Goal: Task Accomplishment & Management: Use online tool/utility

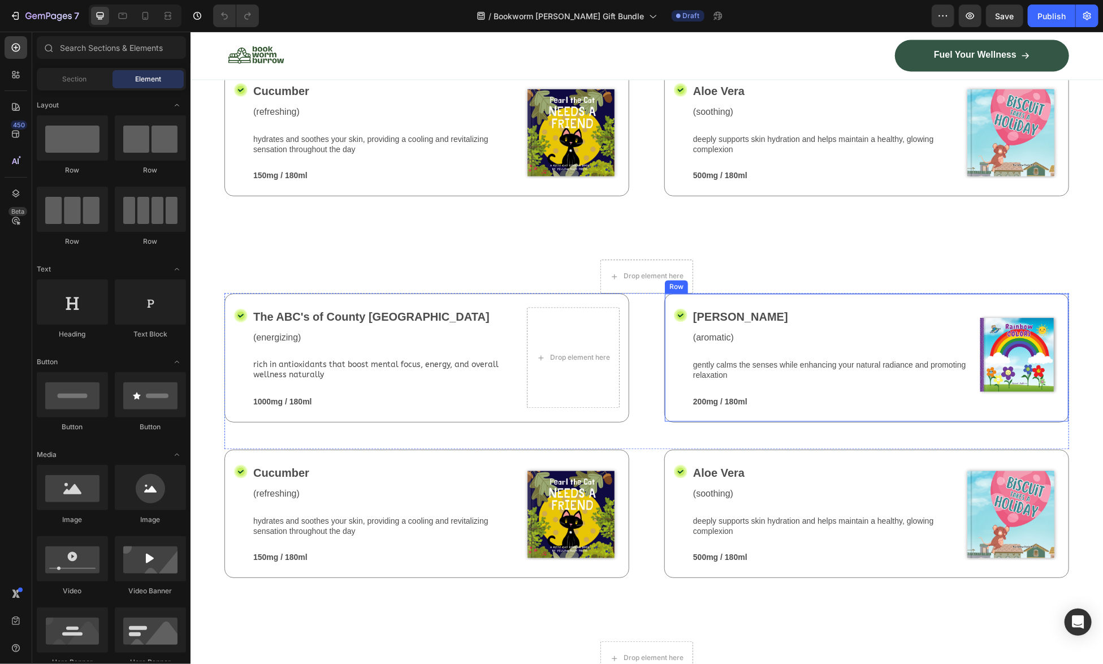
scroll to position [1413, 0]
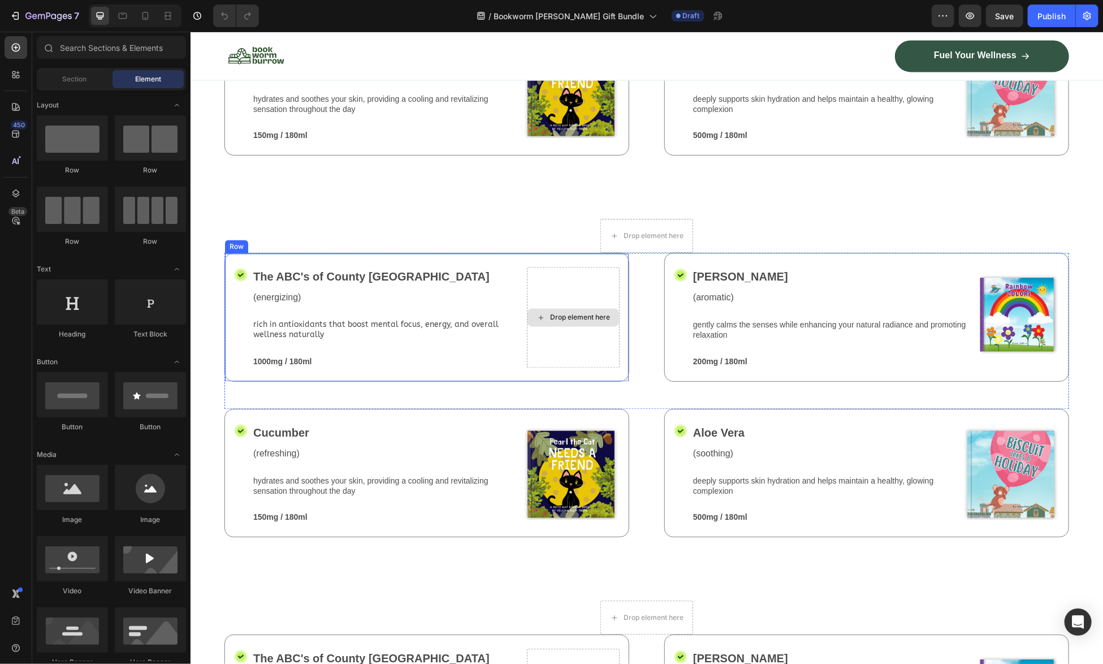
click at [588, 366] on div "Drop element here" at bounding box center [572, 316] width 93 height 100
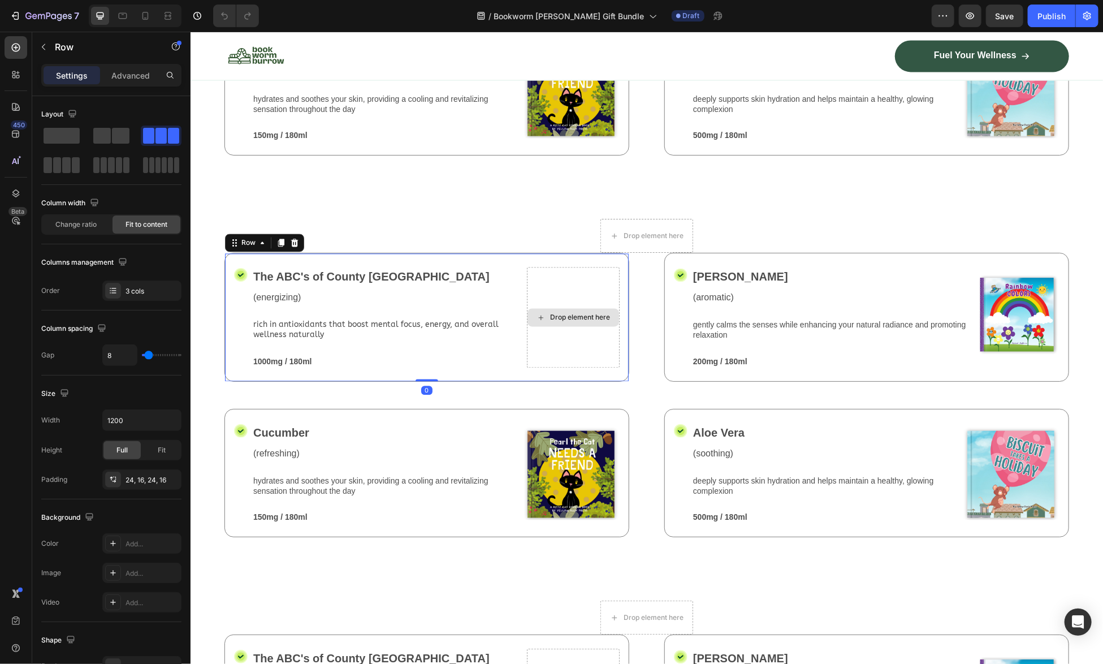
click at [600, 321] on div "Drop element here" at bounding box center [579, 316] width 60 height 9
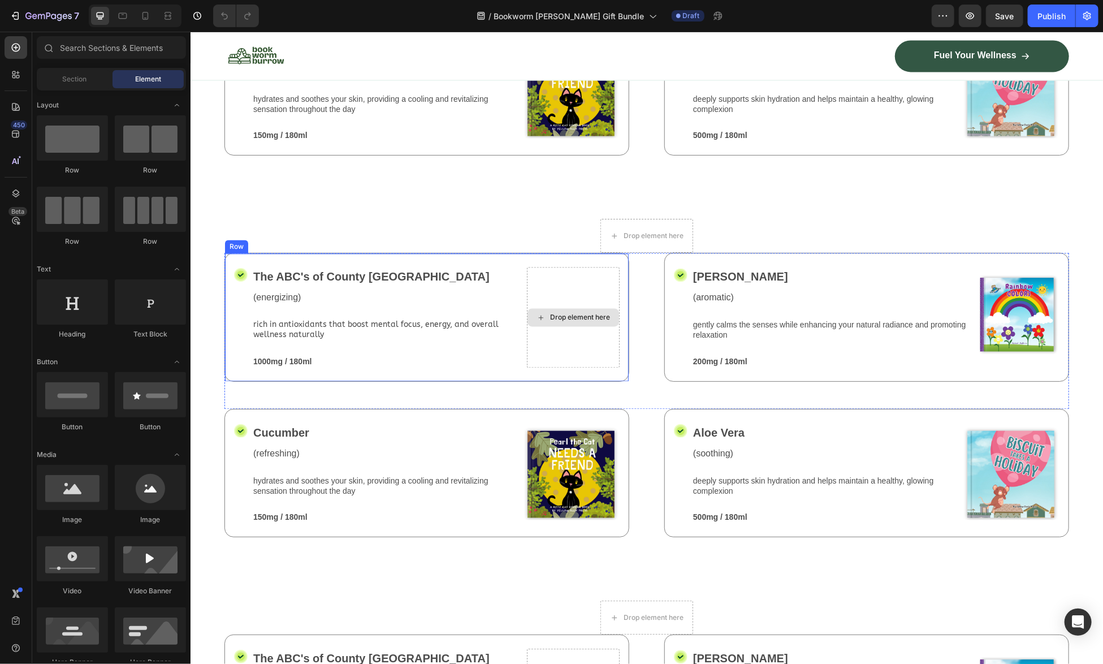
click at [600, 321] on div "Drop element here" at bounding box center [579, 316] width 60 height 9
click at [536, 322] on icon at bounding box center [540, 317] width 9 height 10
click at [474, 290] on div "The ABC's of County Critter Ranch Text Block" at bounding box center [387, 278] width 270 height 24
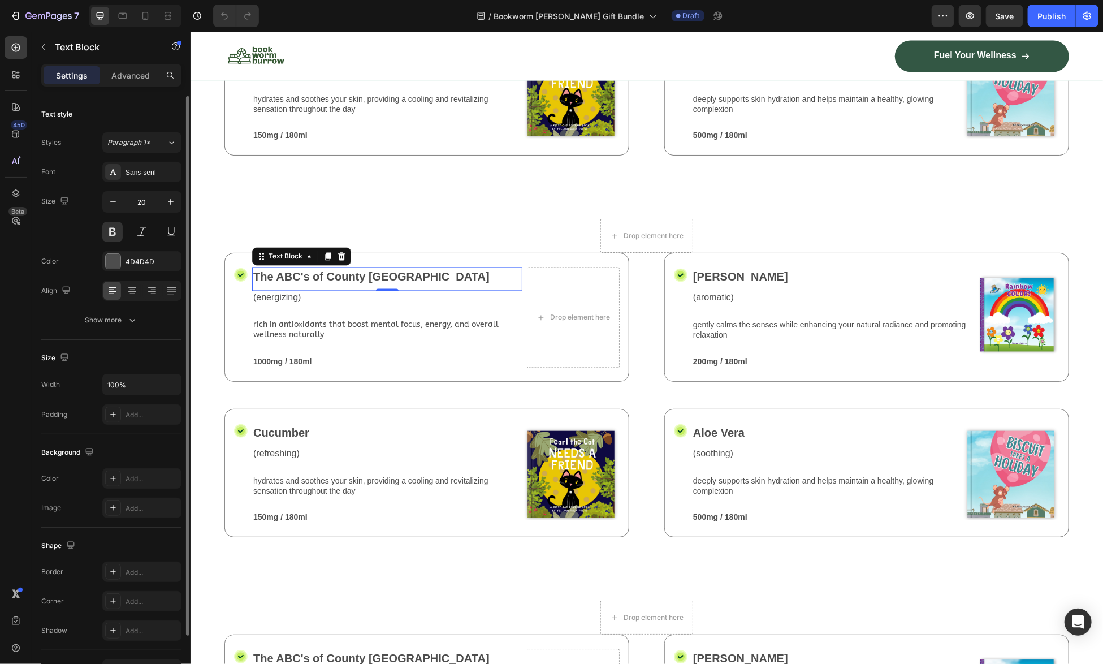
scroll to position [68, 0]
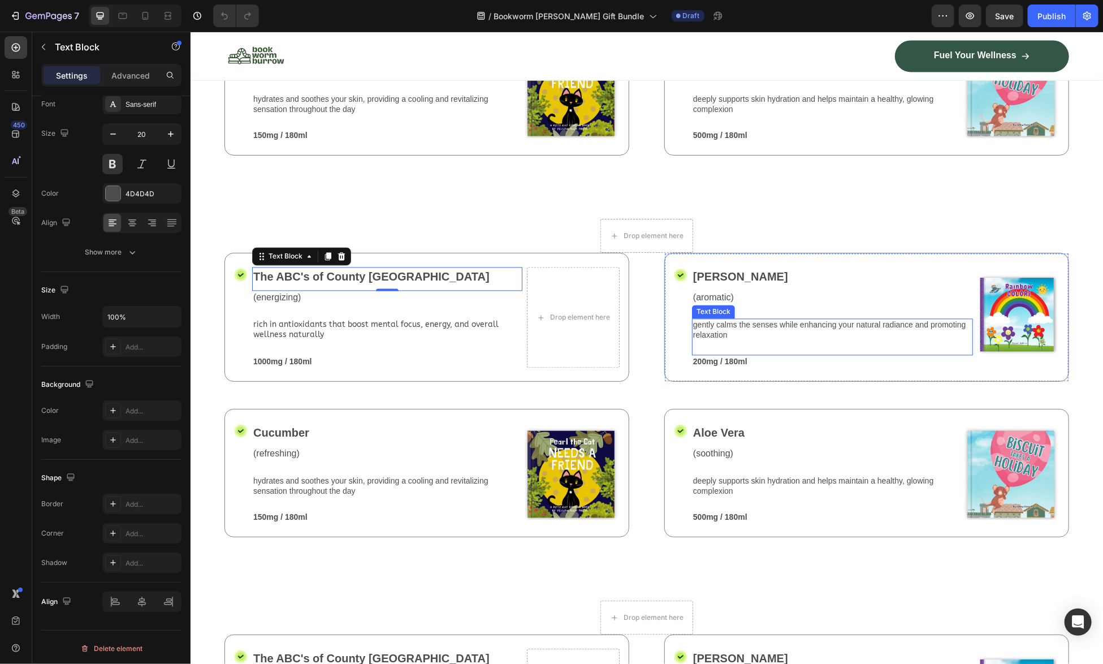
click at [902, 354] on div "gently calms the senses while enhancing your natural radiance and promoting rel…" at bounding box center [831, 336] width 281 height 36
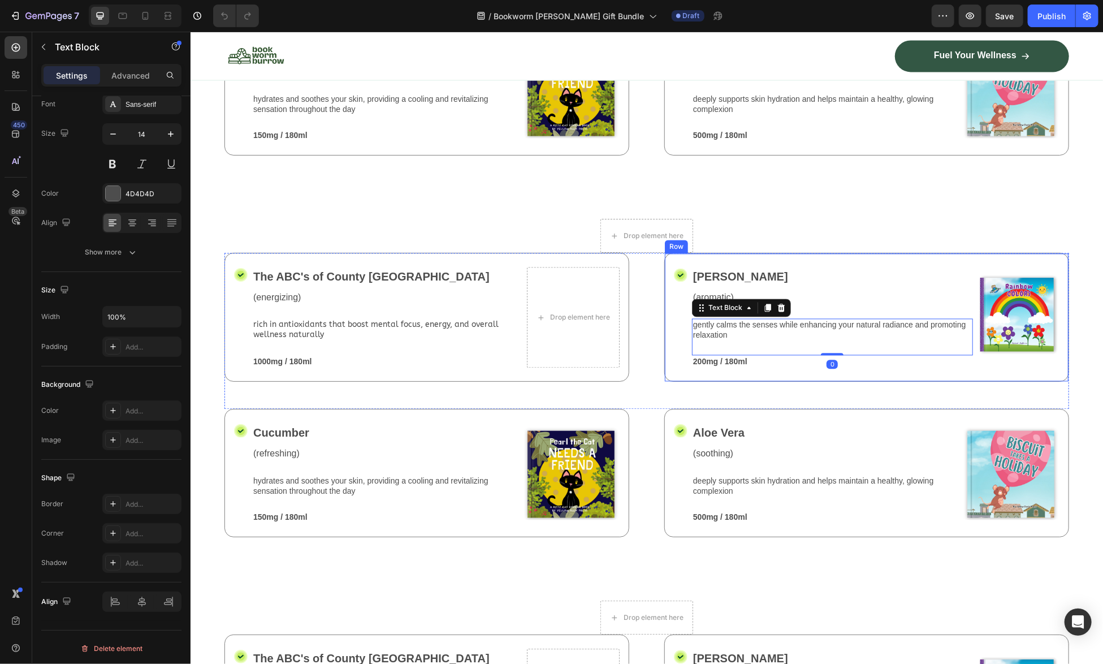
click at [924, 380] on div "Icon Jasmine Text Block (aromatic) Text Block gently calms the senses while enh…" at bounding box center [866, 316] width 405 height 128
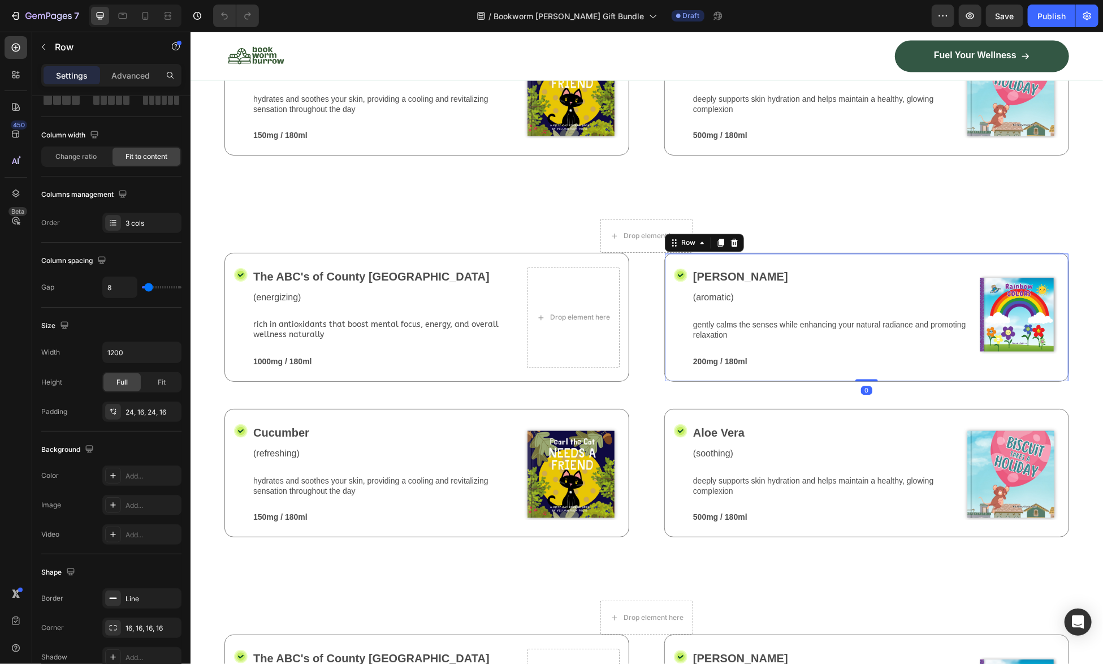
scroll to position [0, 0]
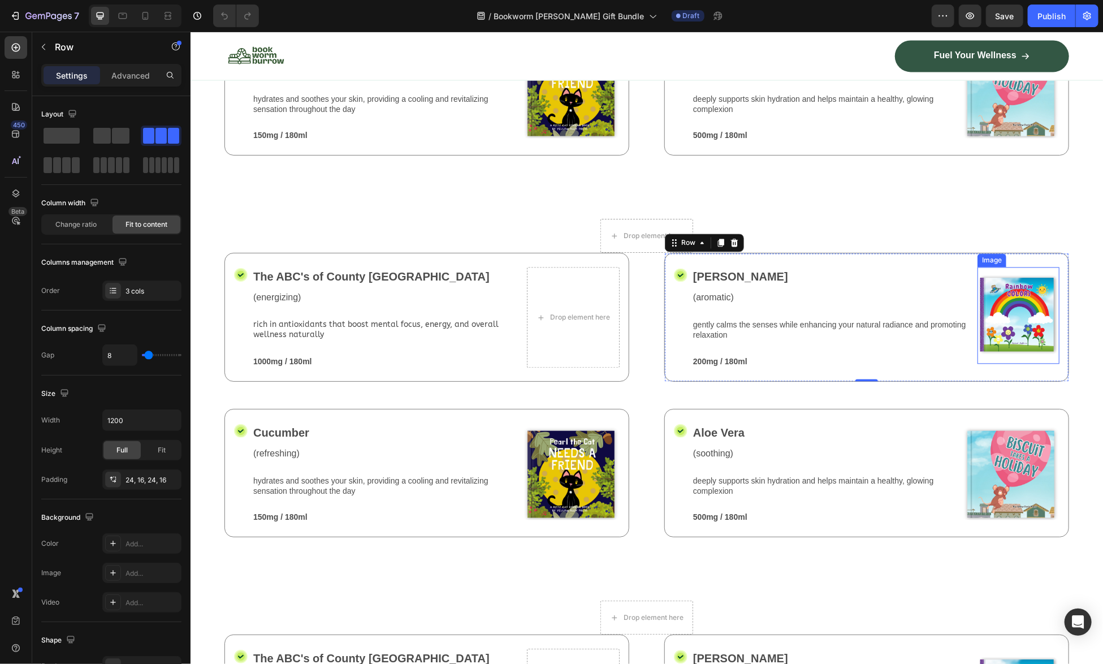
click at [1024, 363] on img at bounding box center [1018, 314] width 82 height 97
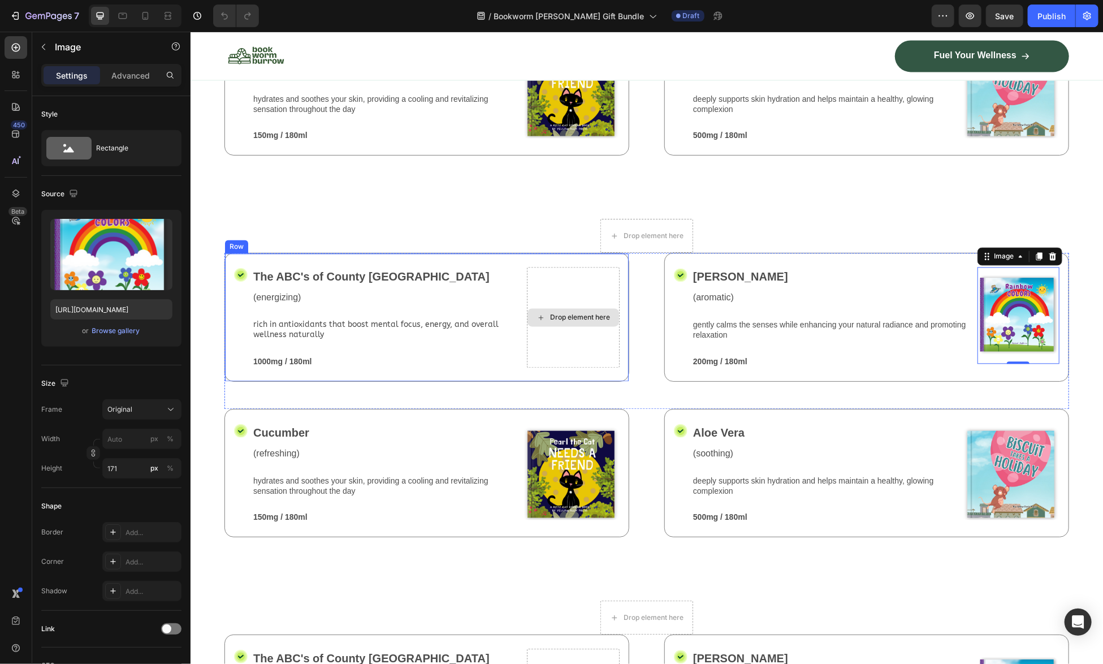
click at [592, 366] on div "Drop element here" at bounding box center [572, 316] width 93 height 100
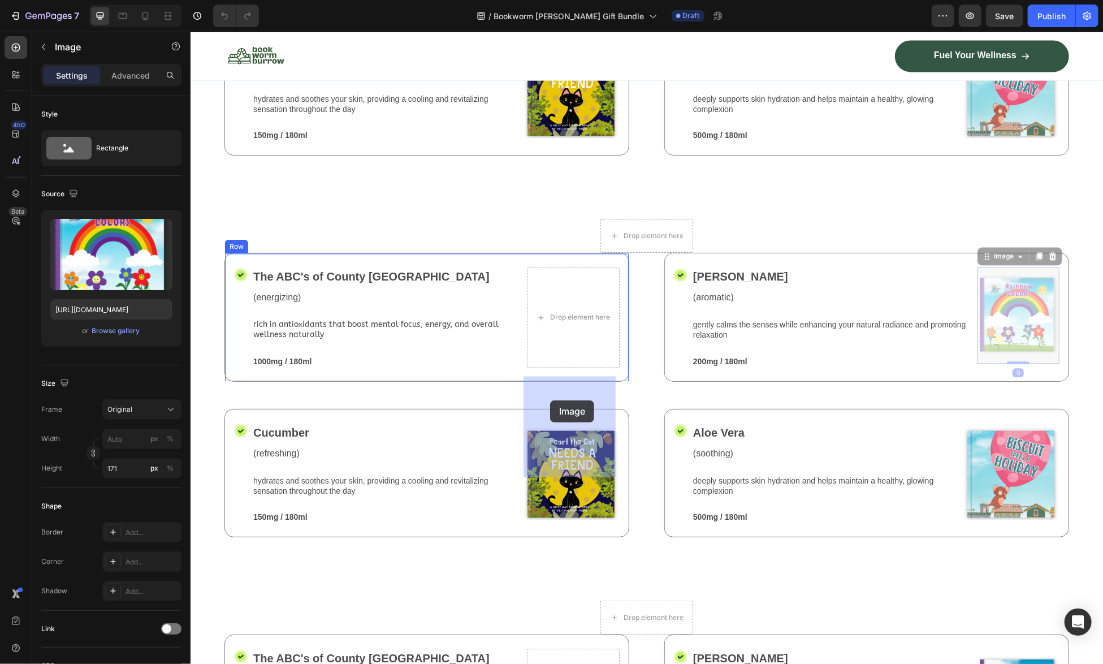
drag, startPoint x: 1011, startPoint y: 413, endPoint x: 549, endPoint y: 400, distance: 461.4
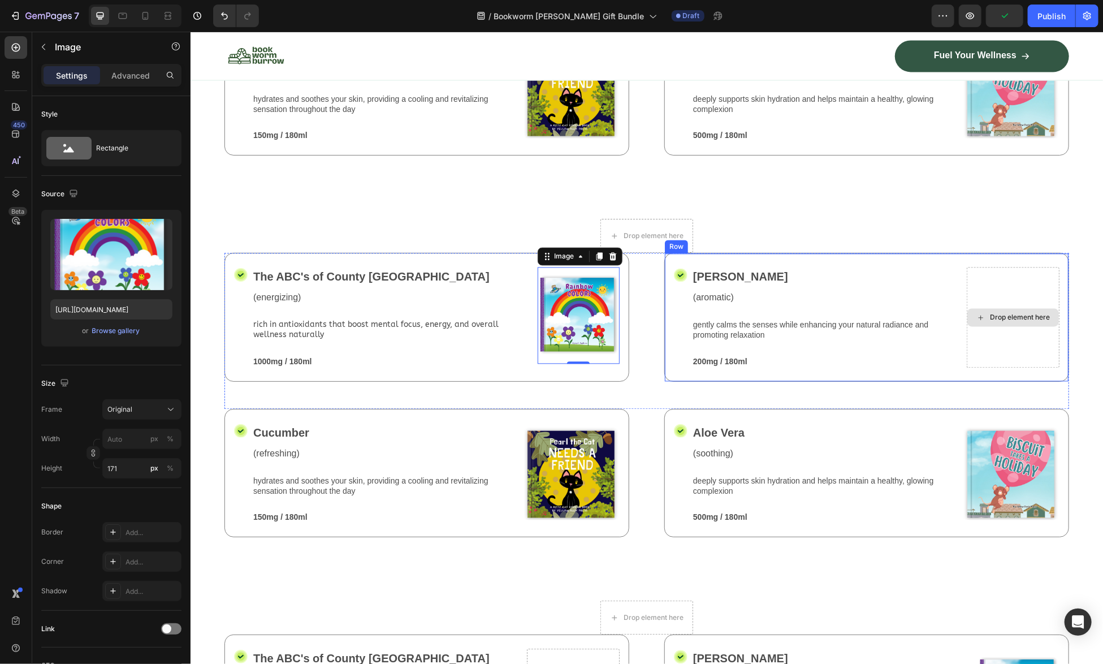
click at [1012, 366] on div "Drop element here" at bounding box center [1012, 316] width 93 height 100
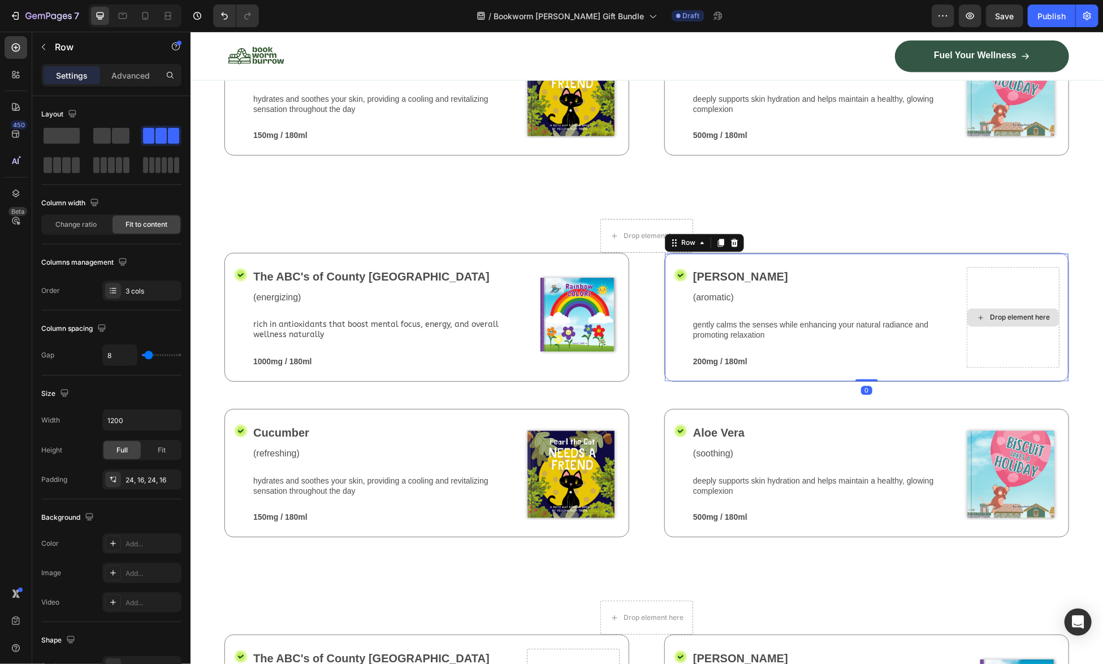
click at [1013, 366] on div "Drop element here" at bounding box center [1012, 316] width 93 height 100
click at [999, 321] on div "Drop element here" at bounding box center [1019, 316] width 60 height 9
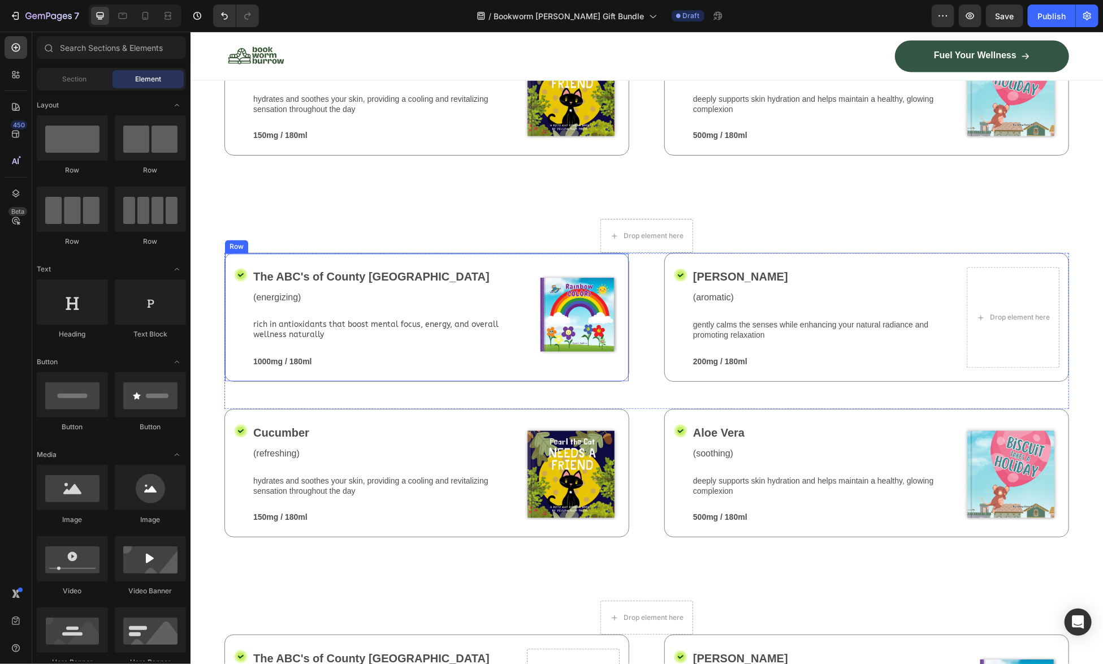
click at [480, 362] on div "Icon The ABC's of County Critter Ranch Text Block (energizing) Text Block rich …" at bounding box center [426, 316] width 405 height 128
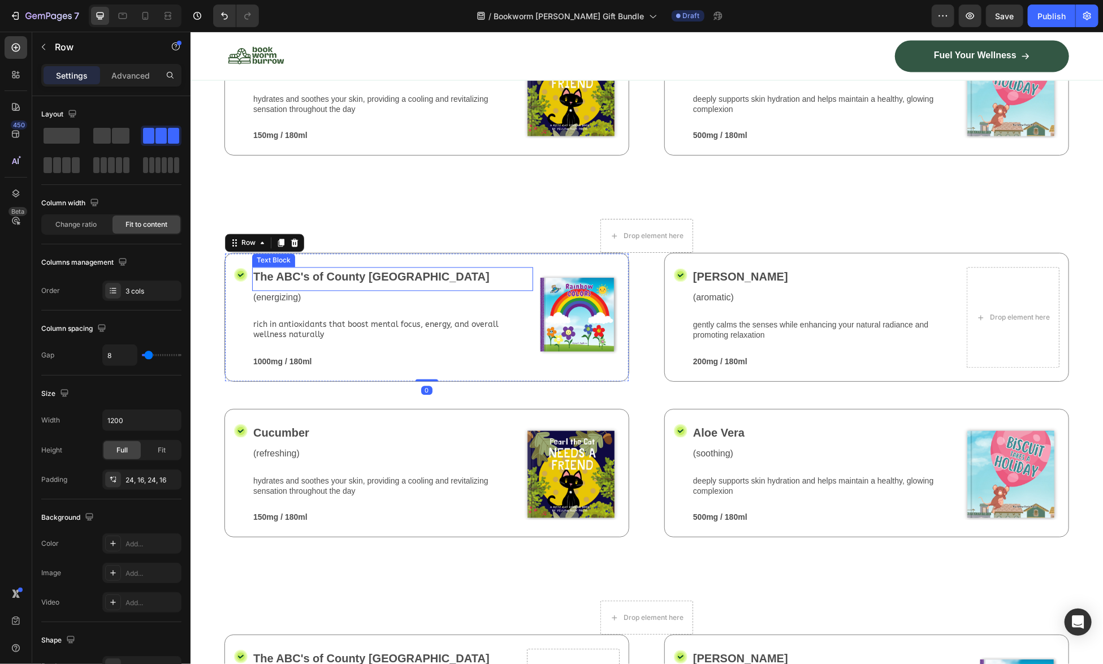
click at [473, 290] on div "The ABC's of County Critter Ranch Text Block" at bounding box center [392, 278] width 281 height 24
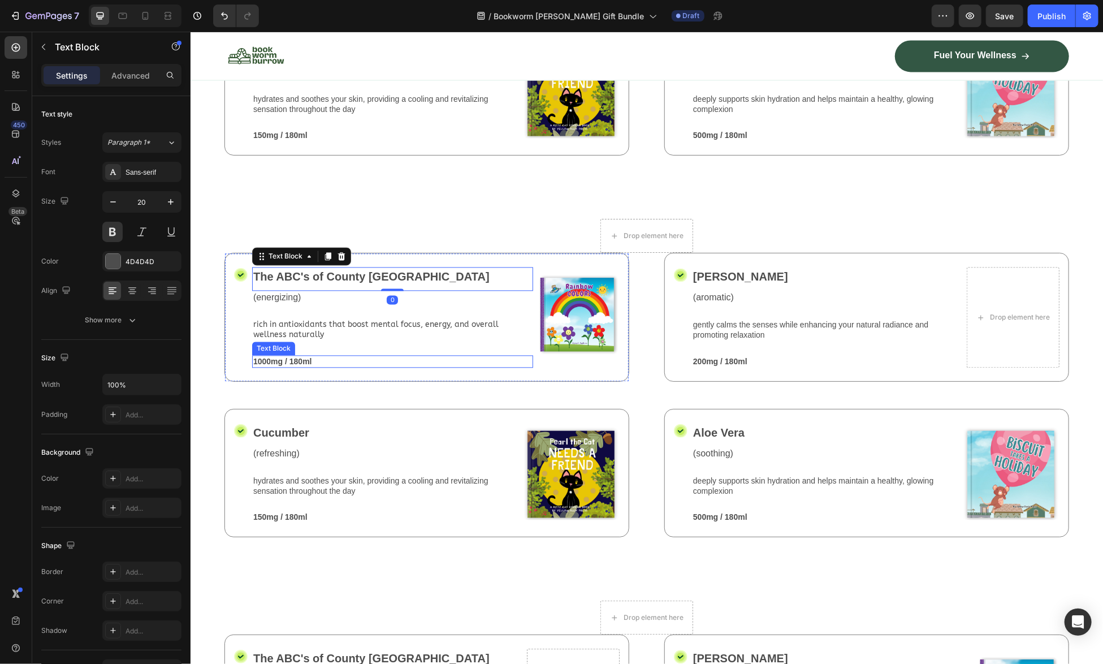
click at [469, 366] on p "1000mg / 180ml" at bounding box center [392, 361] width 279 height 10
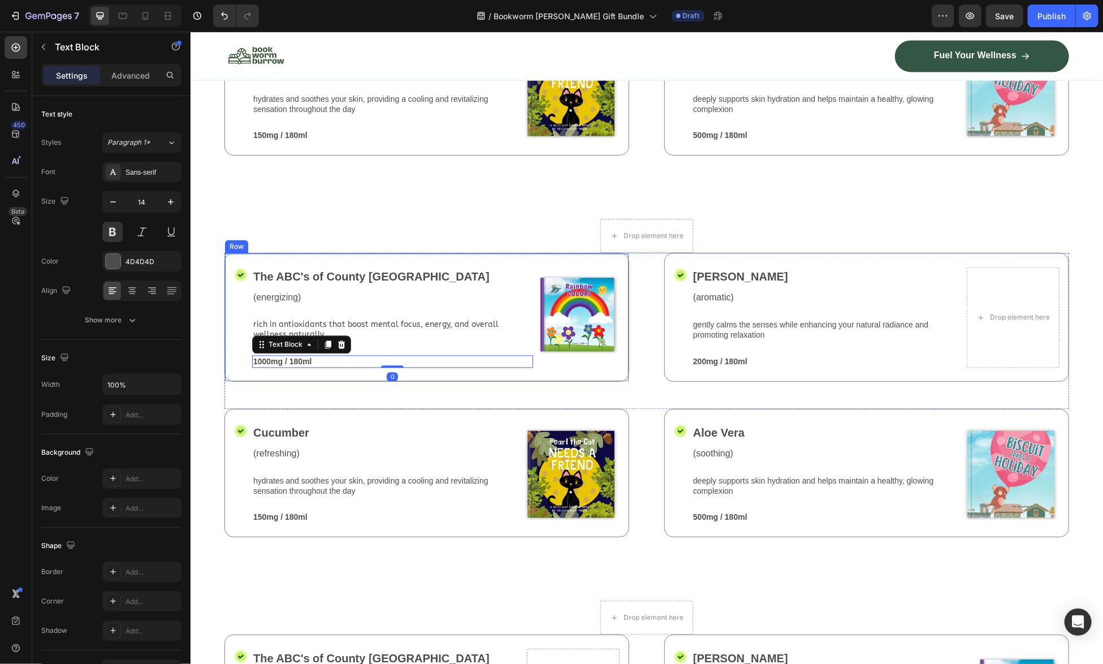
click at [503, 380] on div "Icon The ABC's of County Critter Ranch Text Block (energizing) Text Block rich …" at bounding box center [426, 316] width 405 height 128
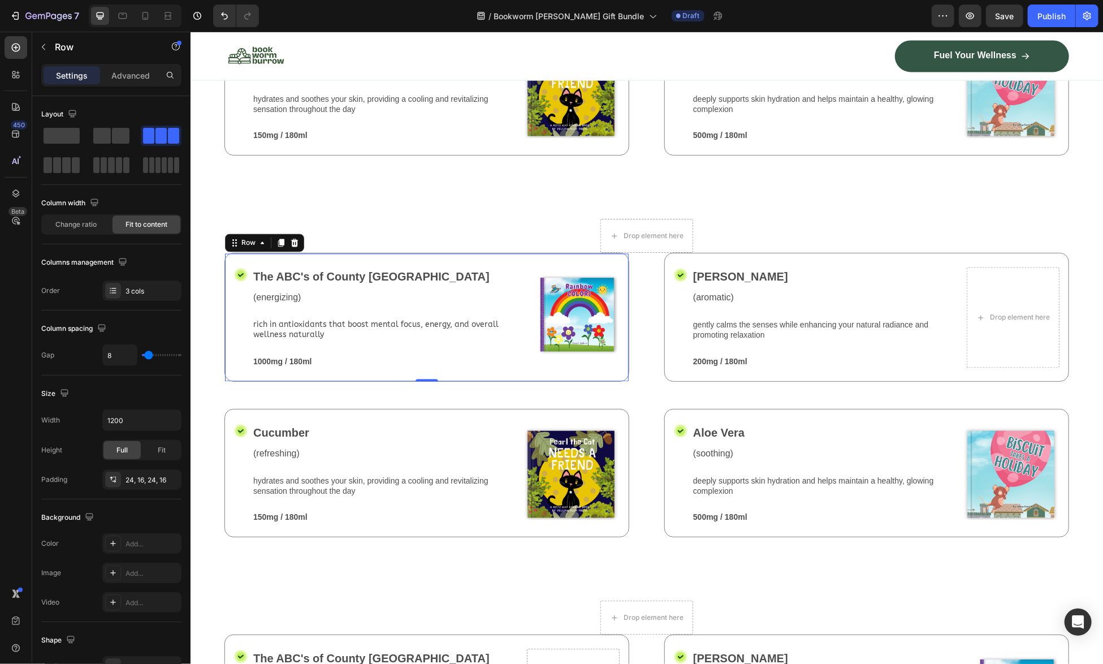
click at [304, 373] on div "Icon The ABC's of County Critter Ranch Text Block (energizing) Text Block rich …" at bounding box center [426, 316] width 405 height 128
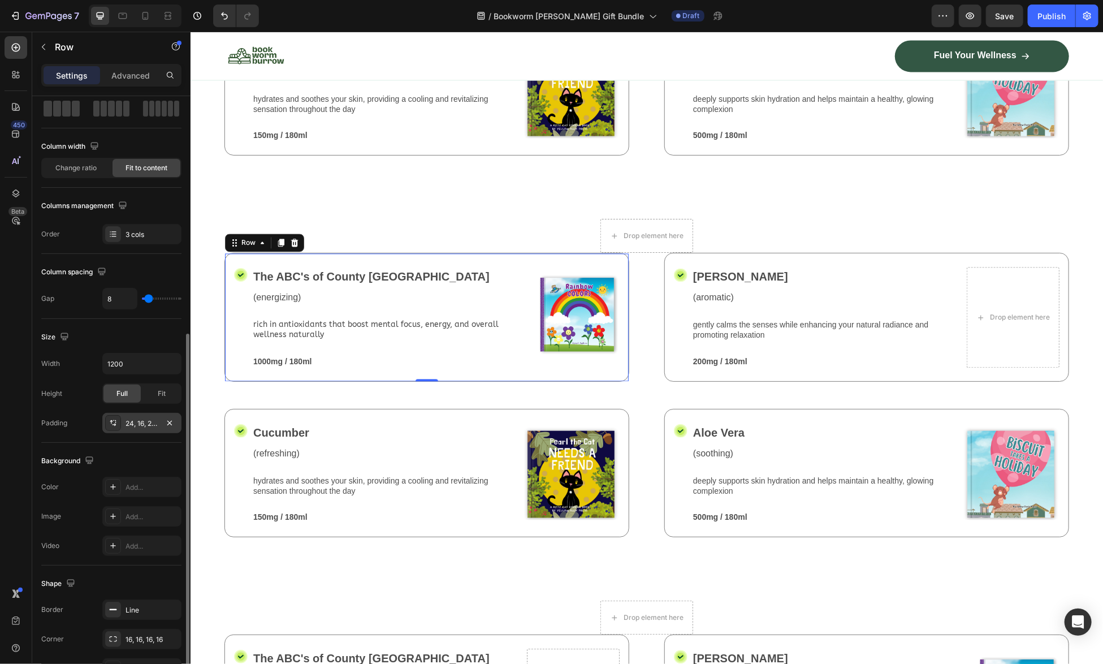
scroll to position [215, 0]
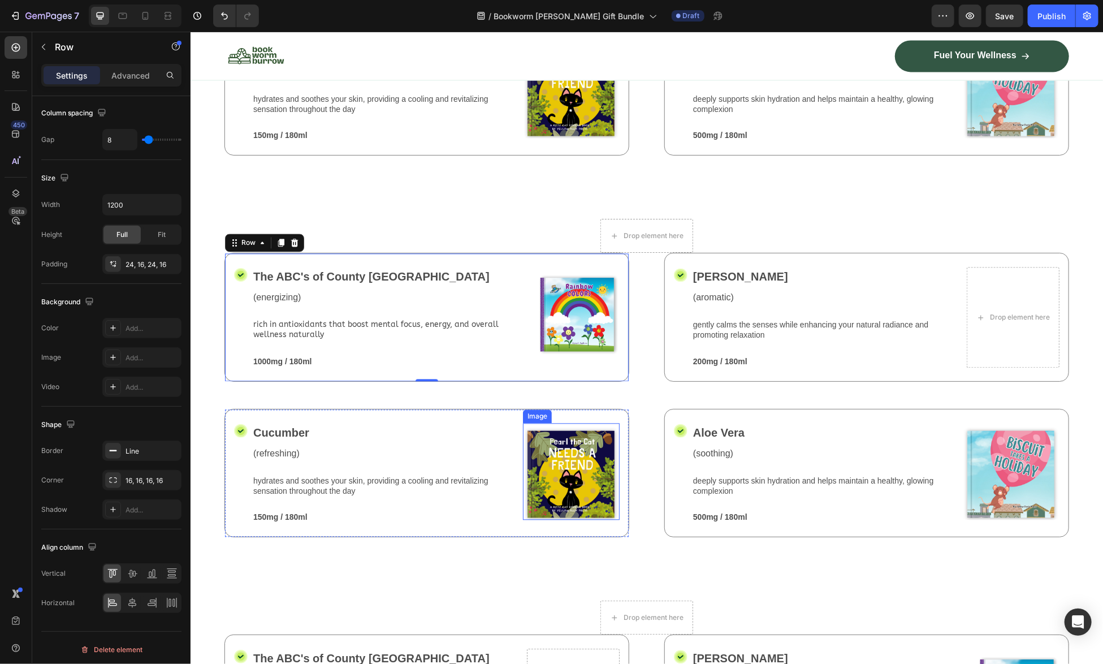
click at [558, 519] on img at bounding box center [570, 470] width 97 height 97
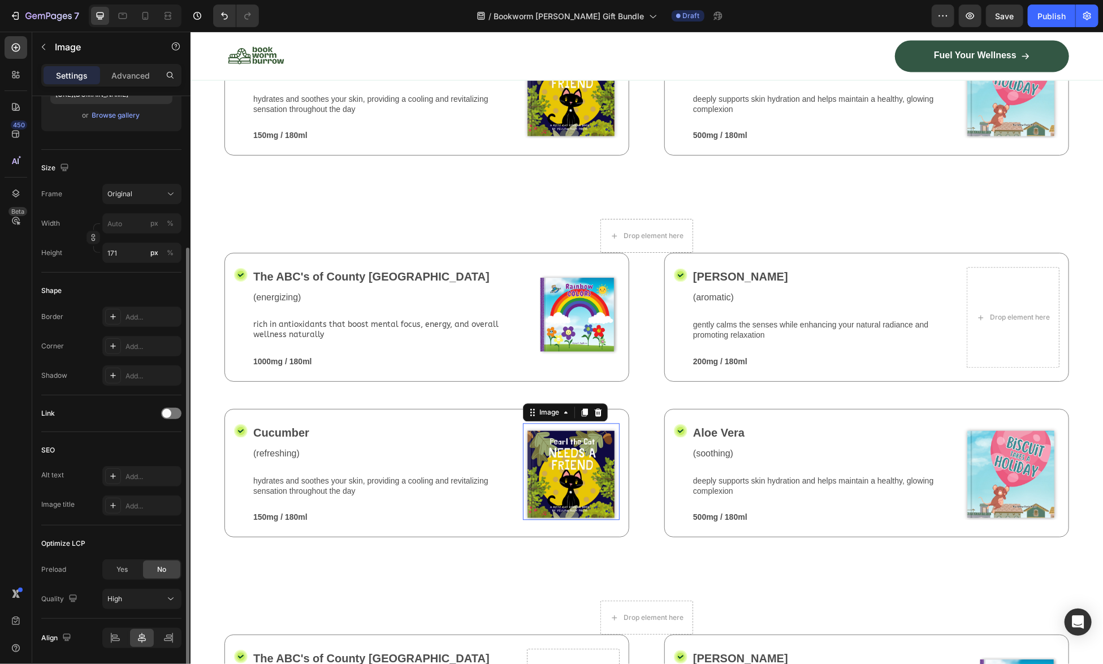
scroll to position [0, 0]
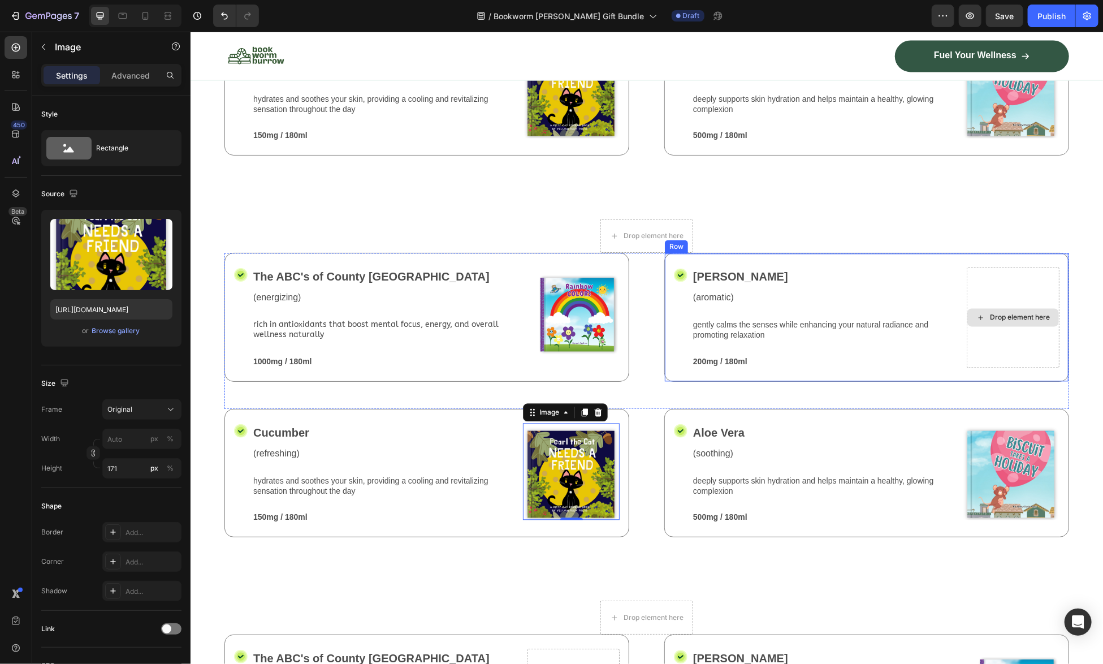
click at [999, 366] on div "Drop element here" at bounding box center [1012, 316] width 93 height 100
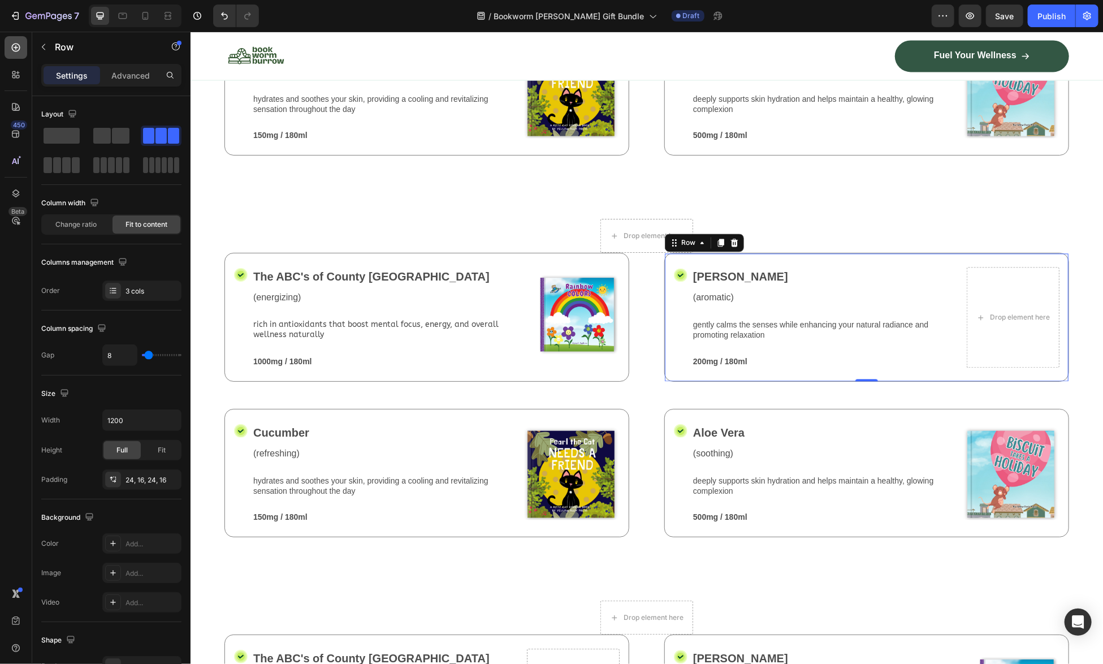
click at [17, 44] on icon at bounding box center [16, 48] width 8 height 8
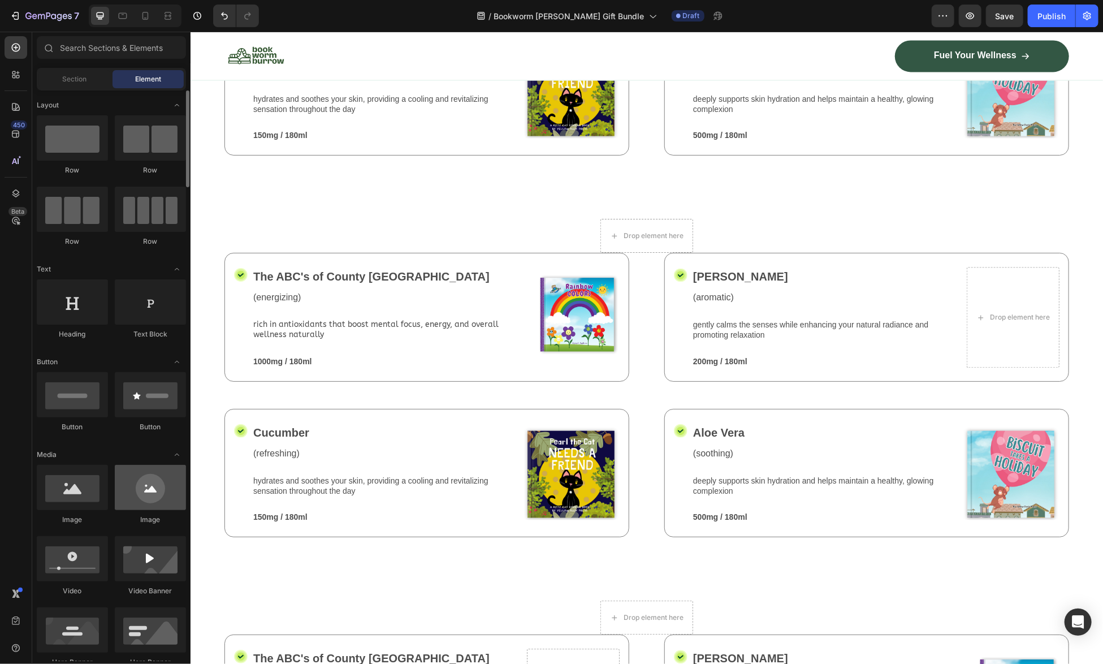
click at [141, 499] on div at bounding box center [150, 487] width 71 height 45
click at [149, 491] on div at bounding box center [150, 487] width 71 height 45
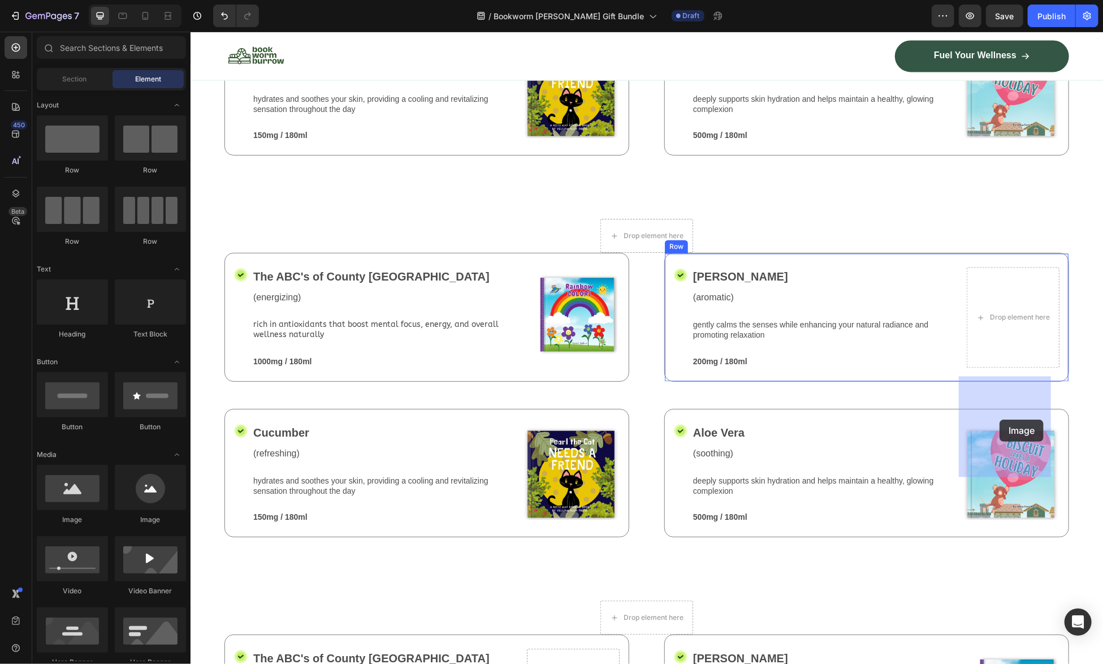
drag, startPoint x: 339, startPoint y: 522, endPoint x: 998, endPoint y: 418, distance: 666.7
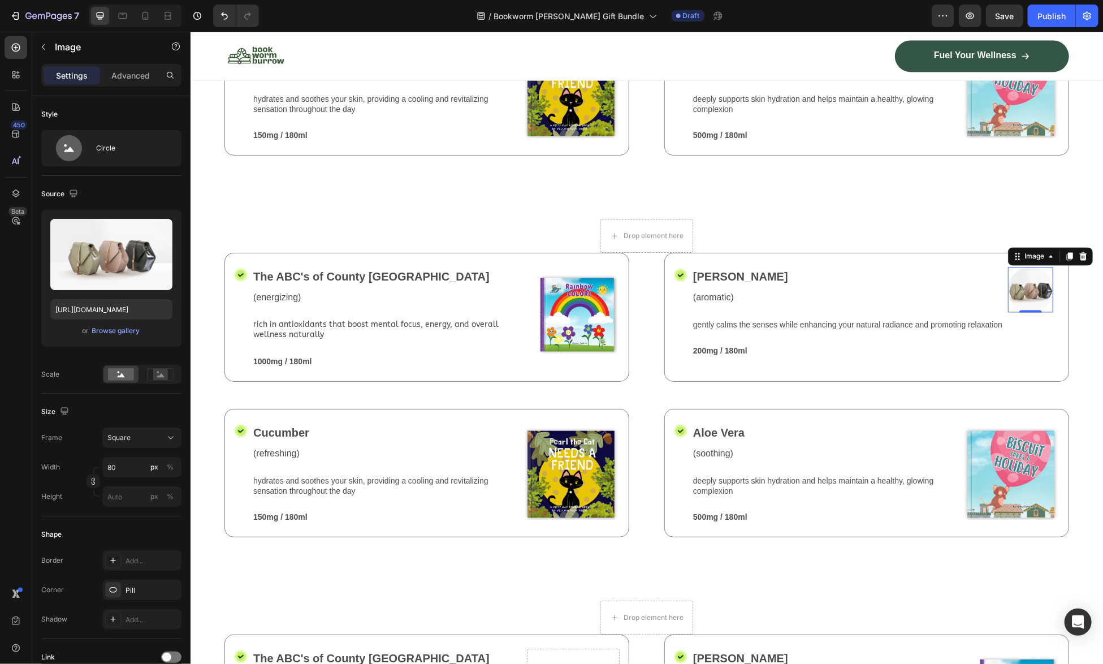
click at [1021, 311] on img at bounding box center [1029, 288] width 45 height 45
click at [126, 464] on input "80" at bounding box center [141, 467] width 79 height 20
type input "1"
type input "11"
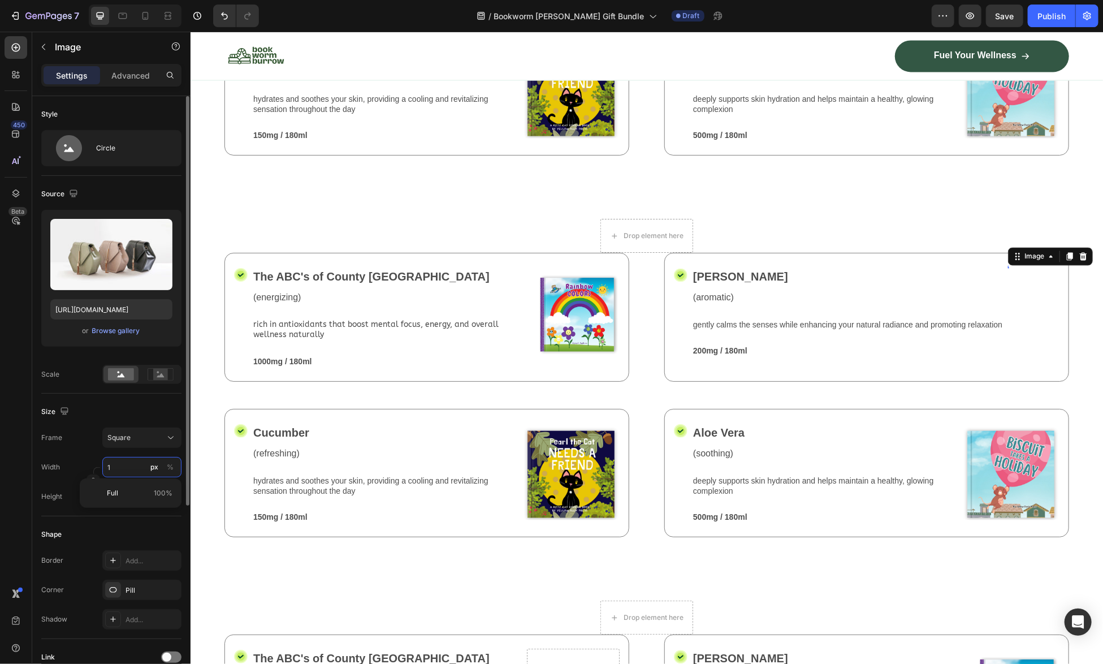
type input "11"
type input "117"
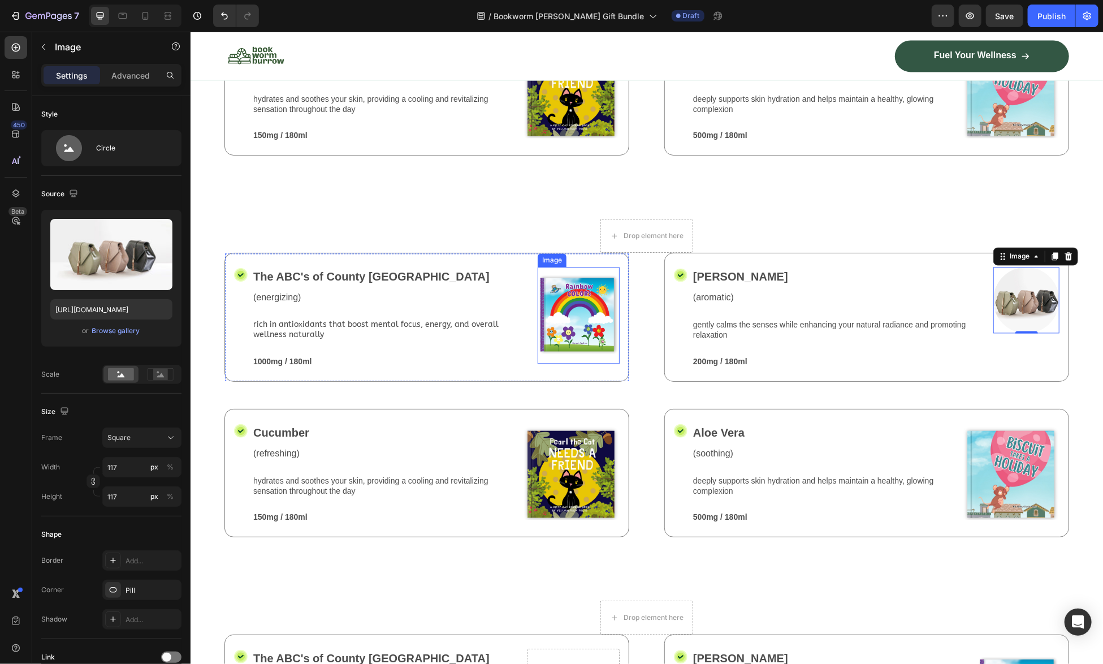
click at [569, 363] on img at bounding box center [578, 314] width 82 height 97
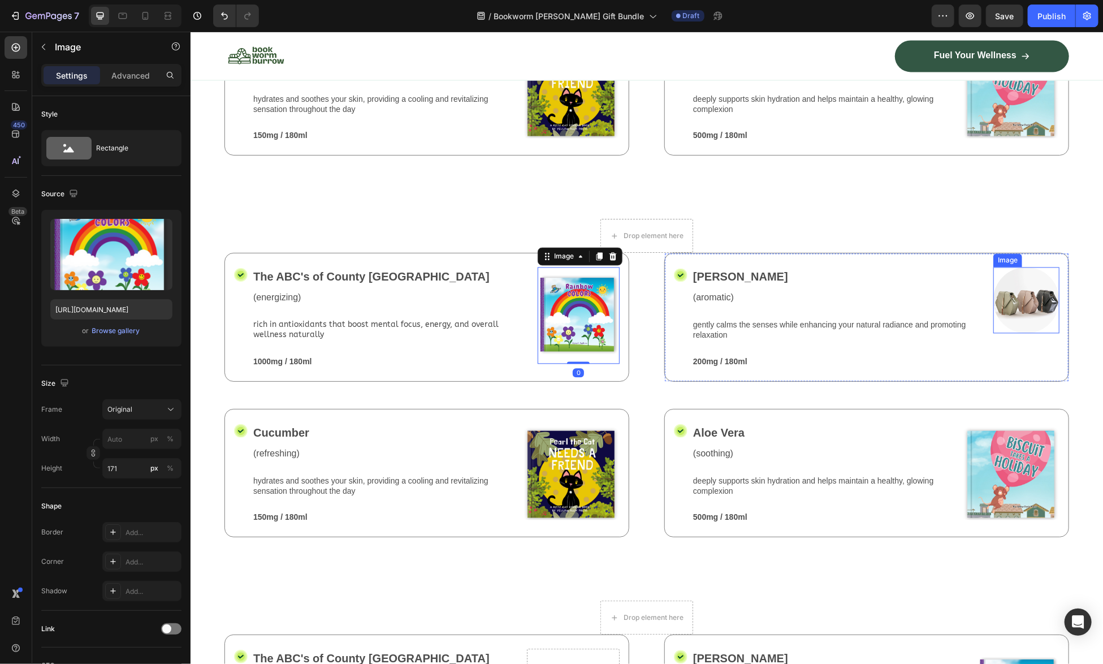
click at [1011, 332] on img at bounding box center [1026, 299] width 66 height 66
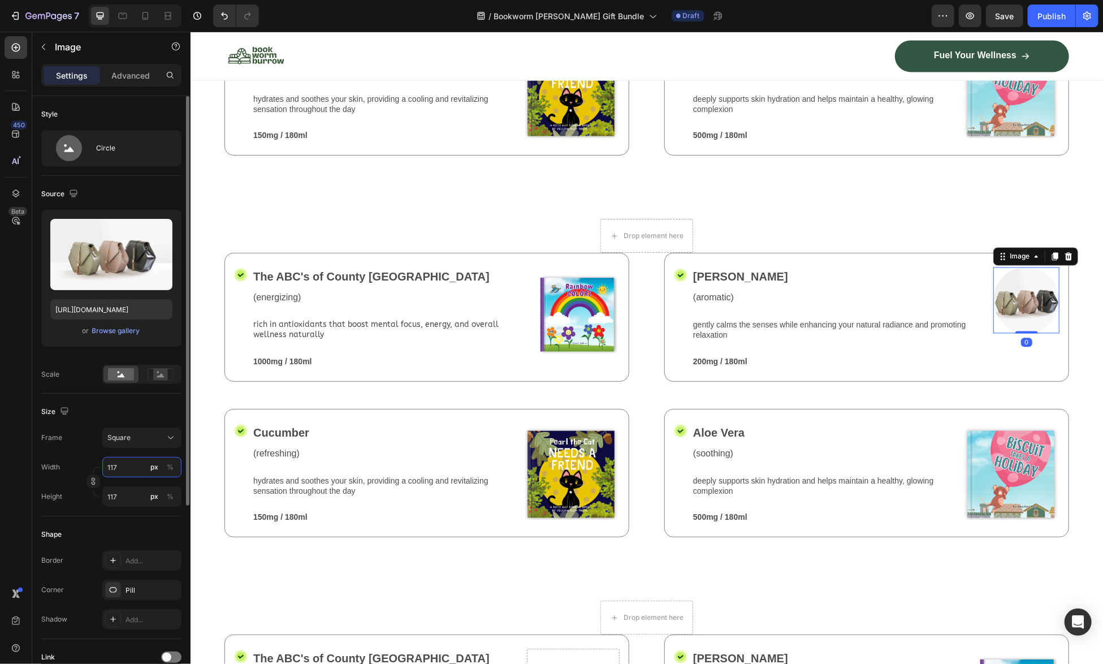
click at [115, 468] on input "117" at bounding box center [141, 467] width 79 height 20
type input "1"
type input "17"
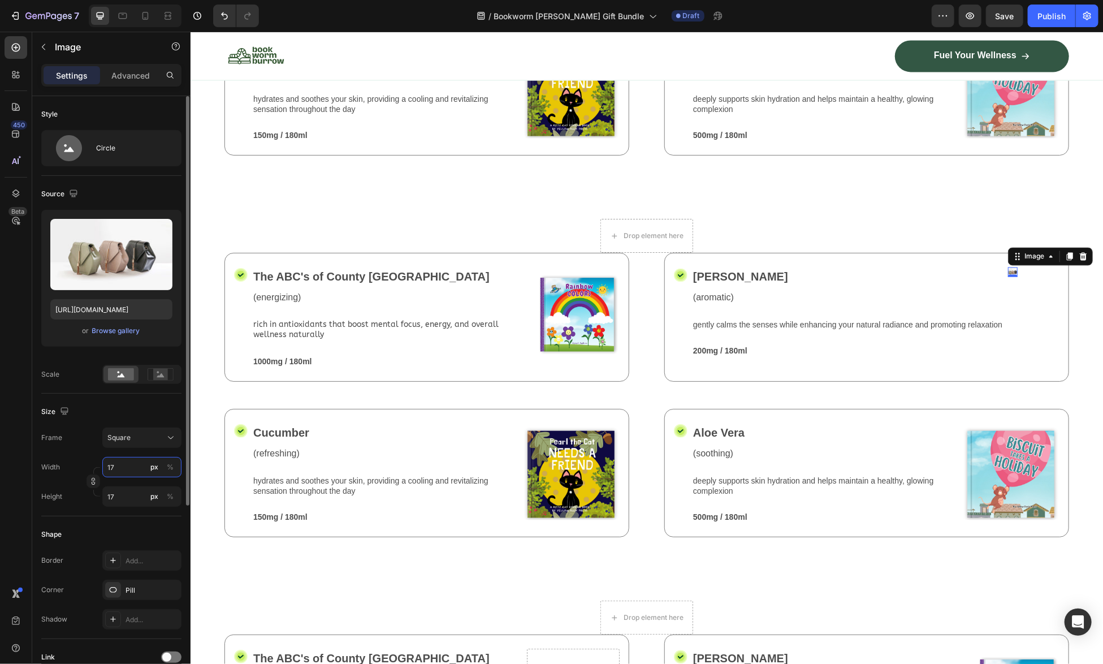
type input "171"
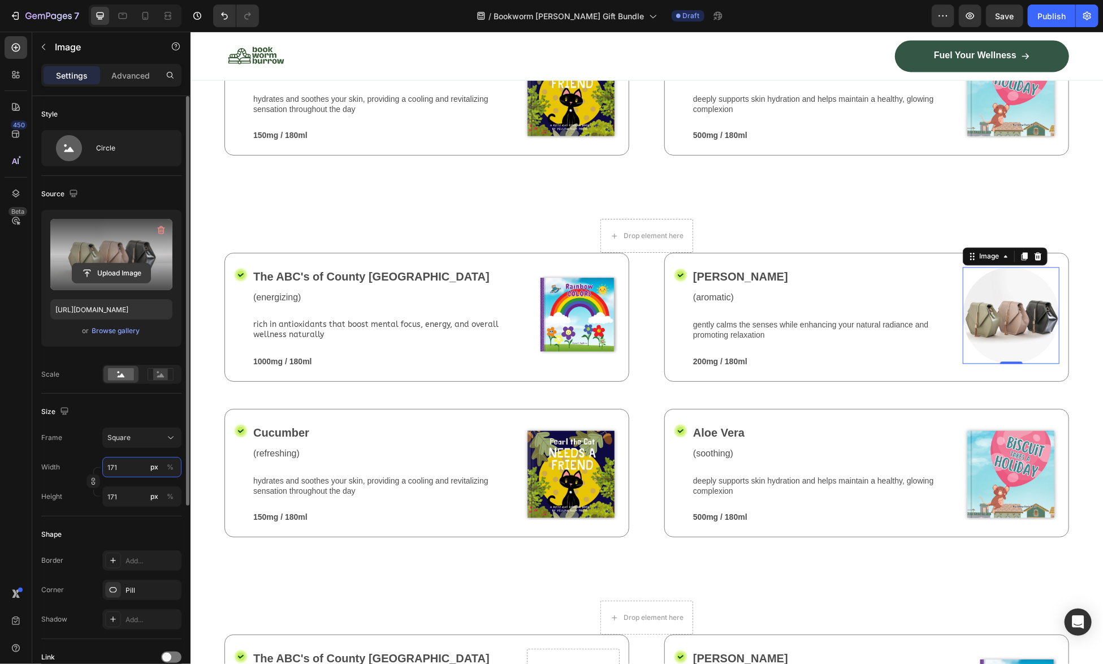
type input "171"
click at [102, 275] on input "file" at bounding box center [111, 272] width 78 height 19
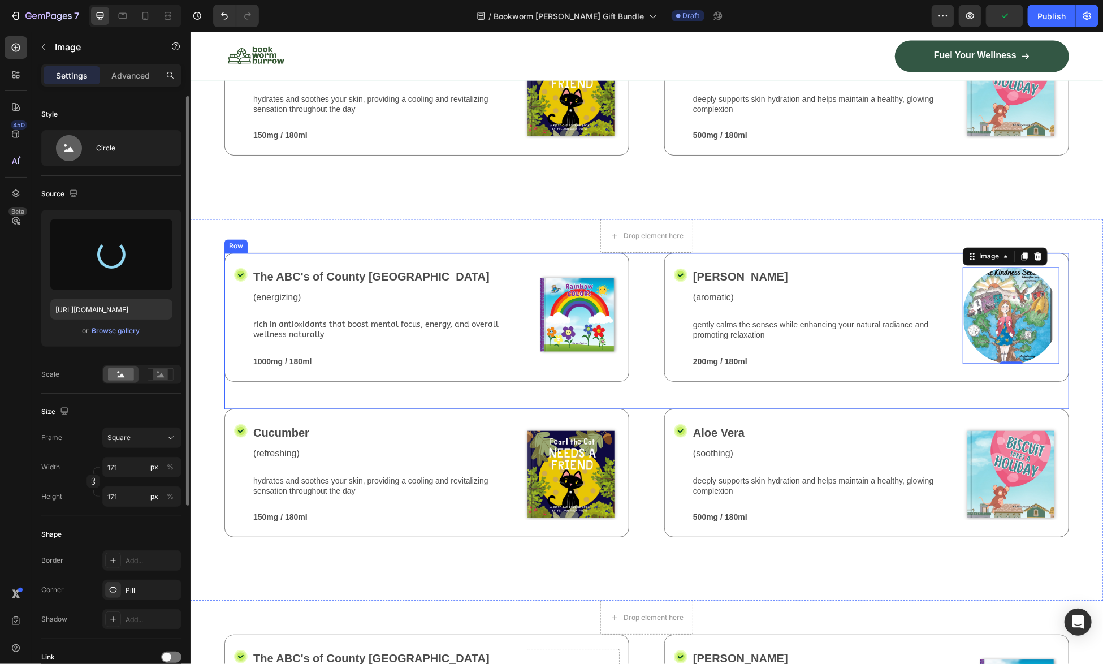
type input "https://cdn.shopify.com/s/files/1/0741/4956/0607/files/gempages_581078265737773…"
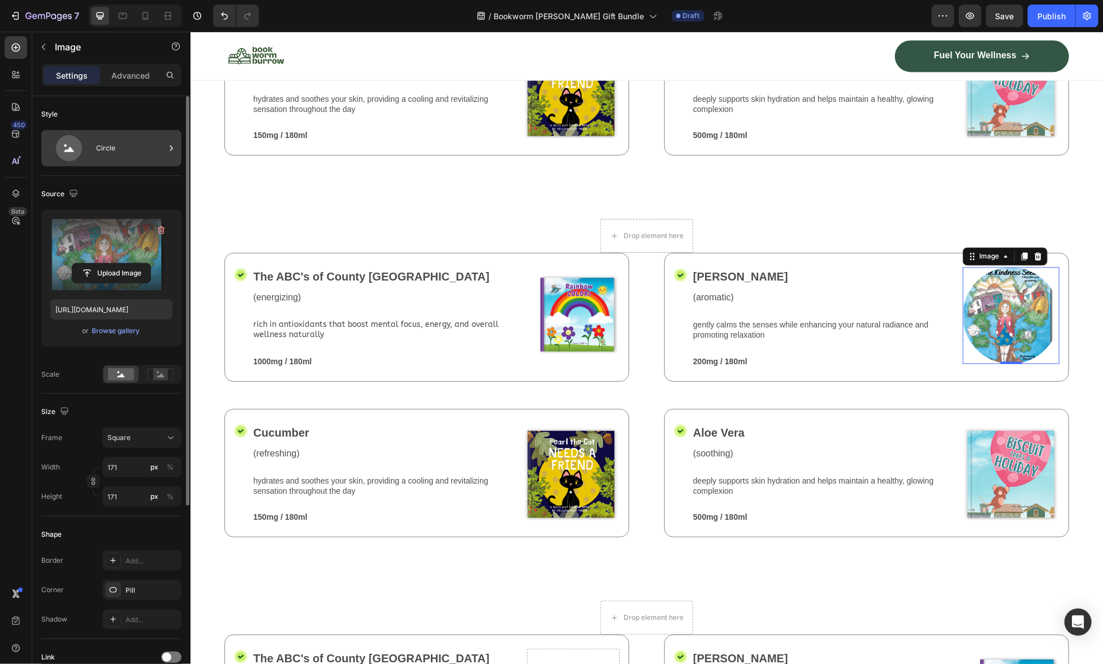
click at [111, 141] on div "Circle" at bounding box center [130, 148] width 69 height 26
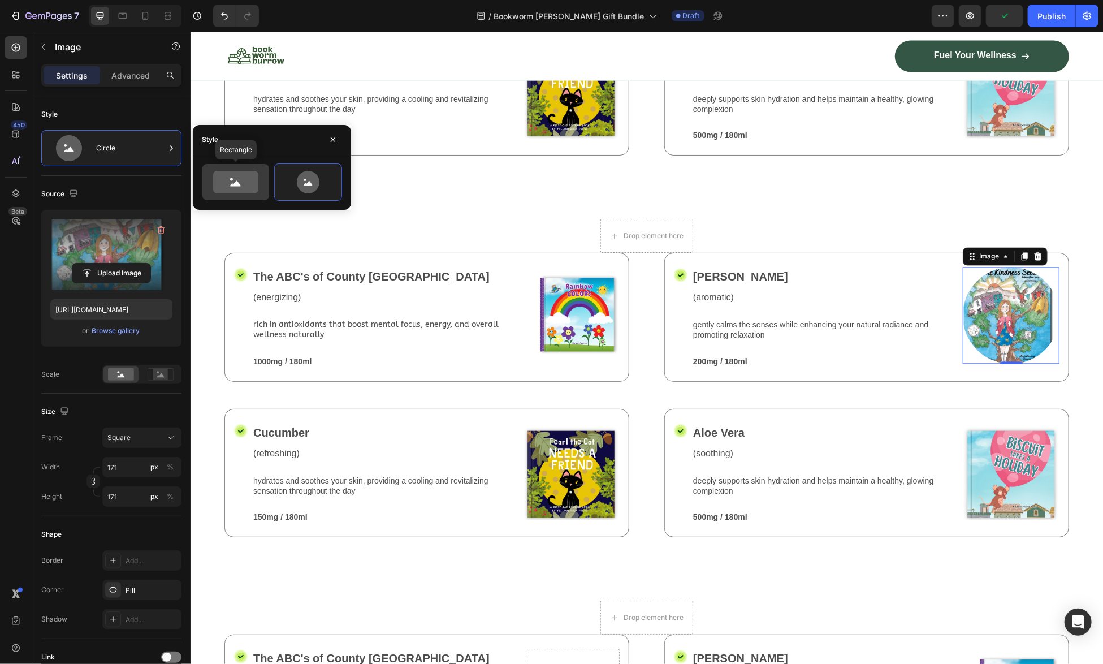
click at [253, 178] on icon at bounding box center [235, 182] width 45 height 23
type input "100"
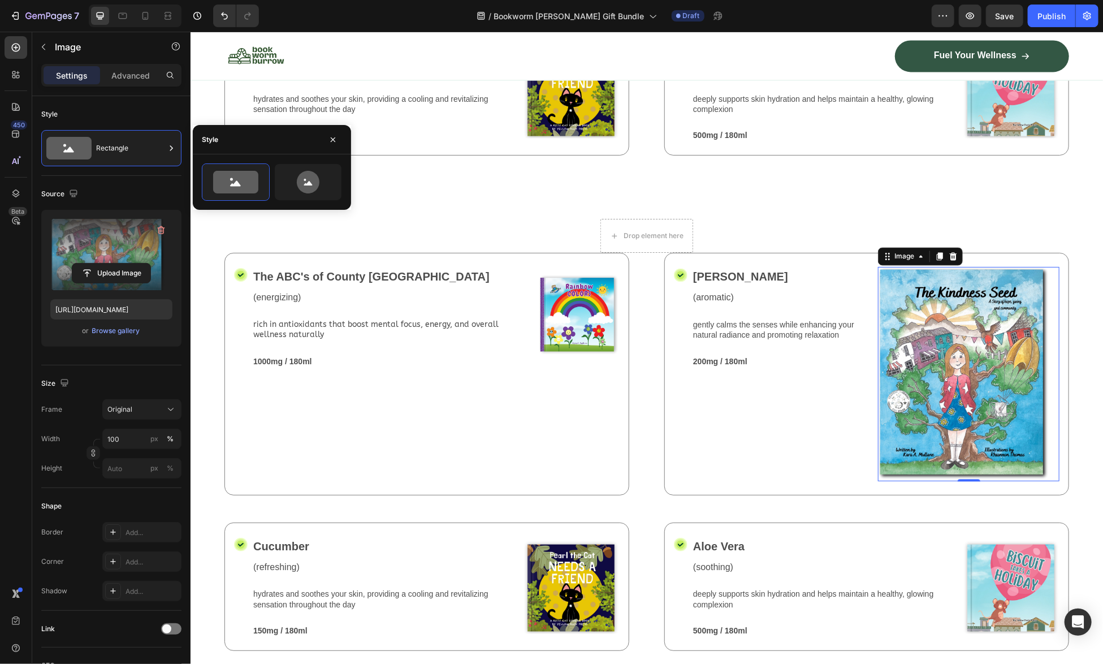
click at [939, 453] on img at bounding box center [967, 373] width 181 height 214
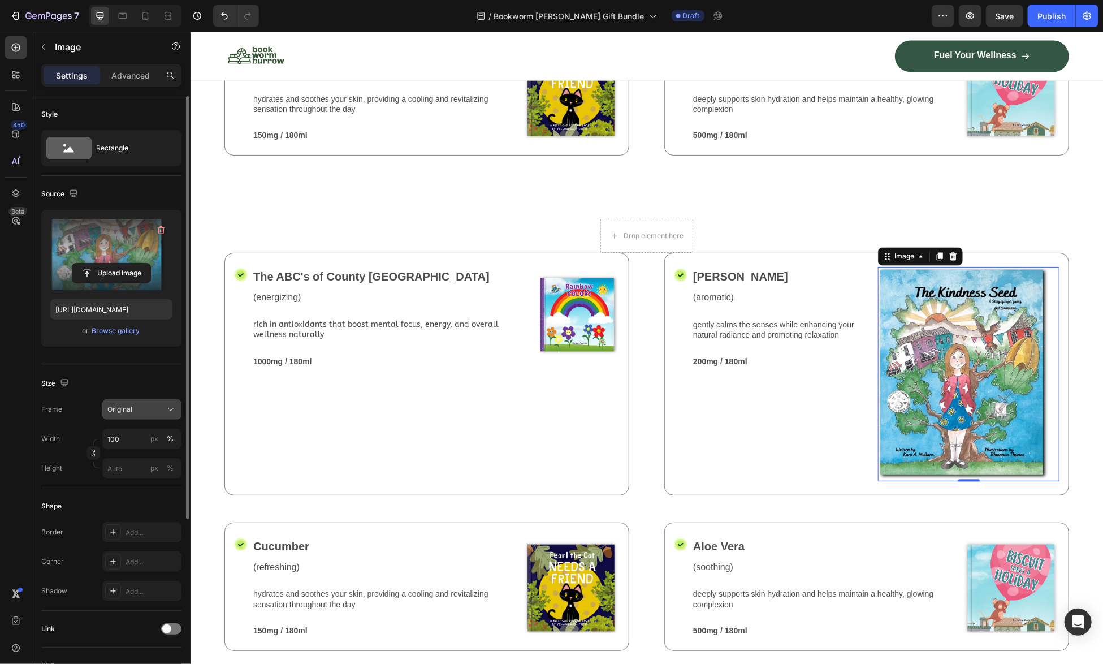
click at [172, 409] on icon at bounding box center [170, 409] width 11 height 11
click at [132, 384] on div "Size" at bounding box center [111, 383] width 140 height 18
click at [972, 480] on img at bounding box center [967, 373] width 181 height 214
click at [134, 440] on input "100" at bounding box center [141, 438] width 79 height 20
click at [90, 468] on icon at bounding box center [94, 464] width 11 height 11
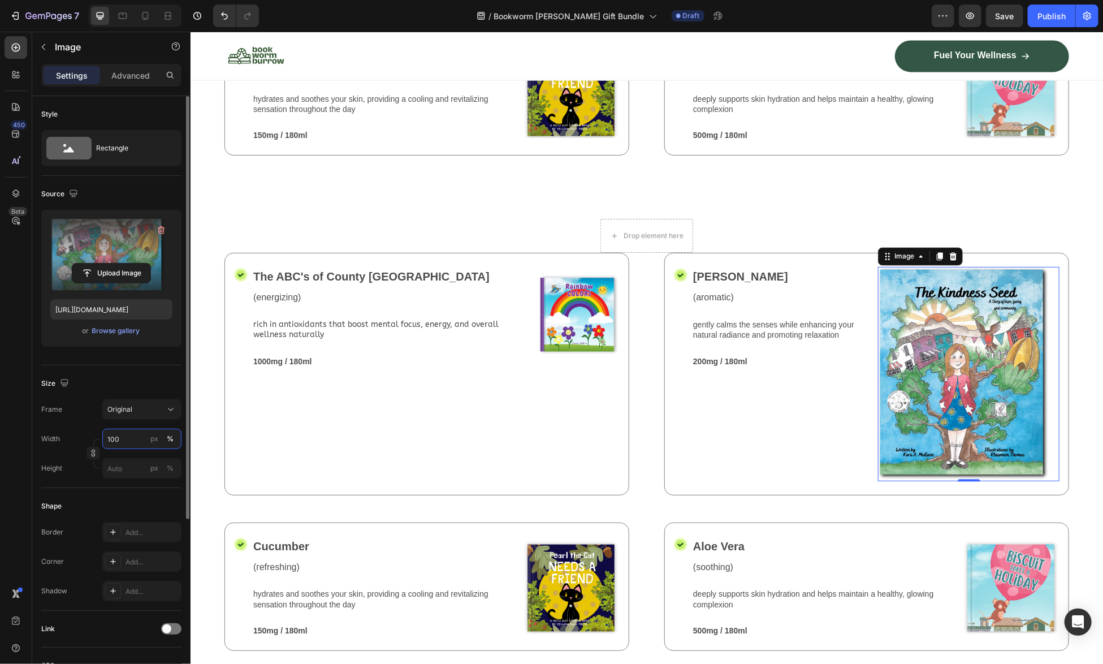
click at [122, 436] on input "100" at bounding box center [141, 438] width 79 height 20
type input "171"
click at [114, 413] on div "Original" at bounding box center [141, 409] width 69 height 11
click at [124, 474] on span "Horizontal" at bounding box center [123, 479] width 33 height 11
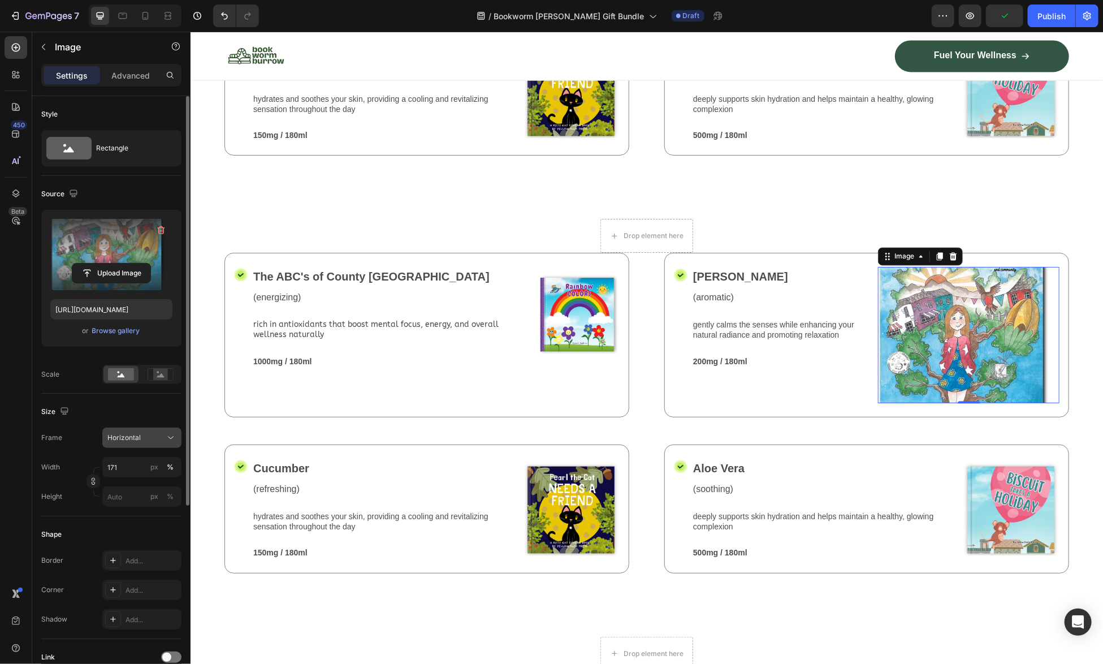
click at [132, 438] on span "Horizontal" at bounding box center [123, 437] width 33 height 10
click at [122, 548] on span "Custom" at bounding box center [119, 549] width 25 height 10
click at [126, 499] on input "px %" at bounding box center [141, 496] width 79 height 20
click at [959, 402] on img at bounding box center [967, 334] width 181 height 136
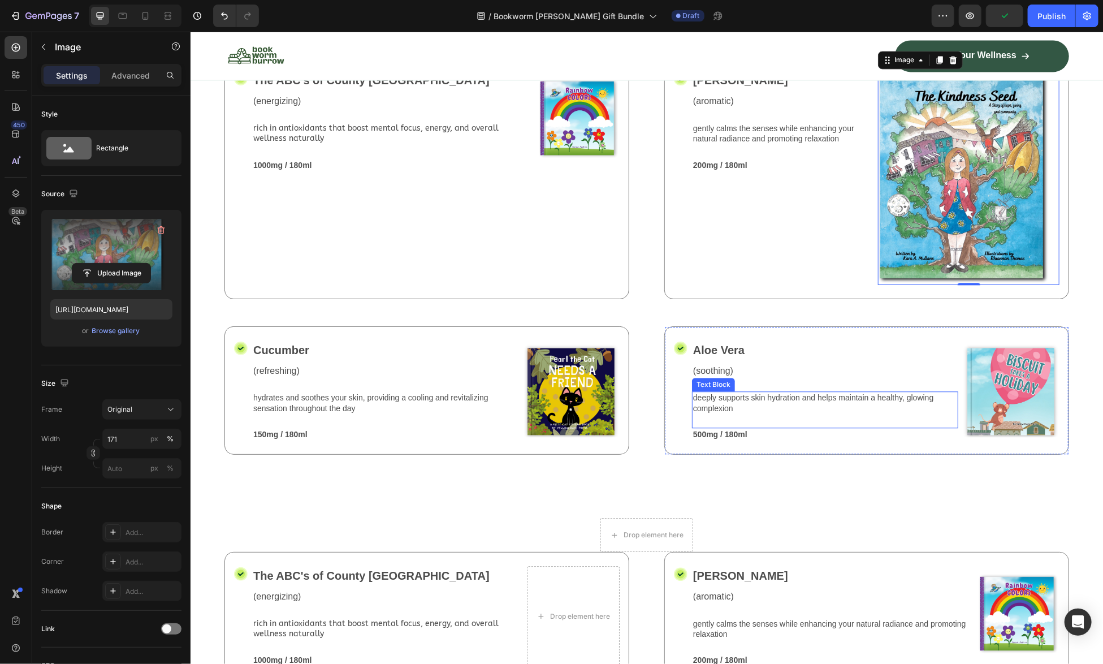
scroll to position [1639, 0]
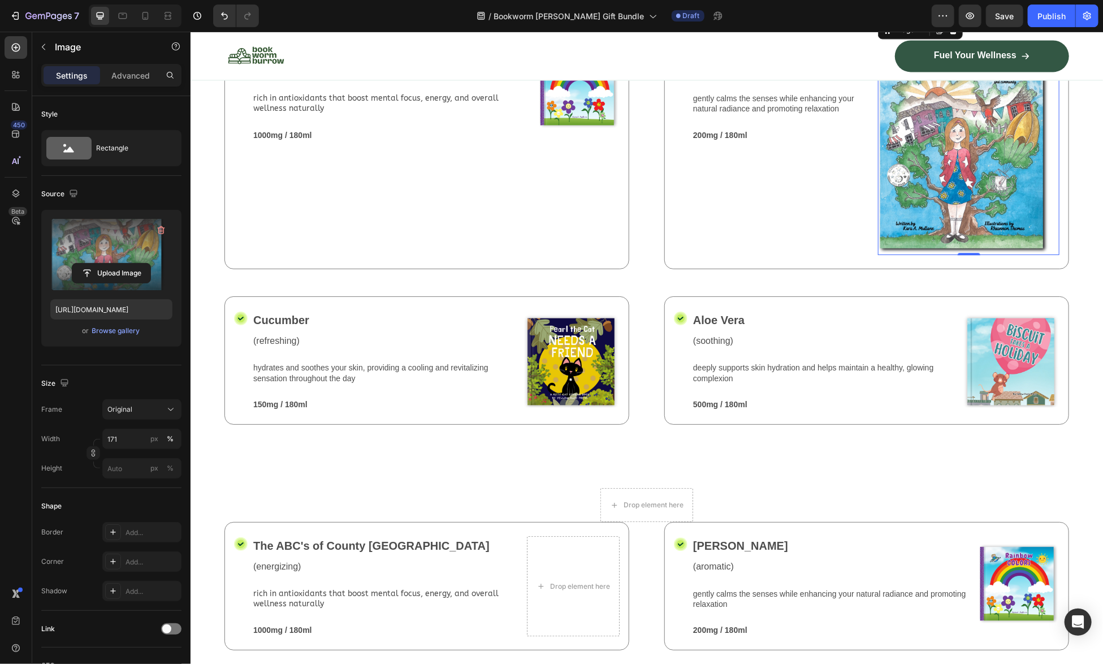
click at [1029, 254] on img at bounding box center [967, 147] width 181 height 214
click at [1017, 254] on img at bounding box center [967, 147] width 181 height 214
click at [819, 254] on div "Jasmine Text Block (aromatic) Text Block gently calms the senses while enhancin…" at bounding box center [781, 147] width 181 height 214
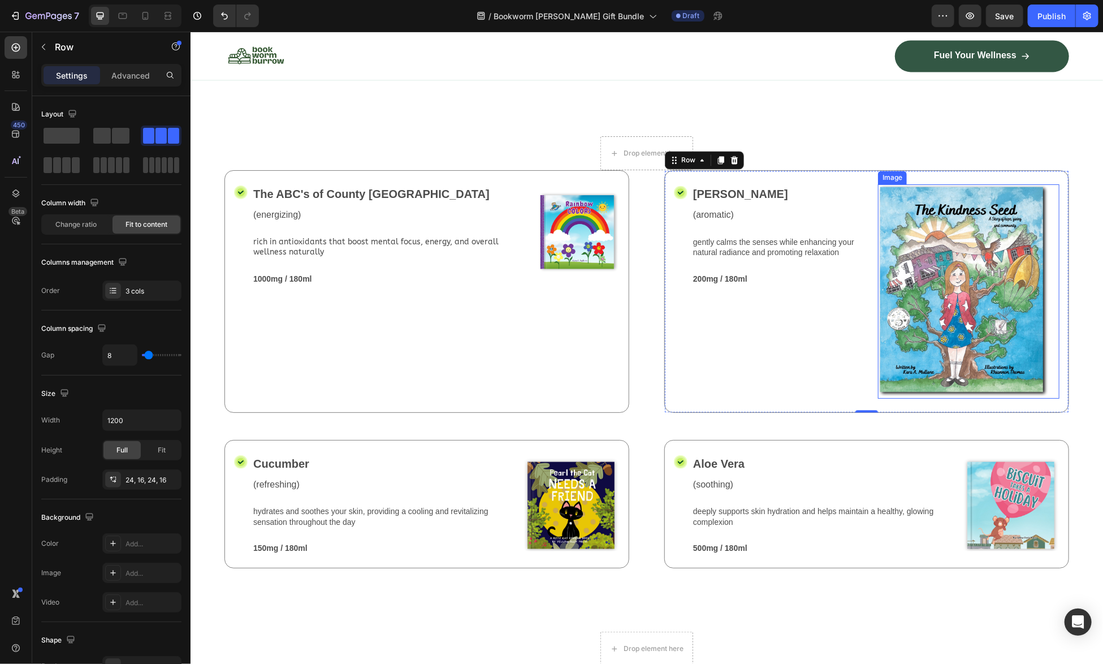
scroll to position [1526, 0]
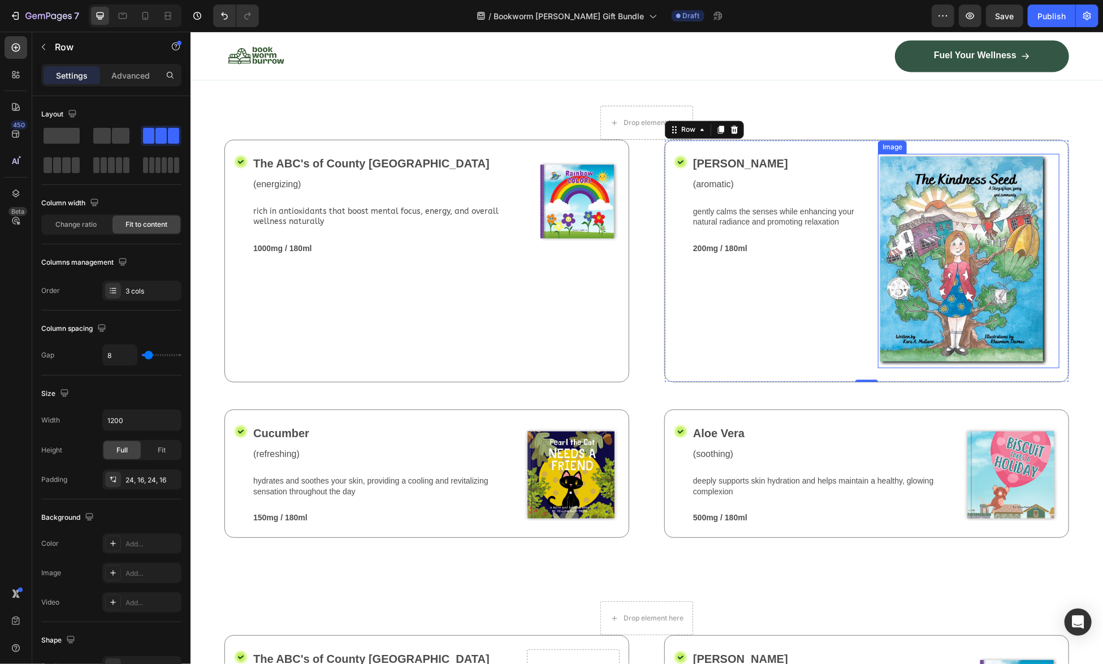
click at [964, 367] on img at bounding box center [967, 260] width 181 height 214
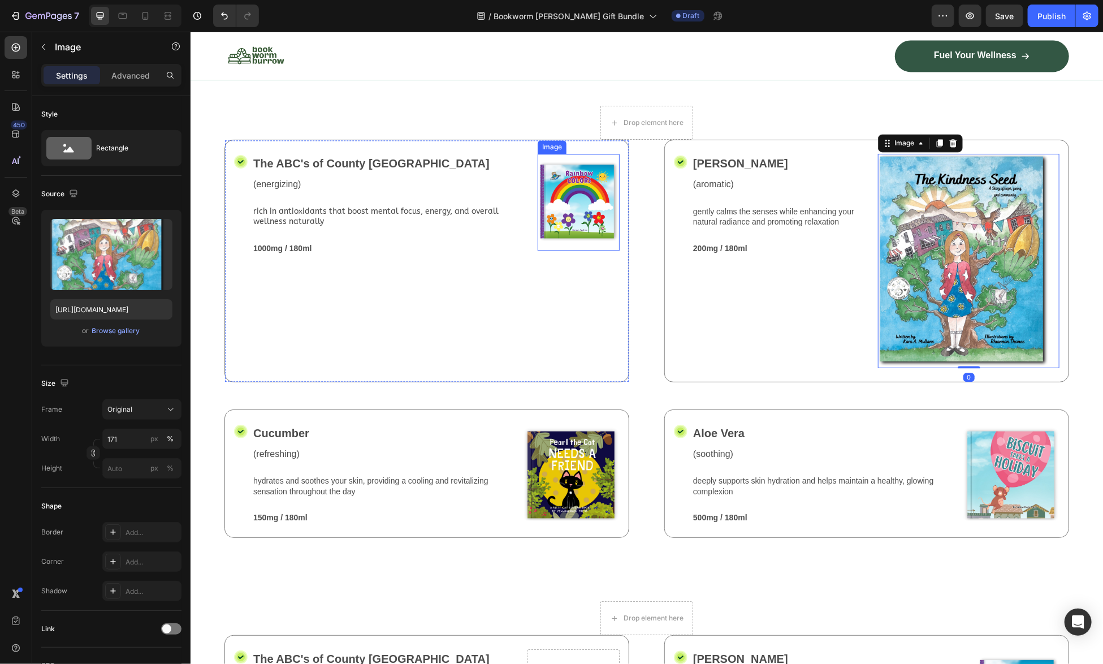
click at [565, 250] on img at bounding box center [578, 201] width 82 height 97
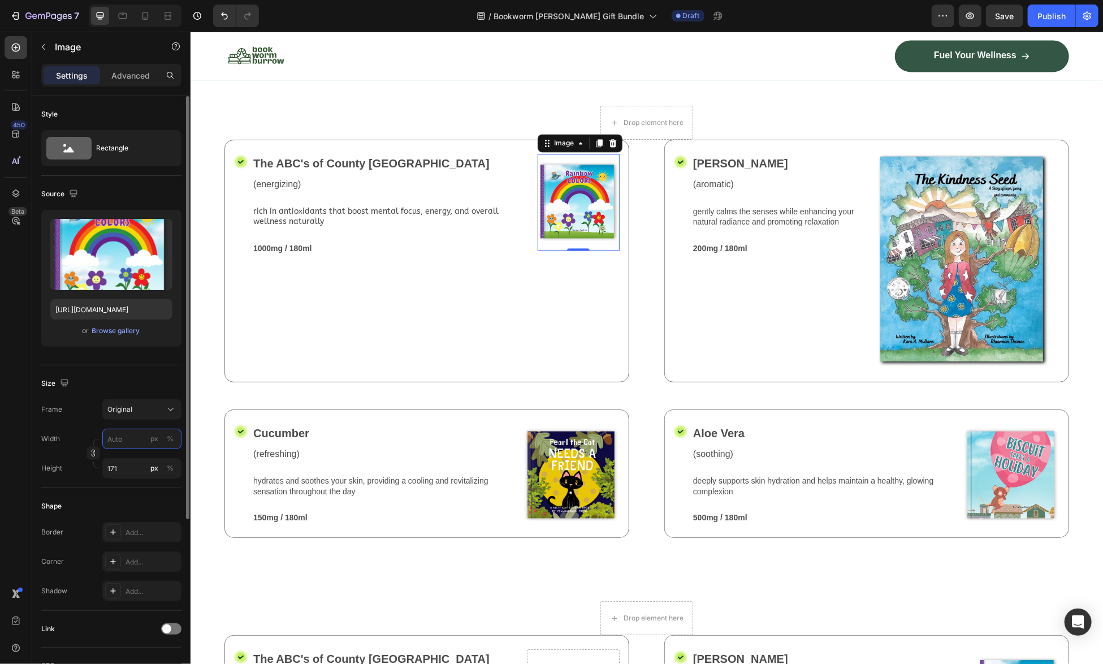
click at [119, 441] on input "px %" at bounding box center [141, 438] width 79 height 20
click at [118, 467] on p "Full 100%" at bounding box center [140, 465] width 66 height 10
type input "100"
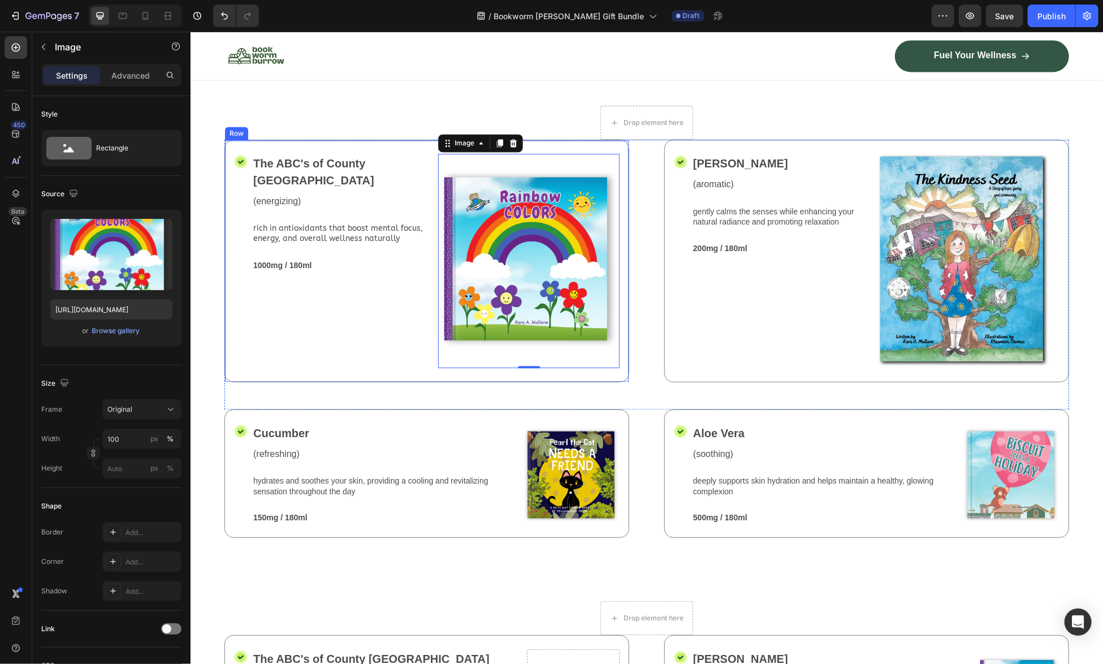
click at [278, 367] on div "The ABC's of County Critter Ranch Text Block (energizing) Text Block rich in an…" at bounding box center [342, 260] width 181 height 214
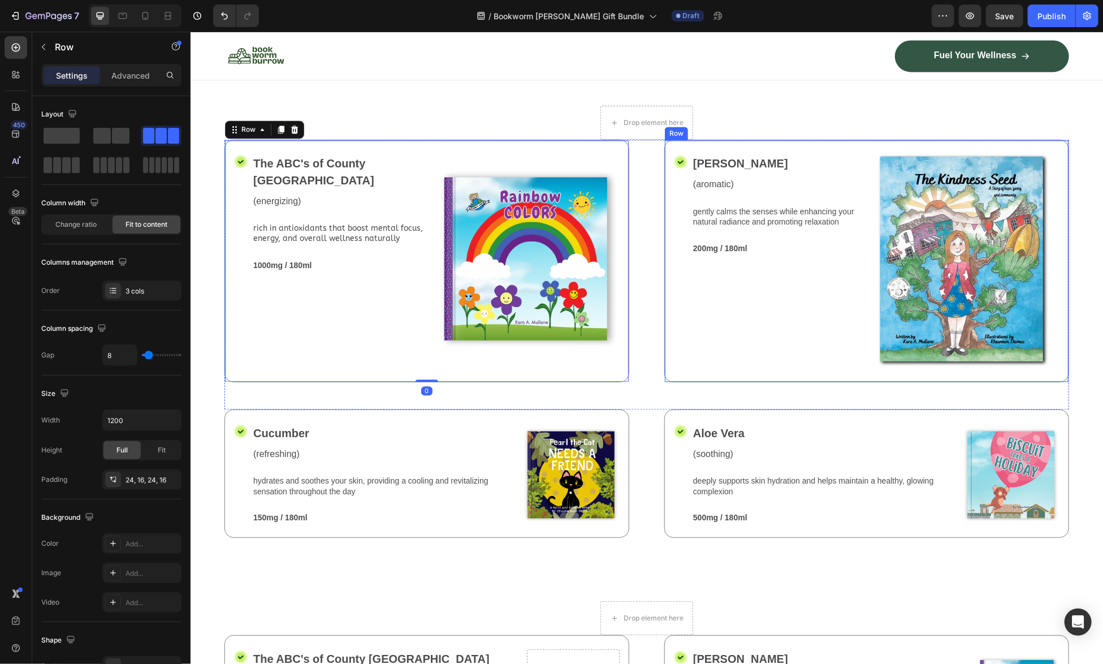
scroll to position [1357, 0]
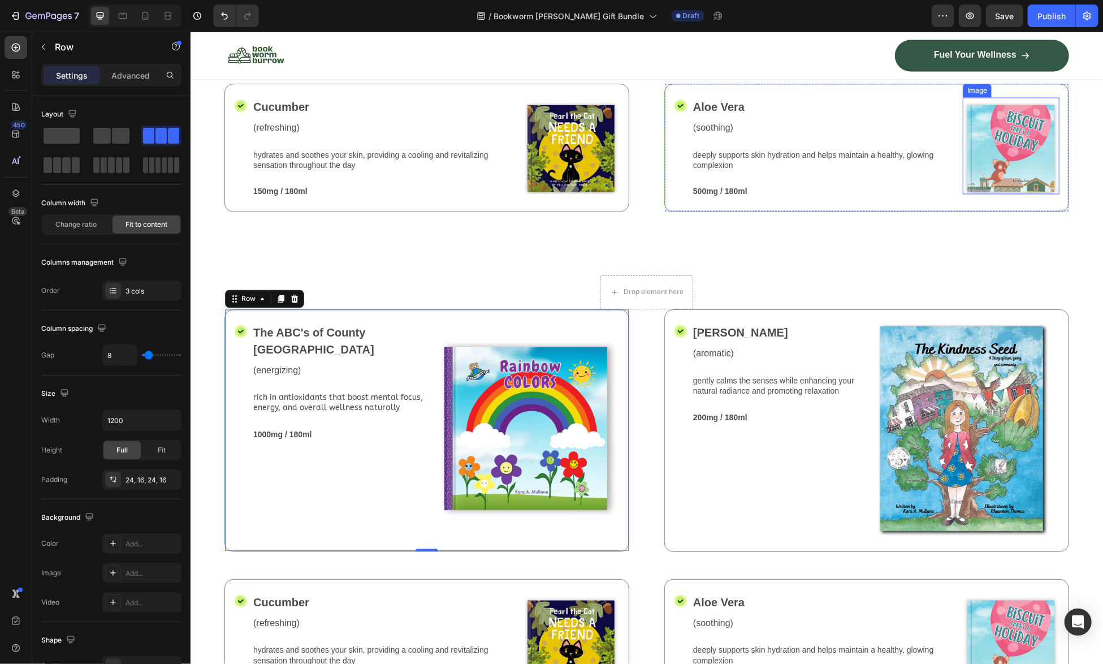
click at [993, 194] on img at bounding box center [1010, 145] width 97 height 97
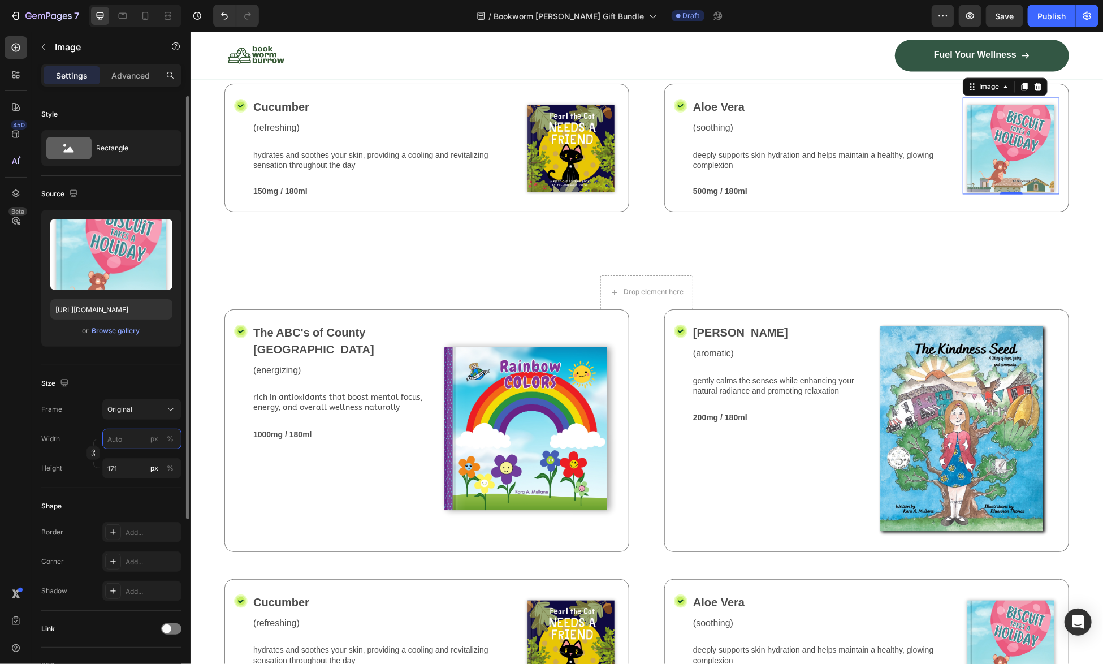
click at [114, 439] on input "px %" at bounding box center [141, 438] width 79 height 20
click at [111, 467] on span "Full" at bounding box center [112, 465] width 11 height 10
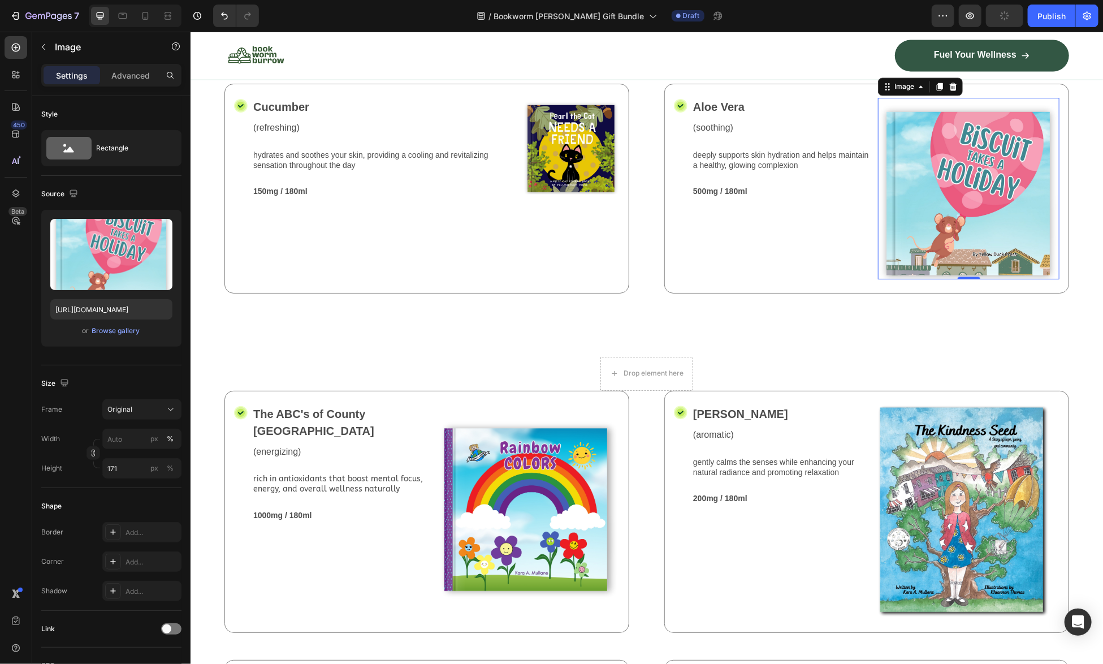
type input "100"
click at [571, 194] on img at bounding box center [570, 145] width 97 height 97
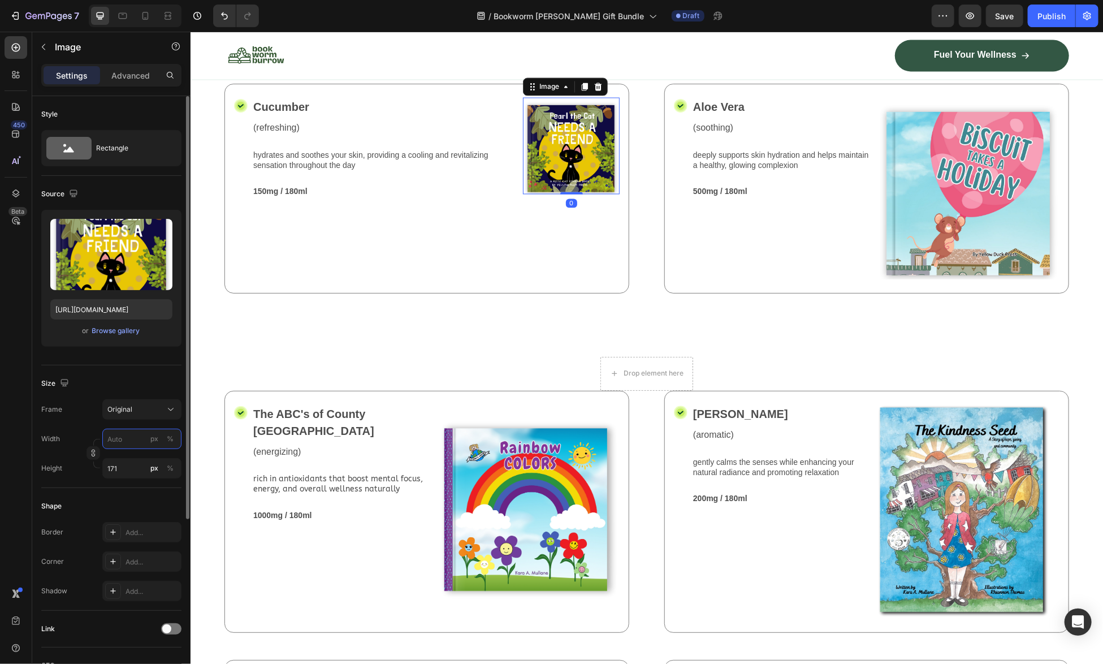
click at [124, 438] on input "px %" at bounding box center [141, 438] width 79 height 20
click at [115, 466] on span "Full" at bounding box center [112, 465] width 11 height 10
type input "100"
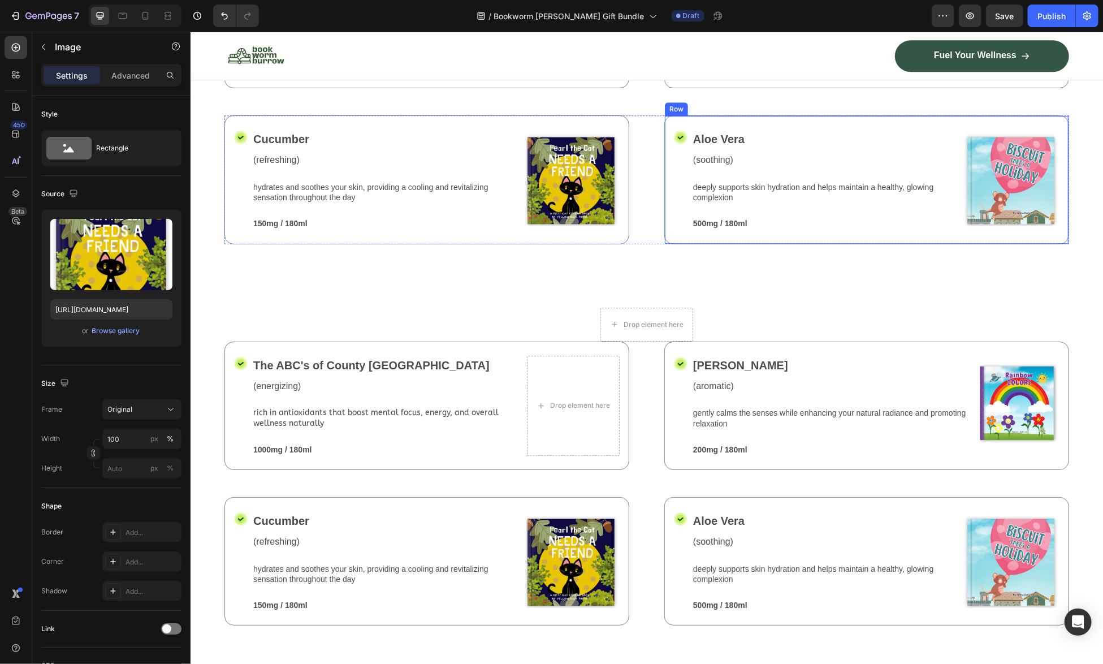
scroll to position [1922, 0]
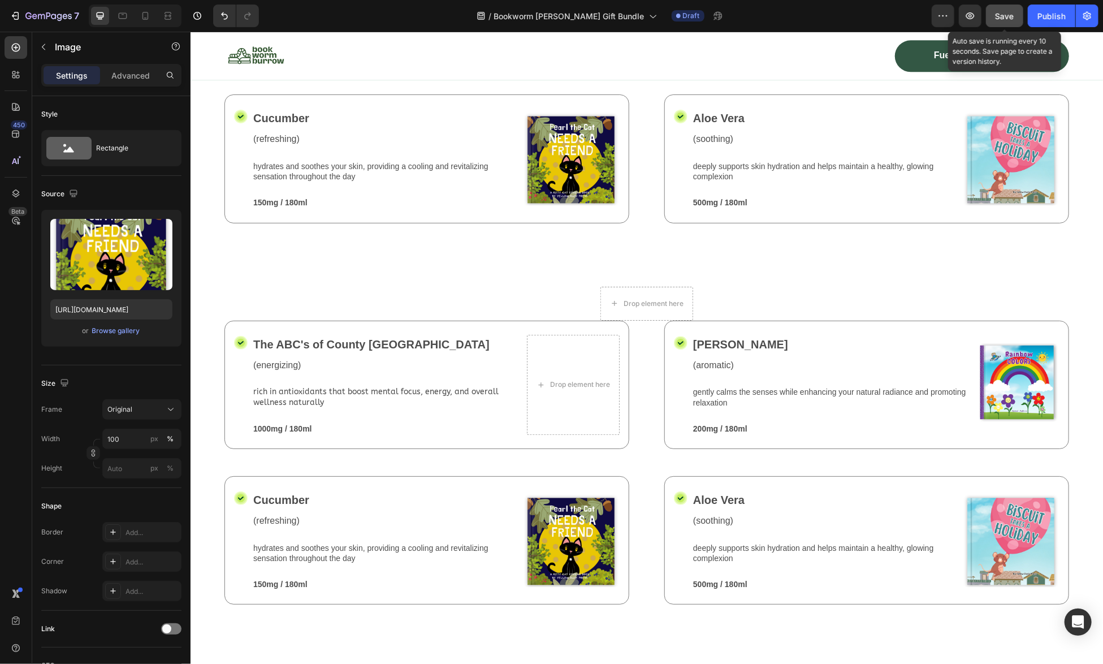
click at [1006, 14] on span "Save" at bounding box center [1004, 16] width 19 height 10
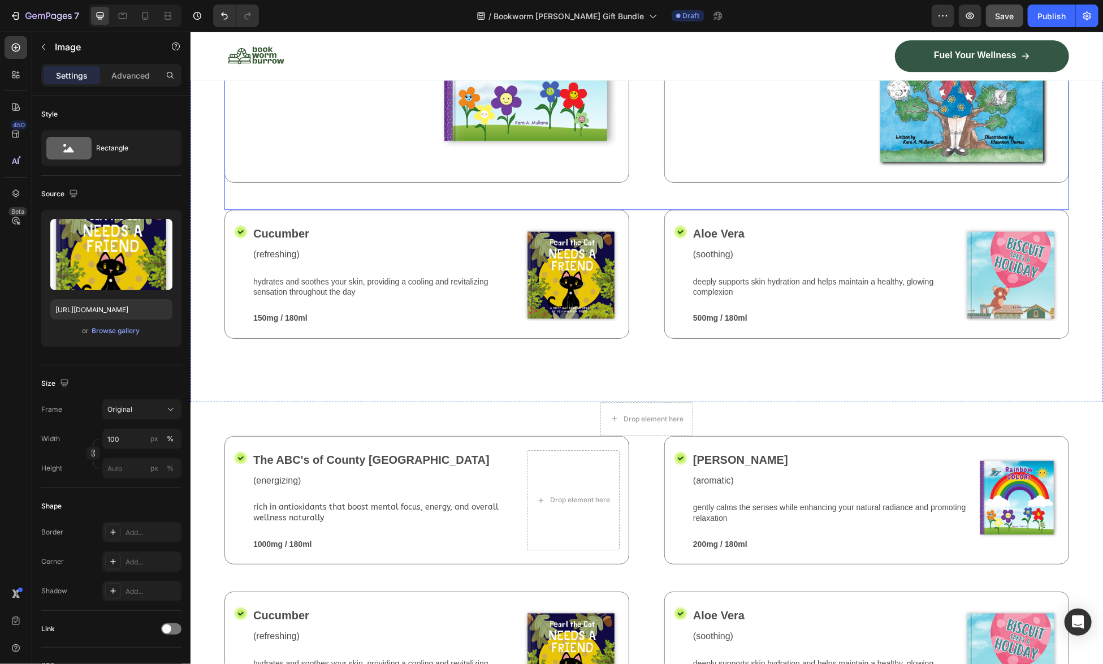
scroll to position [1809, 0]
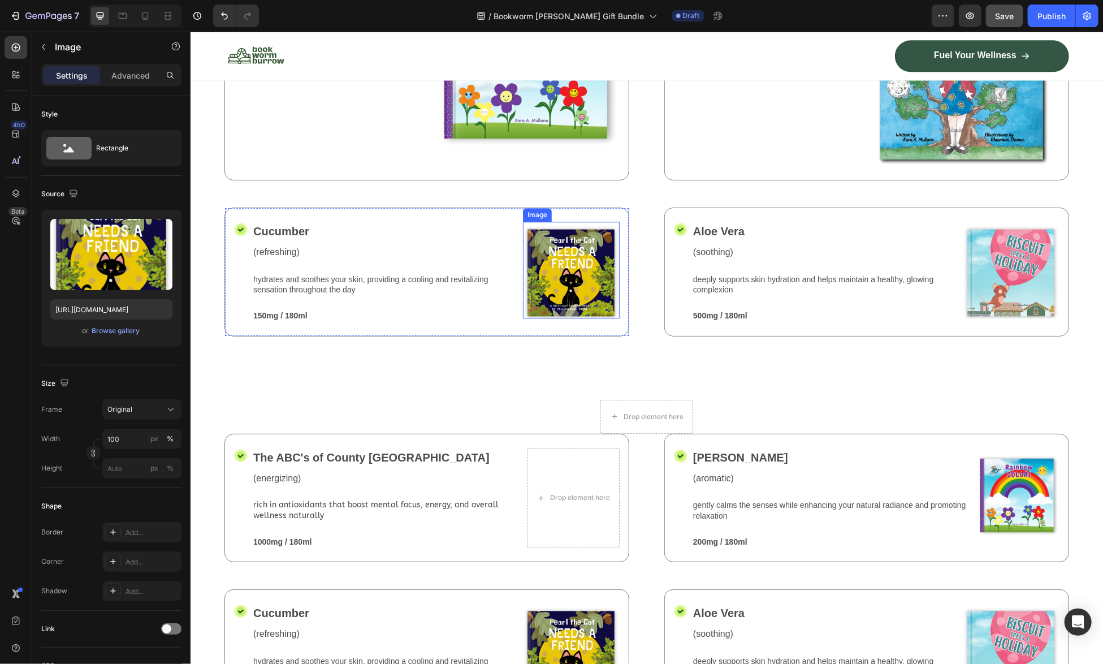
click at [573, 318] on img at bounding box center [570, 269] width 97 height 97
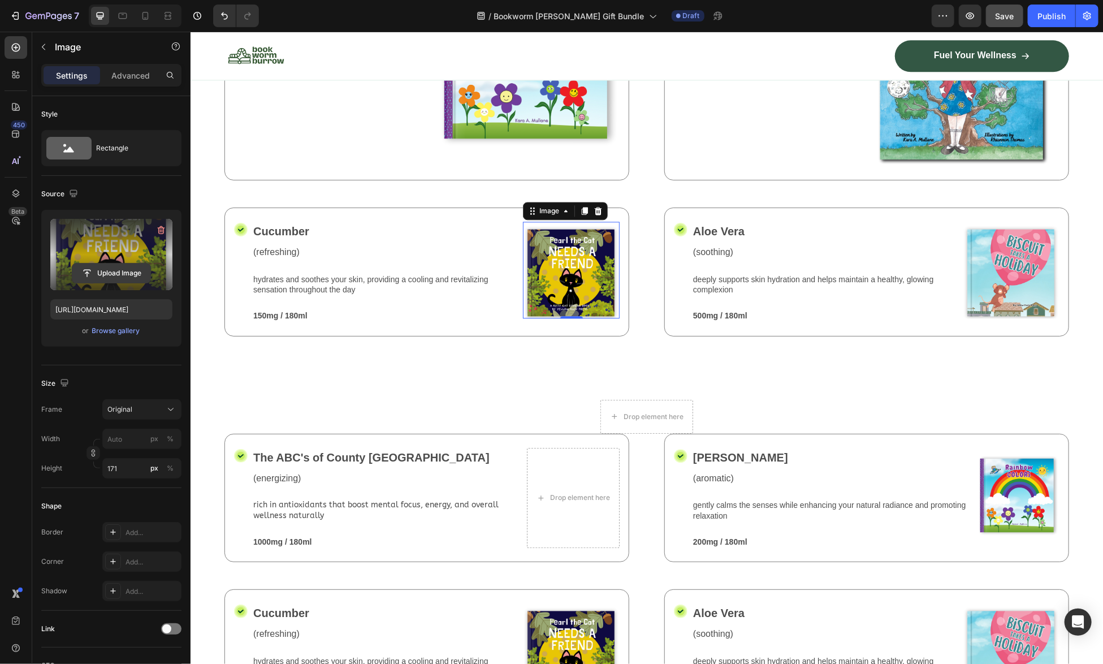
click at [103, 272] on input "file" at bounding box center [111, 272] width 78 height 19
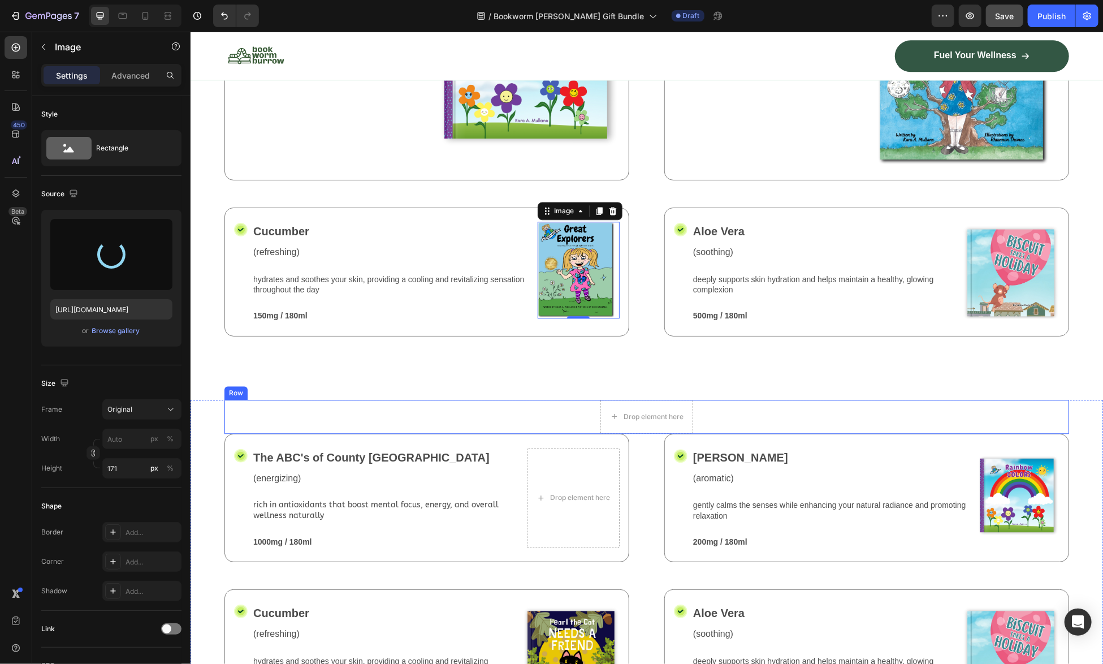
type input "https://cdn.shopify.com/s/files/1/0741/4956/0607/files/gempages_581078265737773…"
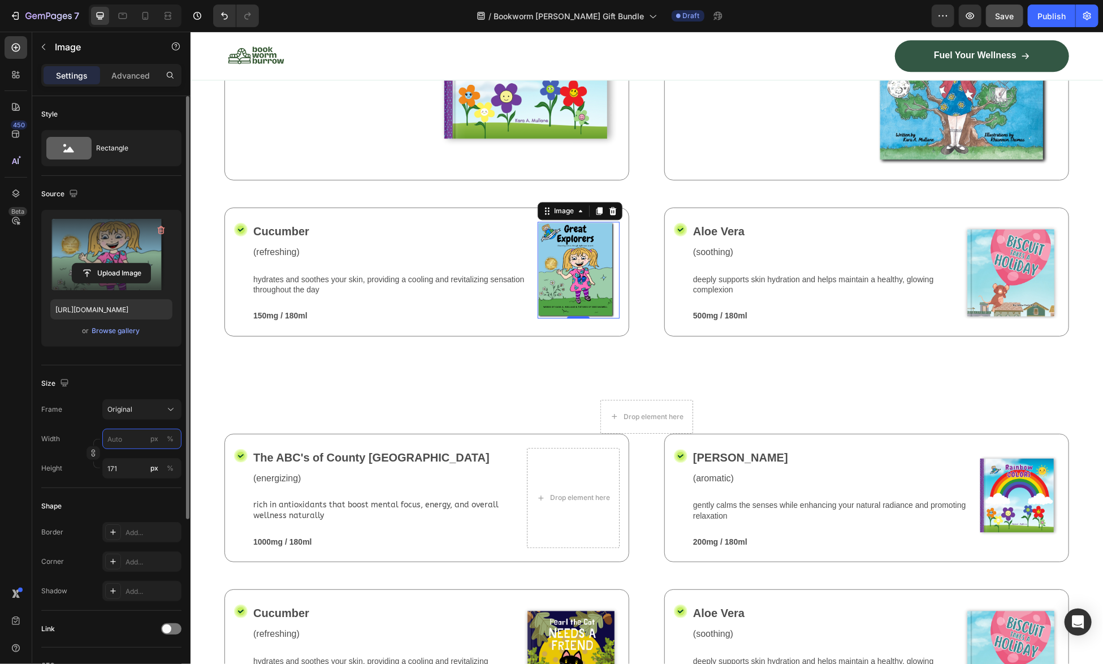
click at [123, 437] on input "px %" at bounding box center [141, 438] width 79 height 20
click at [115, 461] on span "Full" at bounding box center [112, 465] width 11 height 10
type input "100"
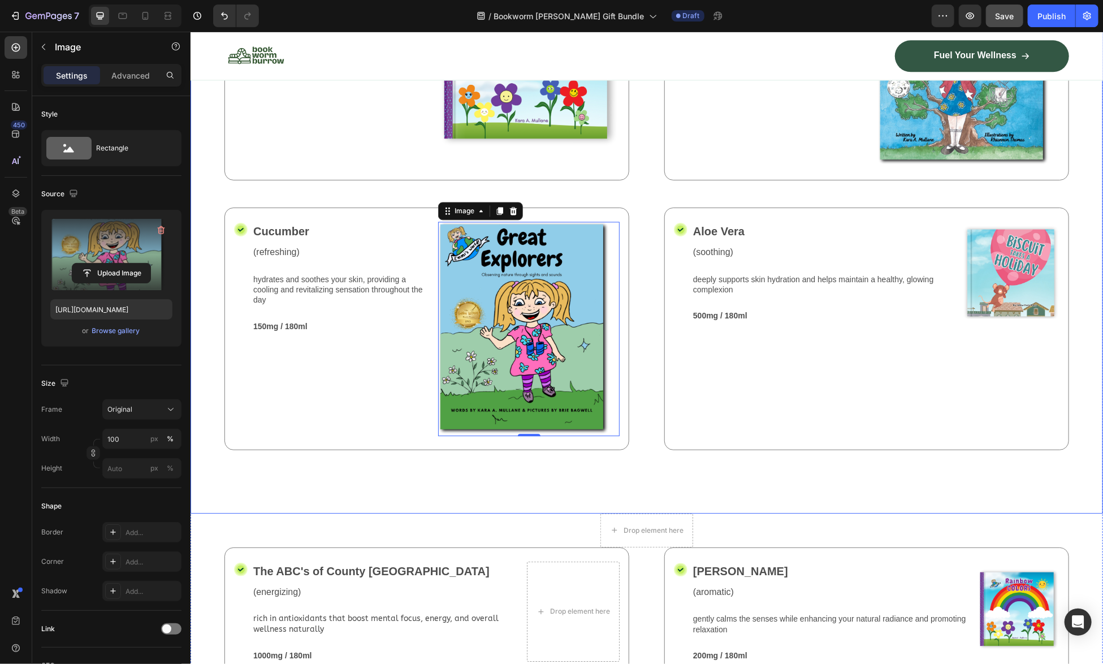
click at [813, 513] on div "Drop element here Row Icon The ABC's of County Critter Ranch Text Block (energi…" at bounding box center [646, 208] width 912 height 609
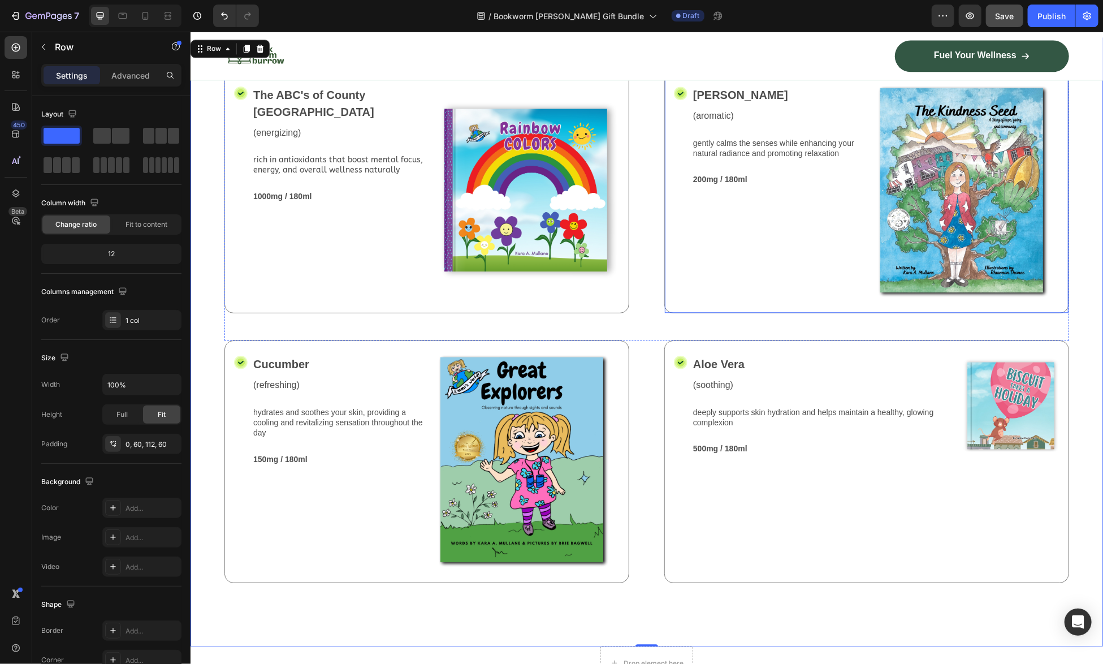
scroll to position [1752, 0]
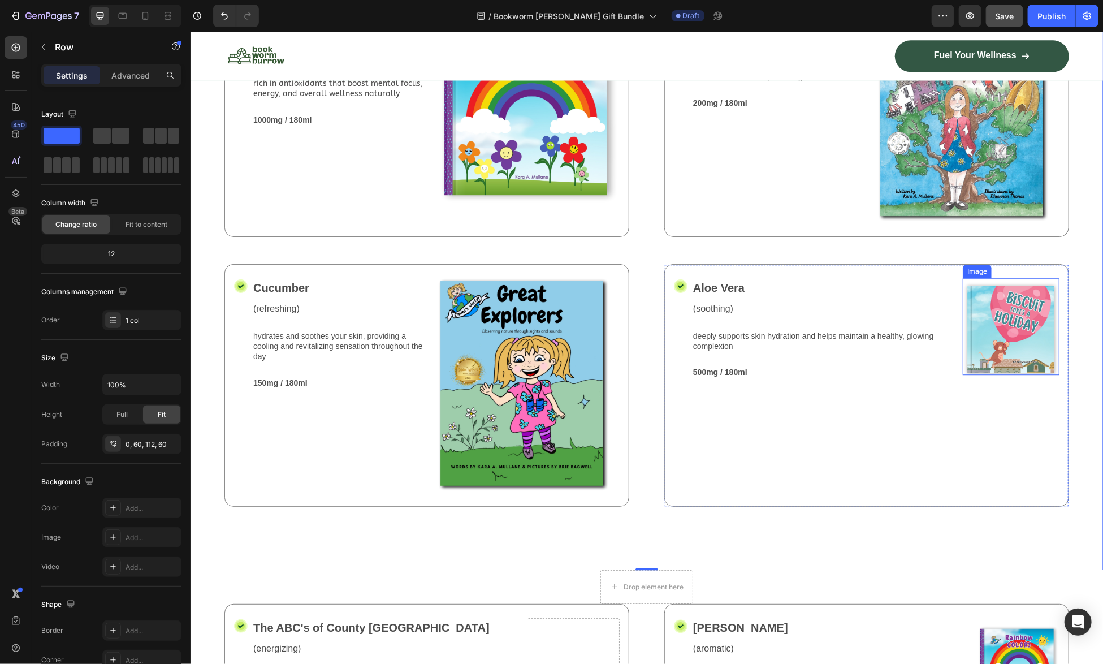
click at [1015, 374] on img at bounding box center [1010, 326] width 97 height 97
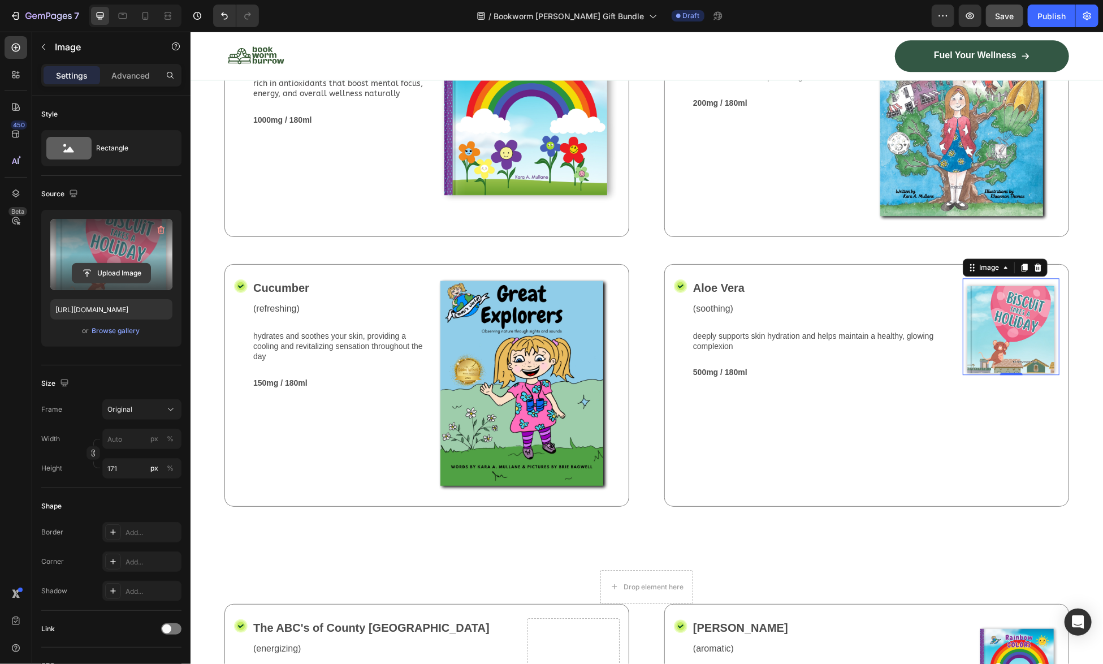
click at [118, 276] on input "file" at bounding box center [111, 272] width 78 height 19
click at [117, 270] on input "file" at bounding box center [111, 272] width 78 height 19
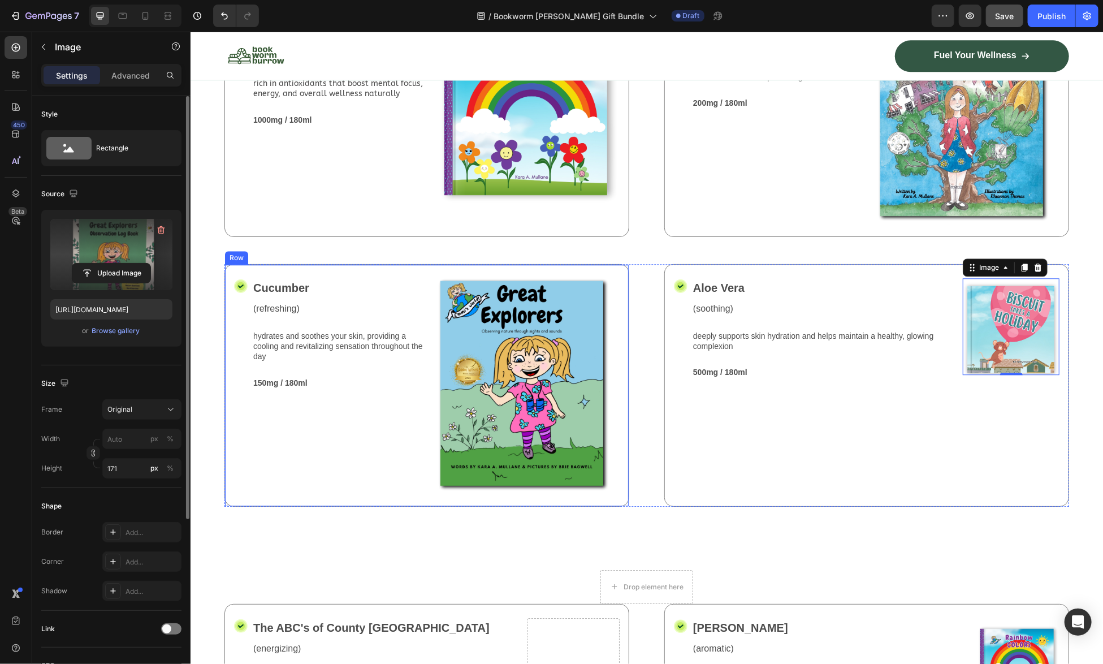
type input "https://cdn.shopify.com/s/files/1/0741/4956/0607/files/gempages_581078265737773…"
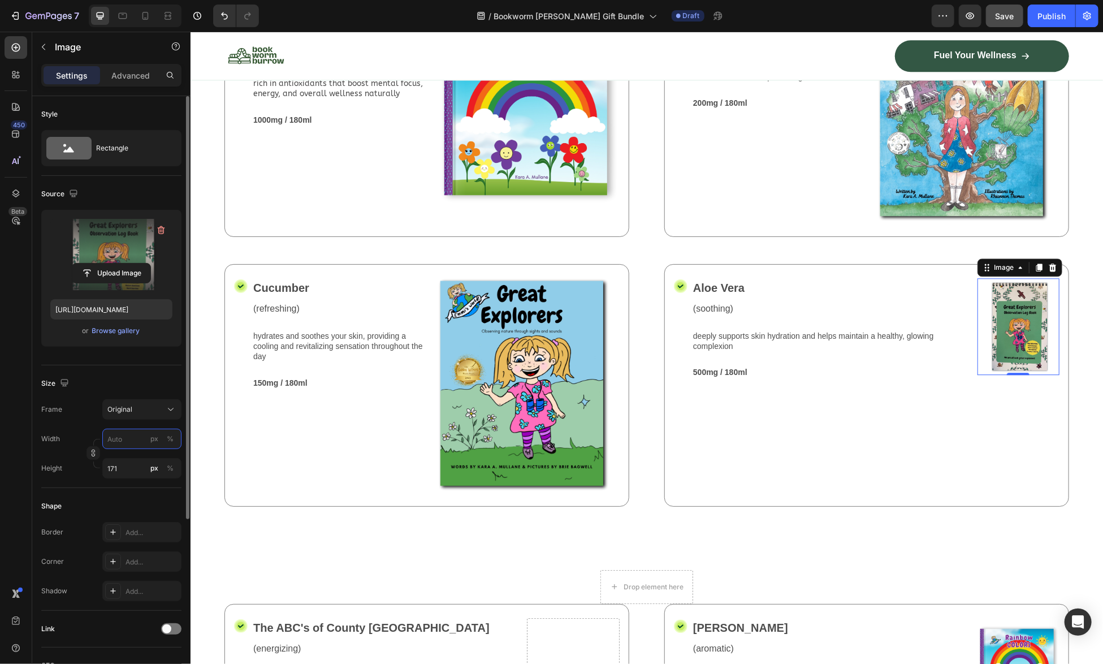
click at [115, 436] on input "px %" at bounding box center [141, 438] width 79 height 20
click at [109, 470] on span "Full" at bounding box center [112, 465] width 11 height 10
type input "100"
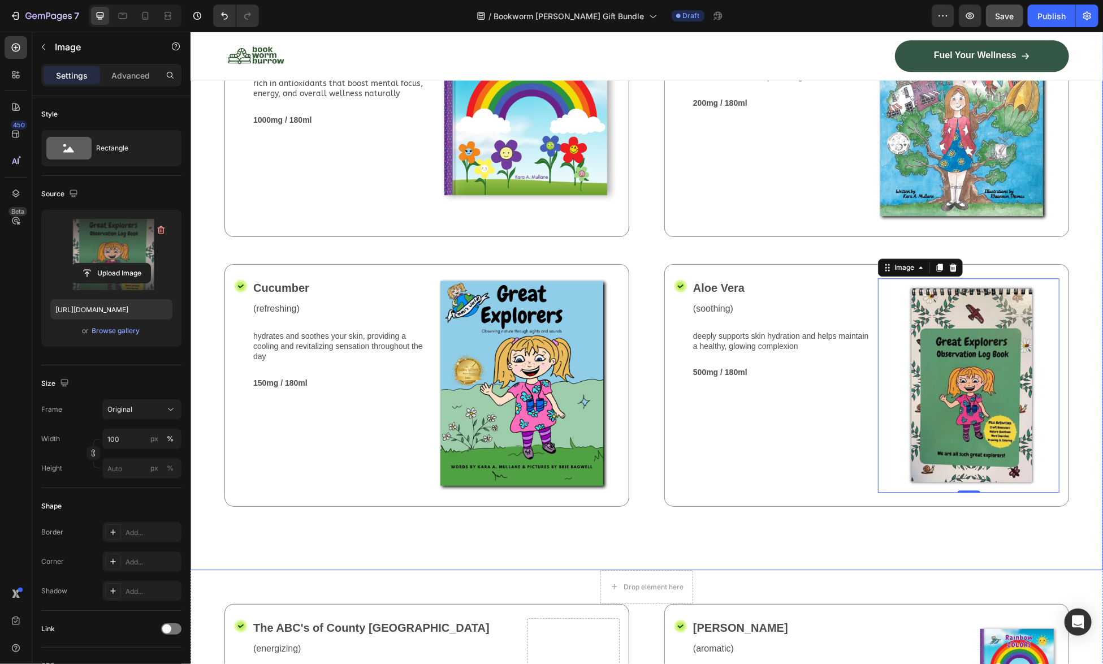
click at [738, 569] on div "Drop element here Row Icon The ABC's of County Critter Ranch Text Block (energi…" at bounding box center [646, 264] width 912 height 609
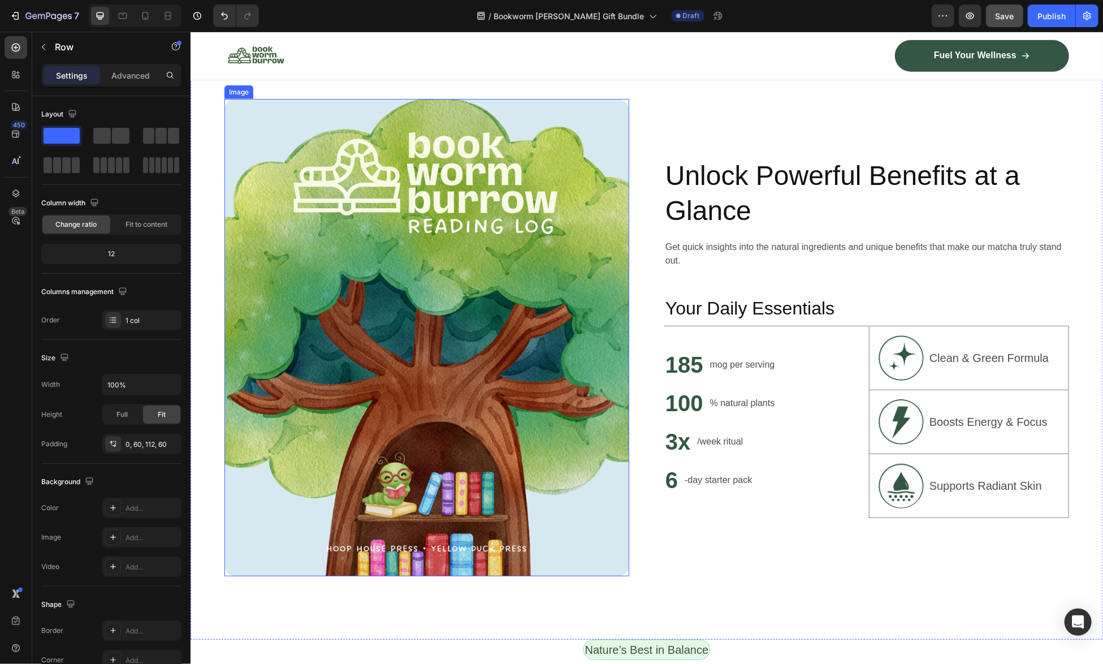
scroll to position [678, 0]
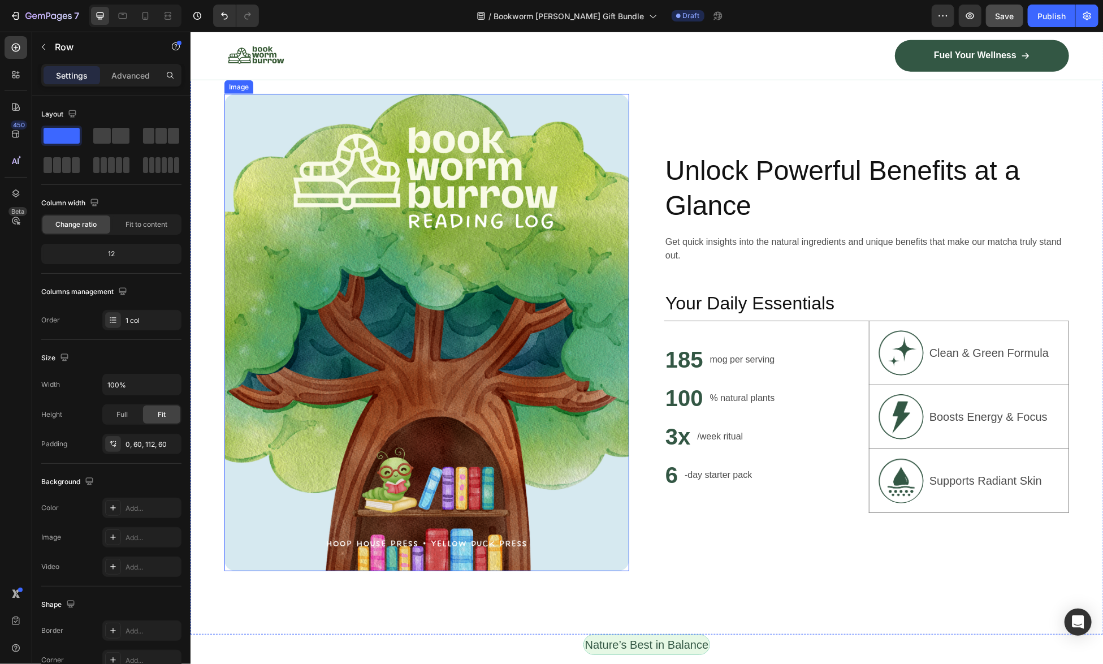
click at [492, 278] on img at bounding box center [426, 331] width 405 height 477
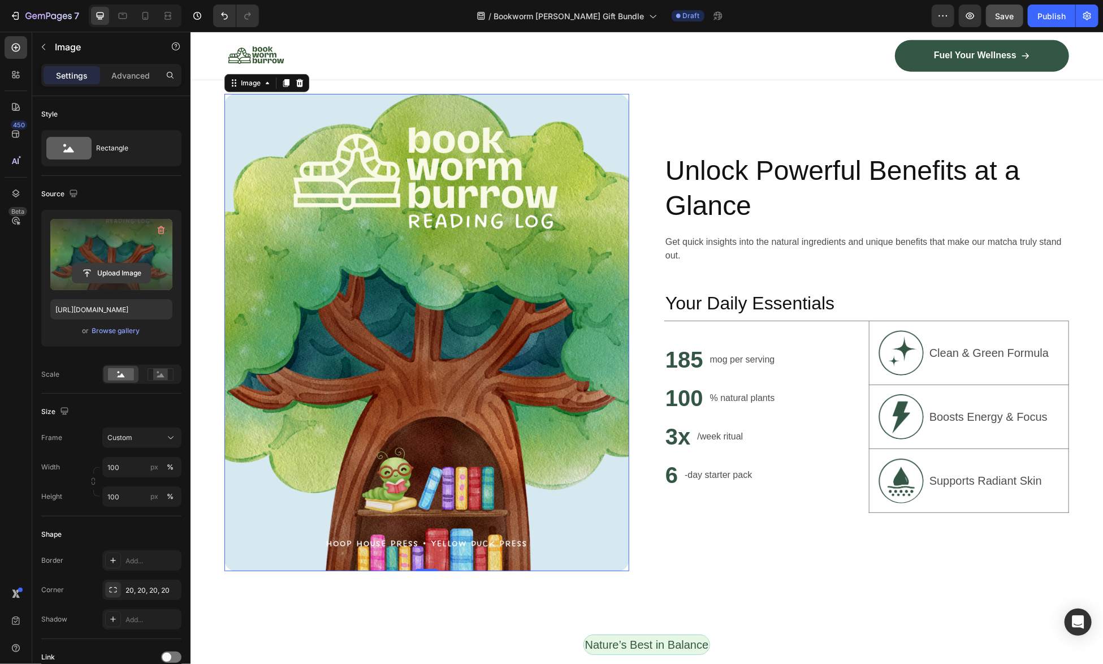
click at [99, 270] on input "file" at bounding box center [111, 272] width 78 height 19
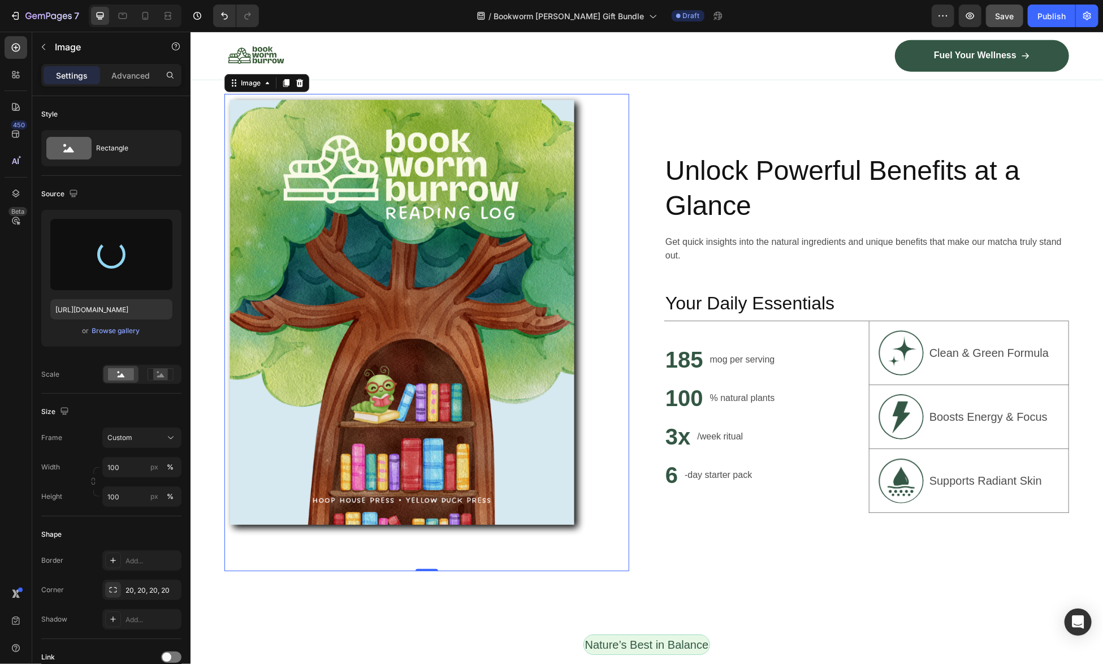
type input "https://cdn.shopify.com/s/files/1/0741/4956/0607/files/gempages_581078265737773…"
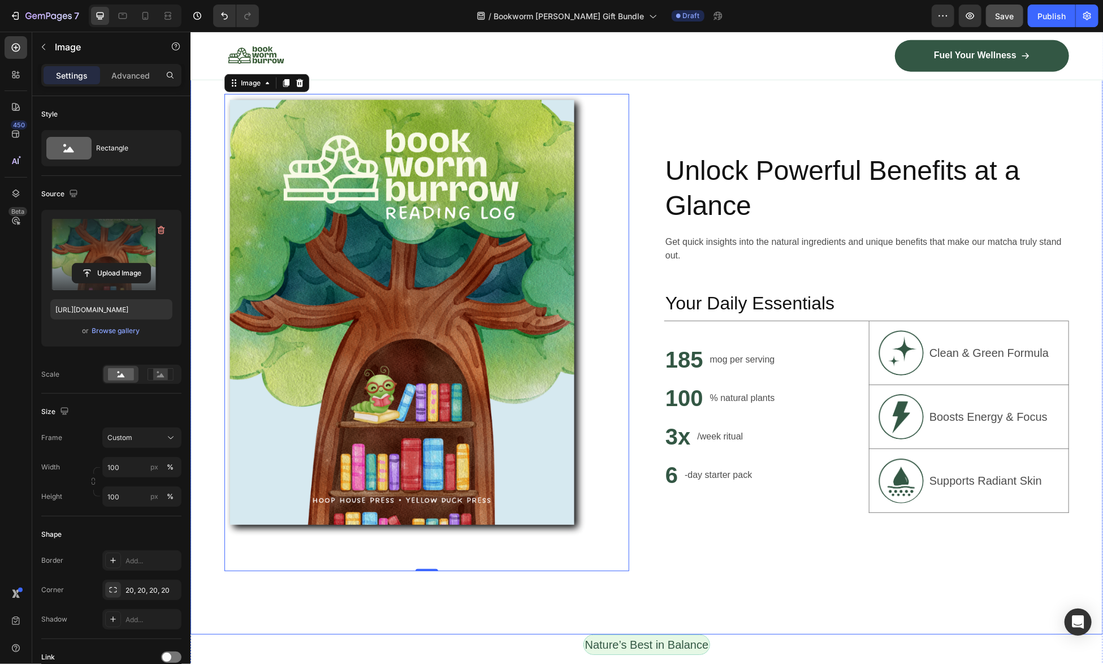
click at [828, 574] on div "Image 0 Unlock Powerful Benefits at a Glance Heading Get quick insights into th…" at bounding box center [646, 332] width 912 height 604
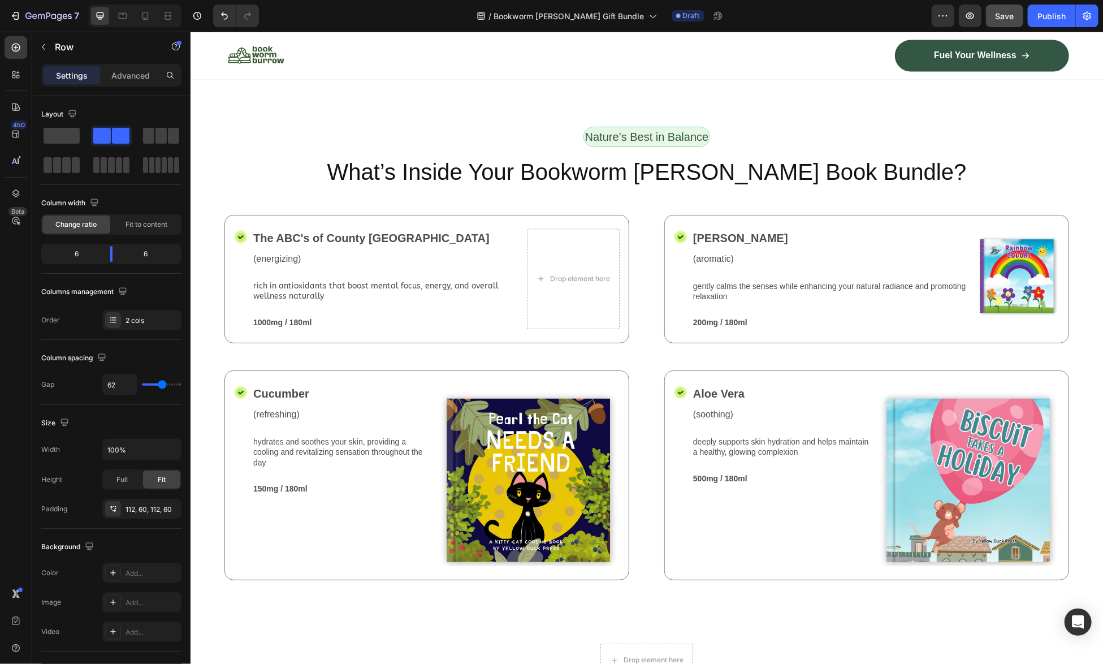
scroll to position [1187, 0]
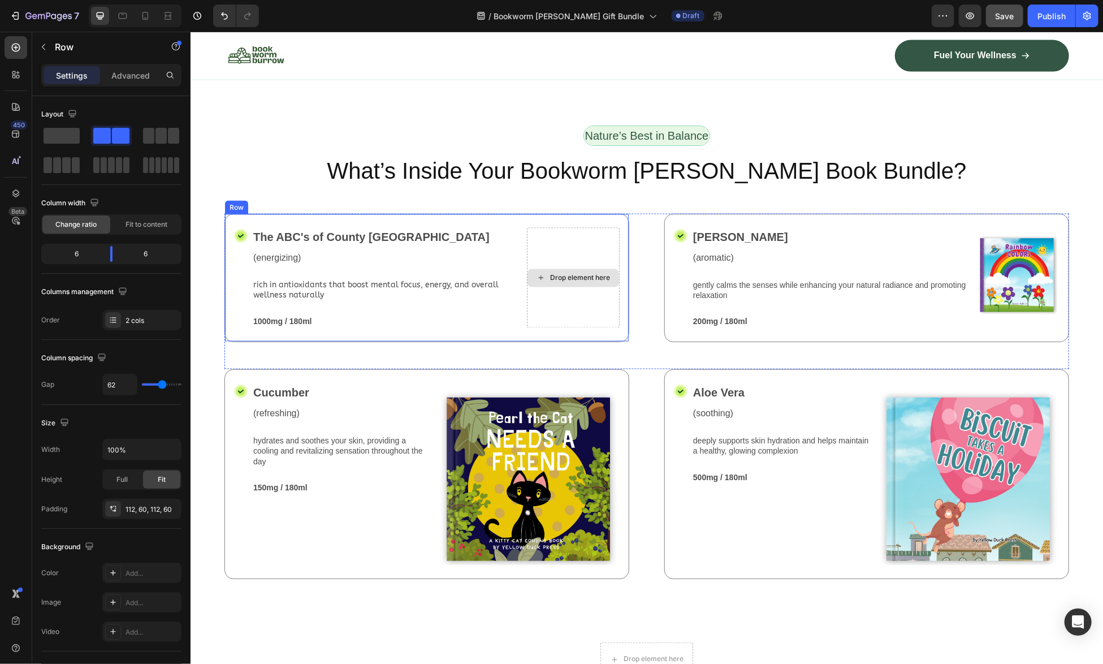
click at [576, 277] on div "Drop element here" at bounding box center [573, 278] width 92 height 18
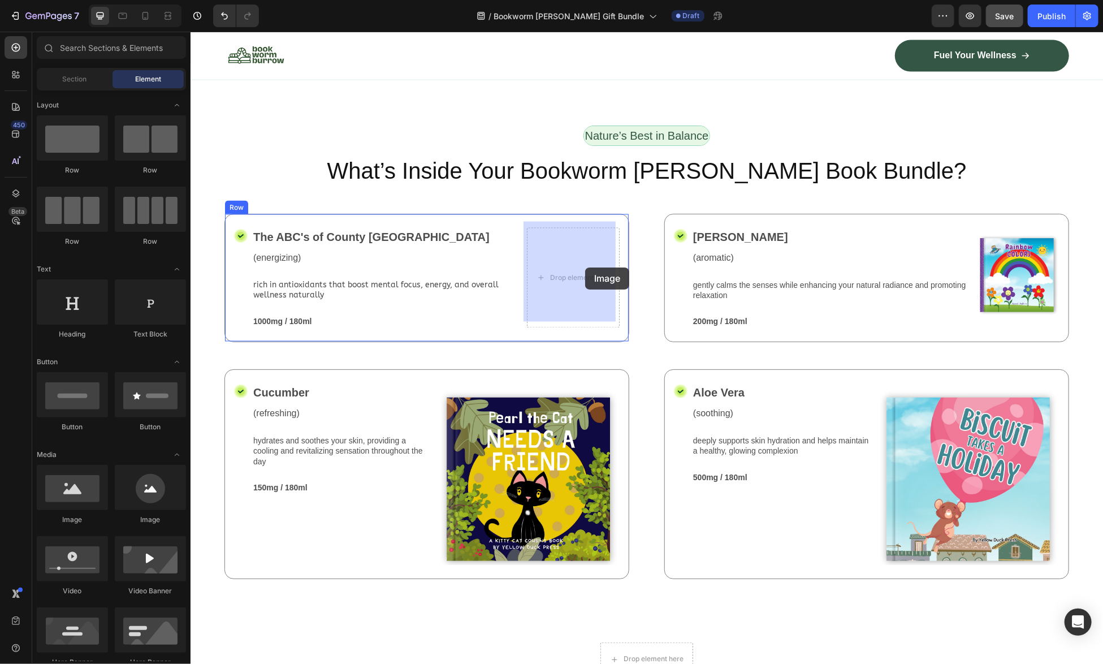
drag, startPoint x: 258, startPoint y: 523, endPoint x: 582, endPoint y: 265, distance: 414.3
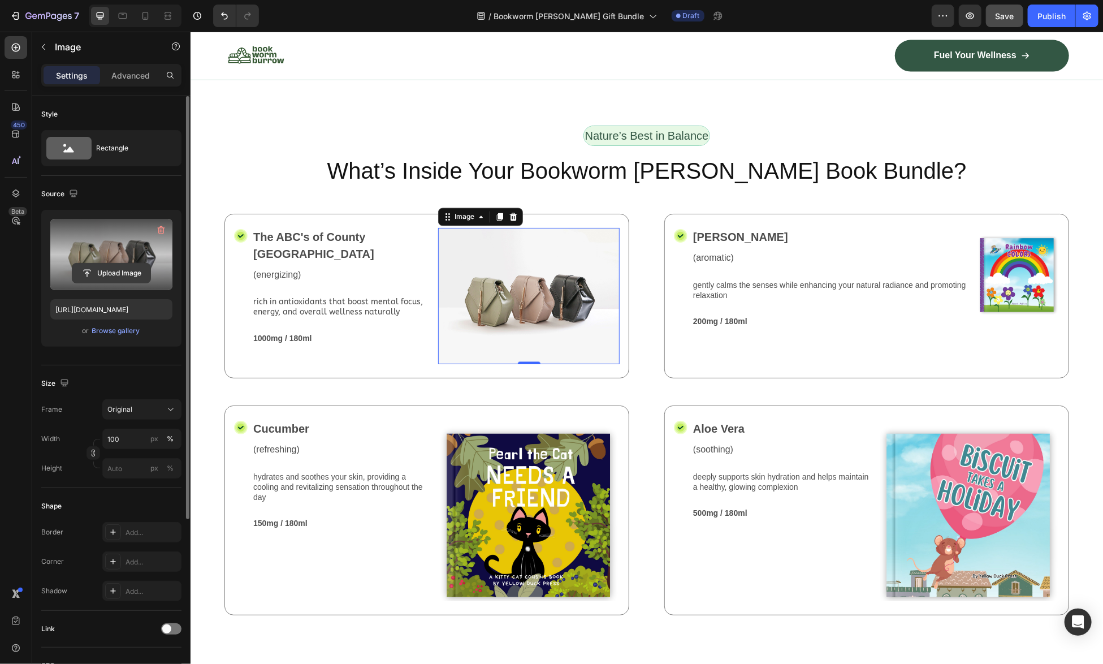
click at [101, 267] on input "file" at bounding box center [111, 272] width 78 height 19
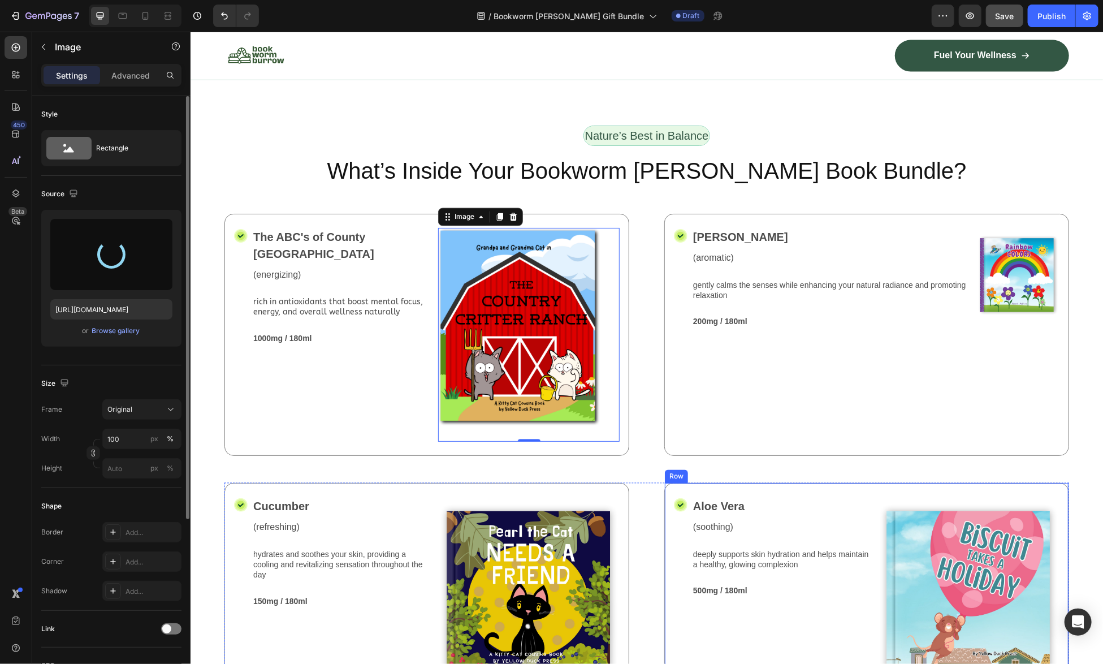
type input "https://cdn.shopify.com/s/files/1/0741/4956/0607/files/gempages_581078265737773…"
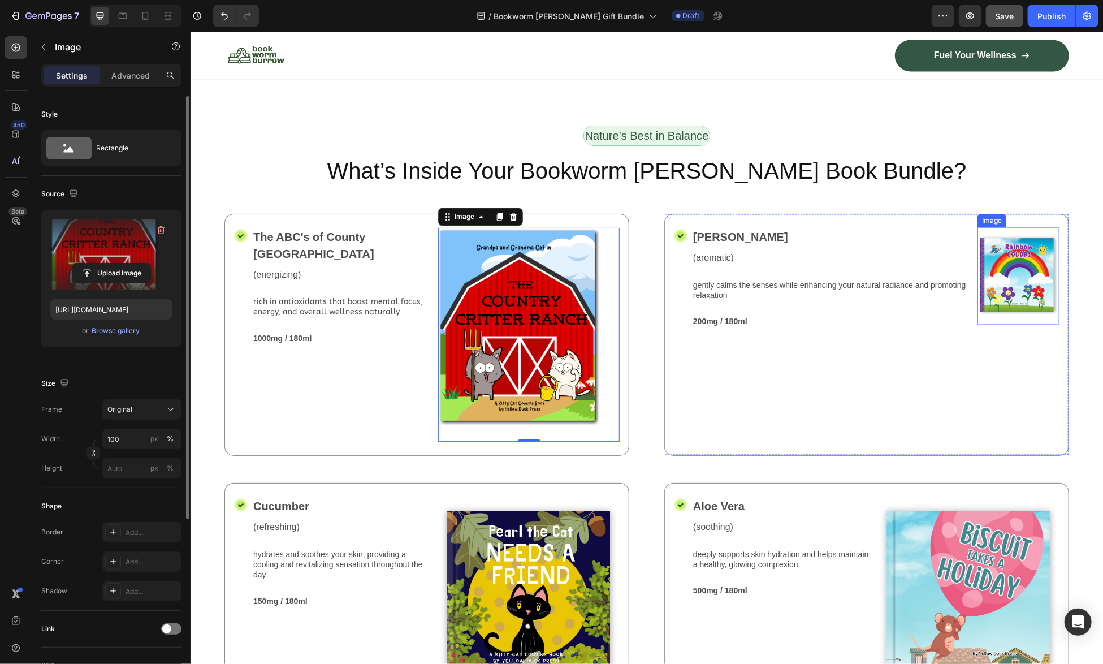
click at [1012, 265] on img at bounding box center [1018, 275] width 82 height 97
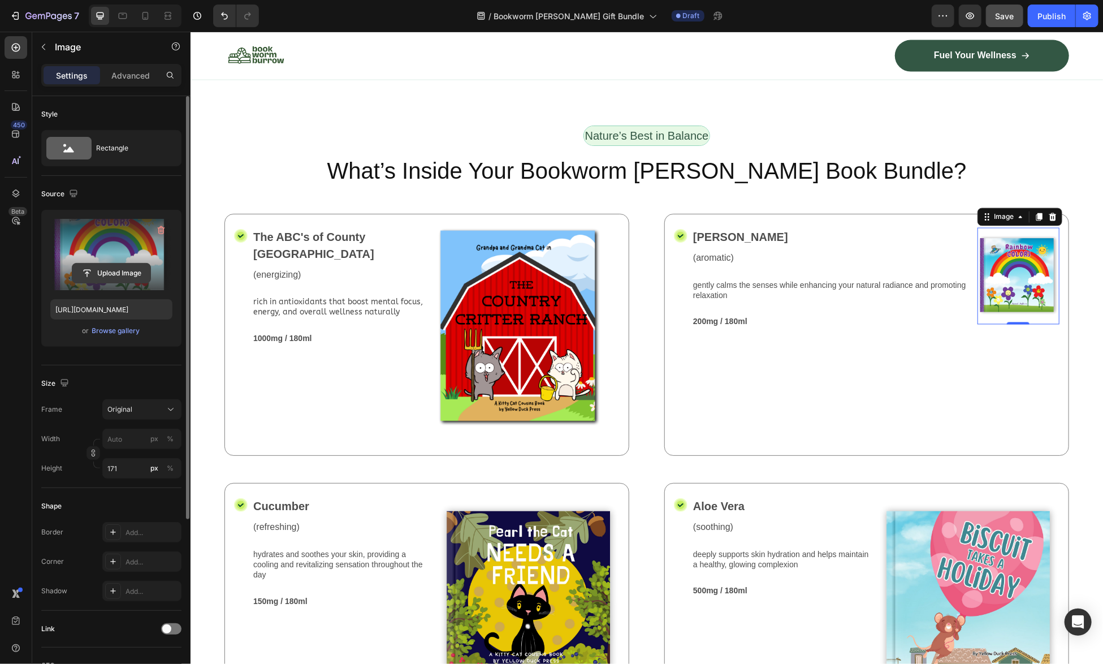
click at [110, 270] on input "file" at bounding box center [111, 272] width 78 height 19
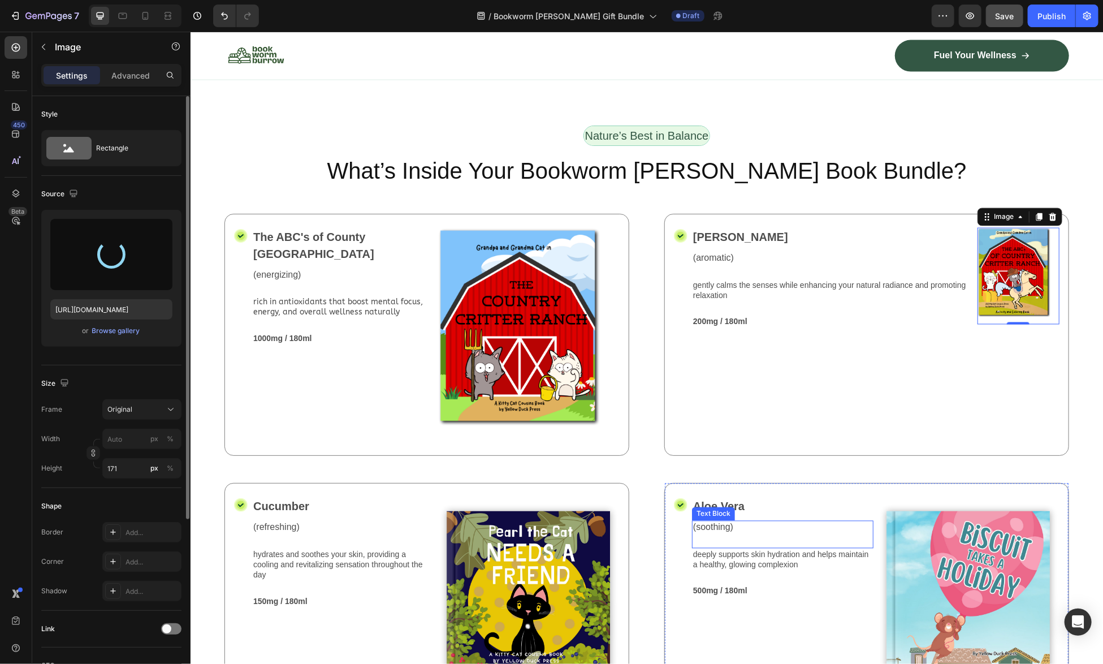
type input "https://cdn.shopify.com/s/files/1/0741/4956/0607/files/gempages_581078265737773…"
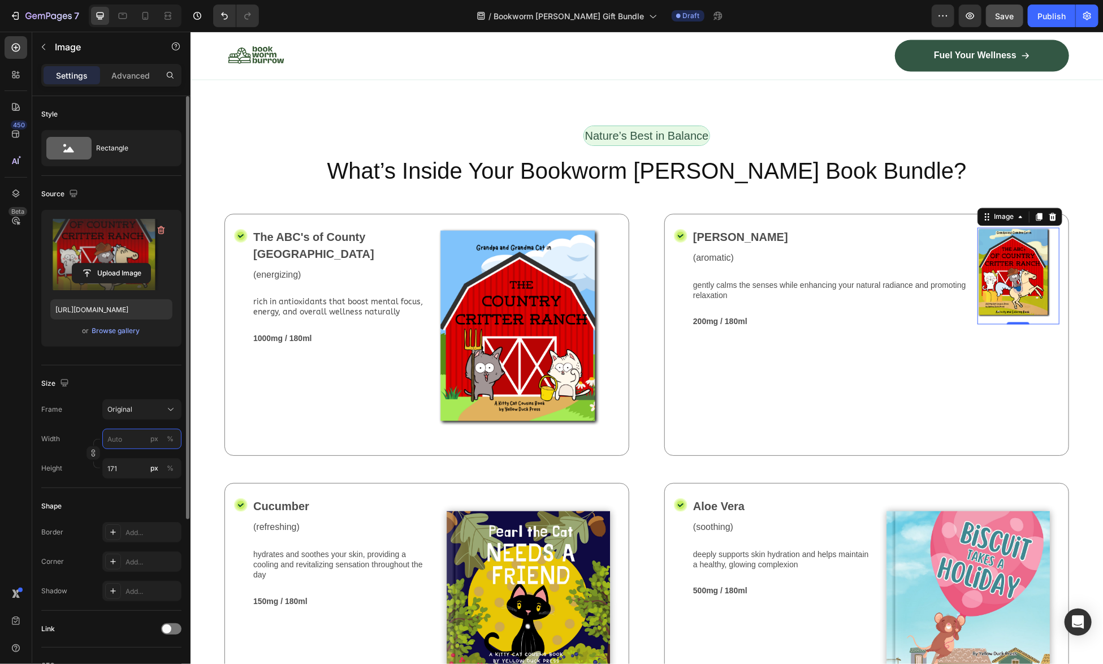
click at [115, 442] on input "px %" at bounding box center [141, 438] width 79 height 20
click at [118, 467] on span "Full" at bounding box center [112, 465] width 11 height 10
type input "100"
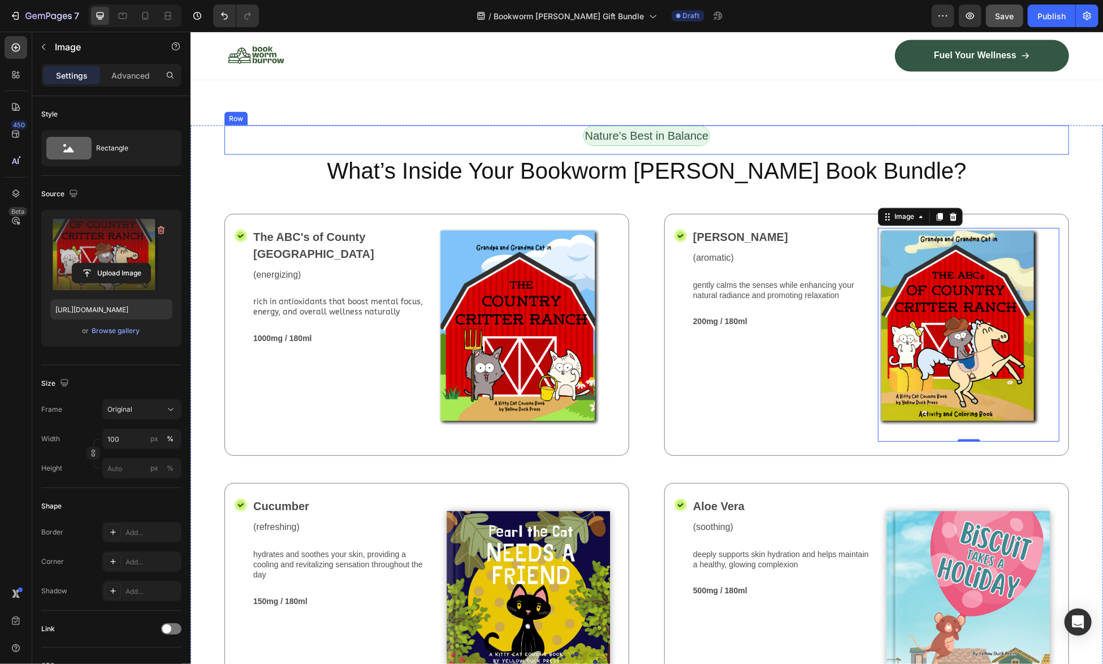
click at [975, 135] on div "Nature’s Best in Balance Text Block Row" at bounding box center [646, 139] width 845 height 29
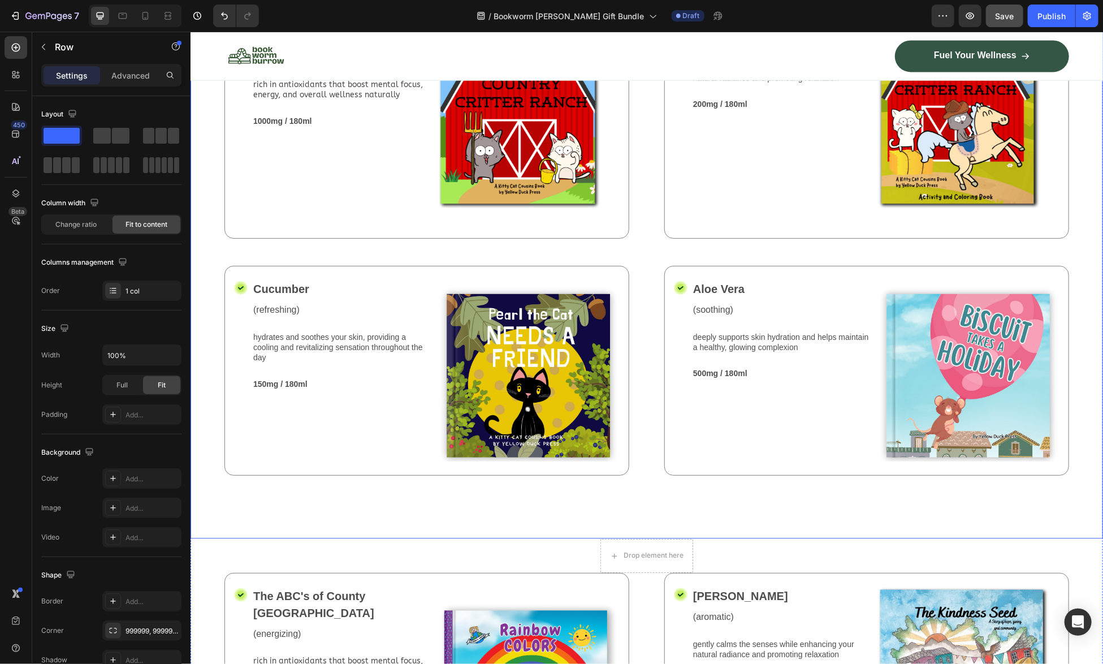
scroll to position [1526, 0]
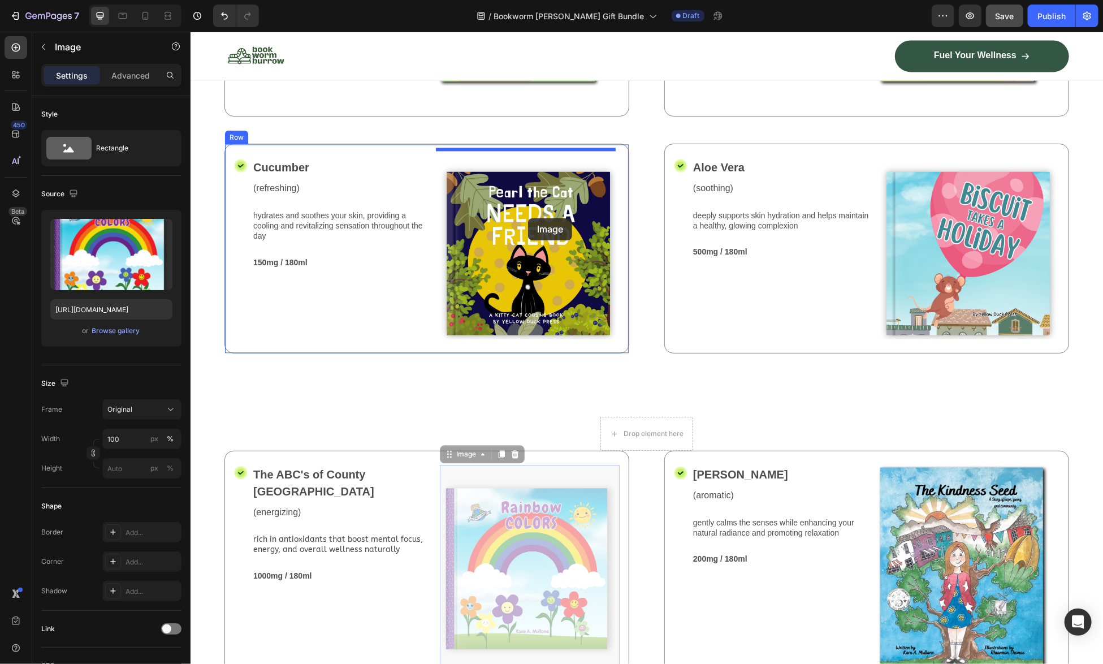
drag, startPoint x: 542, startPoint y: 547, endPoint x: 527, endPoint y: 218, distance: 329.9
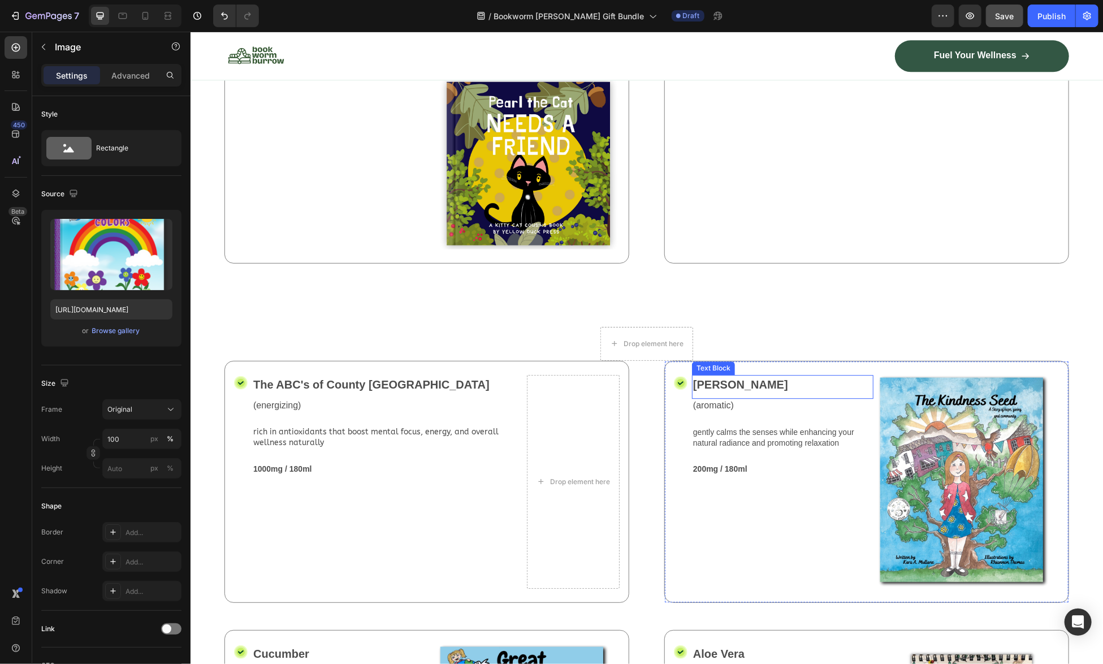
scroll to position [1865, 0]
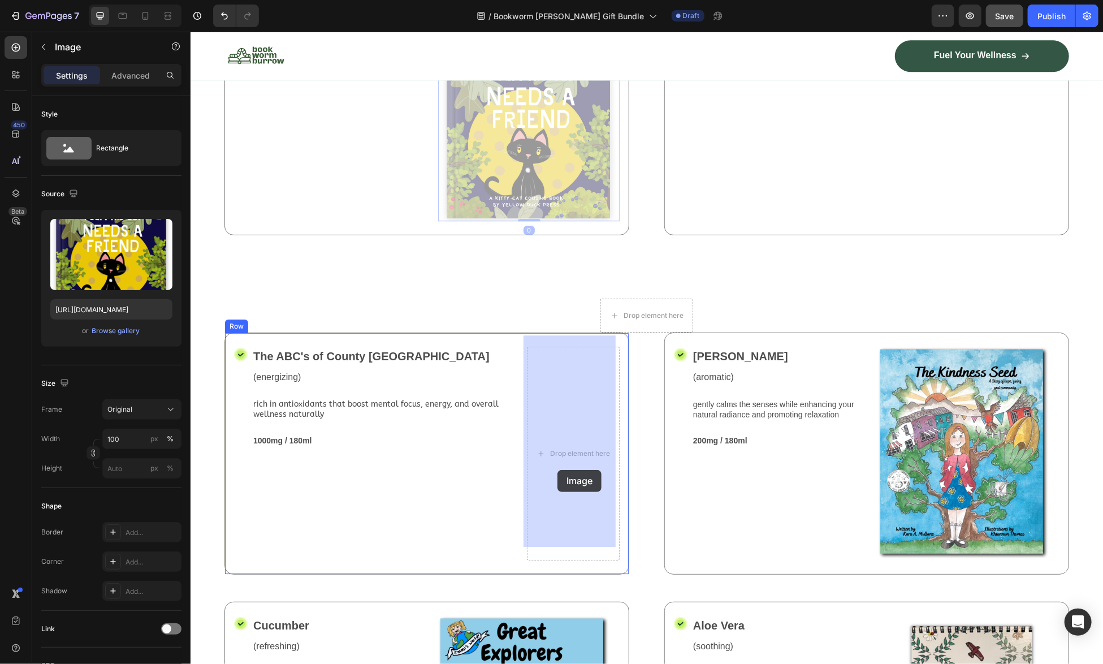
drag, startPoint x: 541, startPoint y: 101, endPoint x: 557, endPoint y: 469, distance: 368.9
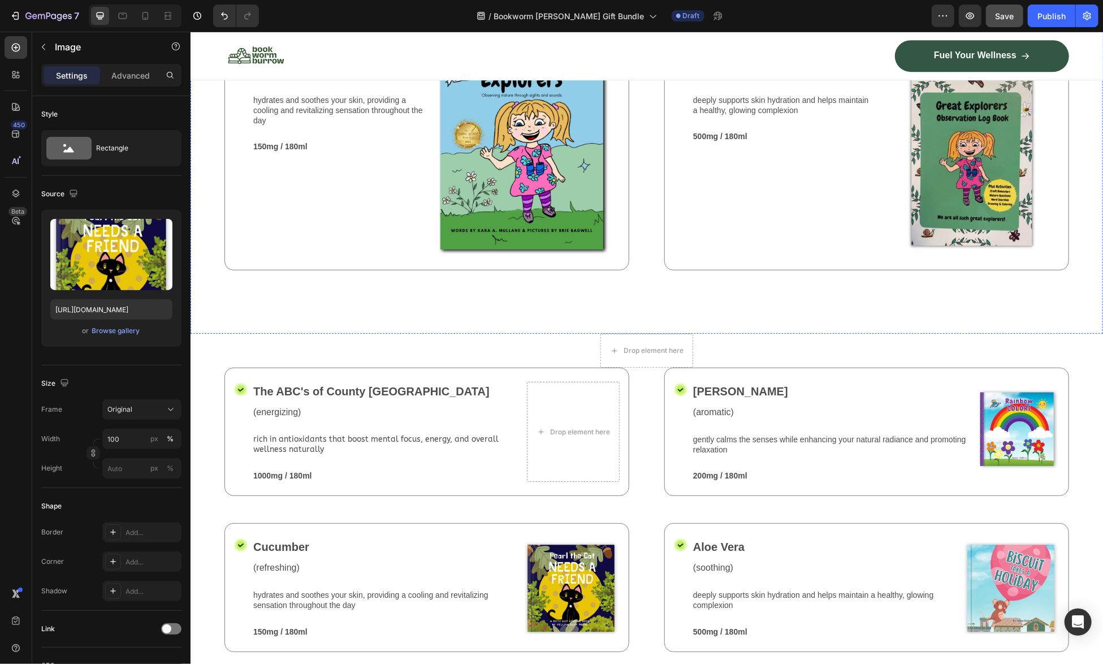
scroll to position [2261, 0]
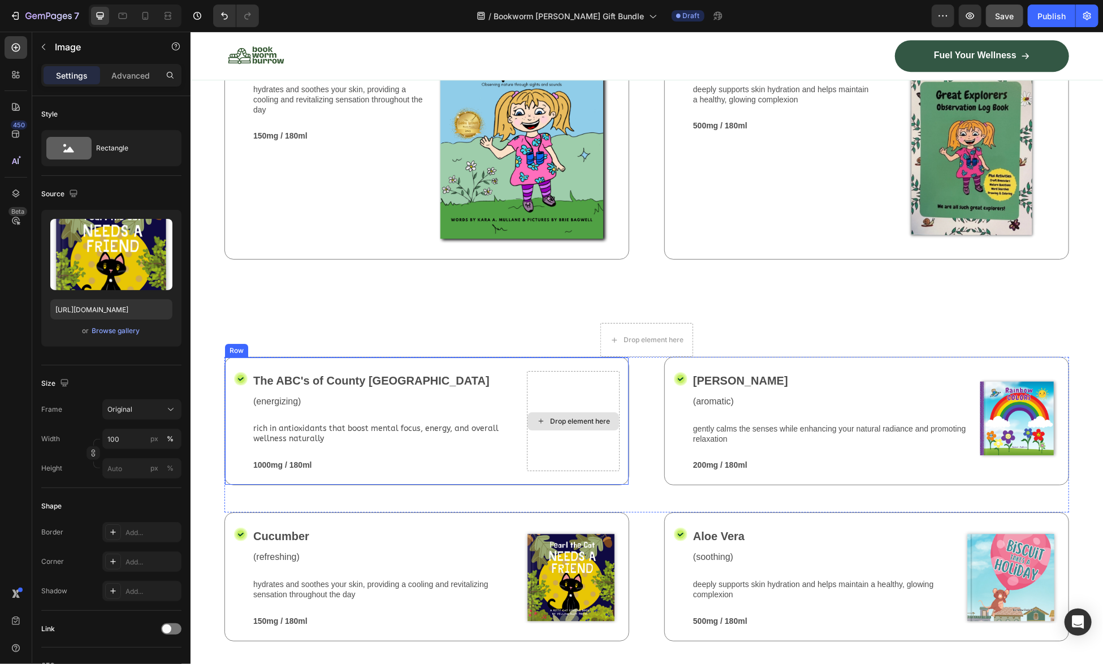
click at [541, 414] on div "Drop element here" at bounding box center [572, 420] width 93 height 100
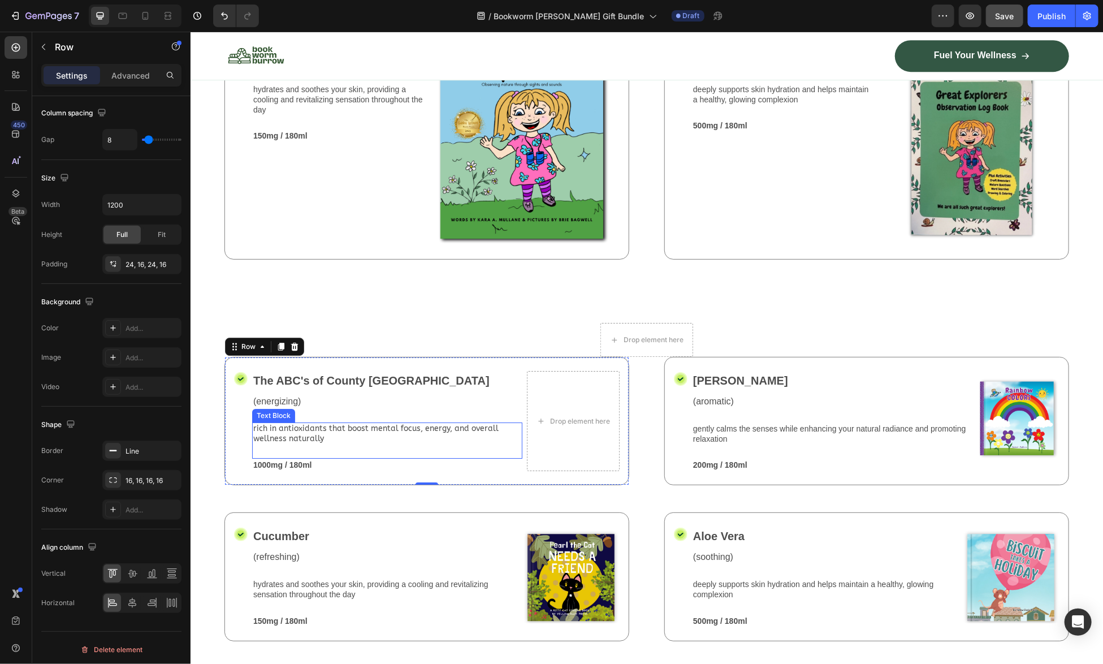
scroll to position [2035, 0]
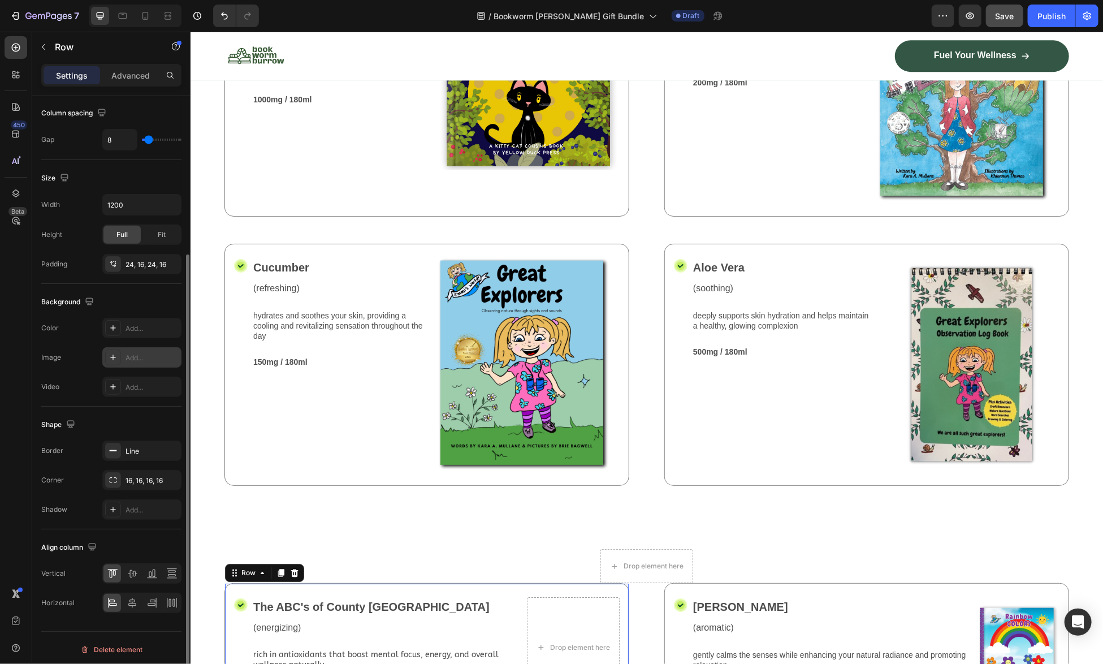
click at [117, 353] on icon at bounding box center [113, 357] width 9 height 9
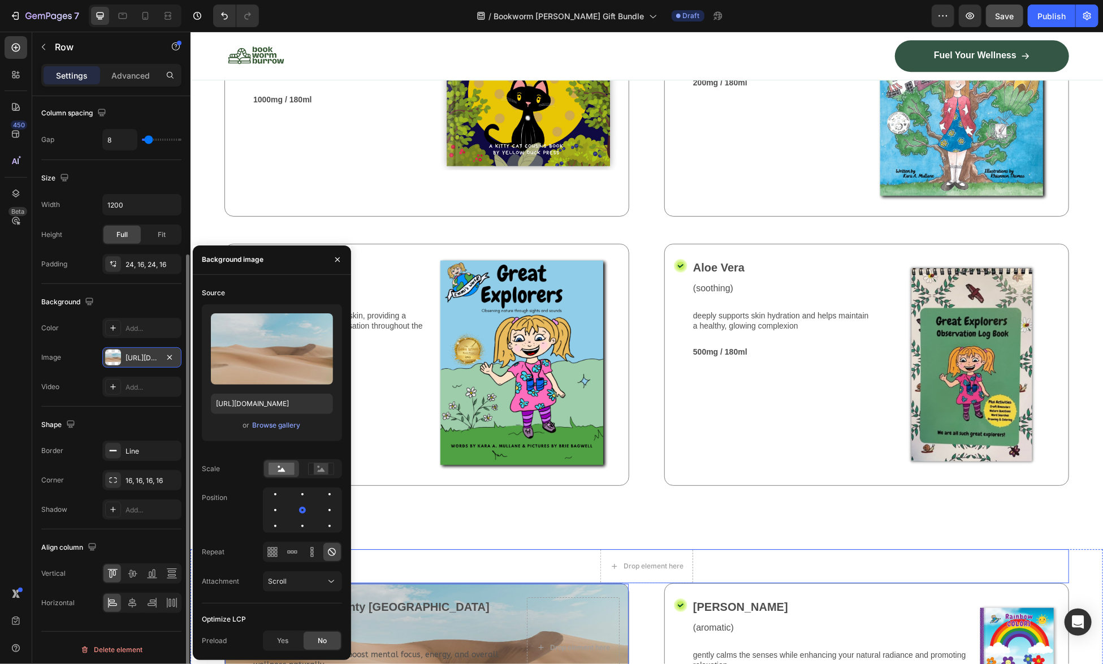
click at [555, 548] on div "Drop element here Row" at bounding box center [646, 565] width 845 height 34
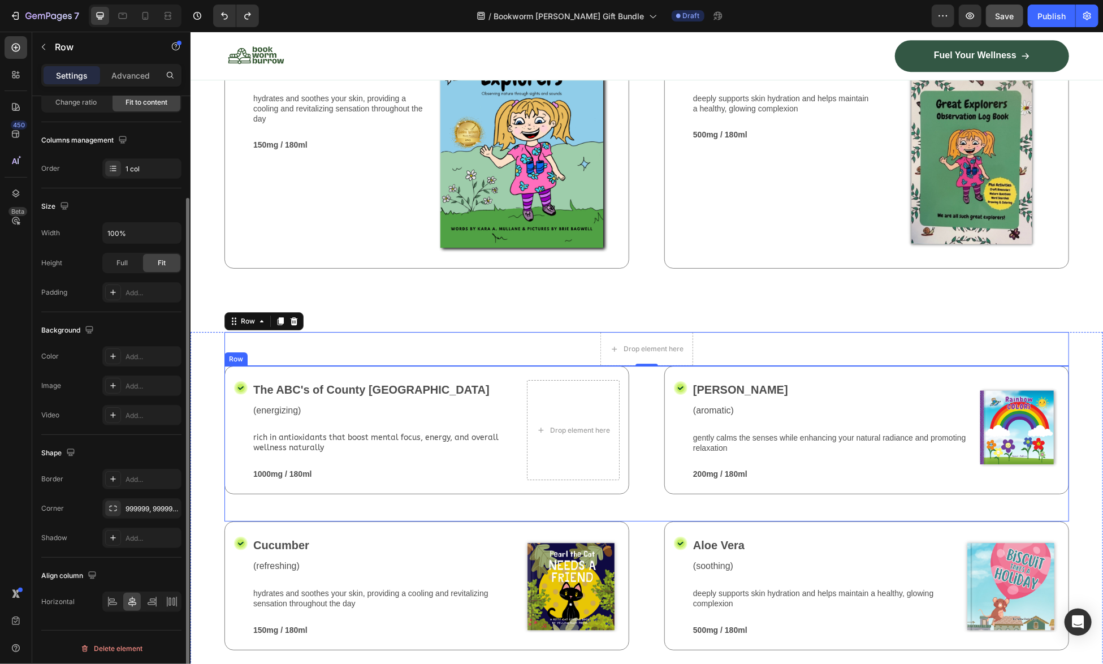
scroll to position [2261, 0]
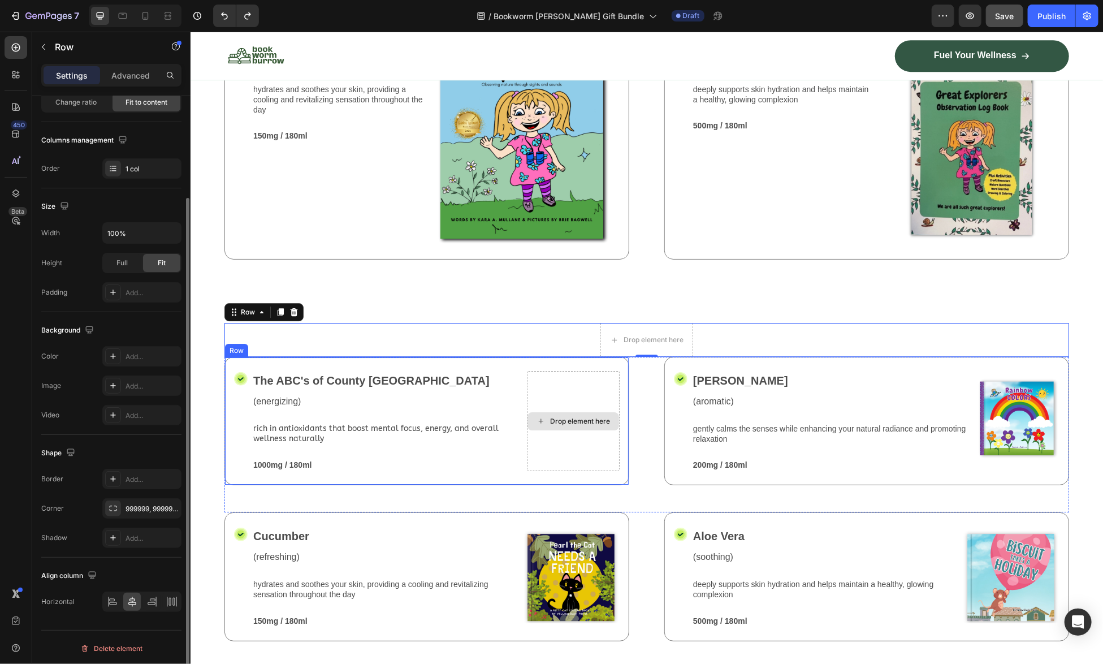
click at [563, 416] on div "Drop element here" at bounding box center [579, 420] width 60 height 9
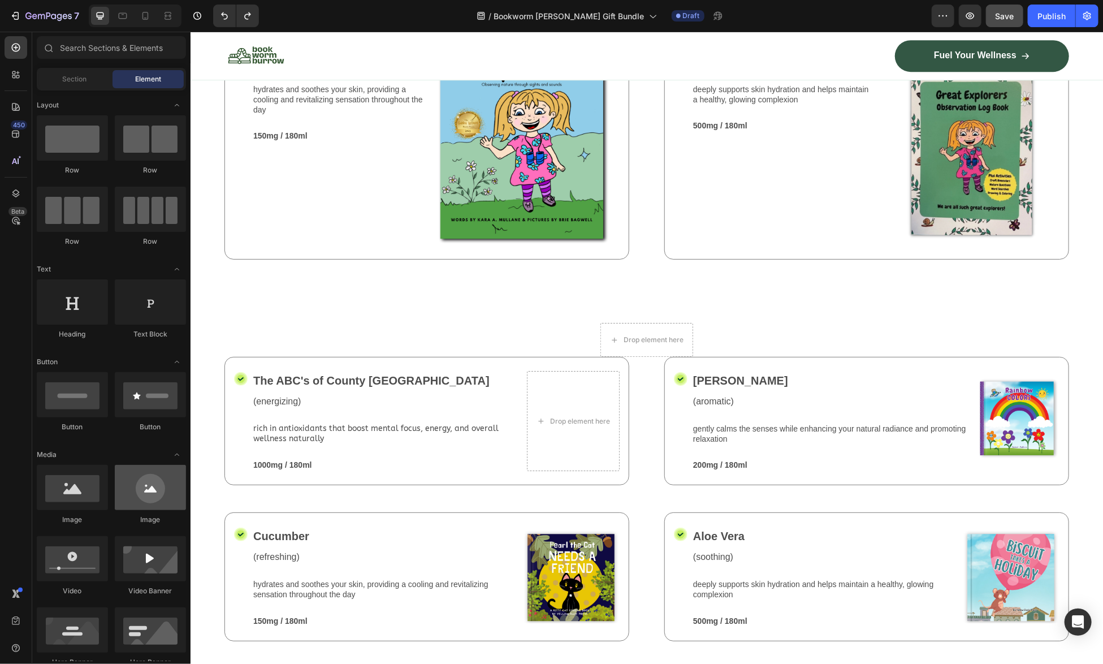
click at [154, 494] on div at bounding box center [150, 487] width 71 height 45
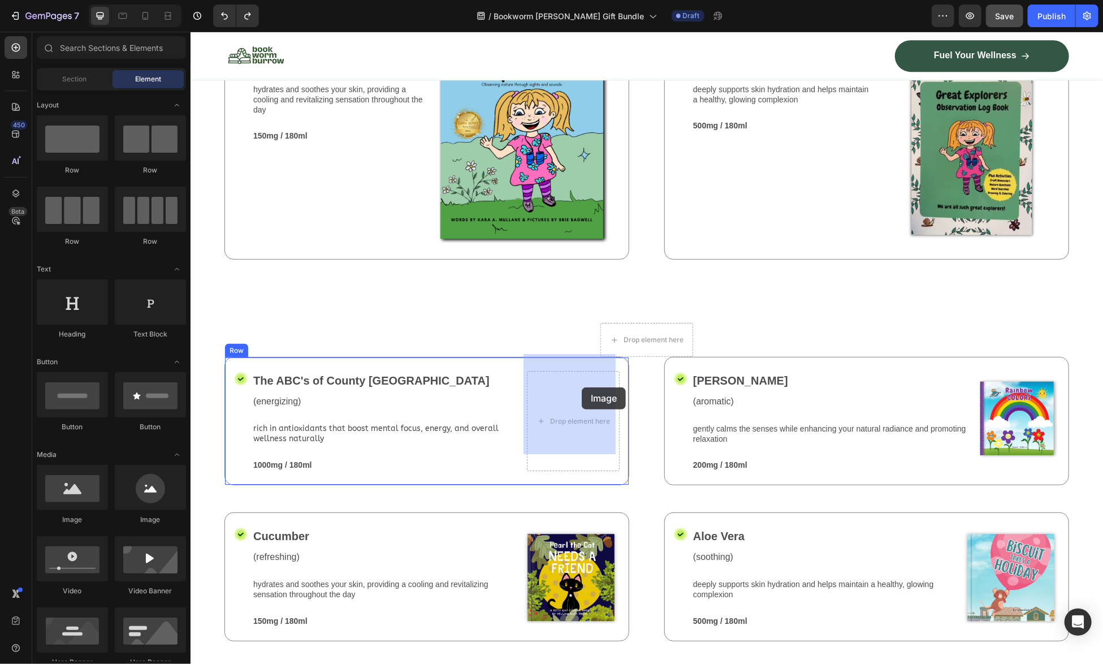
drag, startPoint x: 344, startPoint y: 525, endPoint x: 581, endPoint y: 387, distance: 274.9
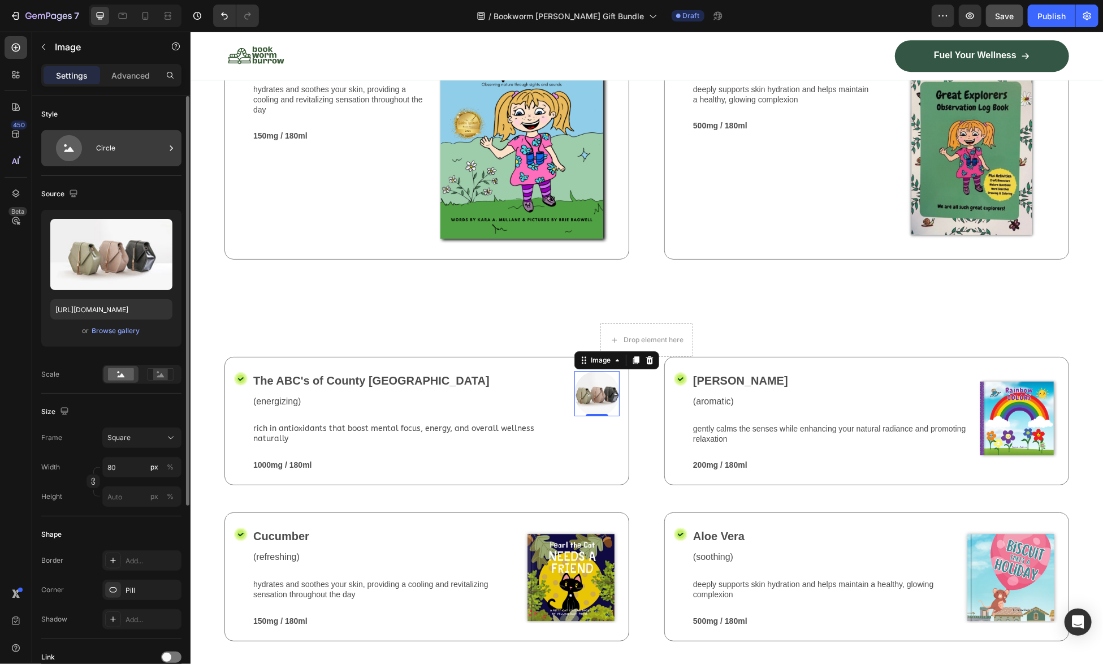
click at [127, 145] on div "Circle" at bounding box center [130, 148] width 69 height 26
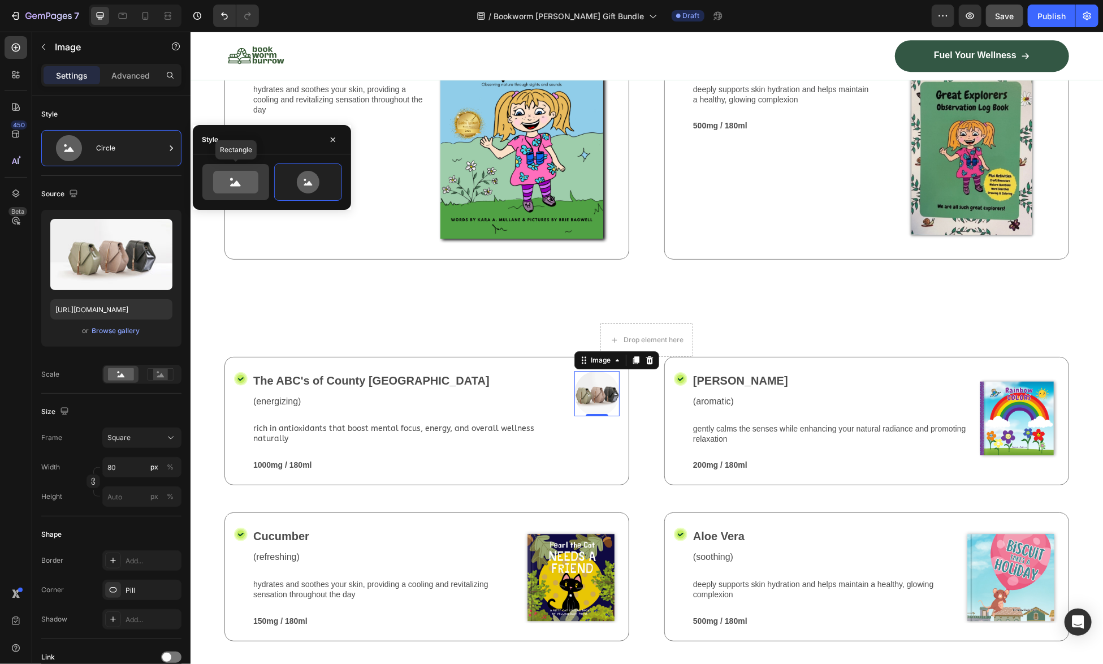
click at [237, 180] on icon at bounding box center [235, 182] width 45 height 23
type input "100"
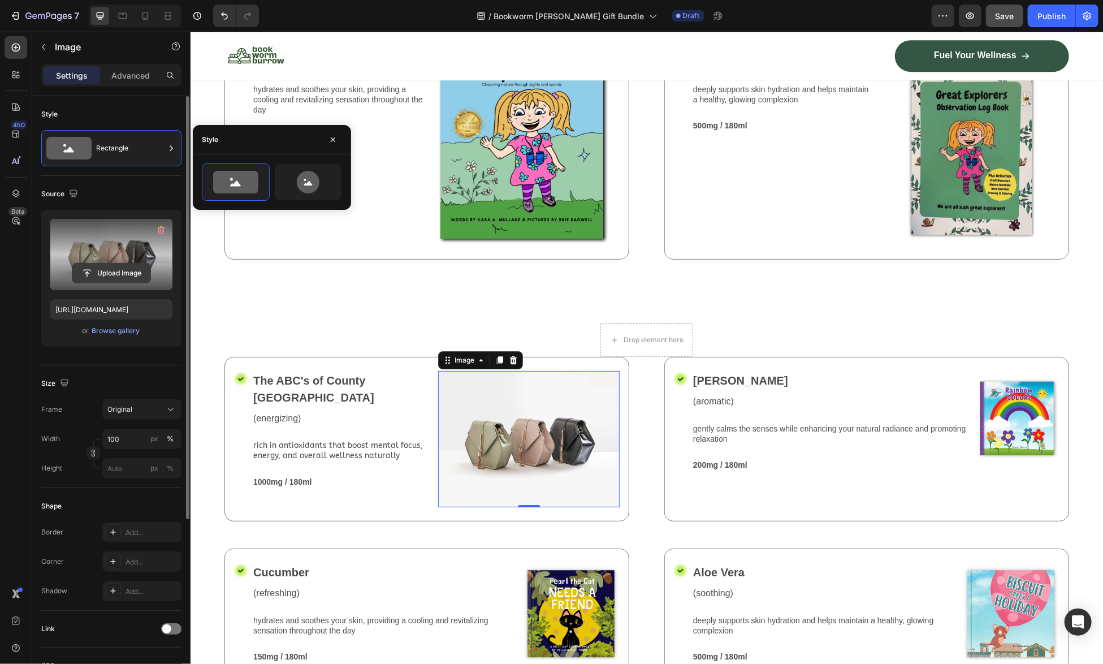
click at [122, 267] on input "file" at bounding box center [111, 272] width 78 height 19
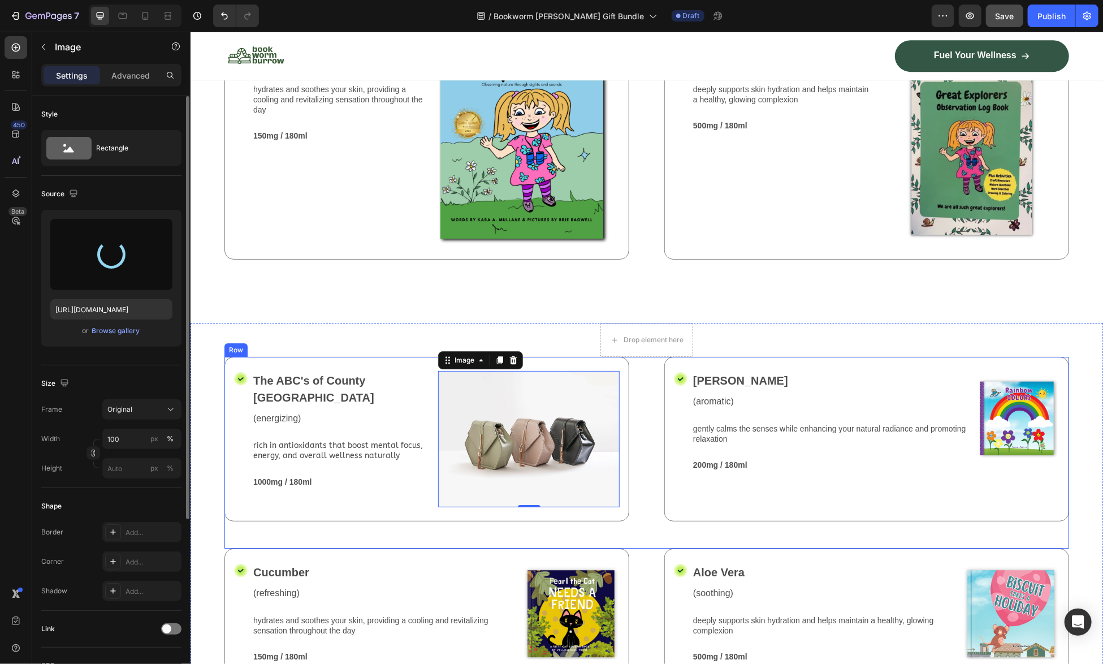
type input "https://cdn.shopify.com/s/files/1/0741/4956/0607/files/gempages_581078265737773…"
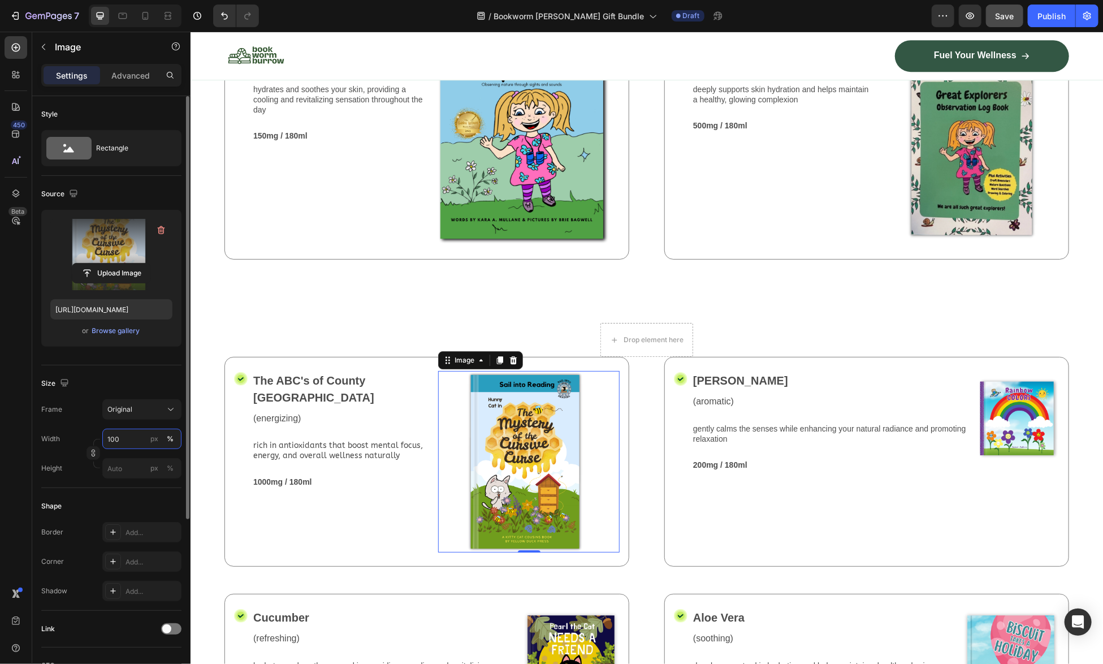
click at [111, 439] on input "100" at bounding box center [141, 438] width 79 height 20
click at [112, 458] on div "Full 100%" at bounding box center [130, 464] width 93 height 20
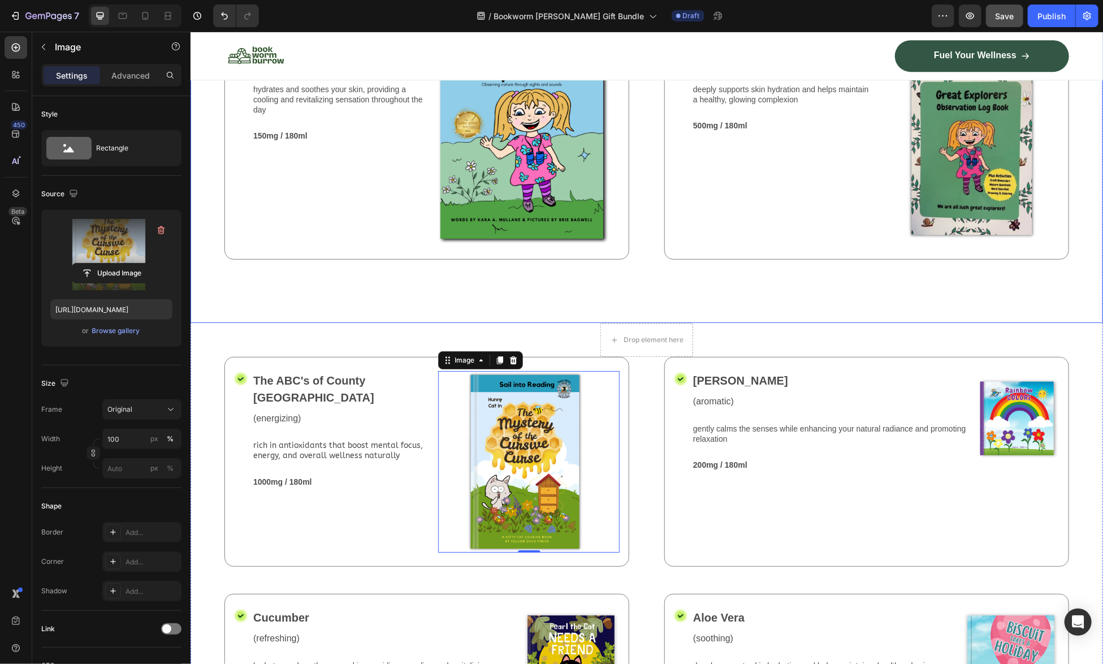
click at [746, 279] on div "Drop element here Row Icon The ABC's of County Critter Ranch Text Block (energi…" at bounding box center [646, 18] width 912 height 609
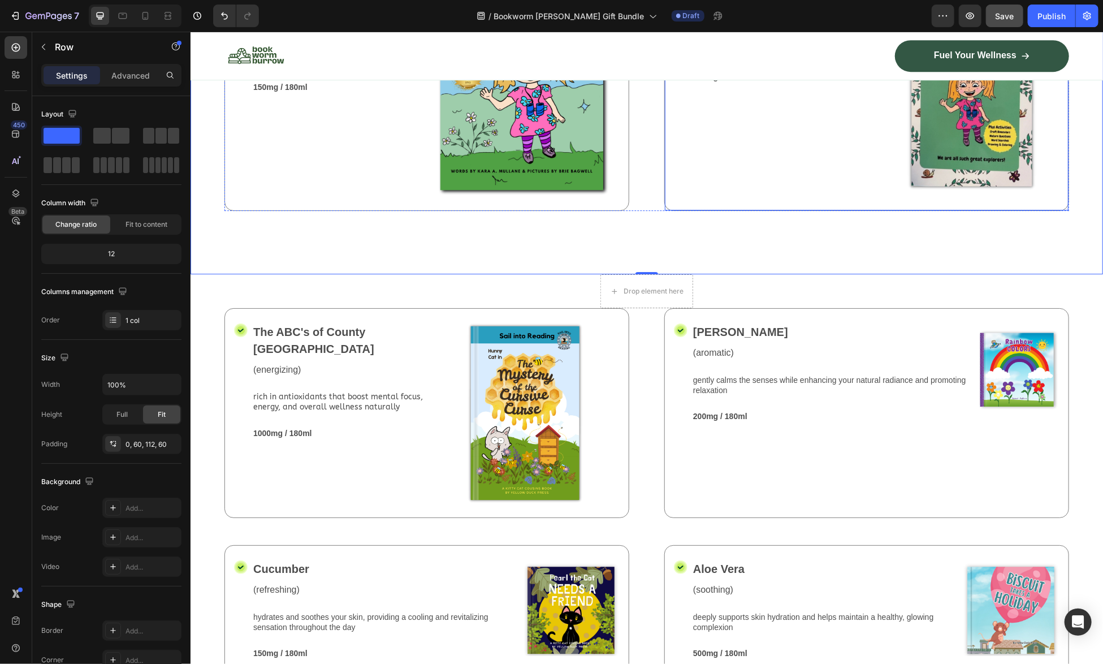
scroll to position [2318, 0]
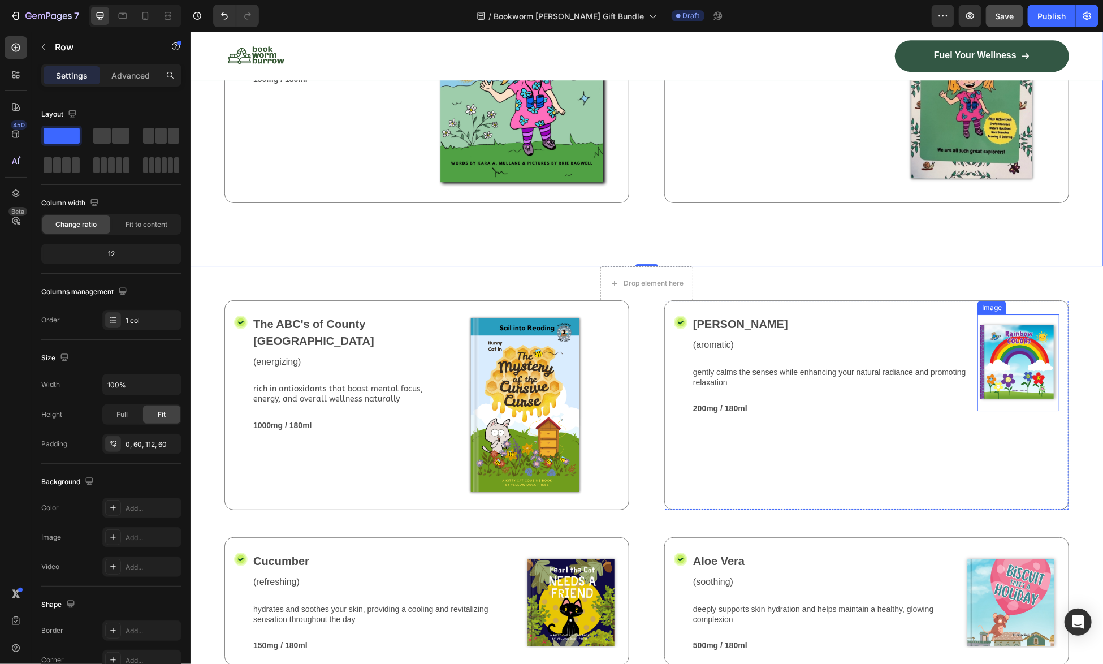
click at [1017, 341] on img at bounding box center [1018, 362] width 82 height 97
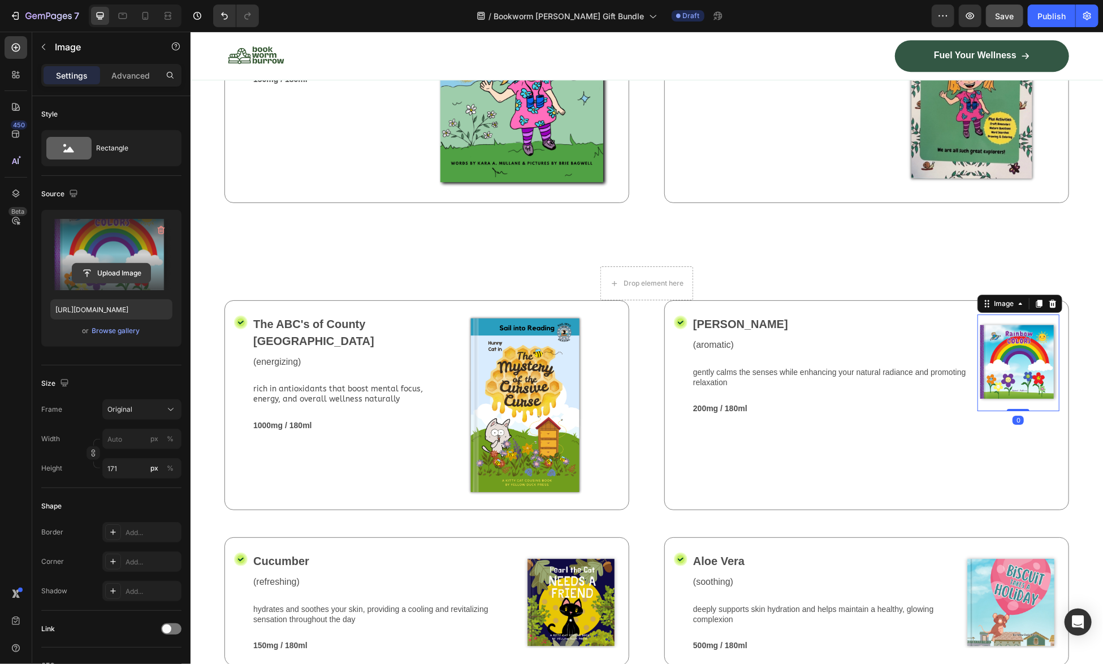
click at [130, 272] on input "file" at bounding box center [111, 272] width 78 height 19
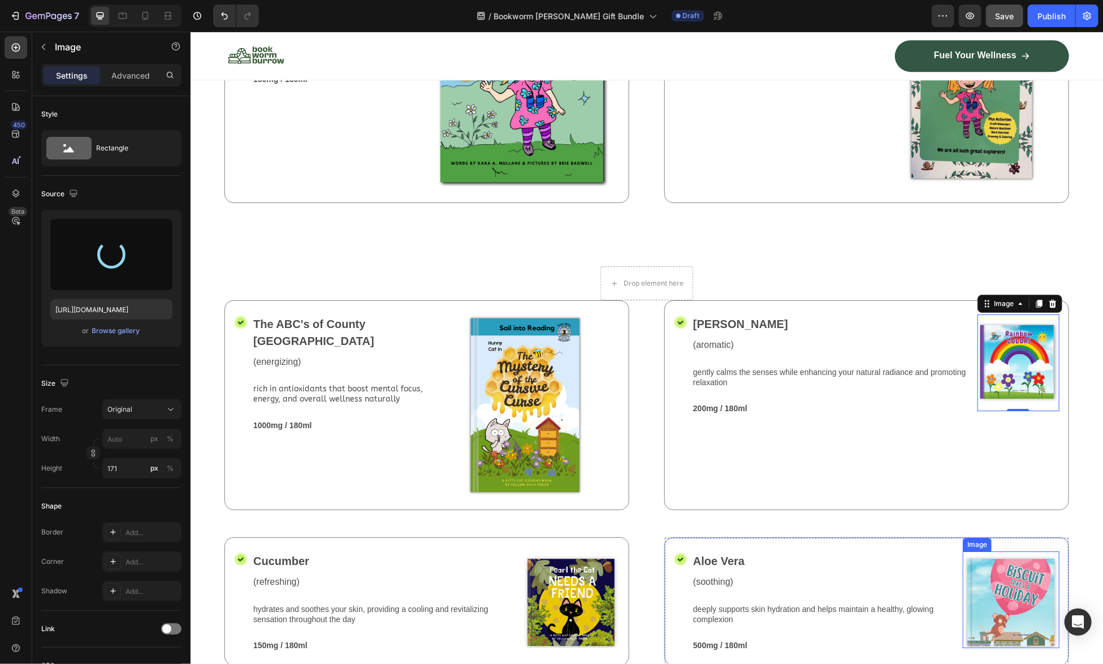
type input "https://cdn.shopify.com/s/files/1/0741/4956/0607/files/gempages_581078265737773…"
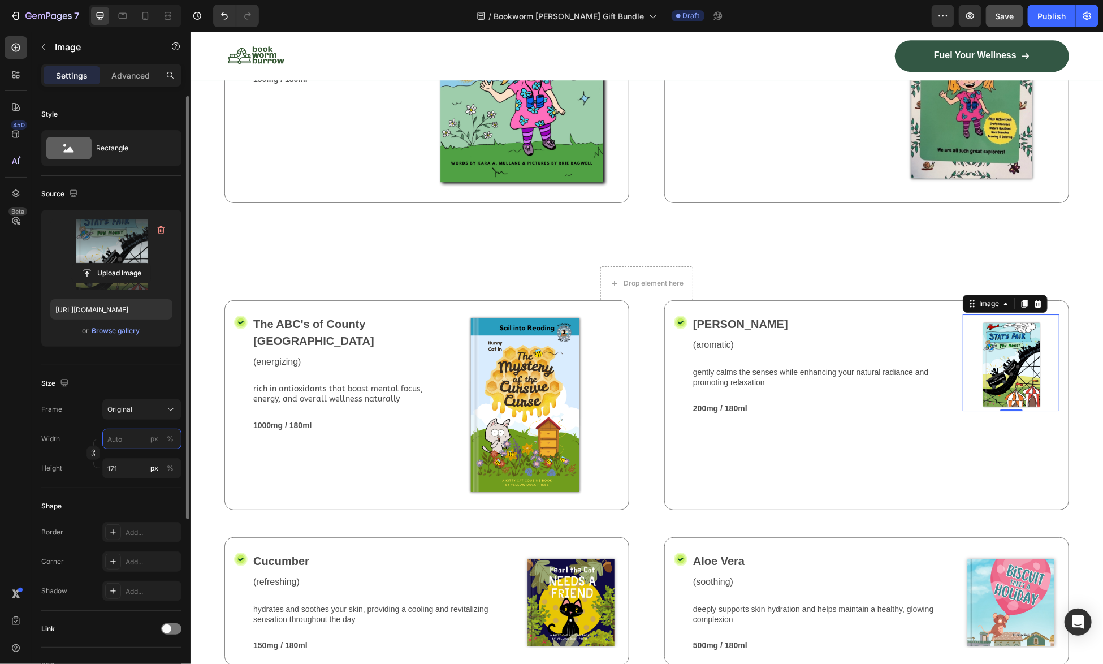
click at [113, 441] on input "px %" at bounding box center [141, 438] width 79 height 20
click at [111, 473] on div "Full 100%" at bounding box center [130, 464] width 93 height 20
type input "100"
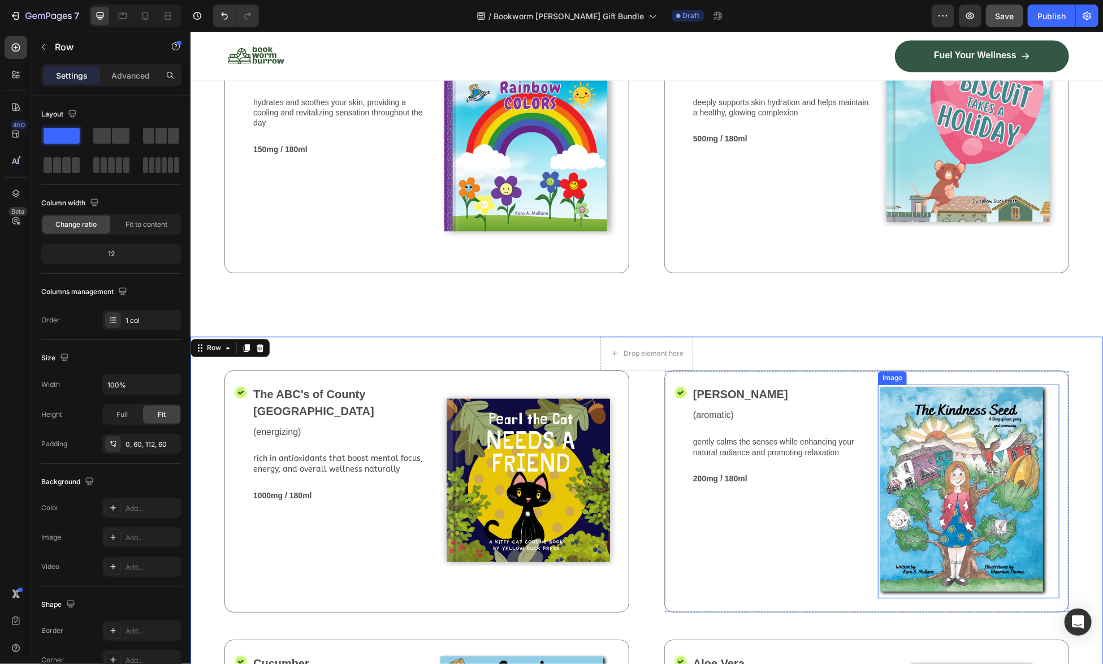
scroll to position [1865, 0]
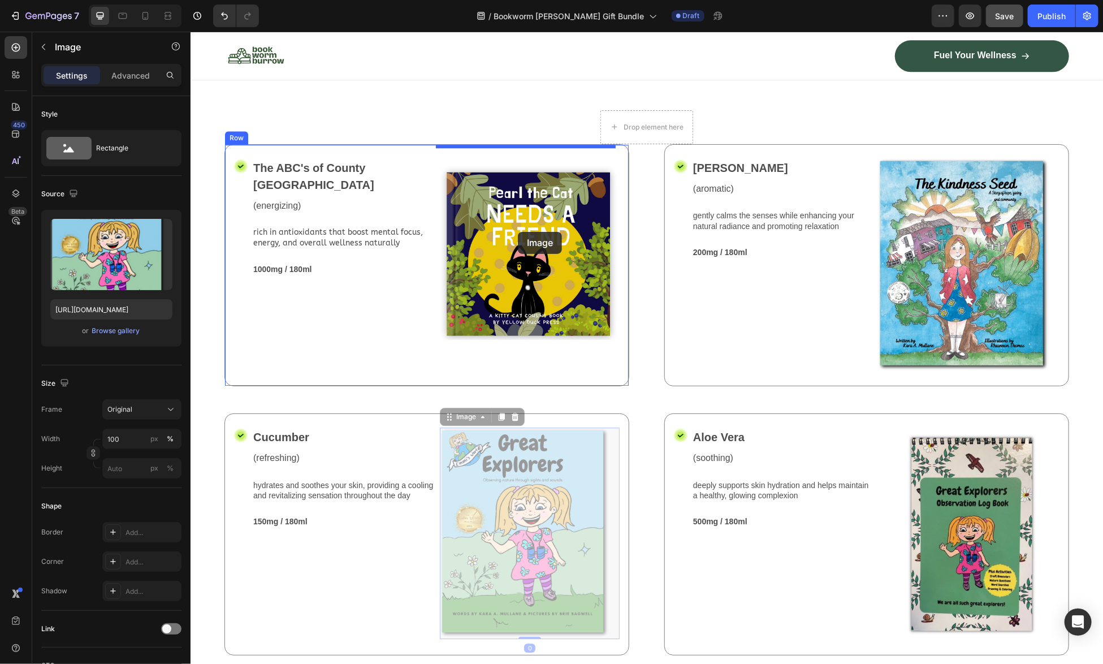
drag, startPoint x: 528, startPoint y: 510, endPoint x: 517, endPoint y: 231, distance: 278.9
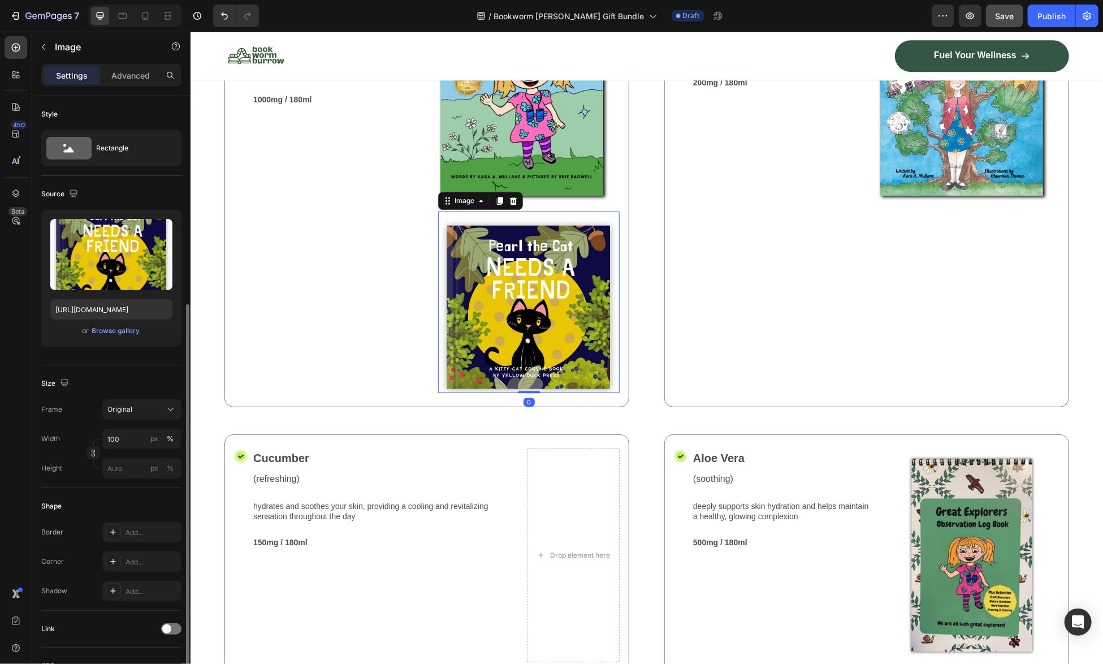
scroll to position [122, 0]
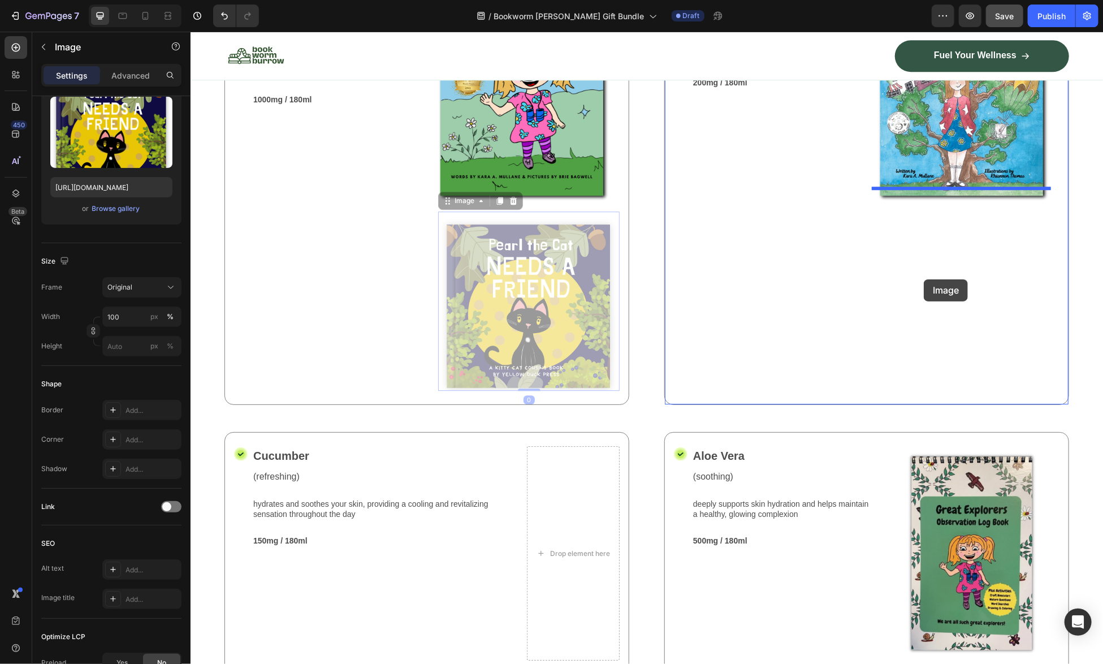
drag, startPoint x: 531, startPoint y: 278, endPoint x: 923, endPoint y: 279, distance: 392.3
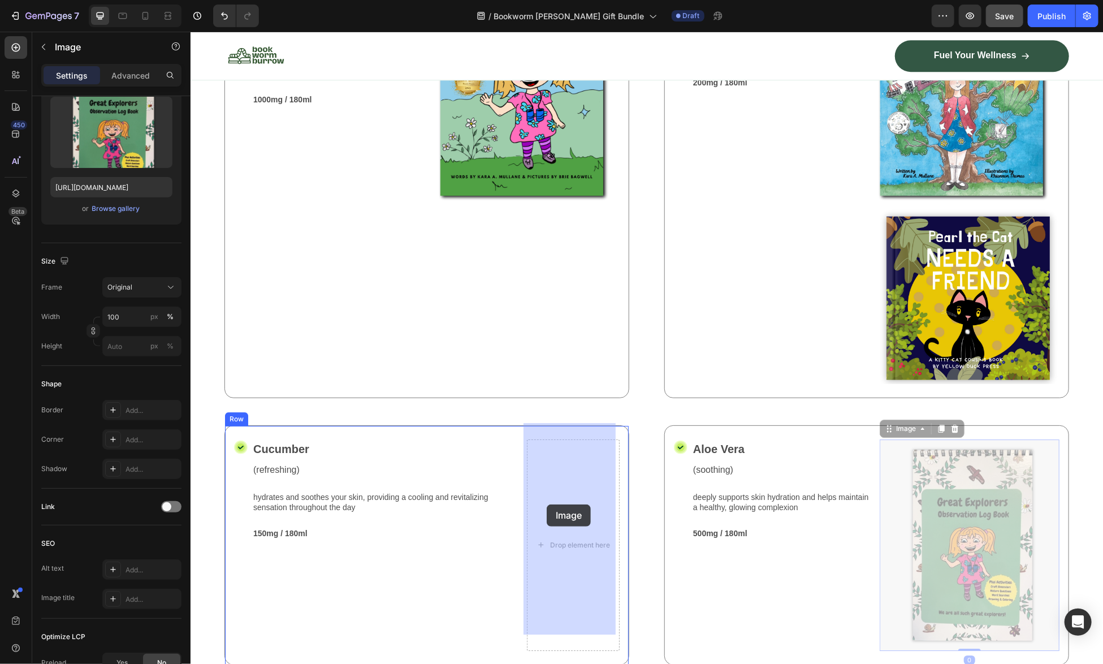
drag, startPoint x: 941, startPoint y: 503, endPoint x: 546, endPoint y: 504, distance: 395.1
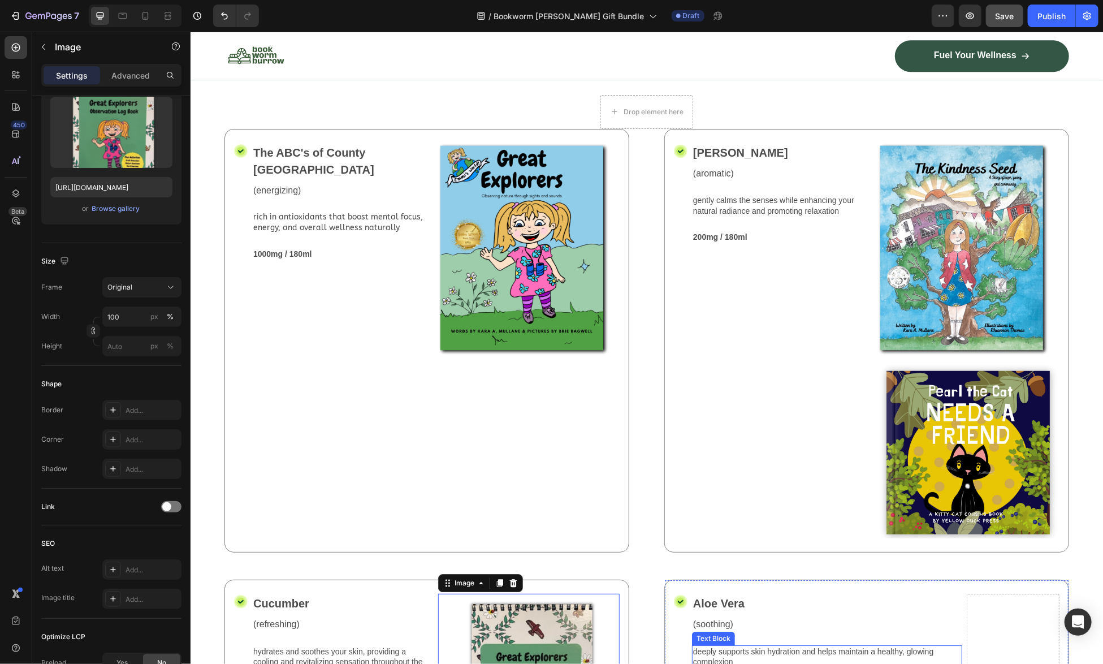
scroll to position [1865, 0]
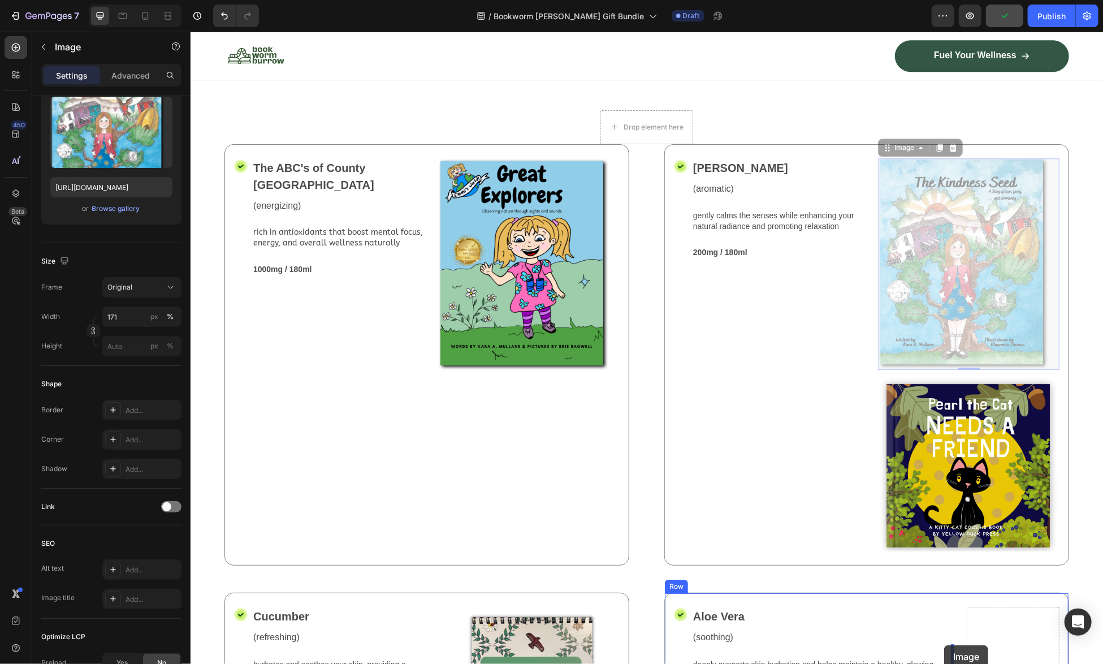
drag, startPoint x: 958, startPoint y: 255, endPoint x: 935, endPoint y: 637, distance: 382.3
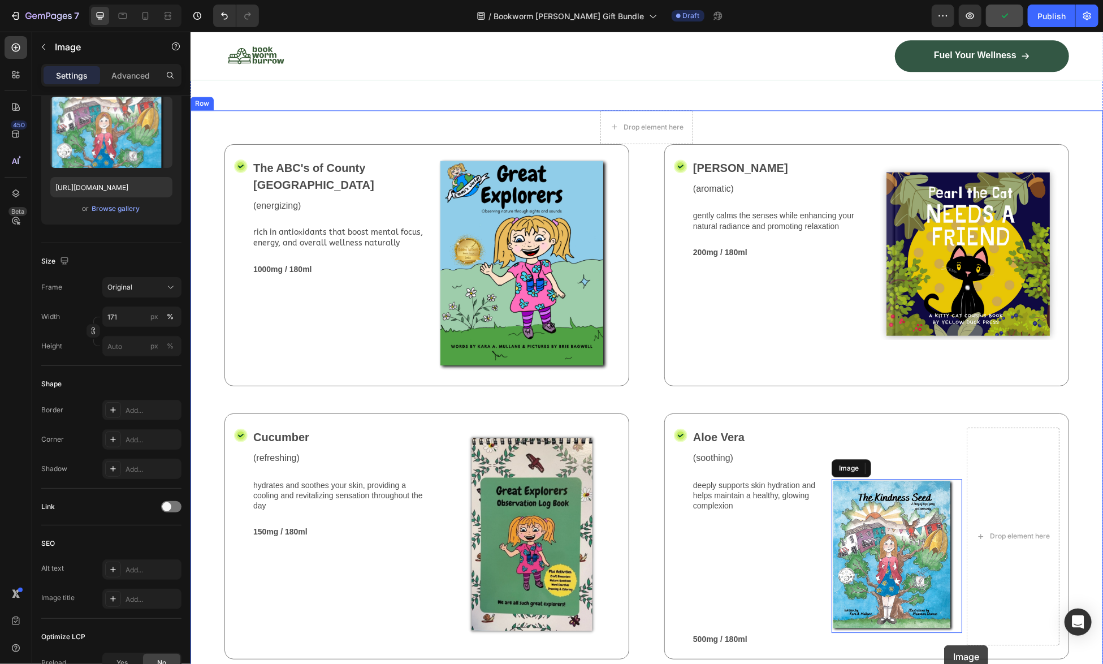
scroll to position [1899, 0]
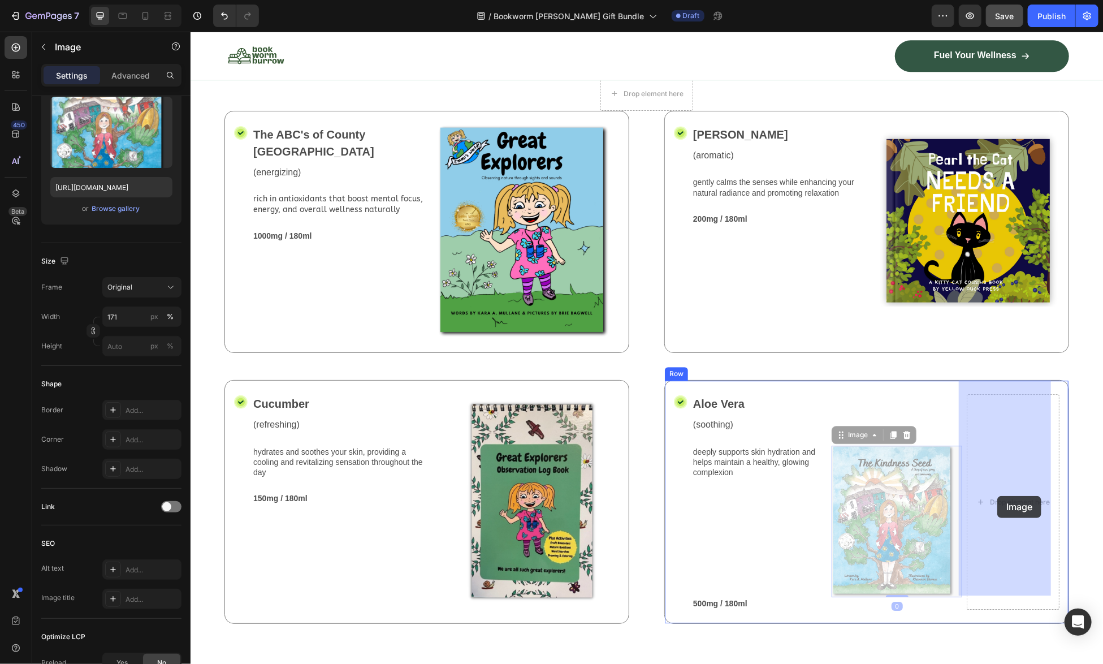
drag, startPoint x: 897, startPoint y: 499, endPoint x: 997, endPoint y: 495, distance: 99.5
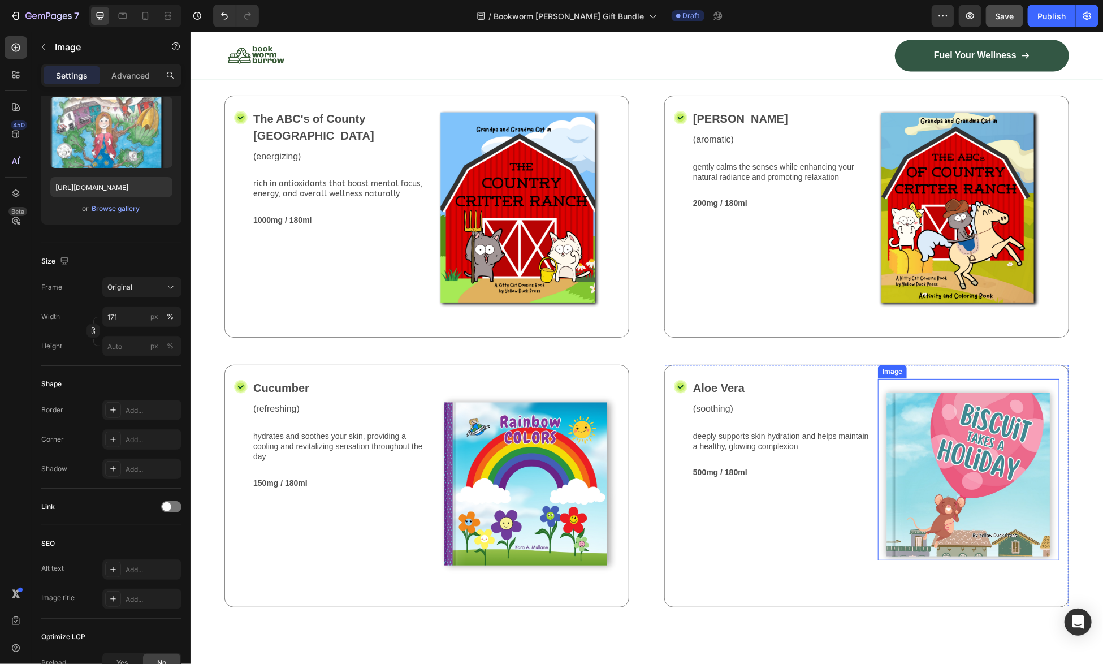
scroll to position [1277, 0]
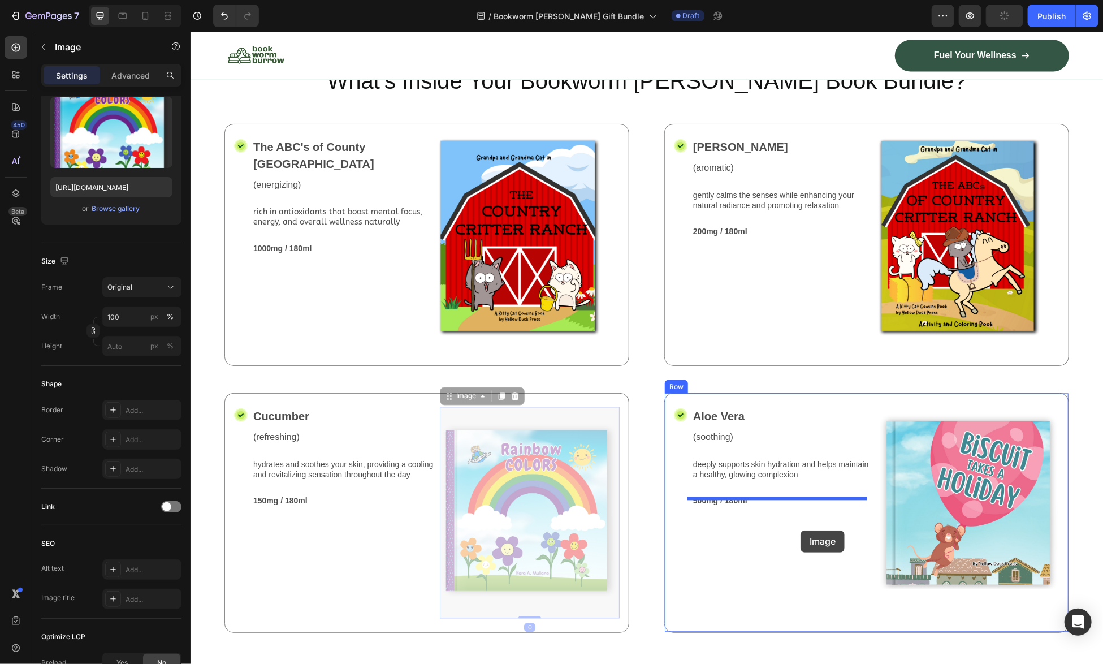
drag, startPoint x: 513, startPoint y: 500, endPoint x: 800, endPoint y: 530, distance: 288.7
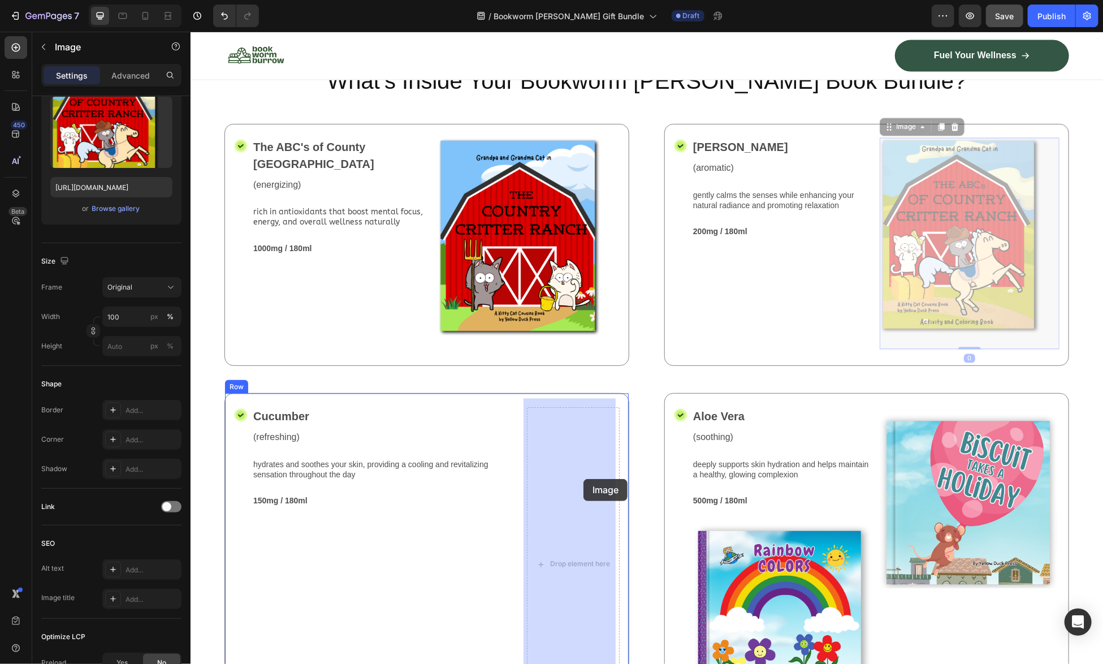
drag, startPoint x: 929, startPoint y: 254, endPoint x: 590, endPoint y: 474, distance: 404.0
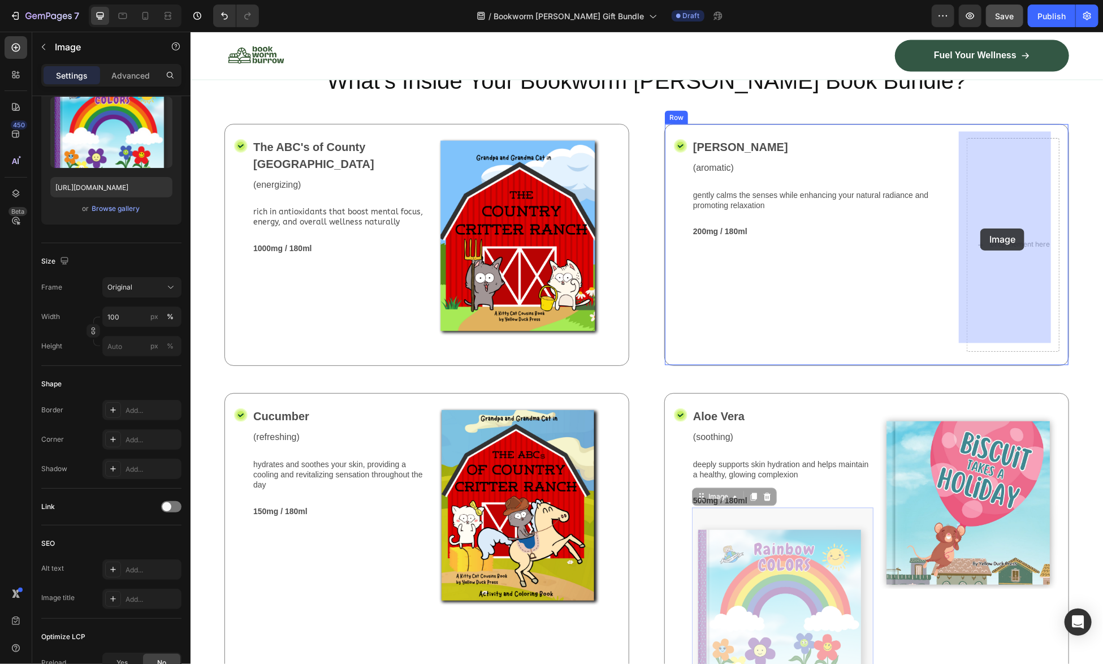
drag, startPoint x: 754, startPoint y: 594, endPoint x: 980, endPoint y: 228, distance: 430.2
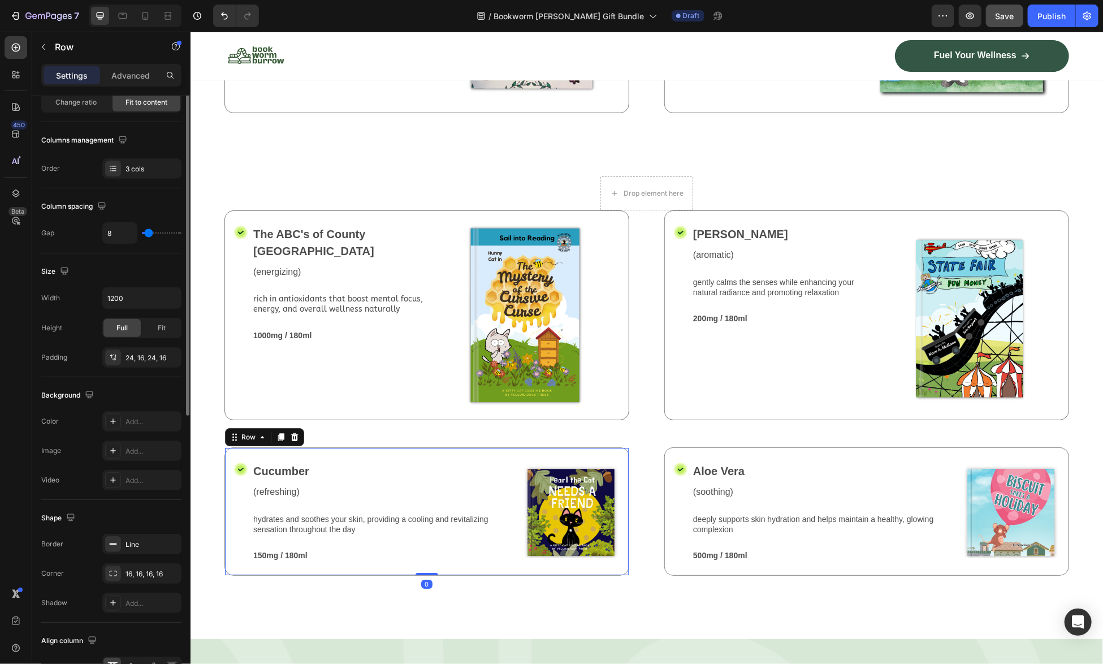
scroll to position [0, 0]
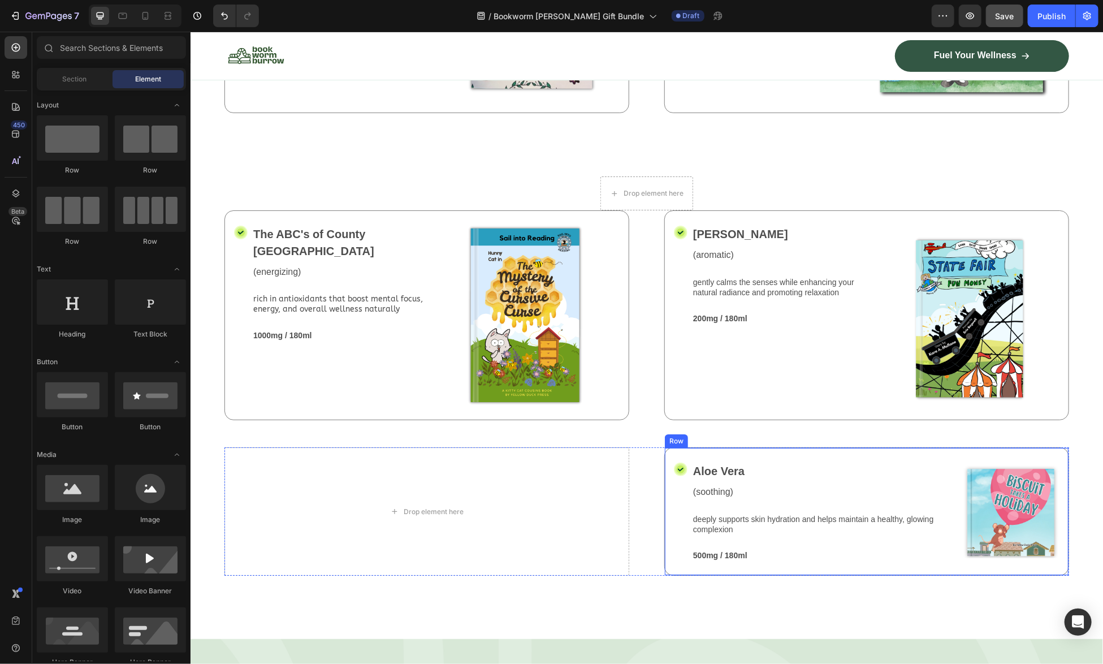
click at [823, 447] on div "Icon Aloe Vera Text Block (soothing) Text Block deeply supports skin hydration …" at bounding box center [866, 511] width 405 height 128
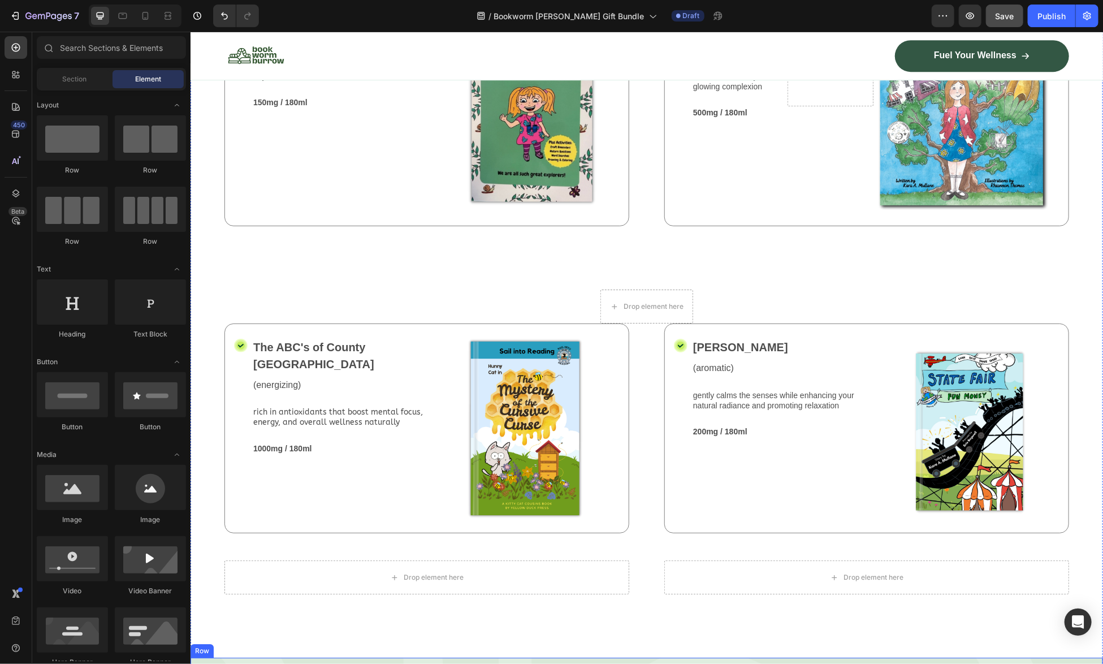
scroll to position [2238, 0]
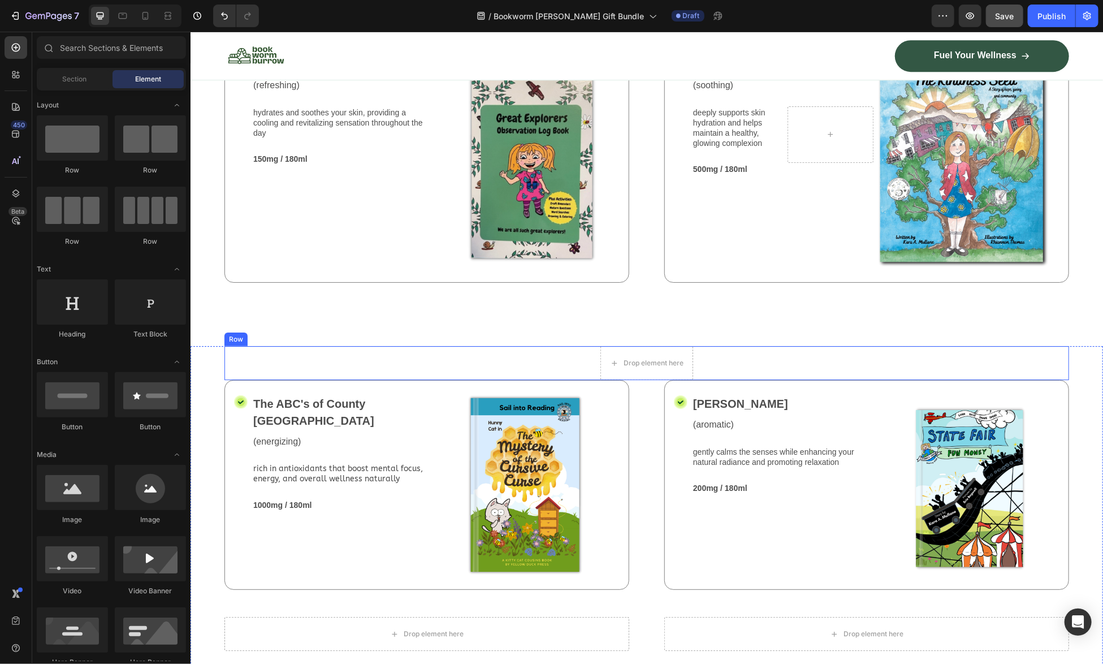
click at [337, 345] on div "Drop element here Row" at bounding box center [646, 362] width 845 height 34
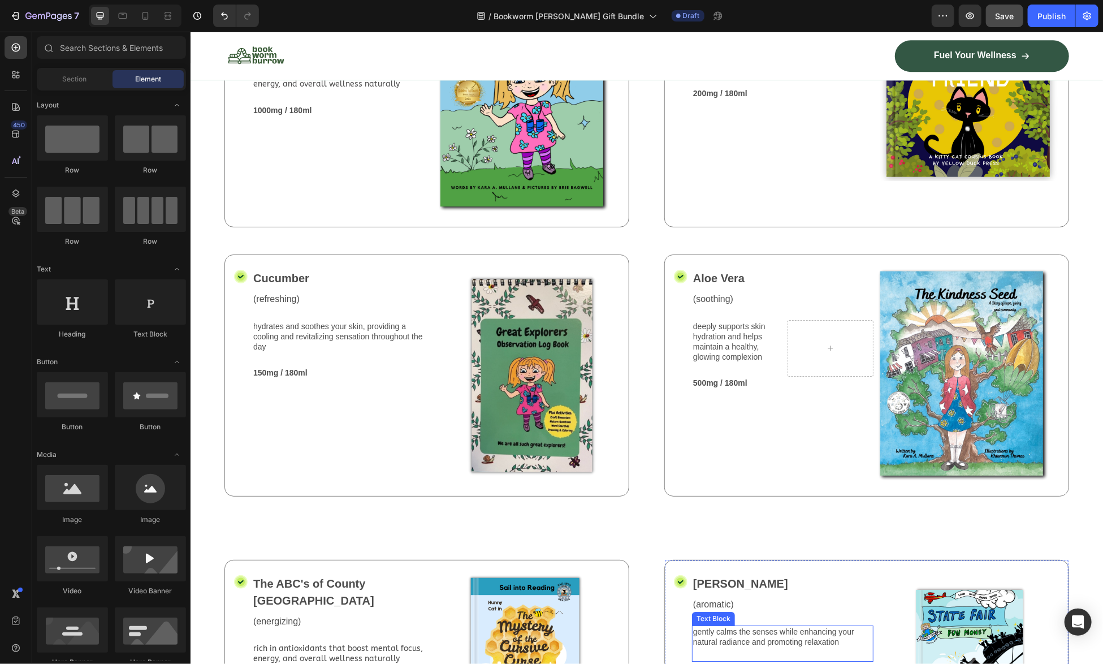
scroll to position [2012, 0]
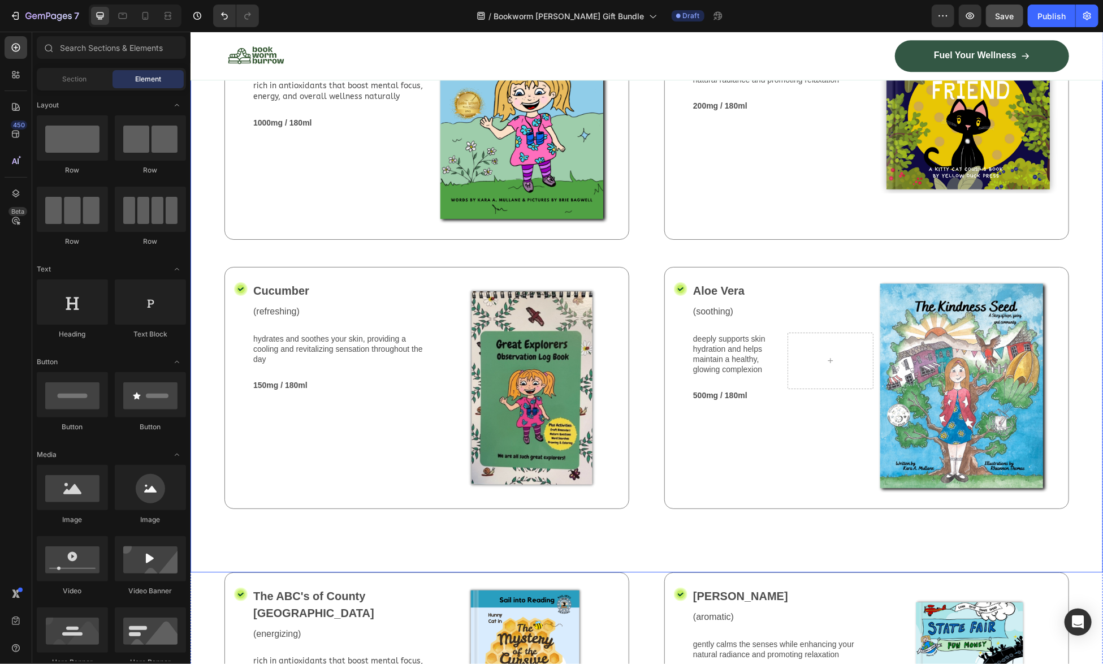
click at [643, 511] on div "Drop element here Row Icon The ABC's of County Critter Ranch Text Block (energi…" at bounding box center [646, 267] width 912 height 609
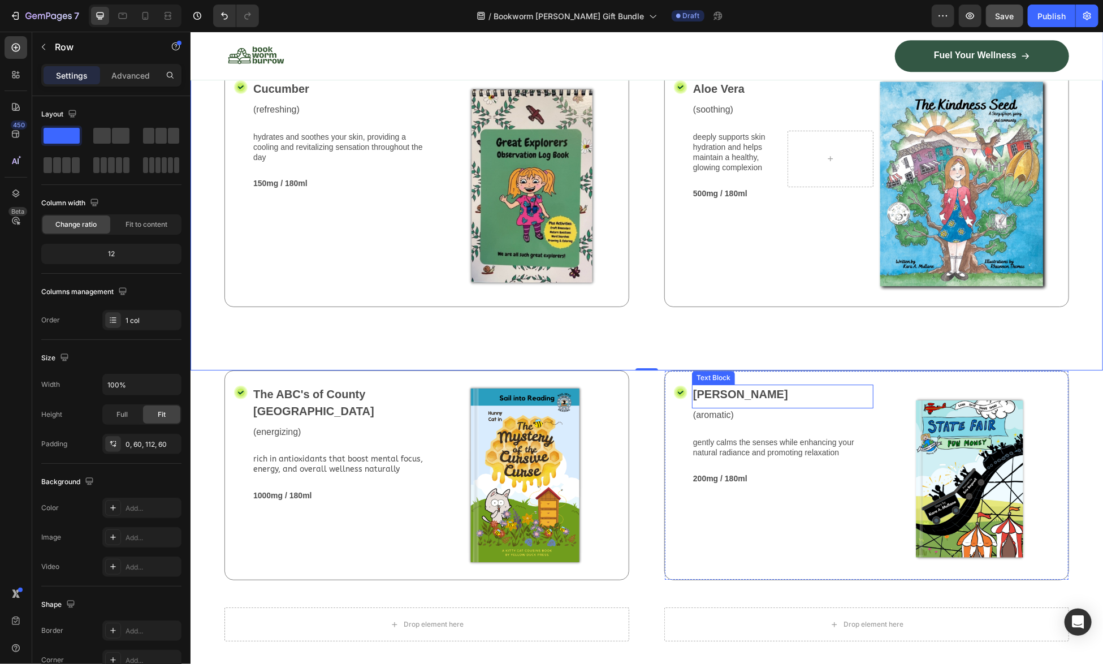
scroll to position [2238, 0]
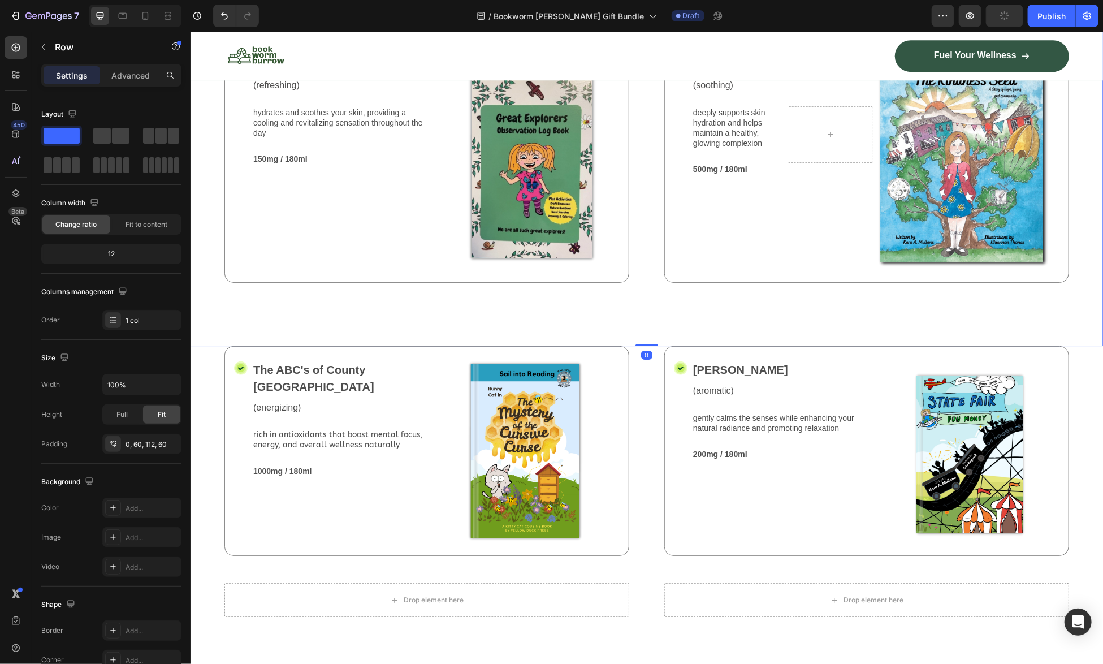
drag, startPoint x: 648, startPoint y: 327, endPoint x: 656, endPoint y: 305, distance: 24.0
click at [656, 282] on div "Drop element here Row Icon The ABC's of County Critter Ranch Text Block (energi…" at bounding box center [646, 41] width 912 height 609
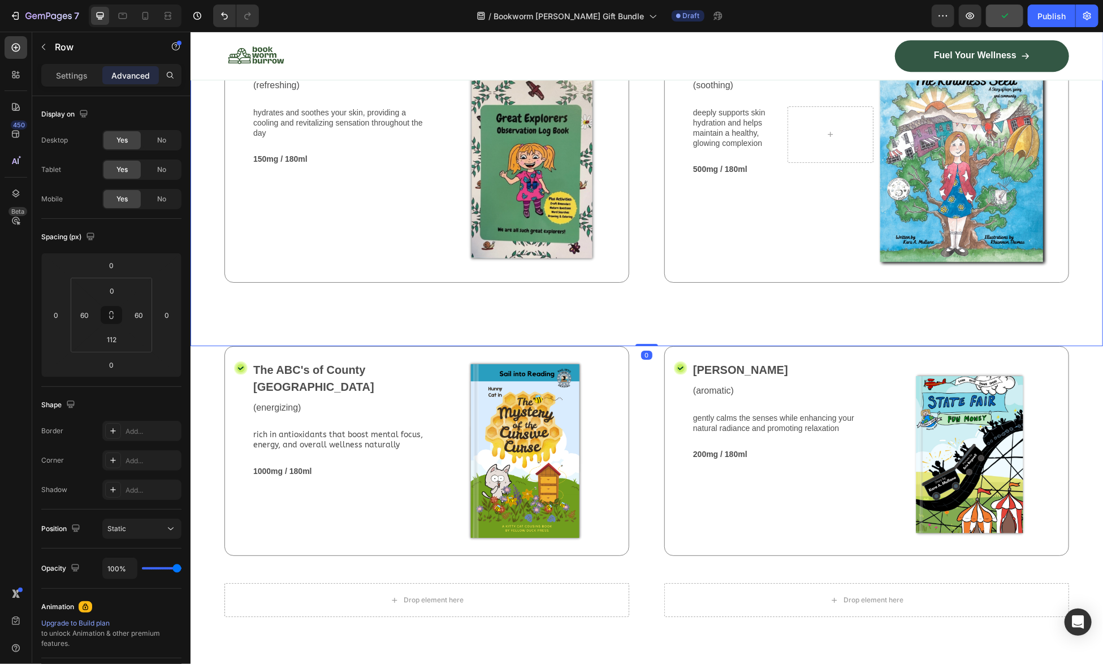
click at [653, 294] on div "Drop element here Row Icon The ABC's of County Critter Ranch Text Block (energi…" at bounding box center [646, 41] width 912 height 609
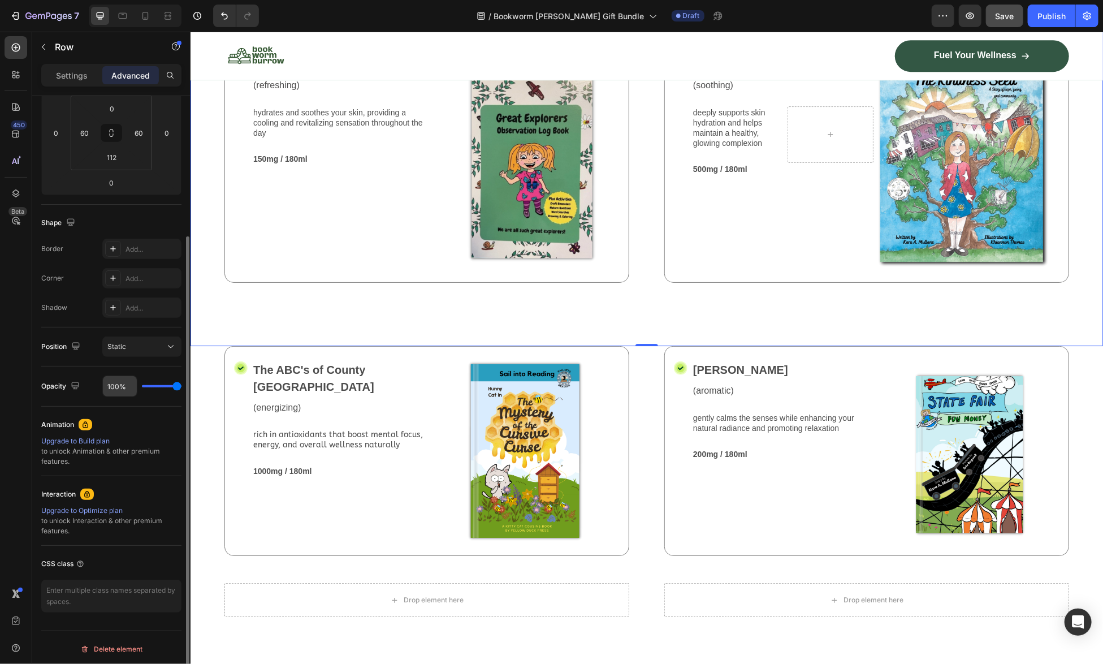
scroll to position [0, 0]
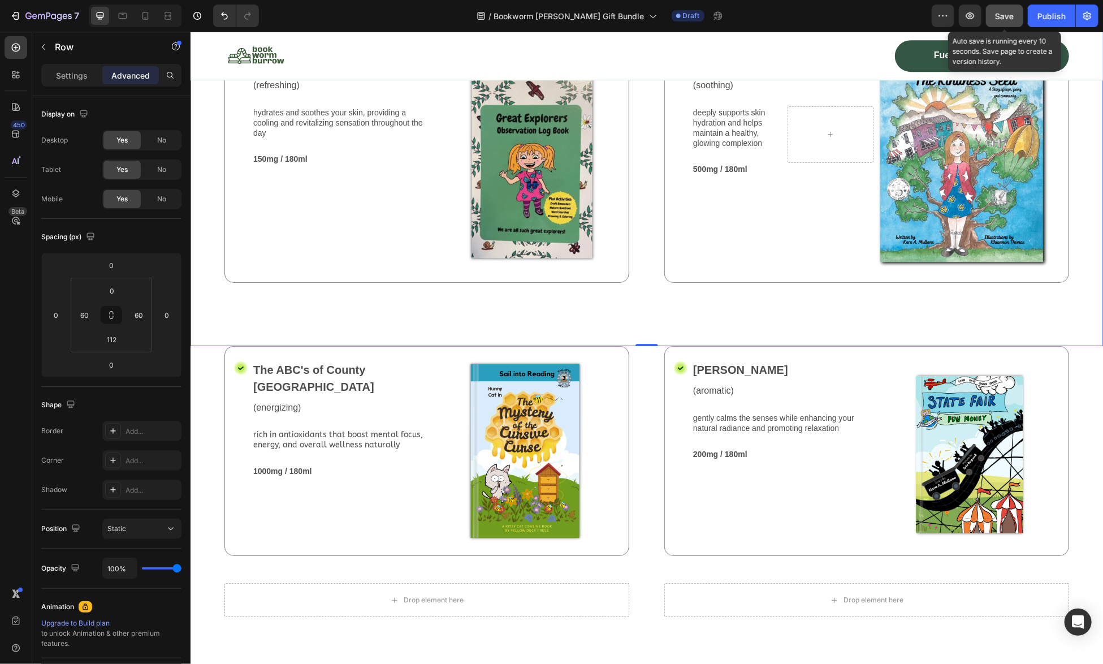
click at [1008, 14] on span "Save" at bounding box center [1004, 16] width 19 height 10
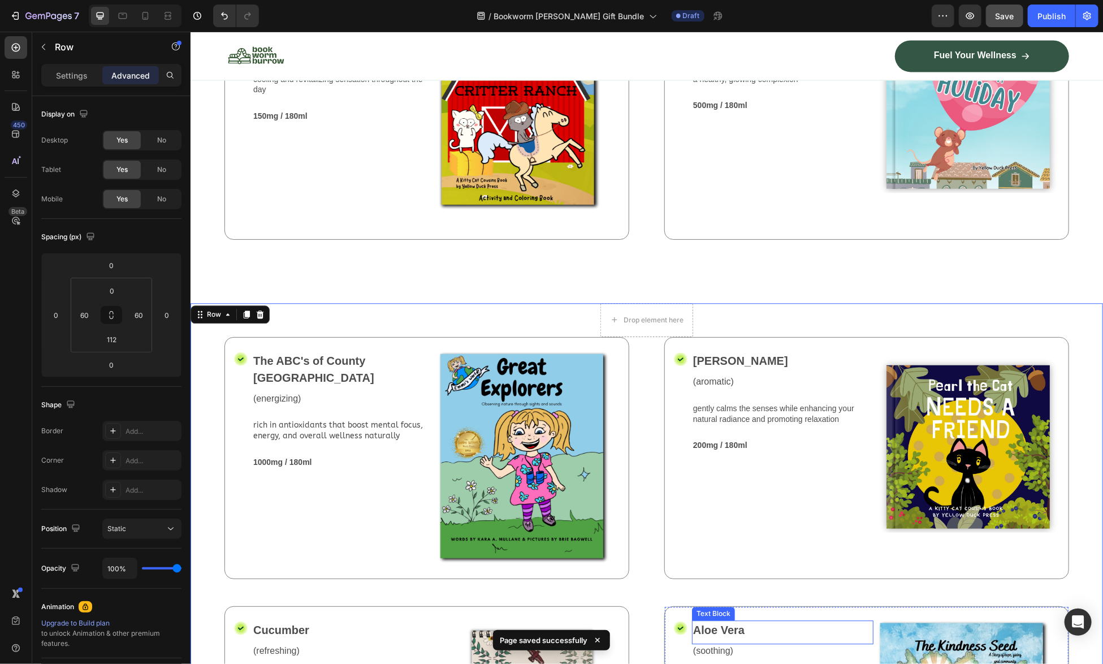
scroll to position [1447, 0]
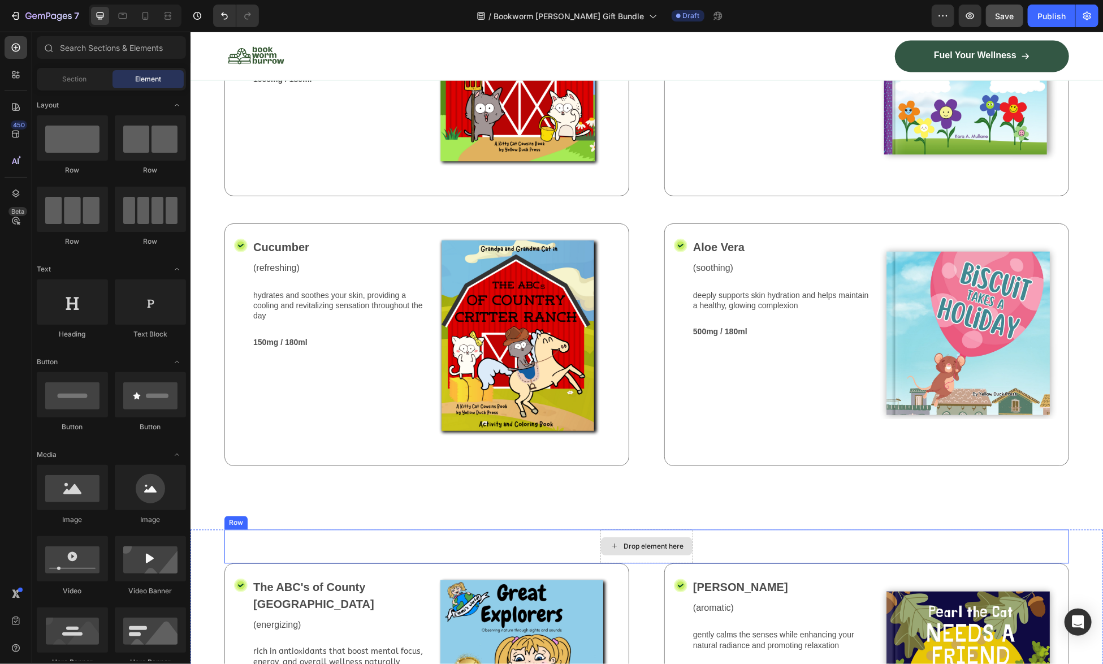
click at [627, 536] on div "Drop element here" at bounding box center [646, 545] width 92 height 18
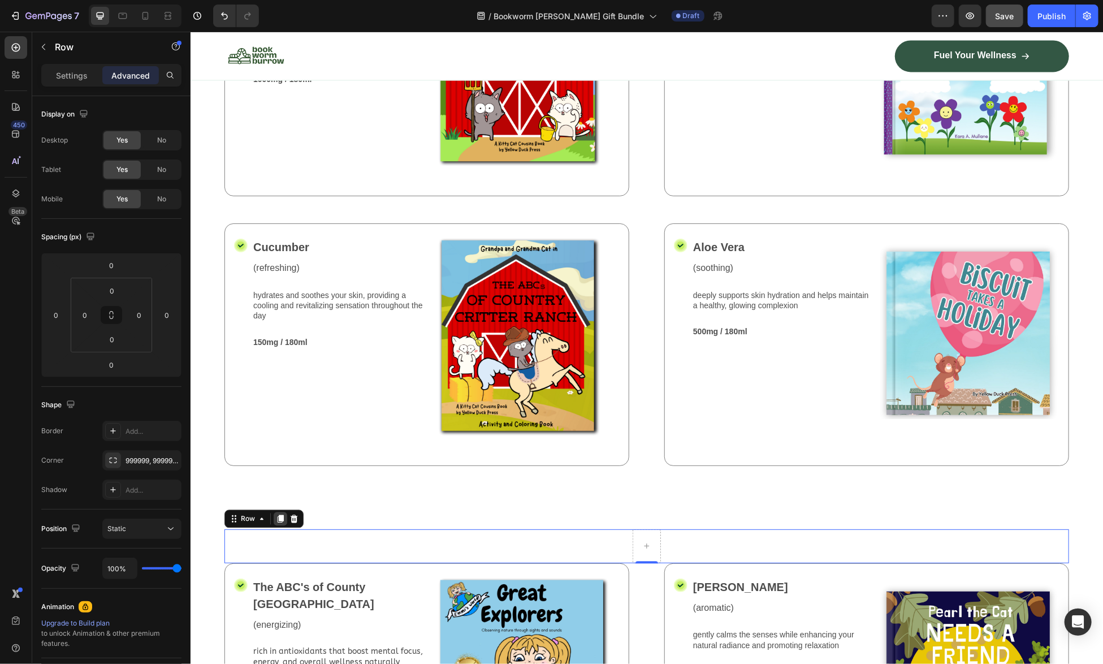
click at [278, 513] on icon at bounding box center [279, 517] width 9 height 9
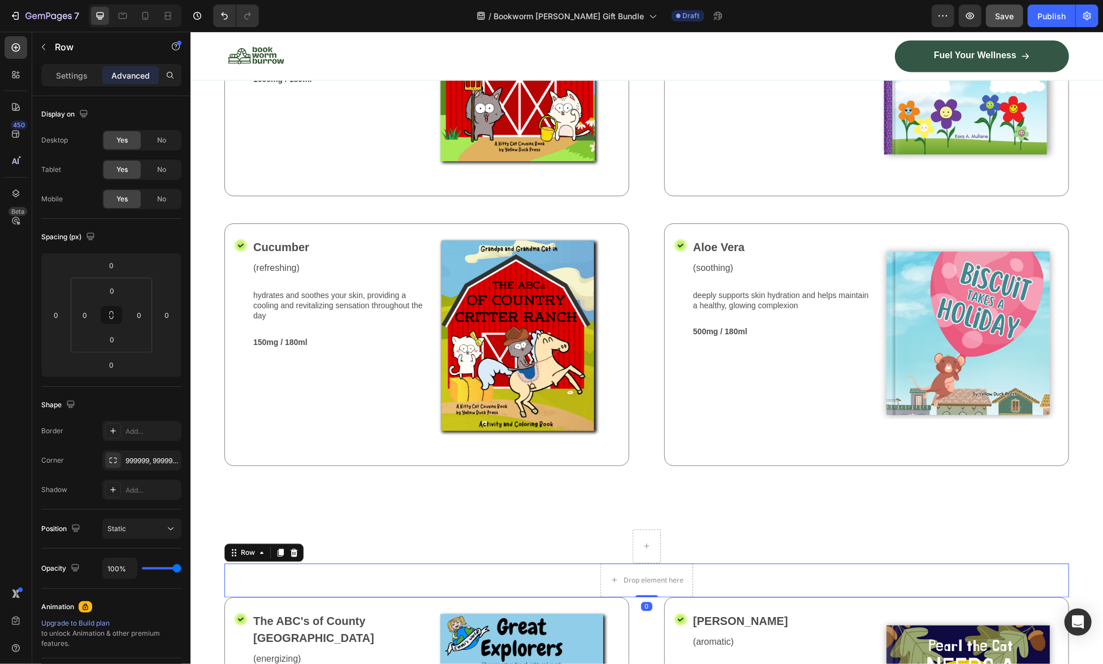
click at [731, 529] on div "Row" at bounding box center [646, 546] width 845 height 34
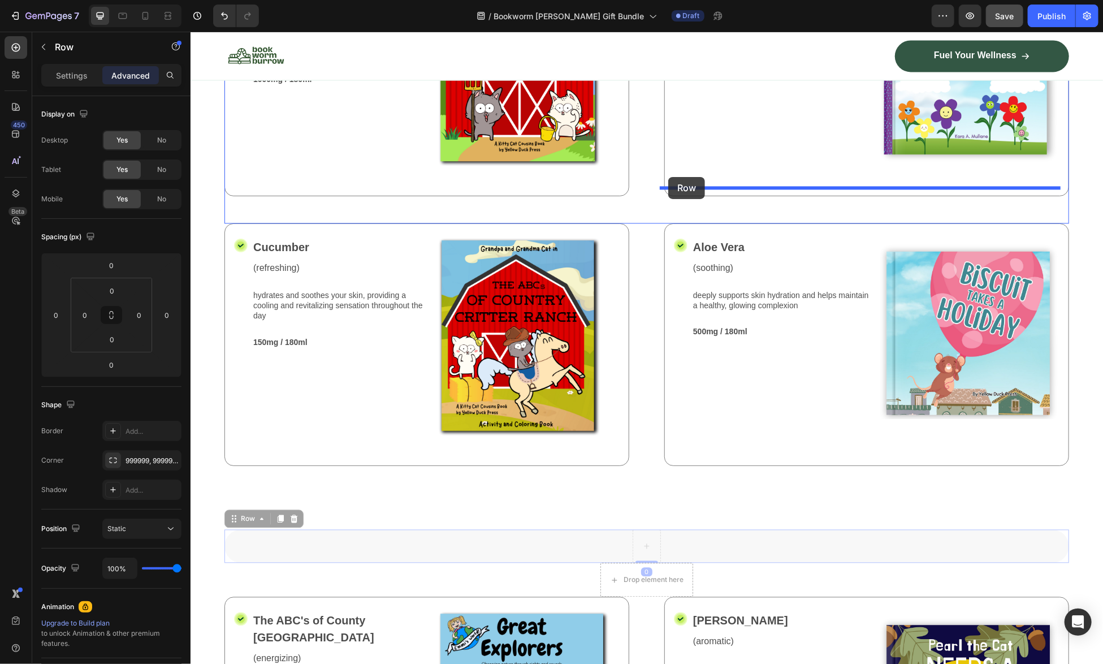
scroll to position [1220, 0]
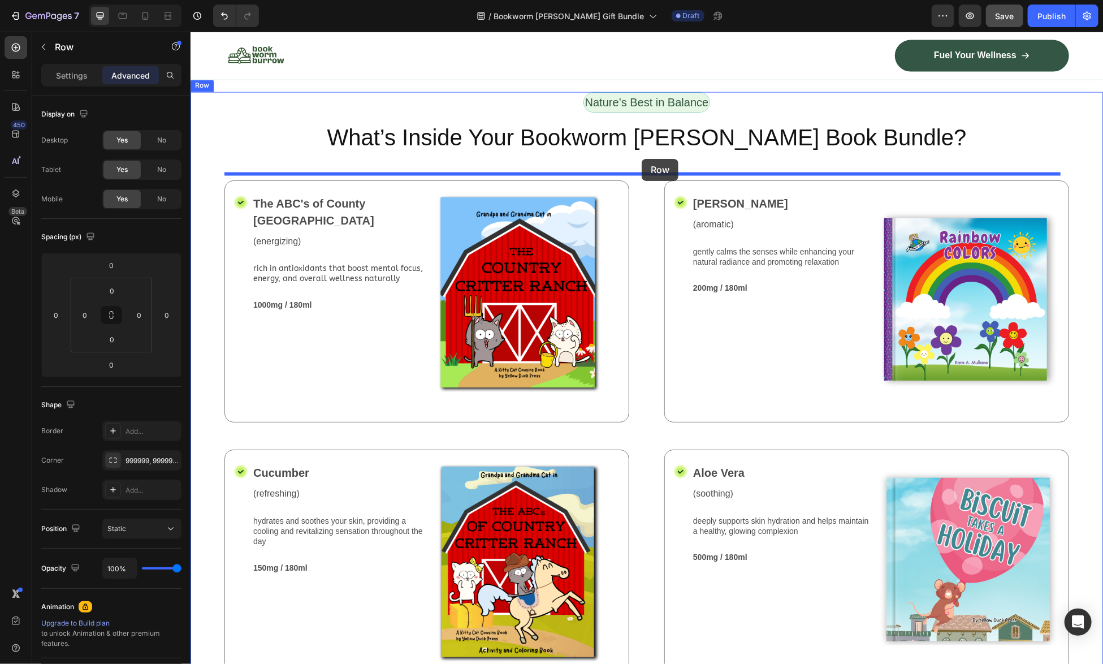
drag, startPoint x: 699, startPoint y: 535, endPoint x: 641, endPoint y: 158, distance: 380.9
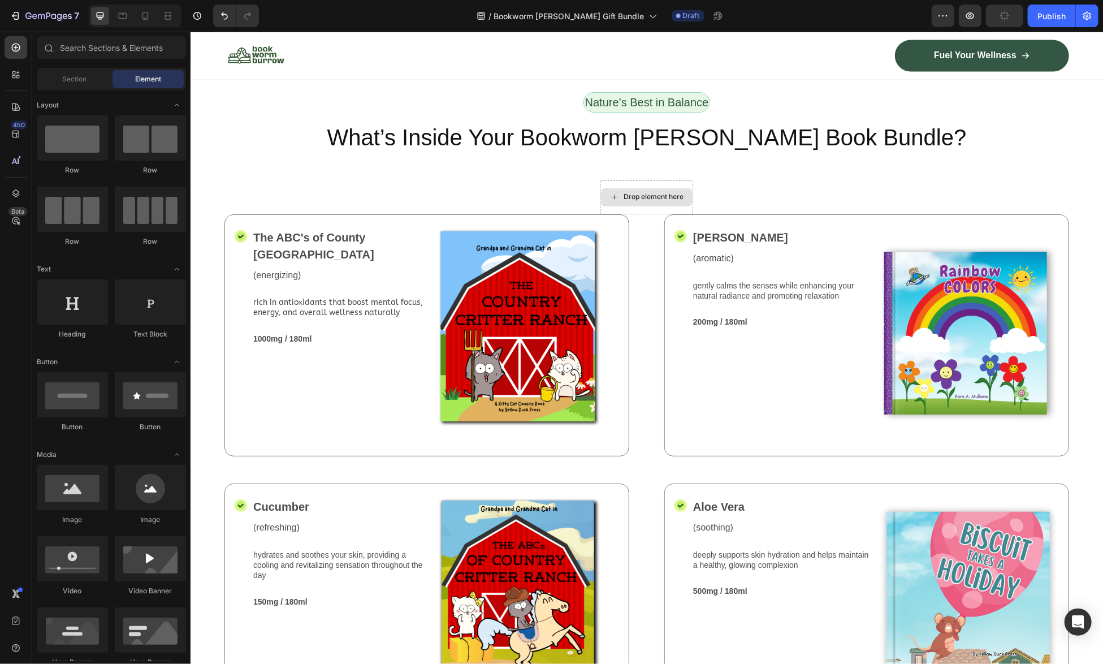
click at [652, 192] on div "Drop element here" at bounding box center [653, 196] width 60 height 9
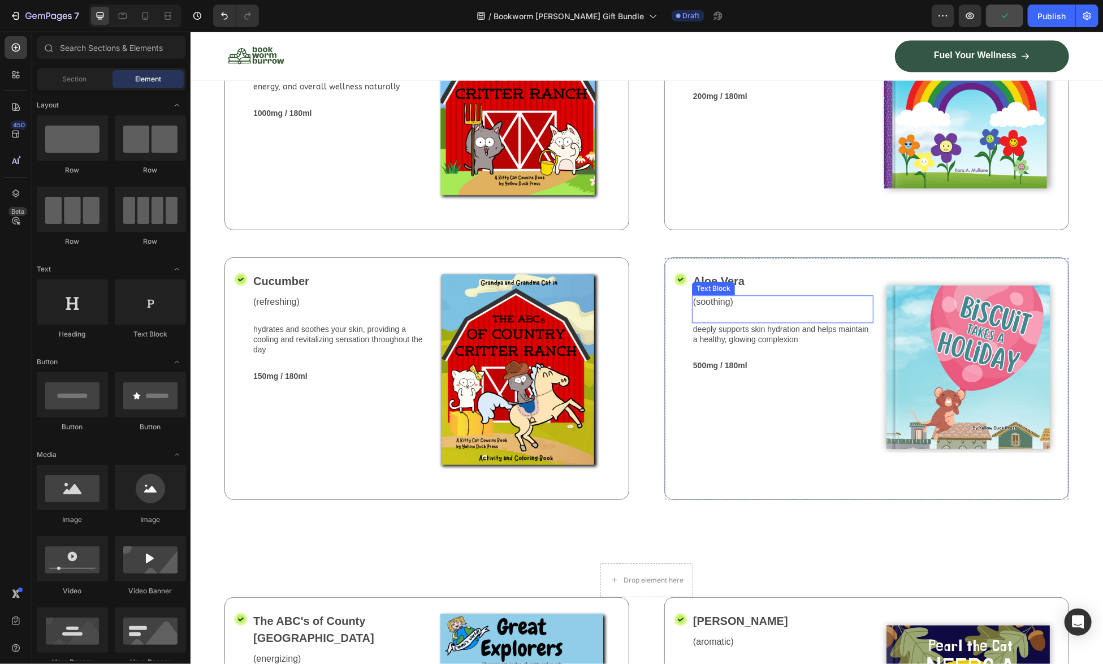
scroll to position [1616, 0]
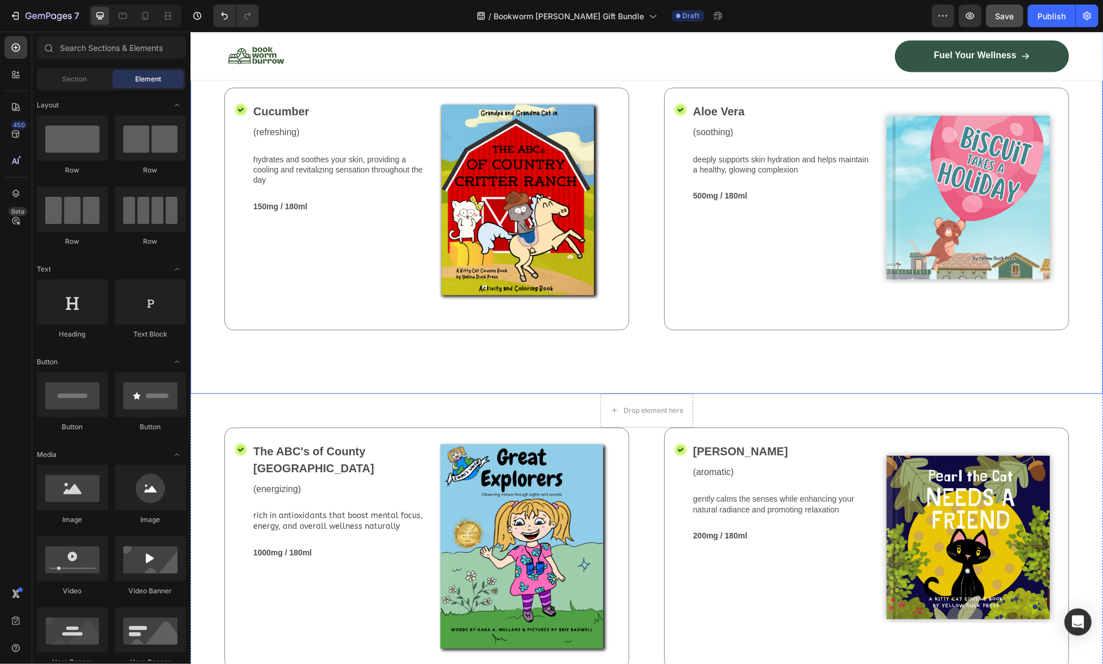
click at [650, 341] on div "Nature’s Best in Balance Text Block Row What’s Inside Your Bookworm Burrow Book…" at bounding box center [646, 44] width 912 height 697
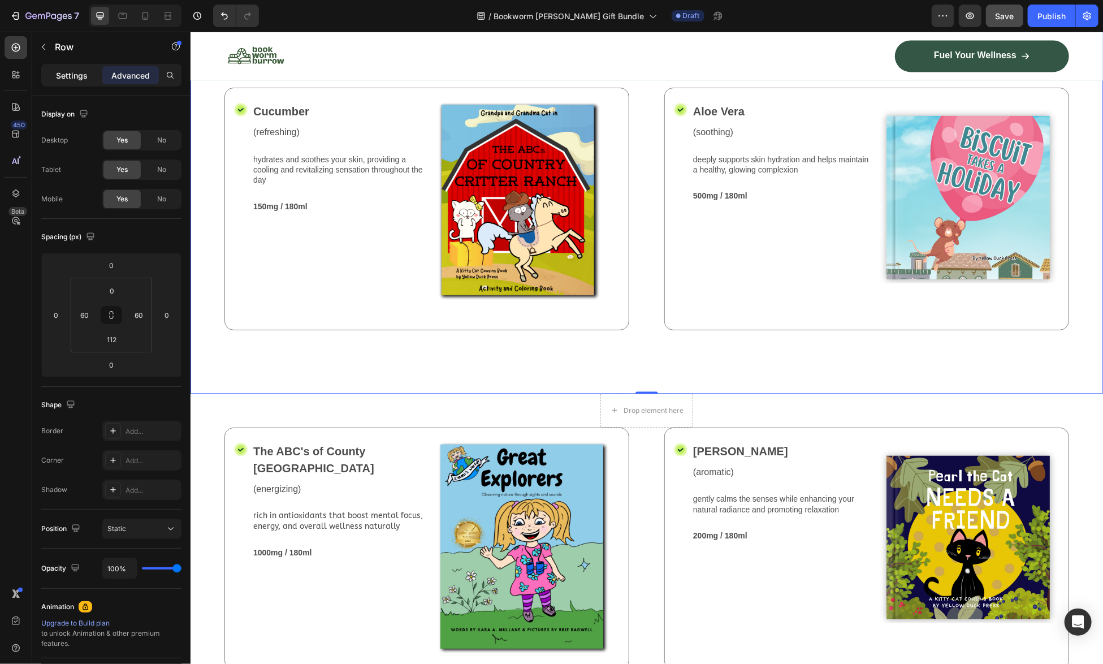
click at [59, 73] on p "Settings" at bounding box center [72, 76] width 32 height 12
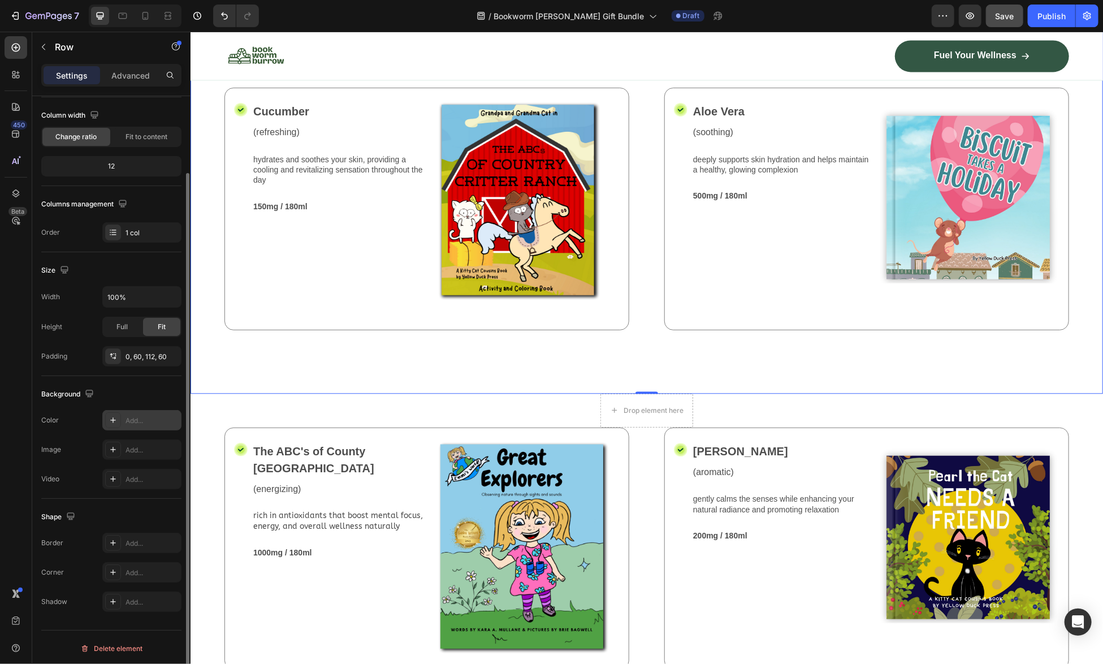
scroll to position [0, 0]
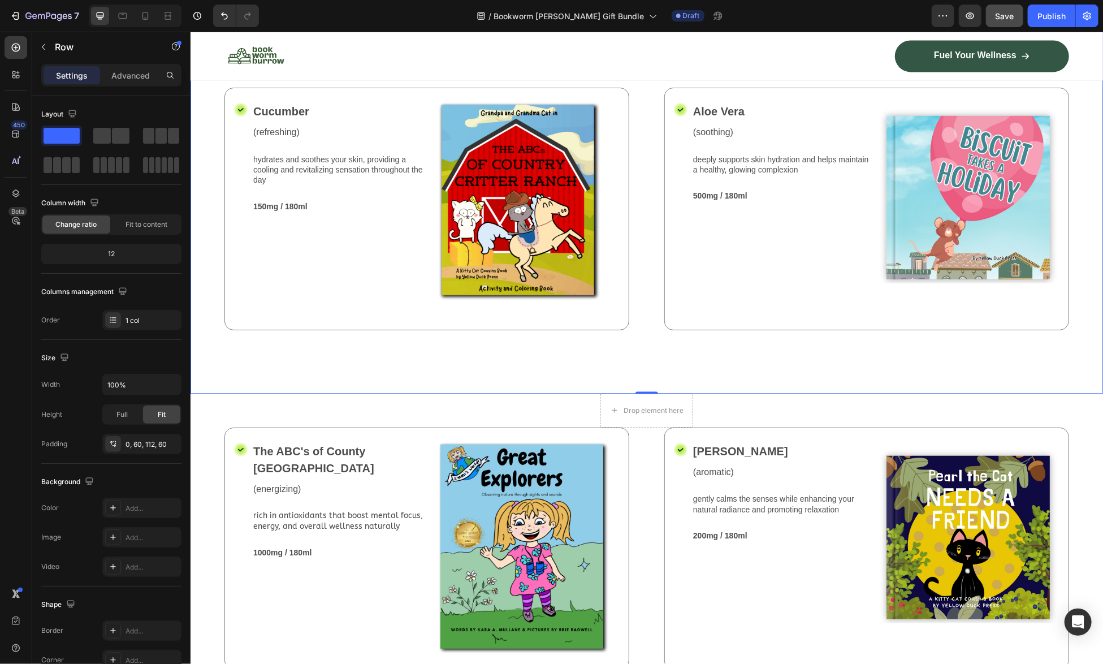
click at [394, 345] on div "Nature’s Best in Balance Text Block Row What’s Inside Your Bookworm Burrow Book…" at bounding box center [646, 44] width 912 height 697
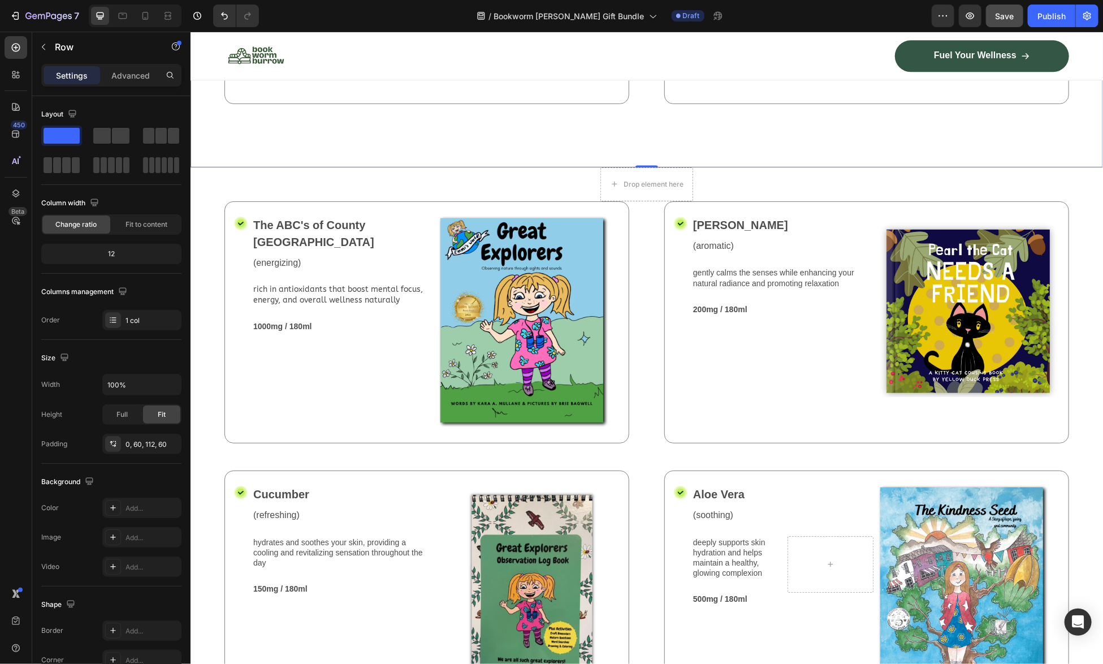
click at [14, 132] on icon at bounding box center [15, 134] width 7 height 7
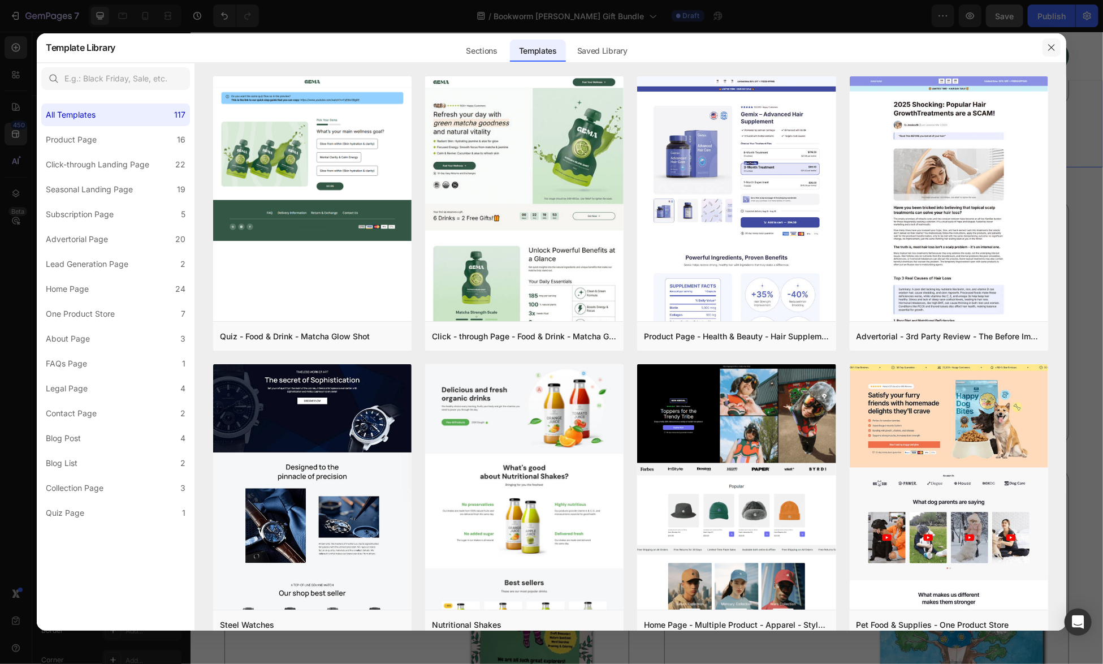
click at [1049, 49] on icon "button" at bounding box center [1051, 47] width 9 height 9
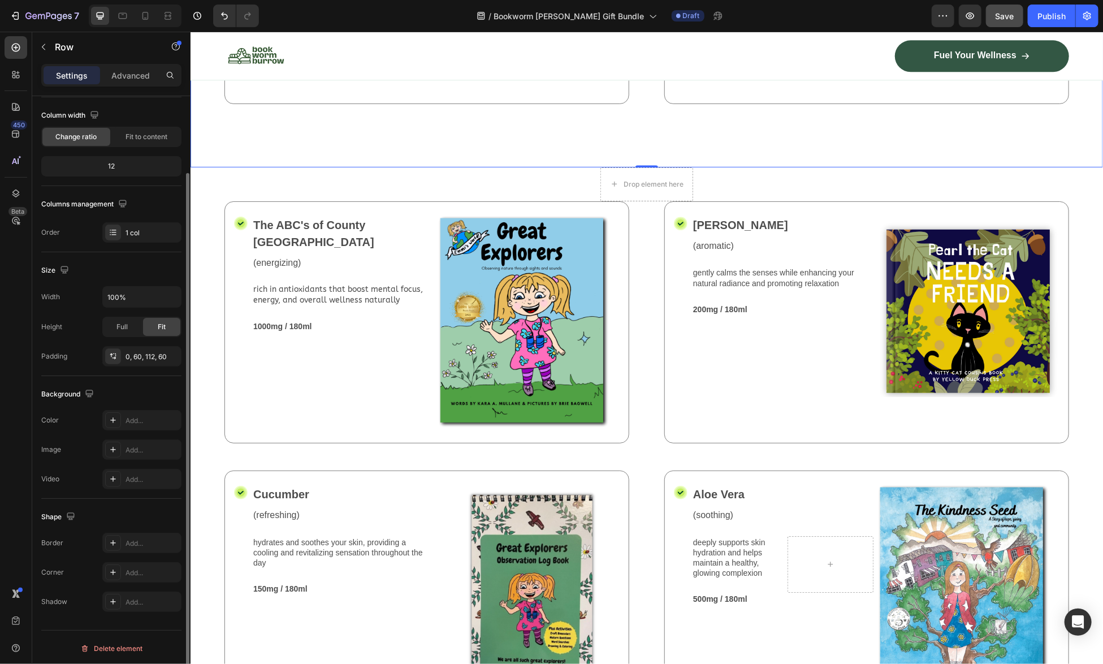
scroll to position [0, 0]
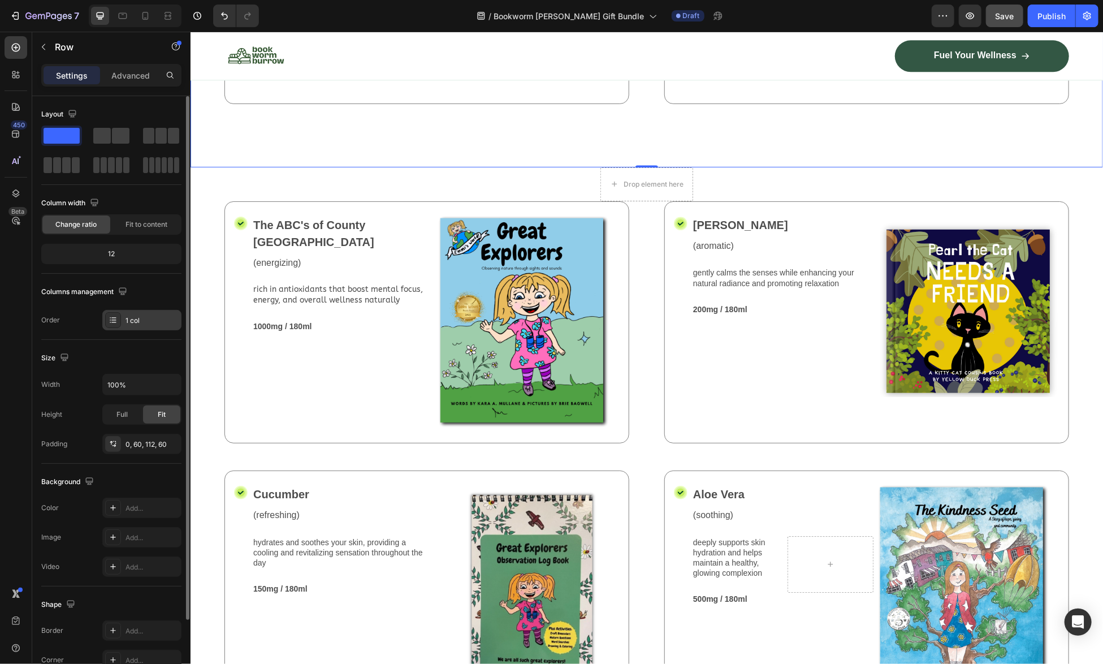
click at [149, 320] on div "1 col" at bounding box center [151, 320] width 53 height 10
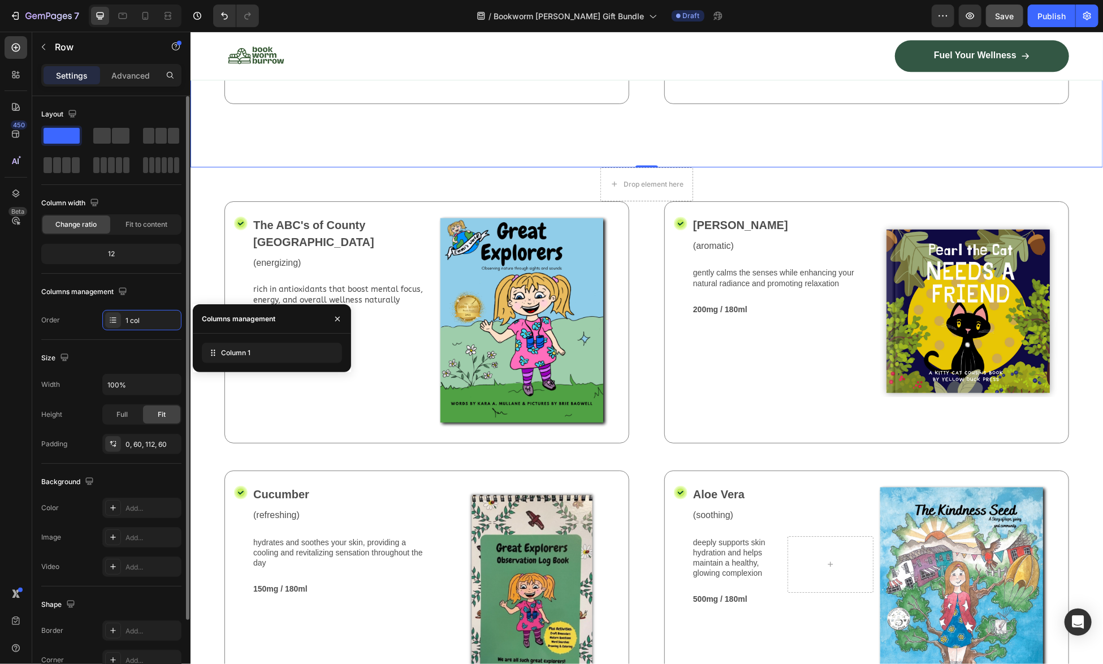
click at [142, 254] on div "12" at bounding box center [112, 254] width 136 height 16
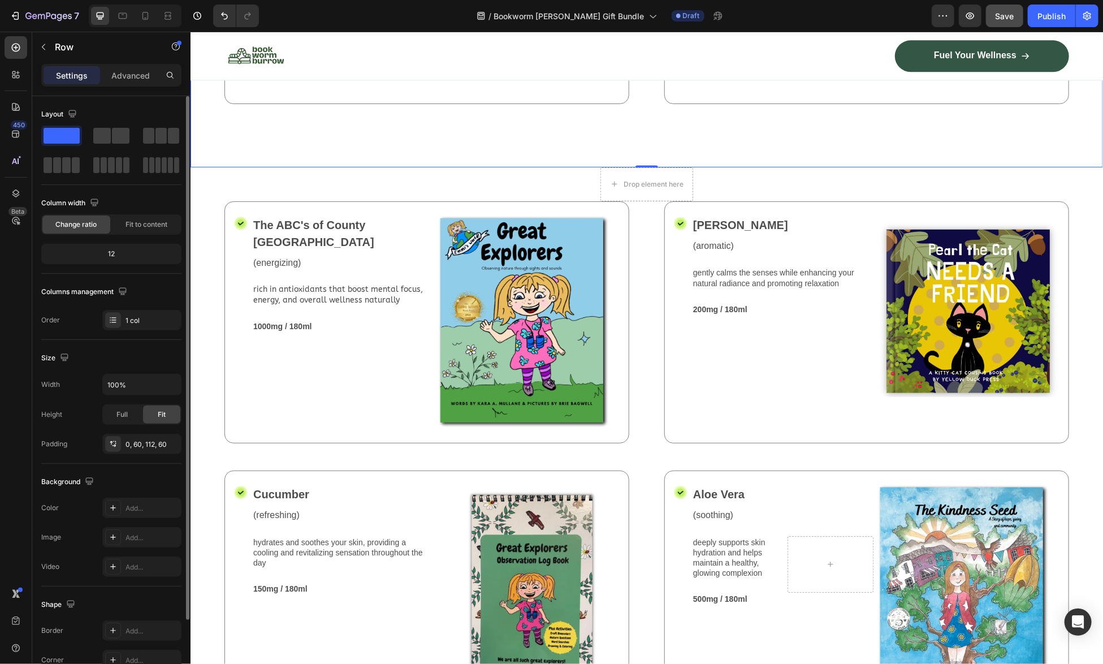
click at [108, 252] on div "12" at bounding box center [112, 254] width 136 height 16
click at [102, 251] on div "12" at bounding box center [112, 254] width 136 height 16
click at [108, 251] on div "12" at bounding box center [112, 254] width 136 height 16
click at [111, 251] on div "12" at bounding box center [112, 254] width 136 height 16
click at [147, 224] on span "Fit to content" at bounding box center [146, 224] width 42 height 10
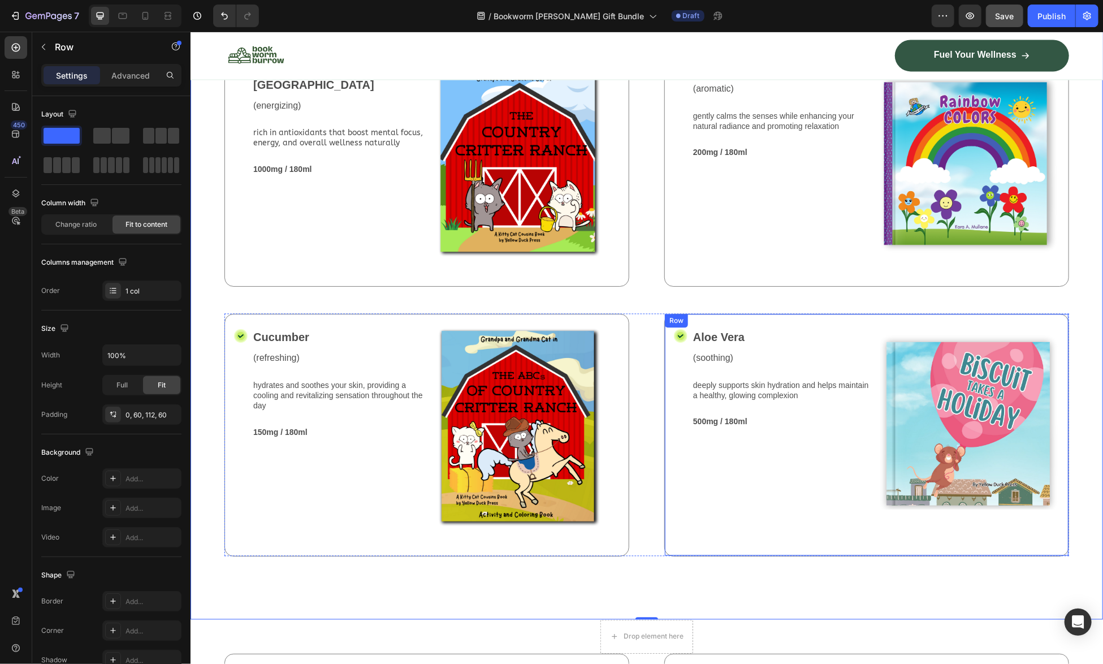
scroll to position [1616, 0]
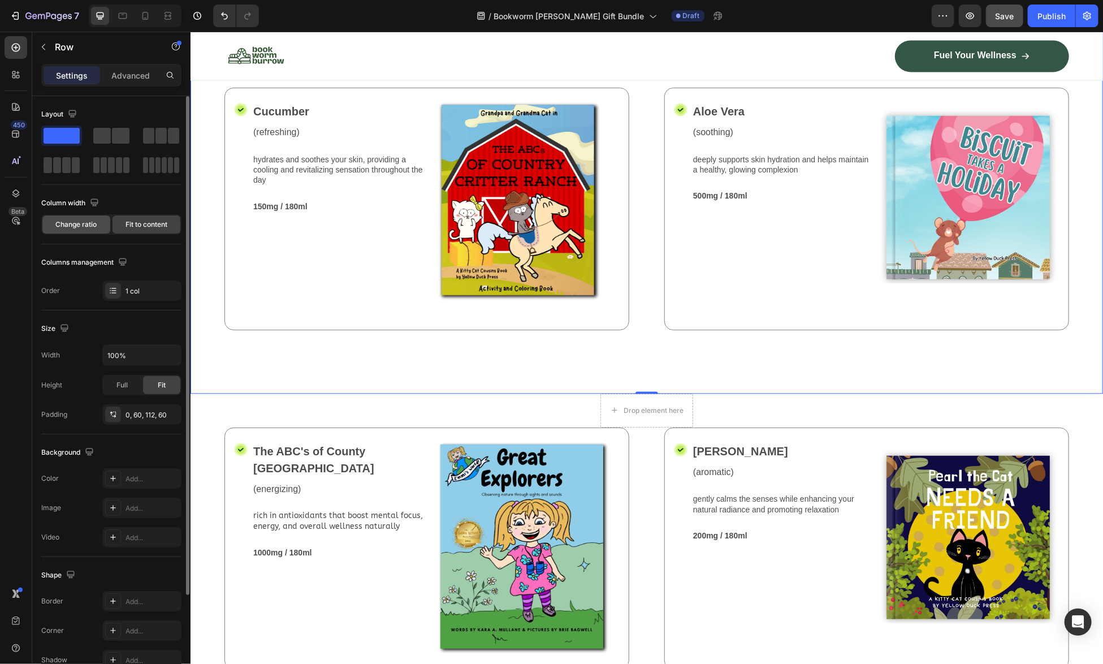
click at [86, 226] on span "Change ratio" at bounding box center [76, 224] width 41 height 10
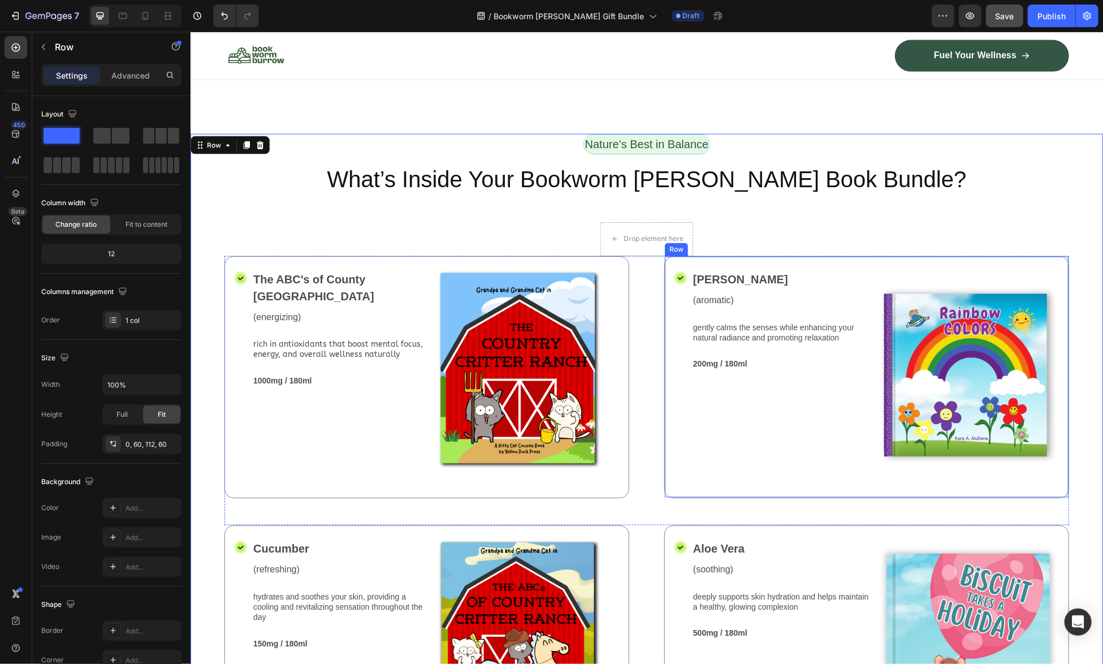
scroll to position [1164, 0]
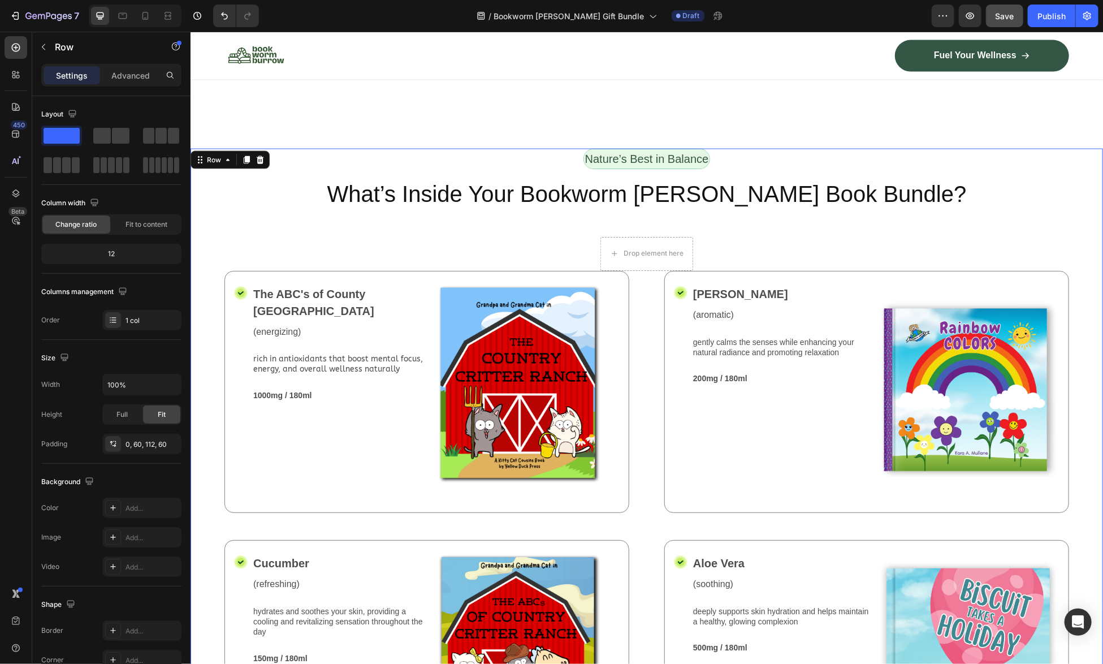
click at [210, 284] on div "Nature’s Best in Balance Text Block Row What’s Inside Your Bookworm Burrow Book…" at bounding box center [646, 496] width 912 height 697
click at [201, 161] on icon at bounding box center [201, 162] width 2 height 2
click at [229, 157] on icon at bounding box center [227, 159] width 9 height 9
click at [227, 156] on icon at bounding box center [227, 159] width 9 height 9
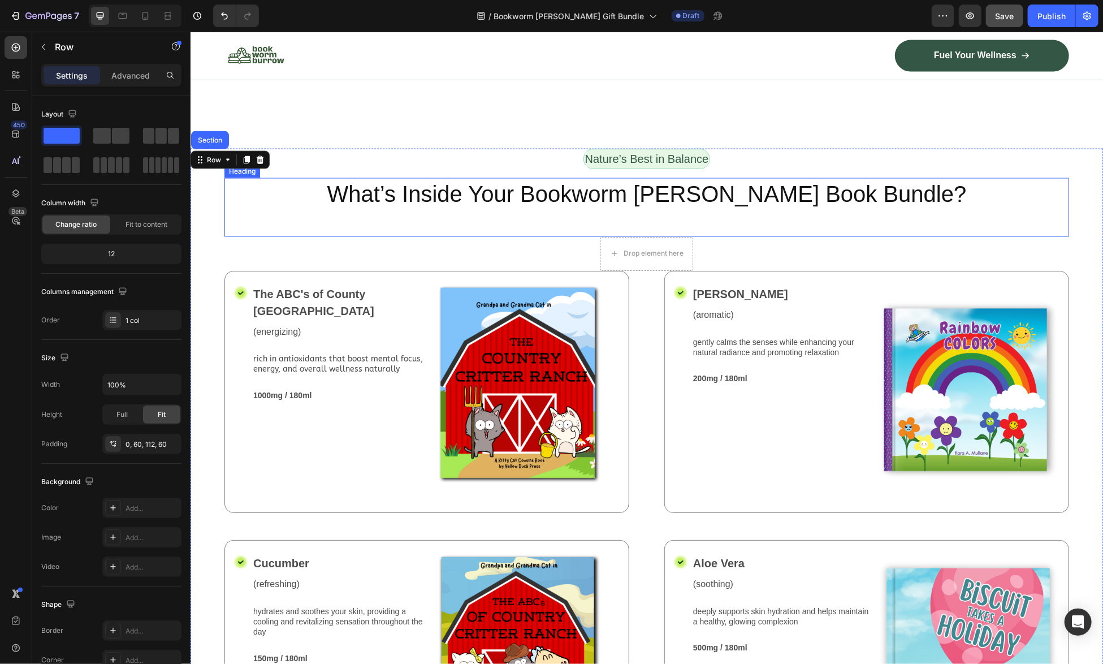
click at [274, 201] on h2 "What’s Inside Your Bookworm [PERSON_NAME] Book Bundle?" at bounding box center [646, 193] width 845 height 32
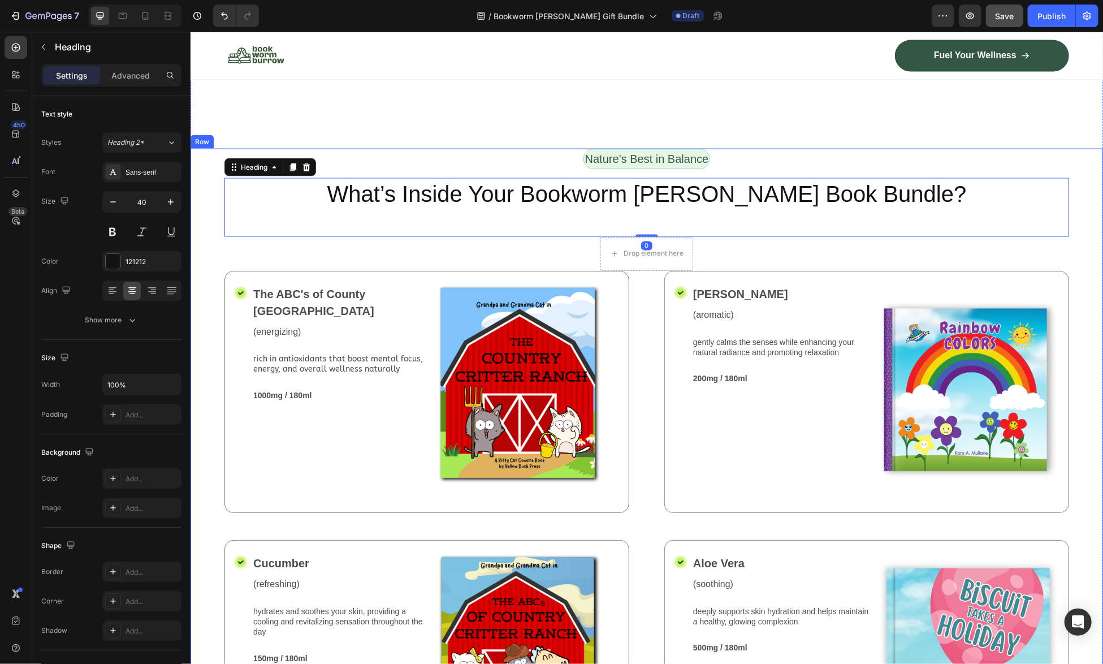
click at [208, 229] on div "Nature’s Best in Balance Text Block Row What’s Inside Your Bookworm Burrow Book…" at bounding box center [646, 496] width 912 height 697
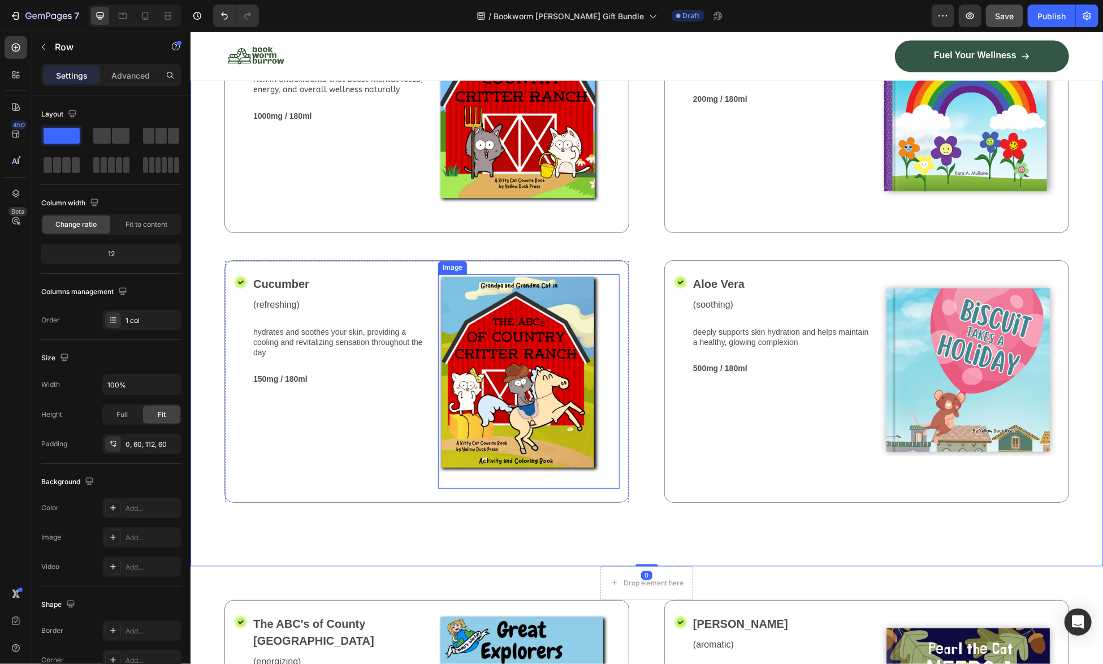
scroll to position [1447, 0]
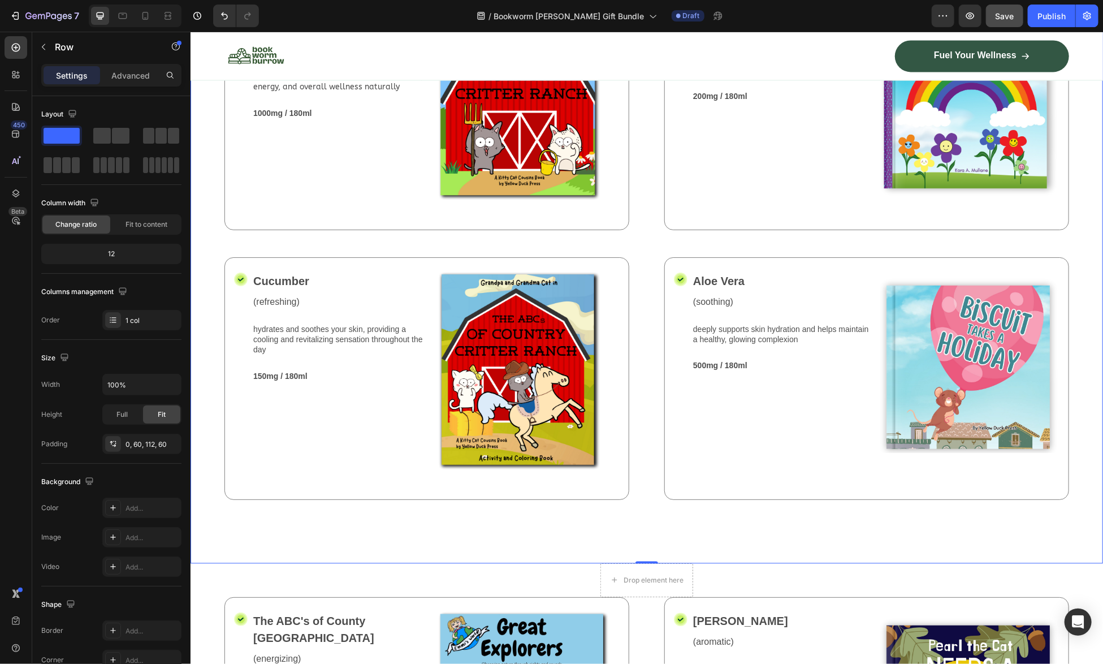
click at [411, 523] on div "Nature’s Best in Balance Text Block Row What’s Inside Your Bookworm Burrow Book…" at bounding box center [646, 213] width 912 height 697
click at [176, 48] on icon "button" at bounding box center [175, 46] width 9 height 9
click at [142, 73] on div "Help center" at bounding box center [118, 72] width 53 height 11
click at [1004, 12] on span "Save" at bounding box center [1004, 16] width 19 height 10
click at [389, 519] on div "Nature’s Best in Balance Text Block Row What’s Inside Your Bookworm Burrow Book…" at bounding box center [646, 213] width 912 height 697
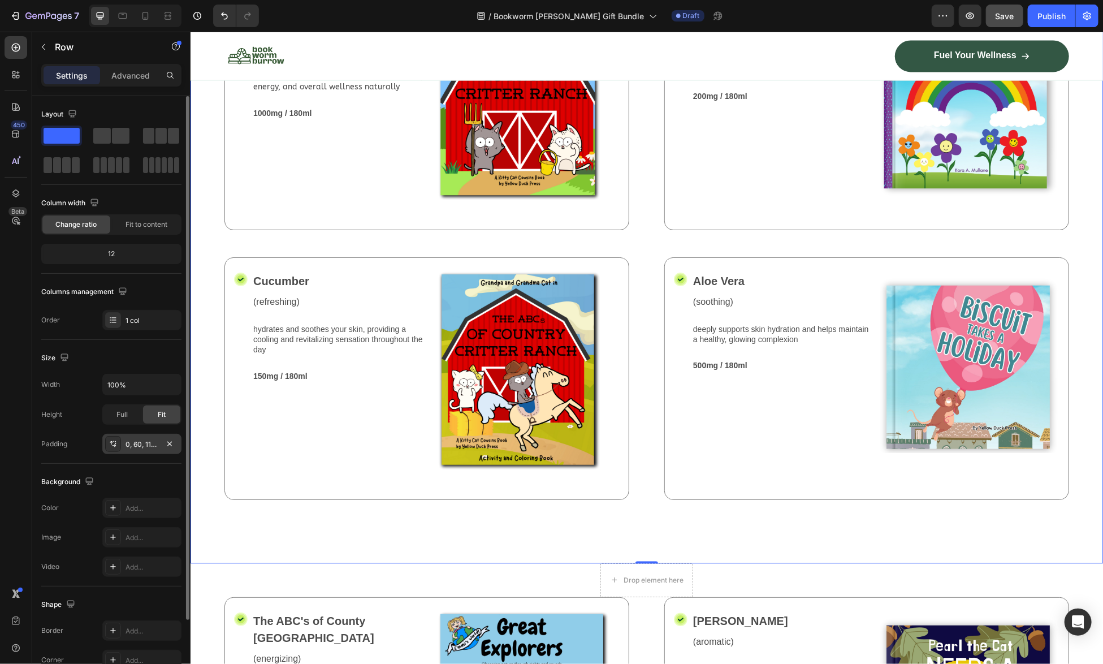
click at [150, 442] on div "0, 60, 112, 60" at bounding box center [141, 444] width 33 height 10
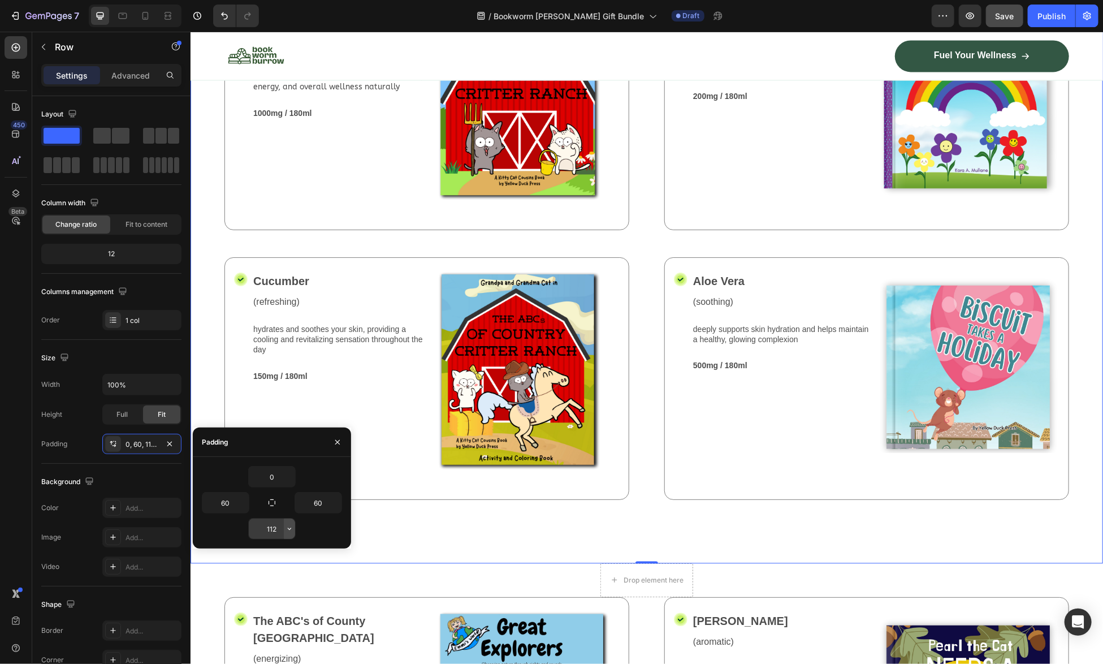
click at [289, 529] on icon "button" at bounding box center [289, 528] width 9 height 9
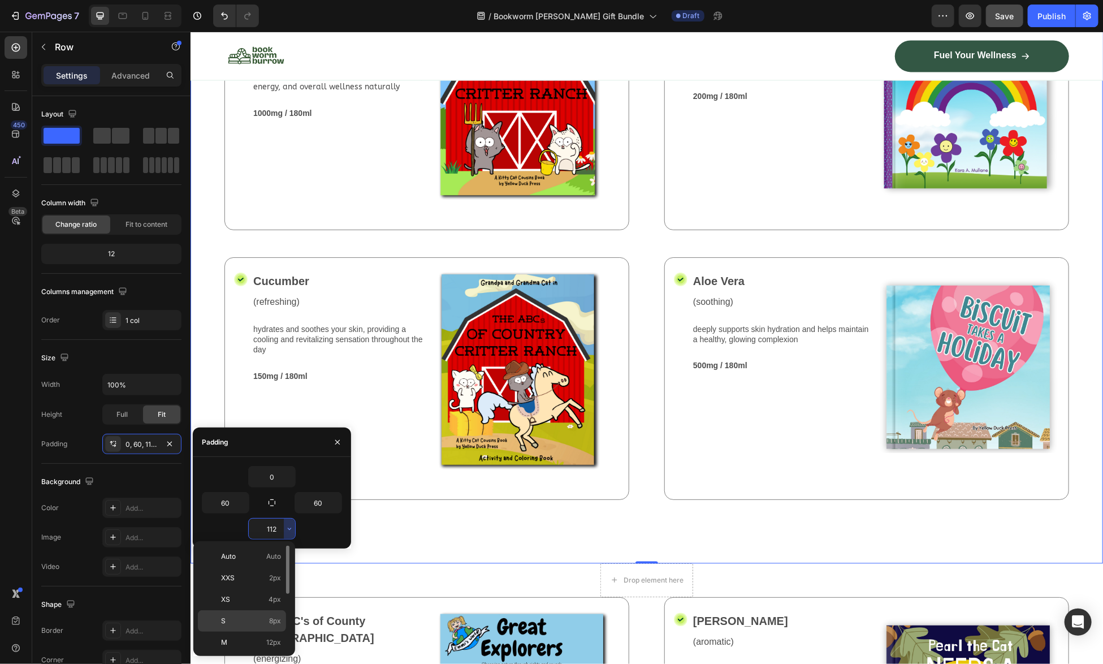
click at [228, 620] on p "S 8px" at bounding box center [251, 621] width 60 height 10
type input "8"
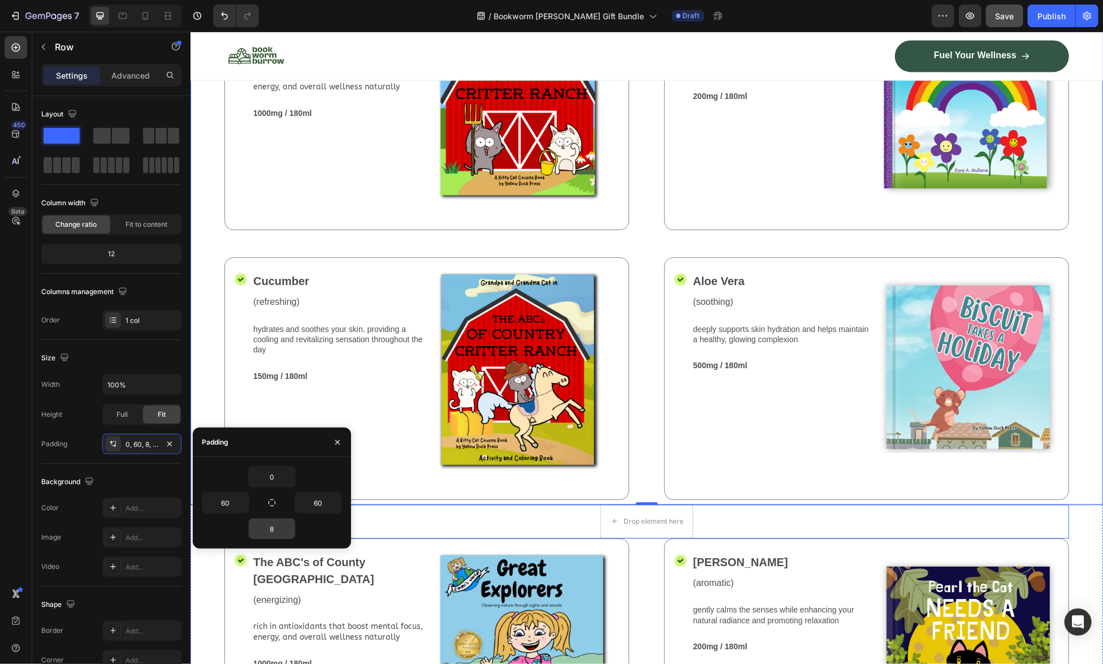
click at [563, 507] on div "Drop element here Row" at bounding box center [646, 521] width 845 height 34
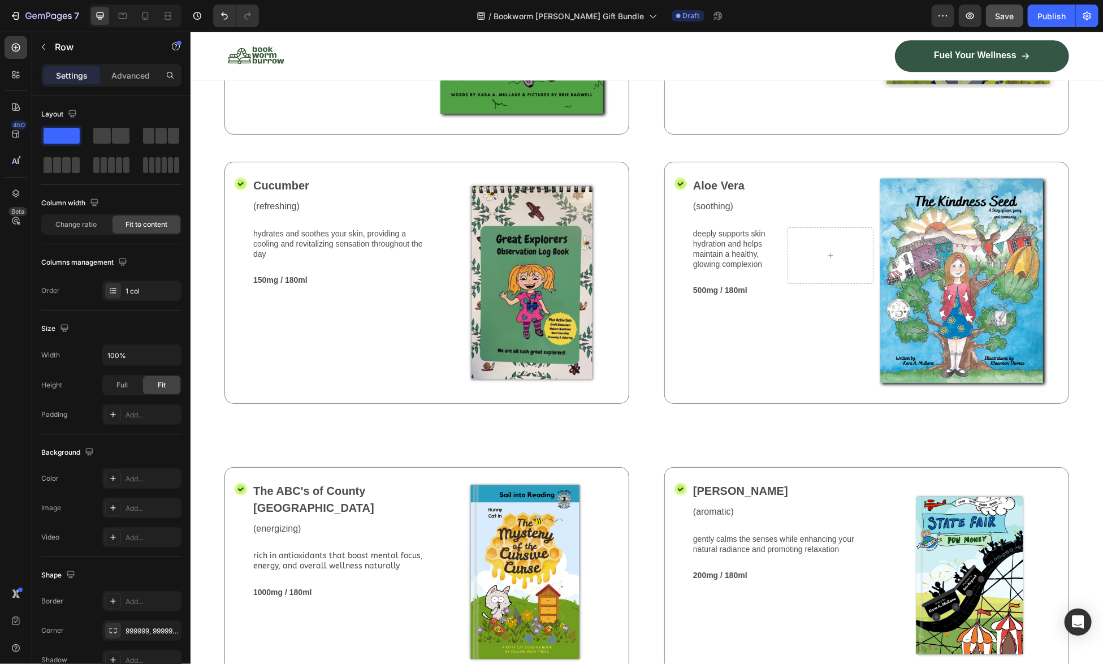
scroll to position [2181, 0]
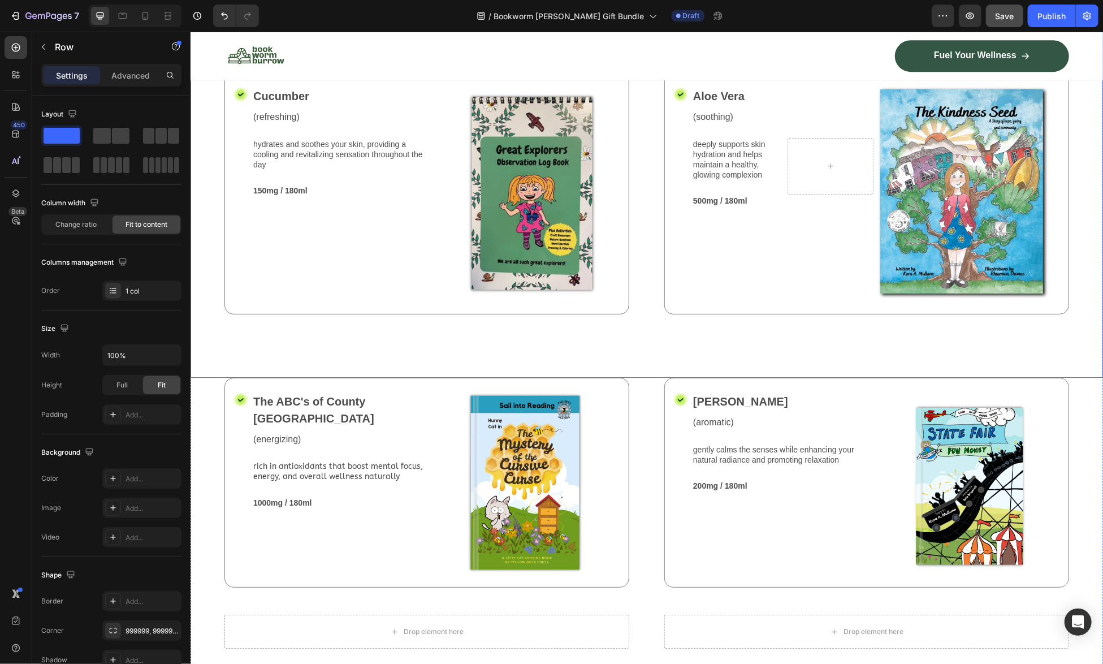
click at [649, 335] on div "Drop element here Row 0 Icon The ABC's of County Critter Ranch Text Block (ener…" at bounding box center [646, 73] width 912 height 609
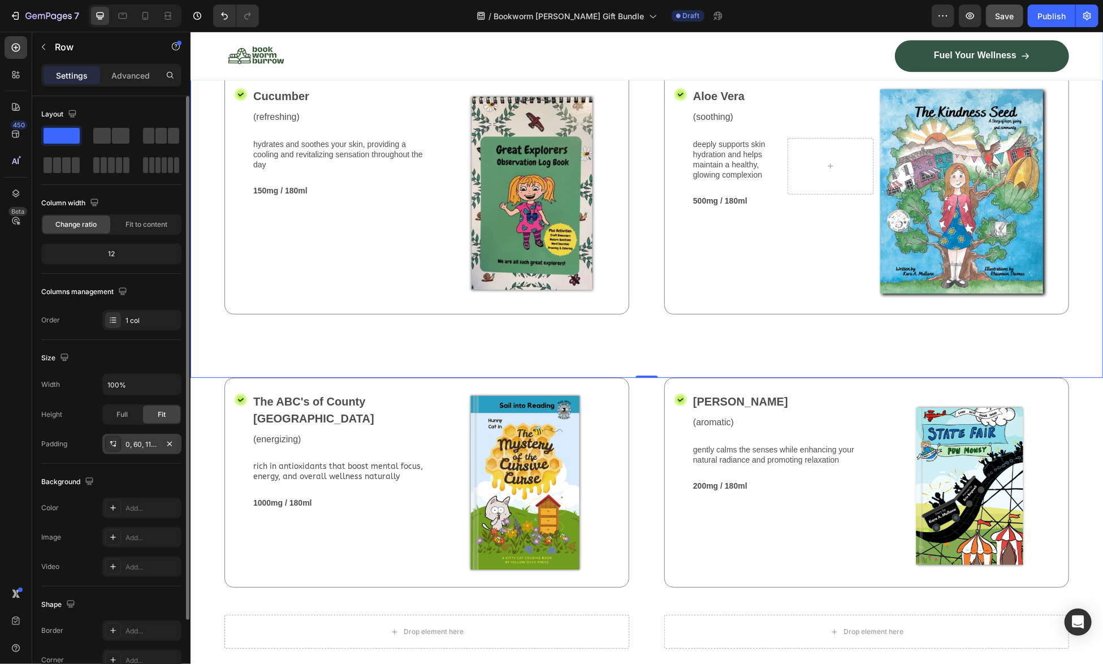
click at [158, 441] on div "0, 60, 112, 60" at bounding box center [141, 444] width 33 height 10
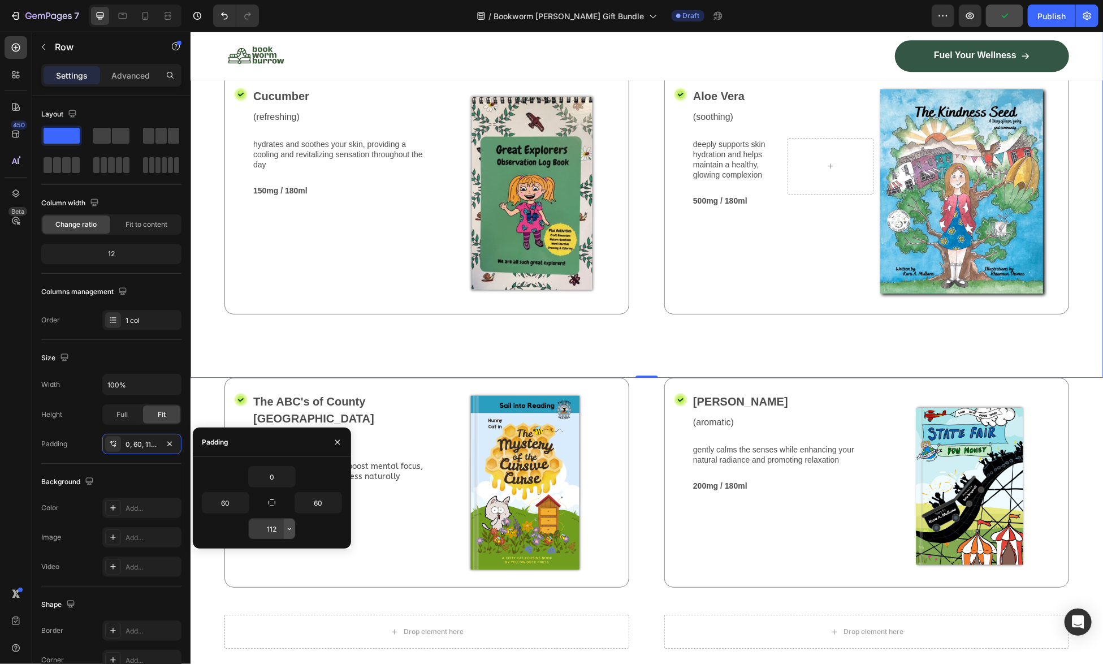
click at [288, 531] on icon "button" at bounding box center [289, 528] width 9 height 9
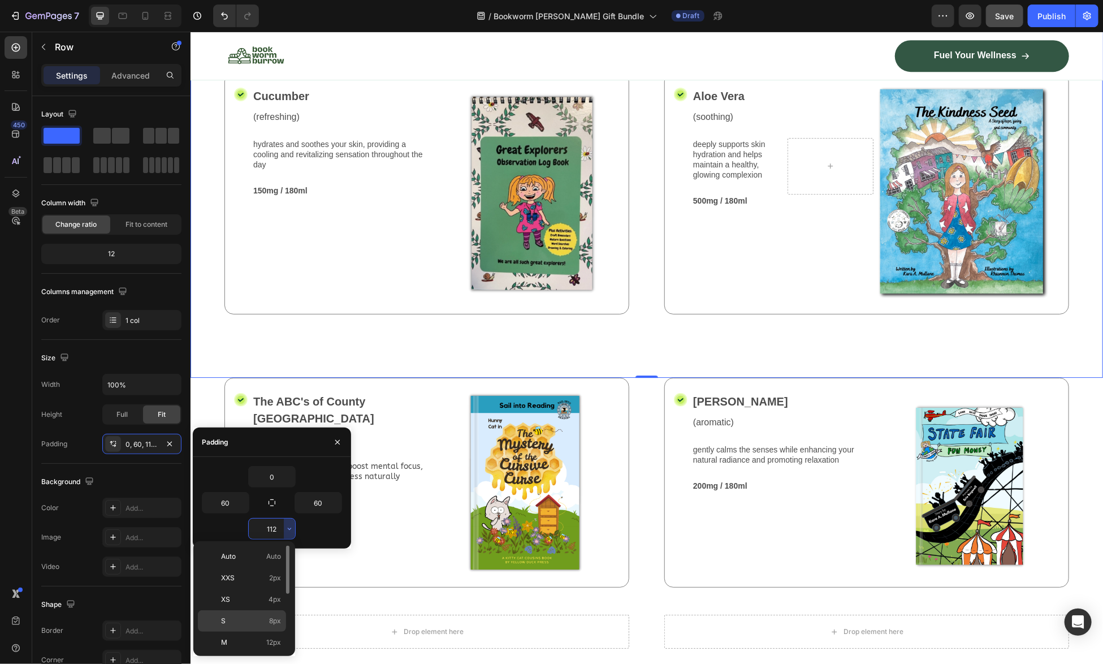
click at [228, 618] on p "S 8px" at bounding box center [251, 621] width 60 height 10
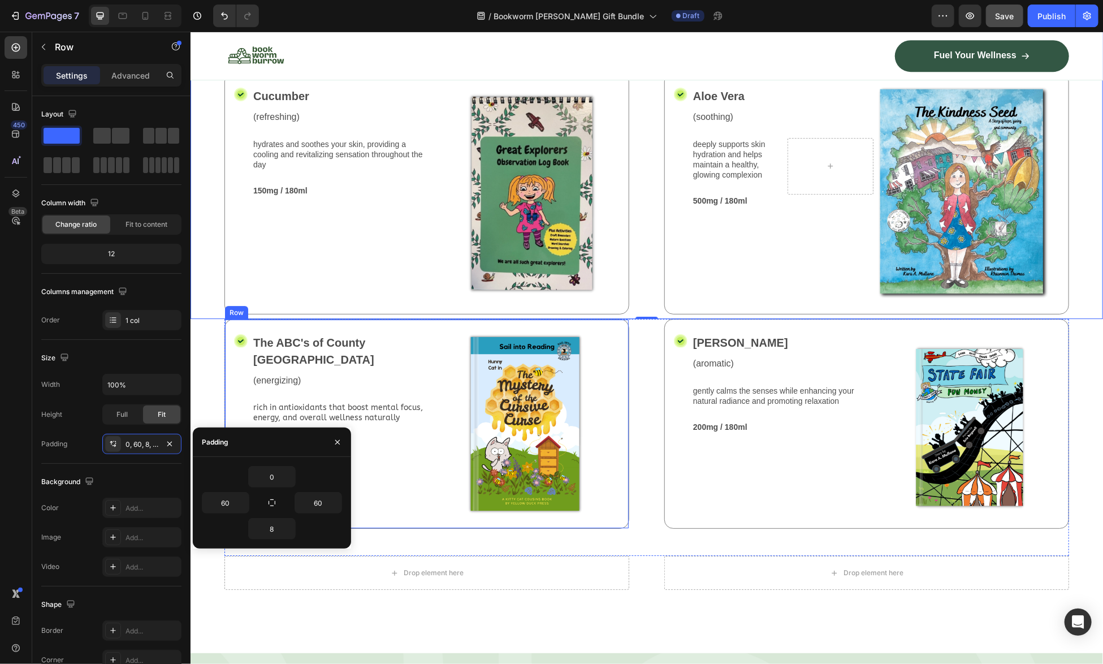
type input "112"
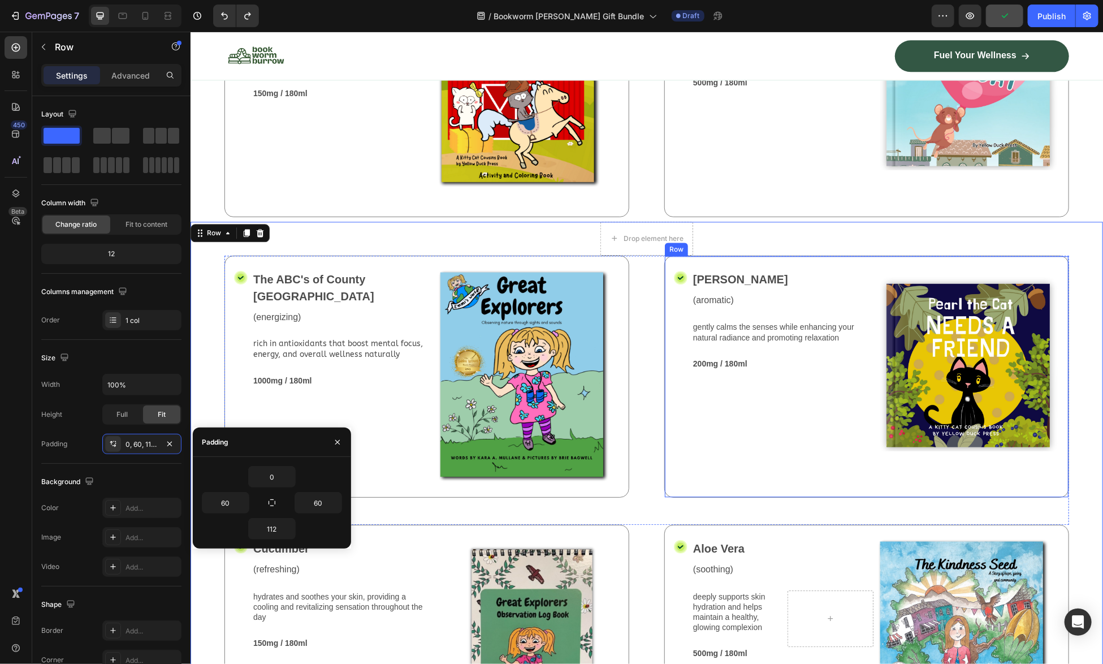
scroll to position [1503, 0]
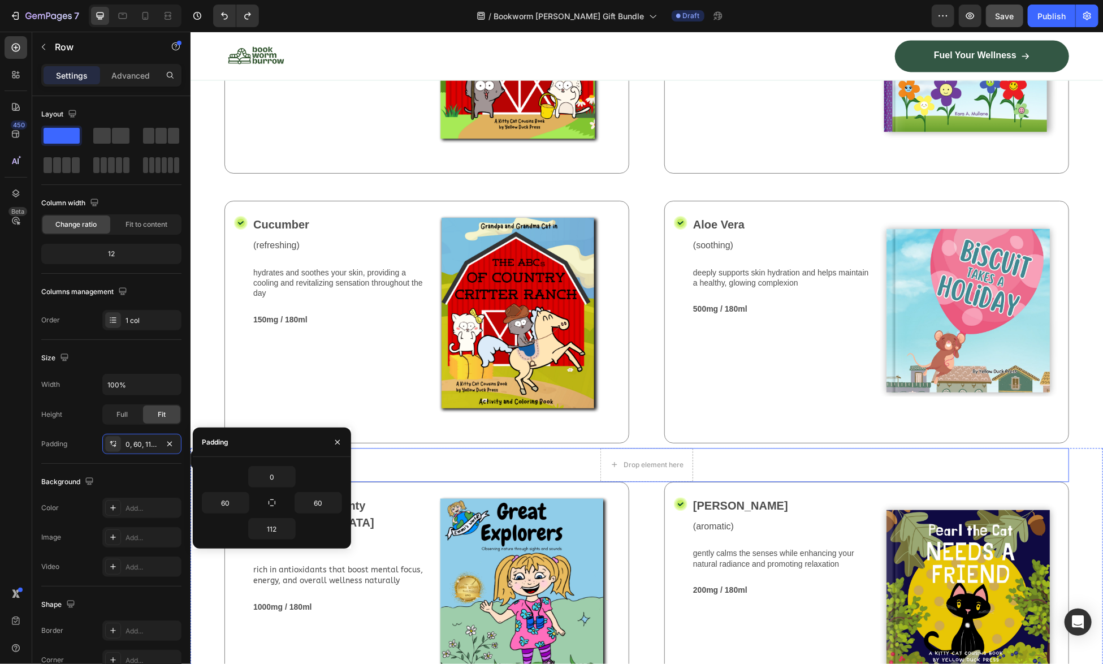
click at [574, 447] on div "Drop element here Row" at bounding box center [646, 464] width 845 height 34
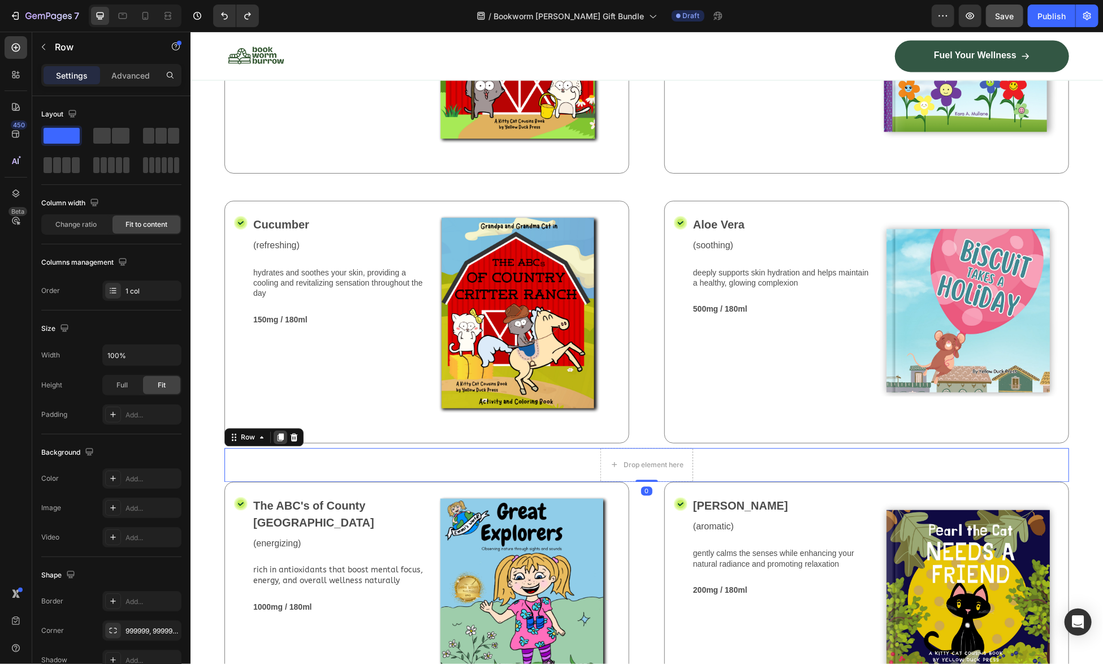
click at [275, 432] on icon at bounding box center [279, 436] width 9 height 9
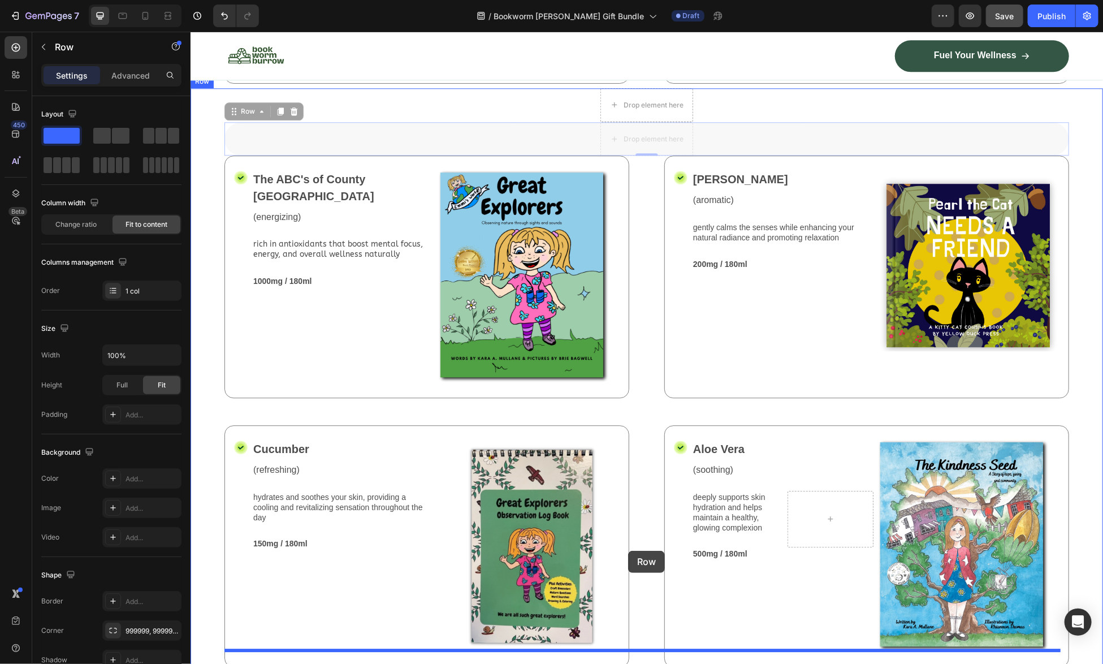
scroll to position [1870, 0]
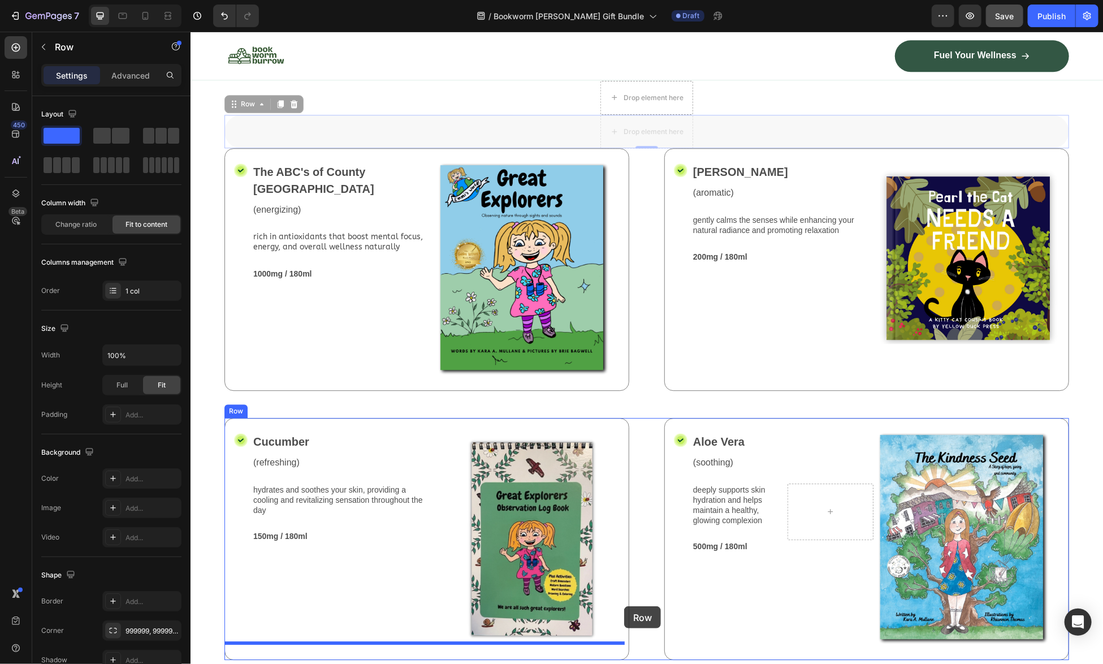
drag, startPoint x: 750, startPoint y: 250, endPoint x: 623, endPoint y: 605, distance: 376.9
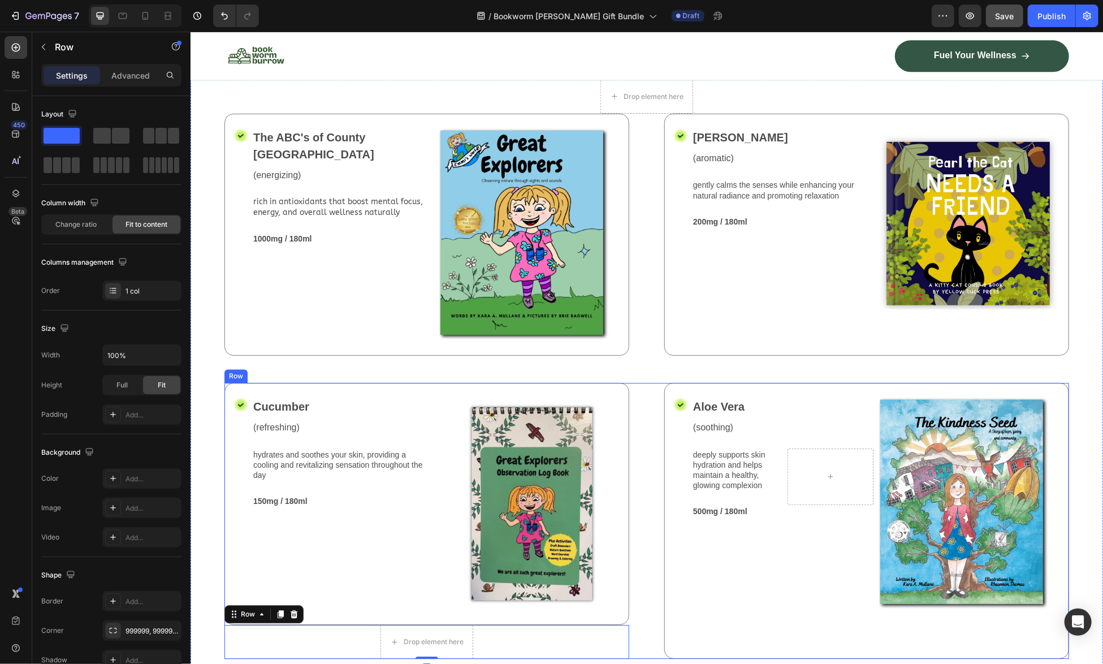
scroll to position [2096, 0]
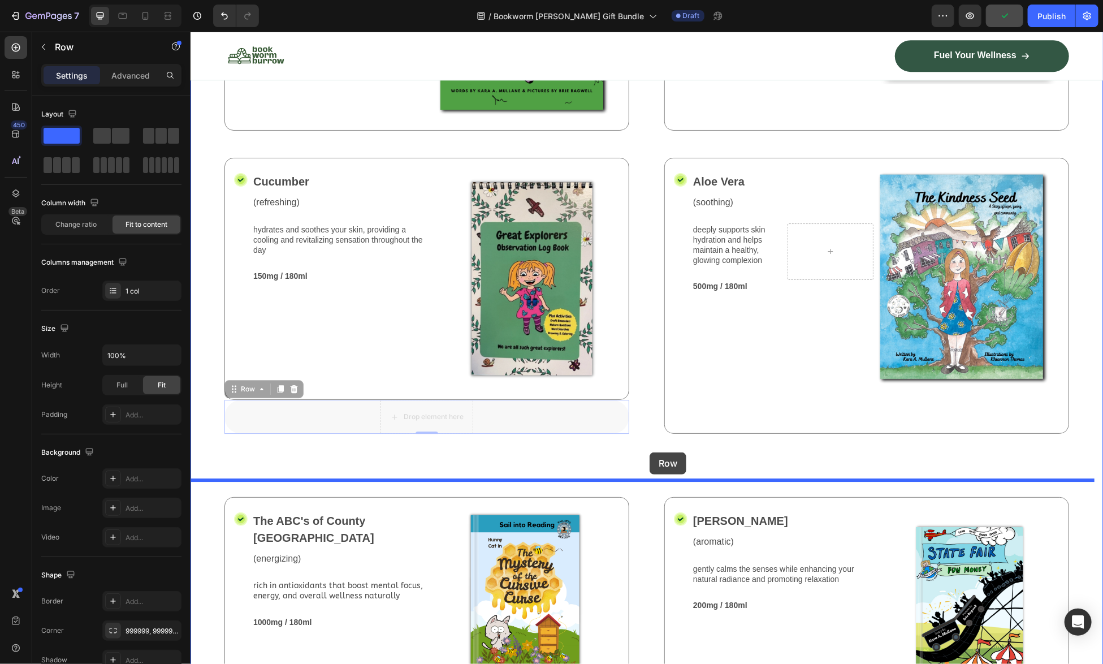
drag, startPoint x: 537, startPoint y: 398, endPoint x: 649, endPoint y: 452, distance: 124.1
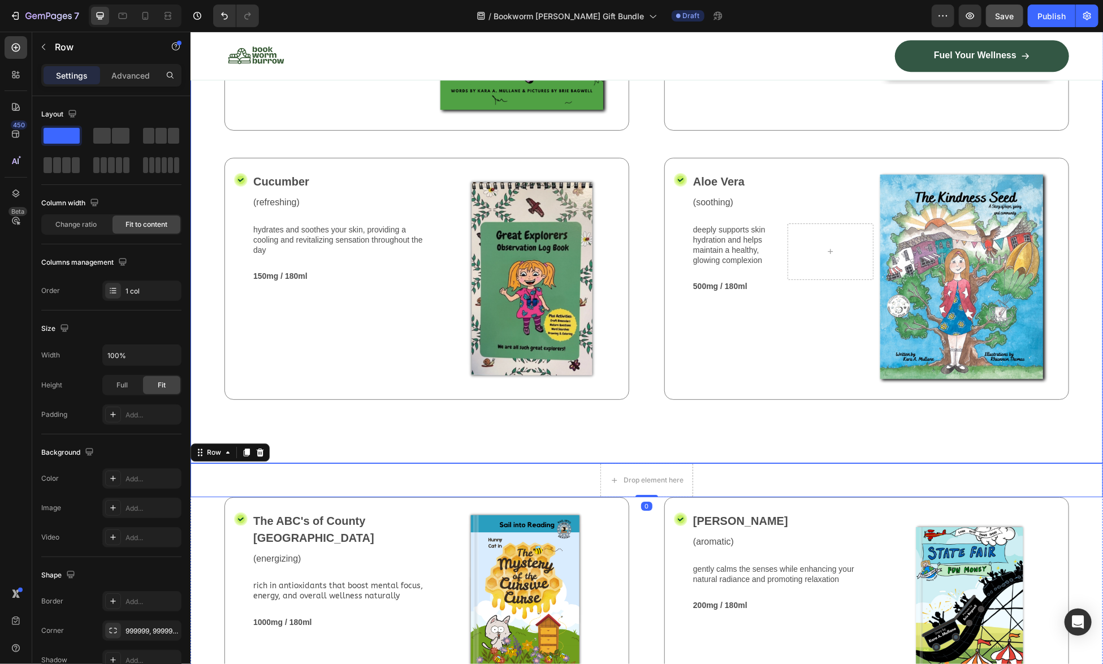
click at [664, 415] on div "Drop element here Row Icon The ABC's of County Critter Ranch Text Block (energi…" at bounding box center [646, 158] width 912 height 609
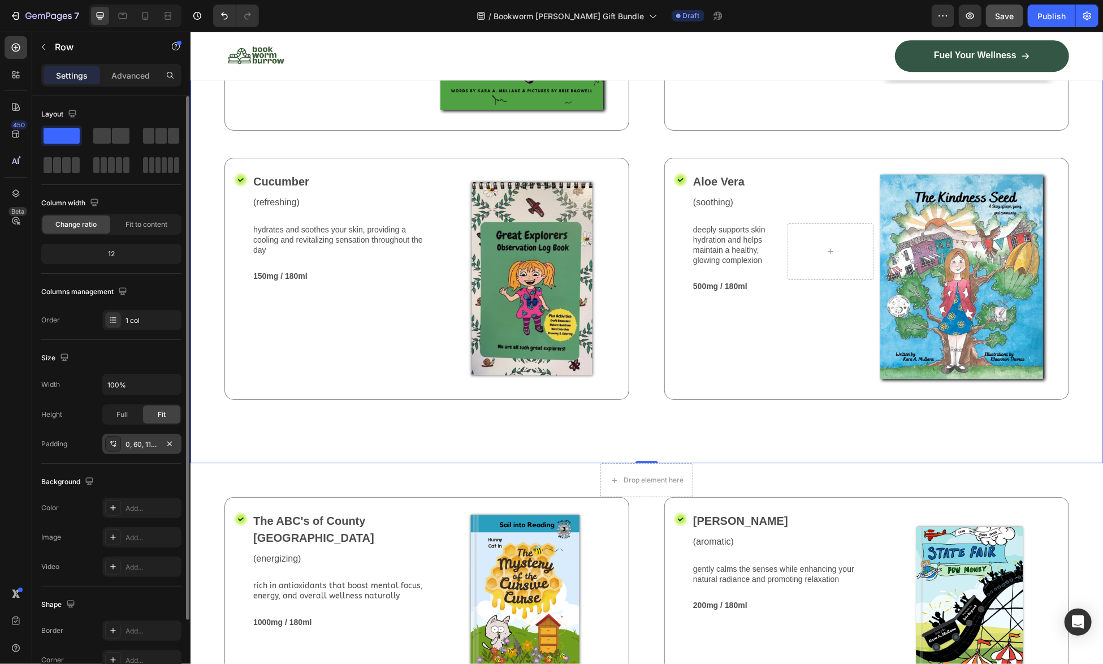
click at [145, 440] on div "0, 60, 112, 60" at bounding box center [141, 444] width 33 height 10
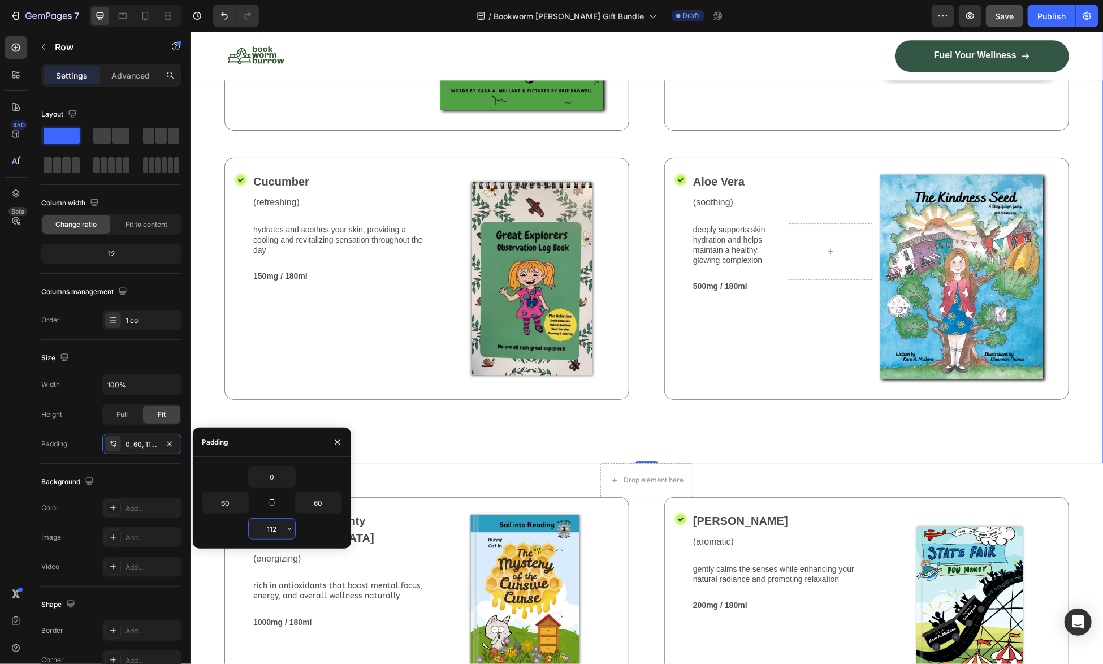
click at [271, 532] on input "112" at bounding box center [272, 528] width 46 height 20
click at [289, 529] on icon "button" at bounding box center [289, 528] width 9 height 9
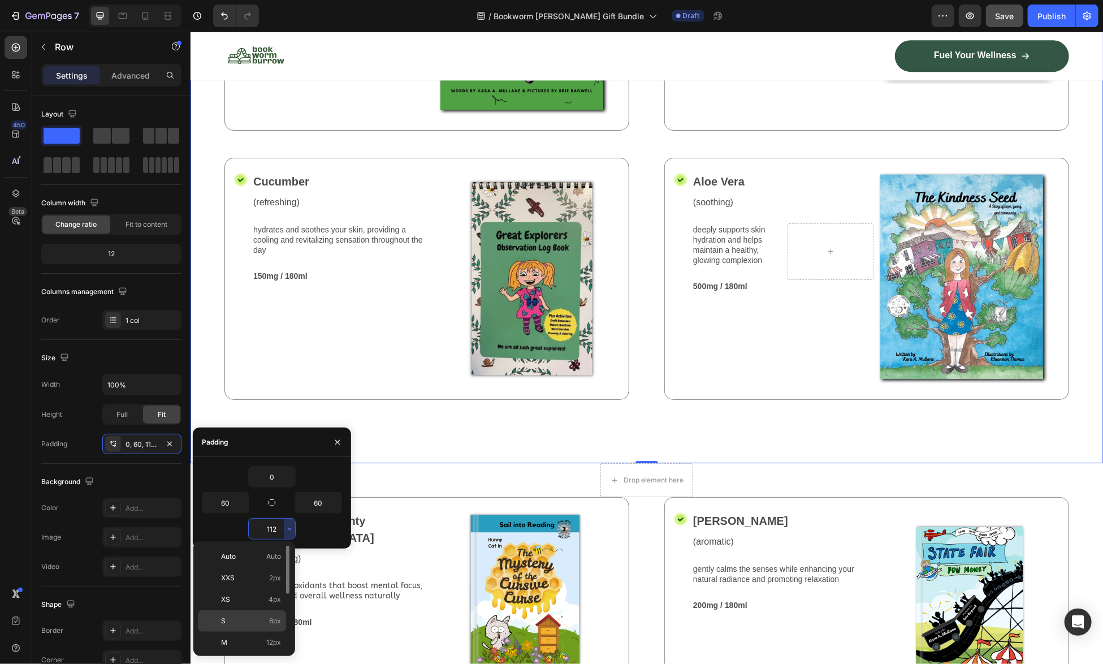
click at [224, 616] on span "S" at bounding box center [223, 621] width 5 height 10
type input "8"
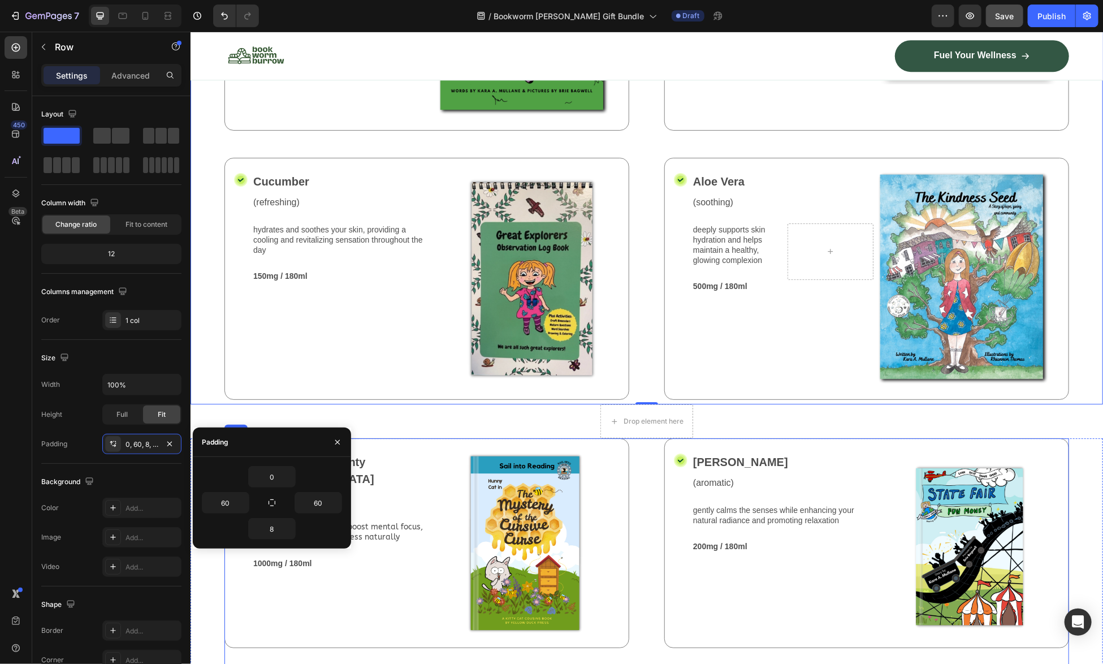
click at [641, 643] on div "Icon The ABC's of County Critter Ranch Text Block (energizing) Text Block rich …" at bounding box center [646, 556] width 845 height 237
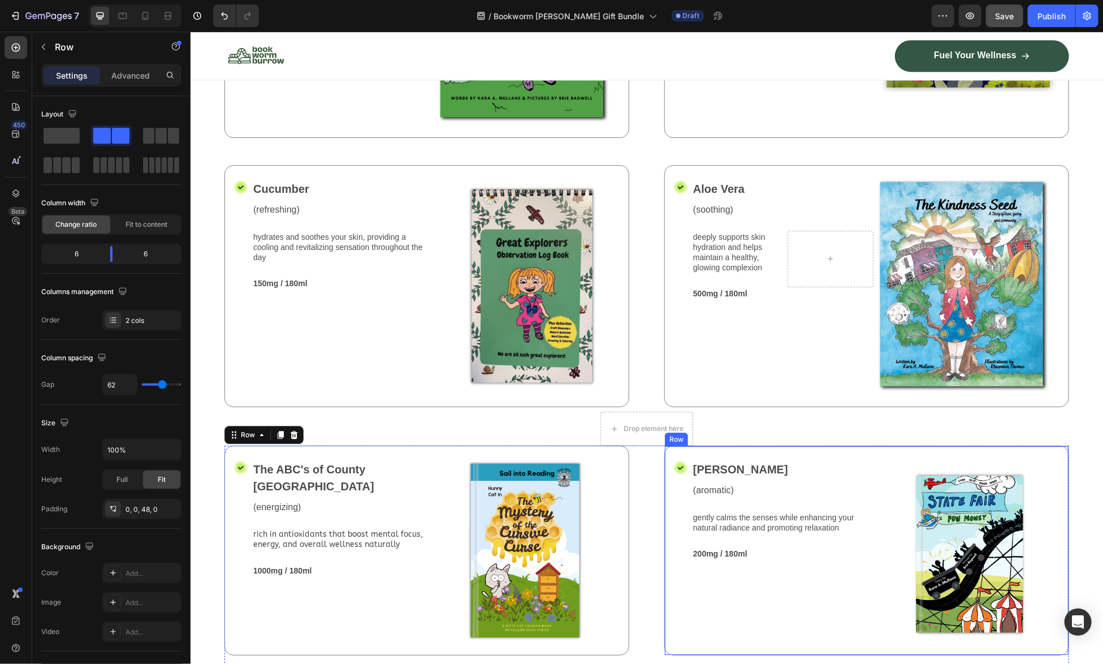
scroll to position [2153, 0]
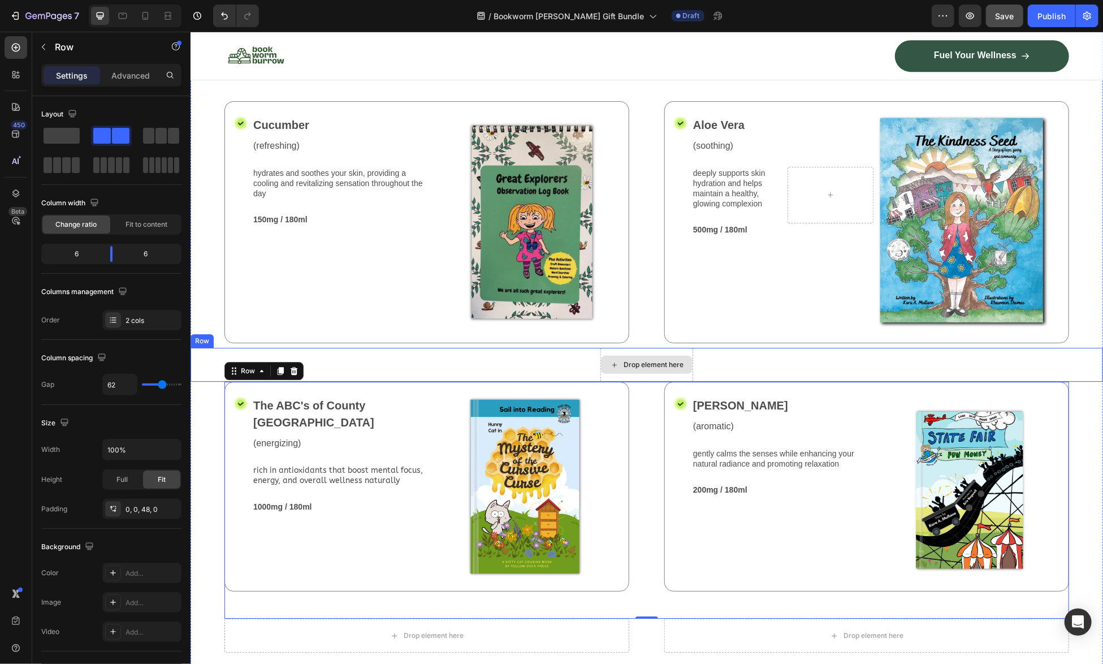
click at [641, 360] on div "Drop element here" at bounding box center [653, 364] width 60 height 9
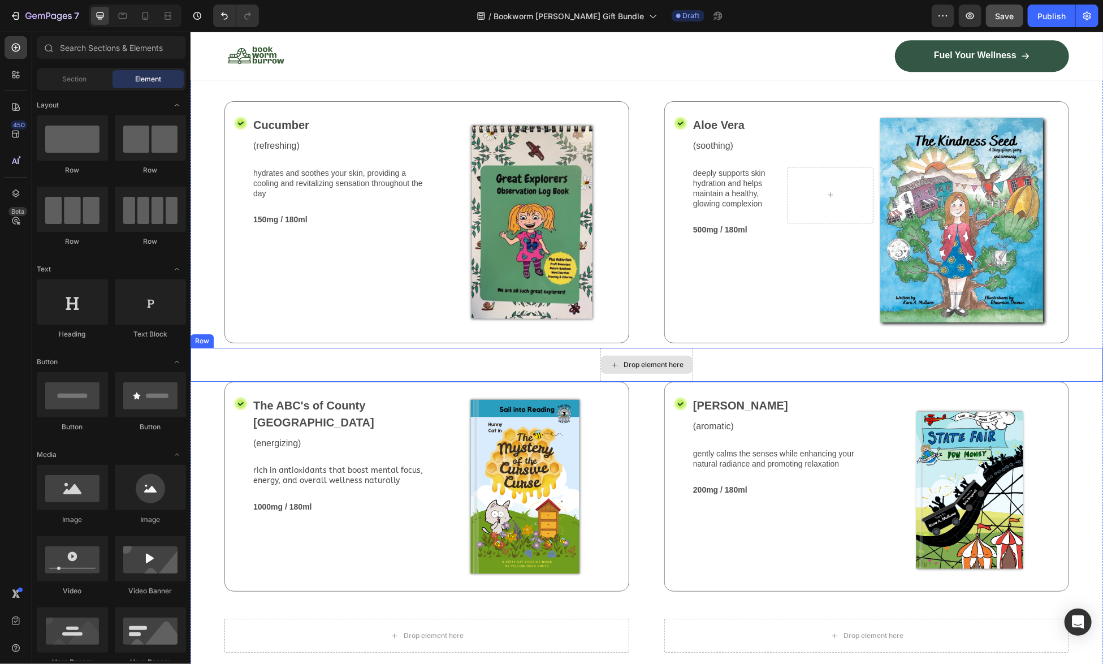
click at [641, 360] on div "Drop element here" at bounding box center [653, 364] width 60 height 9
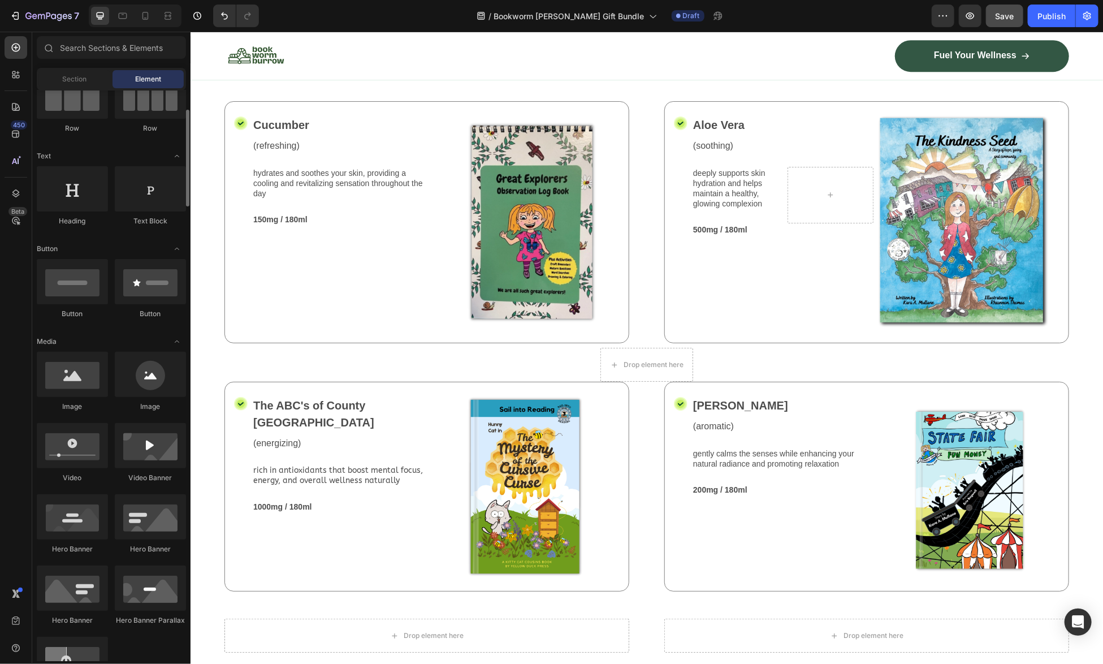
scroll to position [0, 0]
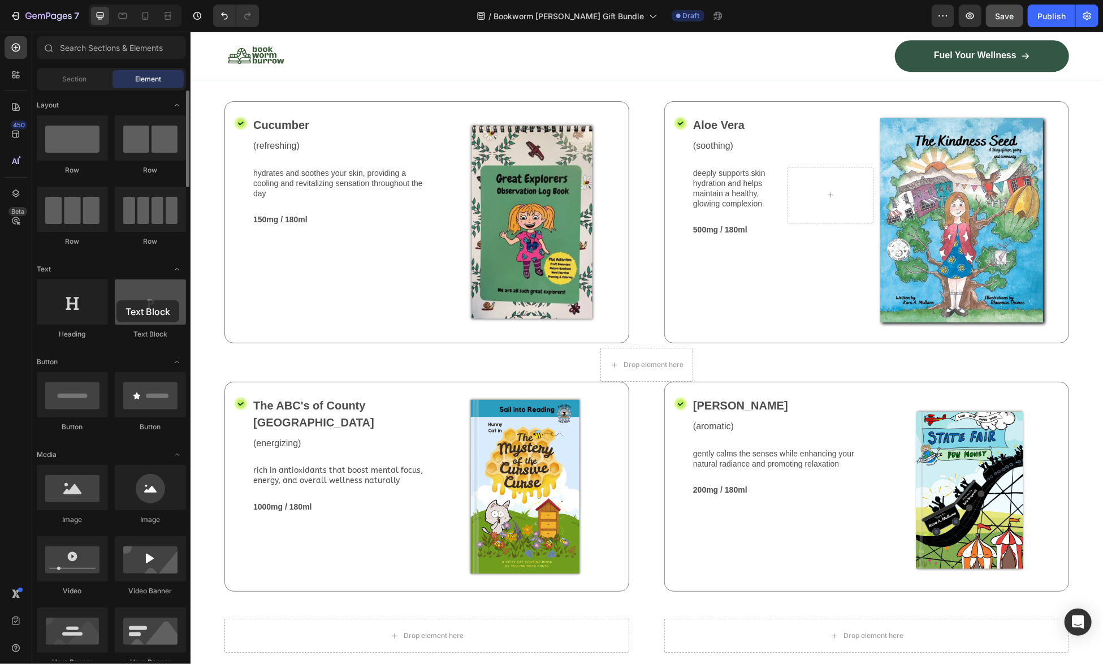
drag, startPoint x: 152, startPoint y: 302, endPoint x: 129, endPoint y: 298, distance: 23.0
click at [129, 298] on div at bounding box center [150, 301] width 71 height 45
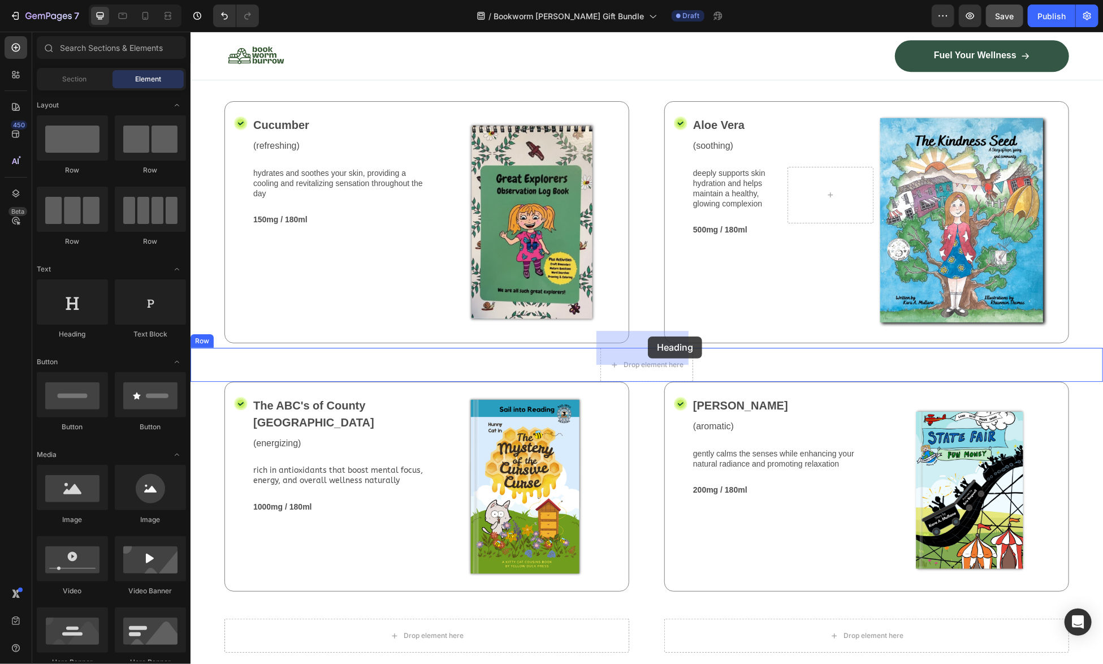
drag, startPoint x: 378, startPoint y: 340, endPoint x: 646, endPoint y: 336, distance: 268.5
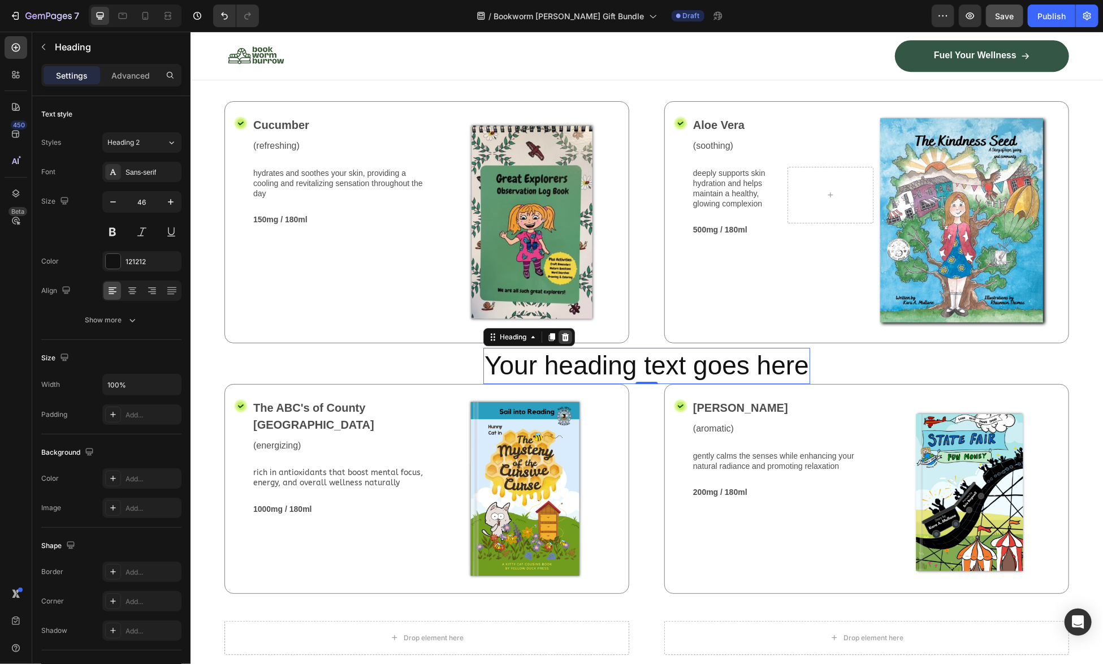
click at [561, 332] on icon at bounding box center [564, 336] width 7 height 8
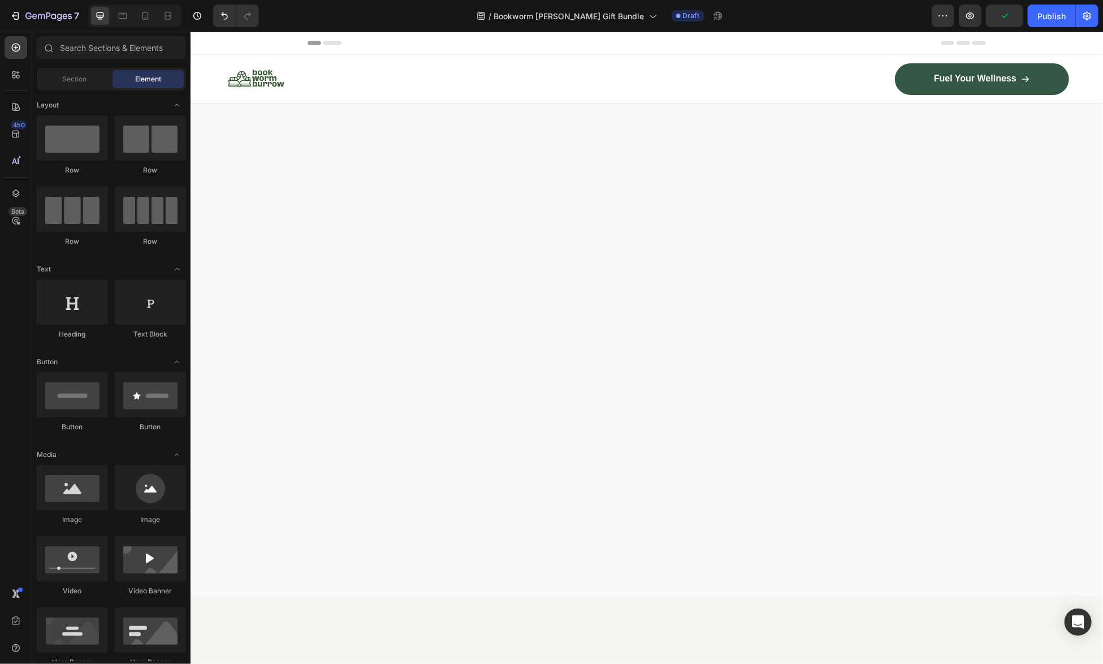
scroll to position [2153, 0]
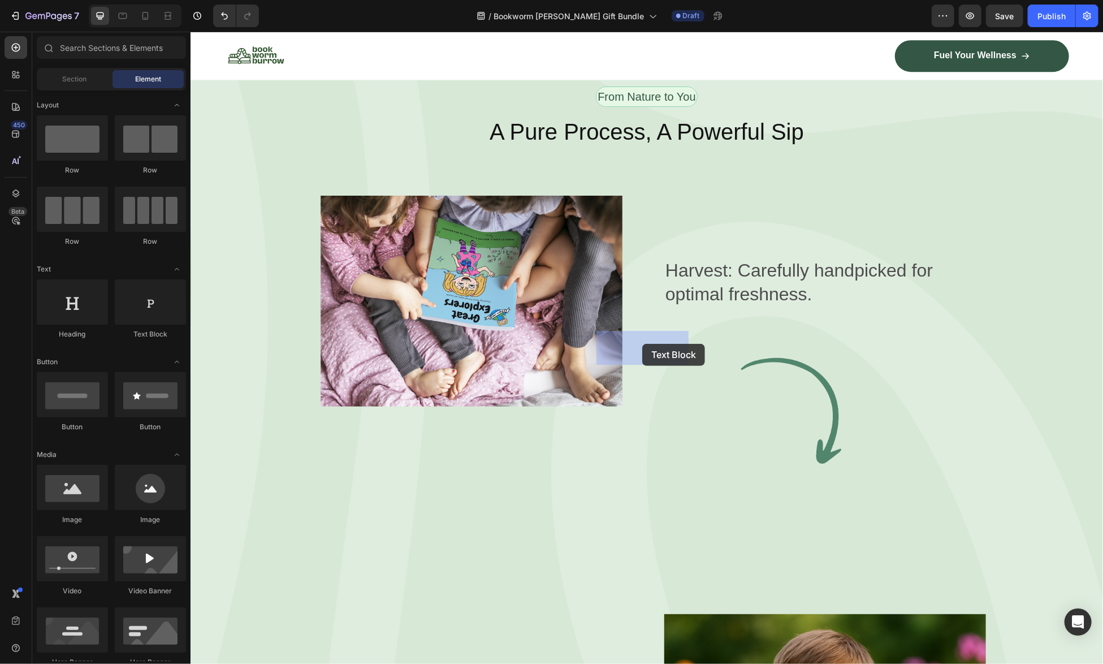
drag, startPoint x: 339, startPoint y: 339, endPoint x: 642, endPoint y: 343, distance: 302.4
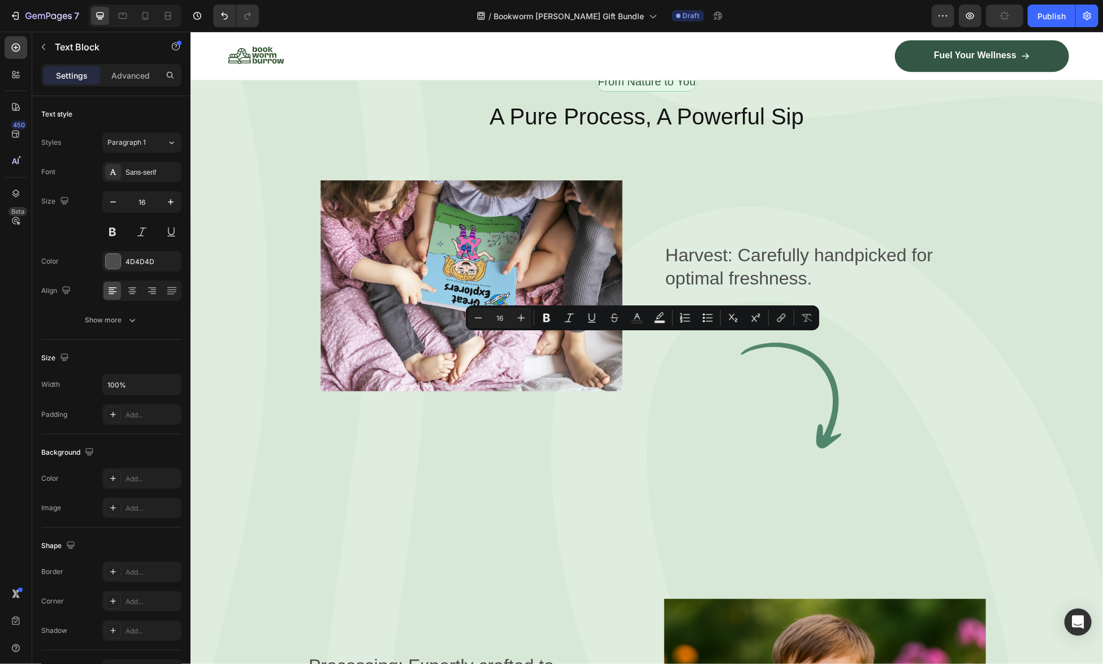
drag, startPoint x: 574, startPoint y: 339, endPoint x: 711, endPoint y: 336, distance: 136.8
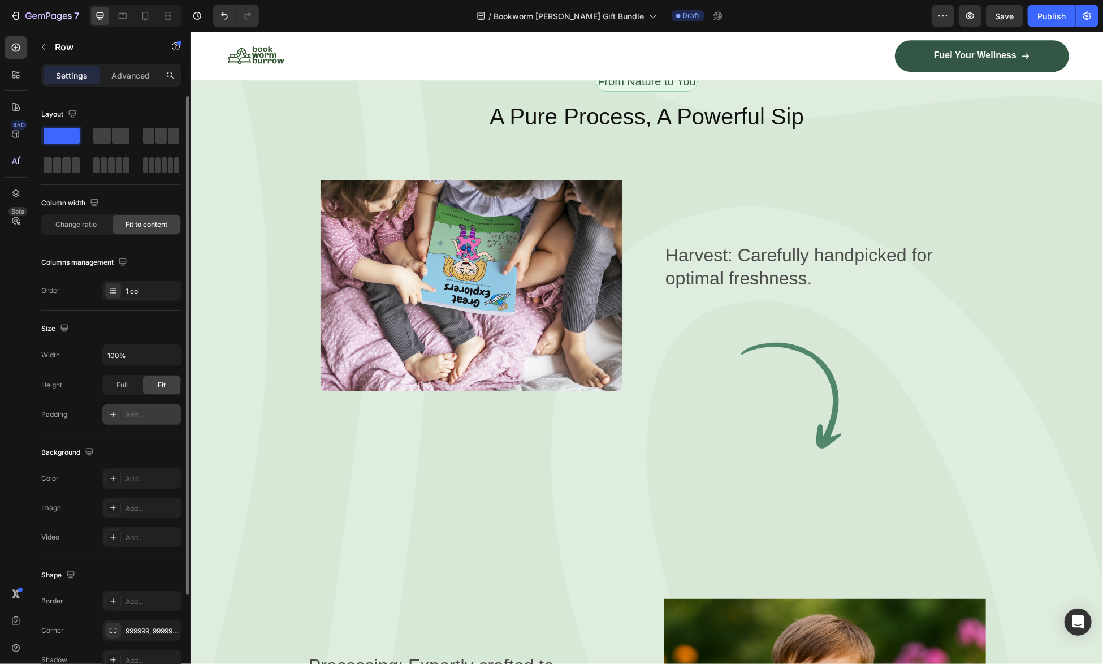
click at [110, 412] on icon at bounding box center [113, 414] width 9 height 9
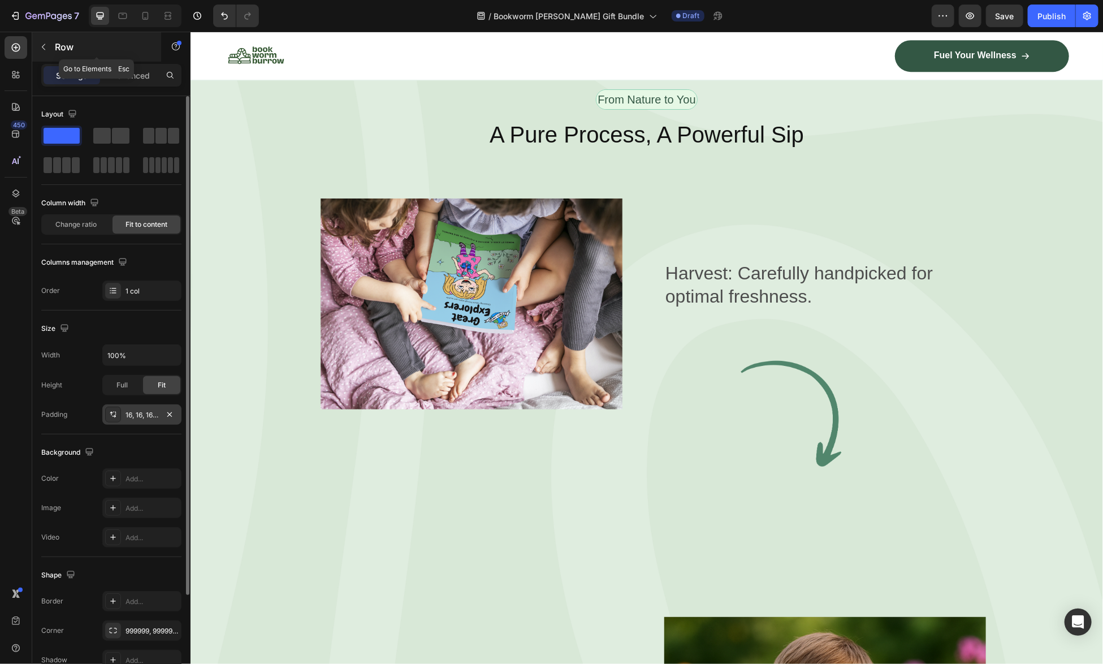
click at [41, 47] on icon "button" at bounding box center [43, 46] width 9 height 9
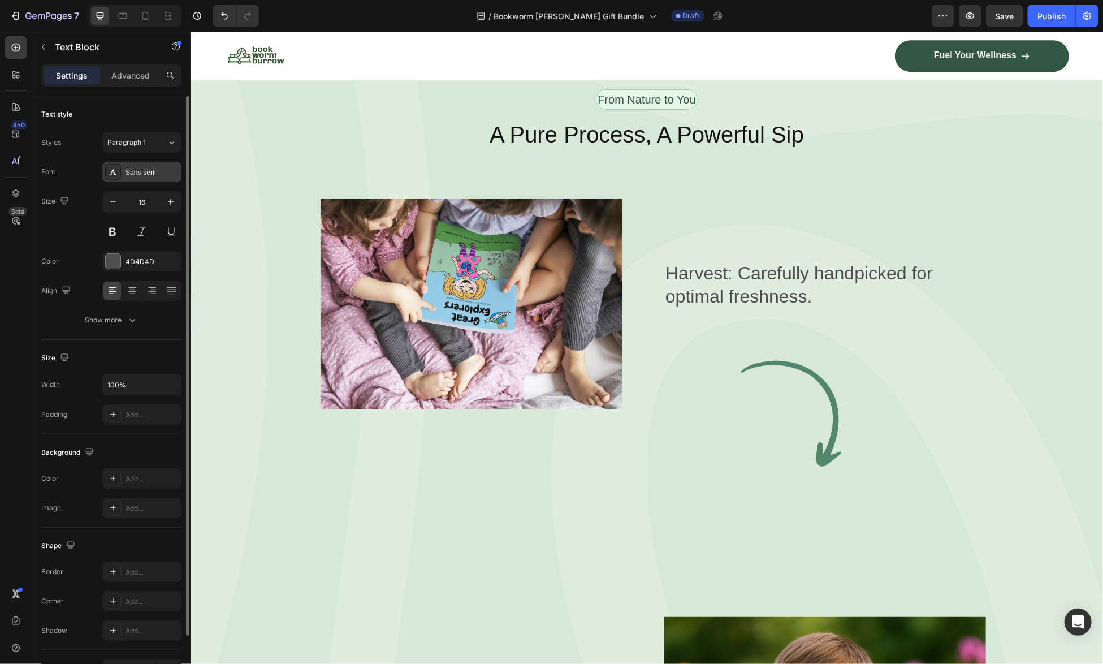
click at [158, 170] on div "Sans-serif" at bounding box center [151, 172] width 53 height 10
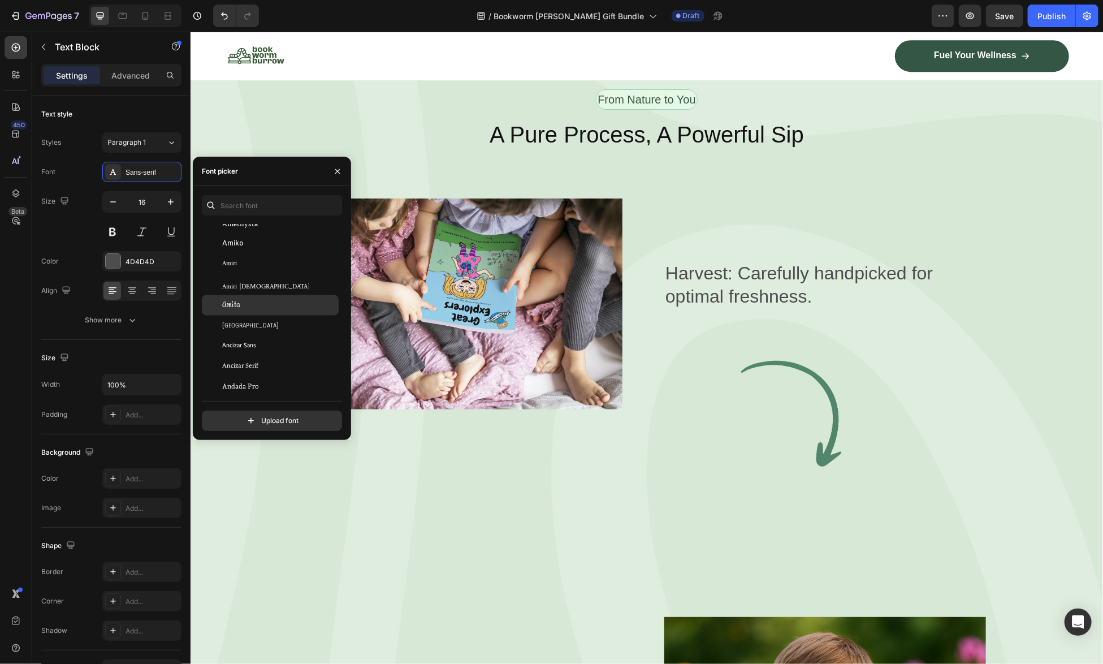
scroll to position [1413, 0]
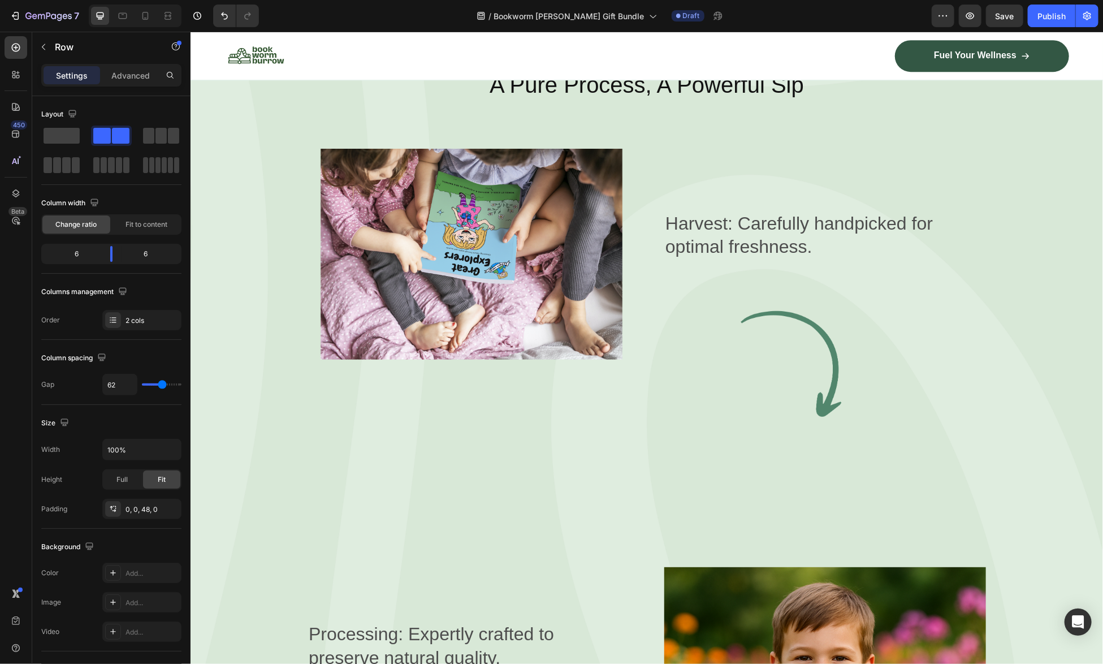
scroll to position [2207, 0]
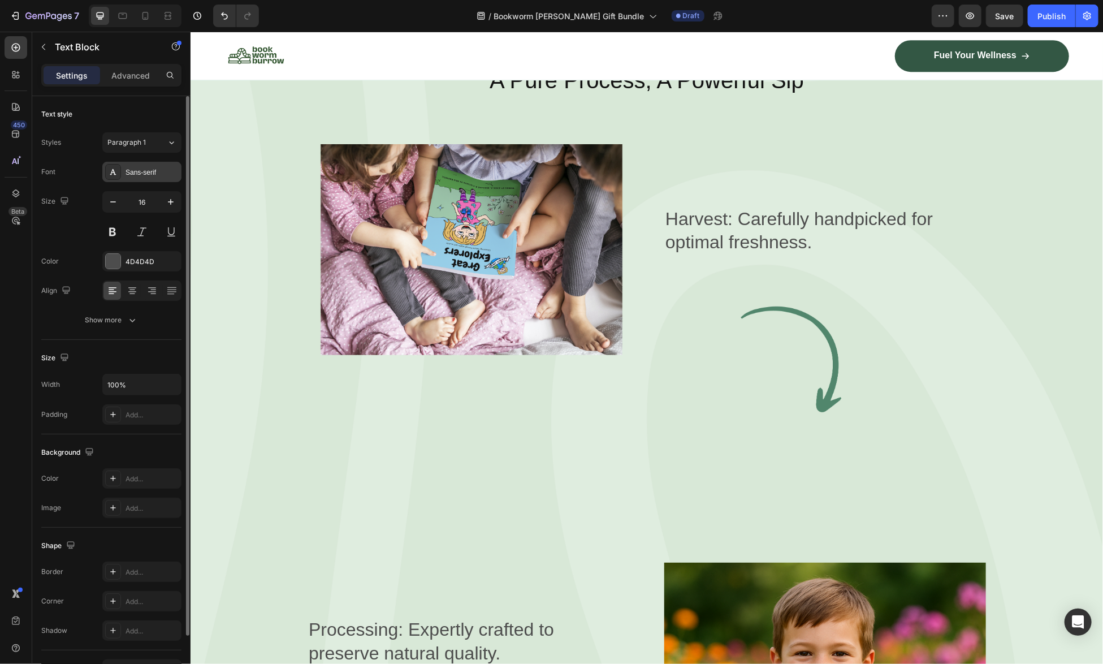
click at [141, 174] on div "Sans-serif" at bounding box center [151, 172] width 53 height 10
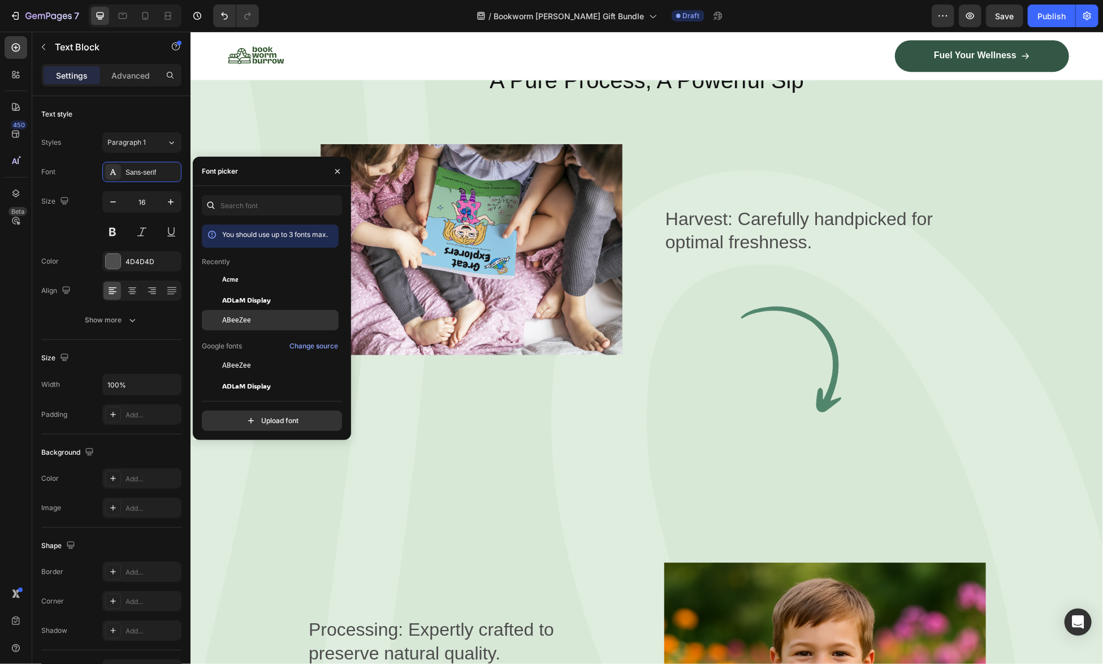
click at [268, 315] on div "ABeeZee" at bounding box center [279, 320] width 114 height 10
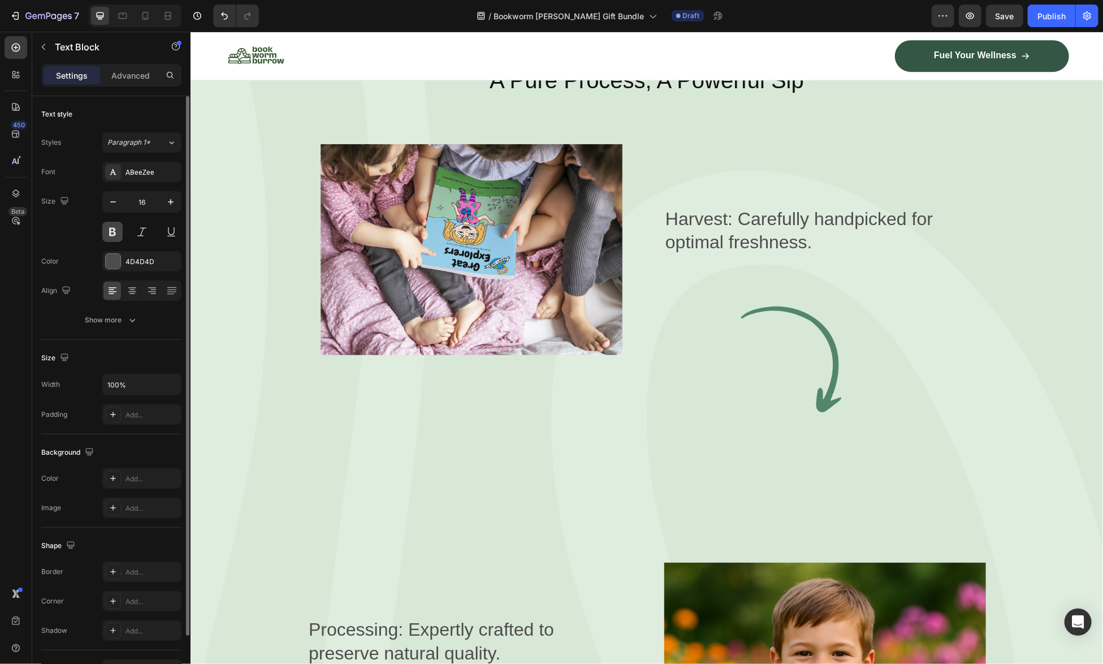
click at [110, 227] on button at bounding box center [112, 232] width 20 height 20
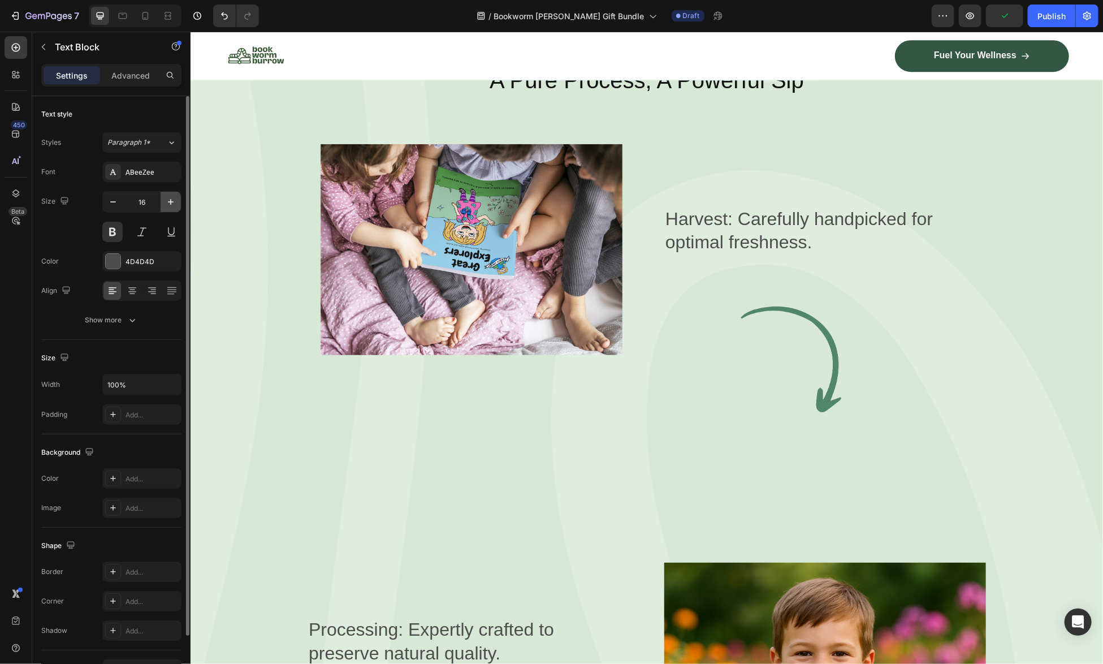
click at [169, 197] on icon "button" at bounding box center [170, 201] width 11 height 11
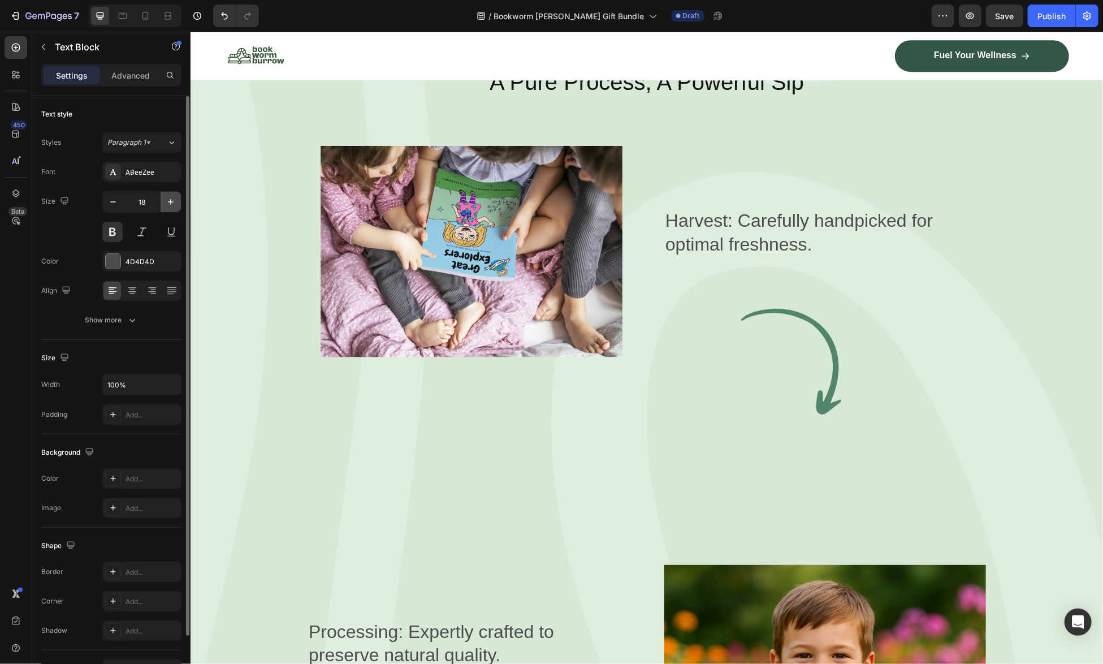
click at [169, 197] on icon "button" at bounding box center [170, 201] width 11 height 11
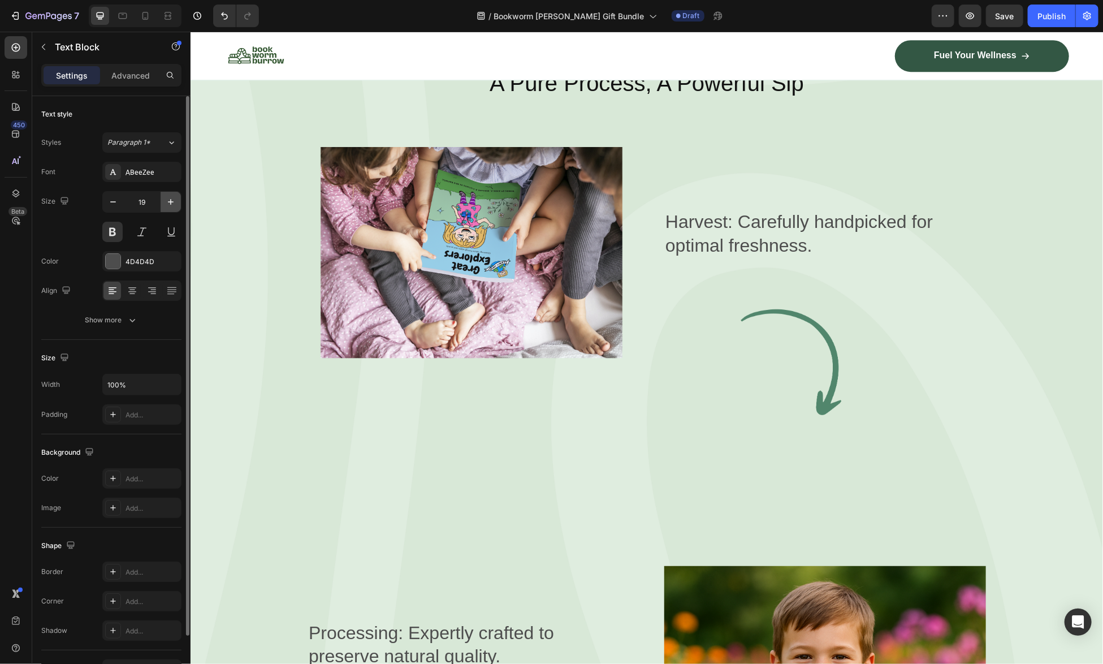
click at [169, 197] on icon "button" at bounding box center [170, 201] width 11 height 11
type input "21"
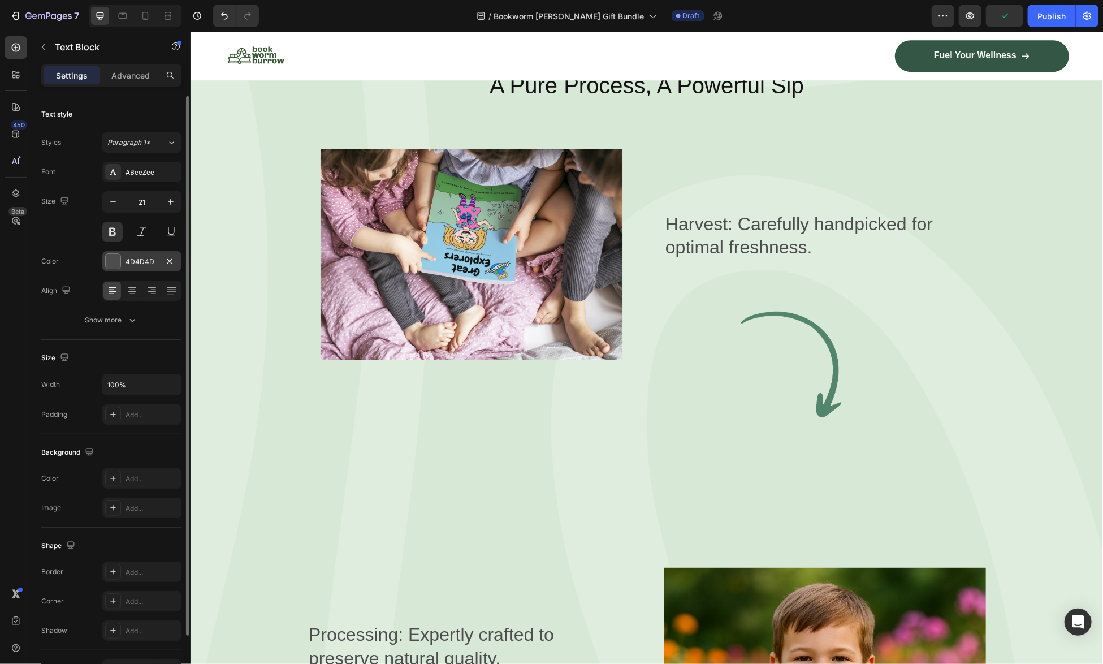
click at [117, 261] on div at bounding box center [113, 261] width 15 height 15
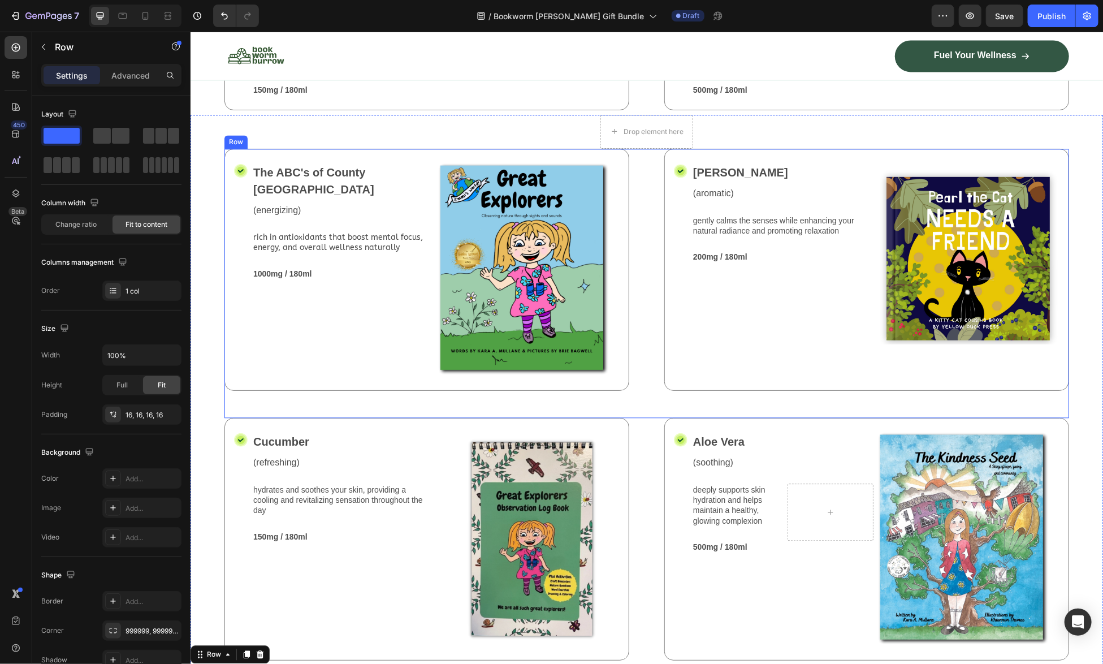
scroll to position [1246, 0]
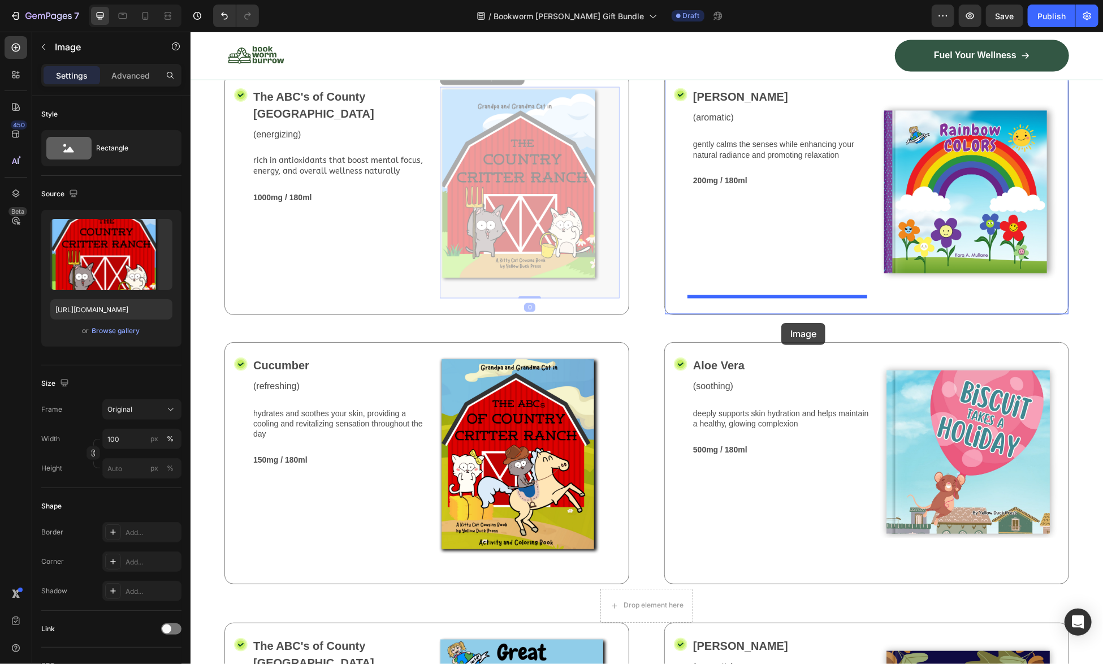
drag, startPoint x: 535, startPoint y: 306, endPoint x: 781, endPoint y: 322, distance: 246.4
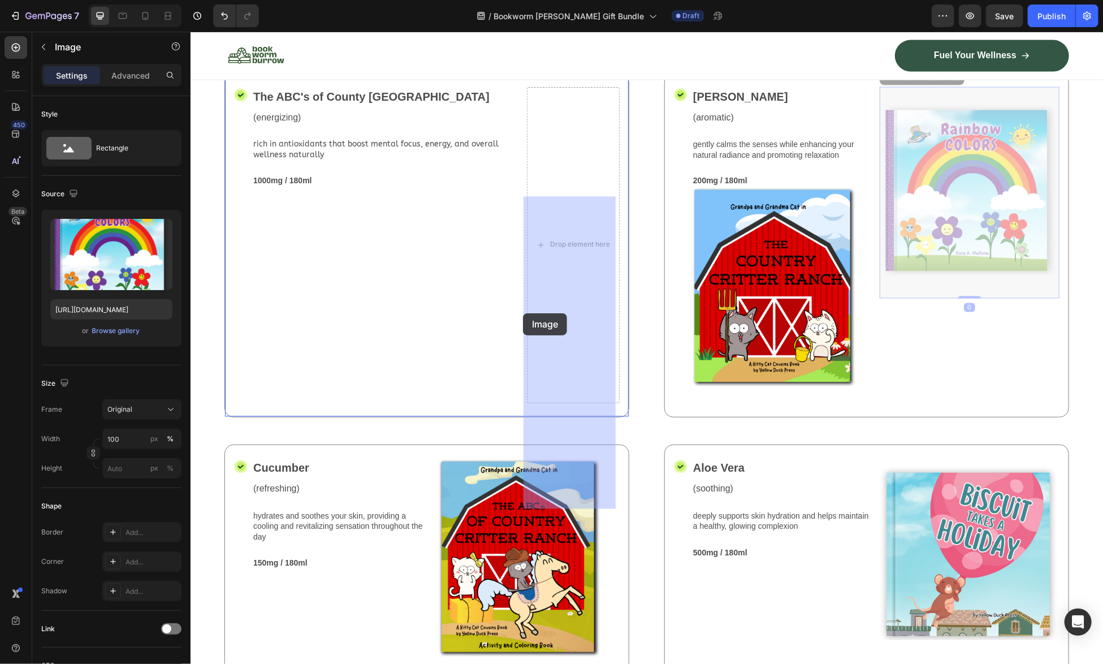
drag, startPoint x: 969, startPoint y: 305, endPoint x: 523, endPoint y: 313, distance: 446.1
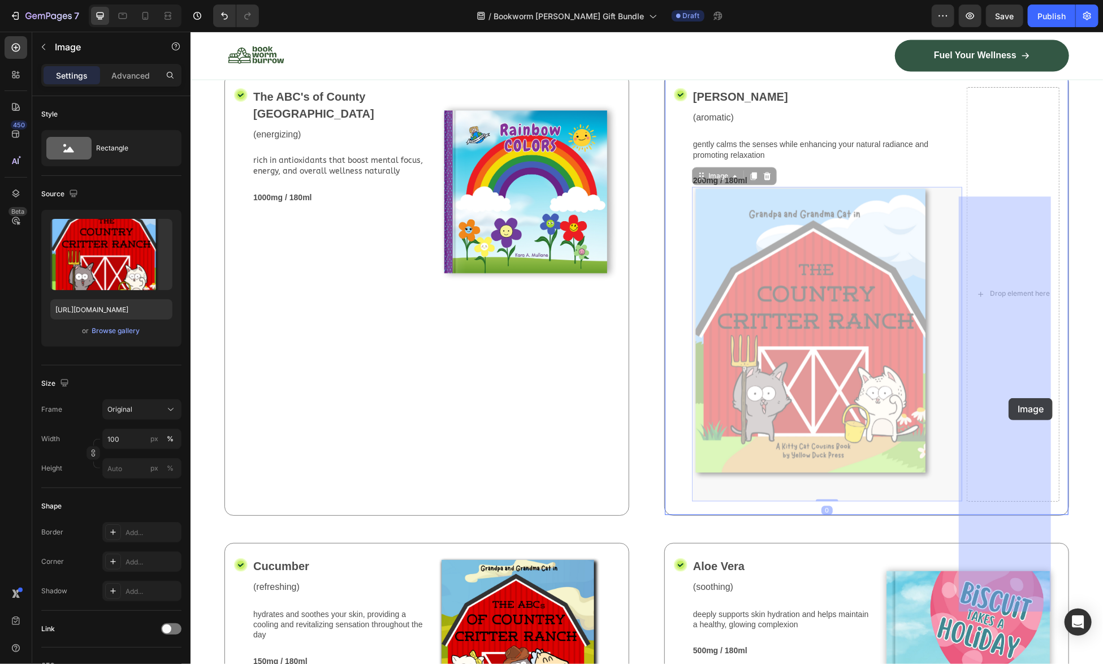
drag, startPoint x: 790, startPoint y: 391, endPoint x: 1008, endPoint y: 398, distance: 217.7
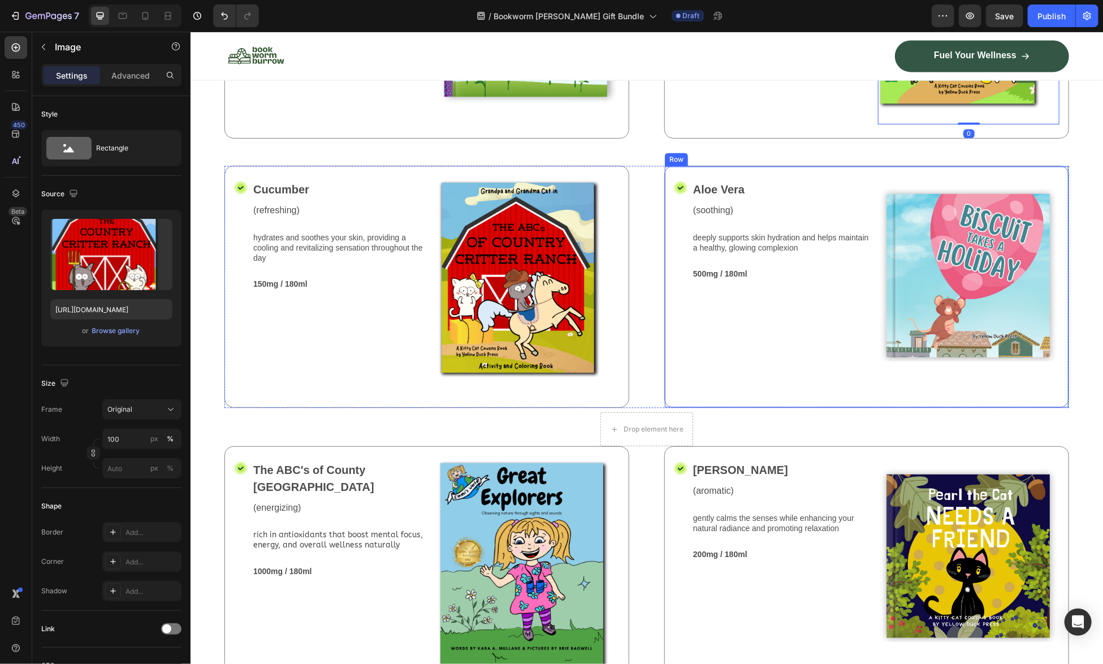
scroll to position [1472, 0]
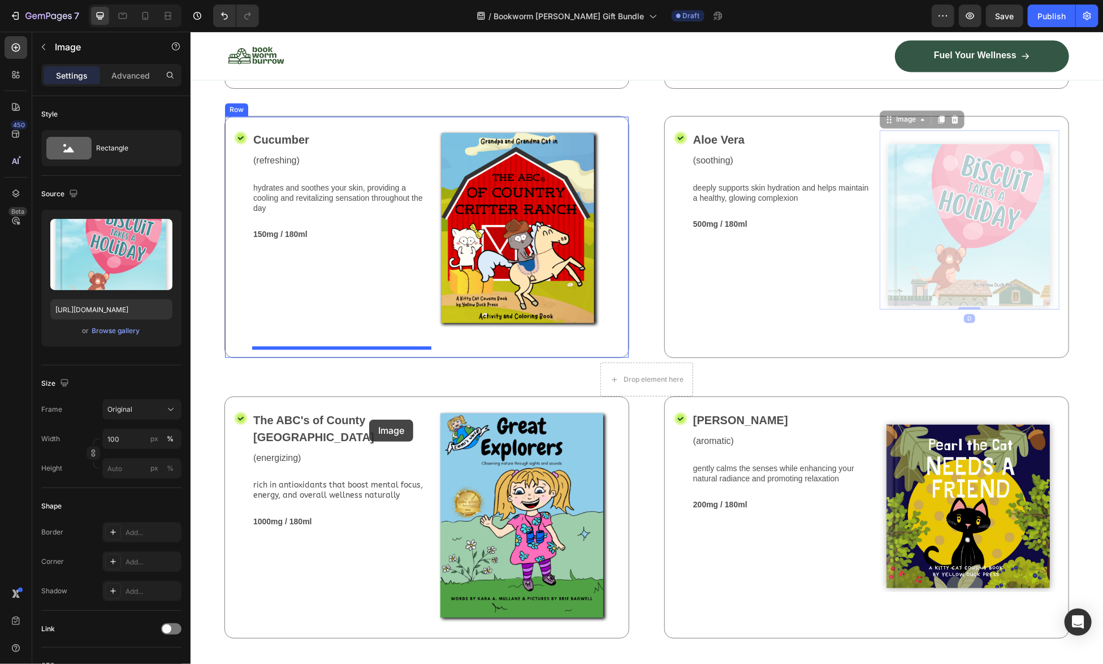
drag, startPoint x: 937, startPoint y: 356, endPoint x: 369, endPoint y: 419, distance: 572.1
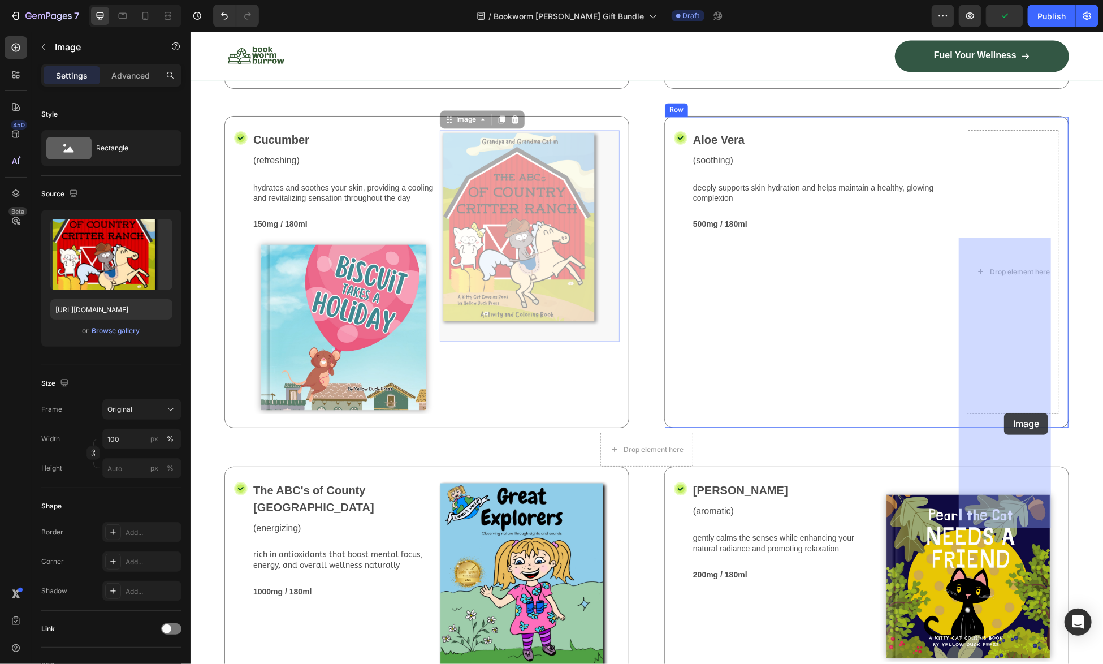
drag, startPoint x: 507, startPoint y: 367, endPoint x: 823, endPoint y: 417, distance: 319.9
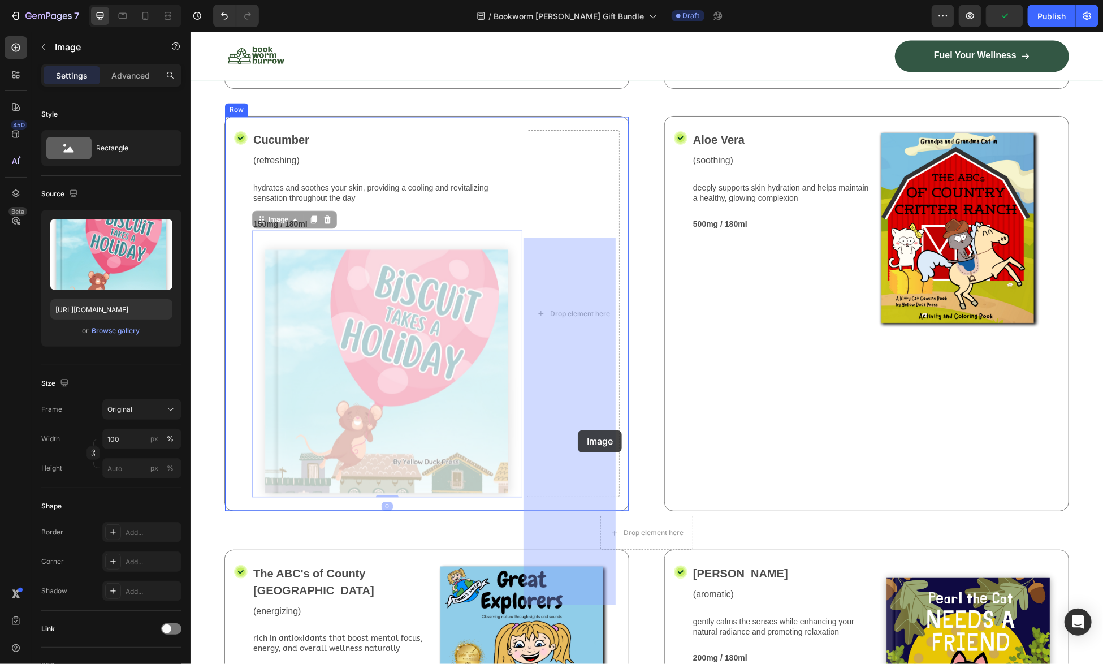
drag, startPoint x: 370, startPoint y: 449, endPoint x: 577, endPoint y: 429, distance: 207.3
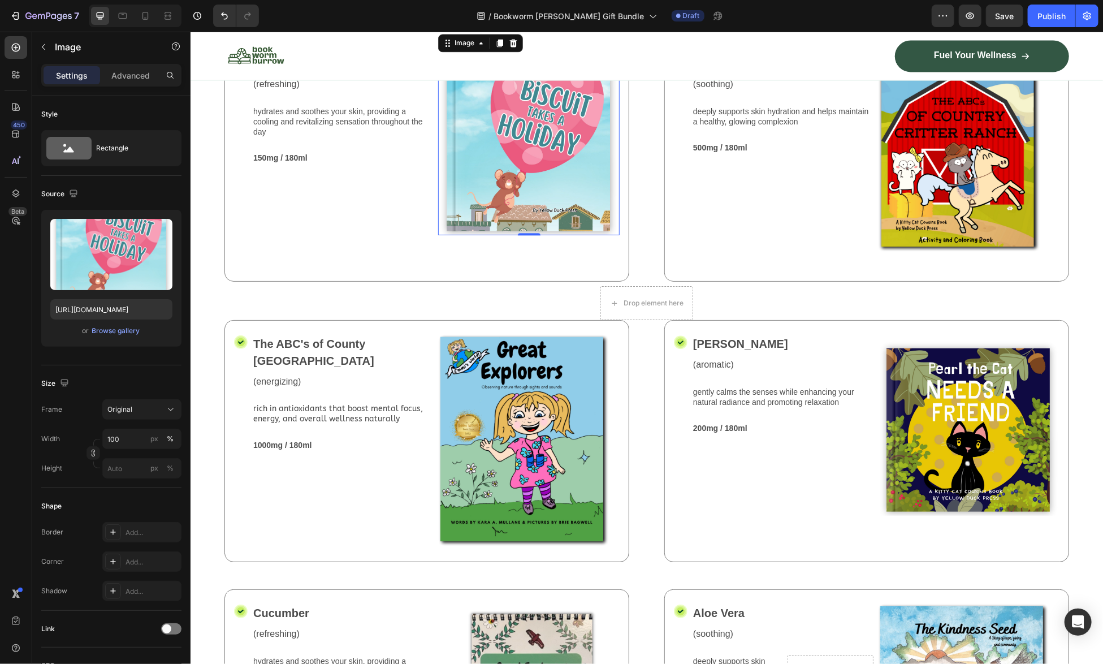
scroll to position [1585, 0]
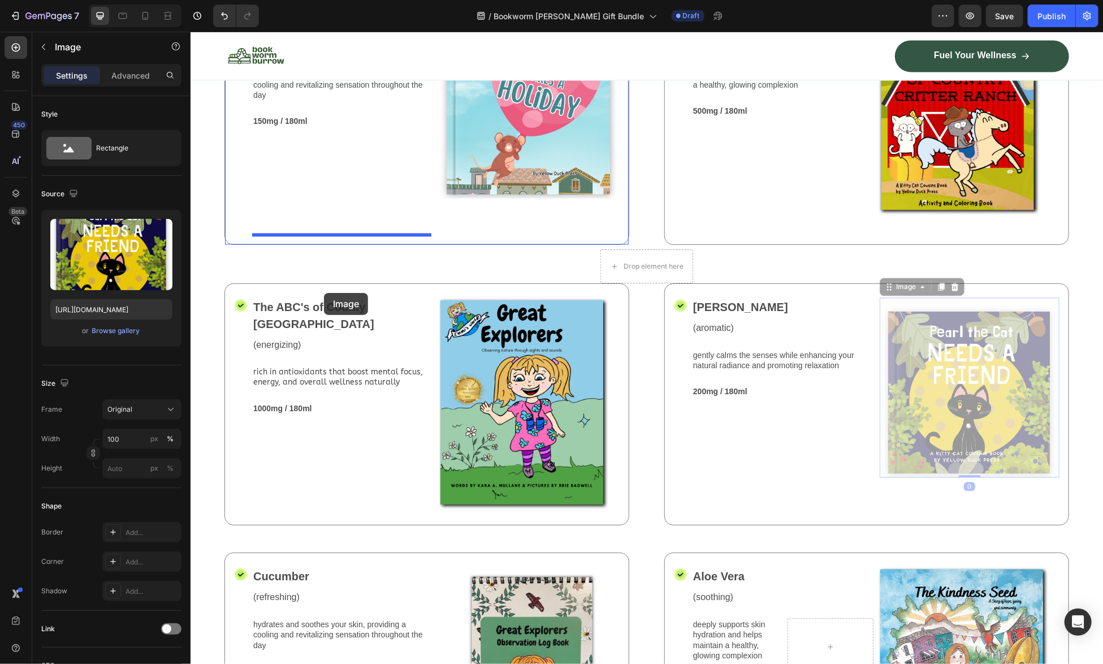
drag, startPoint x: 972, startPoint y: 511, endPoint x: 323, endPoint y: 292, distance: 684.3
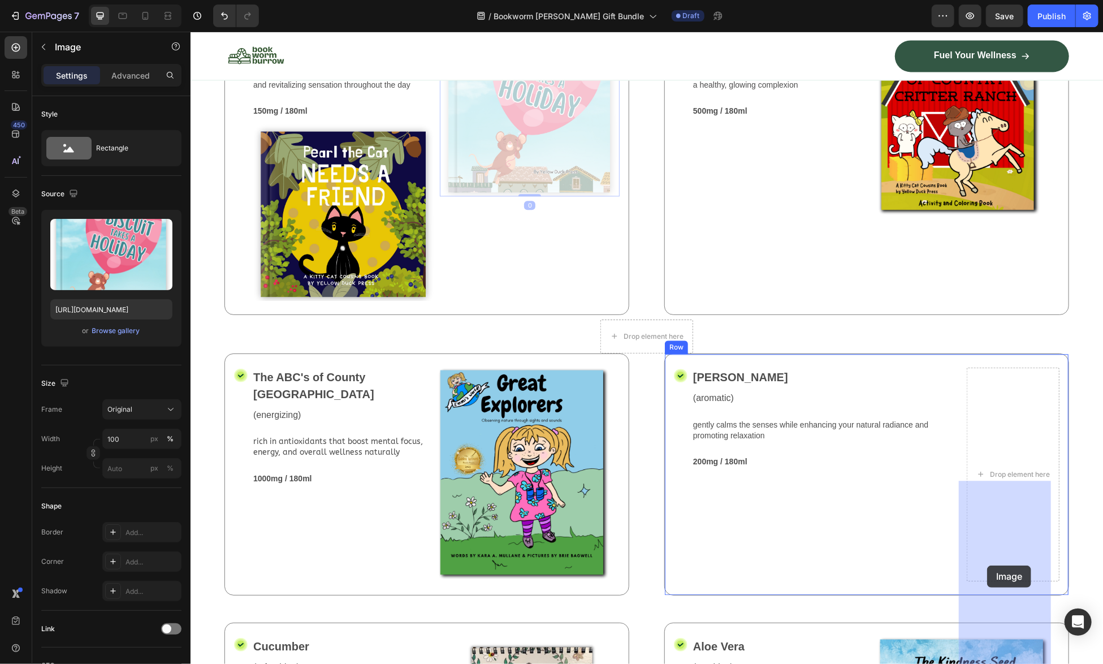
drag, startPoint x: 547, startPoint y: 254, endPoint x: 986, endPoint y: 565, distance: 538.1
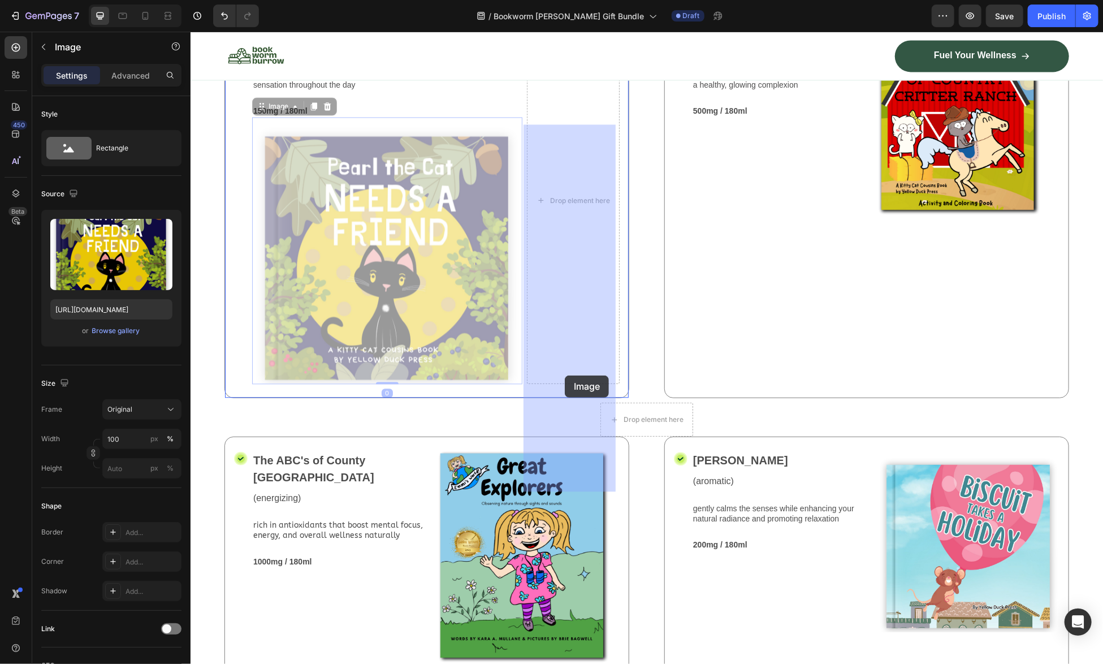
drag, startPoint x: 373, startPoint y: 409, endPoint x: 564, endPoint y: 375, distance: 194.1
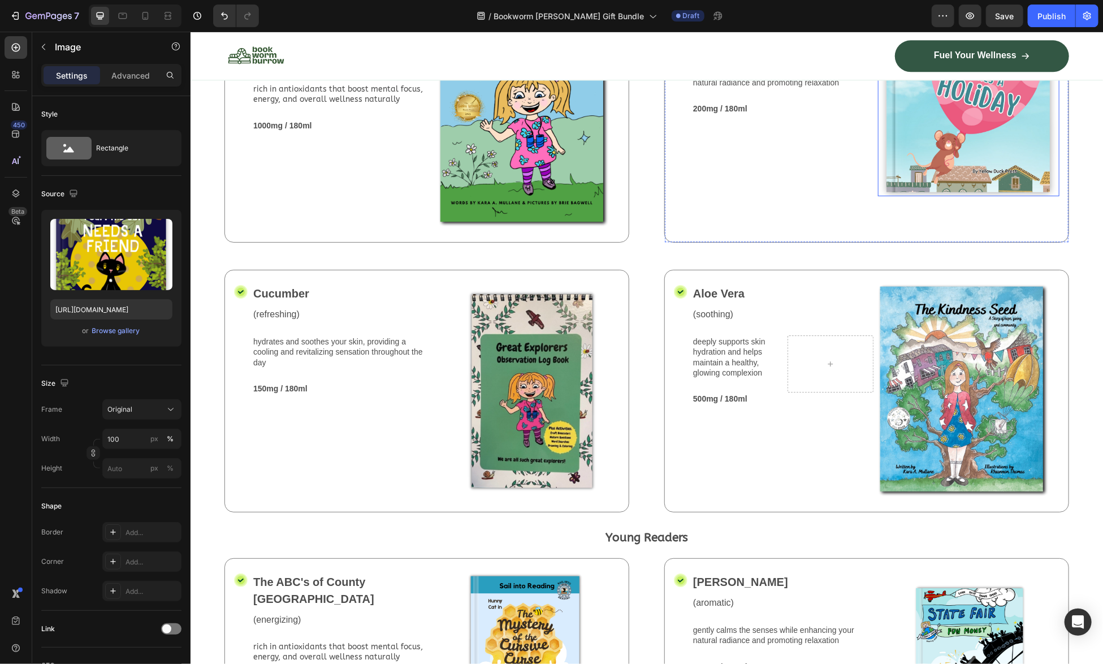
scroll to position [2150, 0]
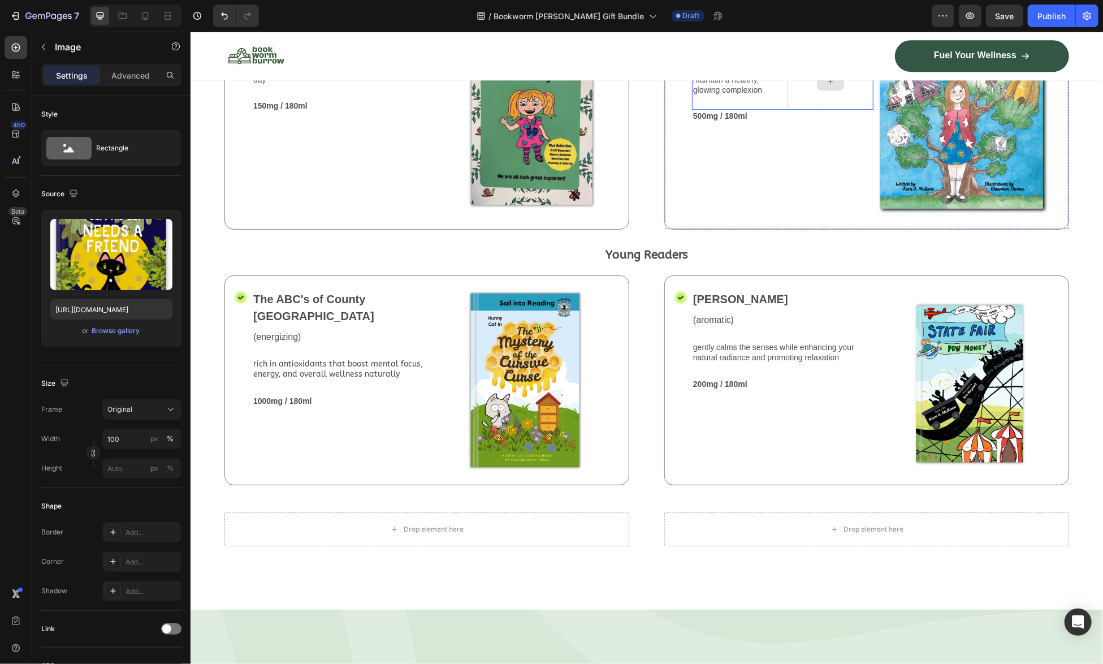
click at [825, 109] on div at bounding box center [830, 80] width 86 height 57
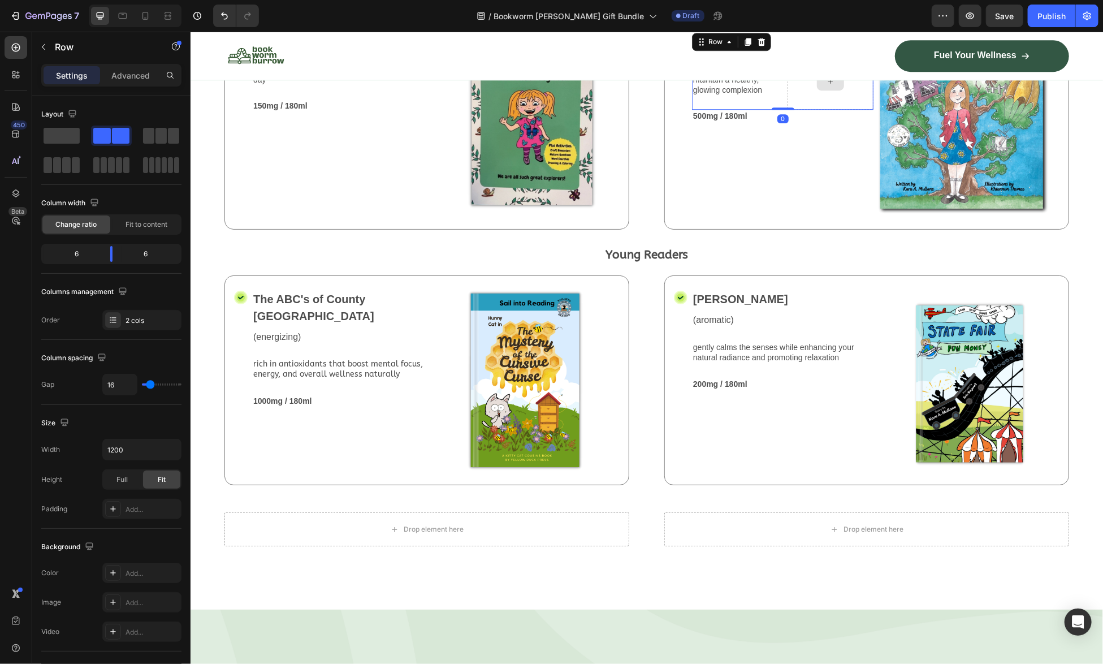
click at [825, 109] on div at bounding box center [830, 80] width 86 height 57
click at [825, 214] on div "Aloe Vera Text Block (soothing) Text Block deeply supports skin hydration and h…" at bounding box center [781, 108] width 181 height 214
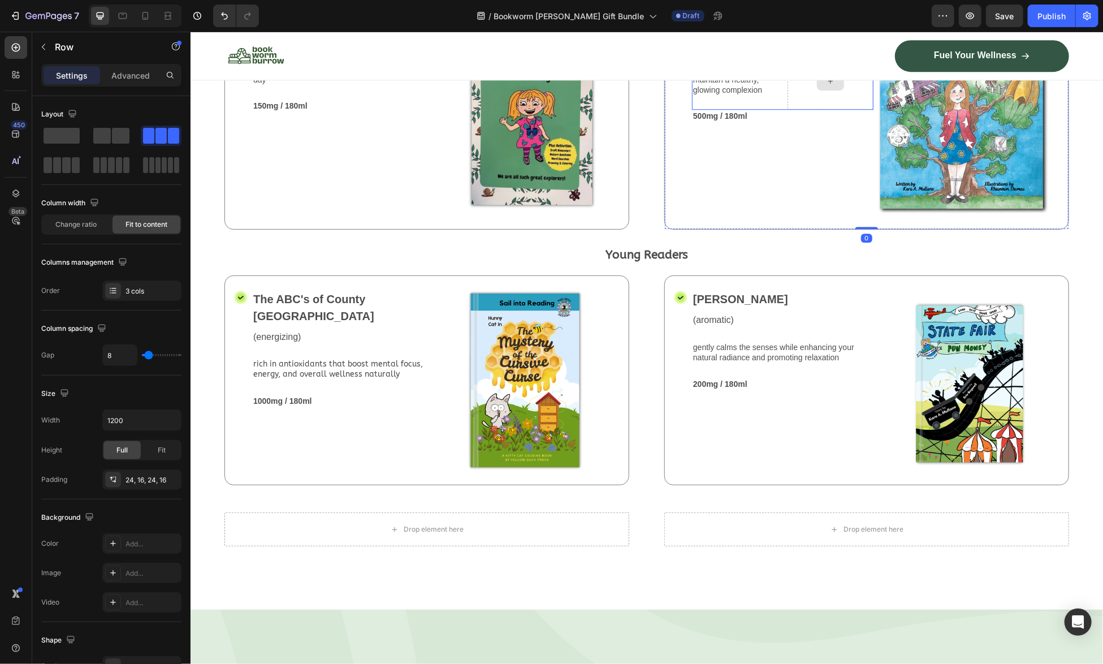
click at [839, 109] on div at bounding box center [830, 80] width 86 height 57
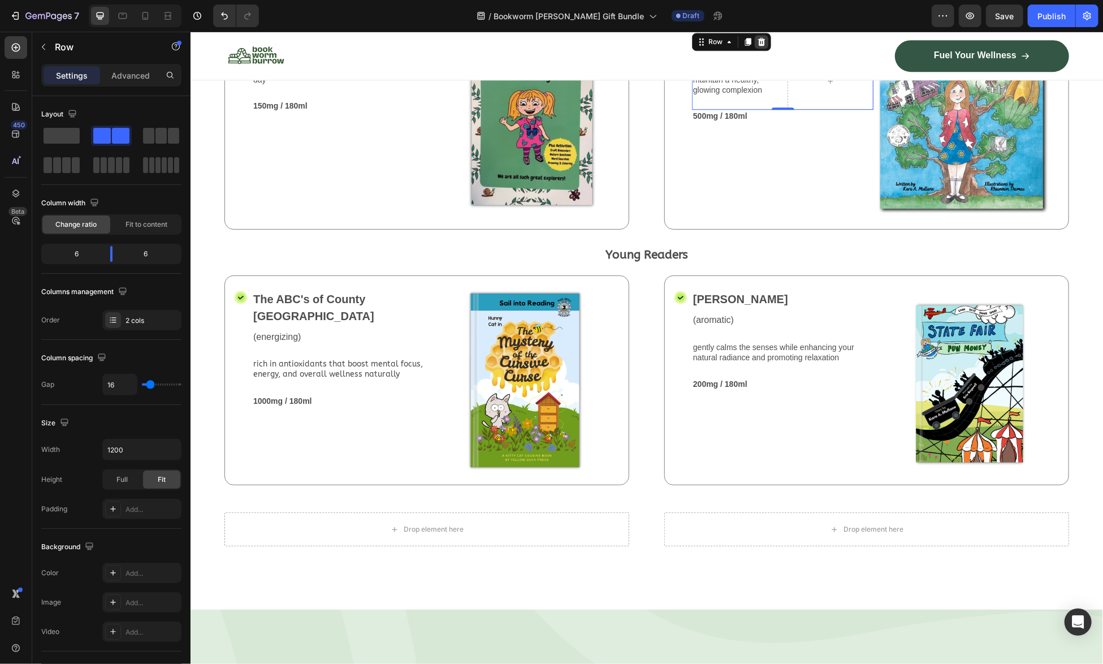
click at [757, 45] on icon at bounding box center [760, 41] width 7 height 8
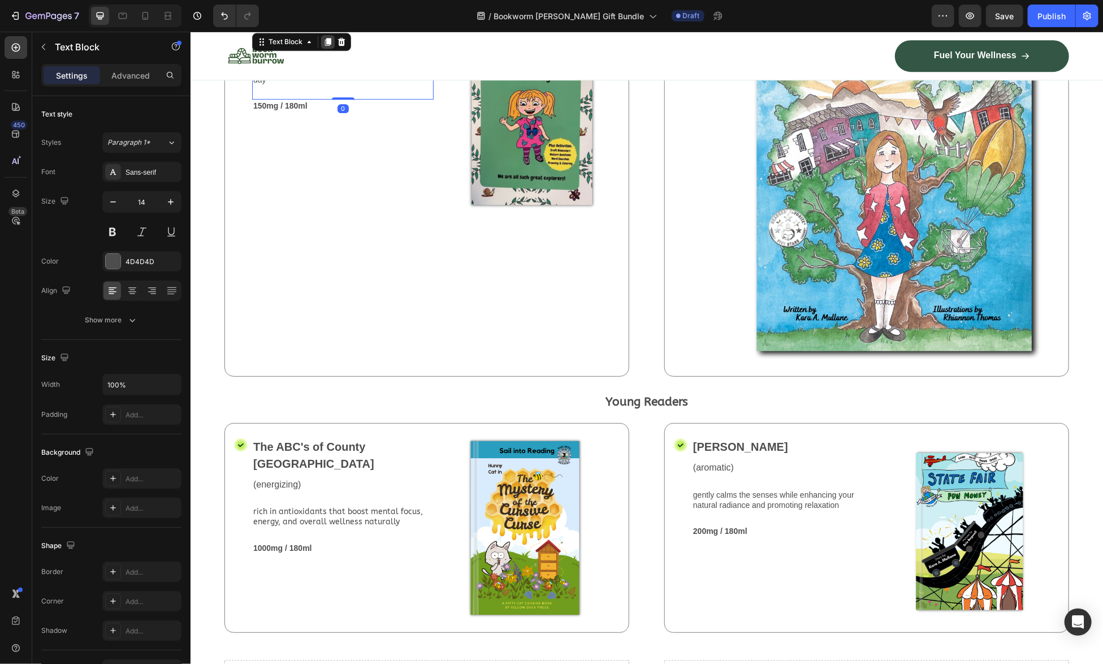
click at [325, 45] on icon at bounding box center [327, 41] width 6 height 8
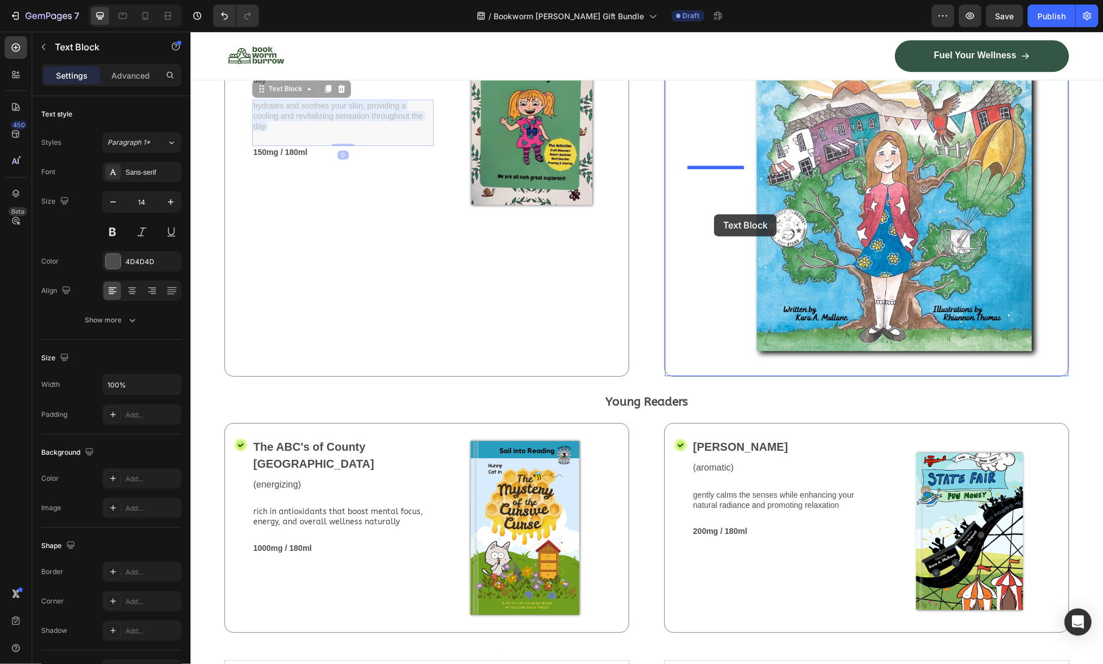
drag, startPoint x: 342, startPoint y: 222, endPoint x: 713, endPoint y: 214, distance: 371.5
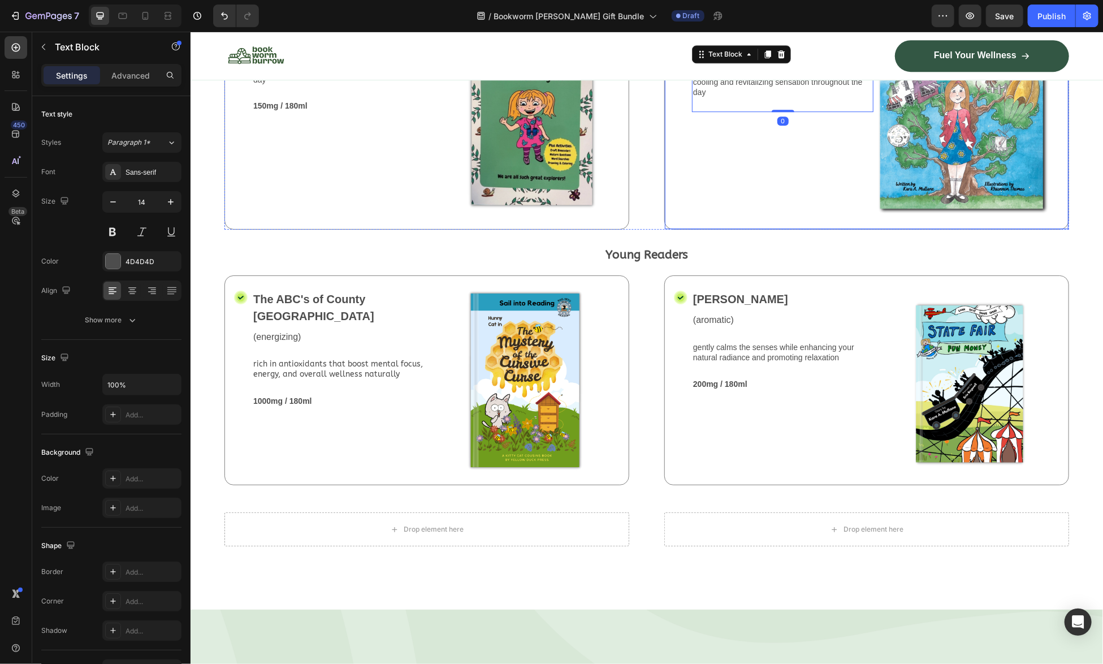
click at [746, 214] on div "Aloe Vera Text Block (soothing) Text Block 500mg / 180ml Text Block hydrates an…" at bounding box center [781, 108] width 181 height 214
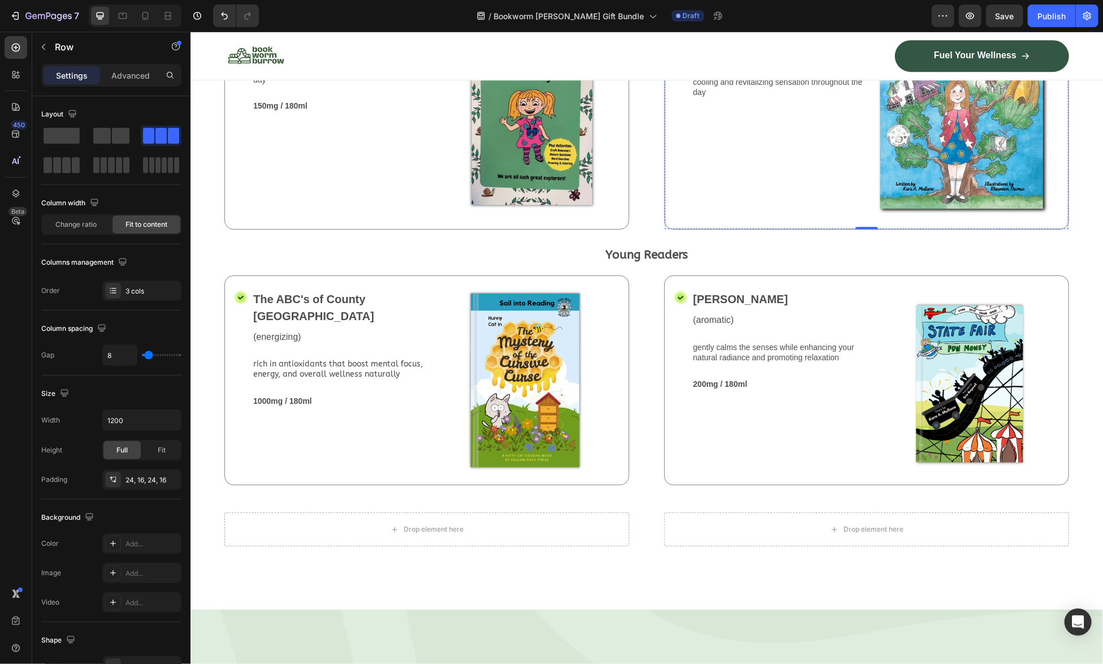
click at [751, 63] on p "500mg / 180ml" at bounding box center [781, 58] width 179 height 10
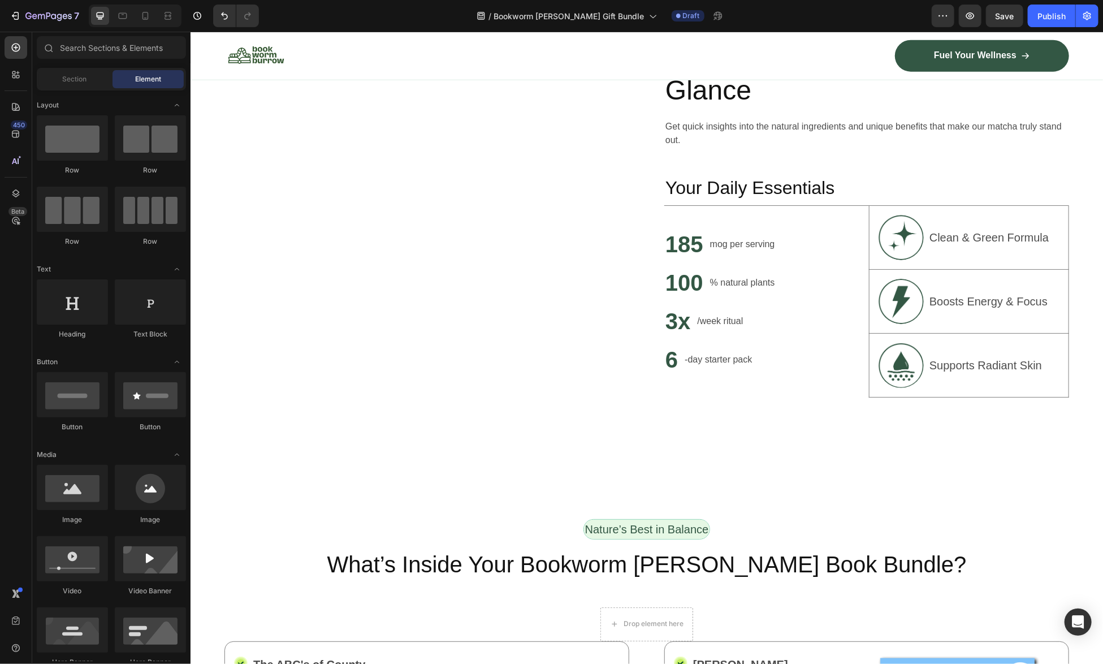
scroll to position [568, 0]
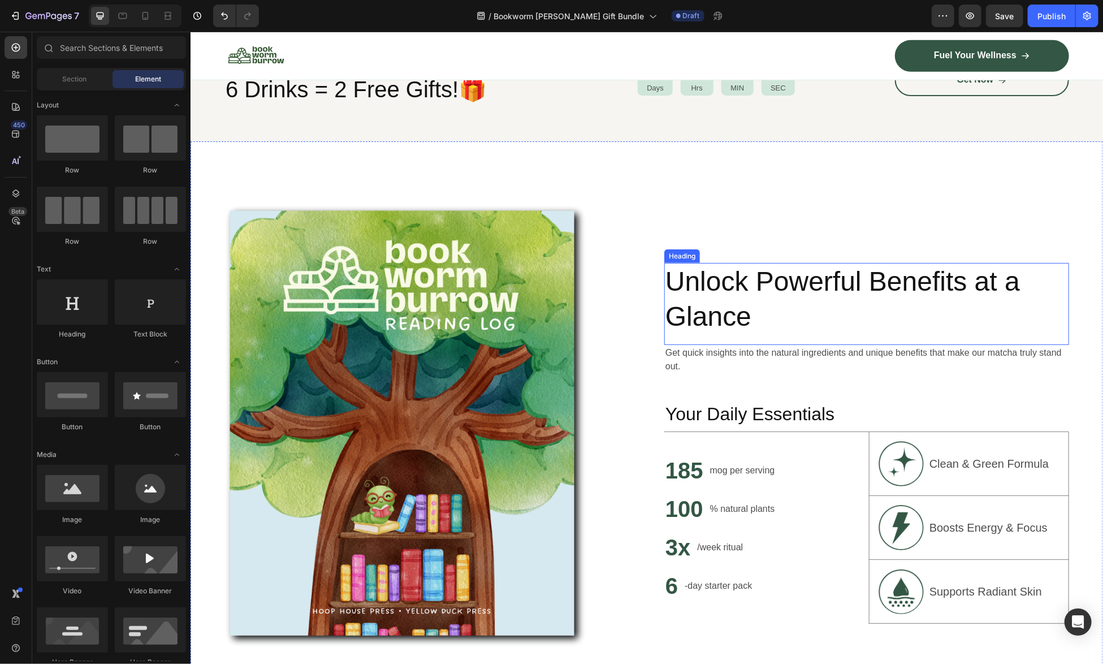
click at [809, 285] on h2 "Unlock Powerful Benefits at a Glance" at bounding box center [866, 298] width 405 height 73
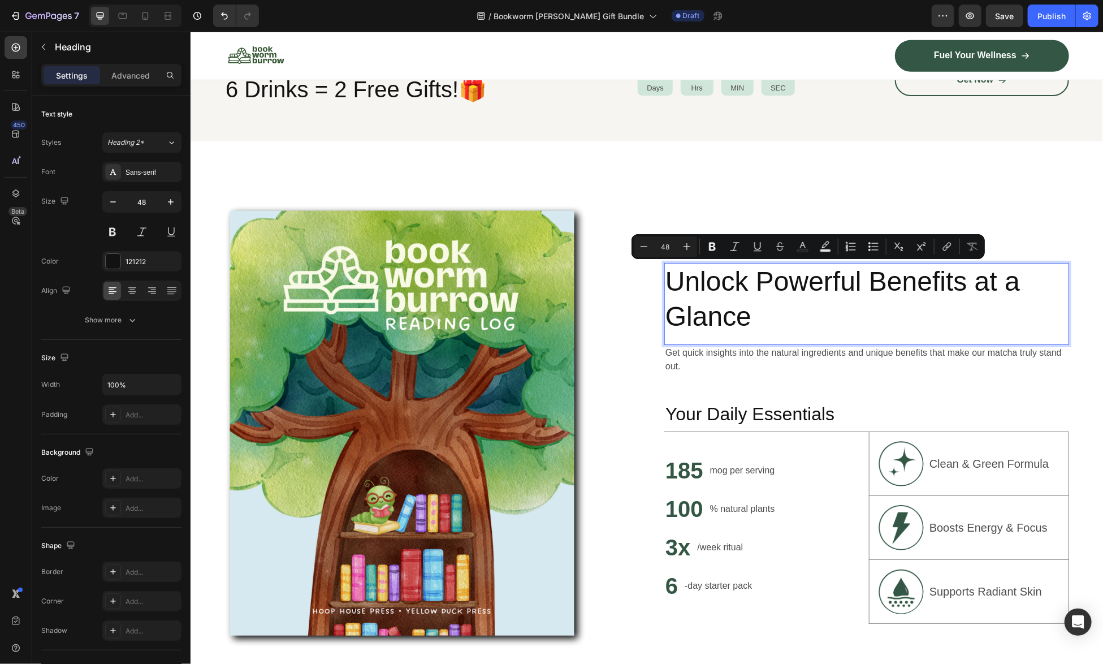
click at [670, 283] on p "Unlock Powerful Benefits at a Glance" at bounding box center [866, 298] width 402 height 71
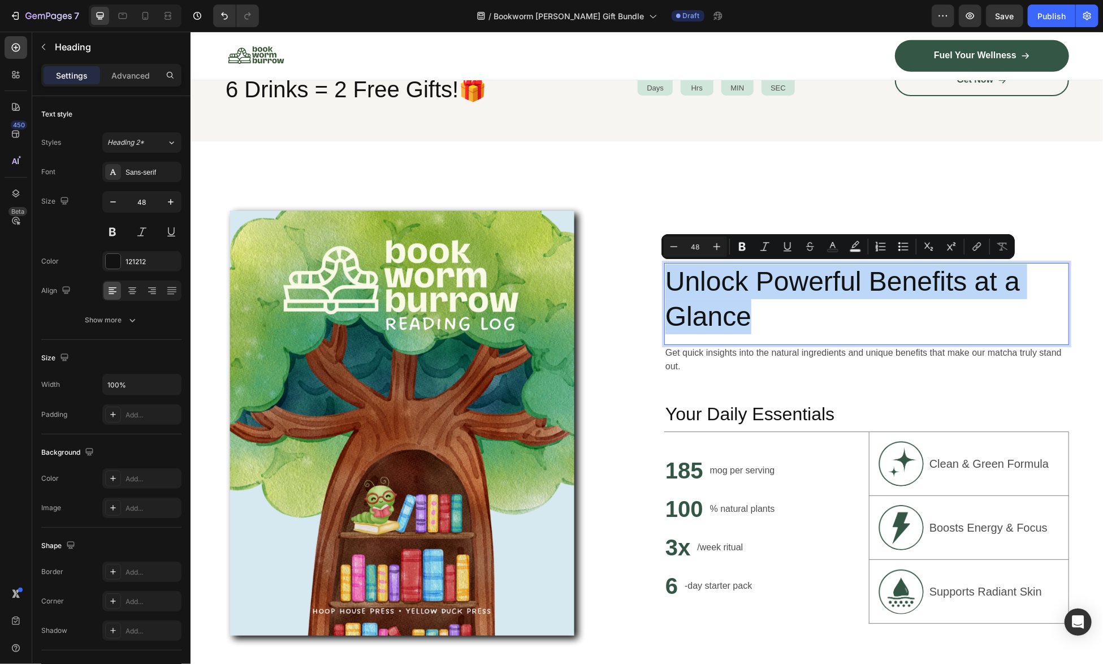
drag, startPoint x: 666, startPoint y: 280, endPoint x: 753, endPoint y: 316, distance: 93.7
click at [753, 316] on p "Unlock Powerful Benefits at a Glance" at bounding box center [866, 298] width 402 height 71
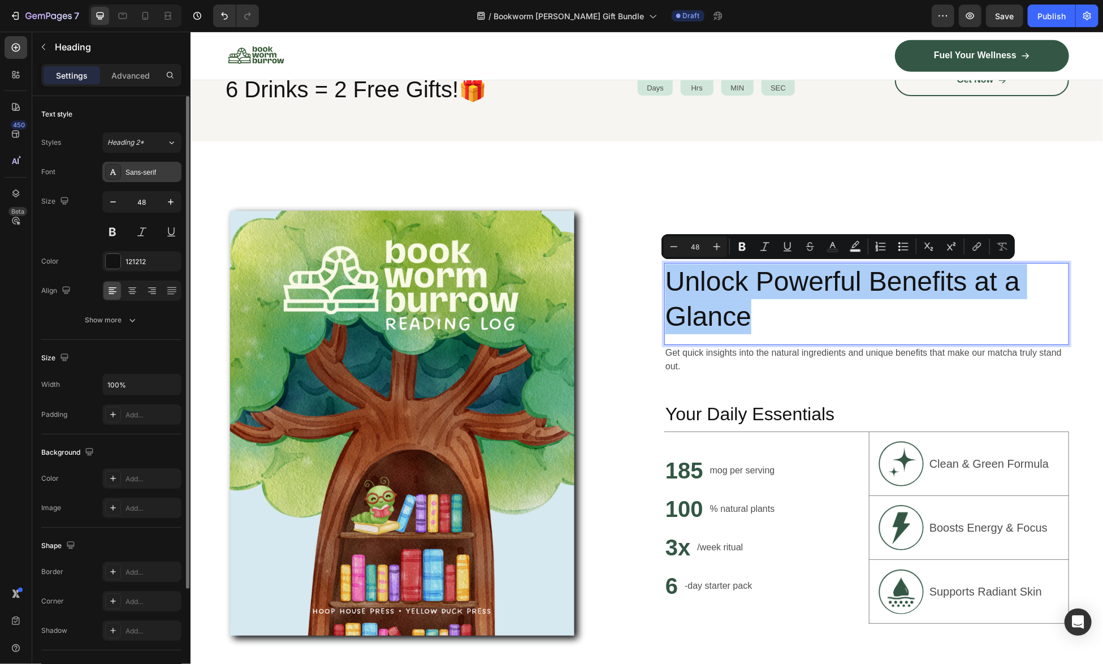
click at [153, 170] on div "Sans-serif" at bounding box center [151, 172] width 53 height 10
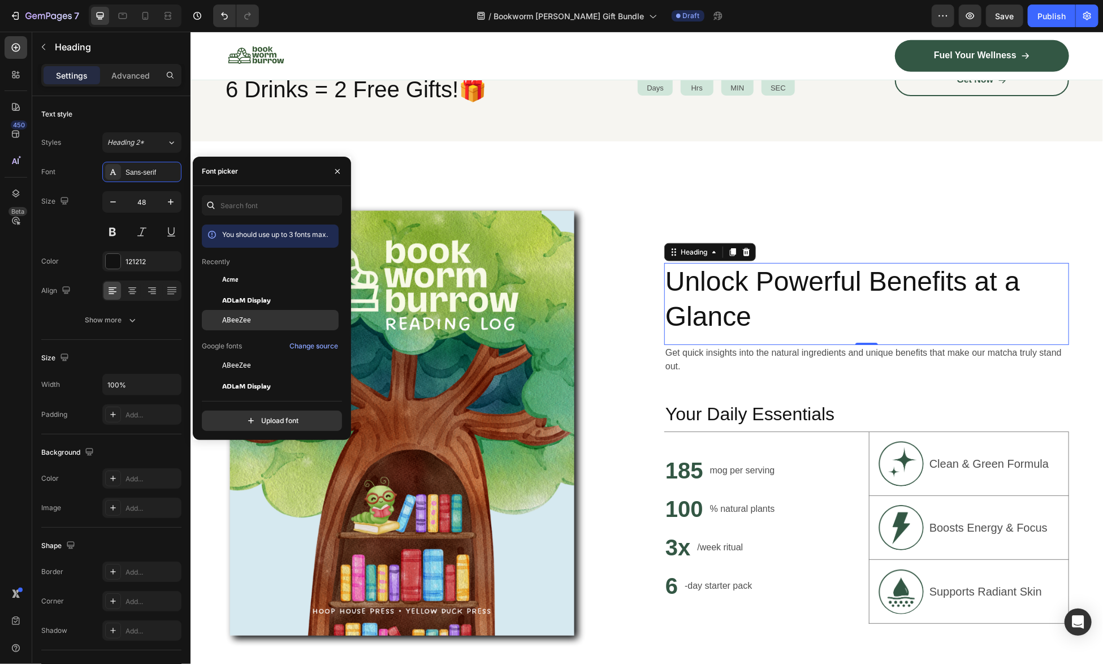
click at [246, 316] on span "ABeeZee" at bounding box center [236, 320] width 29 height 10
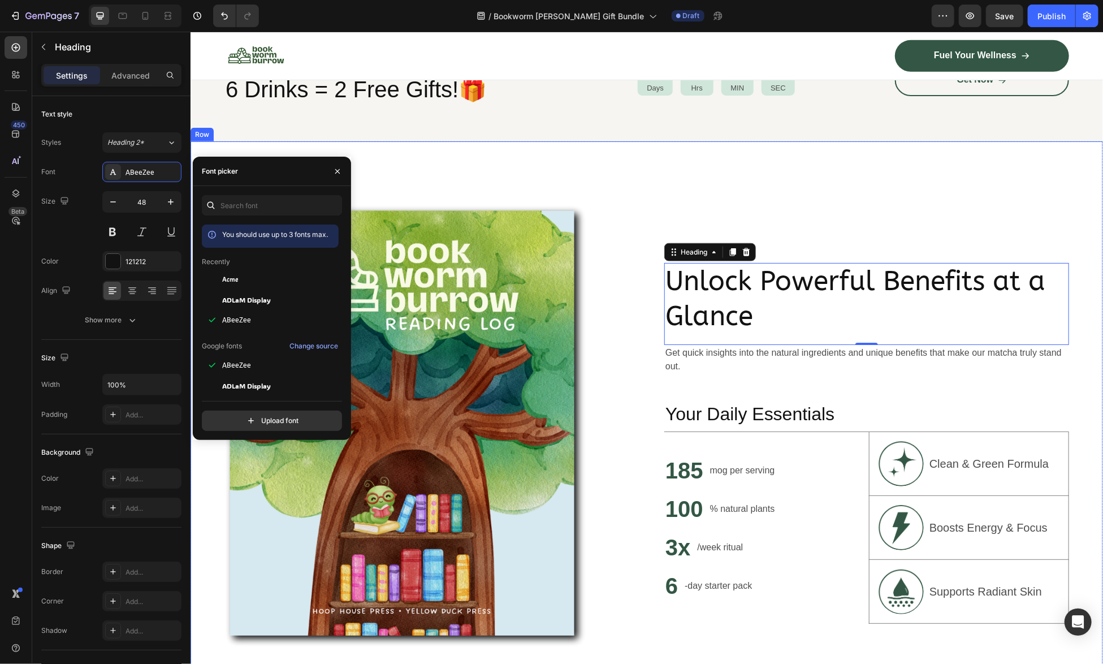
click at [874, 210] on div "Unlock Powerful Benefits at a Glance Heading 0 Get quick insights into the natu…" at bounding box center [866, 442] width 405 height 477
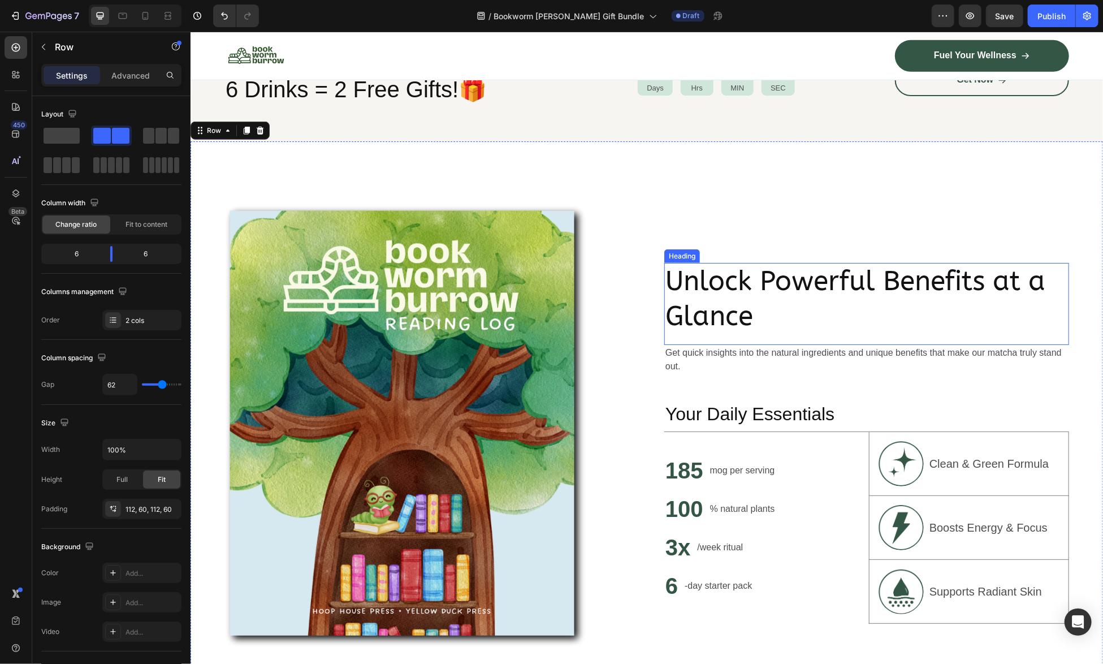
click at [820, 285] on p "Unlock Powerful Benefits at a Glance" at bounding box center [866, 298] width 402 height 71
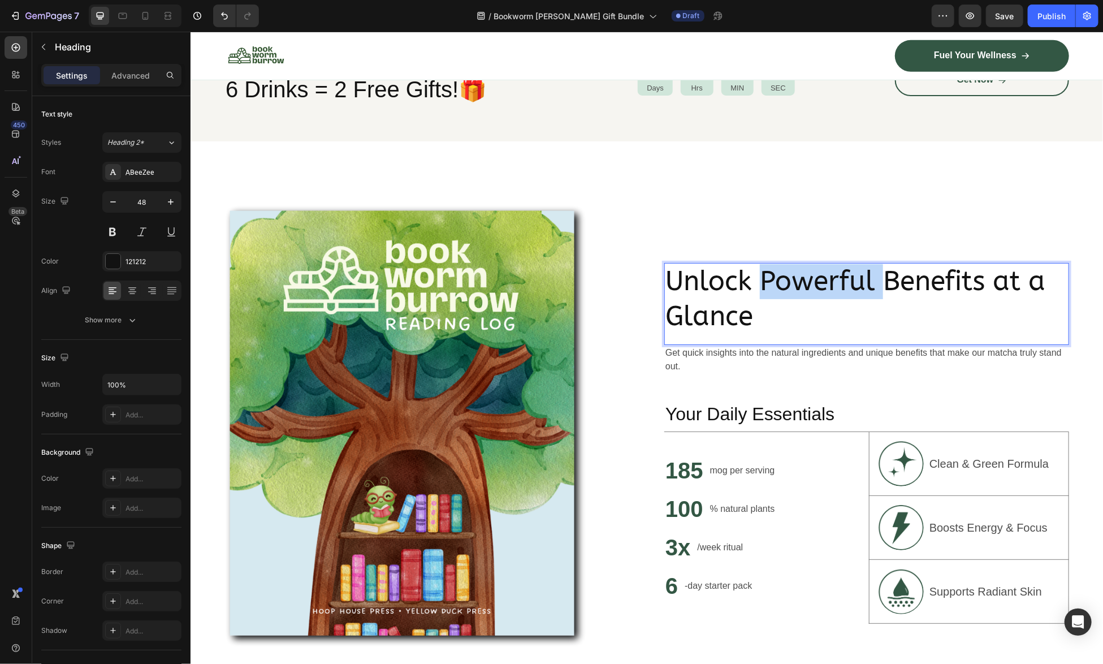
click at [820, 285] on p "Unlock Powerful Benefits at a Glance" at bounding box center [866, 298] width 402 height 71
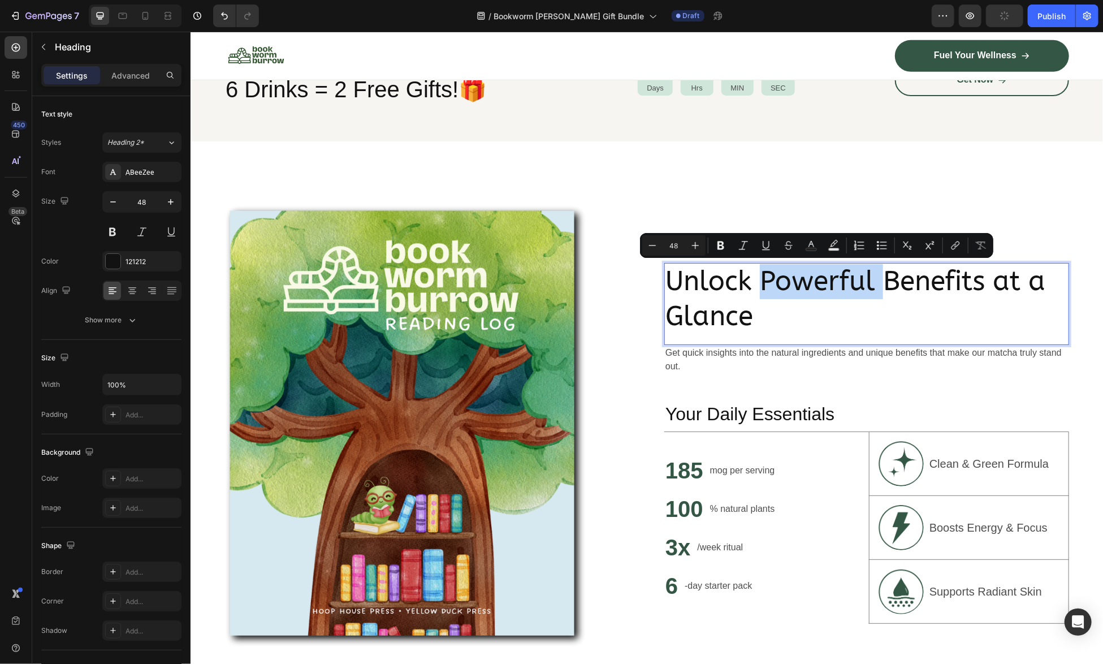
click at [797, 309] on p "Unlock Powerful Benefits at a Glance" at bounding box center [866, 298] width 402 height 71
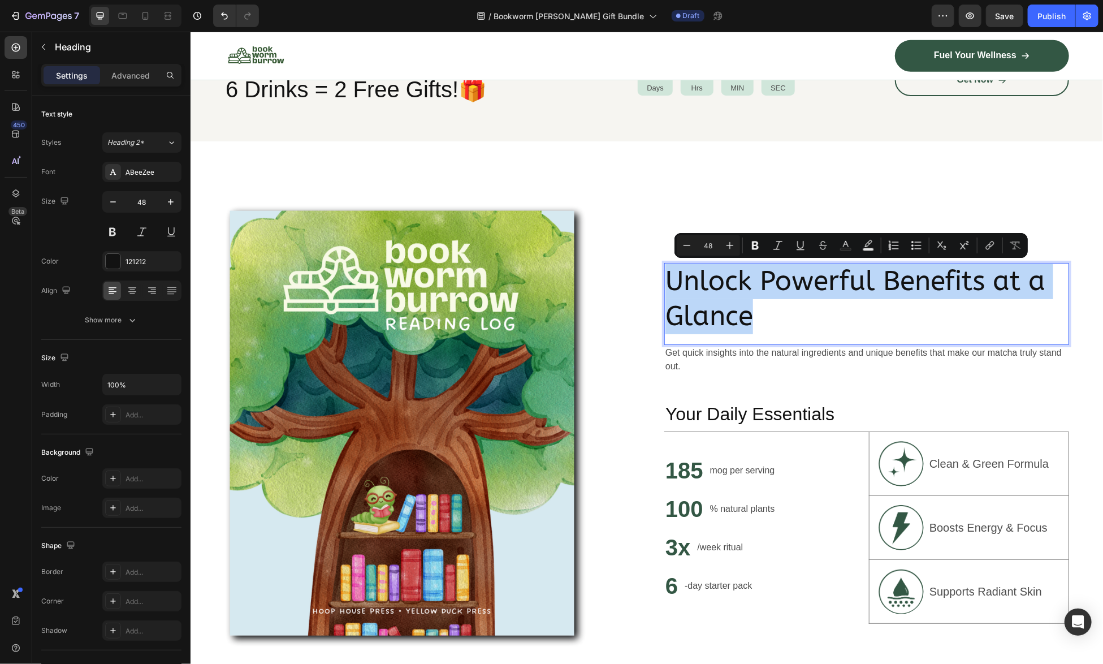
drag, startPoint x: 789, startPoint y: 312, endPoint x: 669, endPoint y: 278, distance: 124.5
click at [668, 276] on p "Unlock Powerful Benefits at a Glance" at bounding box center [866, 298] width 402 height 71
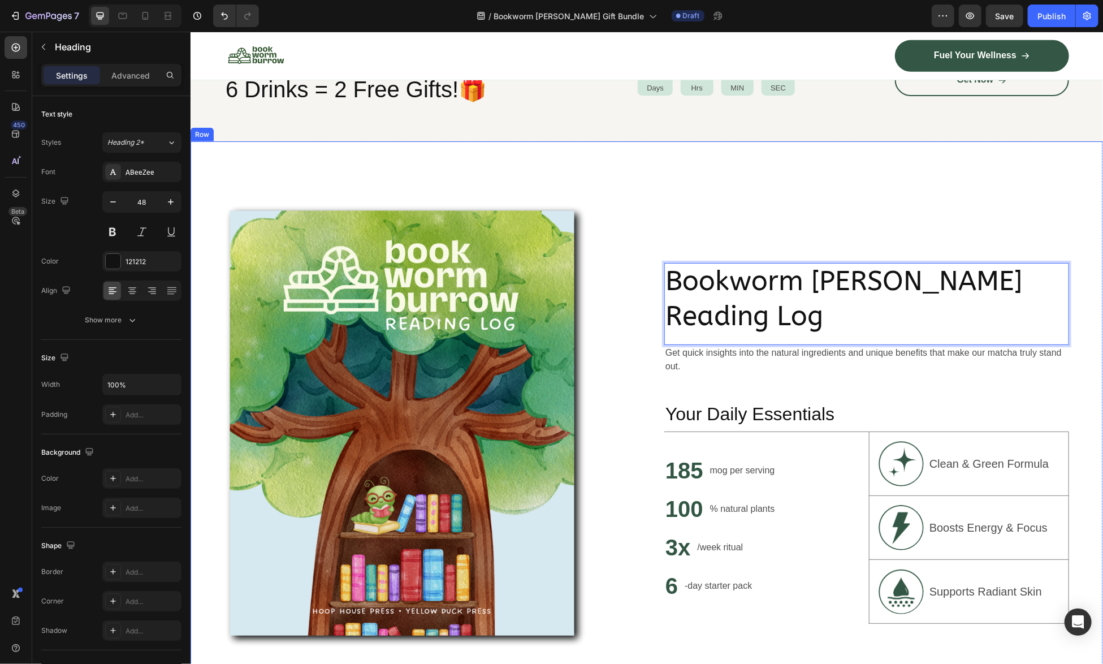
click at [983, 215] on div "Bookworm Burrow Reading Log Heading 0 Get quick insights into the natural ingre…" at bounding box center [866, 442] width 405 height 477
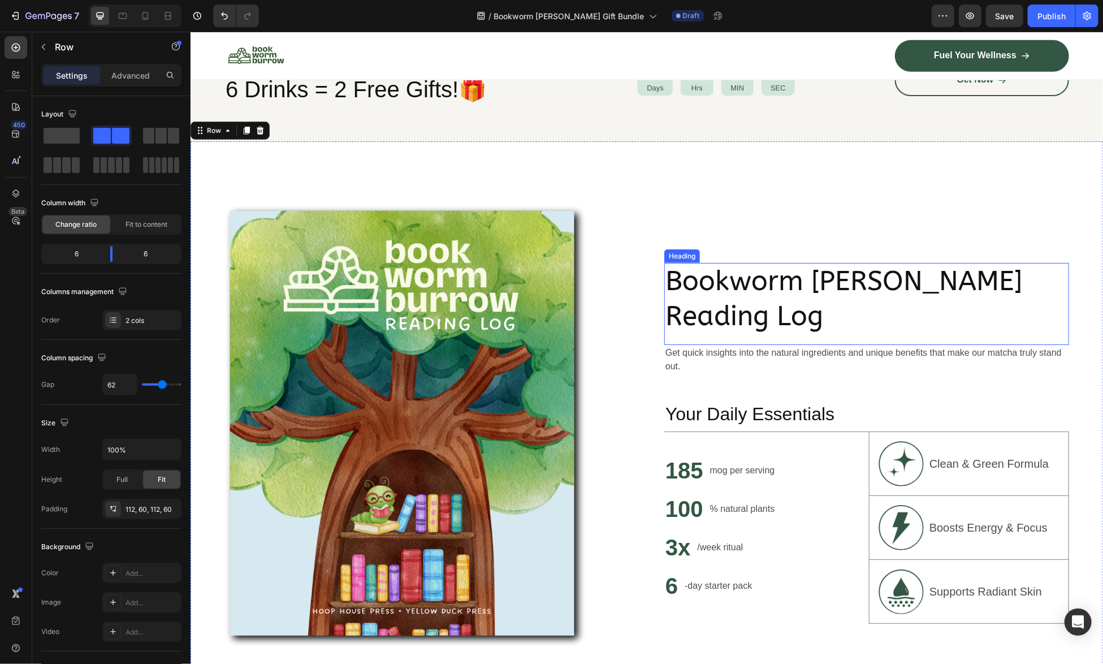
click at [897, 281] on p "Bookworm [PERSON_NAME] Reading Log" at bounding box center [866, 298] width 402 height 71
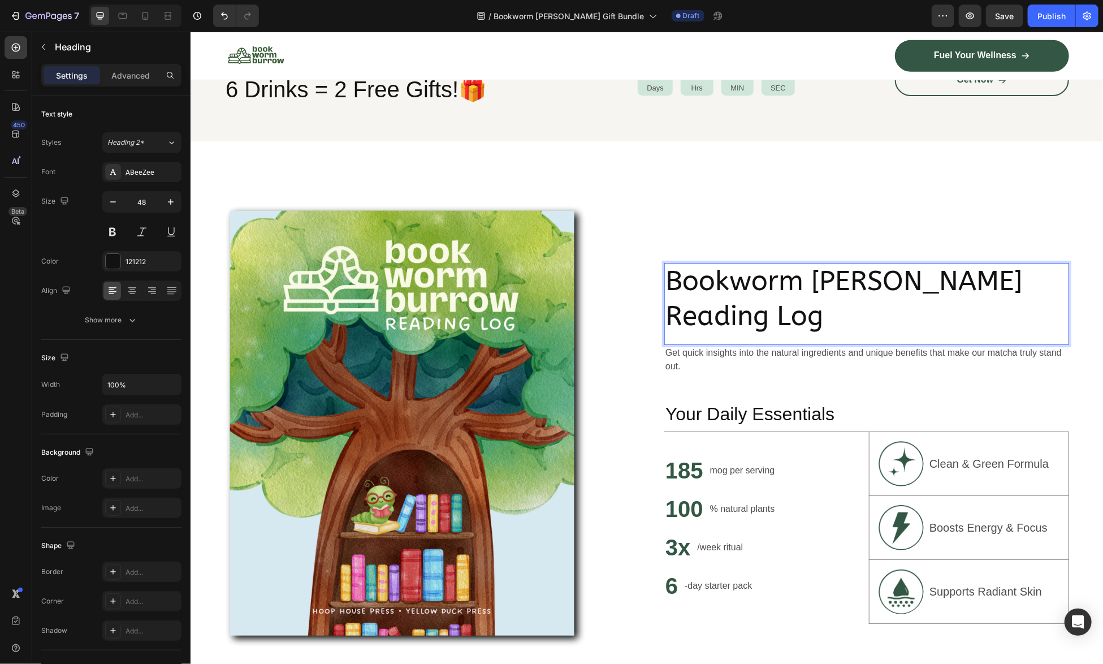
click at [852, 299] on p "Bookworm [PERSON_NAME] Reading Log" at bounding box center [866, 298] width 402 height 71
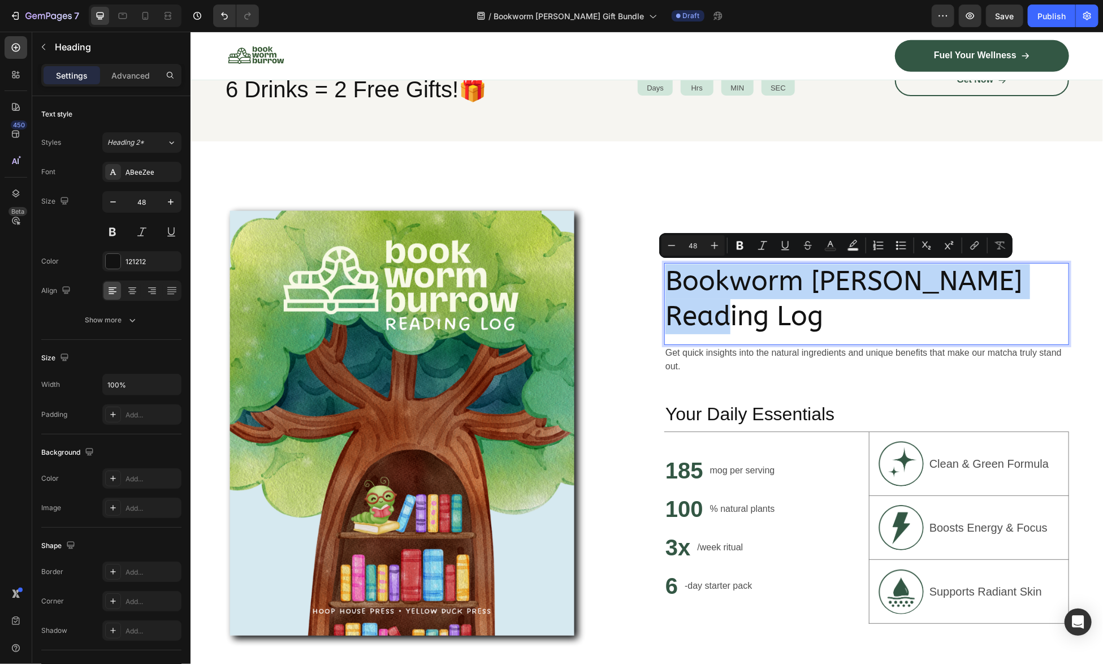
drag, startPoint x: 747, startPoint y: 327, endPoint x: 664, endPoint y: 272, distance: 99.9
click at [665, 272] on p "Bookworm [PERSON_NAME] Reading Log" at bounding box center [866, 298] width 402 height 71
click at [719, 301] on p "Bookworm [PERSON_NAME] Reading Log" at bounding box center [866, 298] width 402 height 71
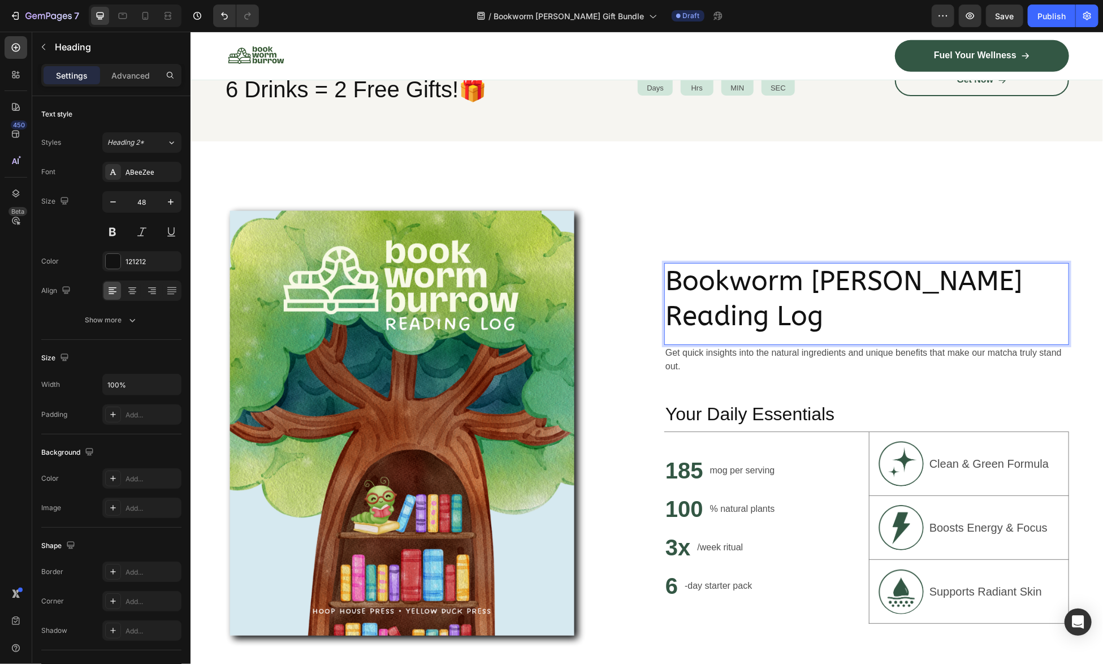
click at [806, 314] on p "Bookworm [PERSON_NAME] Reading Log" at bounding box center [866, 298] width 402 height 71
click at [897, 275] on p "Bookworm [PERSON_NAME] Reading Log" at bounding box center [866, 298] width 402 height 71
click at [907, 283] on p "Bookworm [PERSON_NAME] Reading Log" at bounding box center [866, 298] width 402 height 71
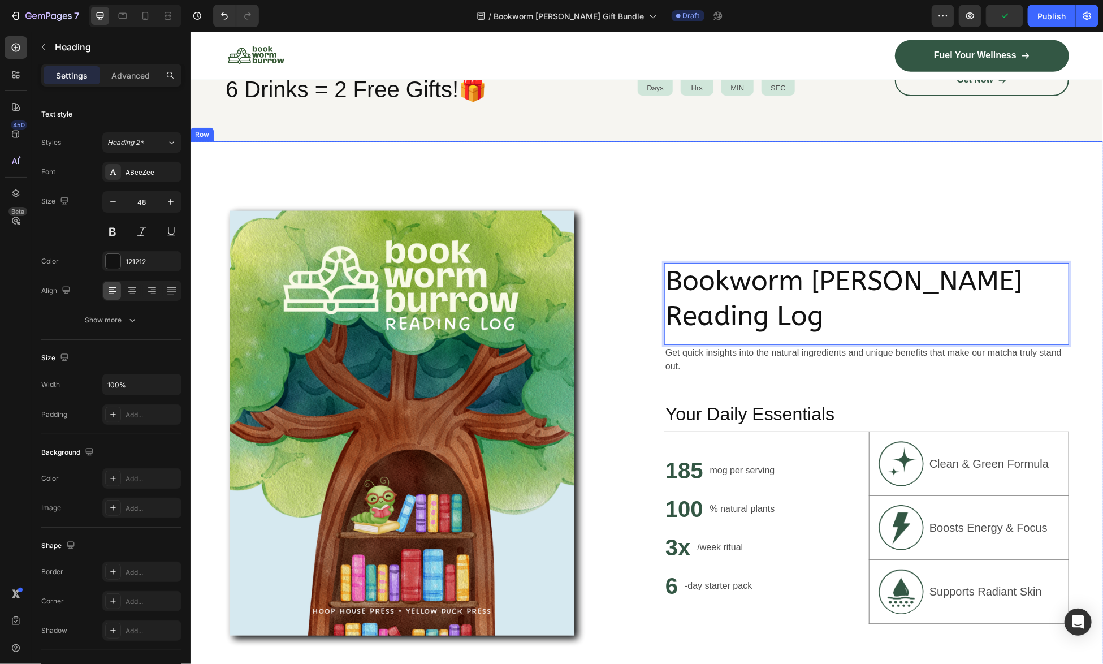
click at [886, 207] on div "Bookworm Burrow Reading Log Heading 0 Get quick insights into the natural ingre…" at bounding box center [866, 442] width 405 height 477
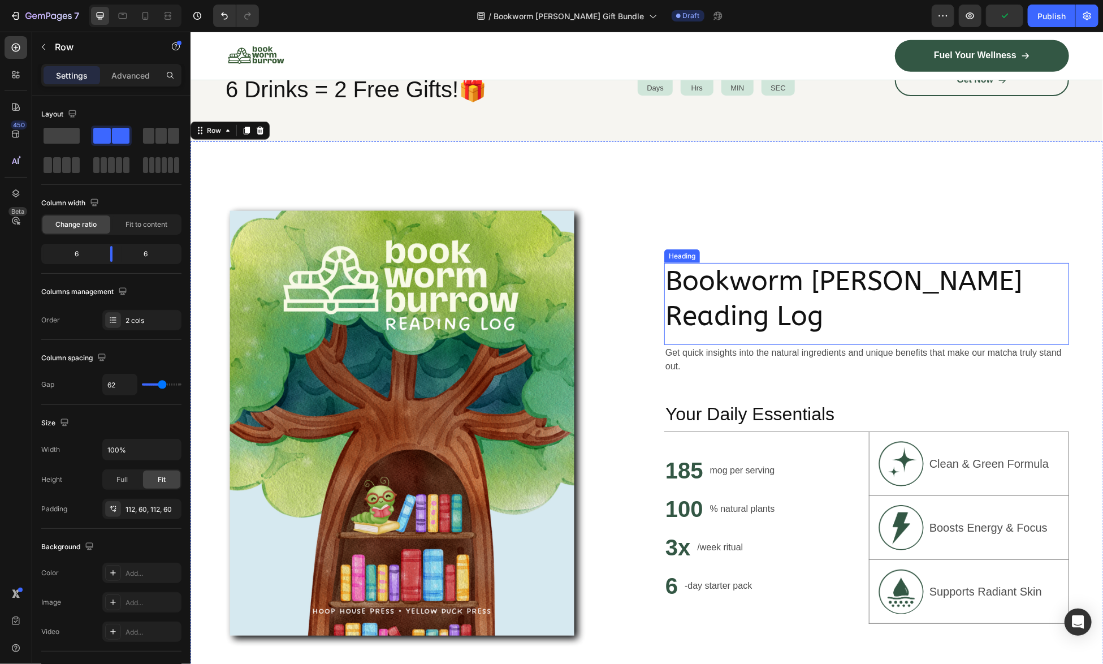
click at [782, 287] on p "Bookworm [PERSON_NAME] Reading Log" at bounding box center [866, 298] width 402 height 71
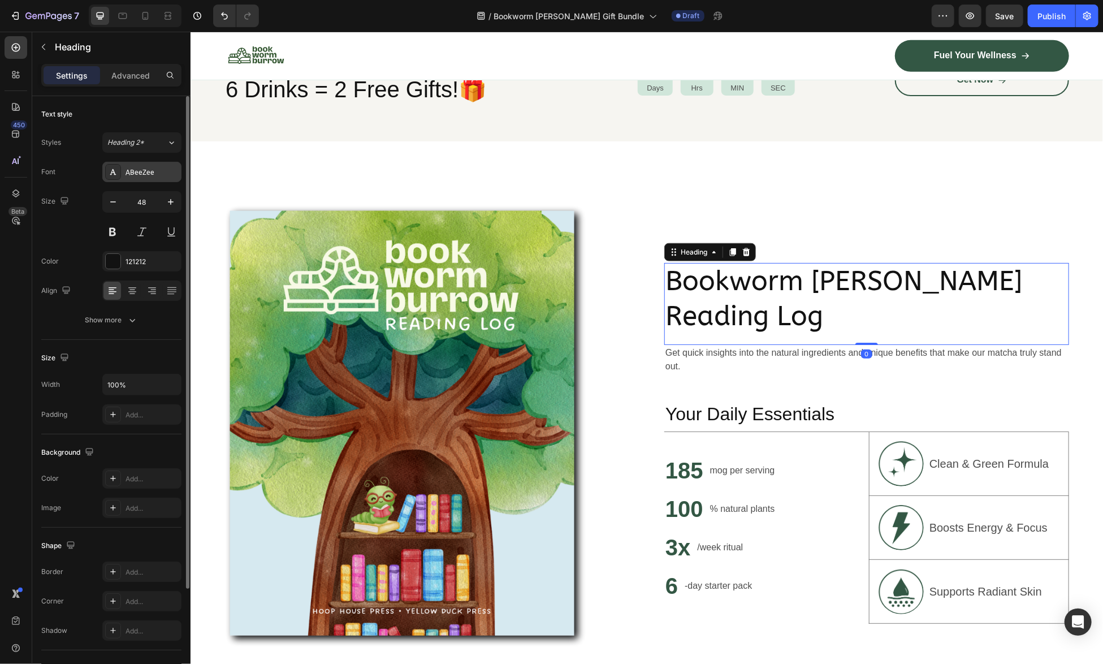
click at [128, 172] on div "ABeeZee" at bounding box center [151, 172] width 53 height 10
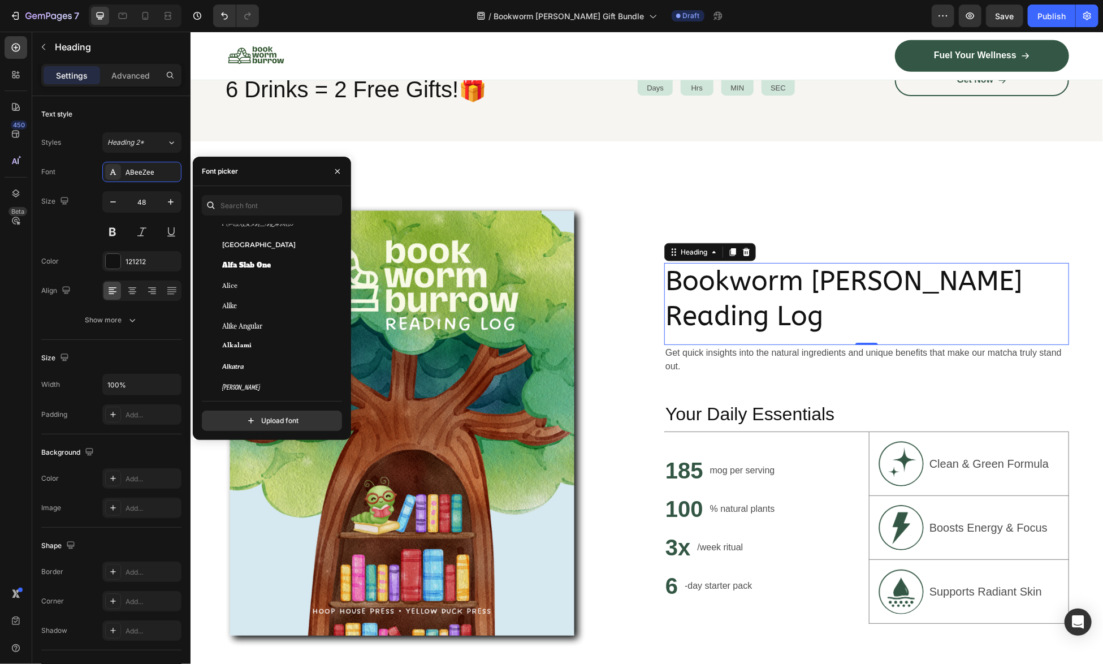
scroll to position [848, 0]
click at [270, 248] on div "Alexandria" at bounding box center [279, 244] width 114 height 10
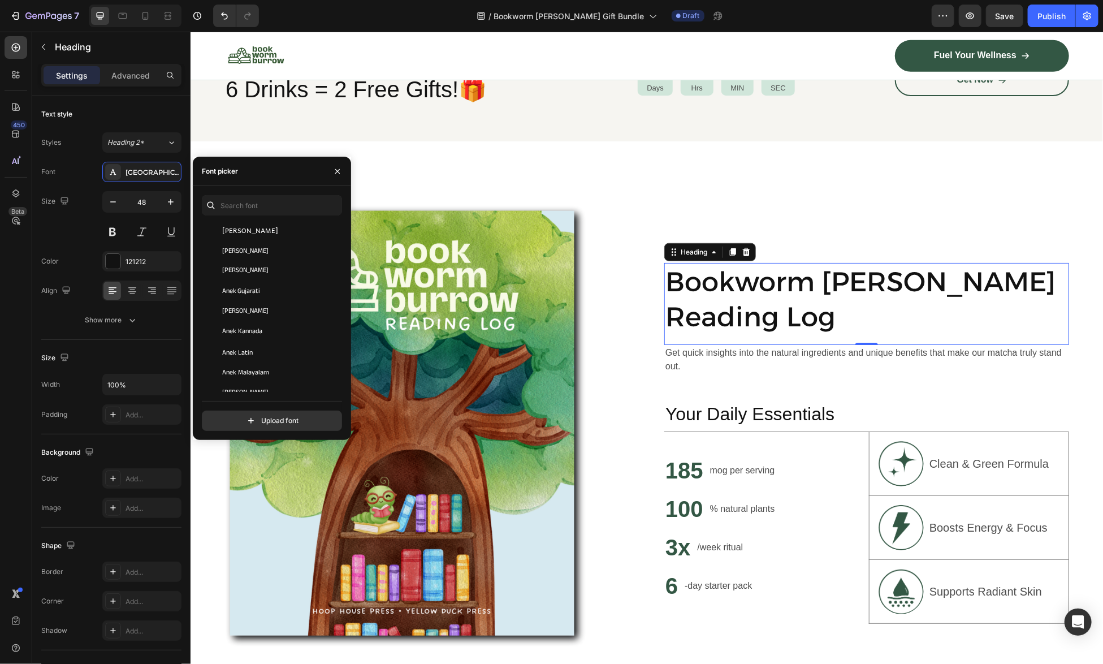
scroll to position [1470, 0]
click at [275, 291] on div "Andika" at bounding box center [279, 294] width 114 height 10
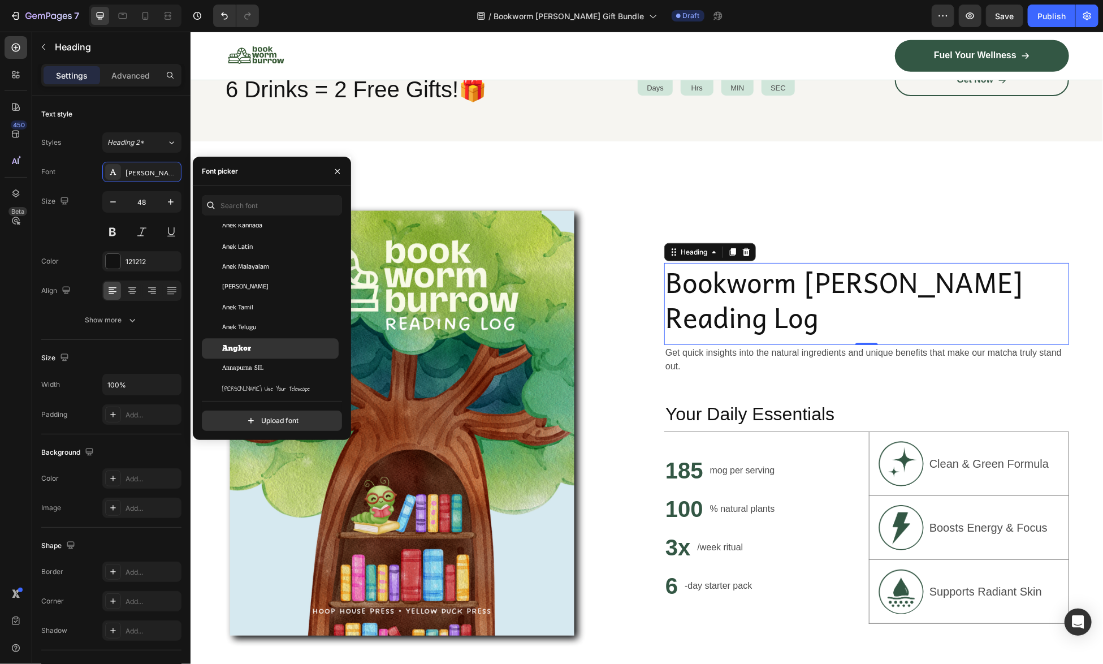
scroll to position [1696, 0]
click at [274, 335] on span "Annie Use Your Telescope" at bounding box center [266, 332] width 88 height 10
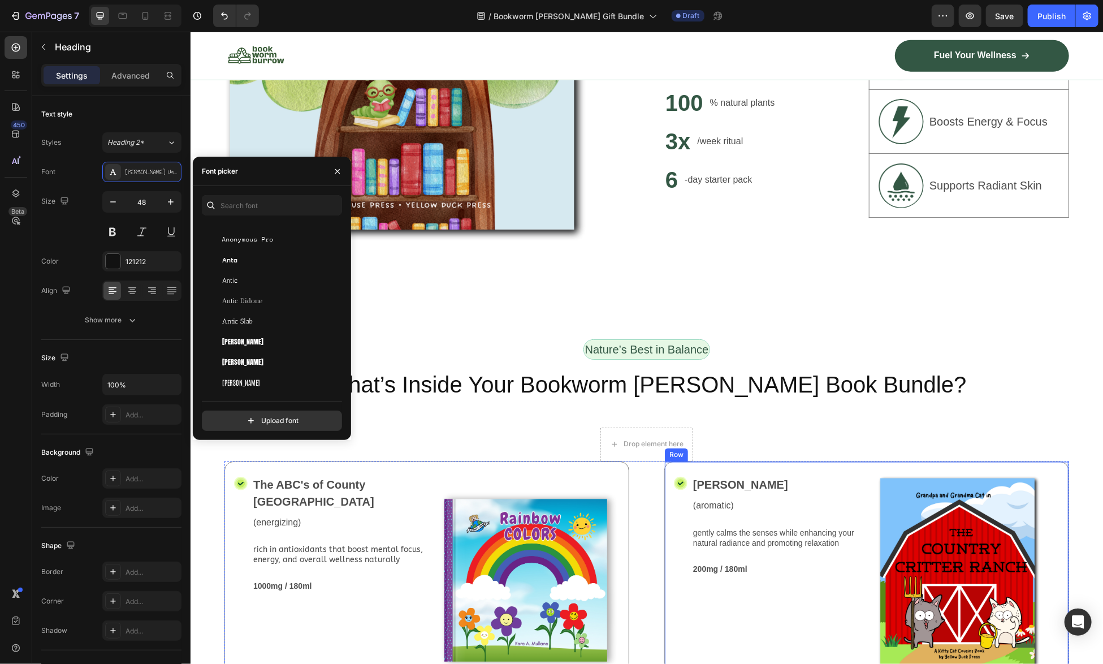
scroll to position [1020, 0]
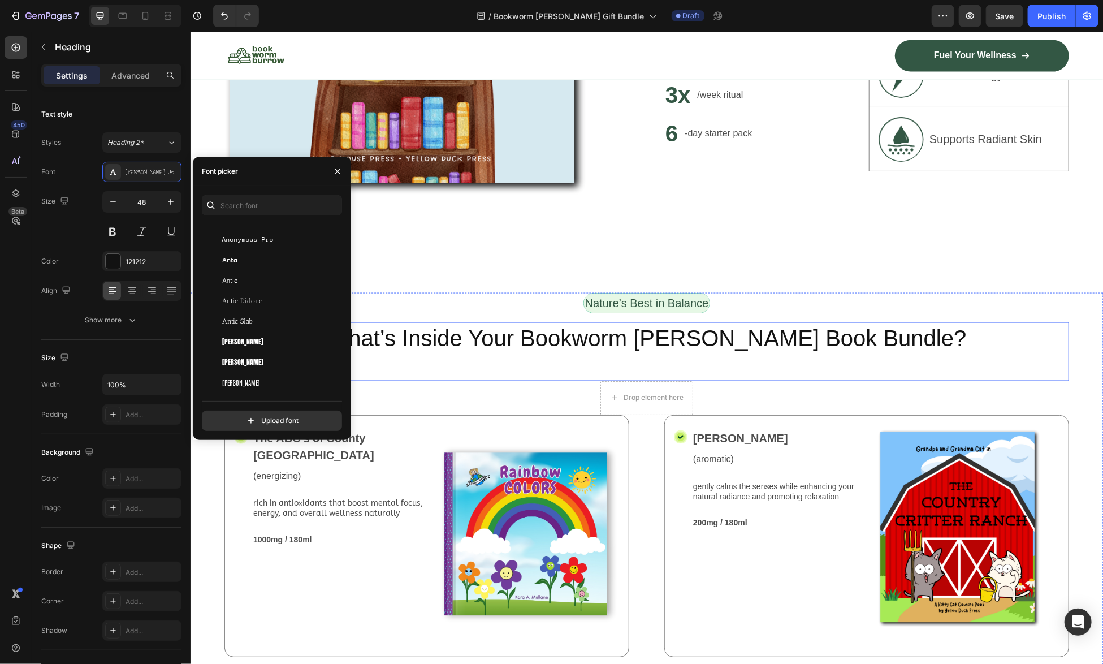
click at [778, 329] on h2 "What’s Inside Your Bookworm [PERSON_NAME] Book Bundle?" at bounding box center [646, 338] width 845 height 32
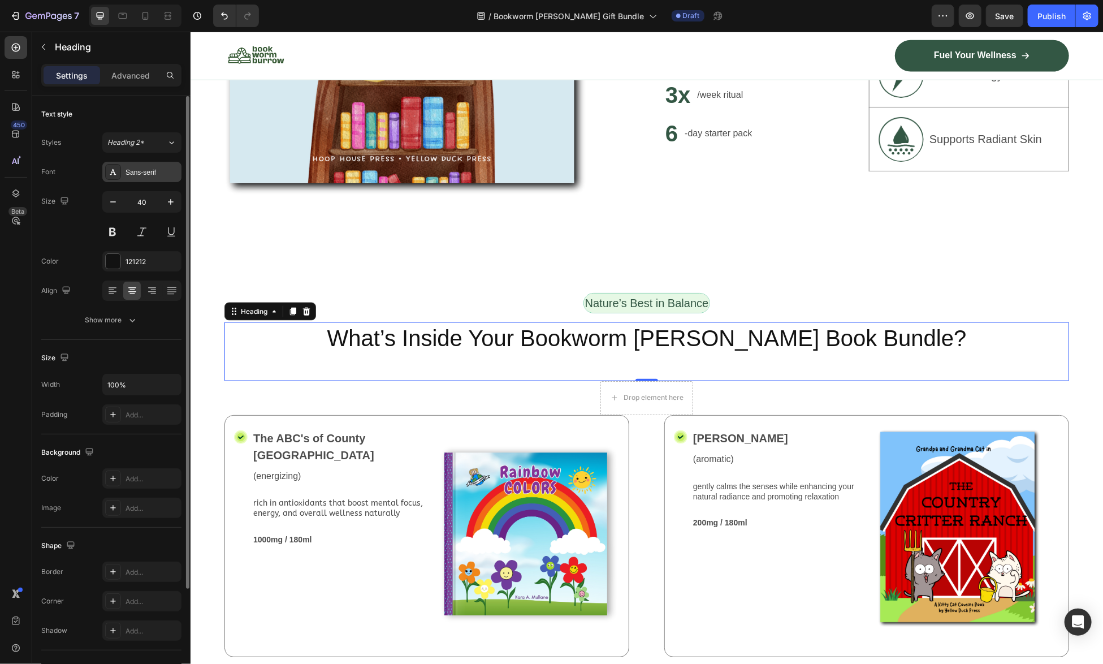
click at [147, 172] on div "Sans-serif" at bounding box center [151, 172] width 53 height 10
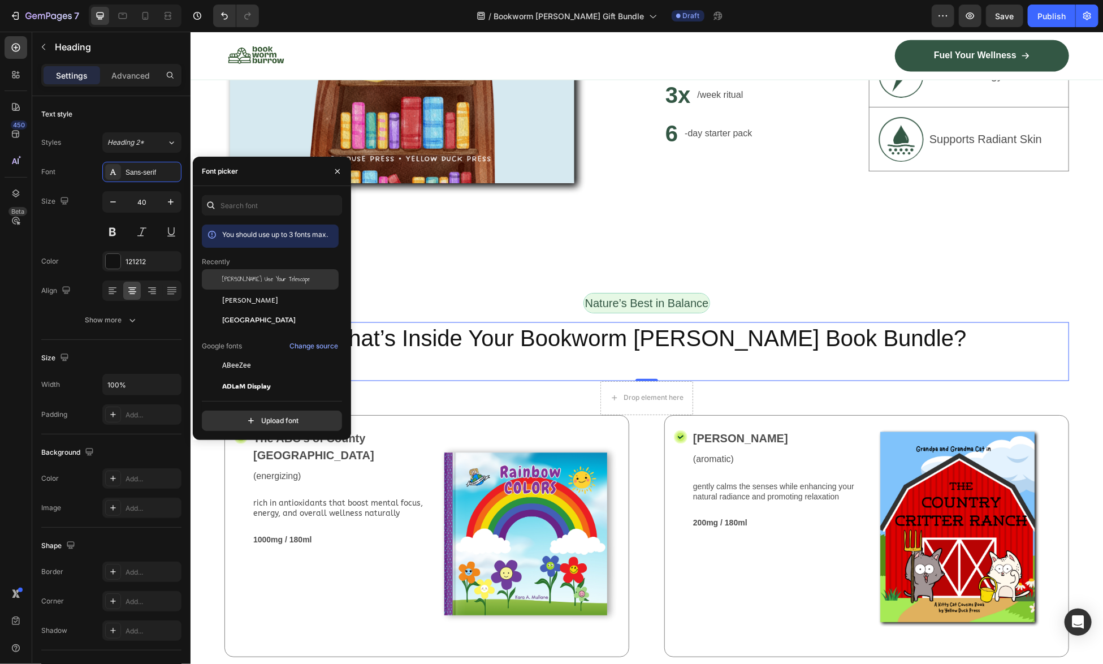
click at [260, 282] on span "Annie Use Your Telescope" at bounding box center [266, 279] width 88 height 10
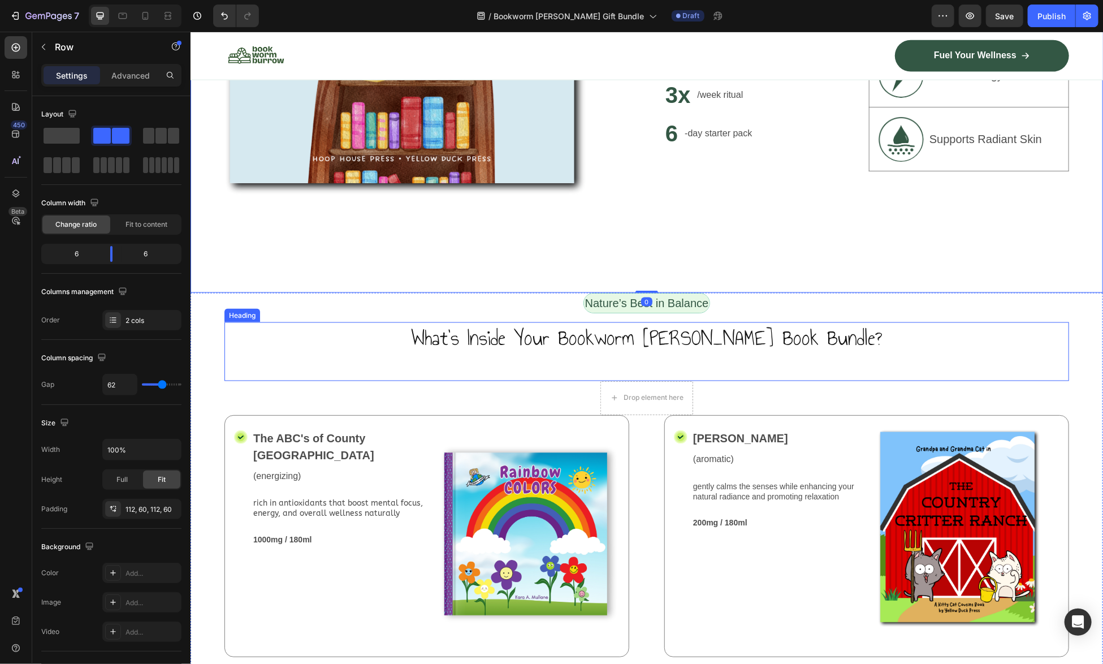
click at [788, 329] on h2 "What’s Inside Your Bookworm [PERSON_NAME] Book Bundle?" at bounding box center [646, 338] width 845 height 32
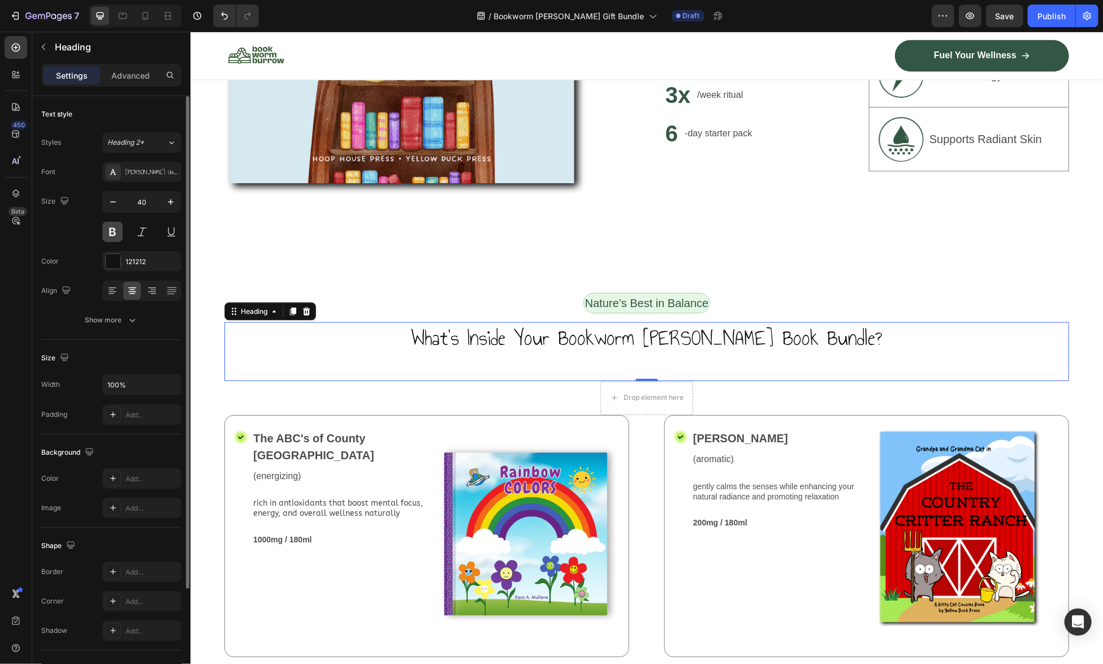
click at [113, 231] on button at bounding box center [112, 232] width 20 height 20
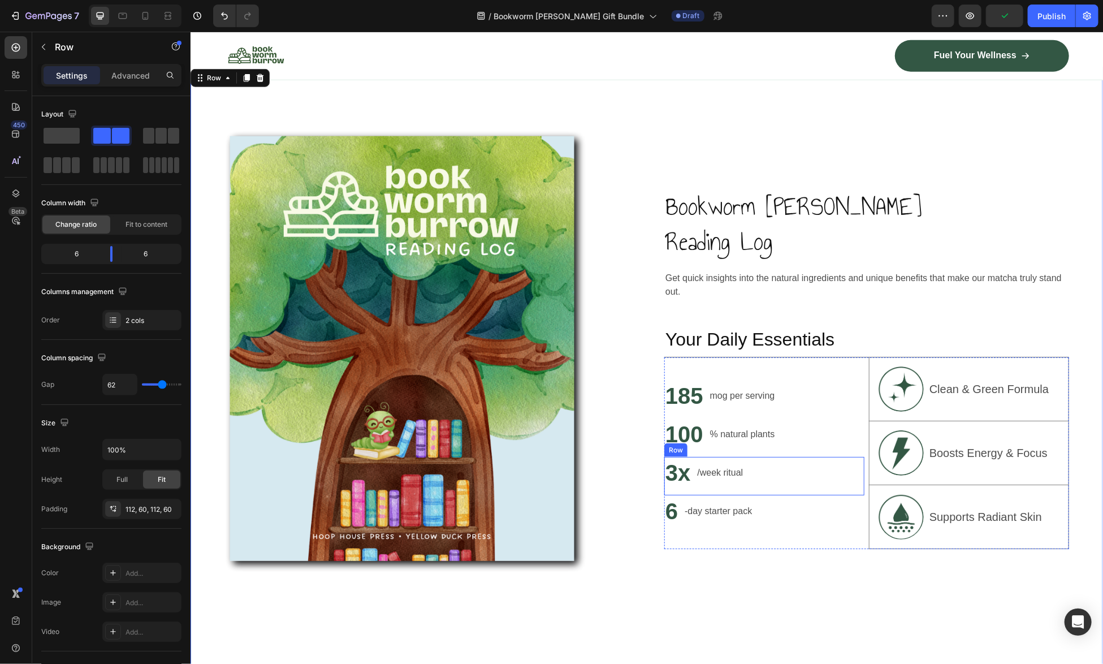
scroll to position [624, 0]
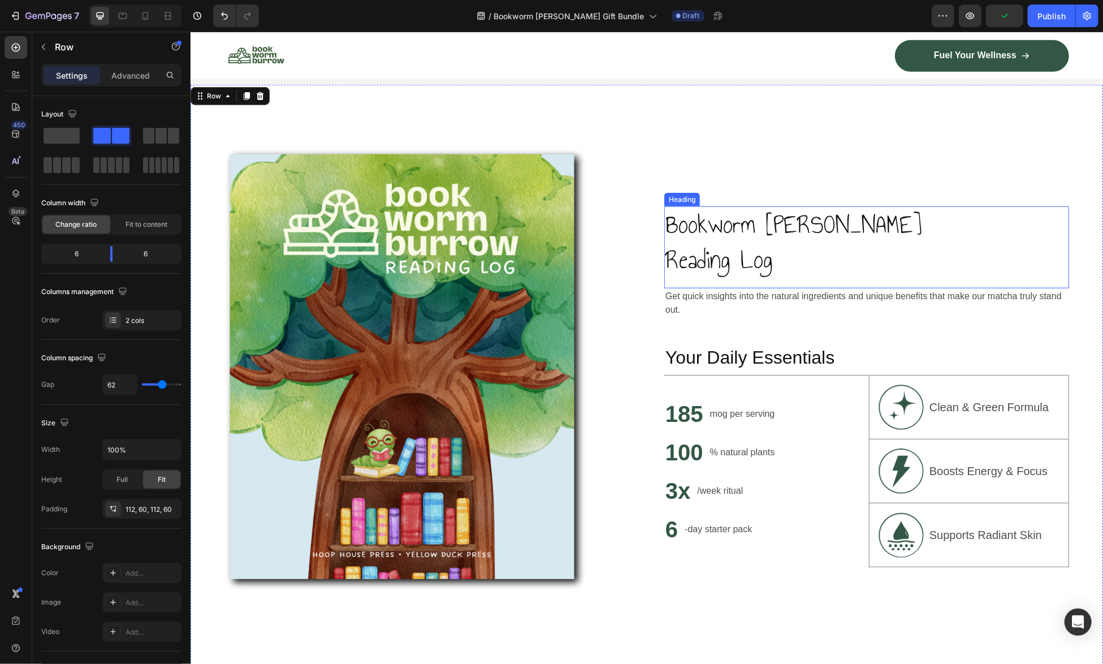
click at [733, 224] on p "Bookworm [PERSON_NAME] Reading Log" at bounding box center [866, 242] width 402 height 71
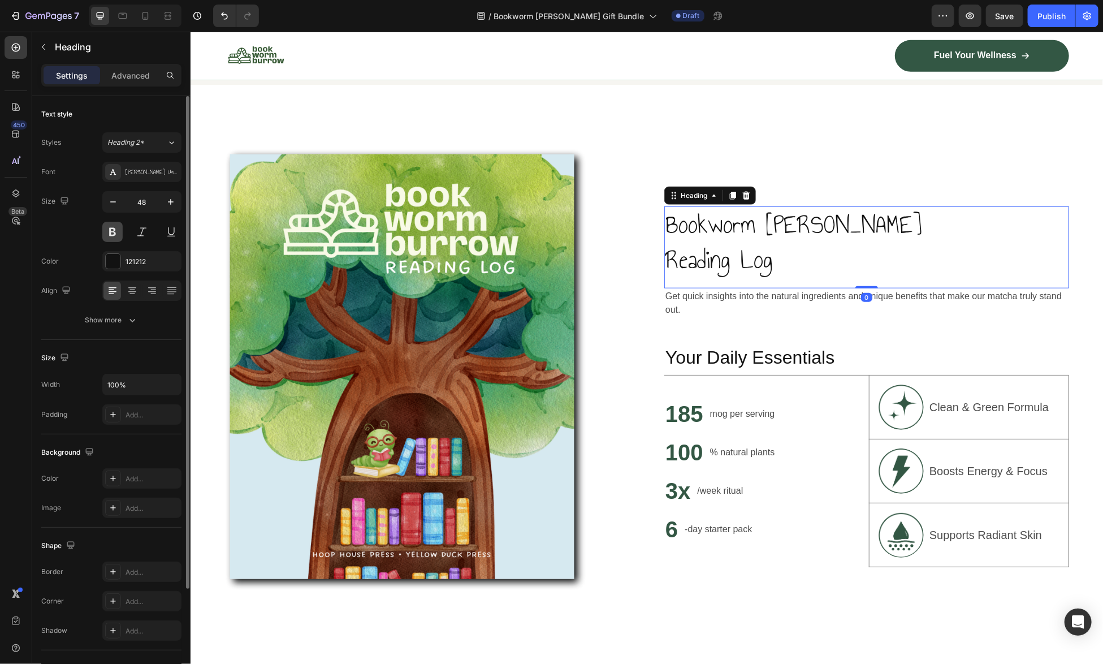
click at [110, 231] on button at bounding box center [112, 232] width 20 height 20
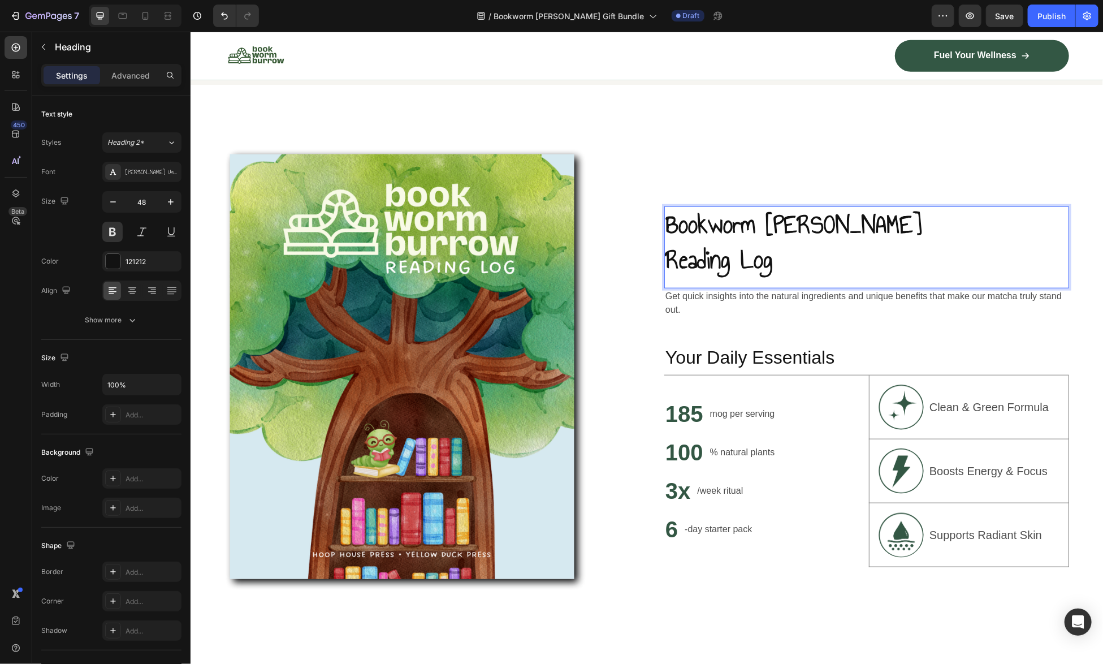
click at [664, 262] on h2 "Bookworm Burrow Reading Log" at bounding box center [866, 242] width 405 height 73
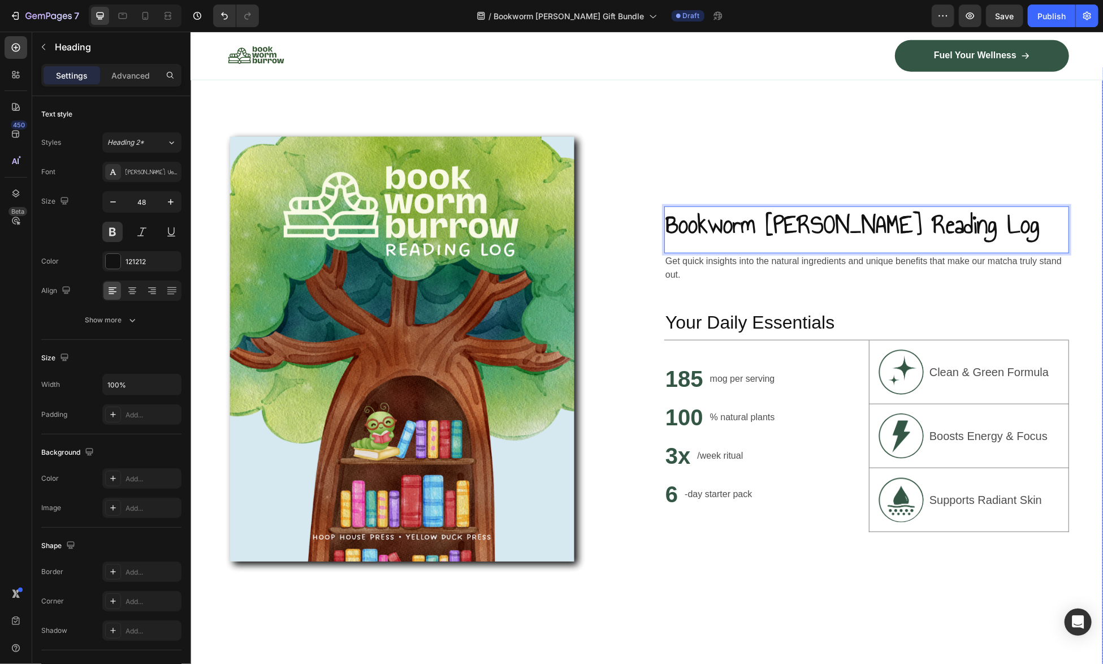
click at [714, 152] on div "Bookworm Burrow Reading Log Heading 0 Get quick insights into the natural ingre…" at bounding box center [866, 368] width 405 height 477
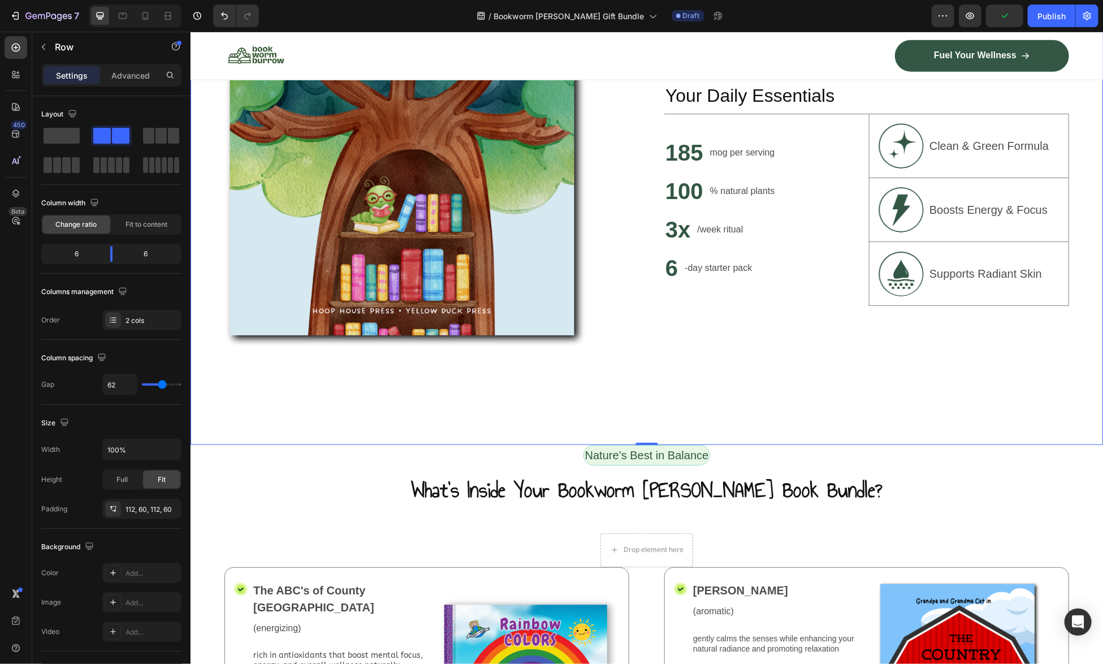
scroll to position [1037, 0]
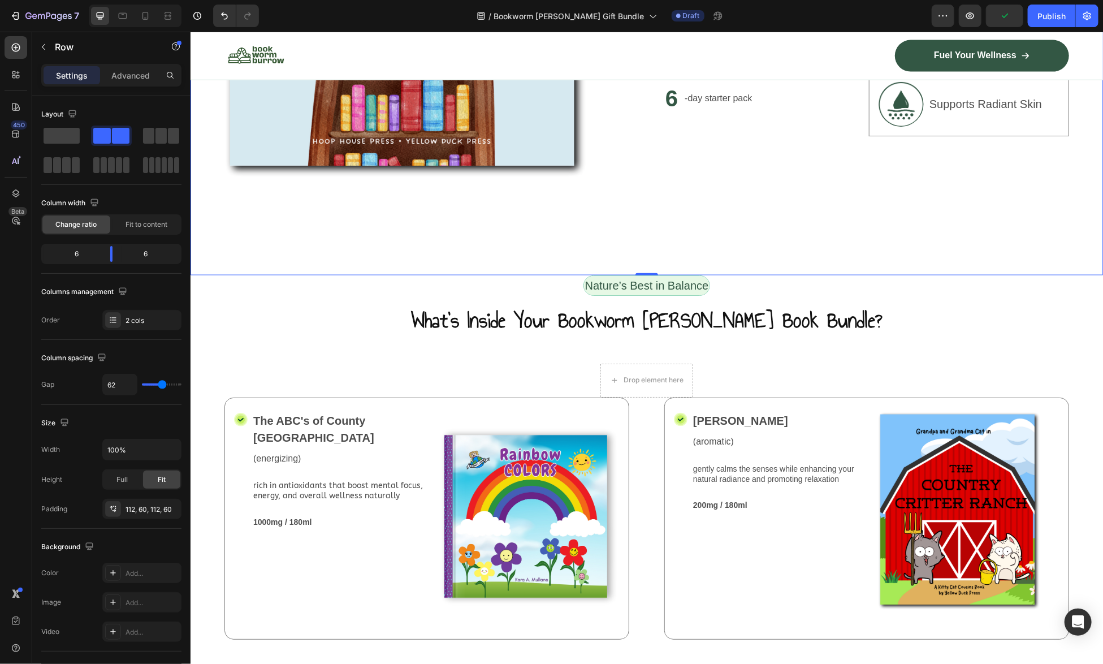
click at [154, 510] on div "112, 60, 112, 60" at bounding box center [141, 509] width 33 height 10
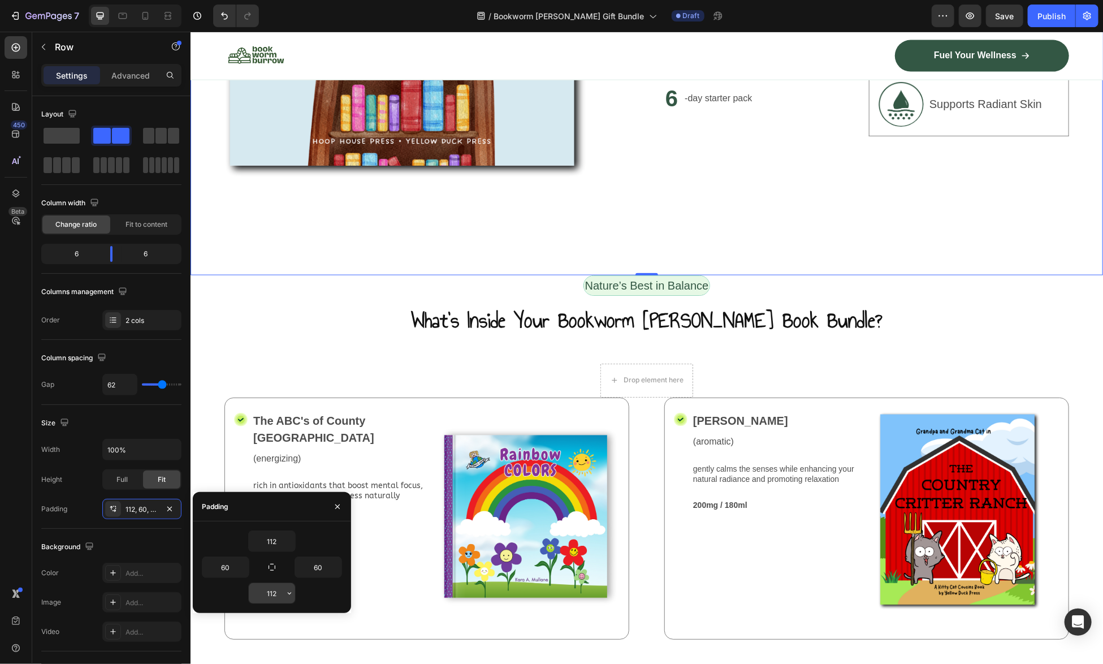
click at [291, 592] on icon "button" at bounding box center [289, 593] width 3 height 2
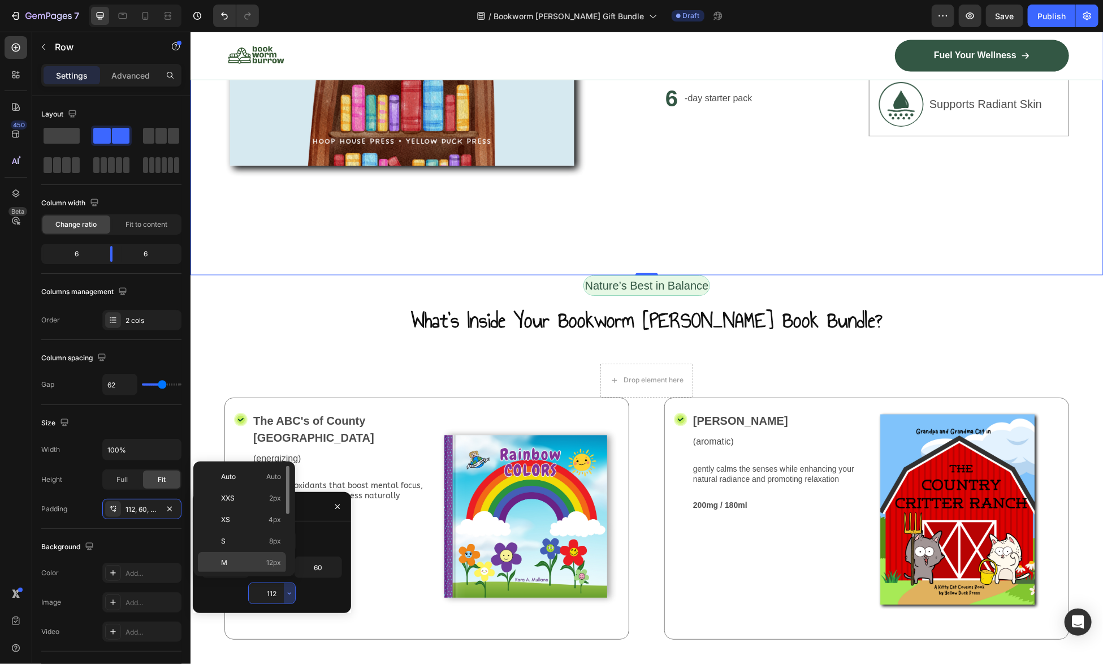
click at [233, 560] on p "M 12px" at bounding box center [251, 562] width 60 height 10
type input "12"
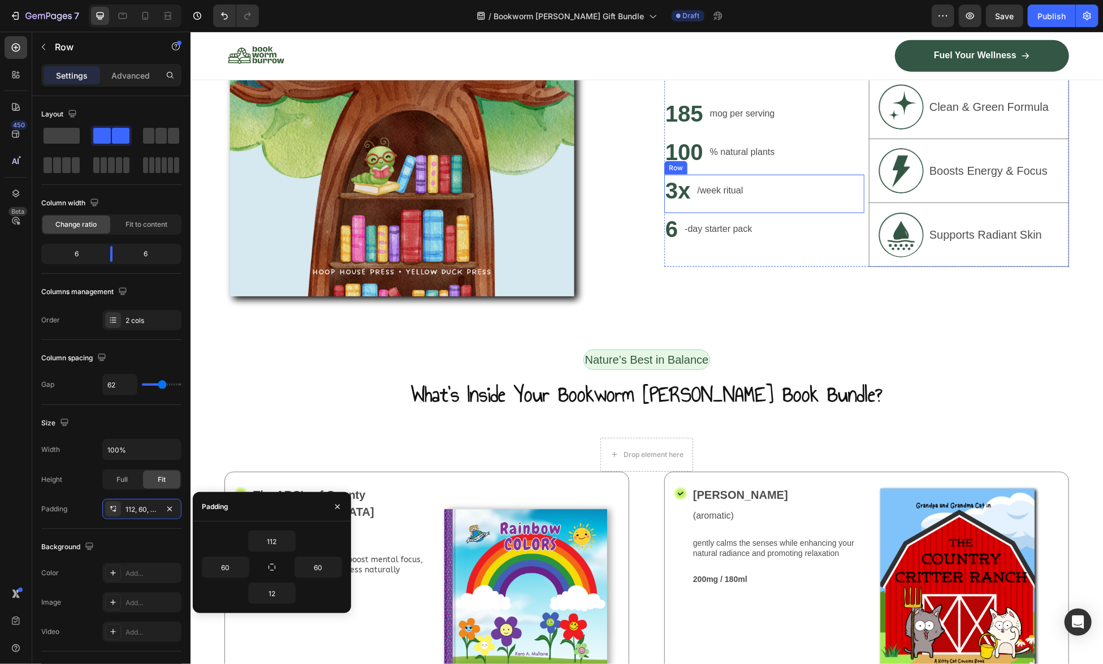
scroll to position [904, 0]
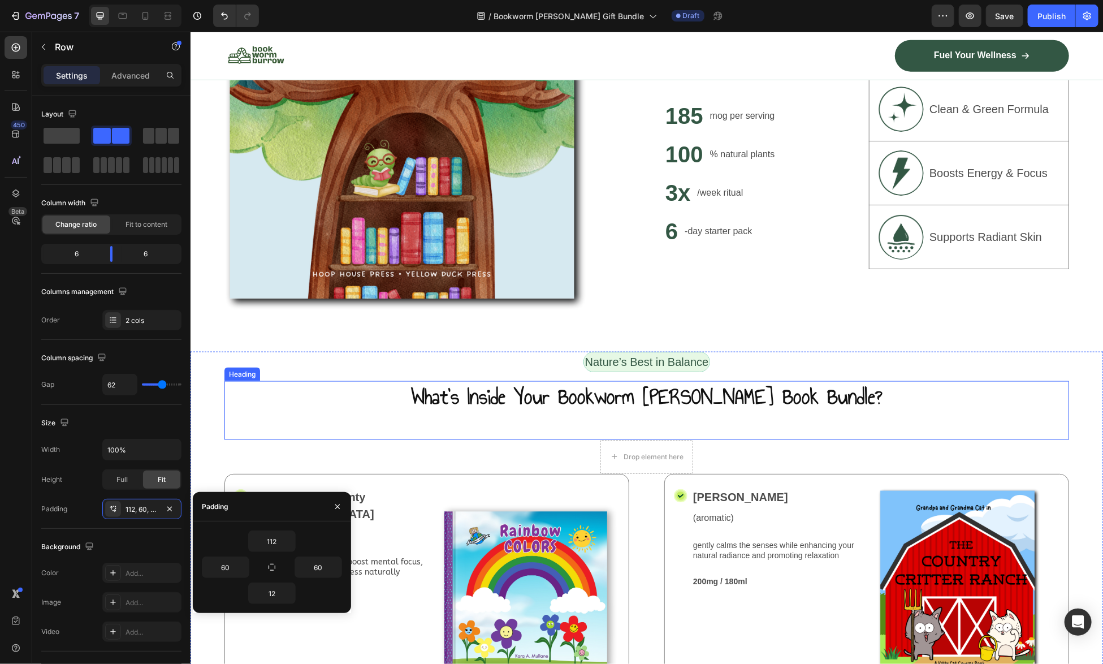
click at [703, 408] on div "What’s Inside Your Bookworm Burrow Book Bundle? Heading" at bounding box center [646, 409] width 845 height 59
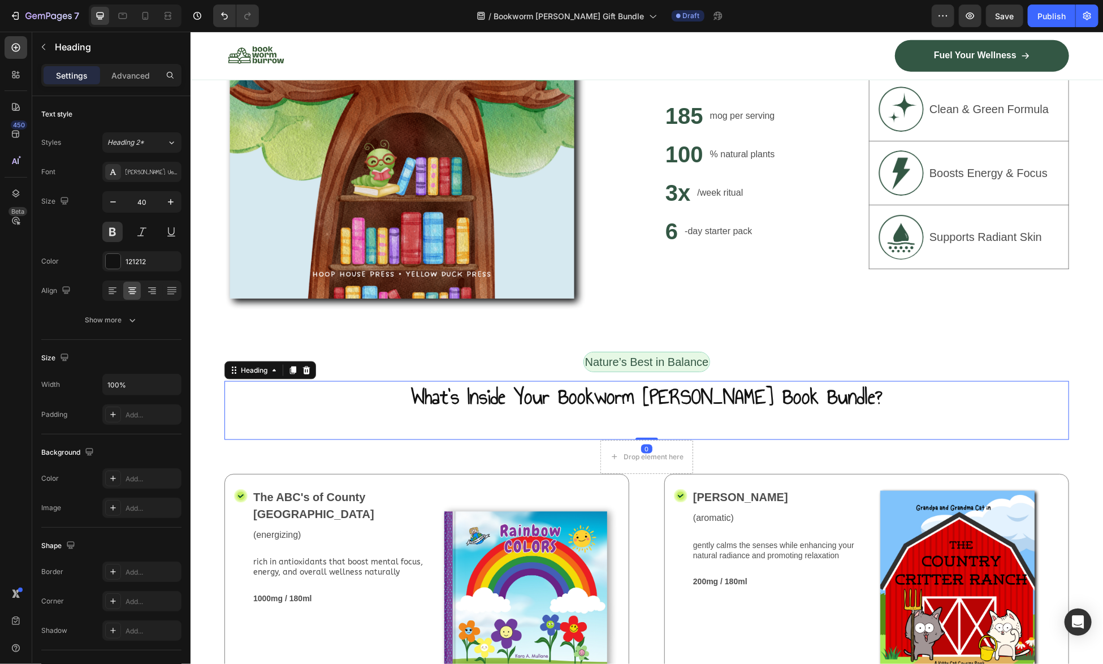
click at [725, 398] on h2 "What’s Inside Your Bookworm [PERSON_NAME] Book Bundle?" at bounding box center [646, 396] width 845 height 32
click at [855, 386] on p "What’s Inside Your Bookworm [PERSON_NAME] Book Bundle?" at bounding box center [646, 396] width 842 height 29
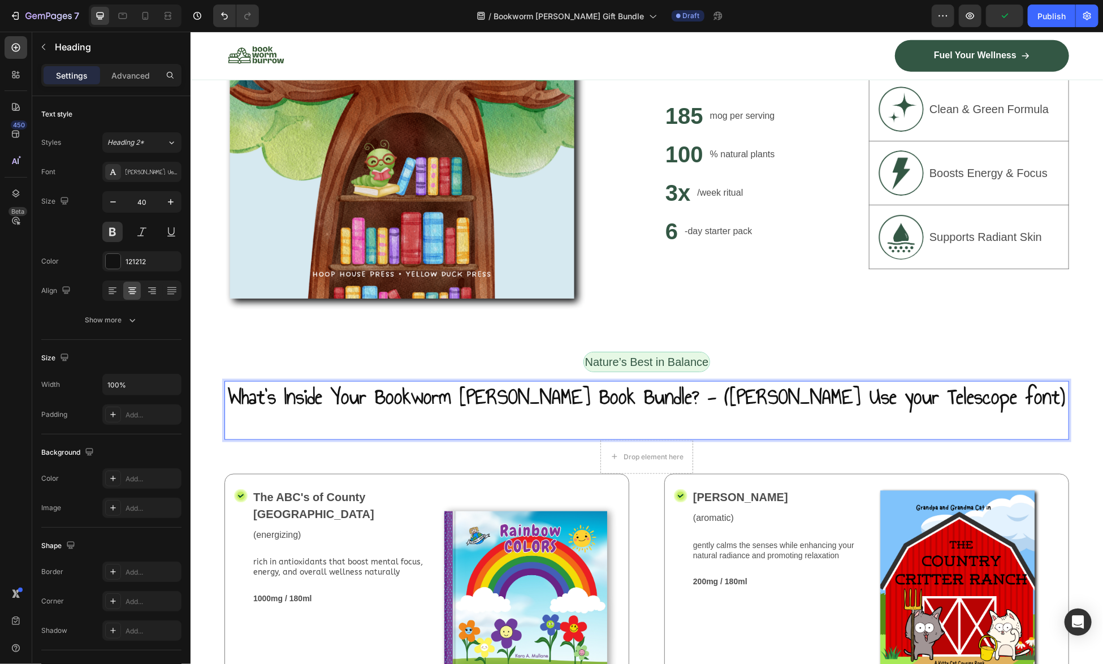
click at [707, 394] on p "What’s Inside Your Bookworm Burrow Book Bundle? - (Annie Use your Telescope fon…" at bounding box center [646, 396] width 842 height 29
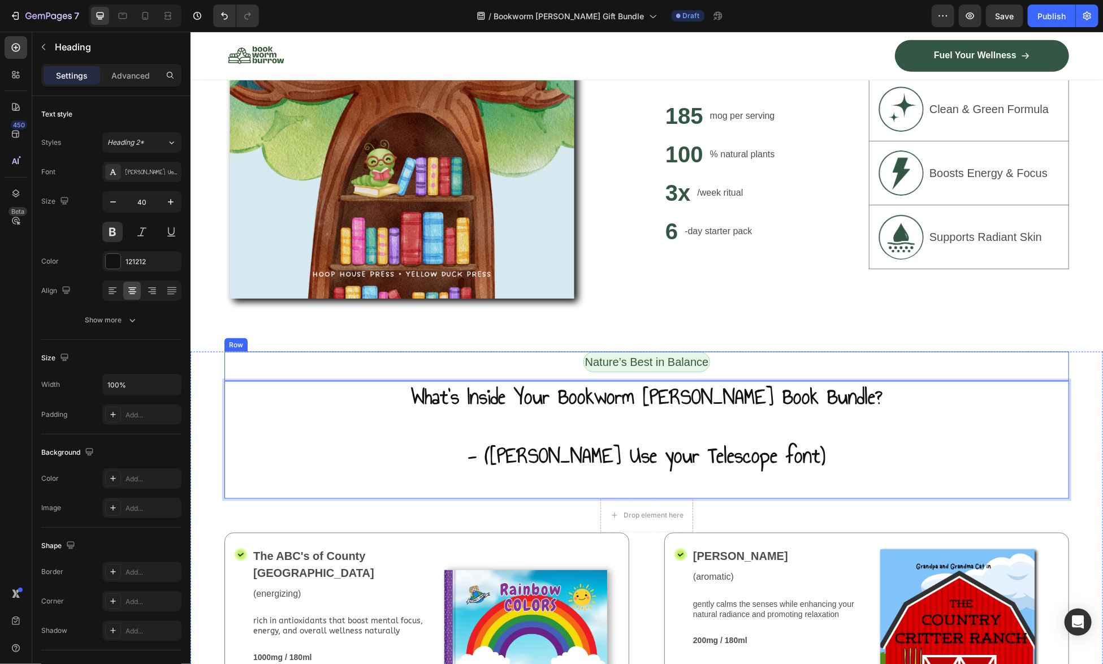
click at [826, 351] on div "Nature’s Best in Balance Text Block Row" at bounding box center [646, 365] width 845 height 29
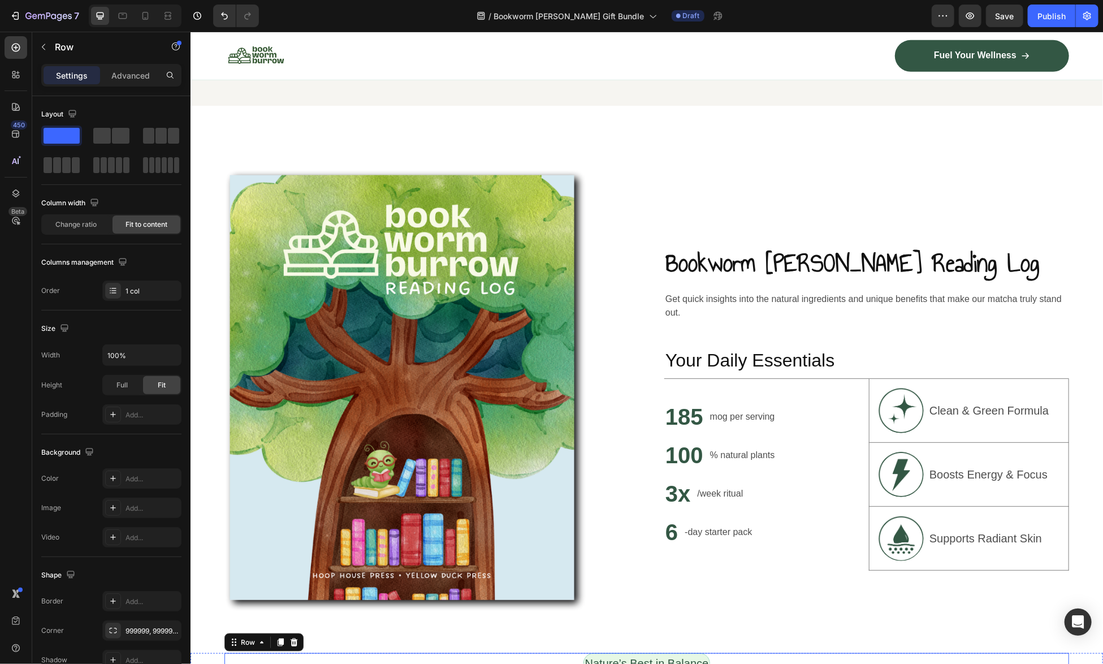
scroll to position [291, 0]
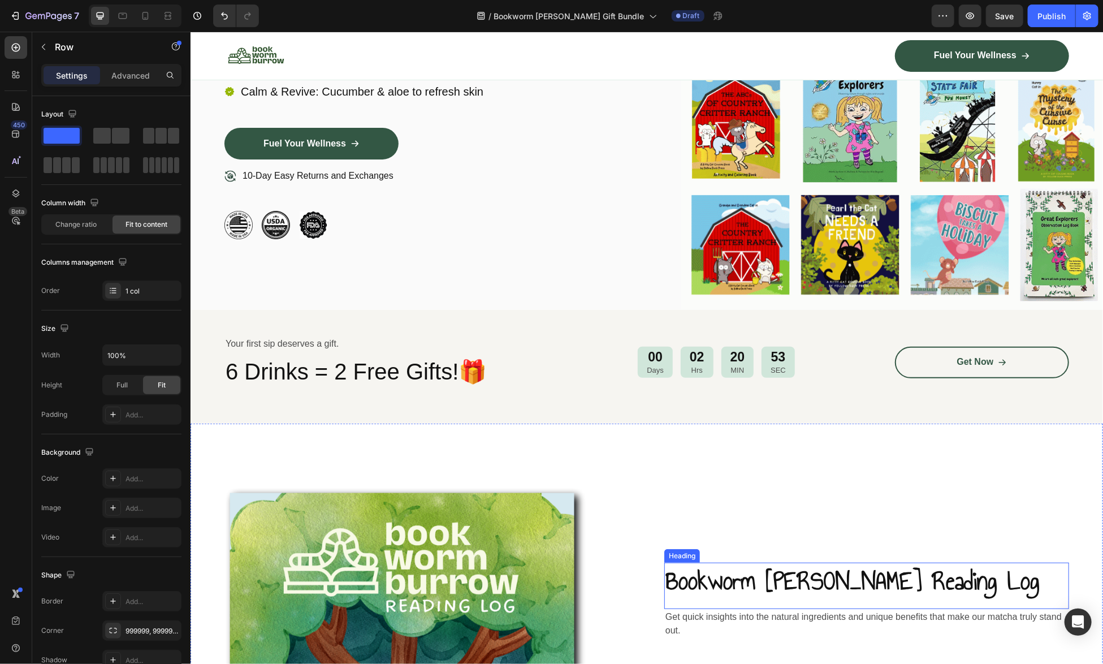
click at [712, 578] on h2 "Bookworm [PERSON_NAME] Reading Log" at bounding box center [866, 580] width 405 height 37
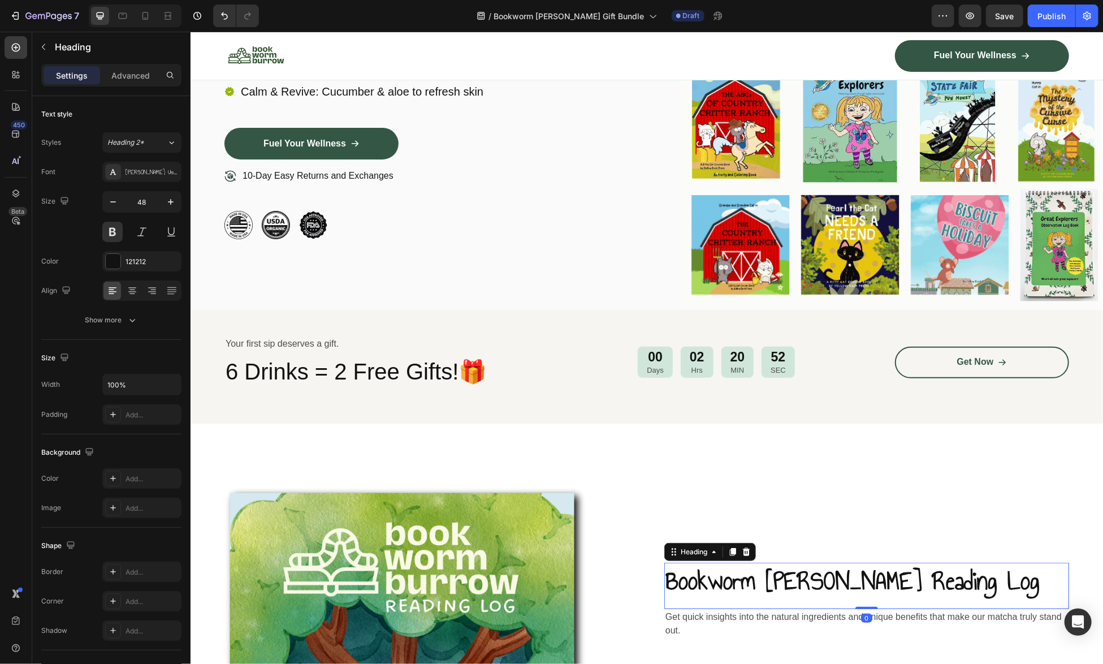
click at [712, 578] on h2 "Bookworm [PERSON_NAME] Reading Log" at bounding box center [866, 580] width 405 height 37
click at [712, 578] on p "Bookworm [PERSON_NAME] Reading Log" at bounding box center [866, 580] width 402 height 35
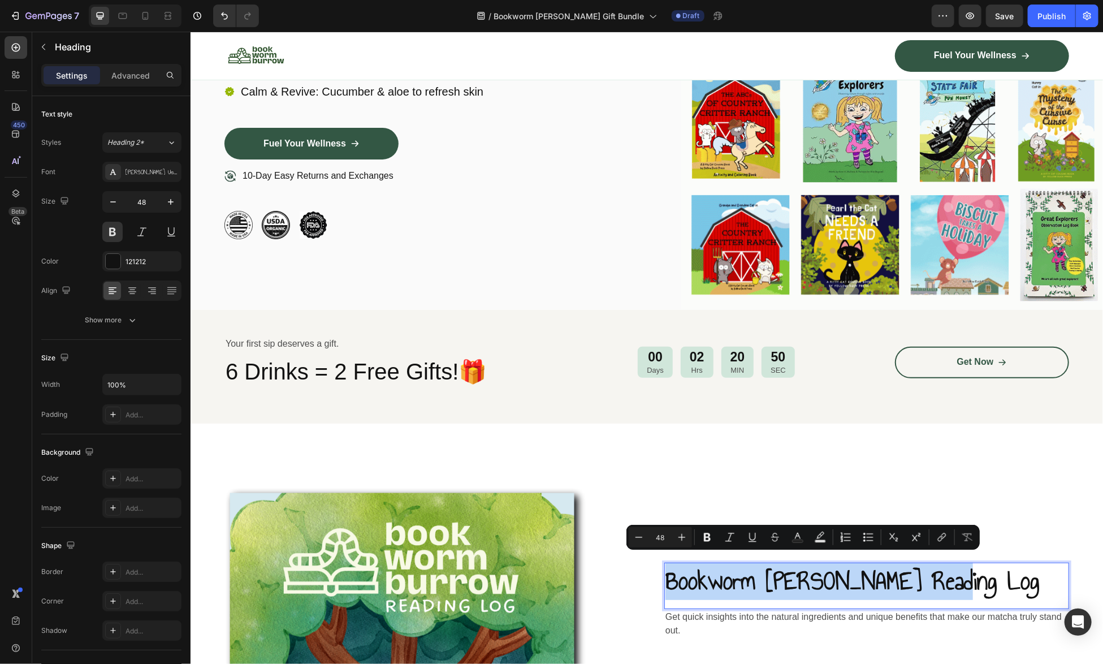
drag, startPoint x: 971, startPoint y: 571, endPoint x: 660, endPoint y: 570, distance: 310.3
click at [665, 570] on p "Bookworm [PERSON_NAME] Reading Log" at bounding box center [866, 580] width 402 height 35
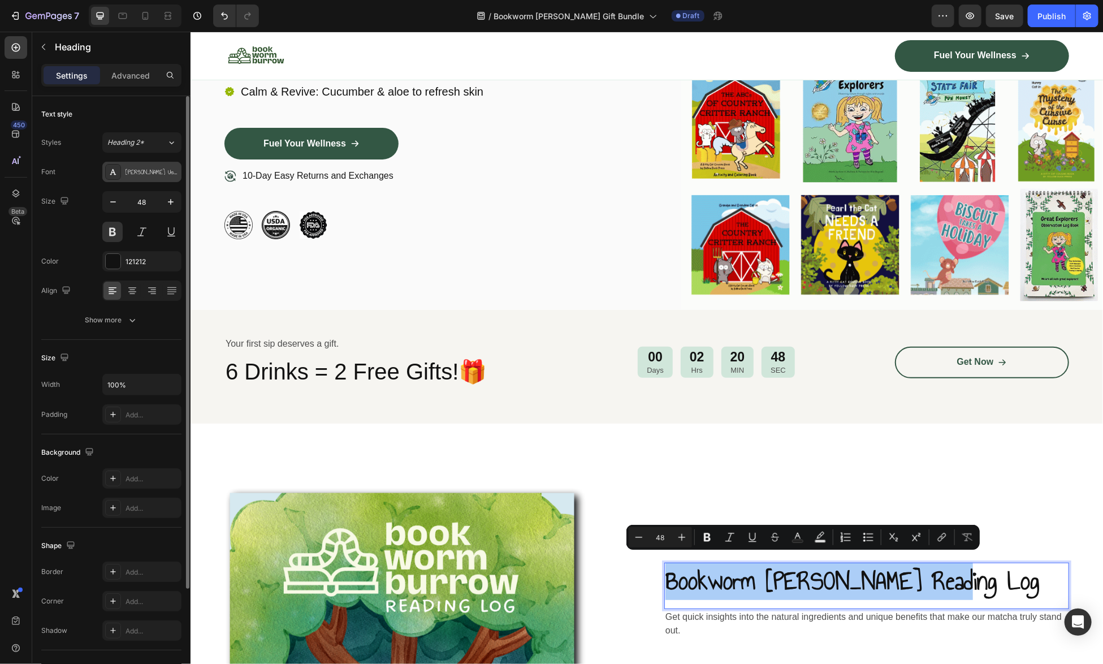
click at [132, 168] on div "Annie Use Your Telescope" at bounding box center [151, 172] width 53 height 10
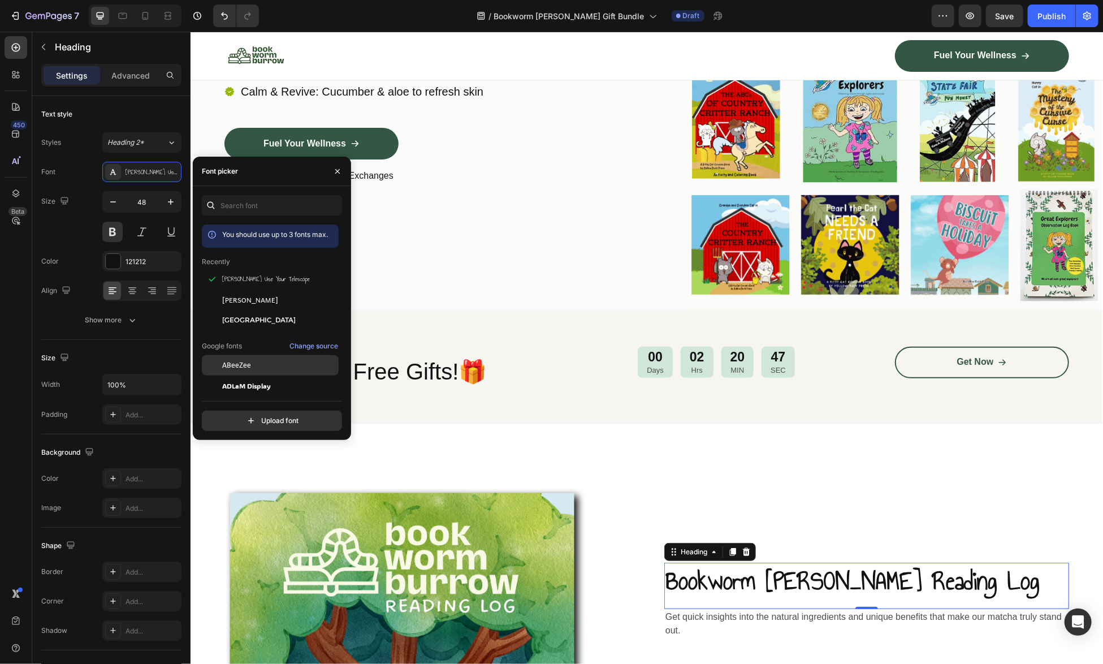
click at [249, 364] on span "ABeeZee" at bounding box center [236, 365] width 29 height 10
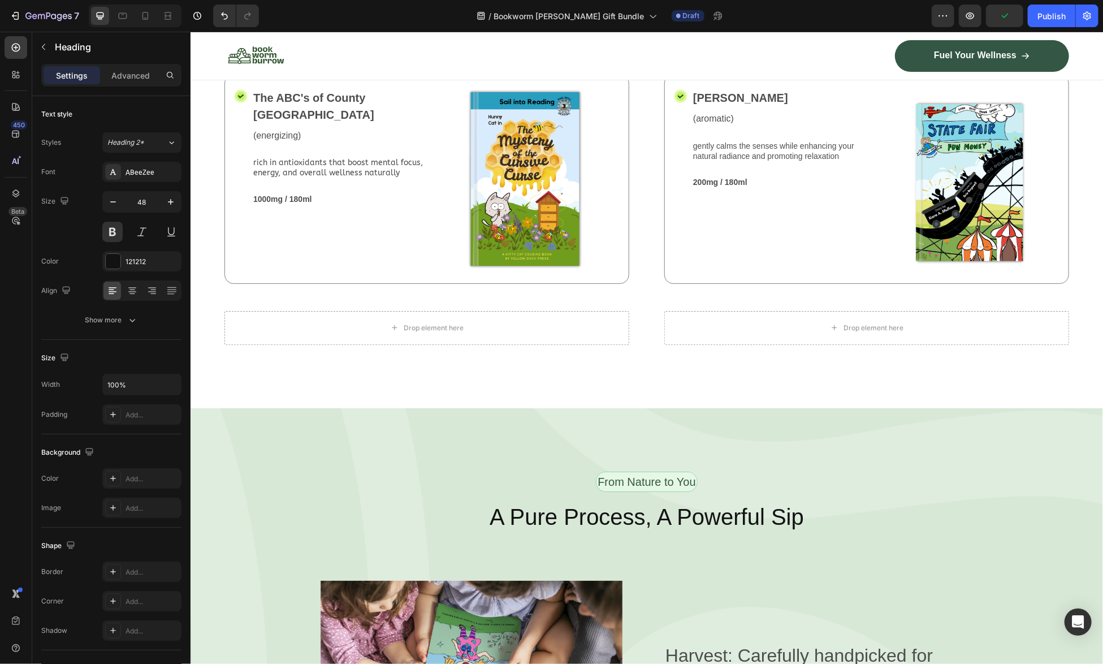
scroll to position [2487, 0]
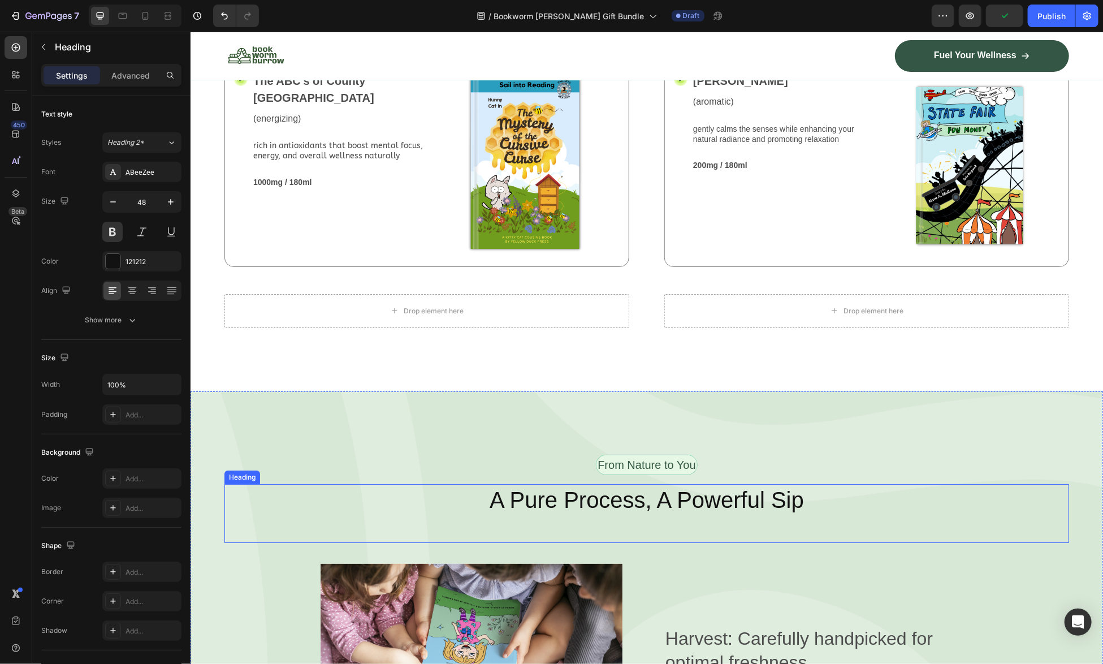
click at [714, 483] on h2 "A Pure Process, A Powerful Sip" at bounding box center [646, 499] width 845 height 32
click at [714, 484] on h2 "A Pure Process, A Powerful Sip" at bounding box center [646, 499] width 845 height 32
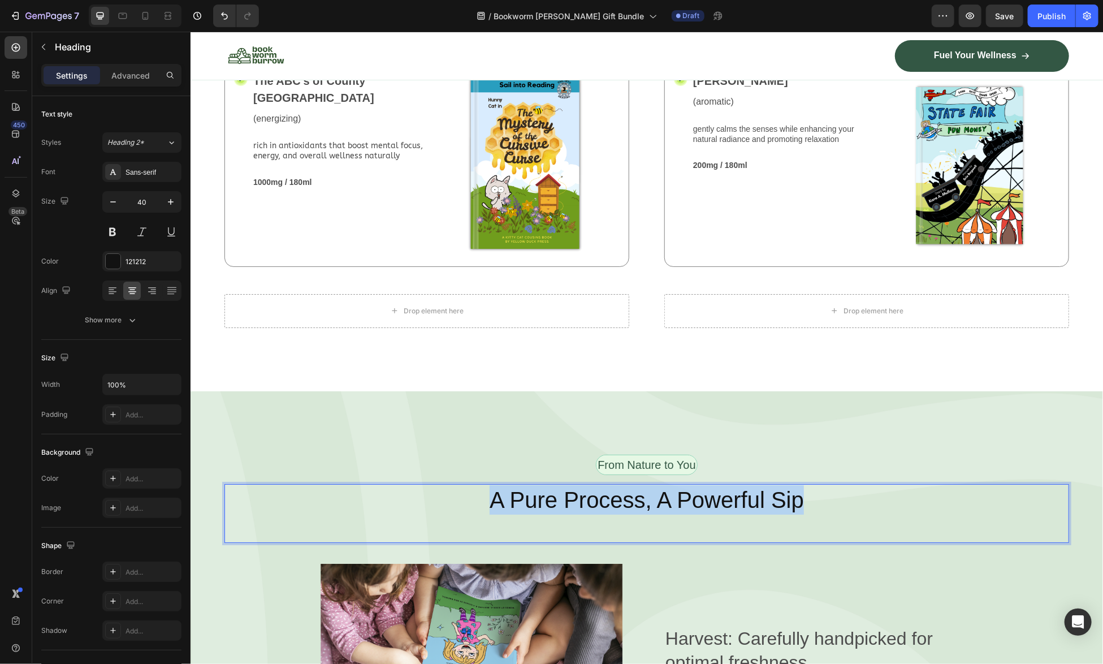
drag, startPoint x: 812, startPoint y: 487, endPoint x: 432, endPoint y: 488, distance: 379.9
click at [432, 488] on p "A Pure Process, A Powerful Sip" at bounding box center [646, 498] width 842 height 29
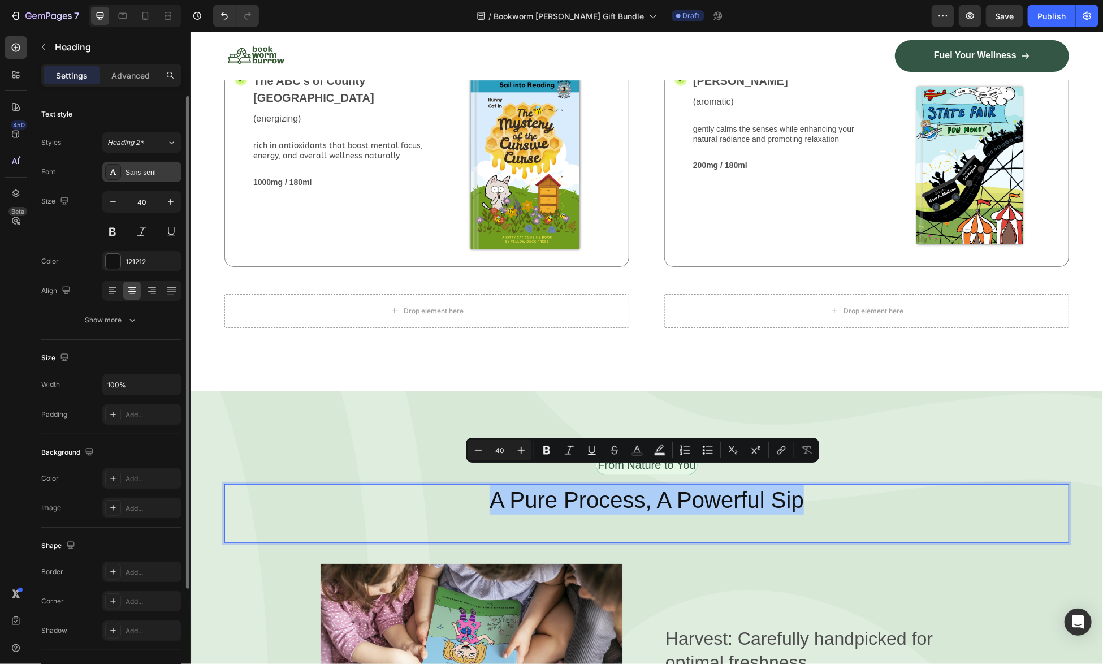
click at [133, 174] on div "Sans-serif" at bounding box center [151, 172] width 53 height 10
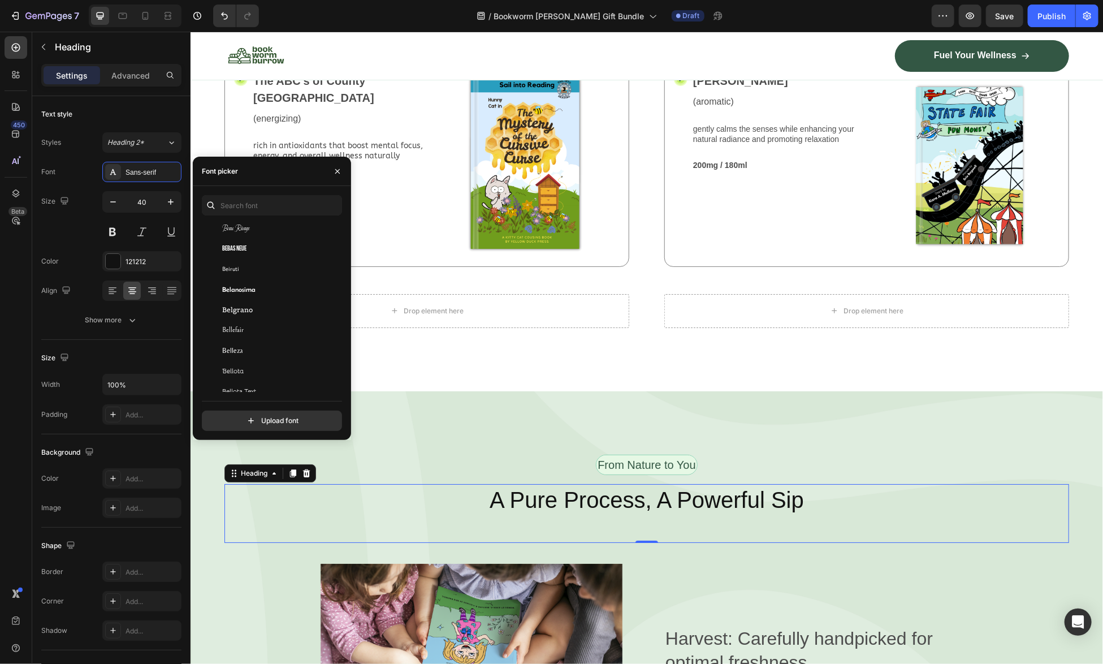
scroll to position [3844, 0]
click at [294, 317] on div "Bellota Text" at bounding box center [279, 321] width 114 height 10
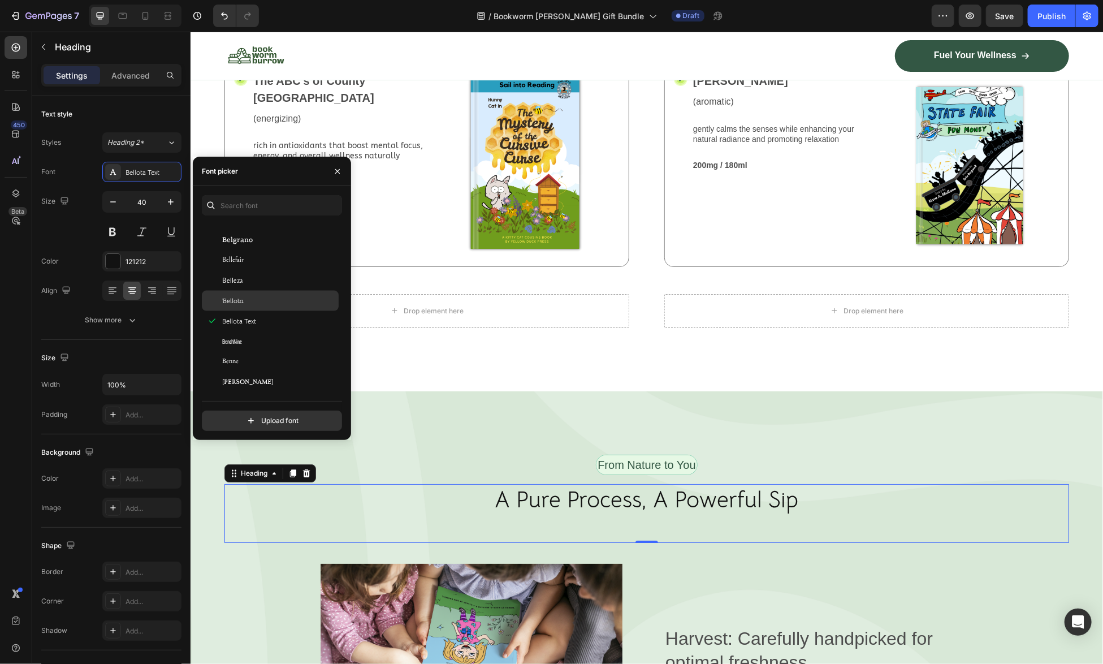
click at [278, 297] on div "Bellota" at bounding box center [279, 301] width 114 height 10
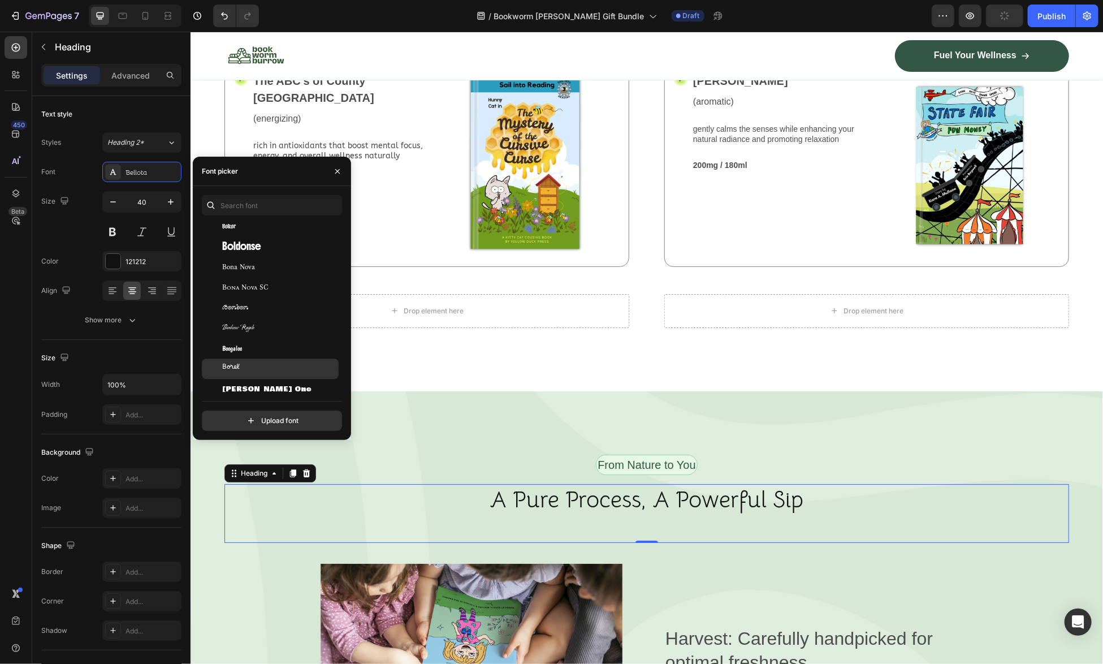
scroll to position [4748, 0]
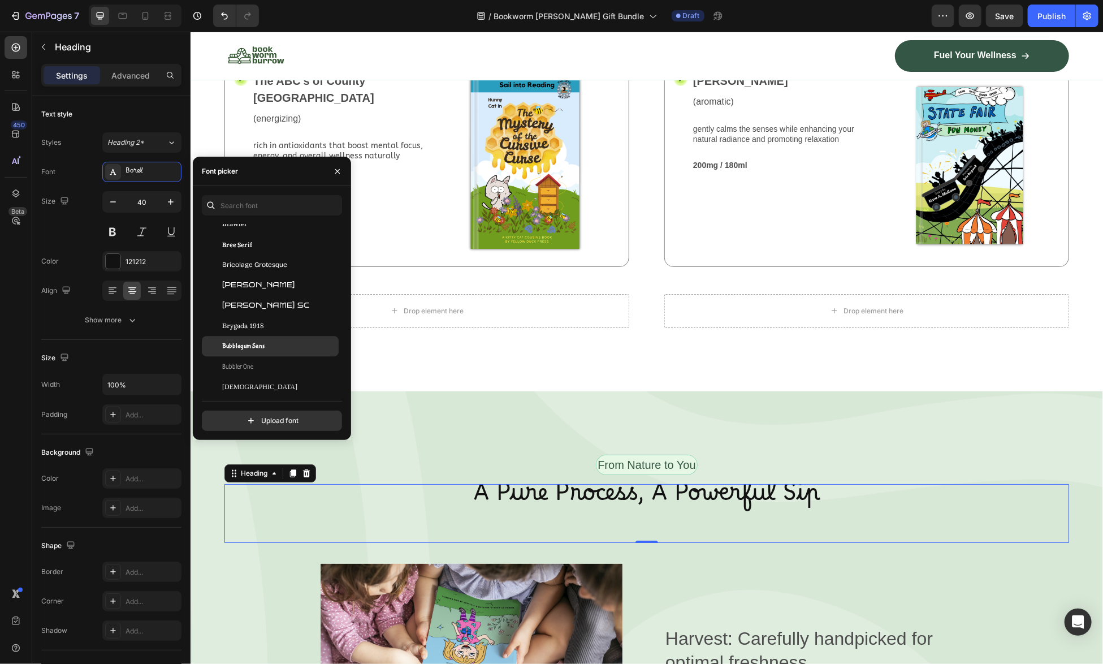
click at [287, 337] on div "Bubblegum Sans" at bounding box center [270, 346] width 137 height 20
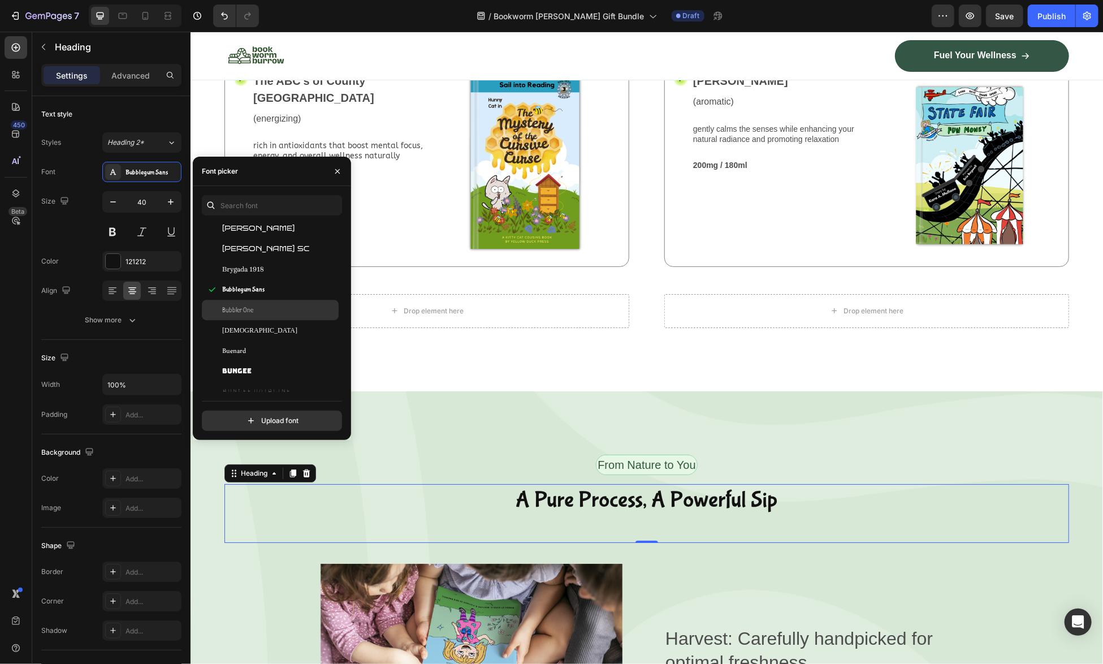
click at [285, 313] on div "Bubbler One" at bounding box center [279, 310] width 114 height 10
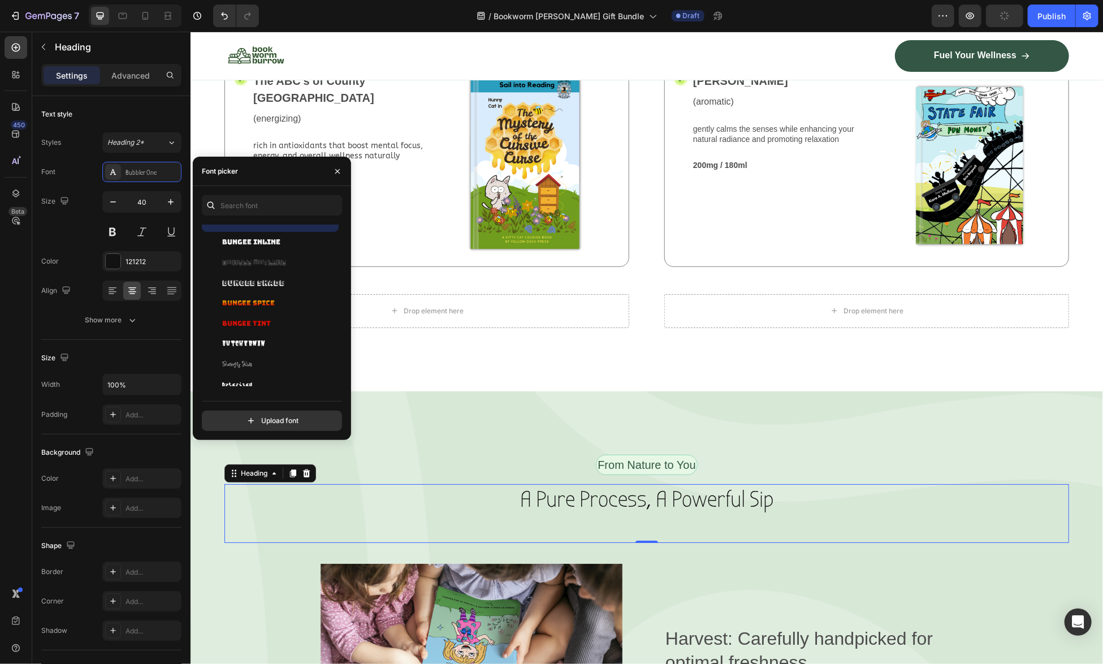
scroll to position [5313, 0]
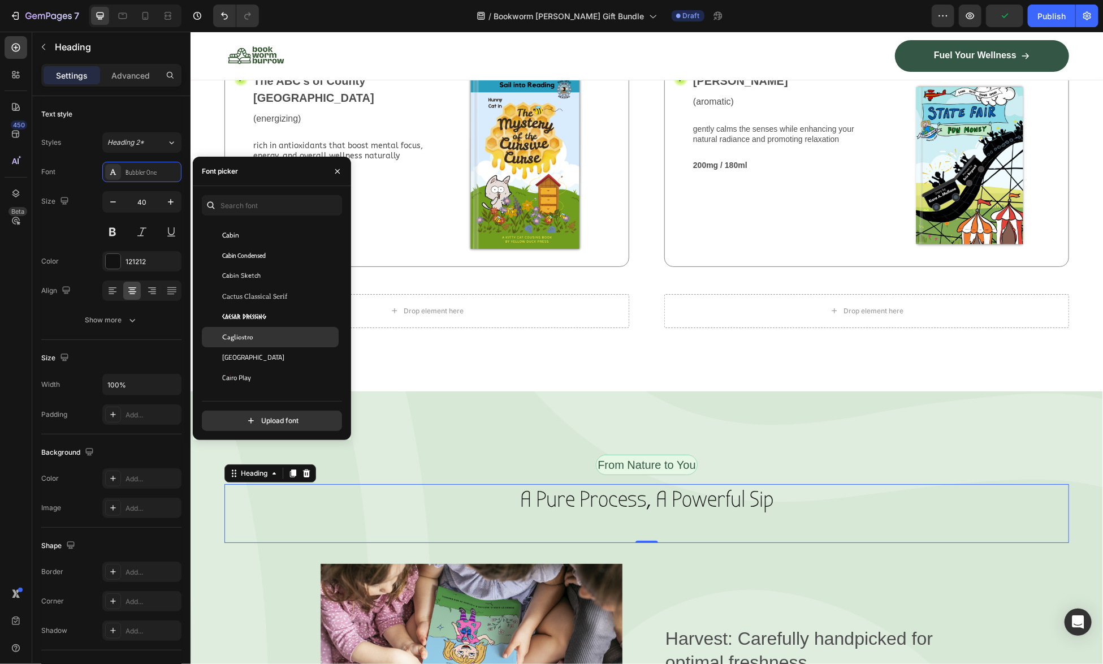
click at [277, 337] on div "Cagliostro" at bounding box center [279, 337] width 114 height 10
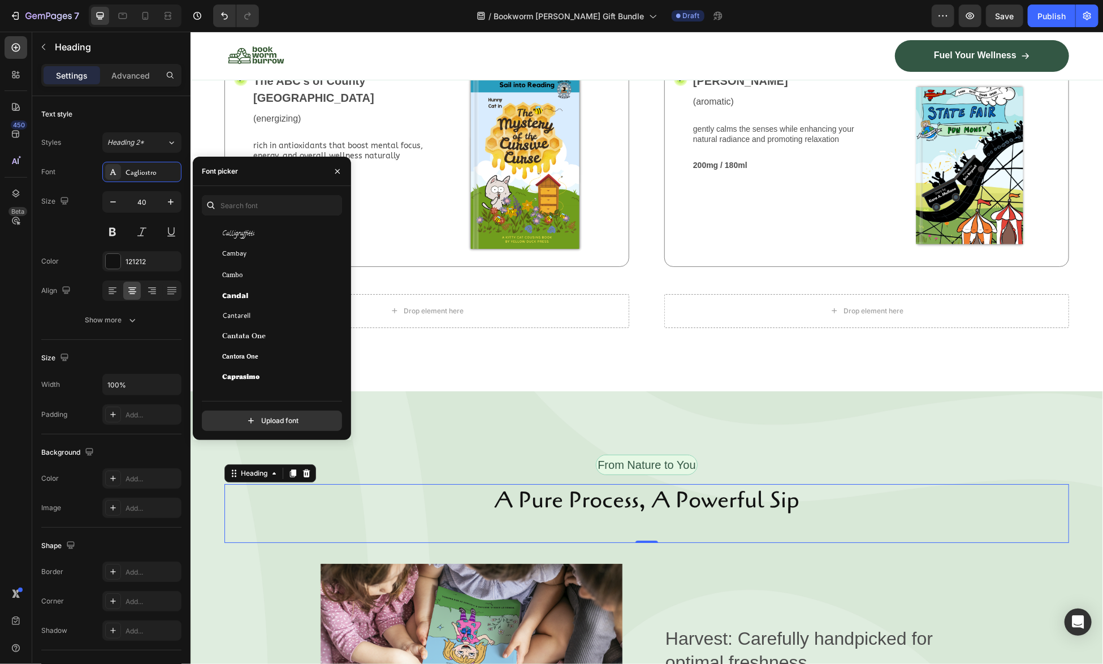
scroll to position [5540, 0]
click at [275, 350] on div "Cantora One" at bounding box center [279, 355] width 114 height 10
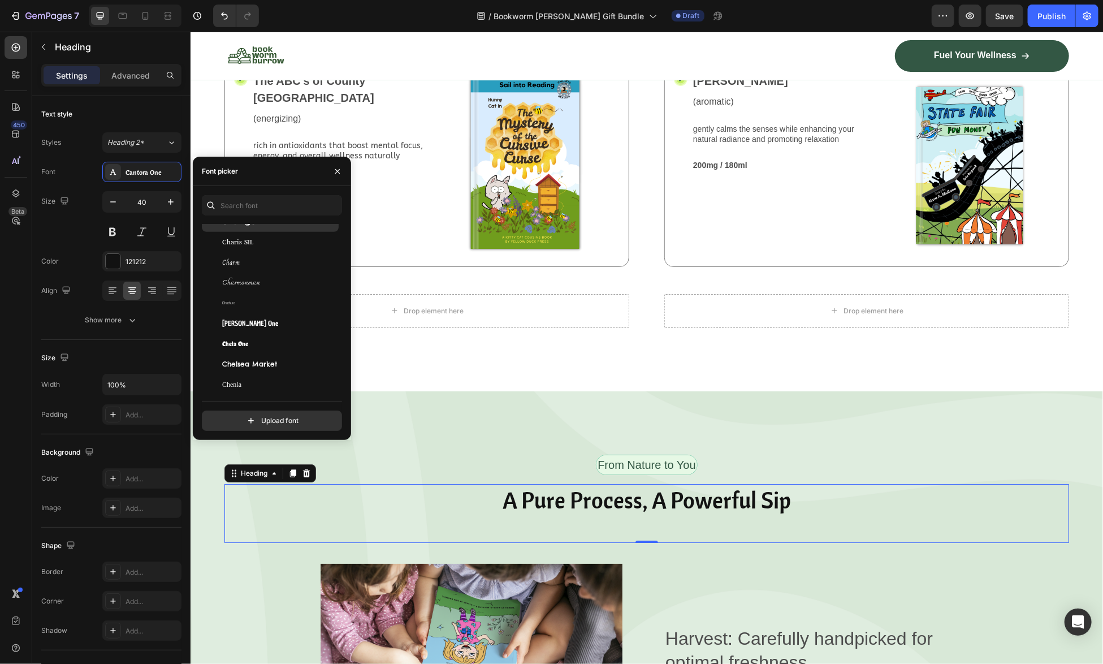
scroll to position [6218, 0]
click at [282, 308] on div "Chelsea Market" at bounding box center [279, 307] width 114 height 10
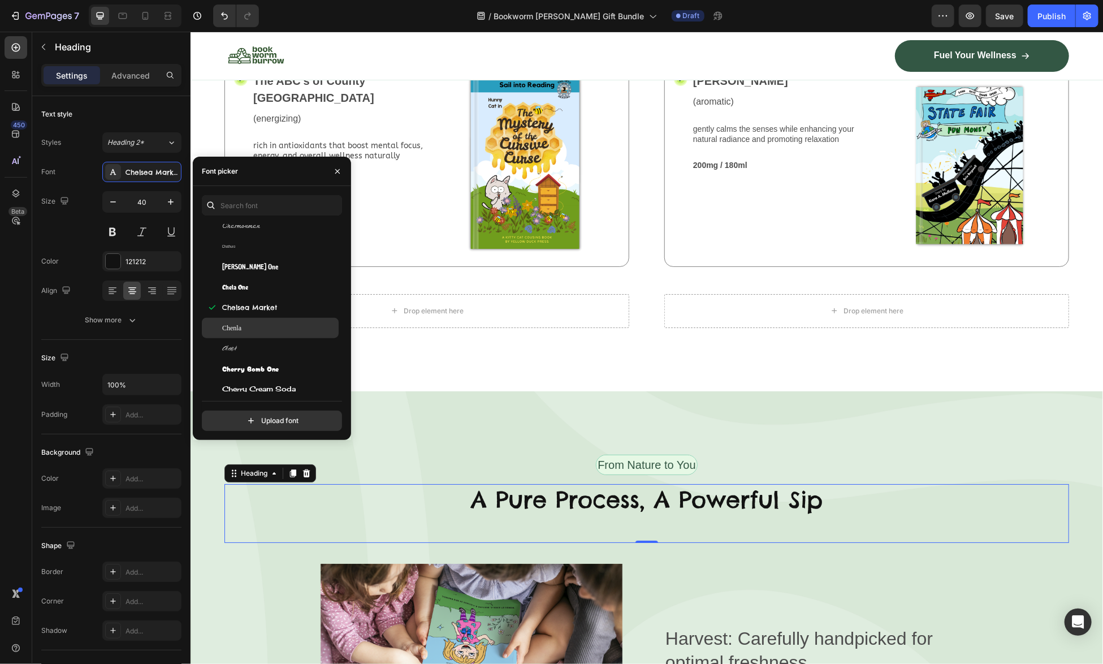
scroll to position [6331, 0]
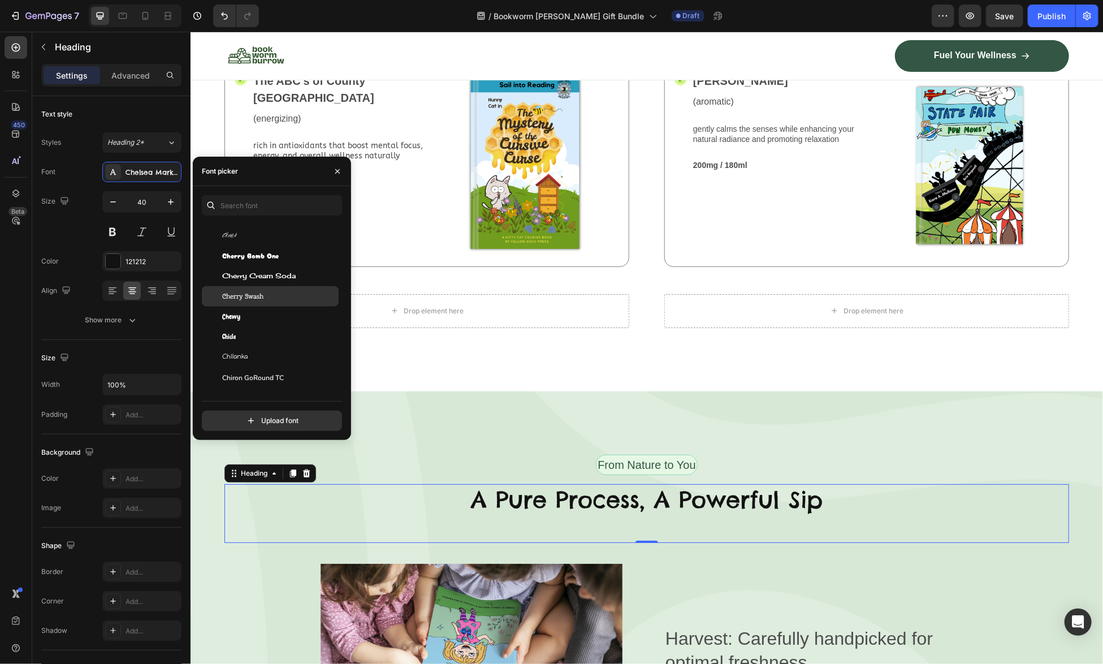
click at [261, 297] on span "Cherry Swash" at bounding box center [242, 296] width 41 height 10
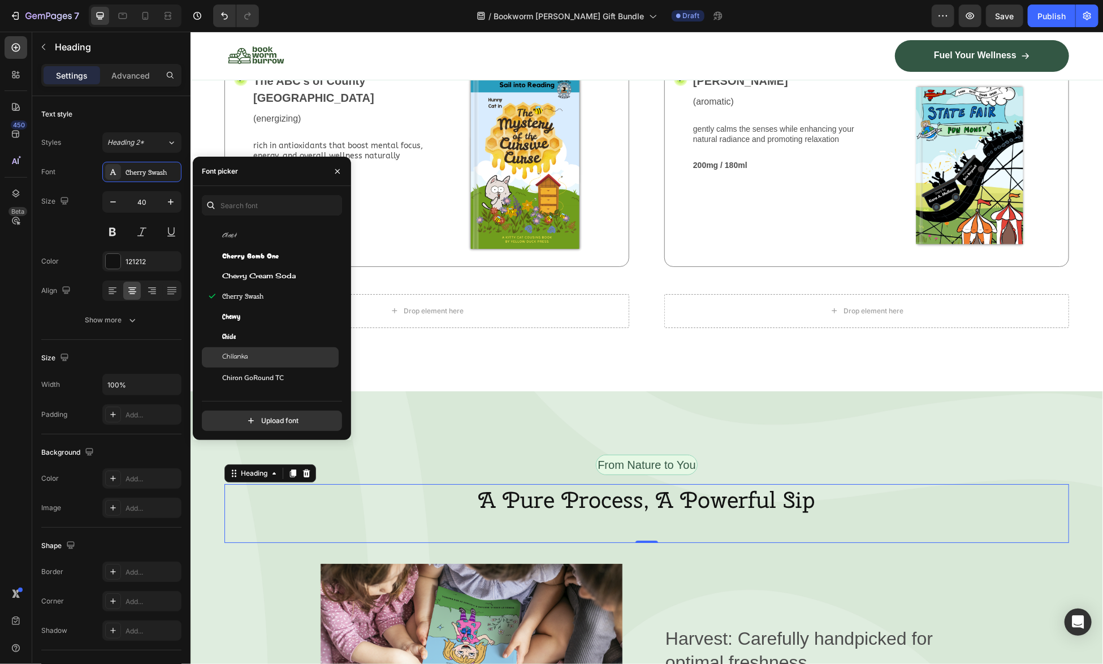
click at [253, 358] on div "Chilanka" at bounding box center [279, 357] width 114 height 10
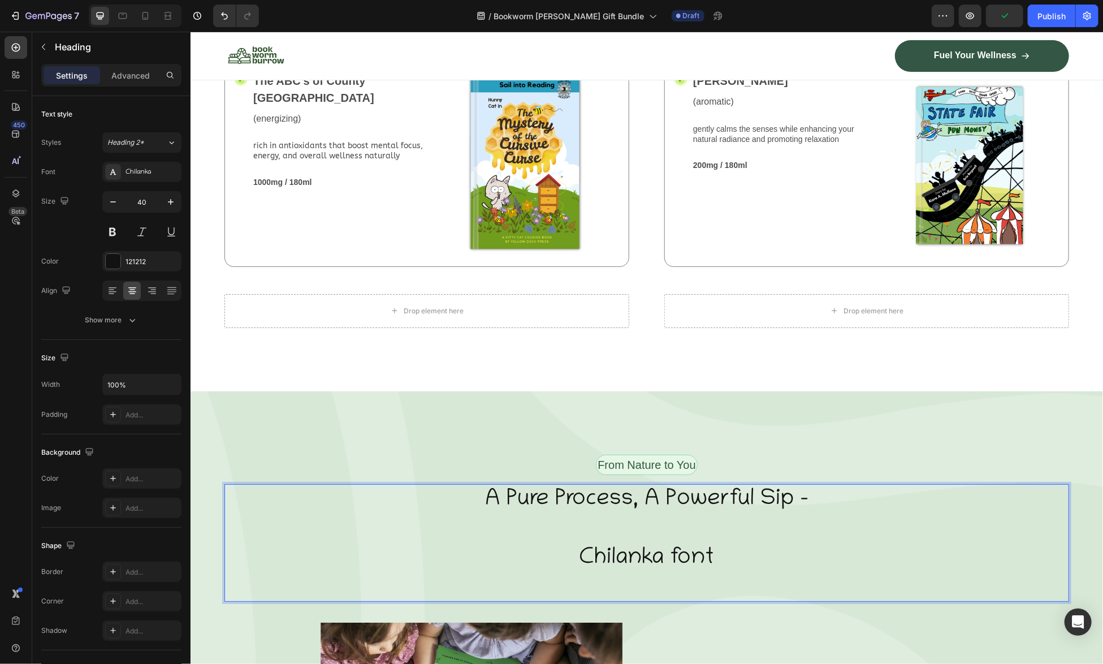
click at [770, 523] on p "A Pure Process, A Powerful Sip - Chilanka font" at bounding box center [646, 528] width 842 height 88
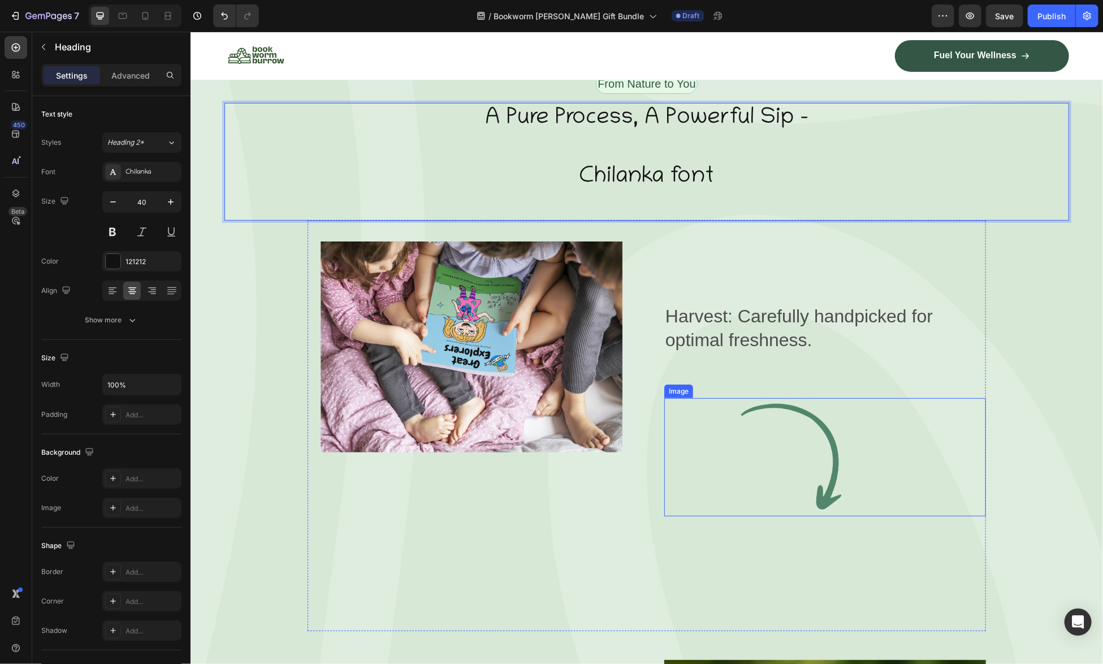
scroll to position [2826, 0]
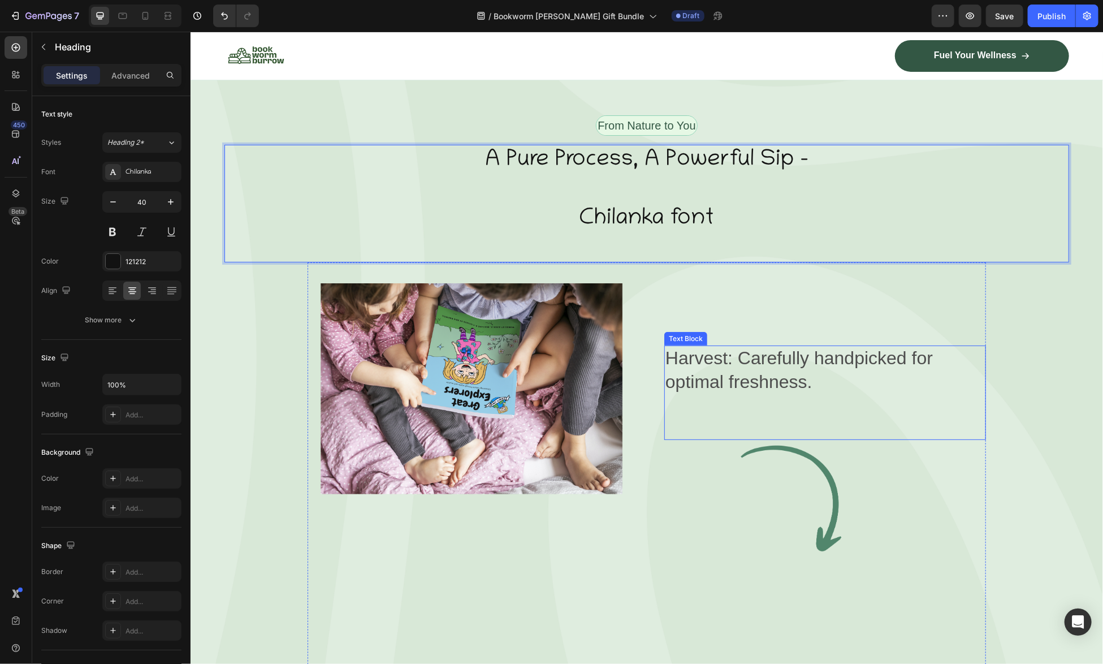
click at [755, 346] on p "Harvest: Carefully handpicked for optimal freshness." at bounding box center [824, 369] width 319 height 47
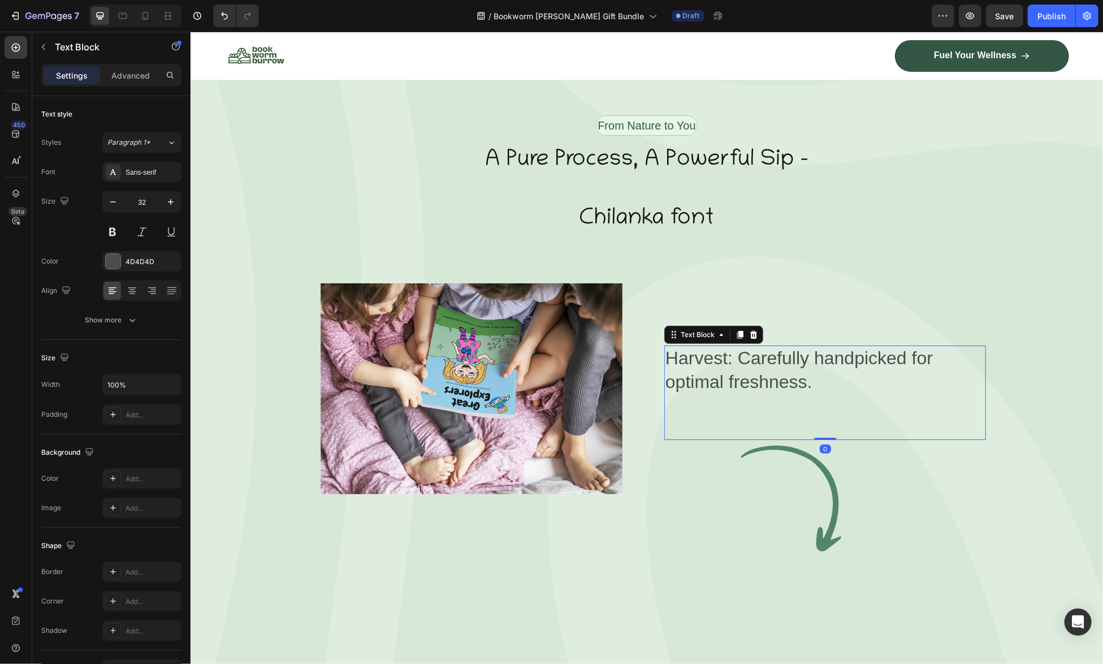
click at [755, 346] on p "Harvest: Carefully handpicked for optimal freshness." at bounding box center [824, 369] width 319 height 47
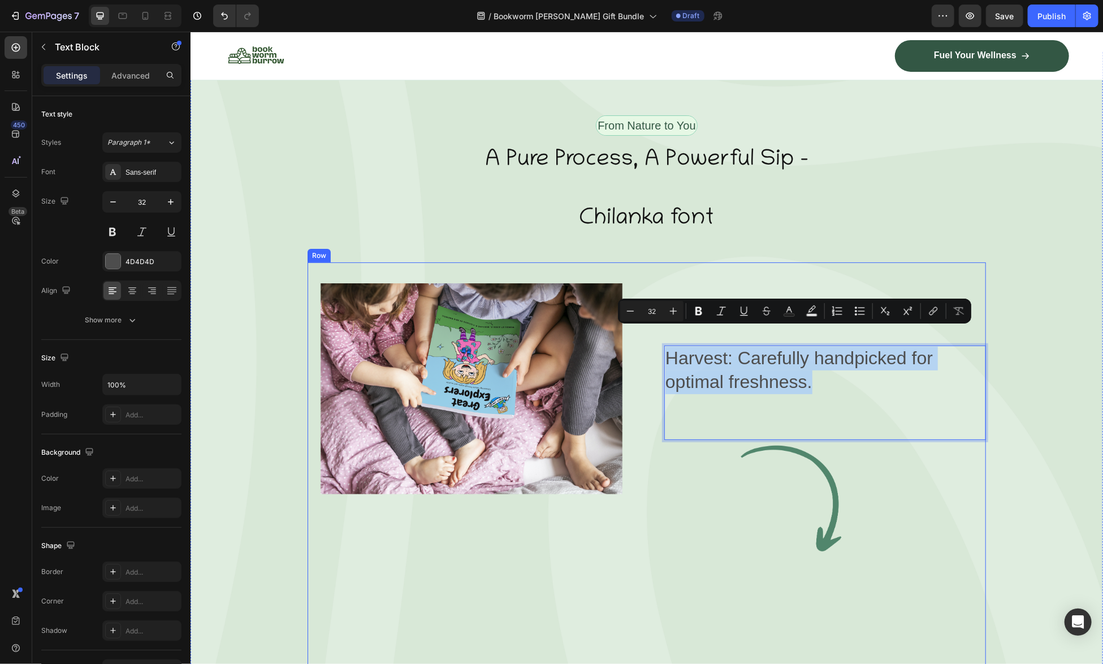
drag, startPoint x: 825, startPoint y: 361, endPoint x: 658, endPoint y: 330, distance: 169.6
click at [658, 330] on div "Image Harvest: Carefully handpicked for optimal freshness. Text Block 0 Image R…" at bounding box center [646, 467] width 678 height 411
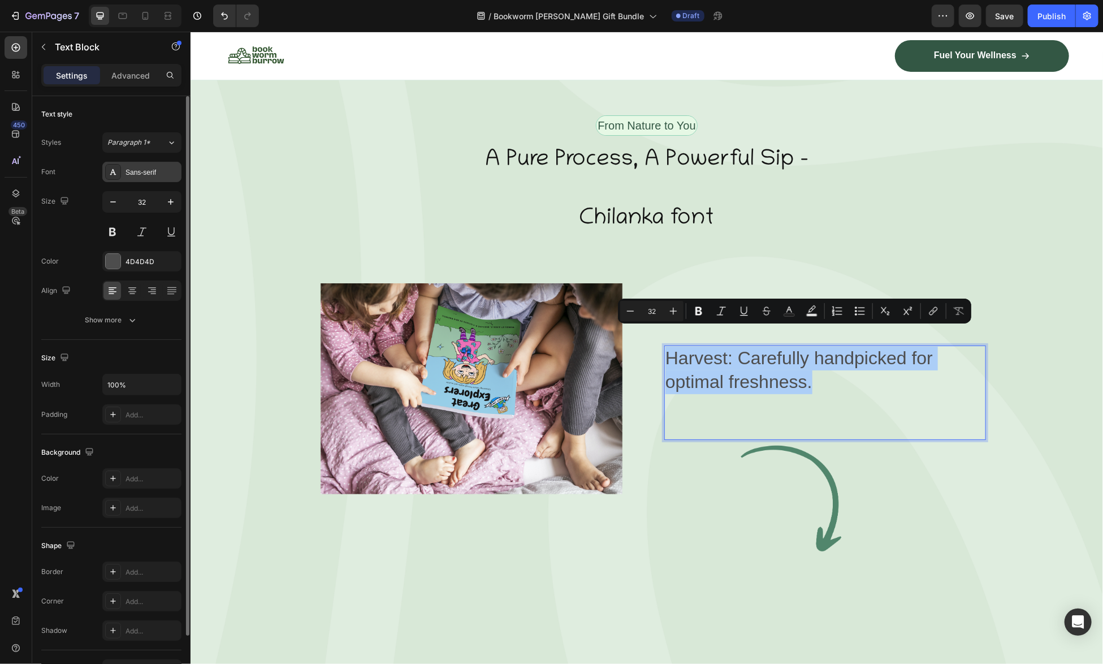
click at [131, 172] on div "Sans-serif" at bounding box center [151, 172] width 53 height 10
drag, startPoint x: 842, startPoint y: 362, endPoint x: 661, endPoint y: 341, distance: 182.0
click at [665, 346] on p "Harvest: Carefully handpicked for optimal freshness." at bounding box center [824, 369] width 319 height 47
click at [142, 173] on div "Sans-serif" at bounding box center [151, 172] width 53 height 10
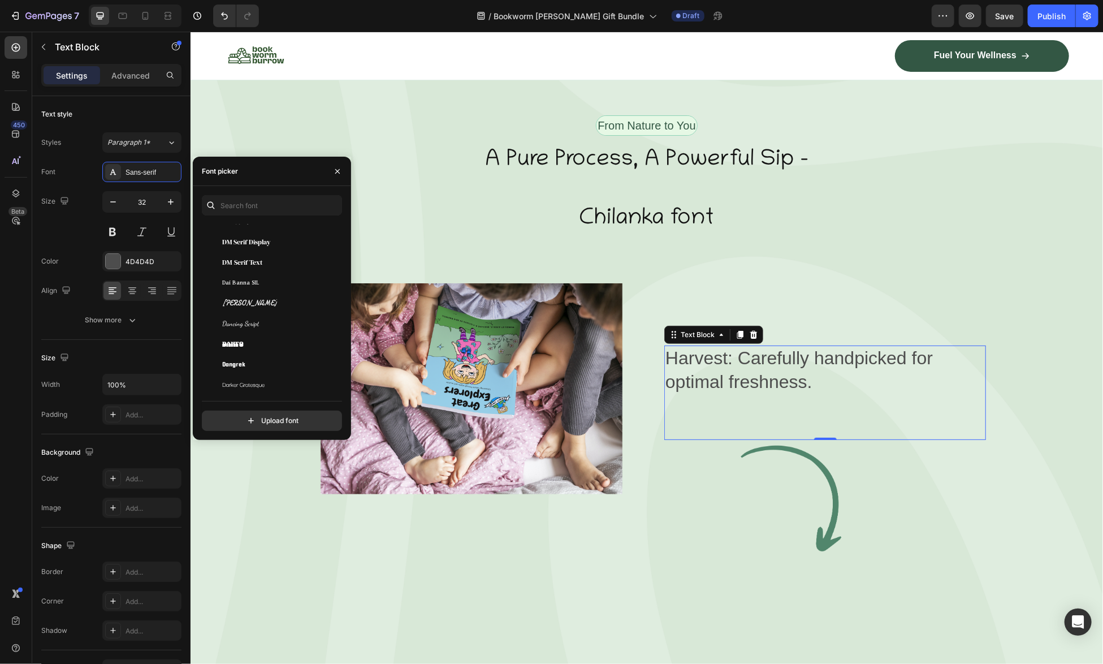
scroll to position [8027, 0]
click at [267, 356] on div "Didact Gothic" at bounding box center [270, 350] width 137 height 20
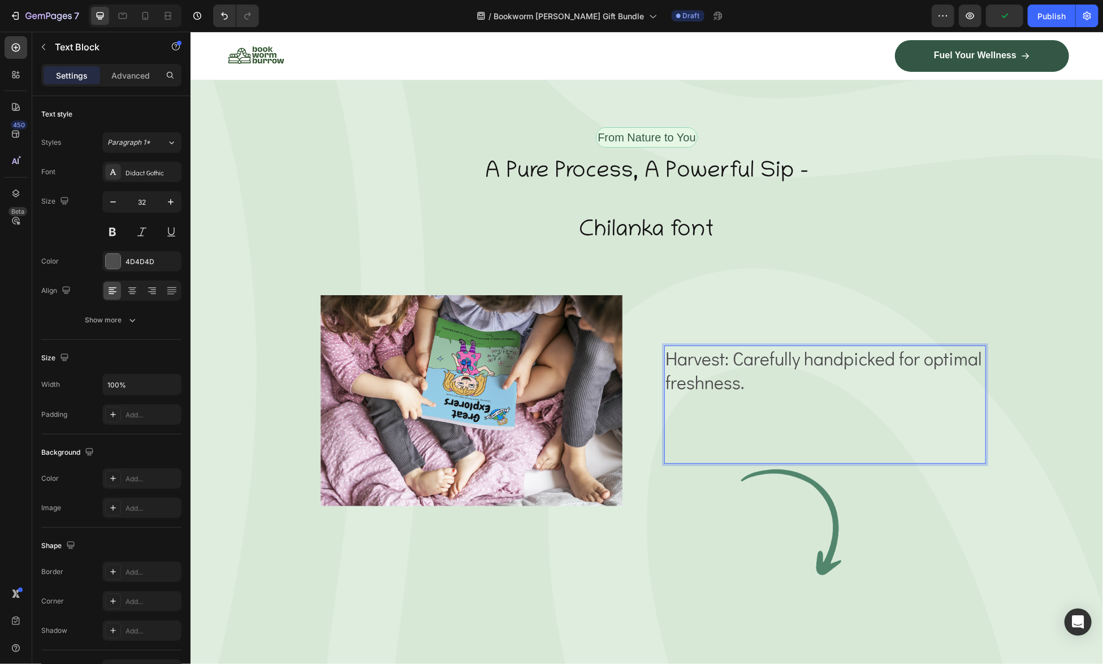
scroll to position [2803, 0]
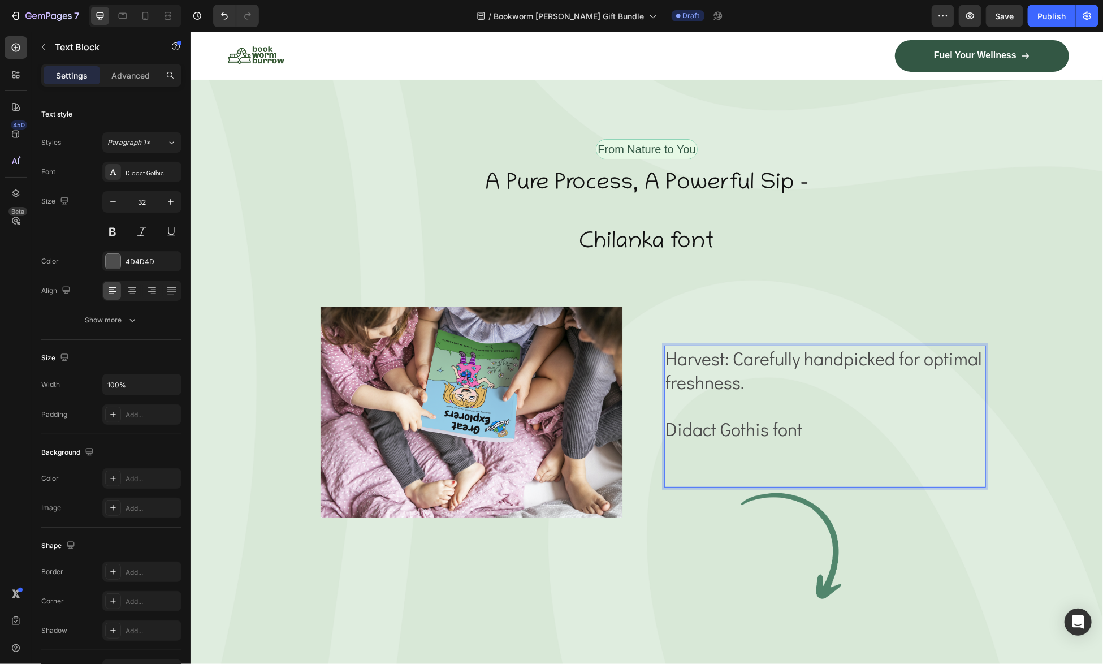
click at [668, 417] on p "Didact Gothis font" at bounding box center [824, 429] width 319 height 24
click at [659, 417] on div "Image Harvest: Carefully handpicked for optimal freshness. Didact Gothis font T…" at bounding box center [646, 490] width 678 height 411
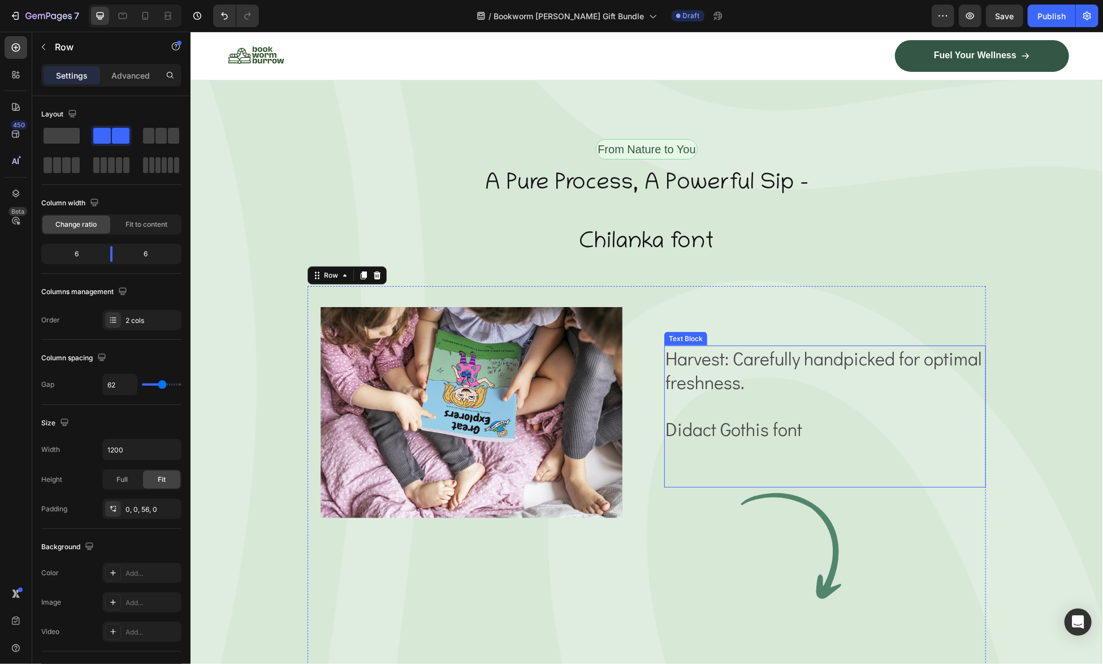
click at [665, 417] on p "Didact Gothis font" at bounding box center [824, 429] width 319 height 24
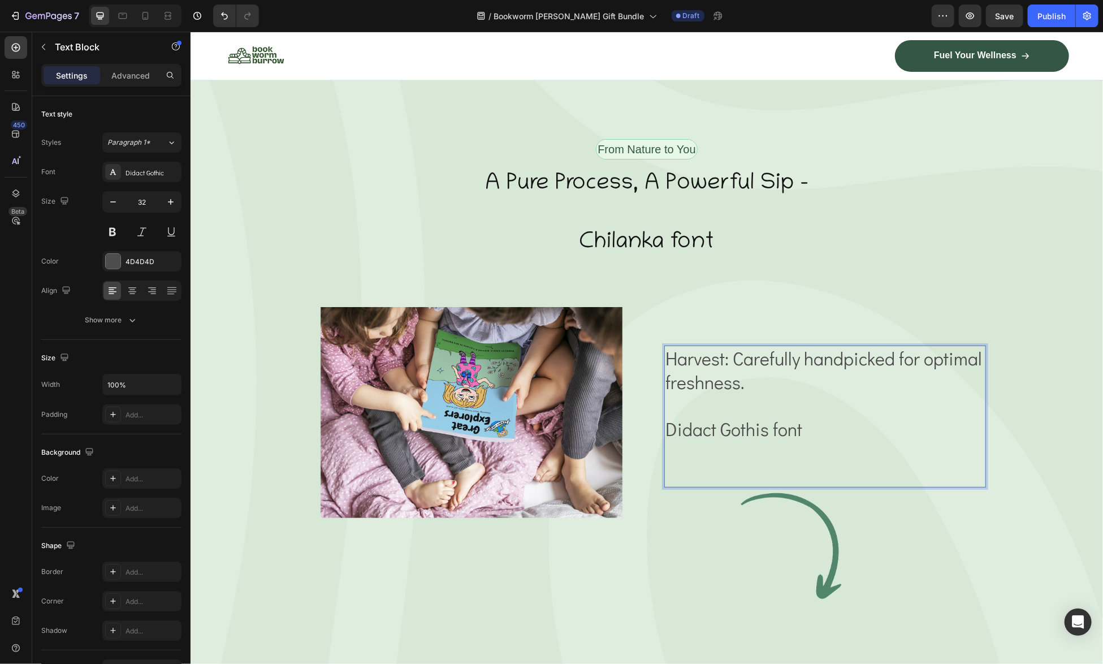
click at [665, 417] on p "Didact Gothis font" at bounding box center [824, 429] width 319 height 24
click at [768, 417] on p "(Didact Gothis font" at bounding box center [824, 429] width 319 height 24
click at [823, 422] on div "Harvest: Carefully handpicked for optimal freshness. (Didact Gothic font Text B…" at bounding box center [825, 415] width 322 height 141
click at [816, 417] on p "(Didact Gothic font" at bounding box center [824, 429] width 319 height 24
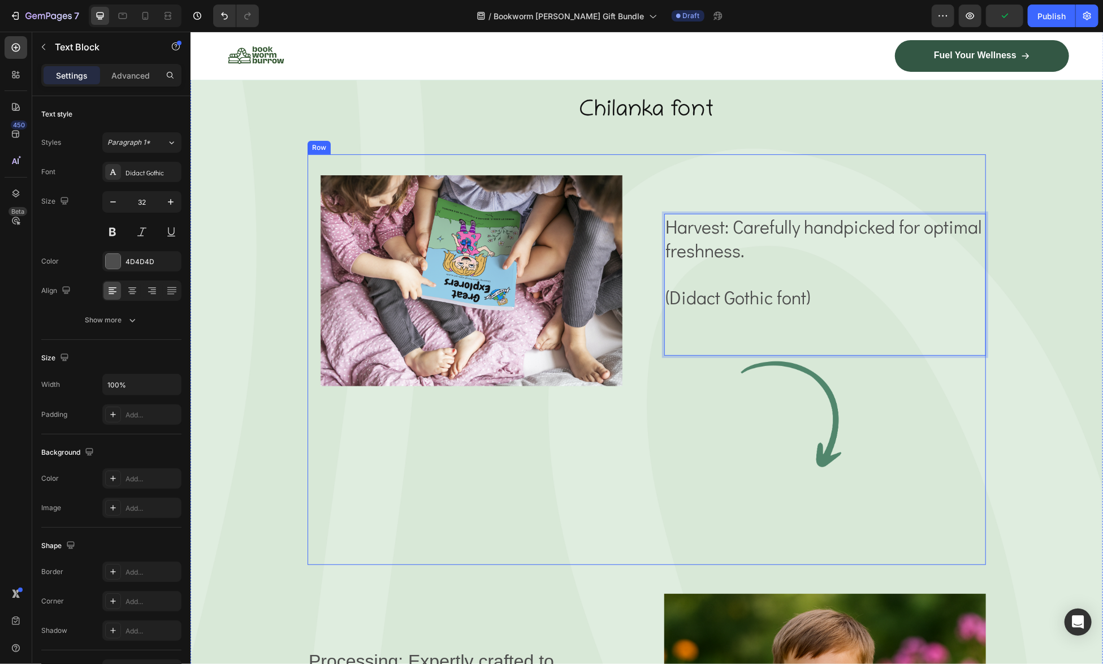
scroll to position [3029, 0]
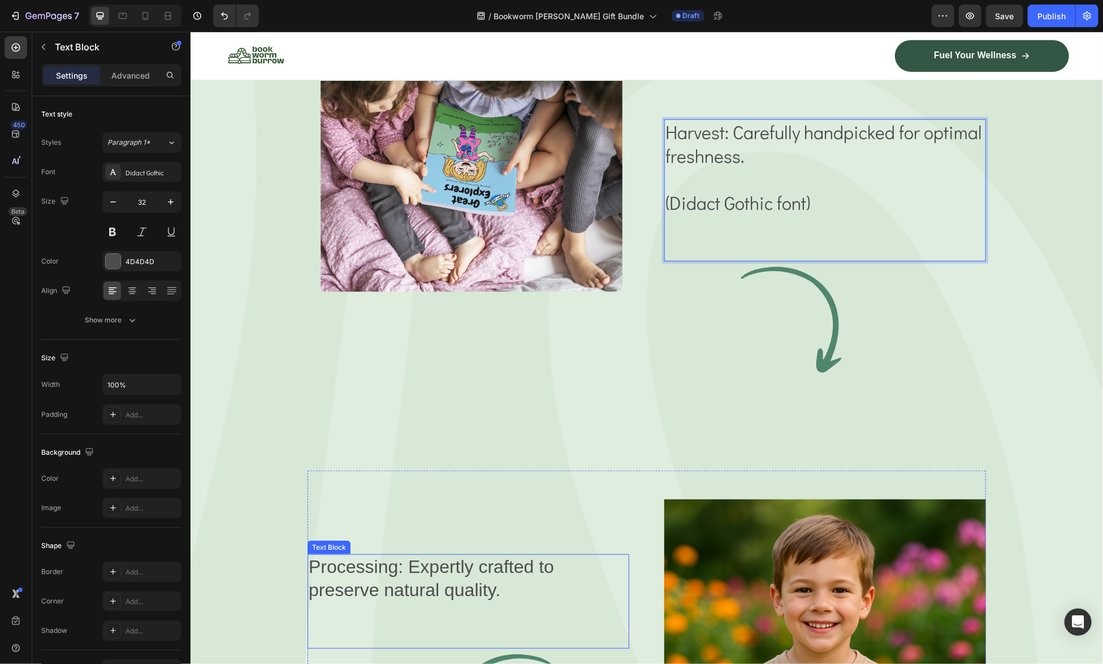
click at [464, 555] on p "Processing: Expertly crafted to preserve natural quality." at bounding box center [467, 578] width 319 height 47
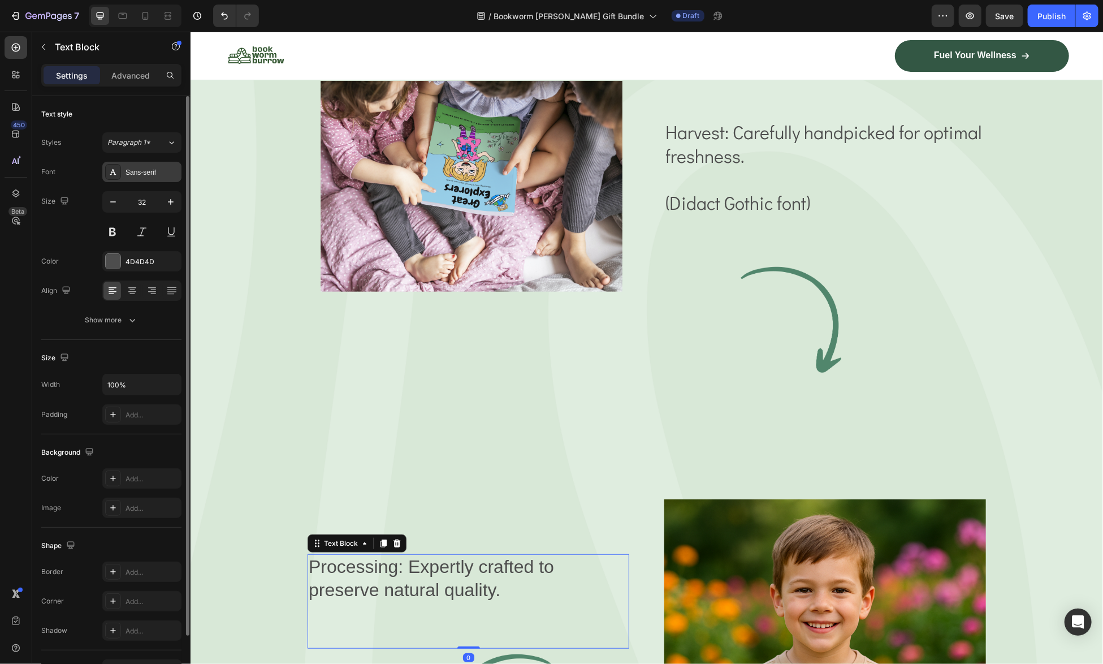
click at [139, 171] on div "Sans-serif" at bounding box center [151, 172] width 53 height 10
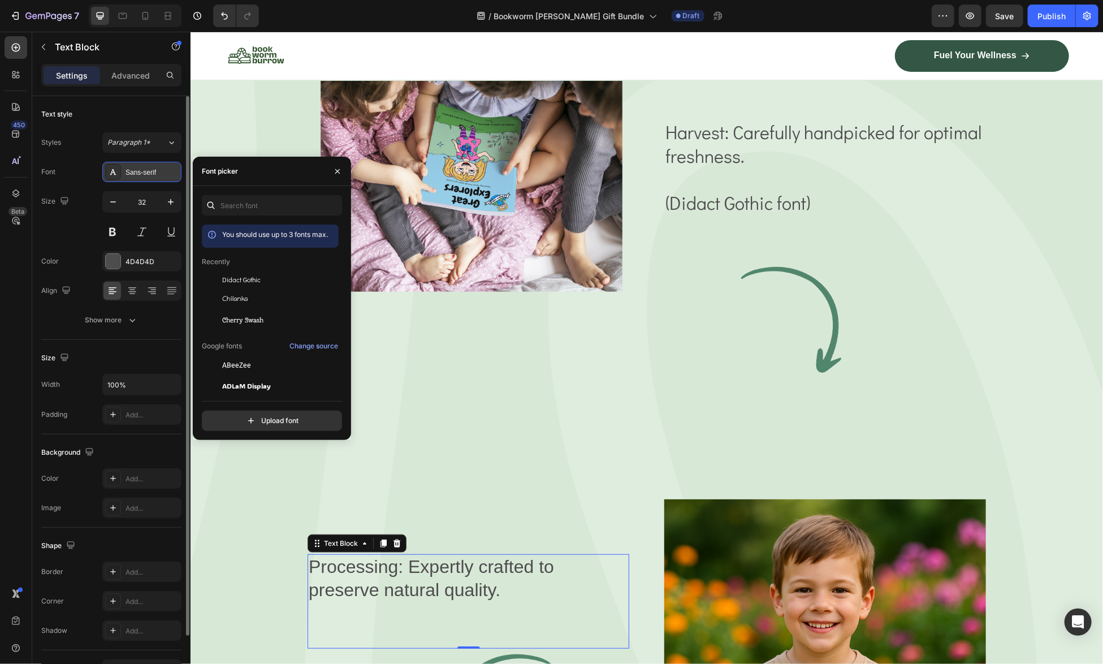
click at [138, 167] on div "Sans-serif" at bounding box center [151, 172] width 53 height 10
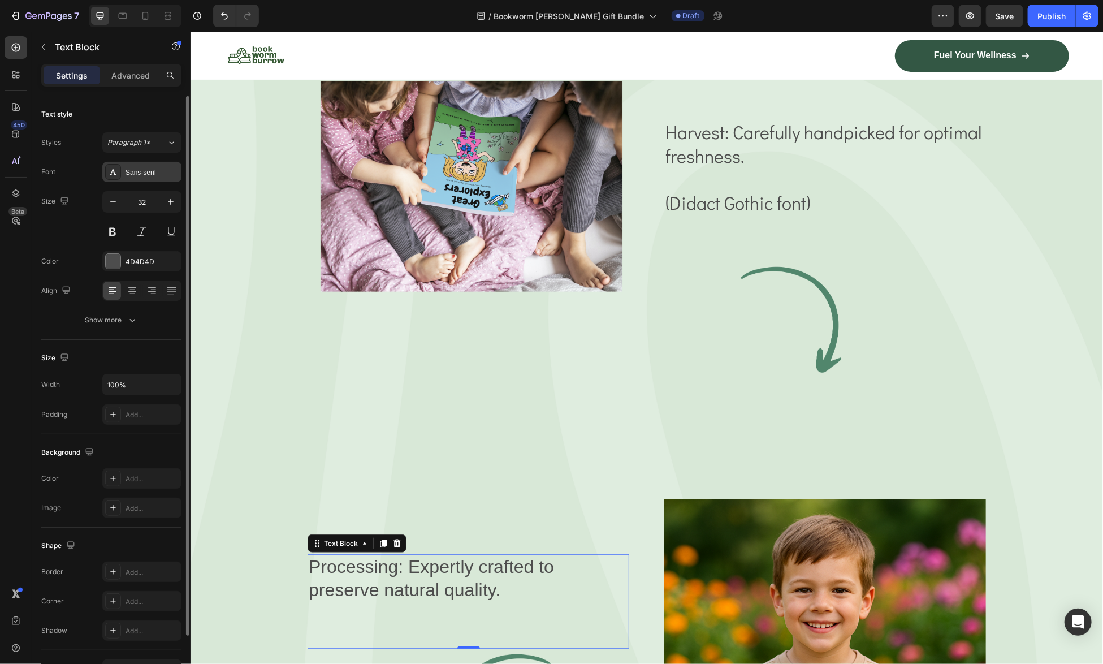
click at [151, 178] on div "Sans-serif" at bounding box center [141, 172] width 79 height 20
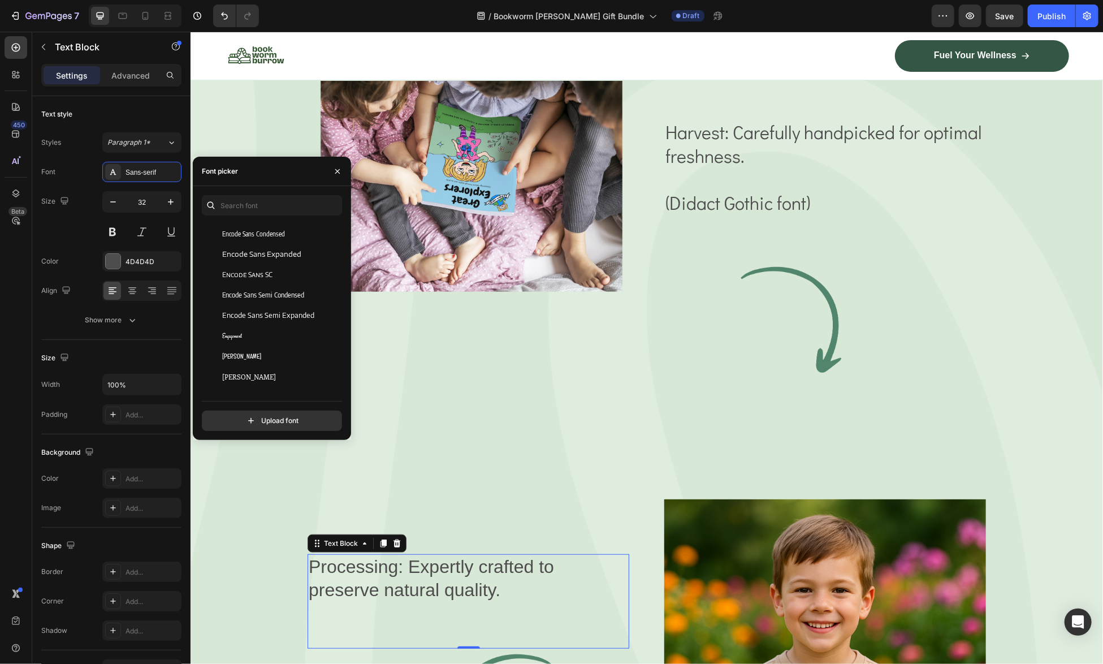
scroll to position [9101, 0]
click at [285, 347] on div "Englebert" at bounding box center [270, 355] width 137 height 20
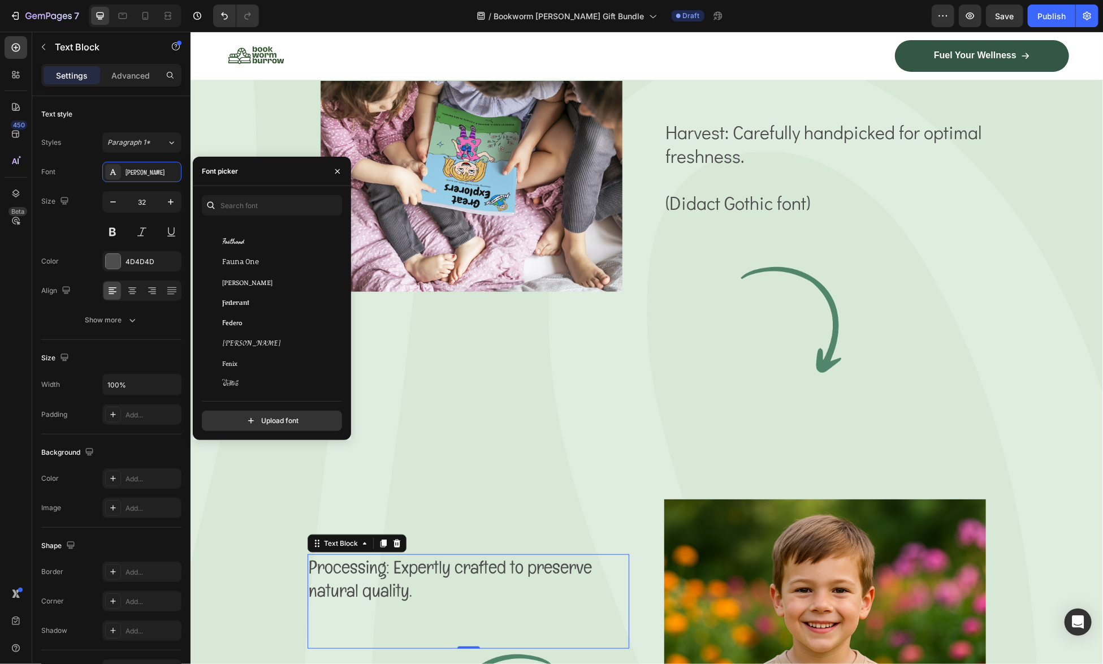
scroll to position [9779, 0]
click at [296, 366] on div "Finger Paint" at bounding box center [279, 368] width 114 height 10
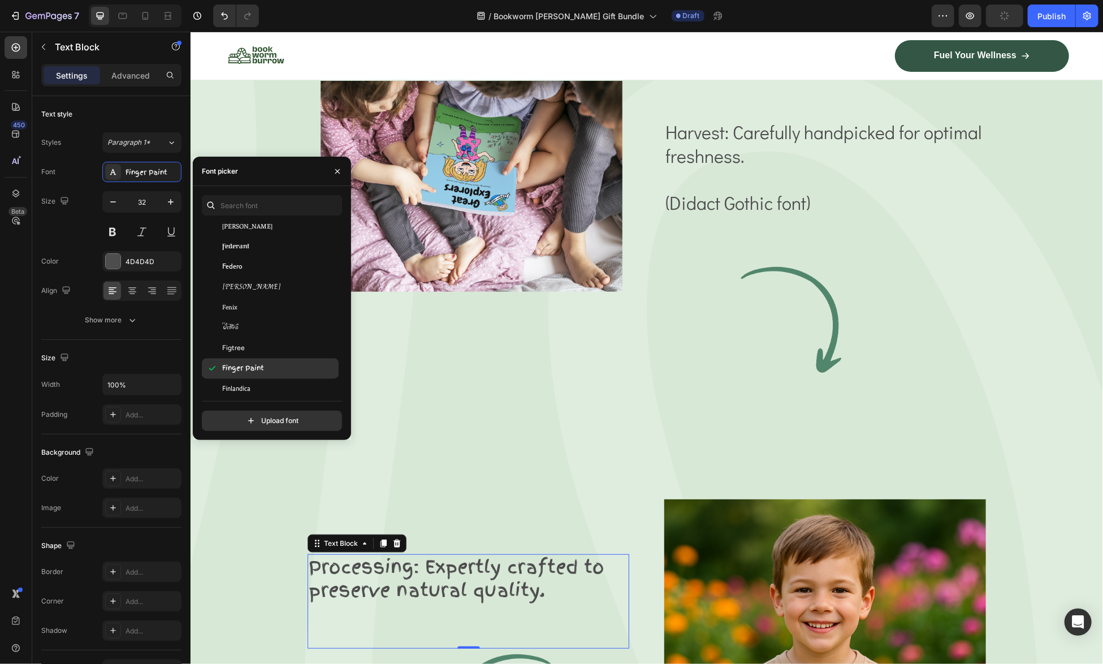
scroll to position [9836, 0]
click at [288, 335] on div "Finlandica" at bounding box center [279, 332] width 114 height 10
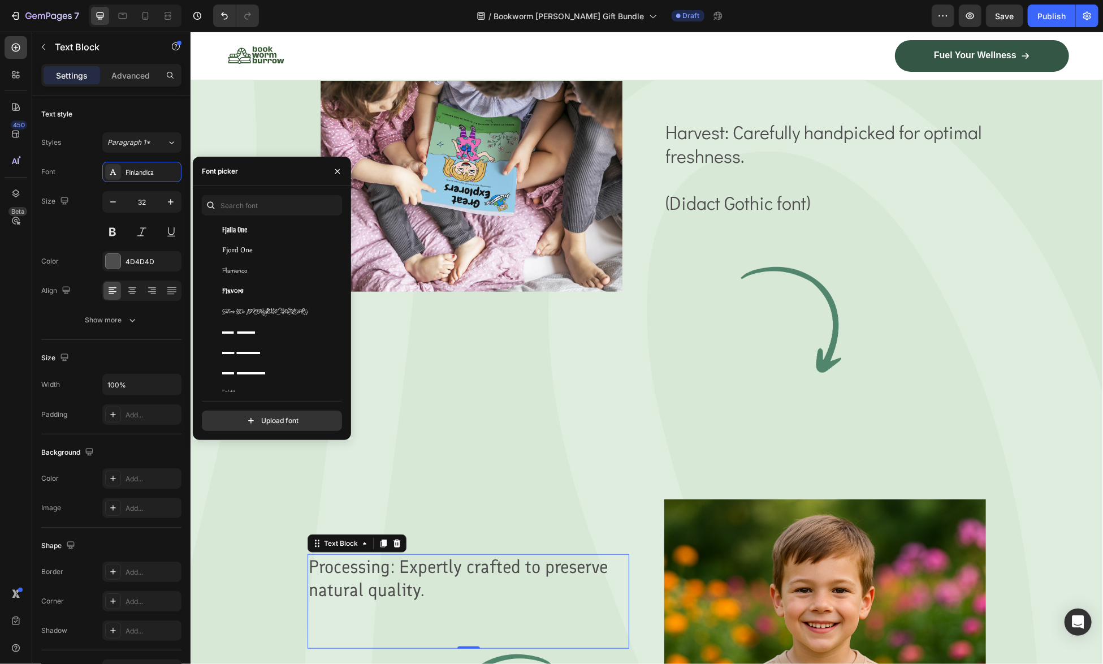
scroll to position [10062, 0]
click at [288, 288] on div "Flavors" at bounding box center [279, 289] width 114 height 10
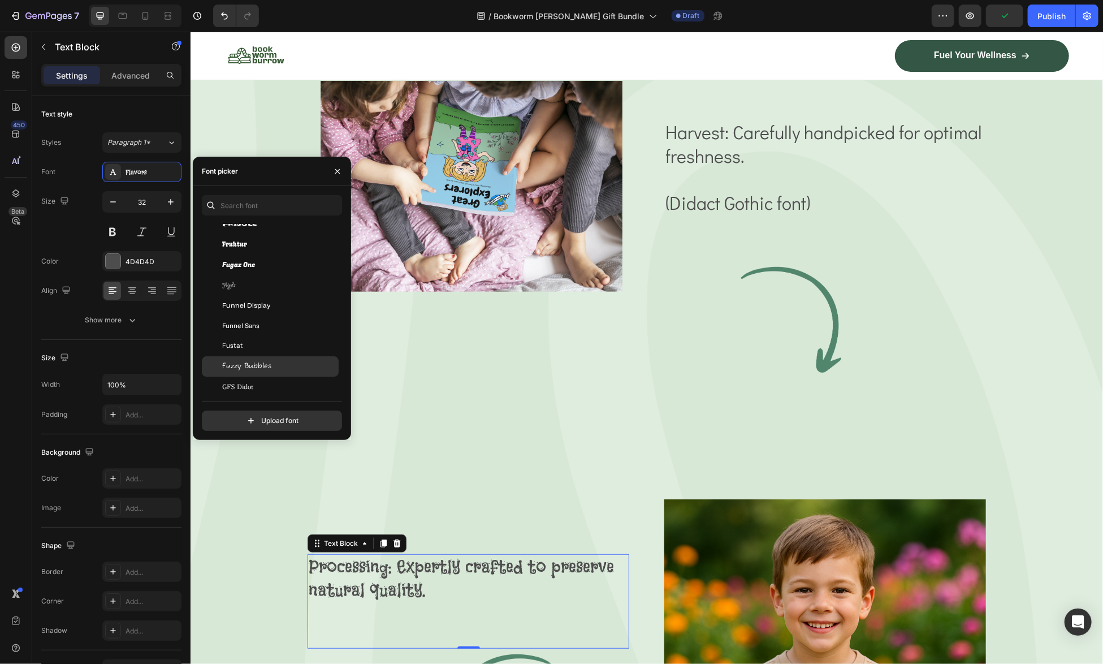
click at [282, 363] on div "Fuzzy Bubbles" at bounding box center [279, 366] width 114 height 10
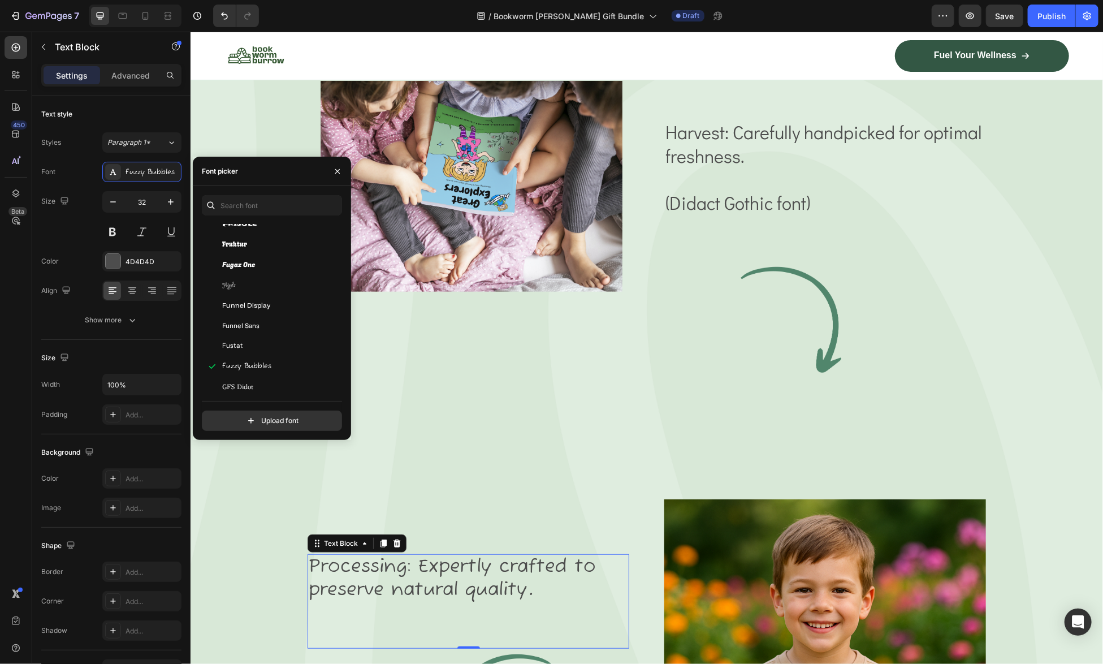
click at [540, 562] on p "Processing: Expertly crafted to preserve natural quality." at bounding box center [467, 578] width 319 height 47
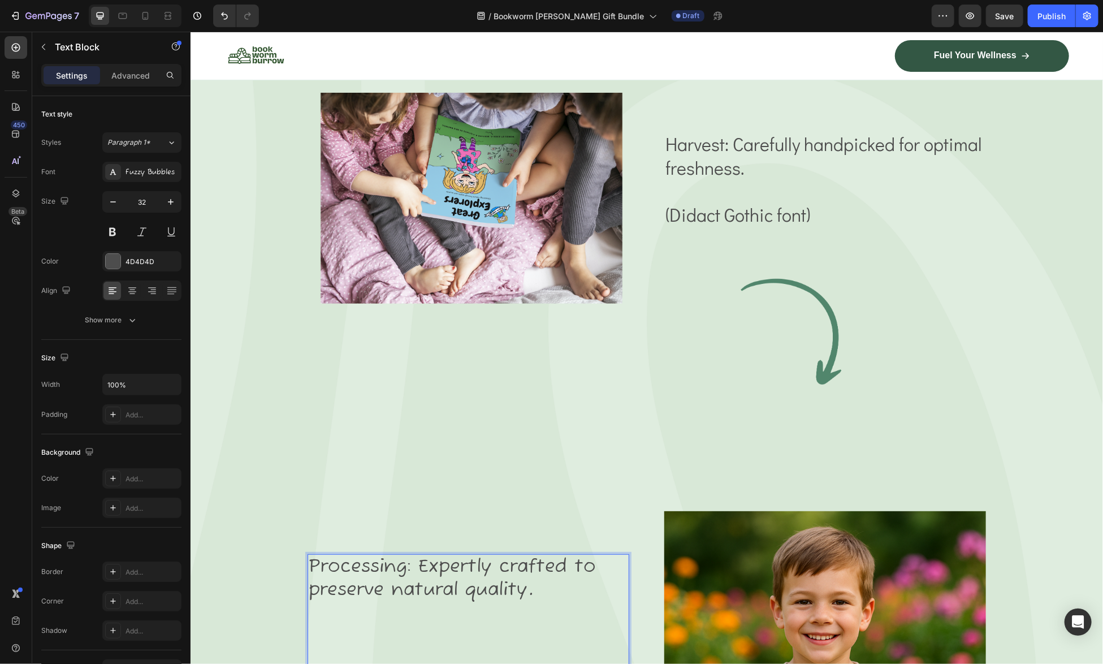
scroll to position [3005, 0]
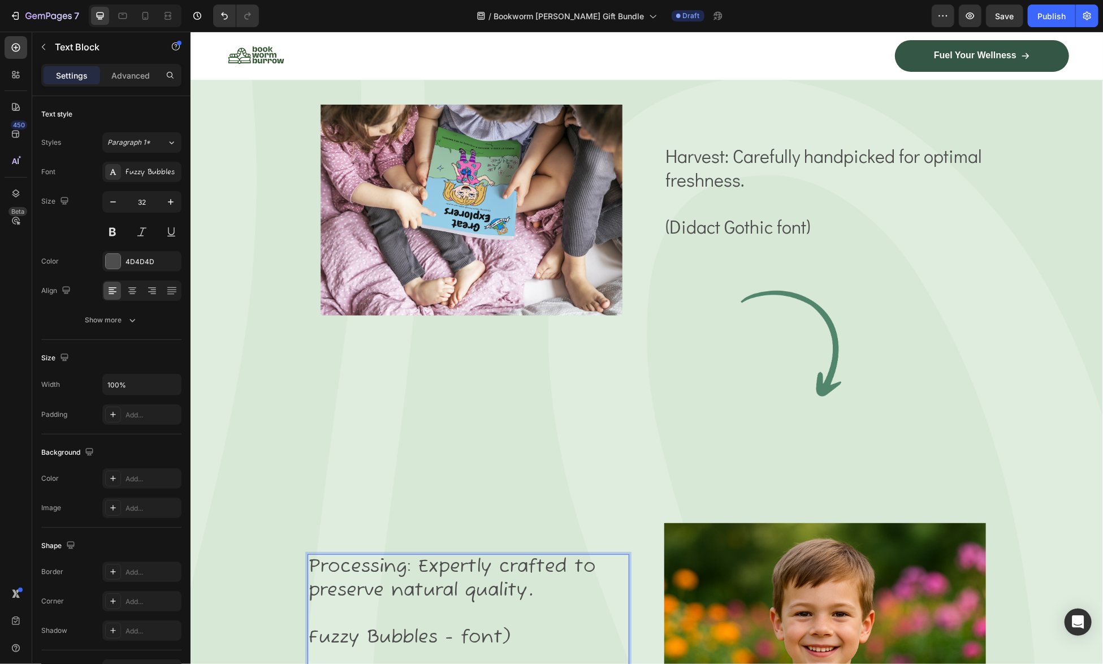
click at [308, 625] on p "Fuzzy Bubbles - font)" at bounding box center [467, 637] width 319 height 24
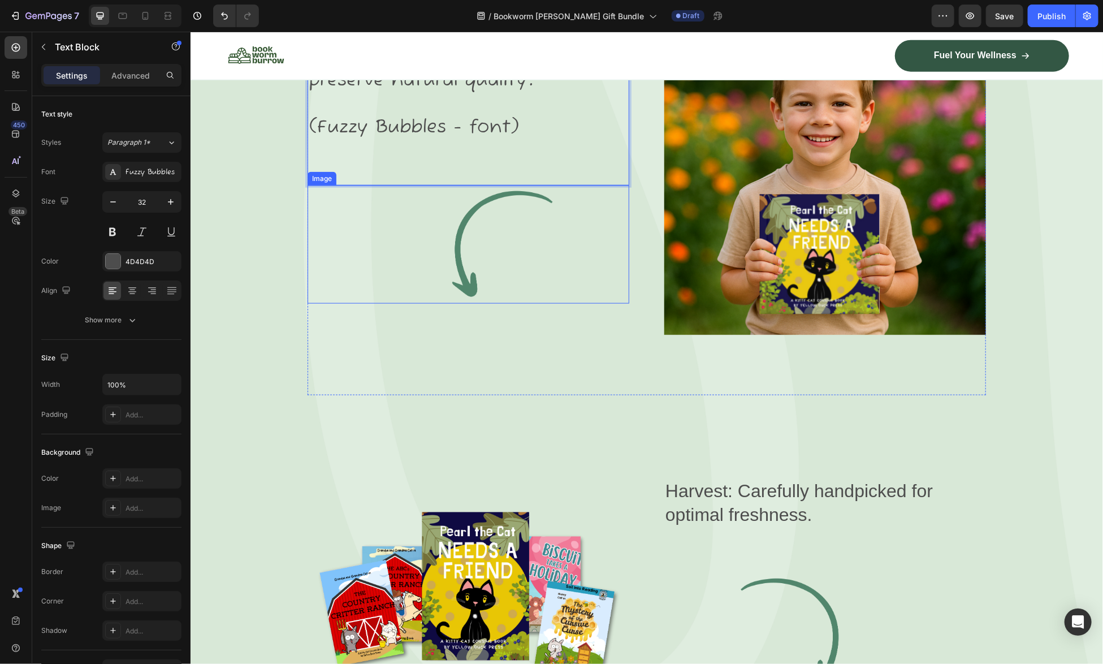
scroll to position [3570, 0]
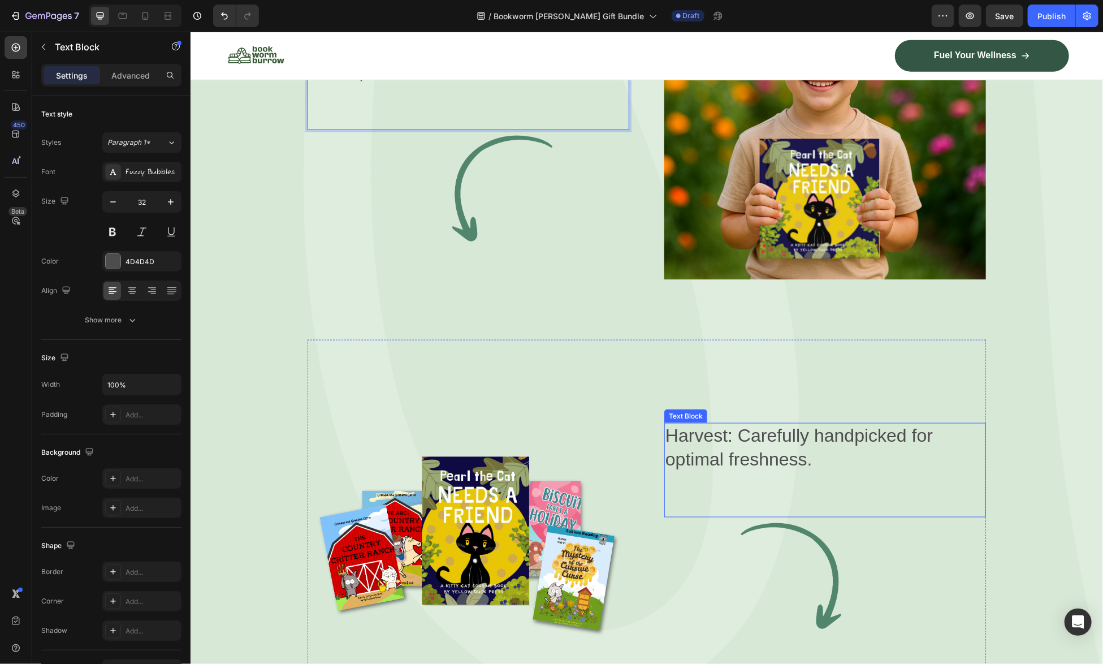
click at [801, 444] on p "Harvest: Carefully handpicked for optimal freshness." at bounding box center [824, 446] width 319 height 47
click at [798, 441] on p "Harvest: Carefully handpicked for optimal freshness." at bounding box center [824, 446] width 319 height 47
click at [798, 440] on p "Harvest: Carefully handpicked for optimal freshness." at bounding box center [824, 446] width 319 height 47
drag, startPoint x: 837, startPoint y: 436, endPoint x: 691, endPoint y: 431, distance: 145.9
click at [691, 431] on p "Harvest: Carefully handpicked for optimal freshness." at bounding box center [824, 446] width 319 height 47
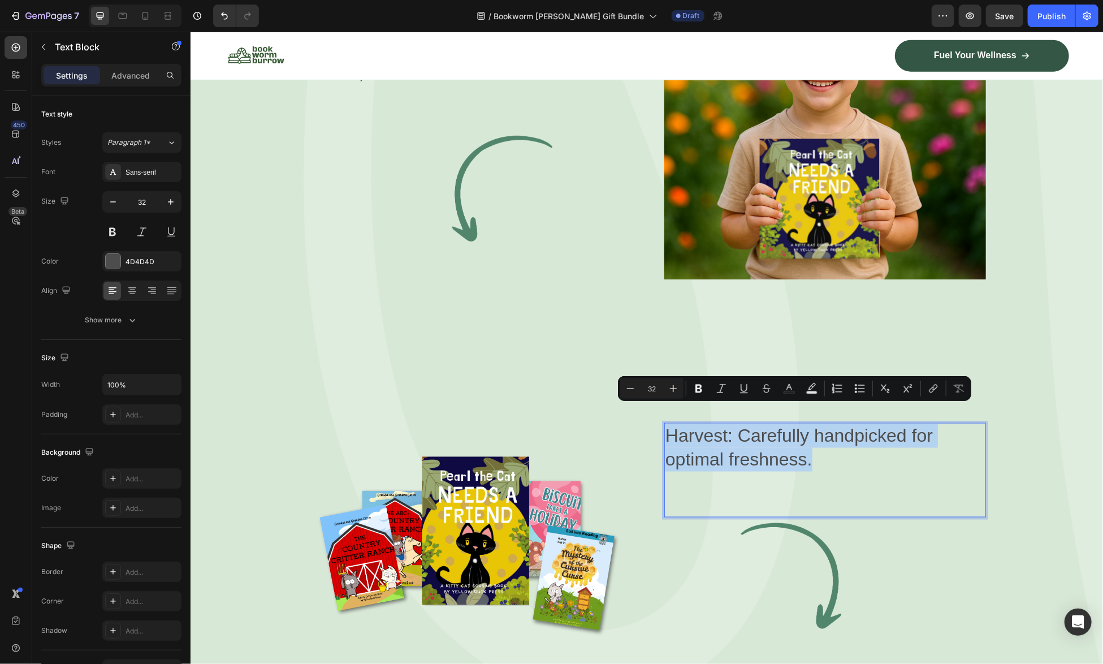
drag, startPoint x: 872, startPoint y: 445, endPoint x: 664, endPoint y: 422, distance: 209.2
click at [665, 423] on p "Harvest: Carefully handpicked for optimal freshness." at bounding box center [824, 446] width 319 height 47
click at [129, 171] on div "Sans-serif" at bounding box center [151, 172] width 53 height 10
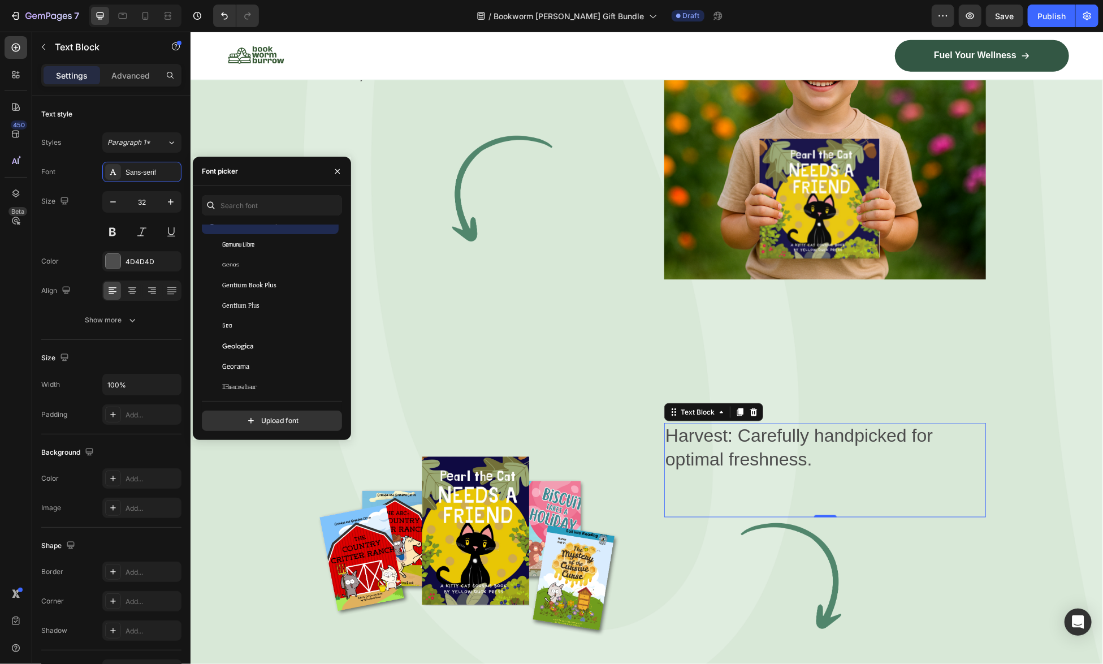
scroll to position [11192, 0]
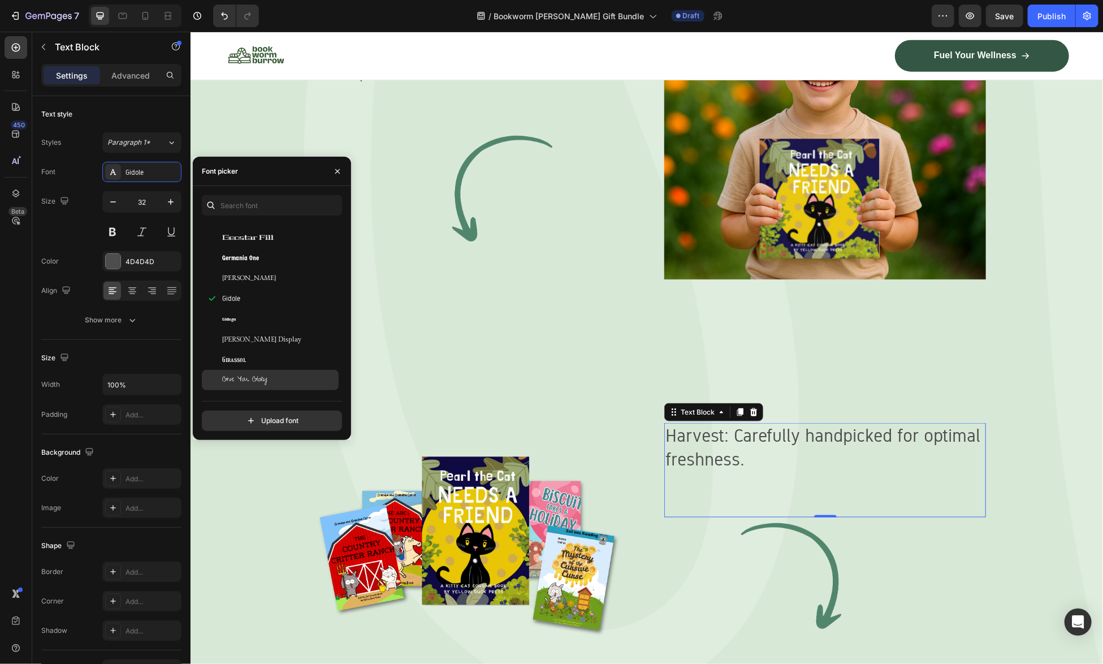
scroll to position [11249, 0]
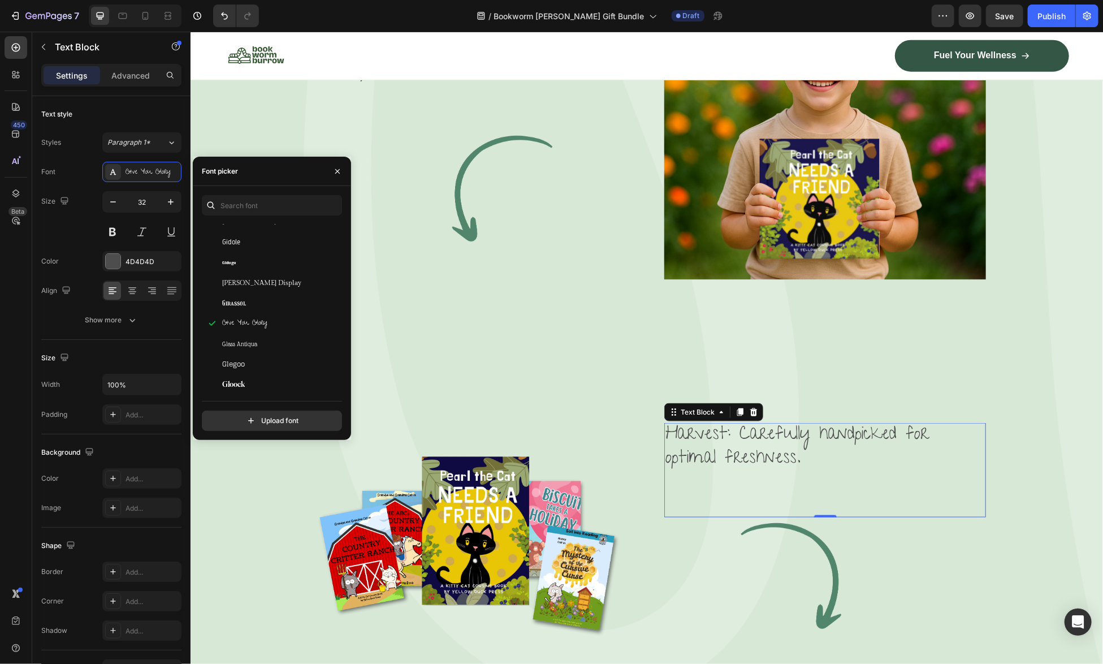
scroll to position [11362, 0]
click at [264, 309] on div "Glory" at bounding box center [279, 312] width 114 height 10
click at [281, 652] on div "Gruppo" at bounding box center [270, 662] width 137 height 20
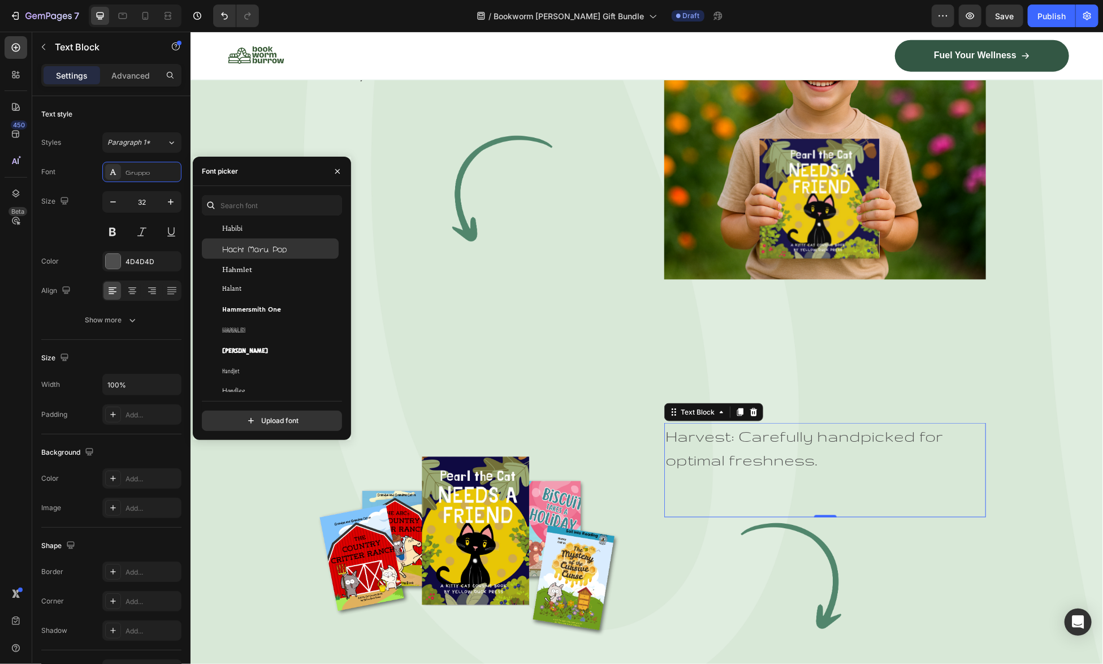
click at [287, 252] on span "Hachi Maru Pop" at bounding box center [254, 249] width 64 height 10
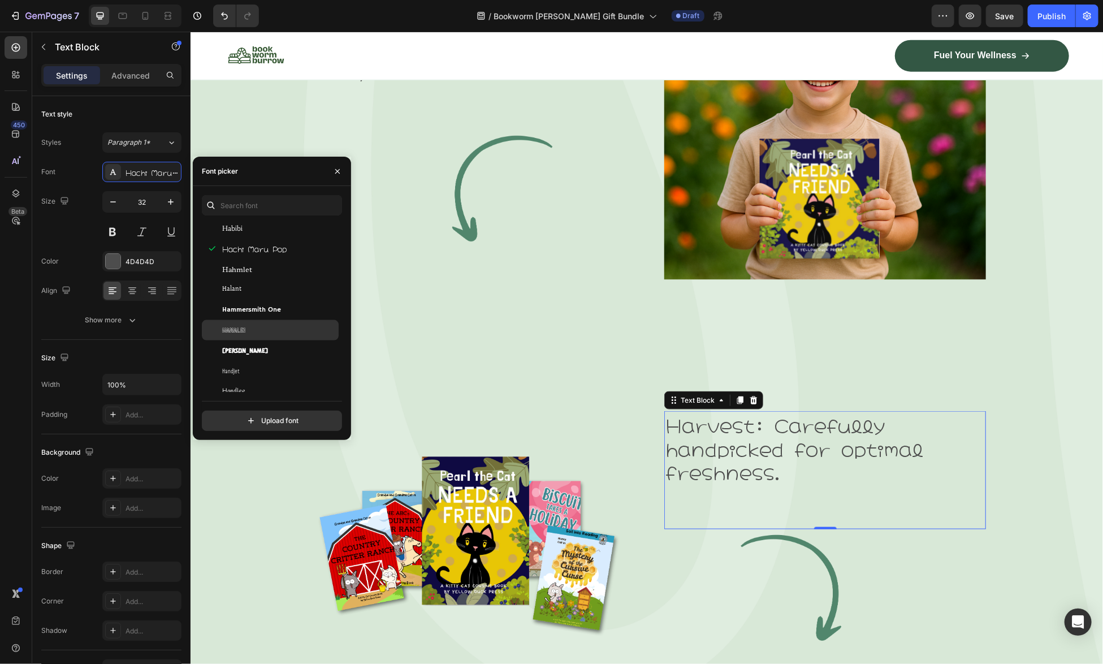
scroll to position [12210, 0]
click at [289, 334] on div "Happy Monkey" at bounding box center [279, 339] width 114 height 10
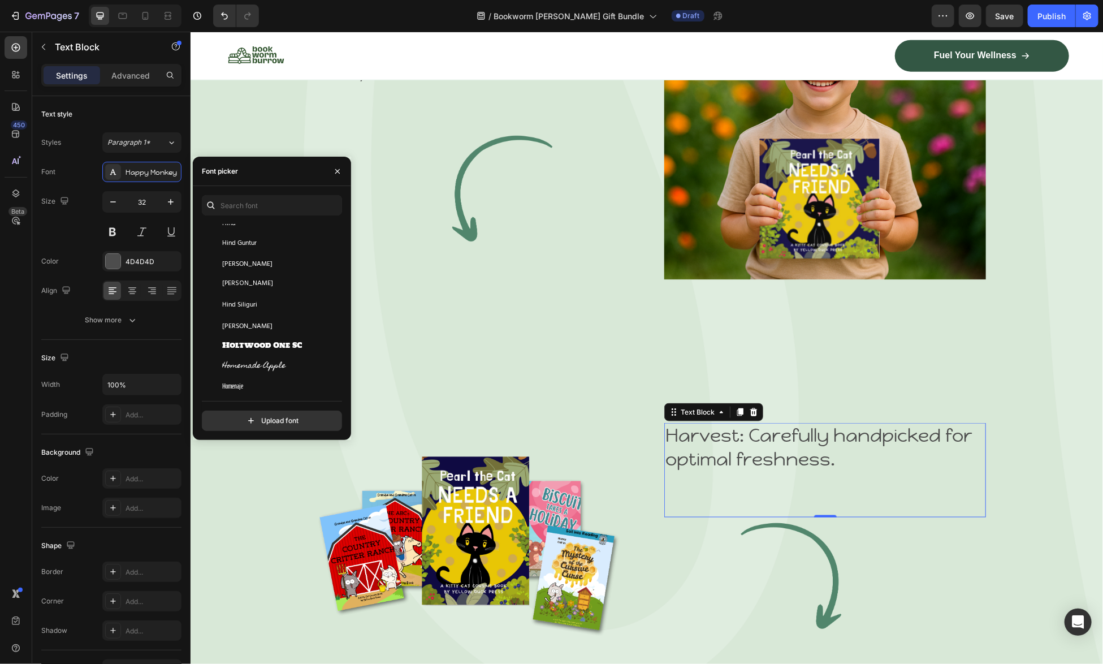
scroll to position [12662, 0]
click at [289, 334] on div "Hubballi" at bounding box center [279, 335] width 114 height 10
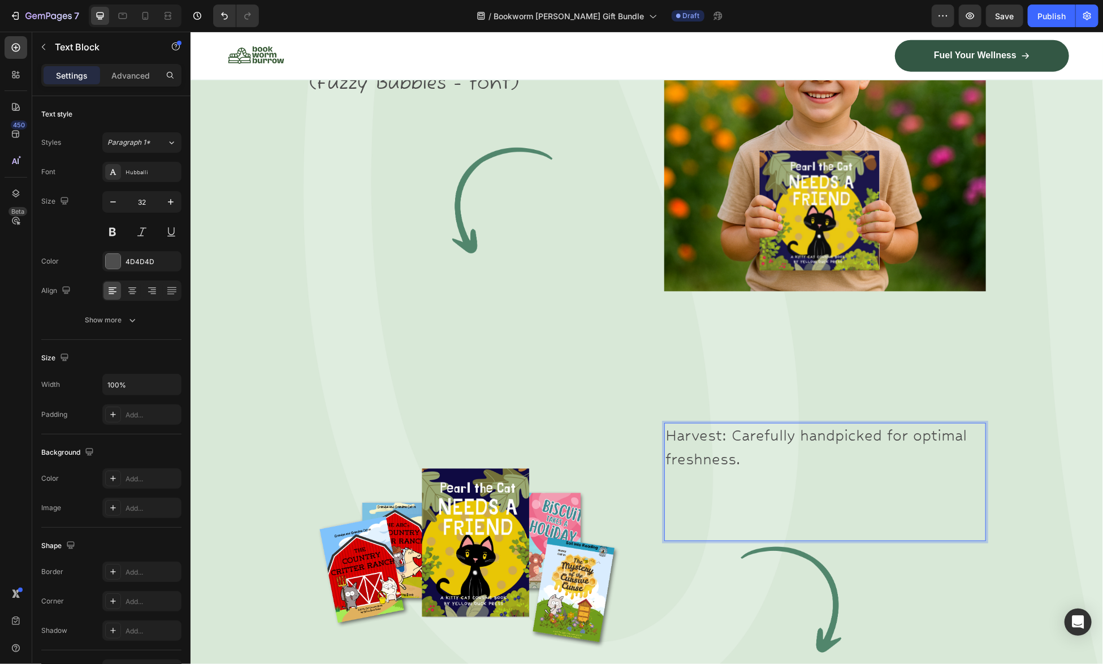
scroll to position [3547, 0]
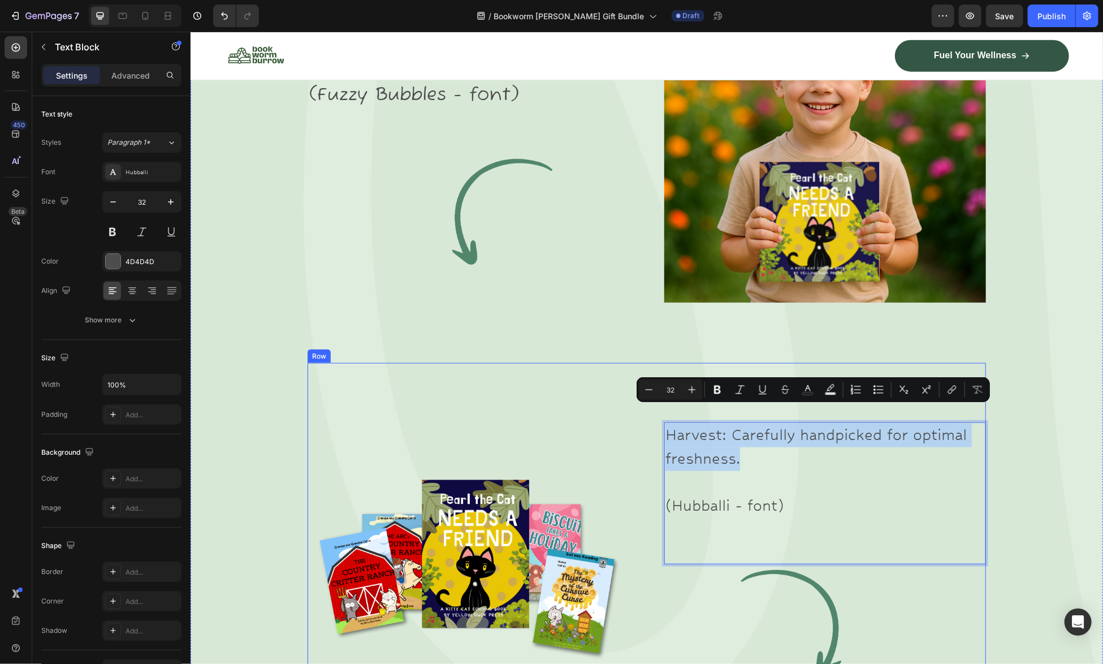
drag, startPoint x: 744, startPoint y: 445, endPoint x: 657, endPoint y: 419, distance: 90.3
click at [657, 419] on div "Image Harvest: Carefully handpicked for optimal freshness. (Hubballi - font) Te…" at bounding box center [646, 567] width 678 height 411
click at [718, 387] on icon "Editor contextual toolbar" at bounding box center [717, 389] width 11 height 11
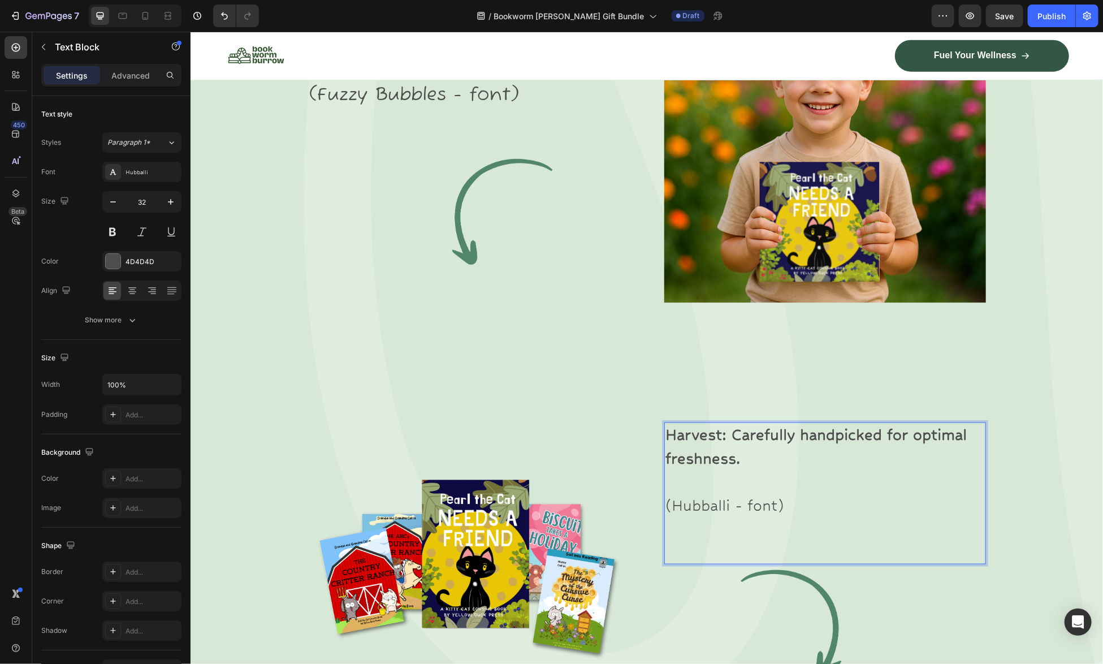
click at [847, 470] on p "Rich Text Editor. Editing area: main" at bounding box center [824, 482] width 319 height 24
click at [776, 493] on p "(Hubballi - font)" at bounding box center [824, 505] width 319 height 24
click at [669, 426] on strong "Harvest: Carefully handpicked for optimal freshness." at bounding box center [819, 446] width 309 height 41
click at [774, 493] on p "(Hubballi - font )" at bounding box center [824, 505] width 319 height 24
click at [695, 426] on strong "Harvest: Carefully handpicked for optimal freshness." at bounding box center [803, 446] width 276 height 41
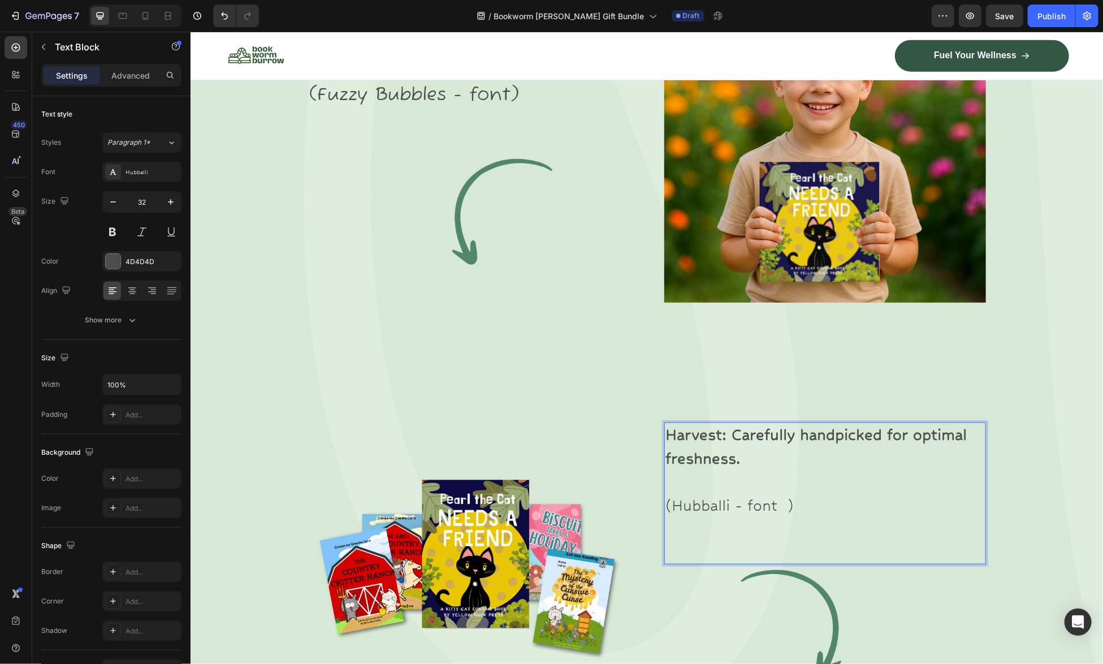
click at [783, 493] on p "(Hubballi - font )" at bounding box center [824, 505] width 319 height 24
click at [671, 426] on strong "Harvest: Carefully handpicked for optimal freshness." at bounding box center [820, 446] width 310 height 41
click at [793, 493] on p "(Hubballi - font b)" at bounding box center [824, 505] width 319 height 24
click at [789, 493] on p "(Hubballi - font bo)" at bounding box center [824, 505] width 319 height 24
click at [999, 15] on span "Save" at bounding box center [1004, 16] width 19 height 10
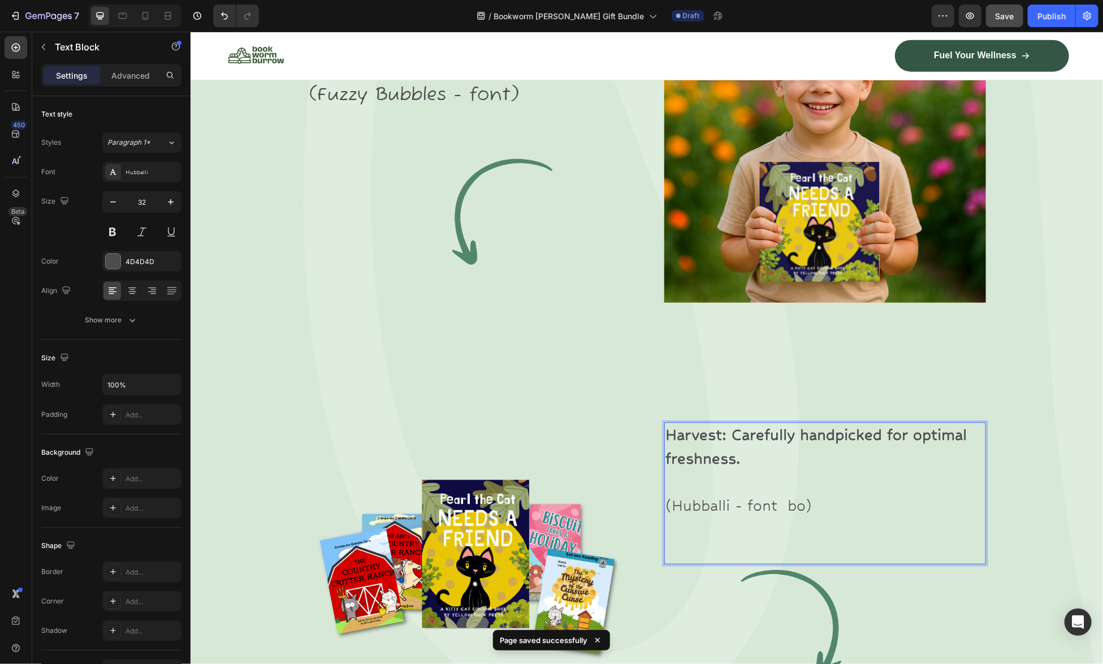
click at [800, 493] on p "(Hubballi - font bo)" at bounding box center [824, 505] width 319 height 24
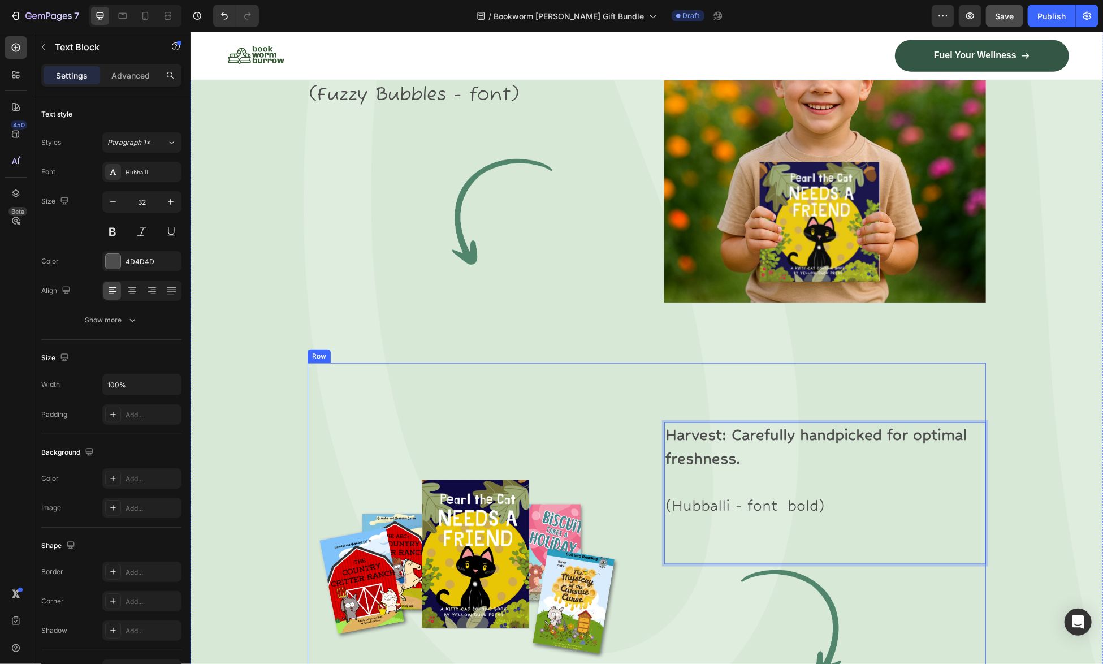
click at [651, 362] on div "Image Harvest: Carefully handpicked for optimal freshness. (Hubballi - font bol…" at bounding box center [646, 567] width 678 height 411
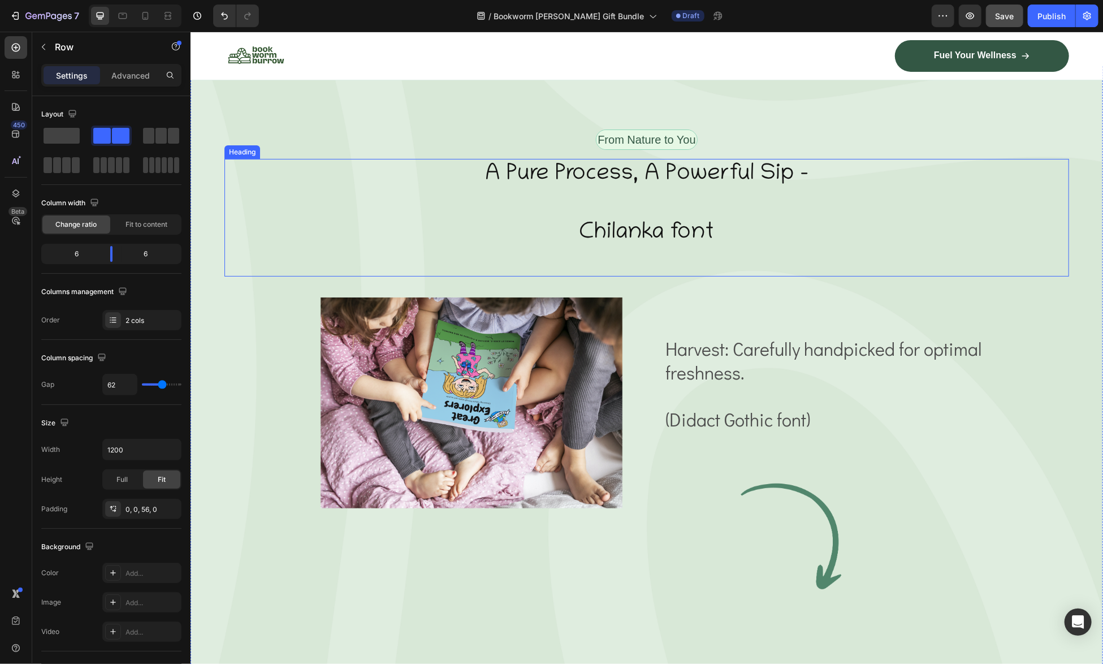
scroll to position [2586, 0]
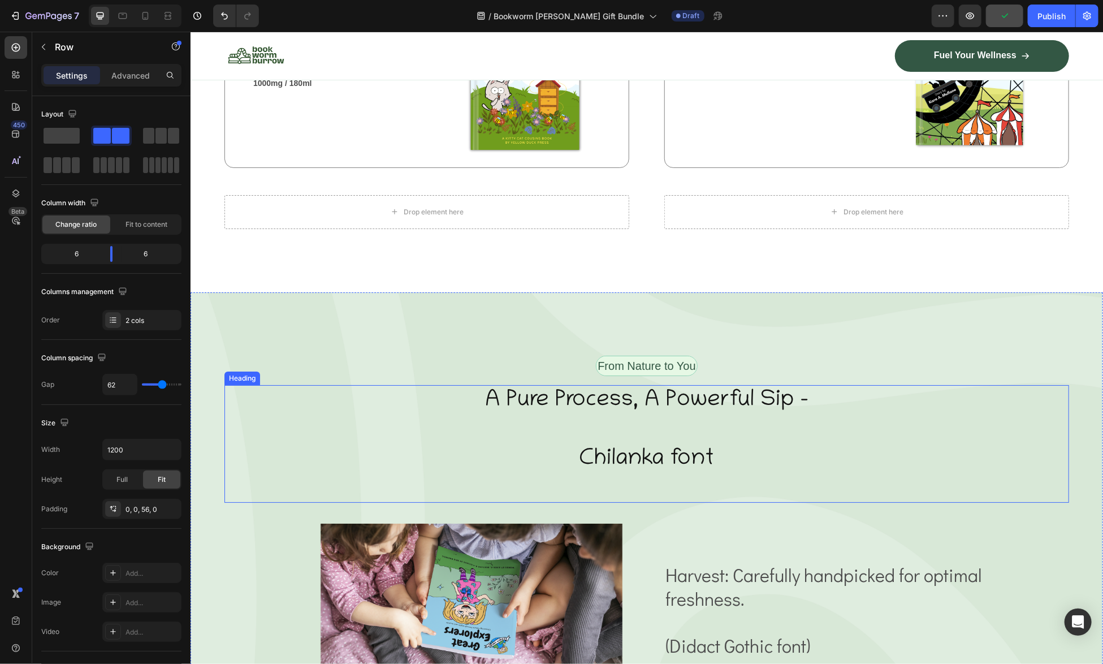
click at [581, 438] on p "A Pure Process, A Powerful Sip - Chilanka font" at bounding box center [646, 430] width 842 height 88
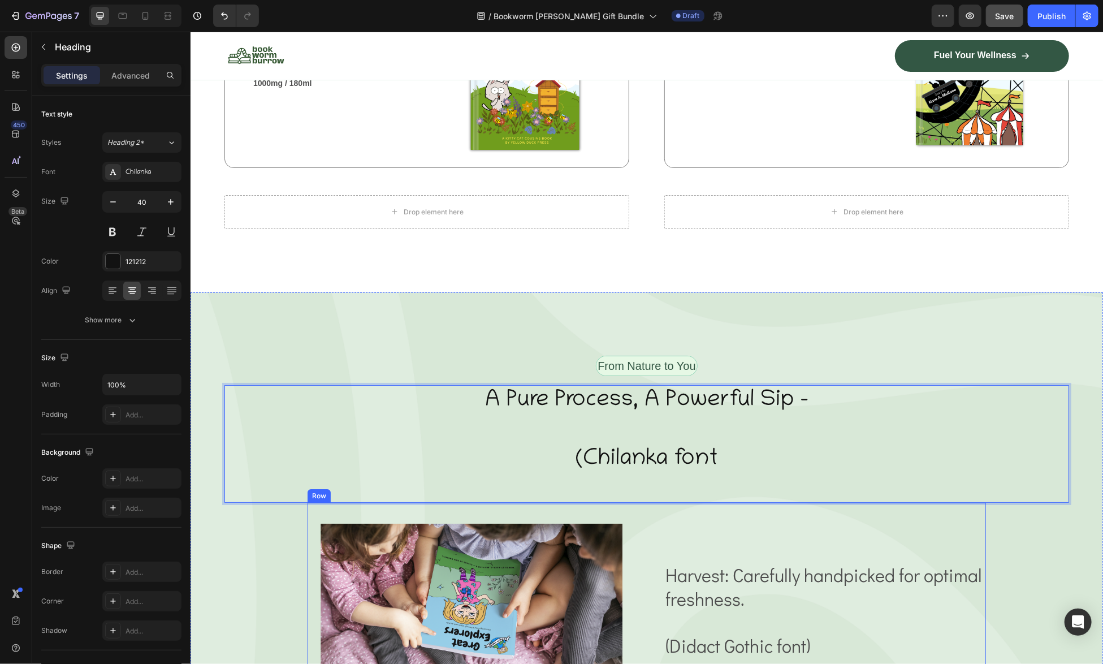
scroll to position [2473, 0]
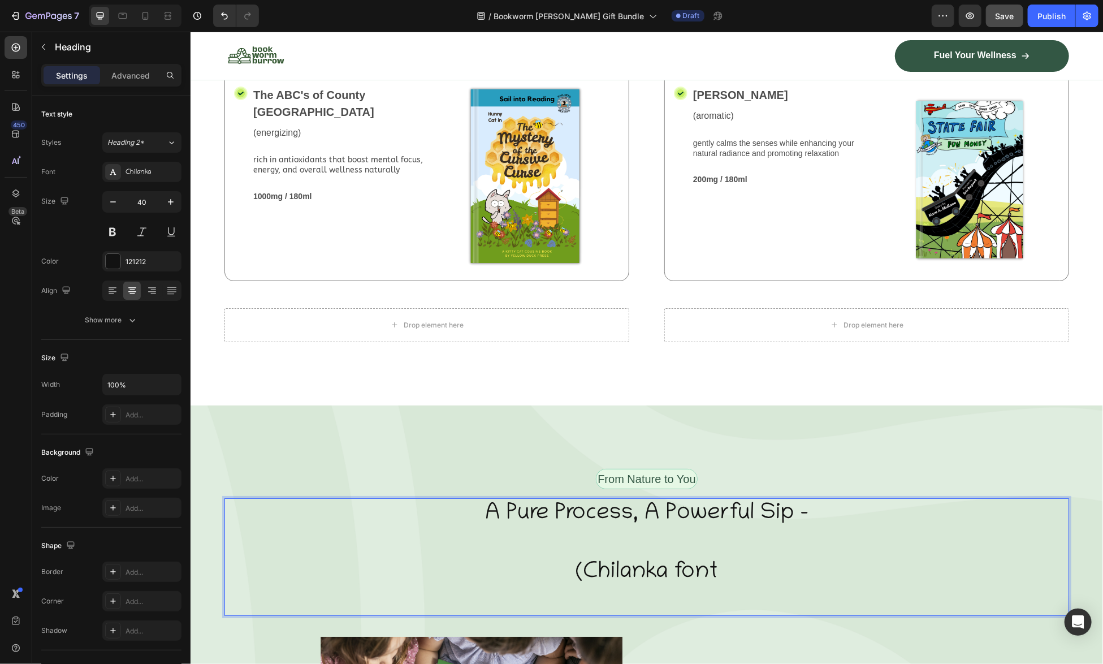
click at [743, 547] on p "A Pure Process, A Powerful Sip - (Chilanka font" at bounding box center [646, 543] width 842 height 88
click at [742, 530] on p "A Pure Process, A Powerful Sip - (Chilanka font)" at bounding box center [646, 543] width 842 height 88
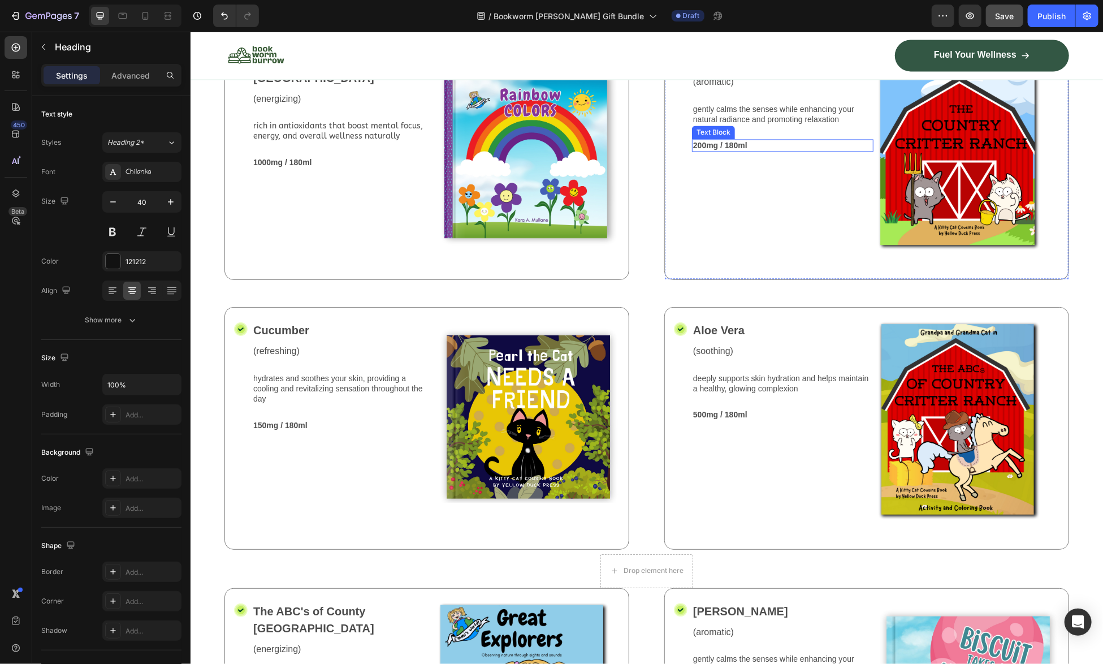
scroll to position [1060, 0]
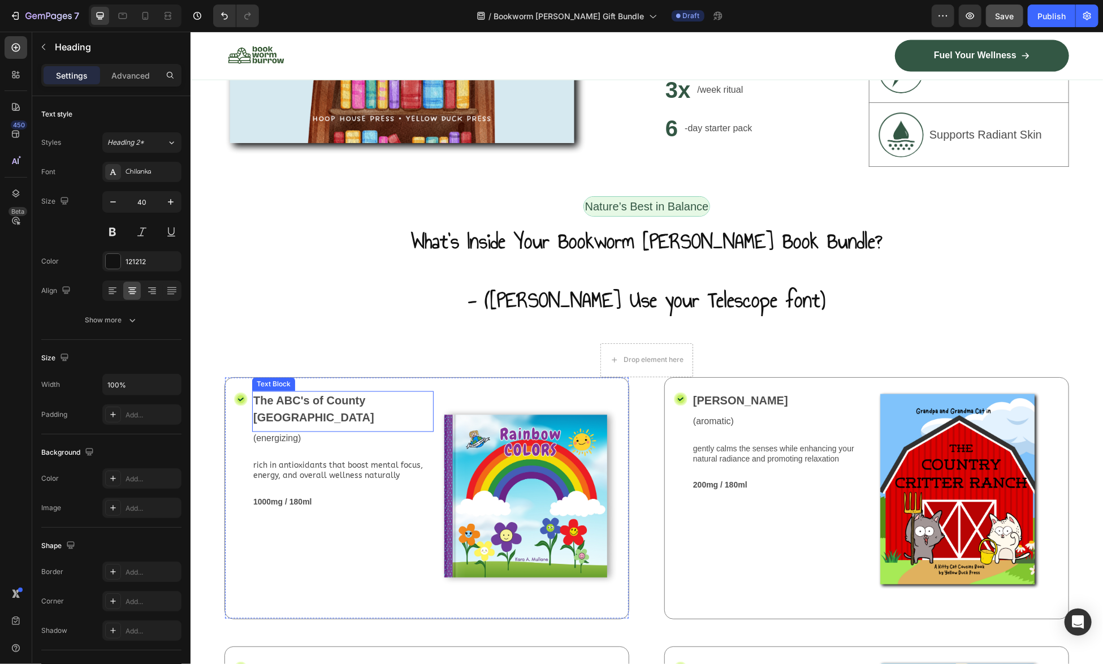
click at [318, 411] on p "The ABC's of County [GEOGRAPHIC_DATA]" at bounding box center [342, 409] width 179 height 34
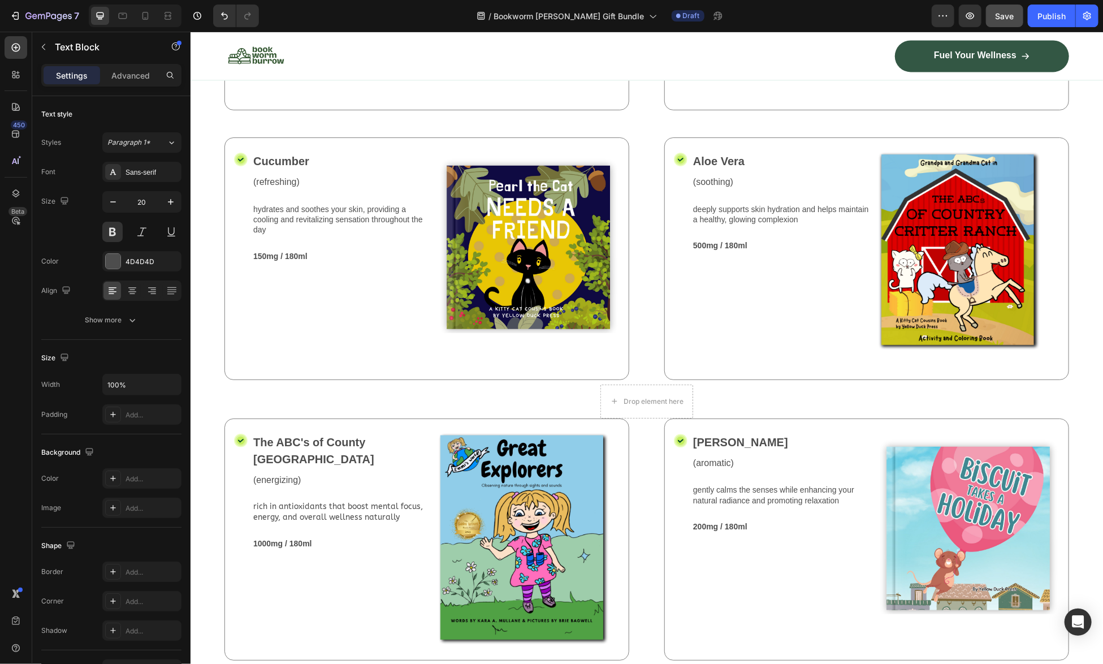
scroll to position [1229, 0]
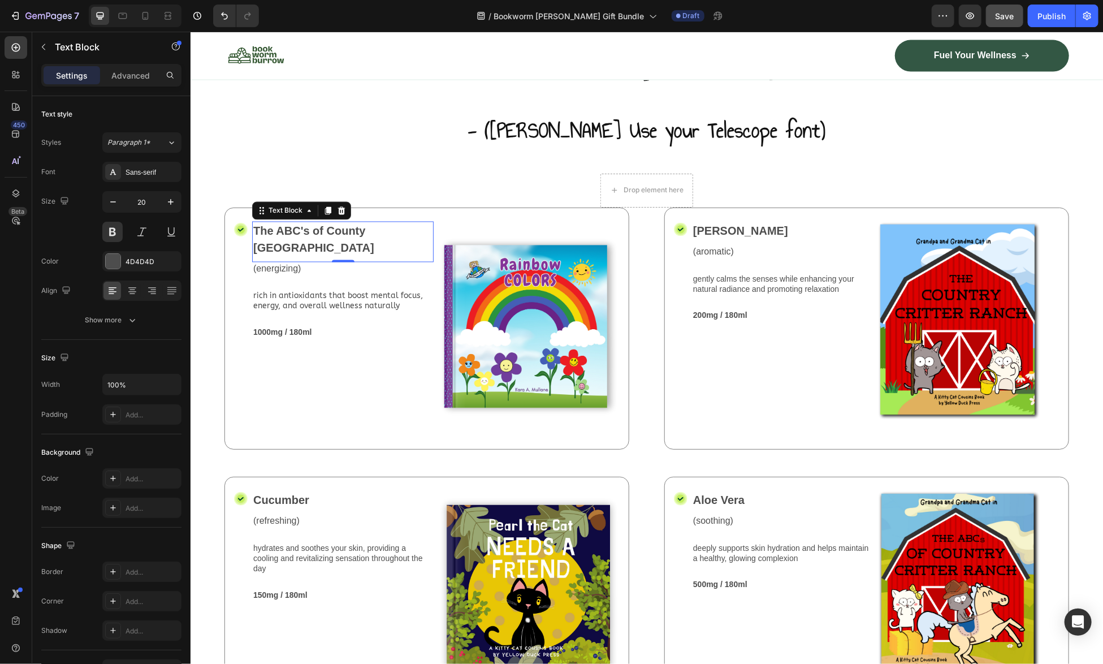
click at [307, 231] on p "The ABC's of County [GEOGRAPHIC_DATA]" at bounding box center [342, 239] width 179 height 34
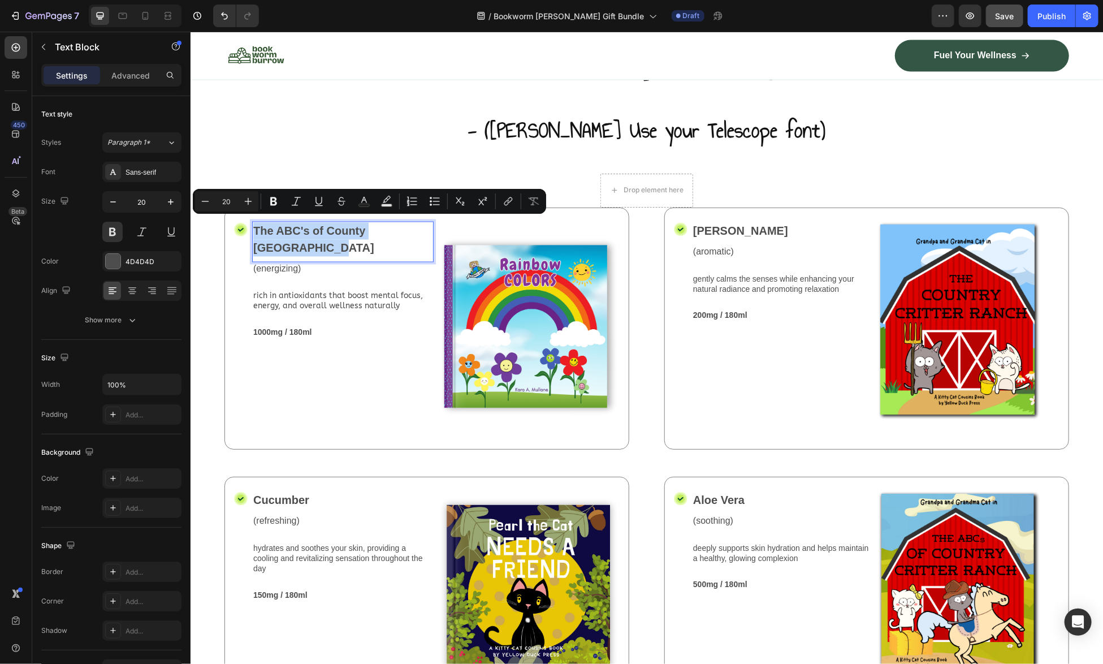
drag, startPoint x: 313, startPoint y: 241, endPoint x: 255, endPoint y: 226, distance: 59.6
click at [255, 226] on p "The ABC's of County [GEOGRAPHIC_DATA]" at bounding box center [342, 239] width 179 height 34
click at [148, 171] on div "Sans-serif" at bounding box center [151, 172] width 53 height 10
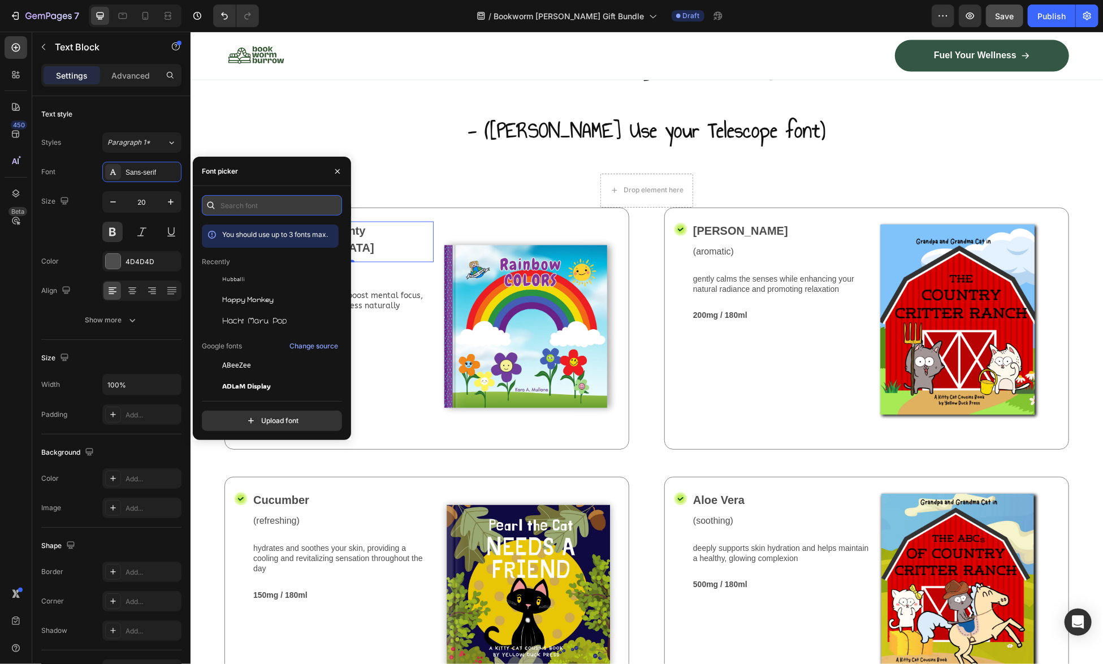
click at [248, 203] on input "text" at bounding box center [272, 205] width 140 height 20
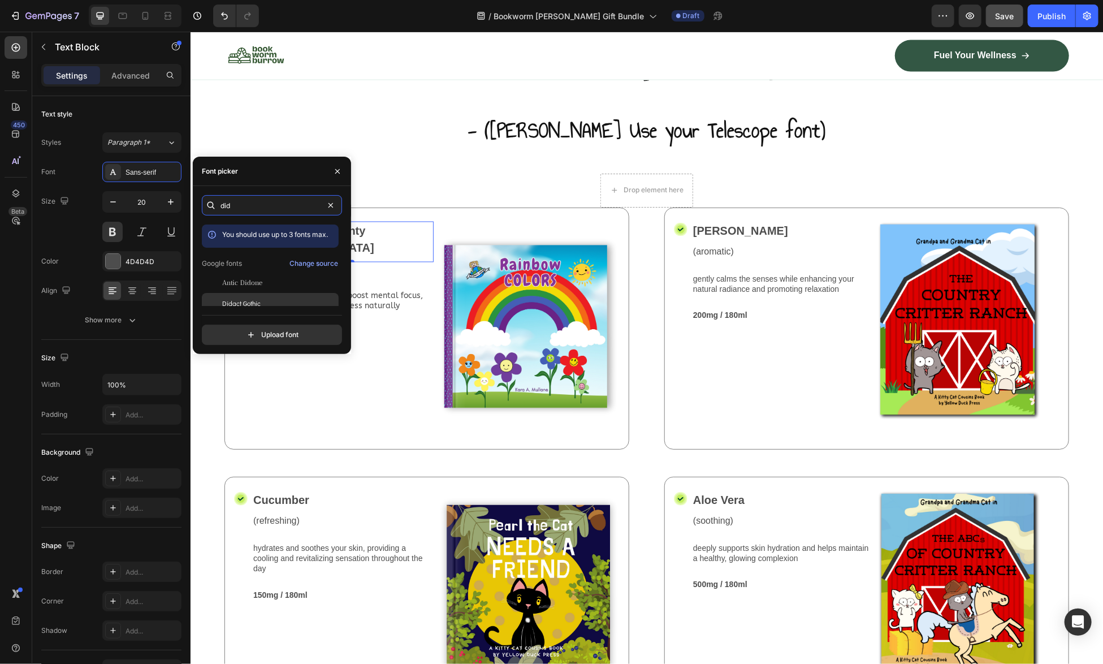
type input "did"
click at [245, 305] on span "Didact Gothic" at bounding box center [241, 303] width 38 height 10
click at [300, 414] on div "The ABC's of County Critter Ranch Text Block 0 (energizing) Text Block rich in …" at bounding box center [342, 328] width 181 height 214
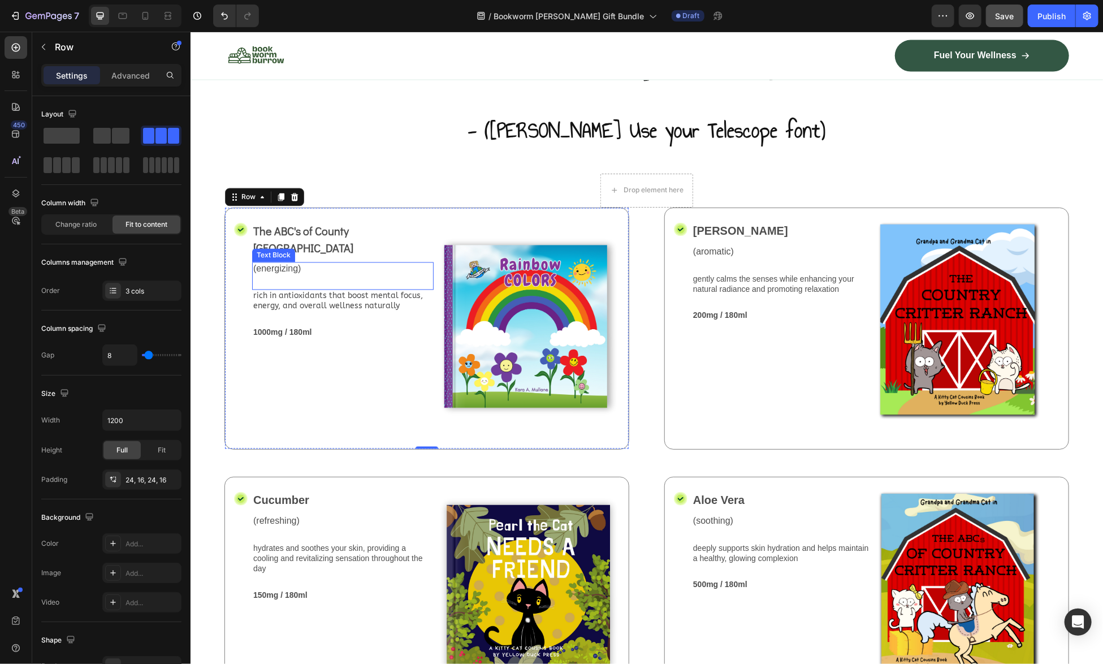
click at [350, 263] on p "(energizing)" at bounding box center [342, 269] width 179 height 12
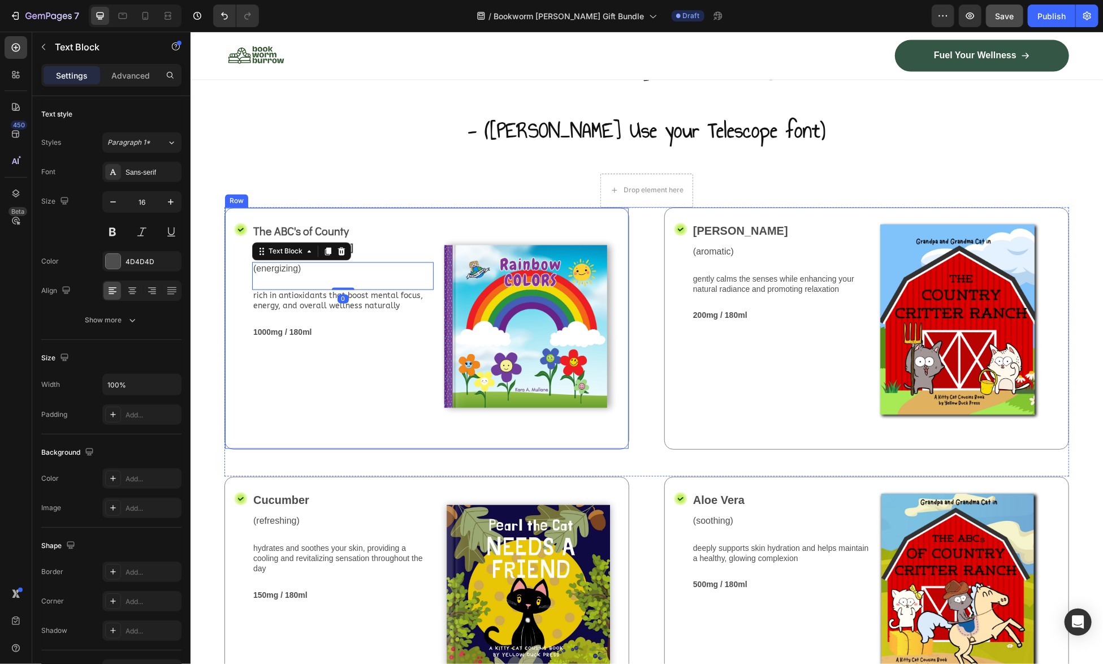
click at [354, 393] on div "The ABC's of County Critter Ranch Text Block (energizing) Text Block 0 rich in …" at bounding box center [342, 328] width 181 height 214
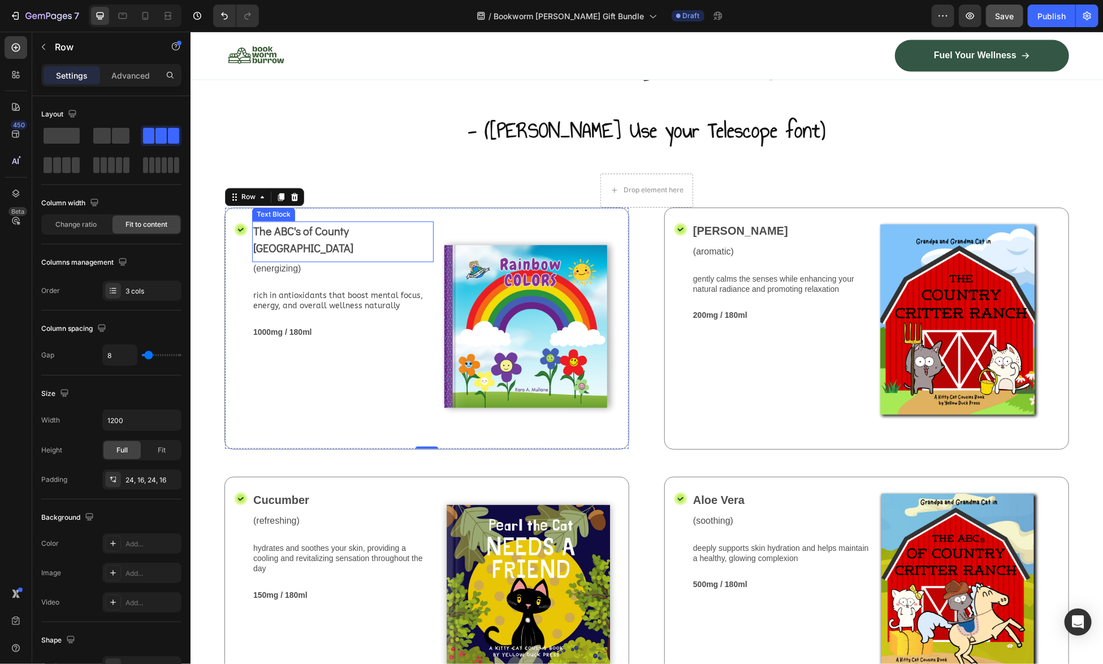
click at [414, 223] on p "The ABC's of County [GEOGRAPHIC_DATA]" at bounding box center [342, 239] width 179 height 34
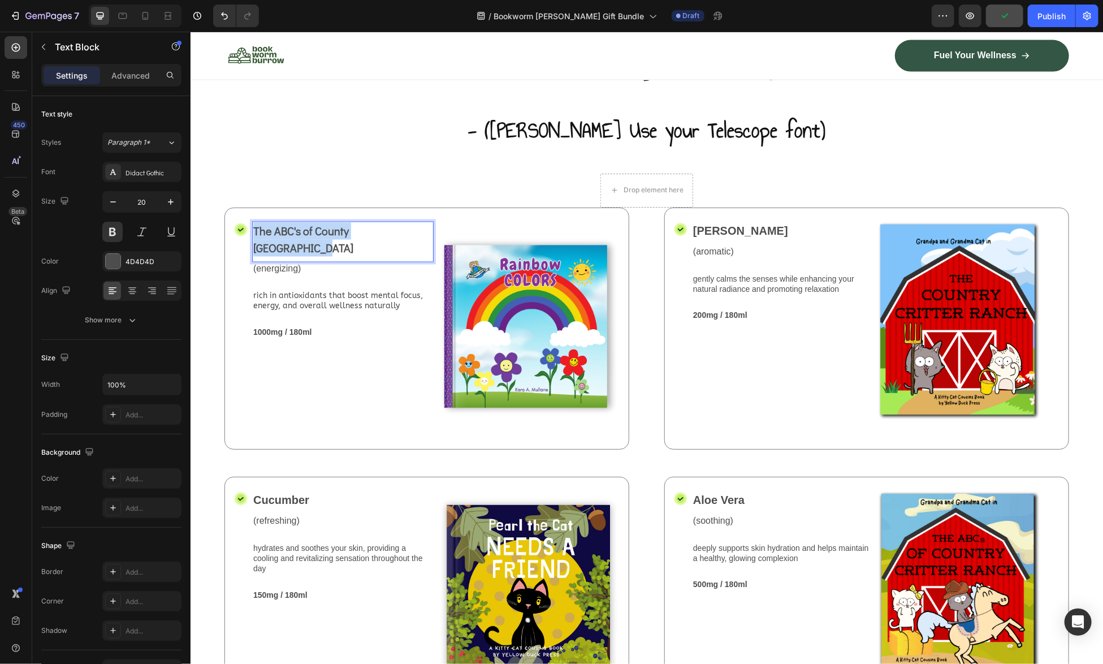
drag, startPoint x: 418, startPoint y: 226, endPoint x: 253, endPoint y: 229, distance: 165.1
click at [253, 229] on p "The ABC's of County [GEOGRAPHIC_DATA]" at bounding box center [342, 239] width 179 height 34
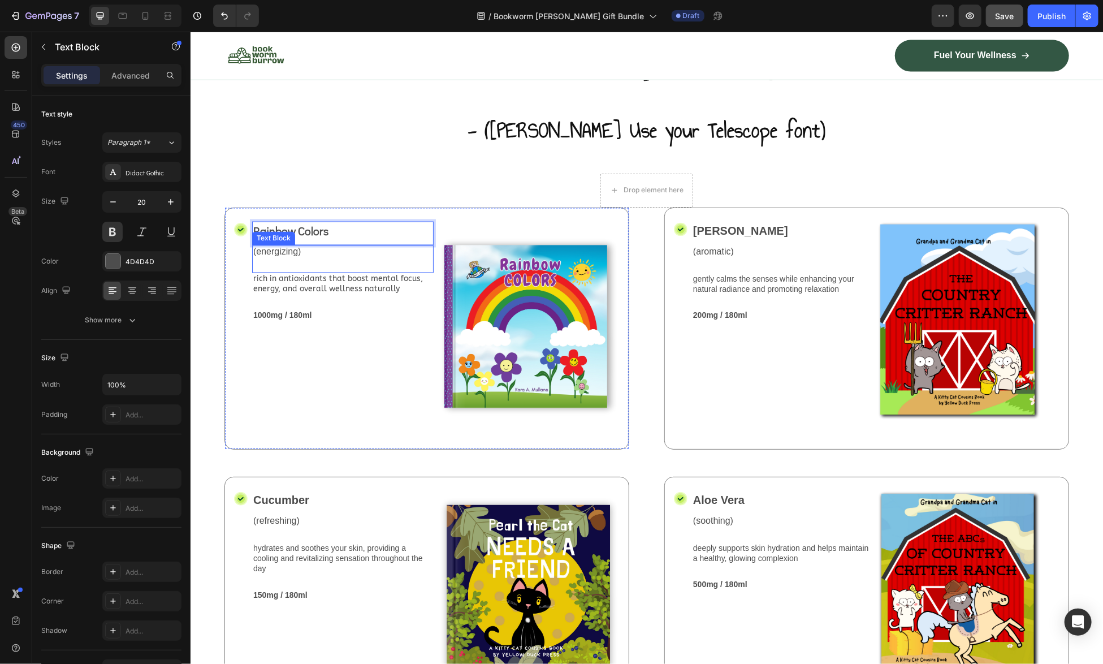
click at [270, 248] on p "(energizing)" at bounding box center [342, 252] width 179 height 12
click at [269, 247] on p "(energizing)" at bounding box center [342, 252] width 179 height 12
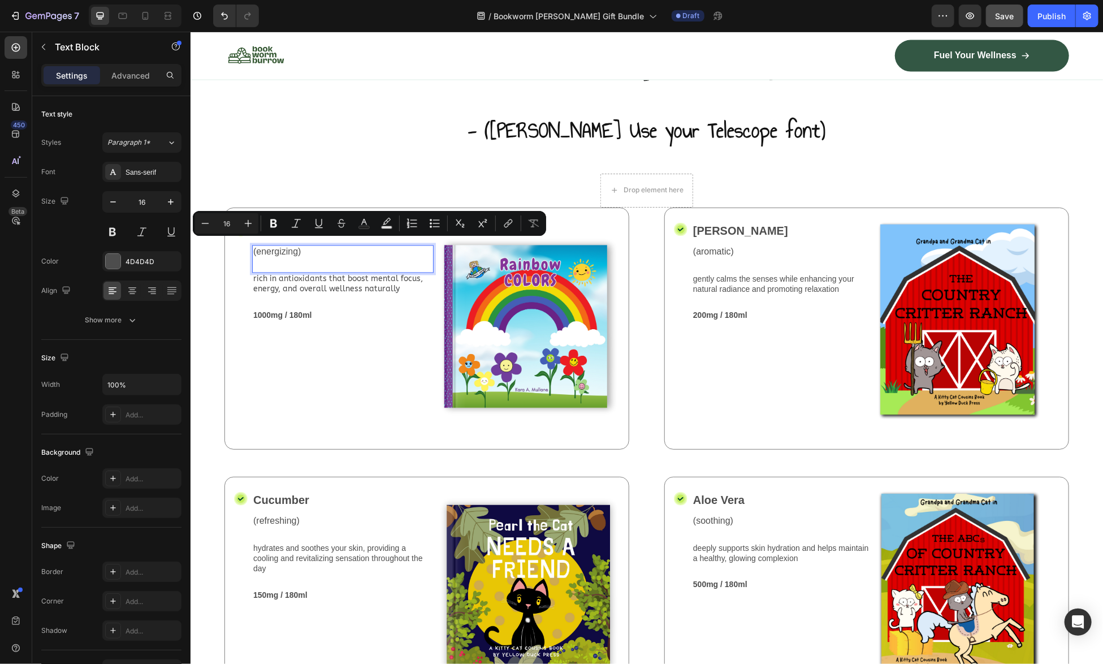
click at [335, 250] on p "(energizing)" at bounding box center [342, 252] width 179 height 12
drag, startPoint x: 322, startPoint y: 248, endPoint x: 253, endPoint y: 249, distance: 68.4
click at [253, 249] on p "(energizing)" at bounding box center [342, 252] width 179 height 12
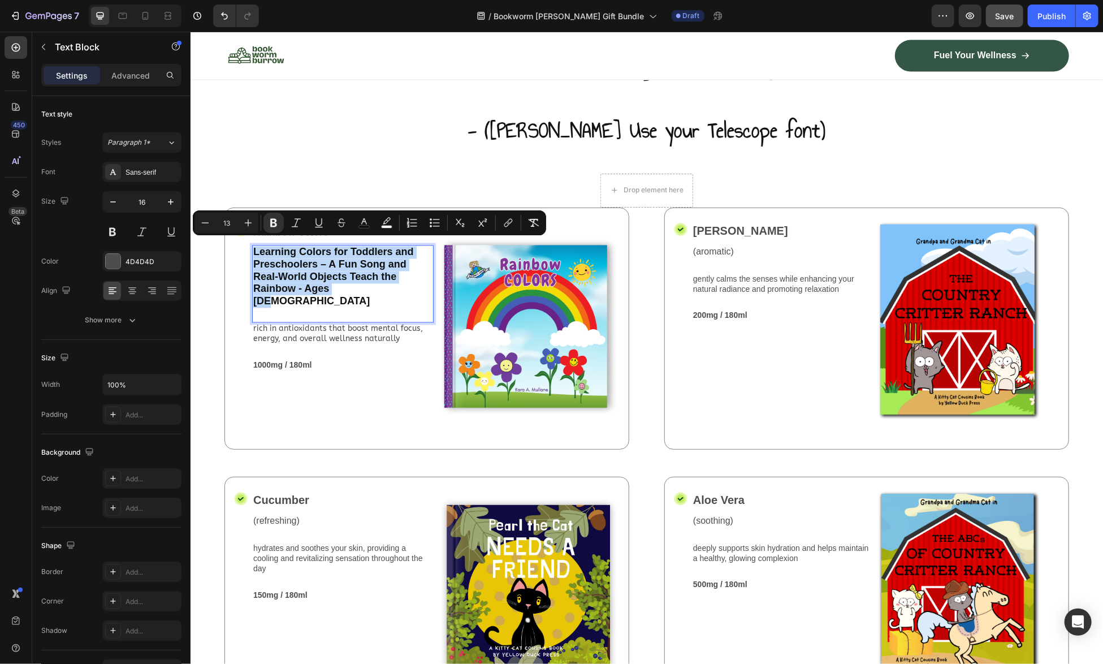
drag, startPoint x: 362, startPoint y: 286, endPoint x: 253, endPoint y: 248, distance: 115.1
click at [253, 248] on p "Learning Colors for Toddlers and Preschoolers – A Fun Song and Real-World Objec…" at bounding box center [342, 277] width 179 height 62
click at [271, 225] on icon "Editor contextual toolbar" at bounding box center [273, 223] width 7 height 8
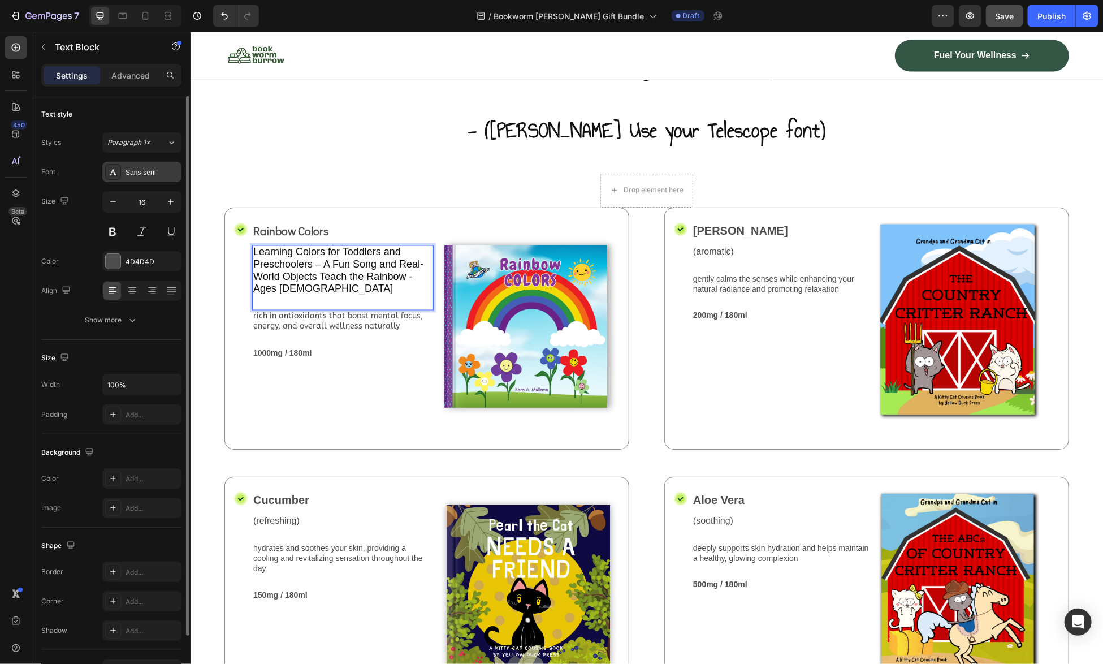
click at [146, 170] on div "Sans-serif" at bounding box center [151, 172] width 53 height 10
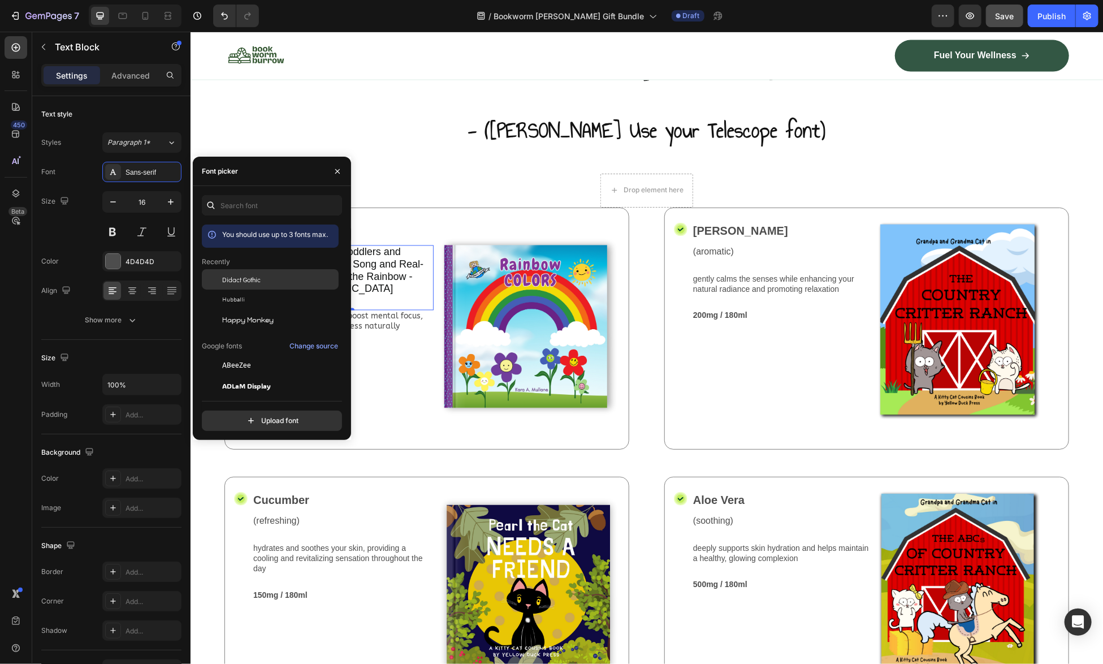
click at [228, 276] on span "Didact Gothic" at bounding box center [241, 279] width 38 height 10
click at [377, 371] on div "Rainbow Colors Text Block Learning Colors for Toddlers and Preschoolers – A Fun…" at bounding box center [342, 328] width 181 height 214
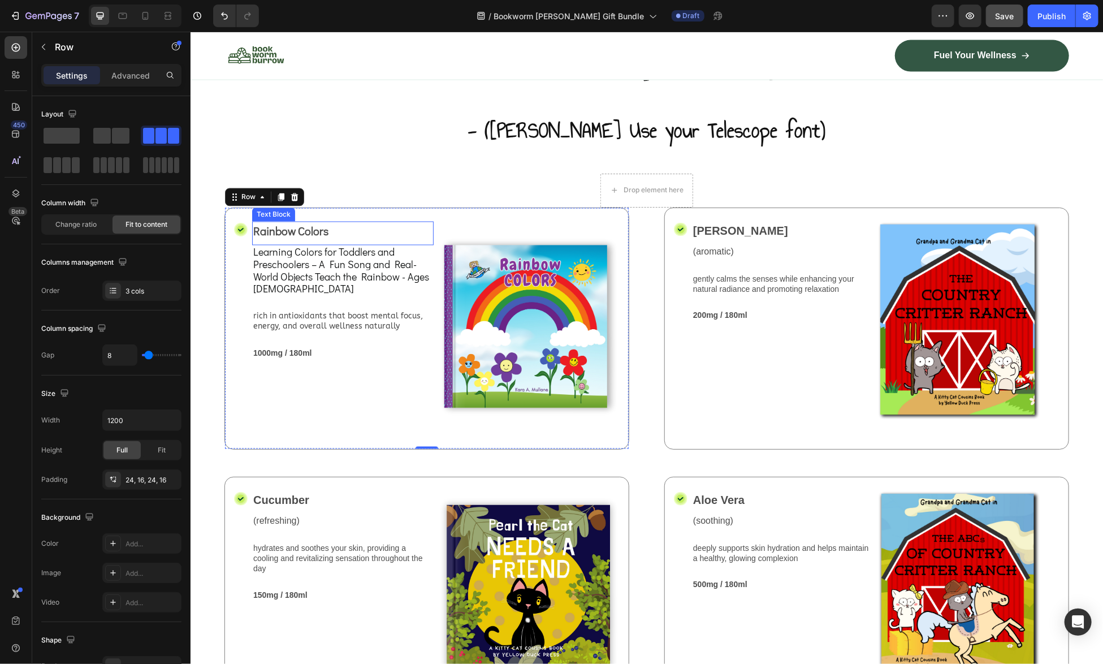
click at [303, 223] on p "Rainbow Colors" at bounding box center [342, 230] width 179 height 17
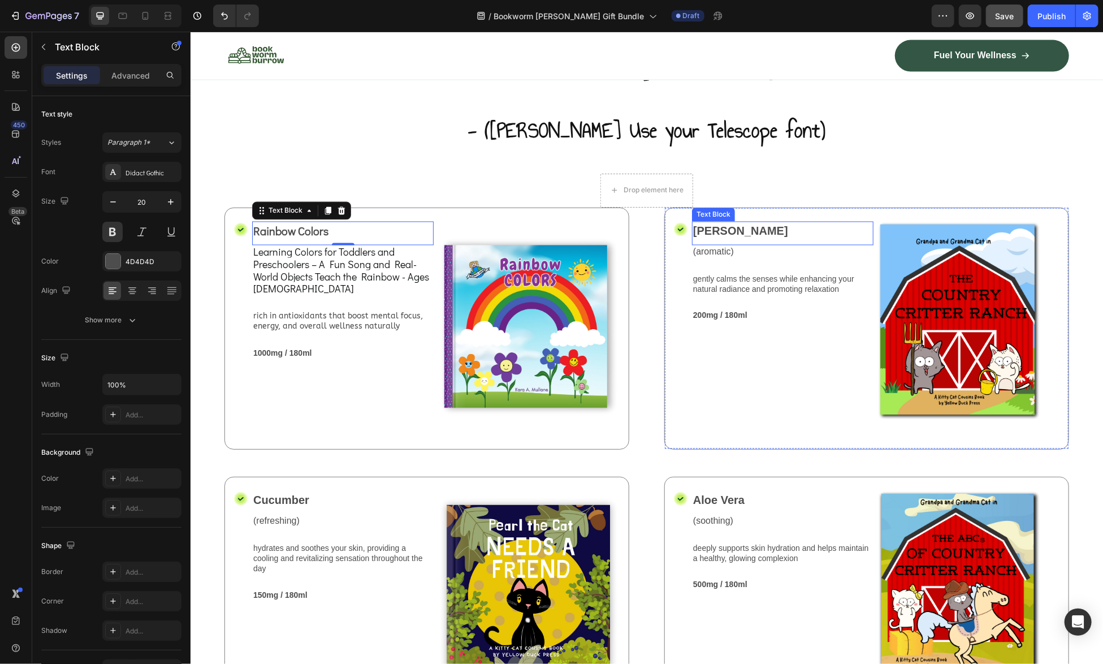
click at [728, 227] on p "[PERSON_NAME]" at bounding box center [781, 230] width 179 height 17
click at [757, 222] on p "[PERSON_NAME]" at bounding box center [781, 230] width 179 height 17
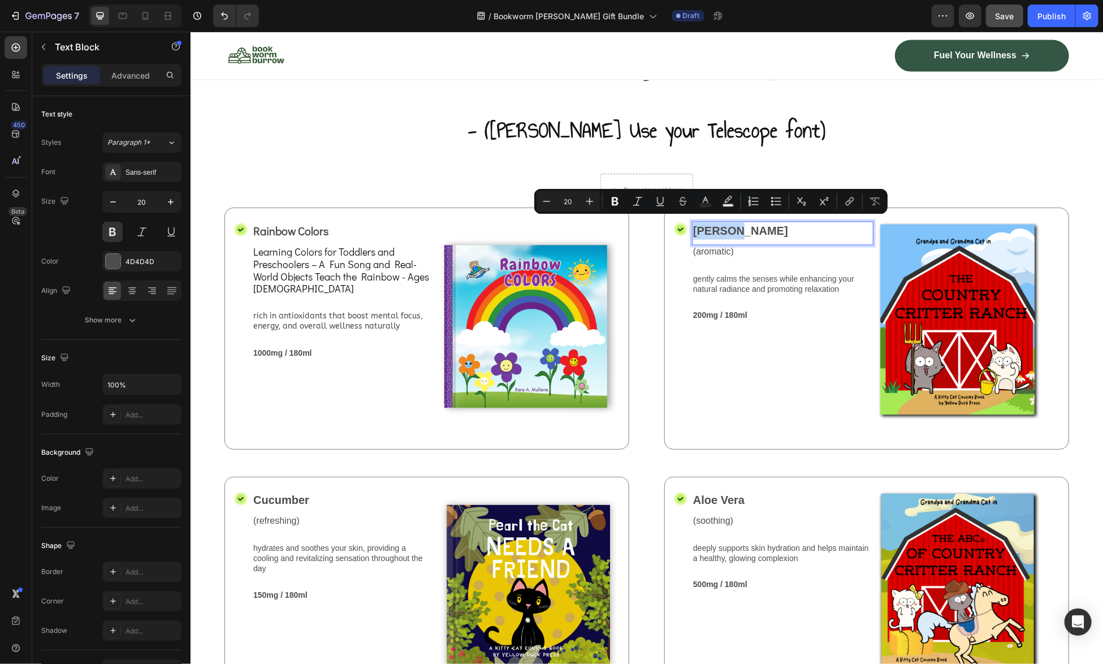
drag, startPoint x: 753, startPoint y: 223, endPoint x: 689, endPoint y: 226, distance: 64.5
click at [692, 226] on p "[PERSON_NAME]" at bounding box center [781, 230] width 179 height 17
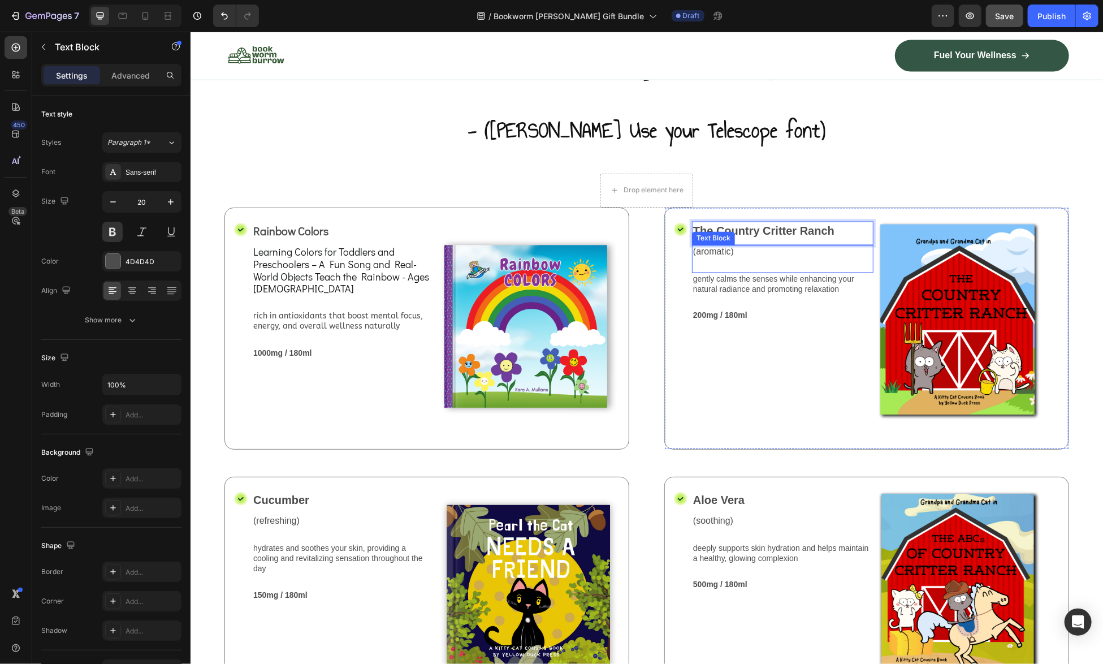
click at [705, 246] on p "(aromatic)" at bounding box center [781, 252] width 179 height 12
click at [775, 379] on div "The Country Critter Ranch Text Block (aromatic) Text Block 0 gently calms the s…" at bounding box center [781, 328] width 181 height 214
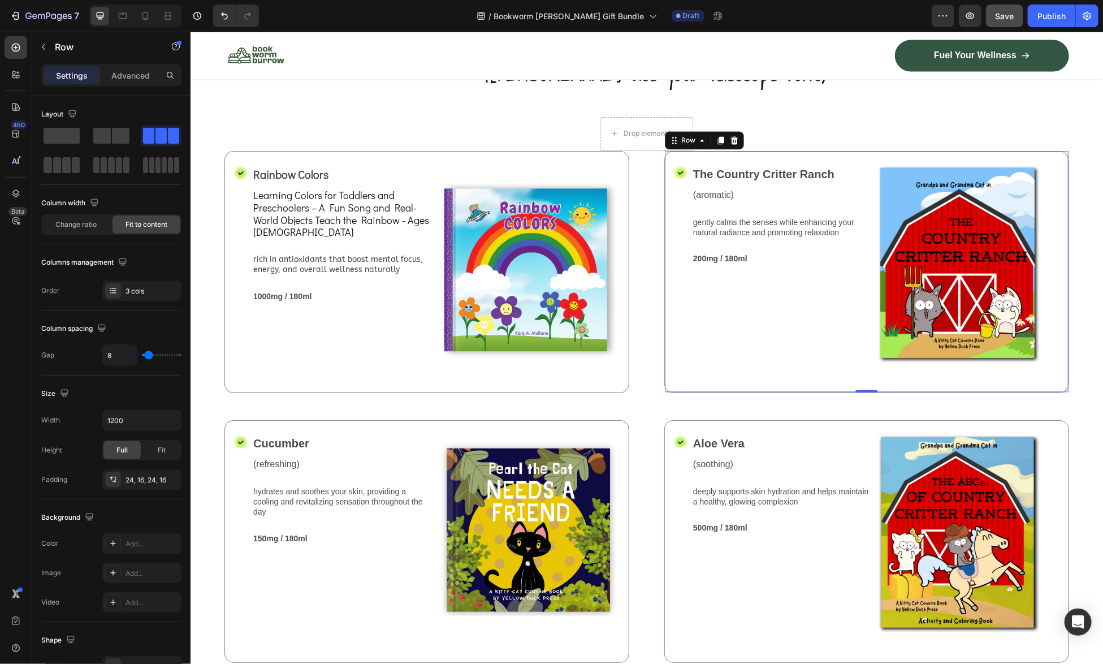
scroll to position [1399, 0]
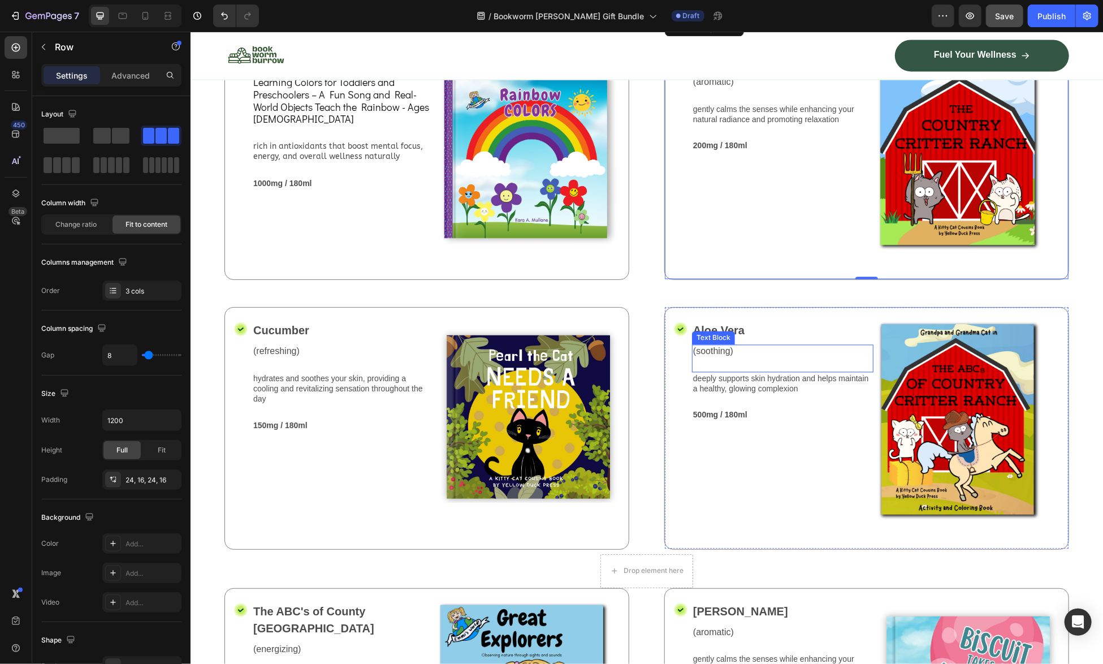
click at [725, 347] on p "(soothing)" at bounding box center [781, 351] width 179 height 12
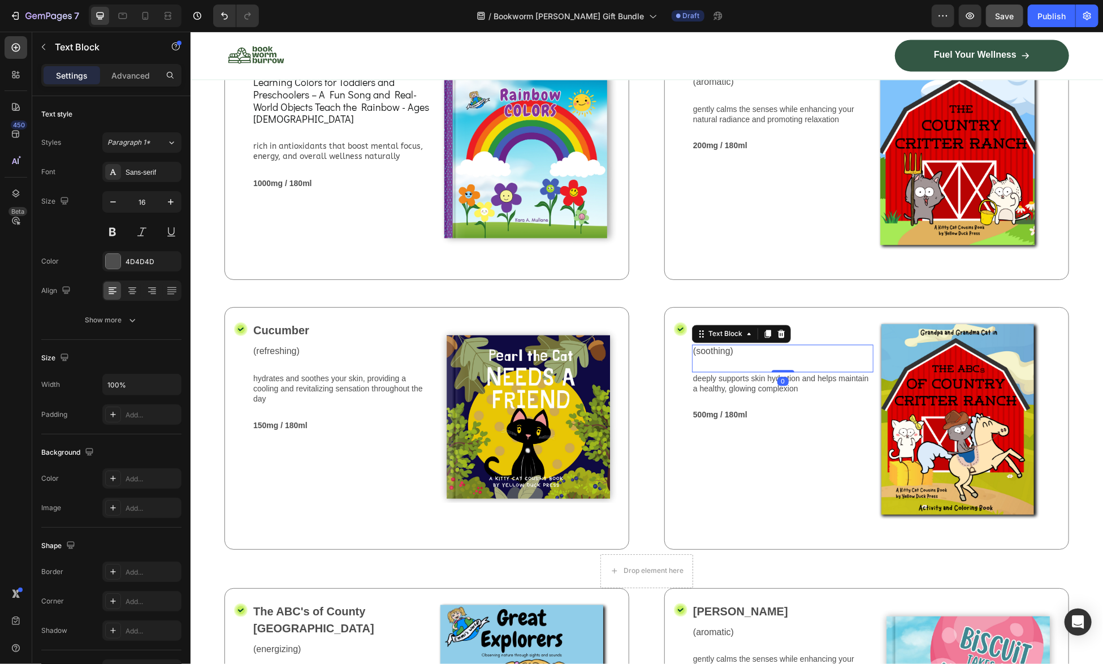
click at [726, 347] on p "(soothing)" at bounding box center [781, 351] width 179 height 12
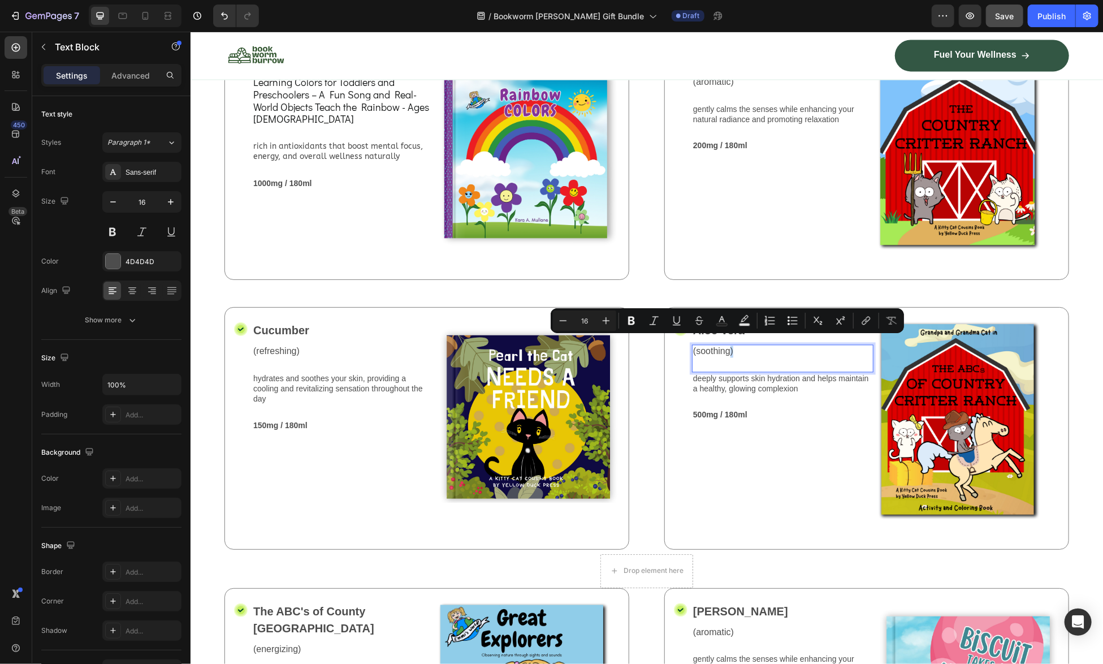
click at [733, 345] on p "(soothing)" at bounding box center [781, 351] width 179 height 12
drag, startPoint x: 733, startPoint y: 344, endPoint x: 686, endPoint y: 348, distance: 47.0
click at [691, 348] on div "(soothing)" at bounding box center [781, 351] width 181 height 14
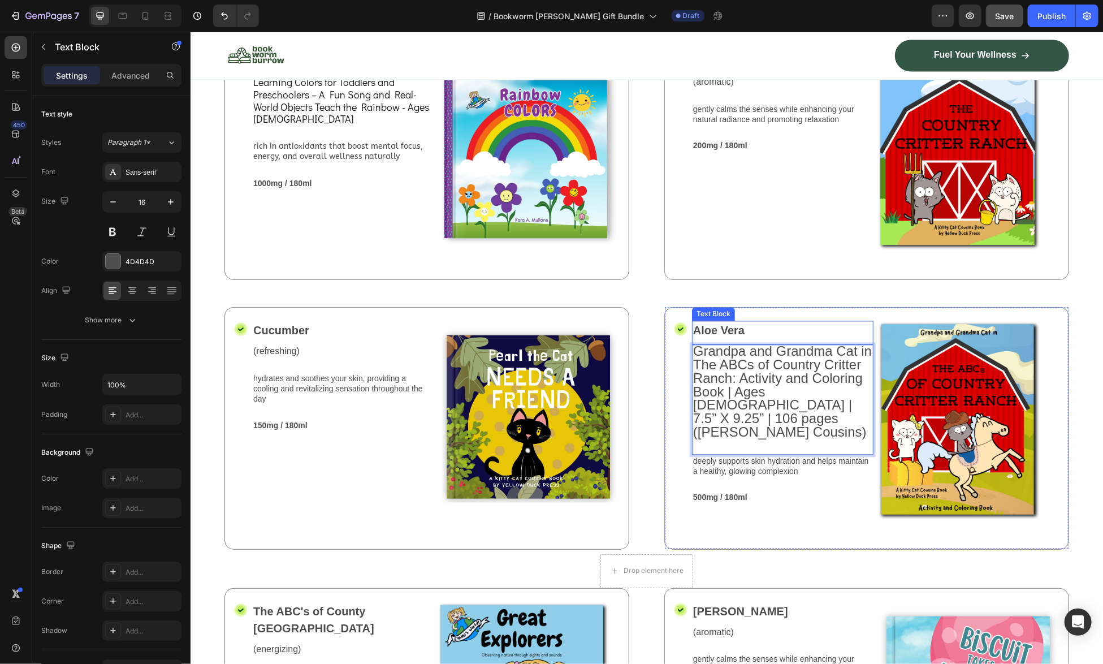
click at [726, 325] on p "Aloe Vera" at bounding box center [781, 330] width 179 height 17
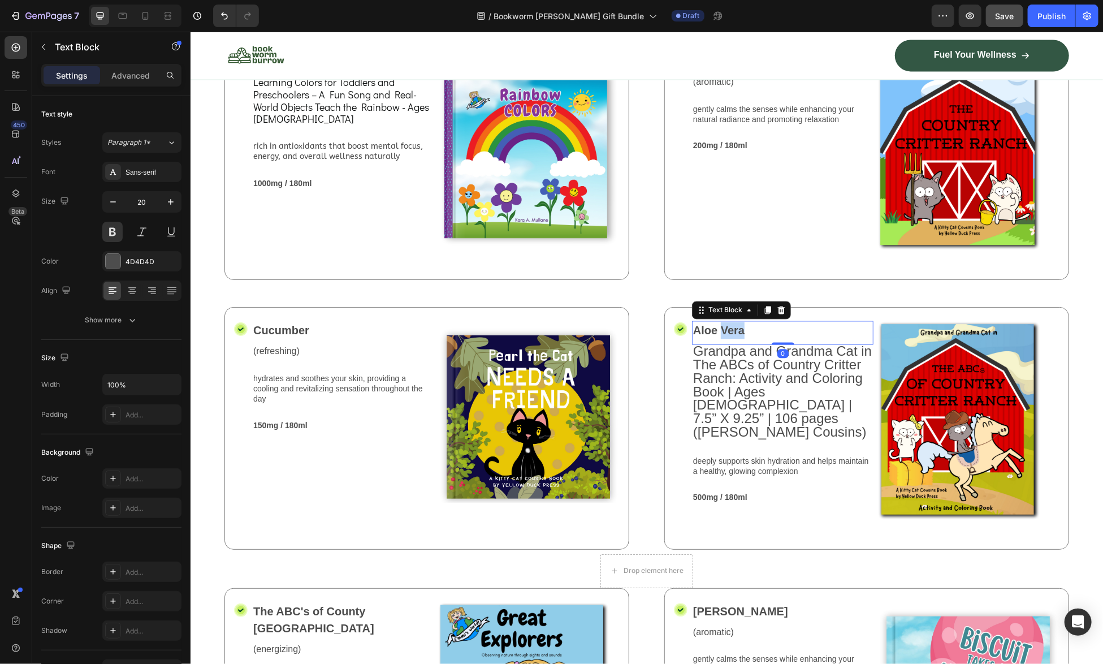
click at [726, 325] on p "Aloe Vera" at bounding box center [781, 330] width 179 height 17
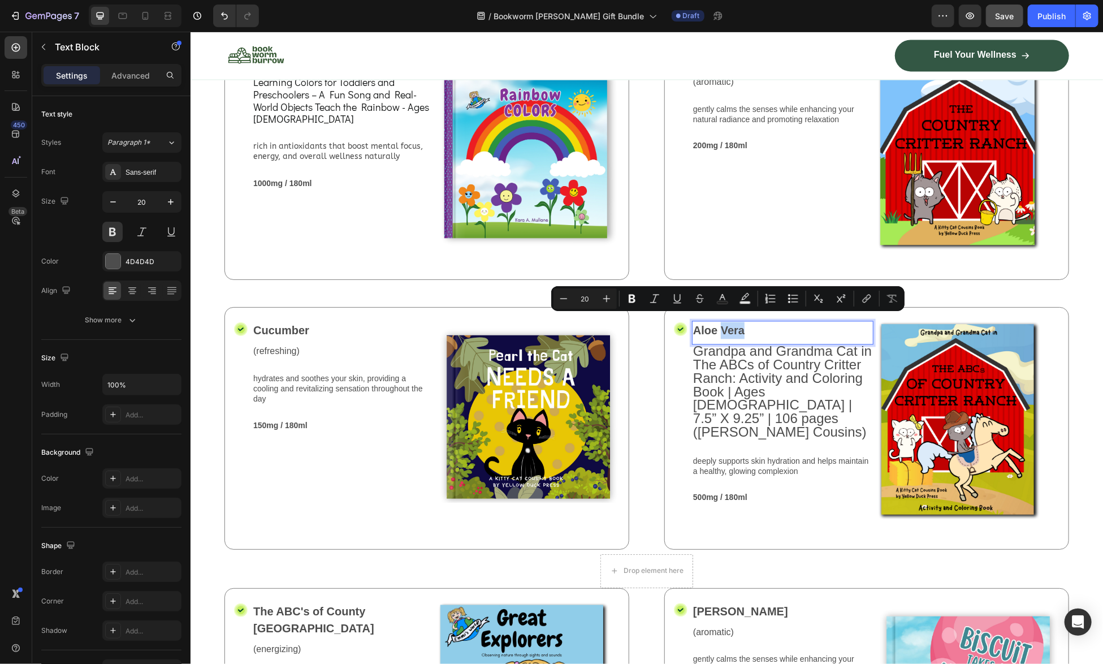
click at [737, 328] on p "Aloe Vera" at bounding box center [781, 330] width 179 height 17
drag, startPoint x: 748, startPoint y: 330, endPoint x: 691, endPoint y: 330, distance: 57.7
click at [691, 330] on div "Aloe Vera" at bounding box center [781, 330] width 181 height 19
click at [692, 350] on span "Grandpa and Grandma Cat in The ABCs of Country Critter Ranch: Activity and Colo…" at bounding box center [781, 391] width 179 height 96
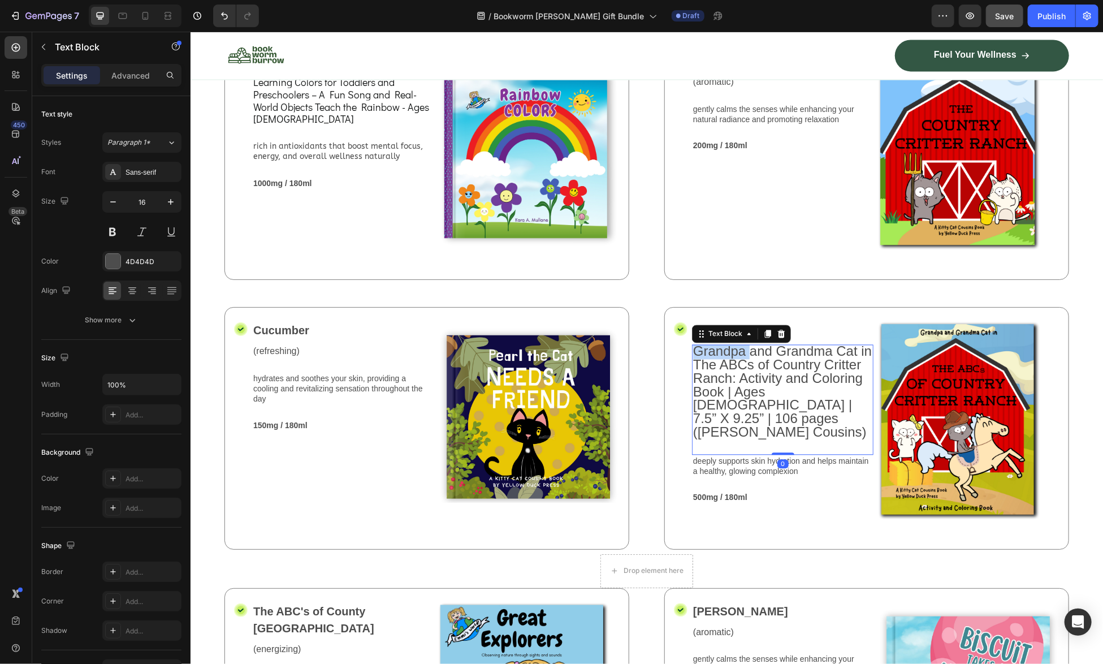
click at [692, 345] on span "Grandpa and Grandma Cat in The ABCs of Country Critter Ranch: Activity and Colo…" at bounding box center [781, 391] width 179 height 96
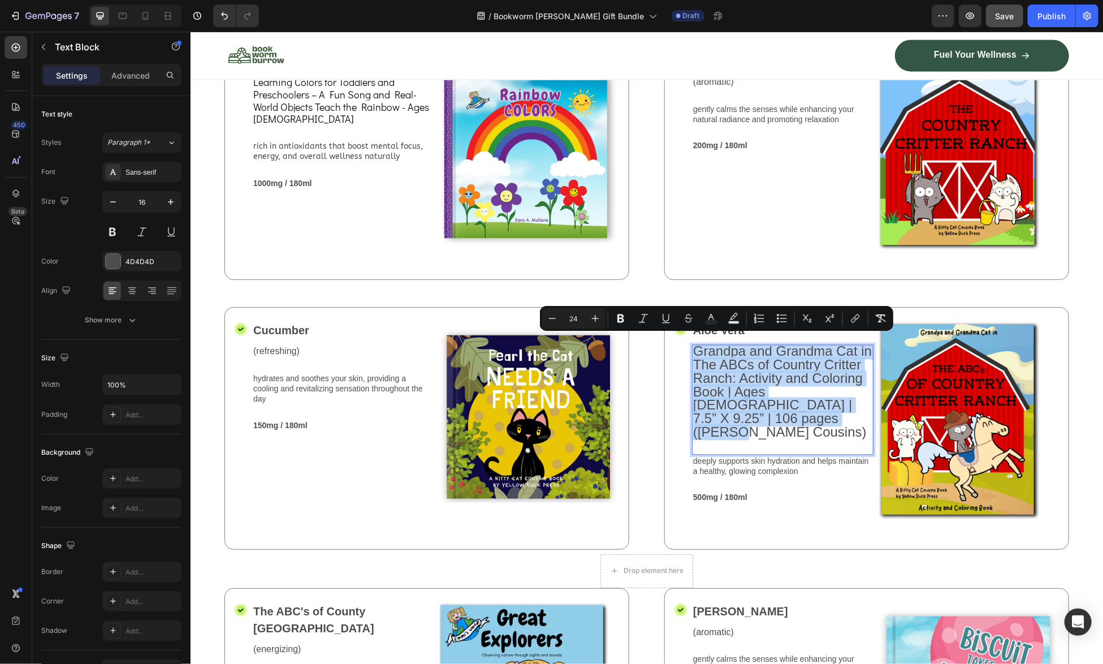
click at [692, 344] on span "Grandpa and Grandma Cat in The ABCs of Country Critter Ranch: Activity and Colo…" at bounding box center [781, 391] width 179 height 96
click at [692, 343] on span "Grandpa and Grandma Cat in The ABCs of Country Critter Ranch: Activity and Colo…" at bounding box center [781, 391] width 179 height 96
click at [700, 367] on span "Grandpa and Grandma Cat in The ABCs of Country Critter Ranch: Activity and Colo…" at bounding box center [781, 391] width 179 height 96
click at [749, 372] on span "Grandpa and Grandma Cat in The ABCs of Country Critter Ranch: Activity and Colo…" at bounding box center [781, 391] width 179 height 96
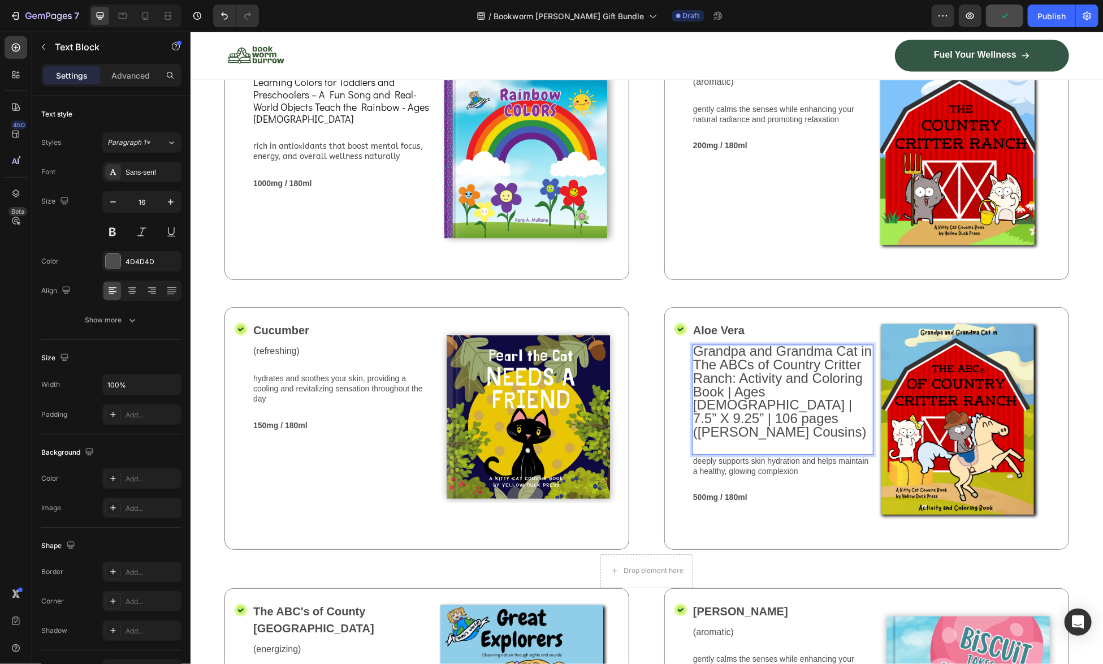
click at [766, 374] on span "Grandpa and Grandma Cat in The ABCs of Country Critter Ranch: Activity and Colo…" at bounding box center [781, 391] width 179 height 96
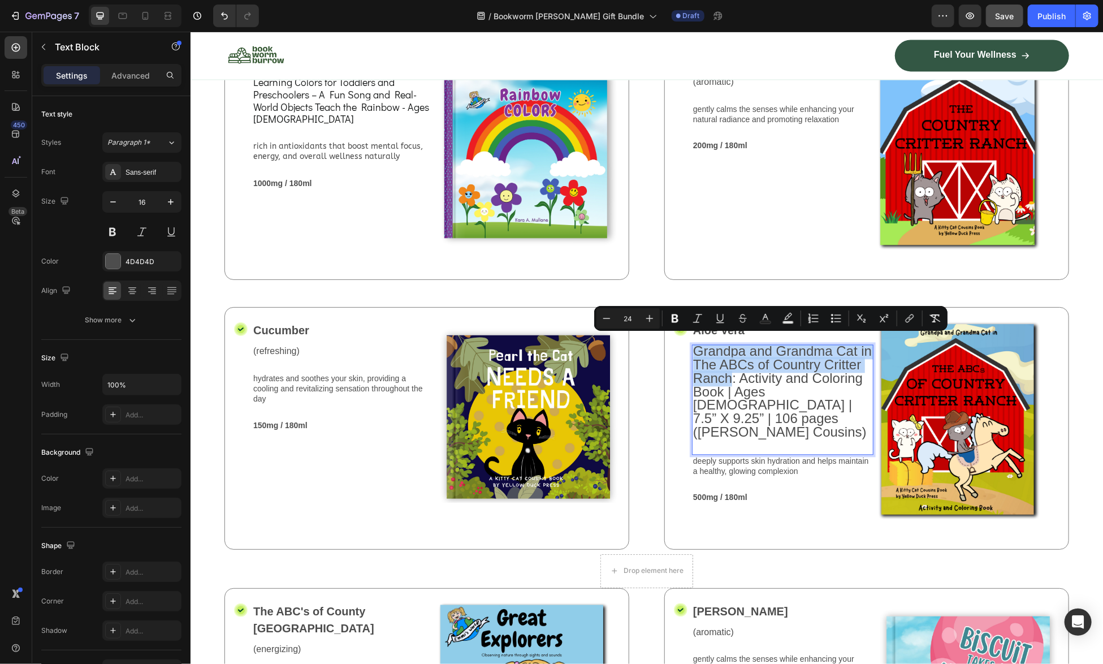
drag, startPoint x: 766, startPoint y: 372, endPoint x: 690, endPoint y: 341, distance: 81.7
click at [692, 343] on span "Grandpa and Grandma Cat in The ABCs of Country Critter Ranch: Activity and Colo…" at bounding box center [781, 391] width 179 height 96
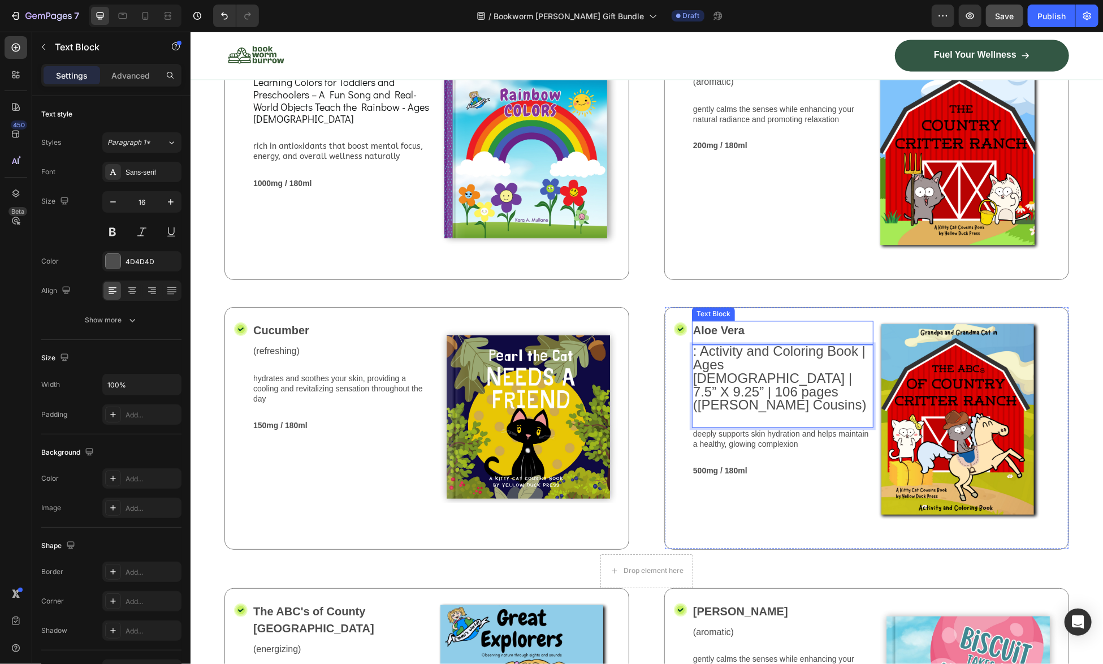
click at [719, 322] on p "Aloe Vera" at bounding box center [781, 330] width 179 height 17
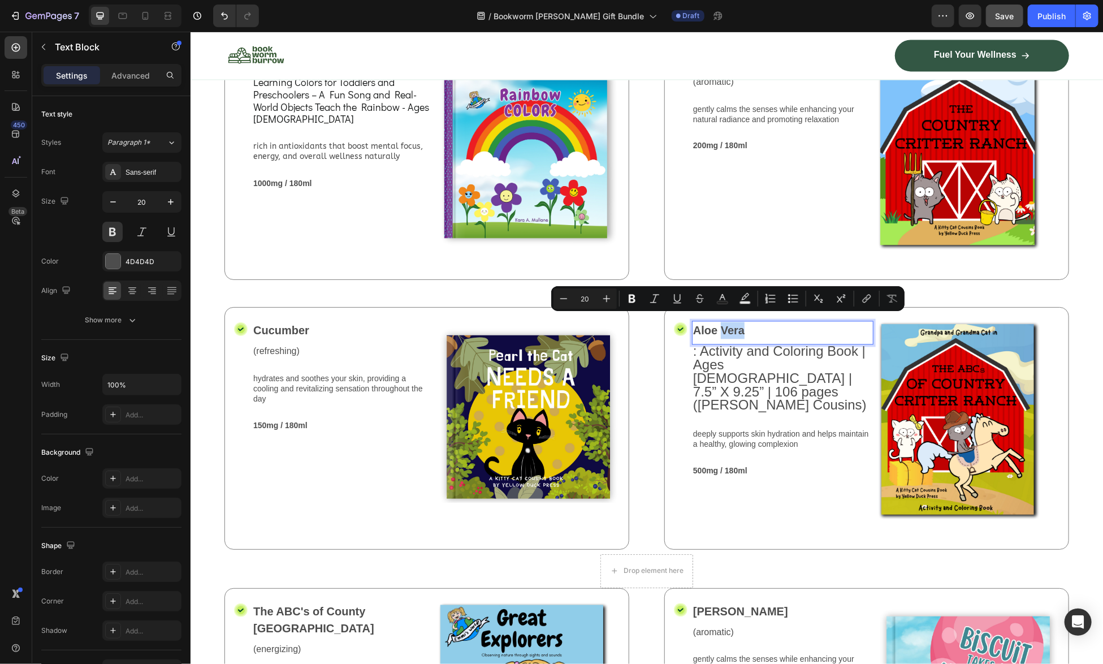
click at [746, 322] on p "Aloe Vera" at bounding box center [781, 330] width 179 height 17
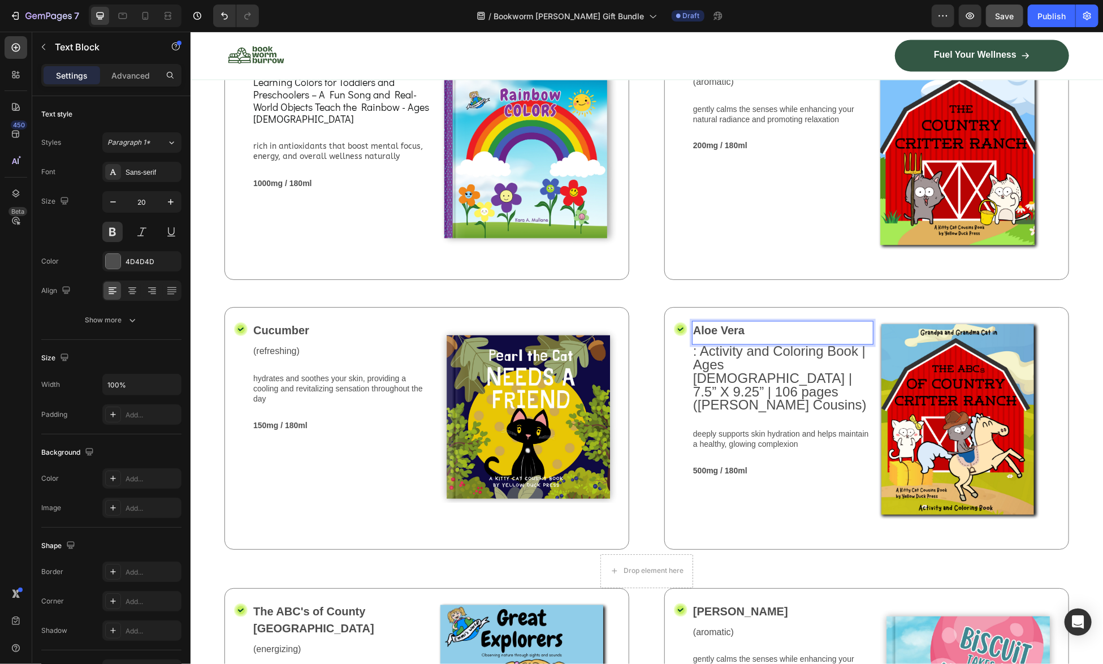
drag, startPoint x: 747, startPoint y: 320, endPoint x: 690, endPoint y: 321, distance: 57.7
click at [692, 322] on p "Aloe Vera" at bounding box center [781, 330] width 179 height 17
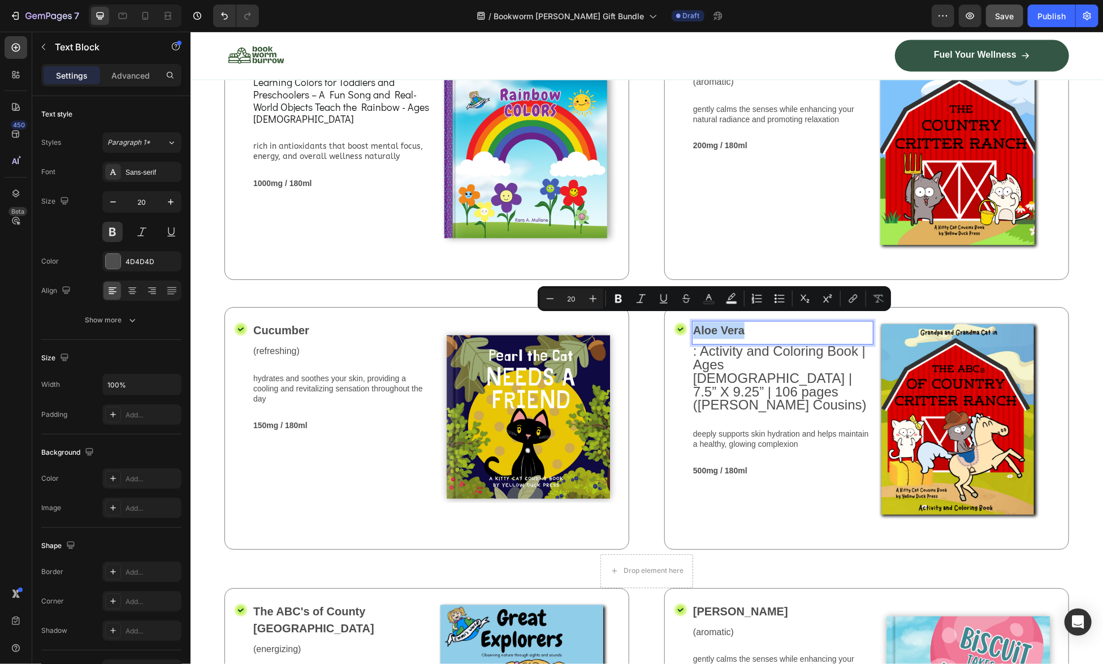
drag, startPoint x: 690, startPoint y: 321, endPoint x: 737, endPoint y: 323, distance: 47.6
click at [737, 323] on p "Aloe Vera" at bounding box center [781, 330] width 179 height 17
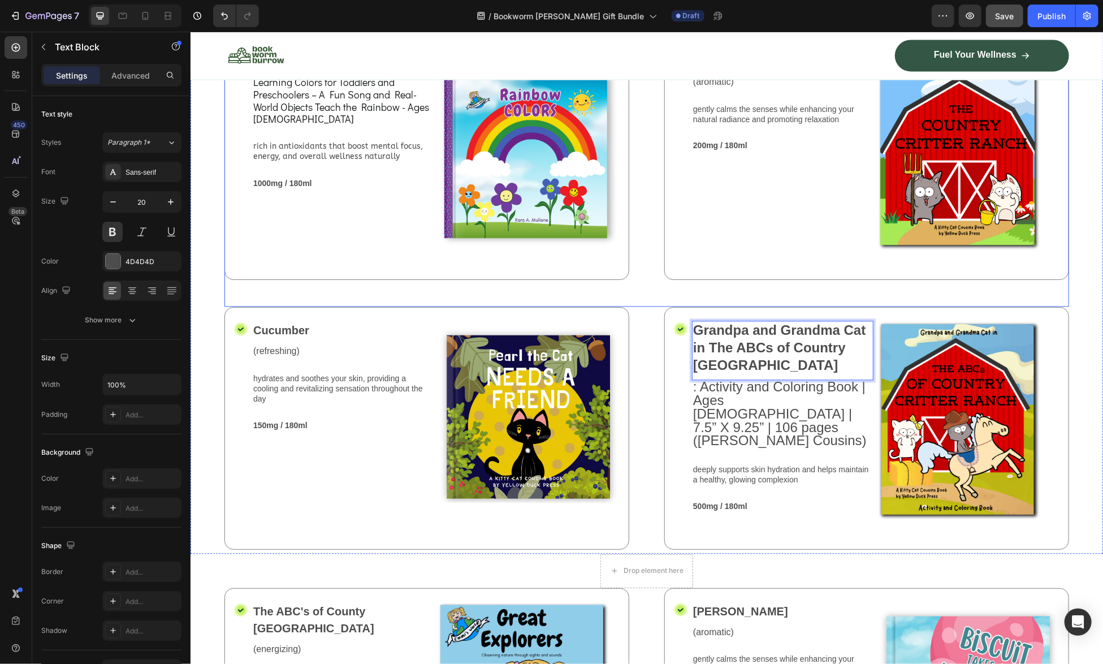
scroll to position [1229, 0]
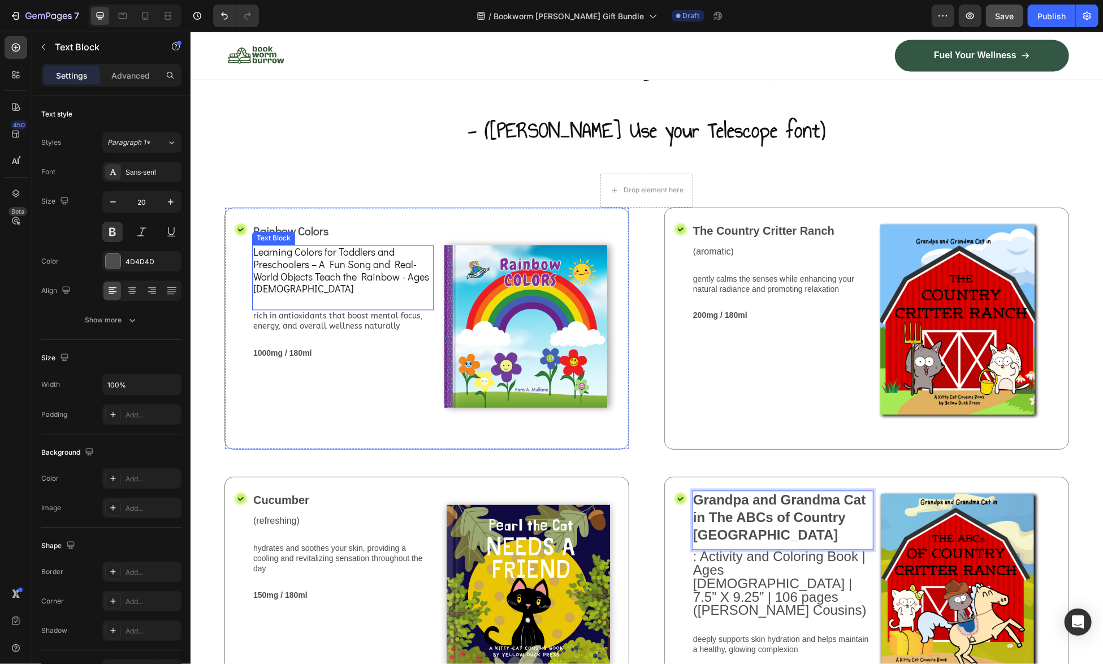
click at [347, 272] on span "Learning Colors for Toddlers and Preschoolers – A Fun Song and Real-World Objec…" at bounding box center [341, 270] width 176 height 50
click at [773, 492] on span "Grandpa and Grandma Cat in The ABCs of Country [GEOGRAPHIC_DATA]" at bounding box center [778, 517] width 172 height 50
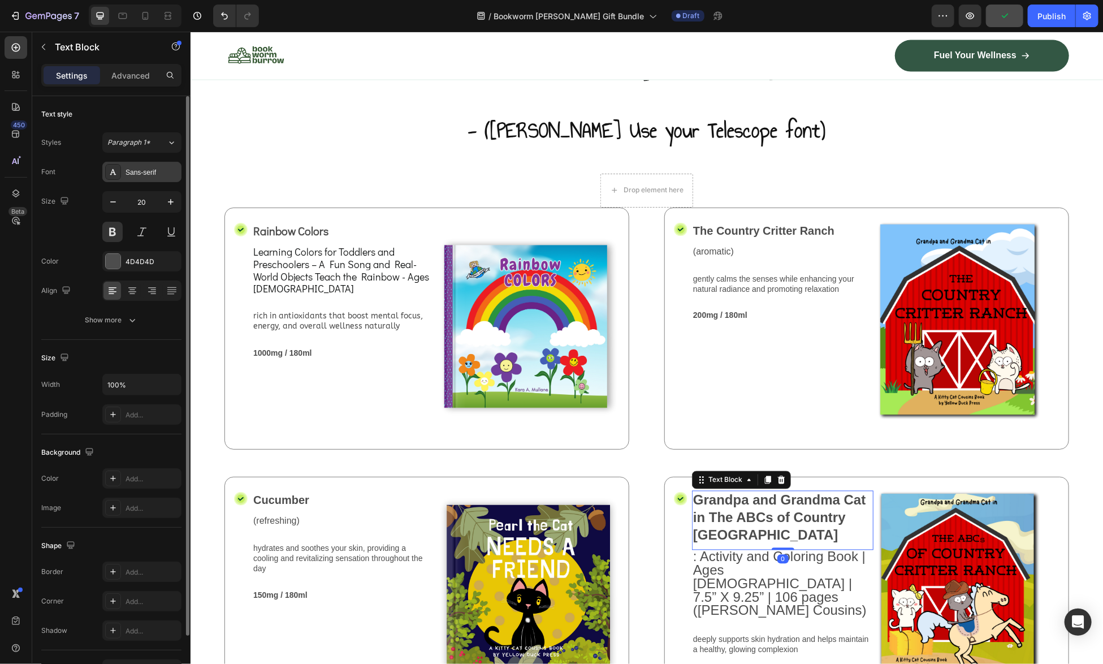
click at [142, 174] on div "Sans-serif" at bounding box center [151, 172] width 53 height 10
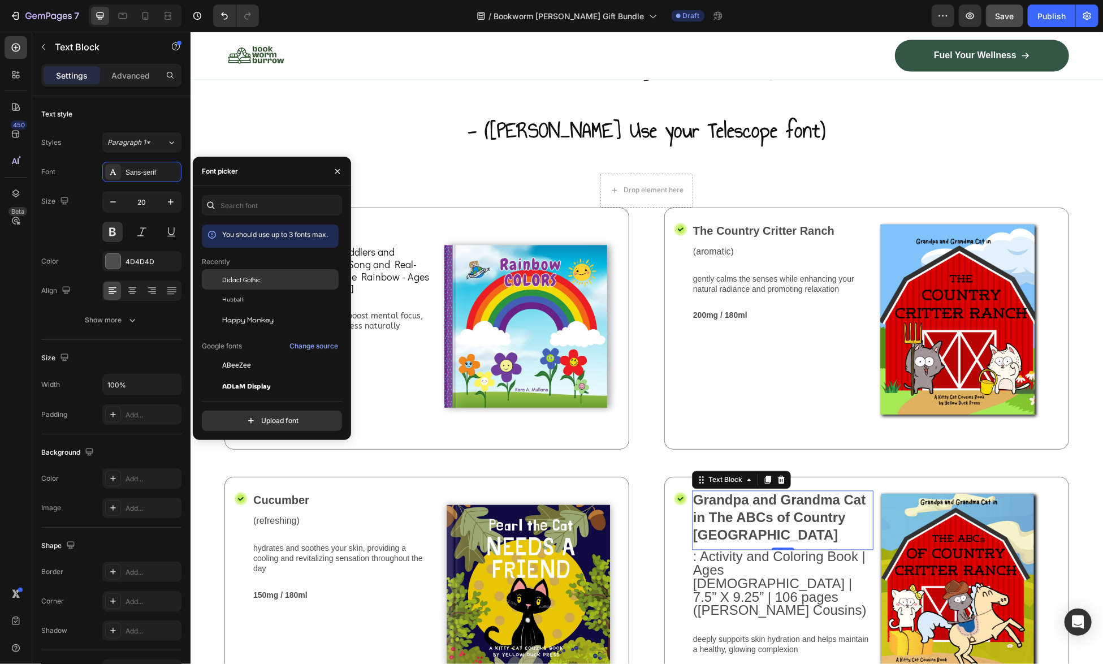
click at [237, 278] on span "Didact Gothic" at bounding box center [241, 279] width 38 height 10
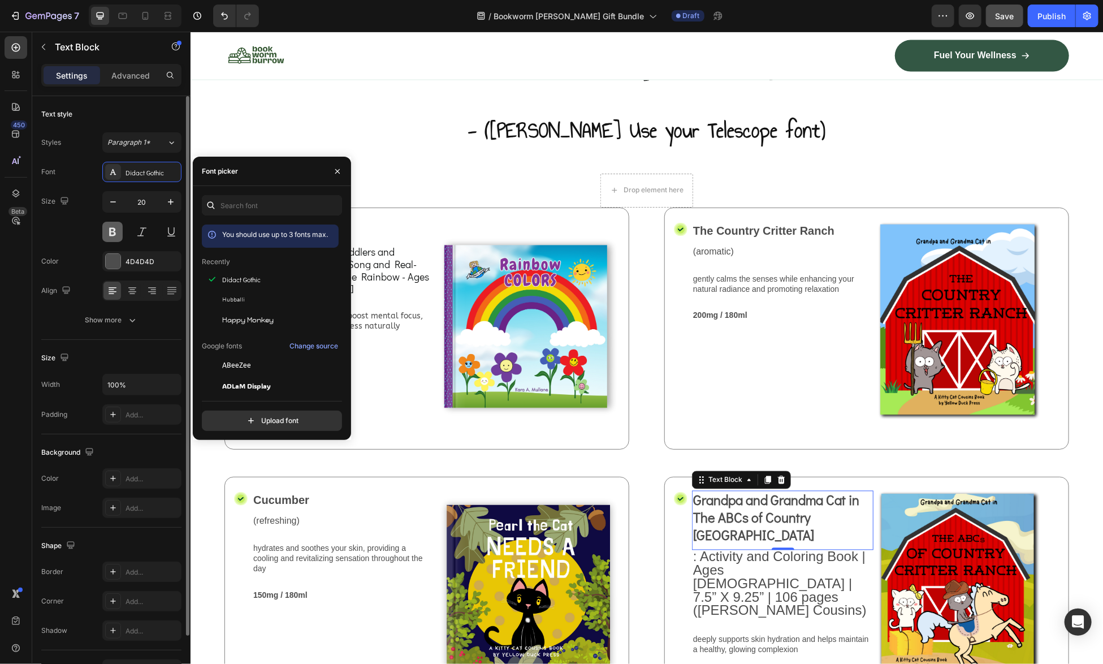
click at [116, 233] on button at bounding box center [112, 232] width 20 height 20
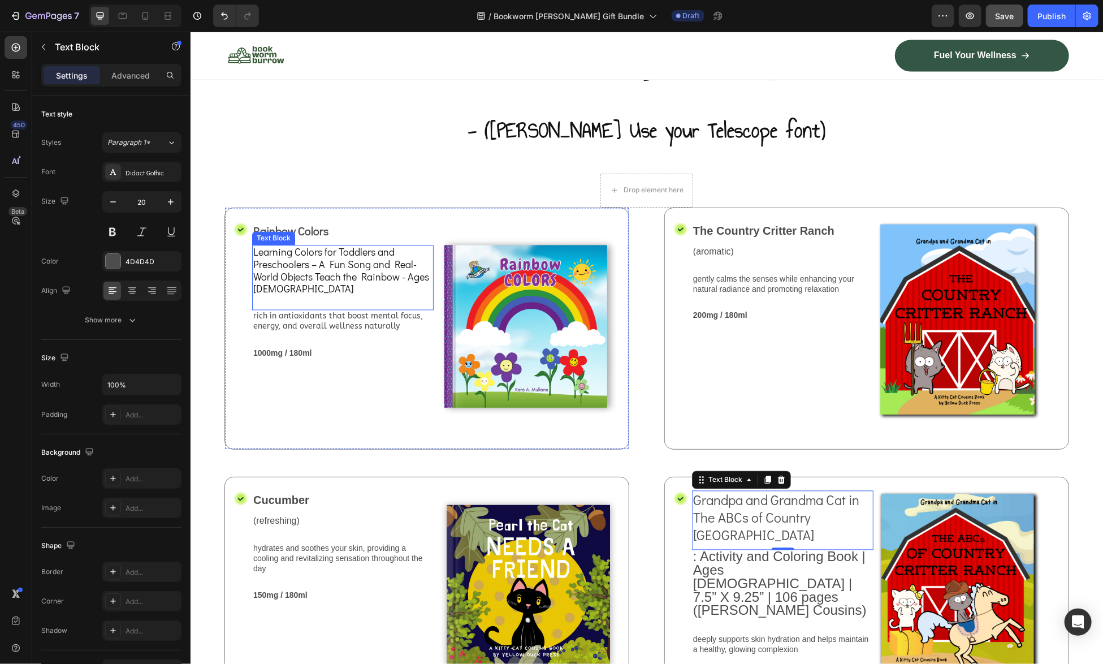
click at [348, 259] on span "Learning Colors for Toddlers and Preschoolers – A Fun Song and Real-World Objec…" at bounding box center [341, 270] width 176 height 50
click at [734, 500] on span "Grandpa and Grandma Cat in The ABCs of Country [GEOGRAPHIC_DATA]" at bounding box center [775, 517] width 166 height 53
click at [115, 203] on icon "button" at bounding box center [112, 201] width 11 height 11
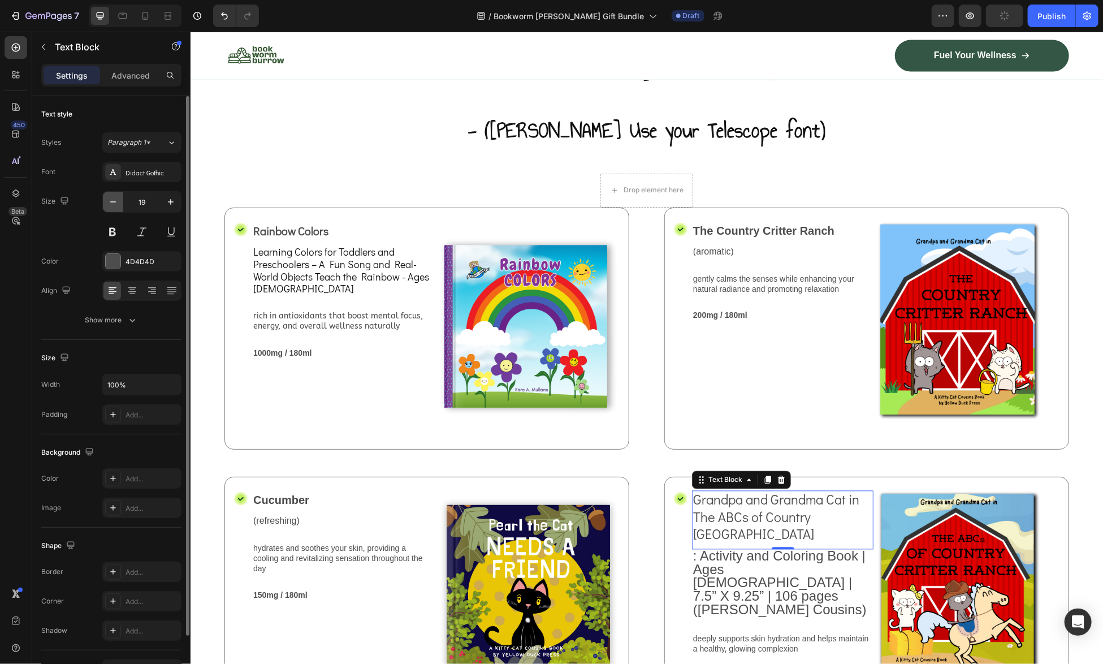
click at [115, 203] on icon "button" at bounding box center [112, 201] width 11 height 11
click at [115, 204] on icon "button" at bounding box center [112, 201] width 11 height 11
type input "16"
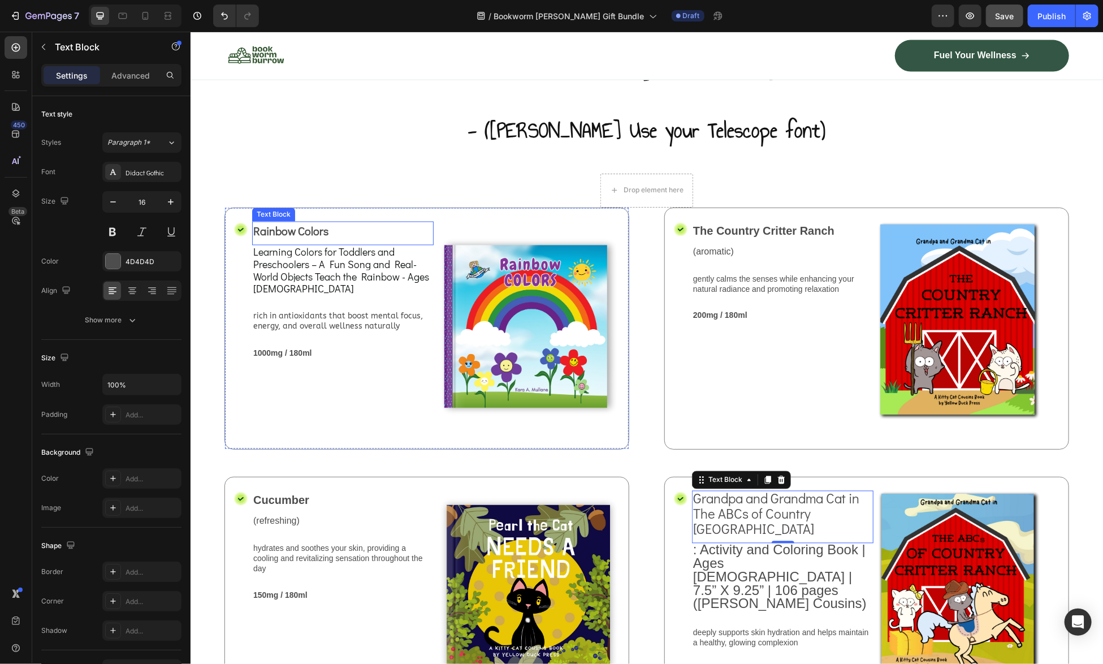
click at [310, 222] on p "Rainbow Colors" at bounding box center [342, 230] width 179 height 17
click at [754, 492] on span "Grandpa and Grandma Cat in The ABCs of Country [GEOGRAPHIC_DATA]" at bounding box center [775, 513] width 166 height 48
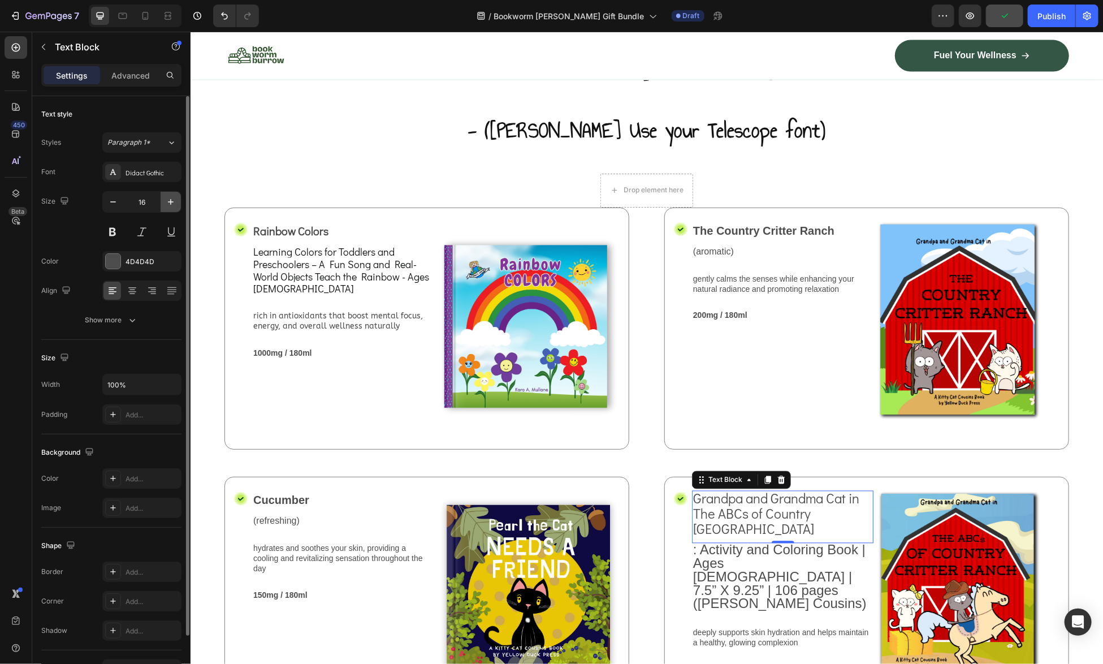
click at [175, 201] on icon "button" at bounding box center [170, 201] width 11 height 11
click at [176, 201] on icon "button" at bounding box center [170, 201] width 11 height 11
type input "20"
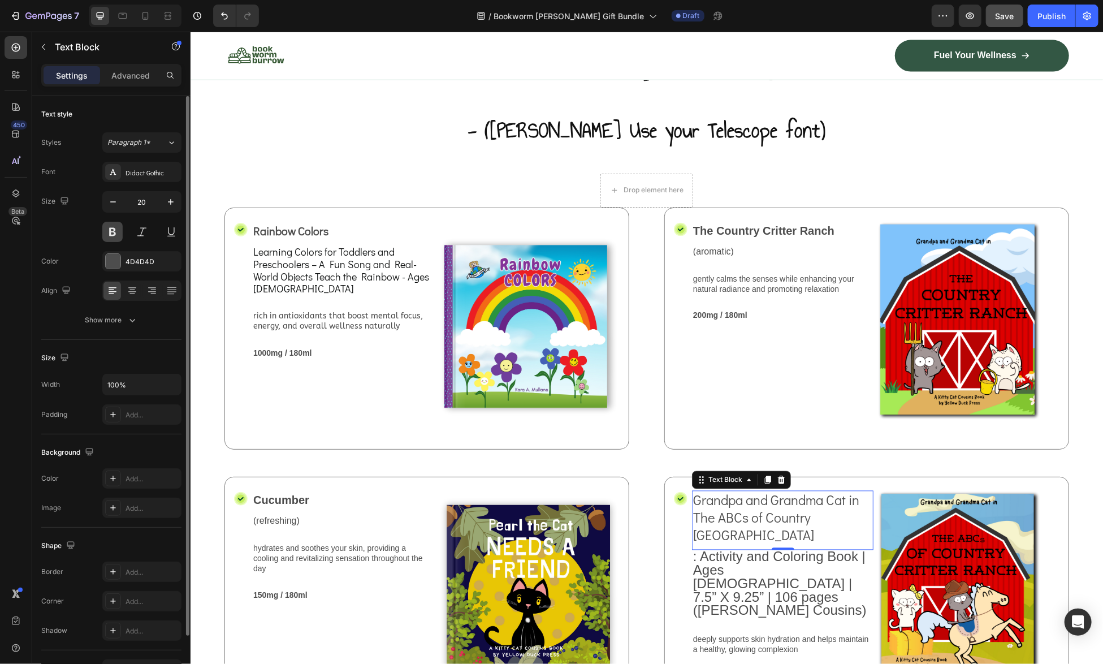
click at [112, 230] on button at bounding box center [112, 232] width 20 height 20
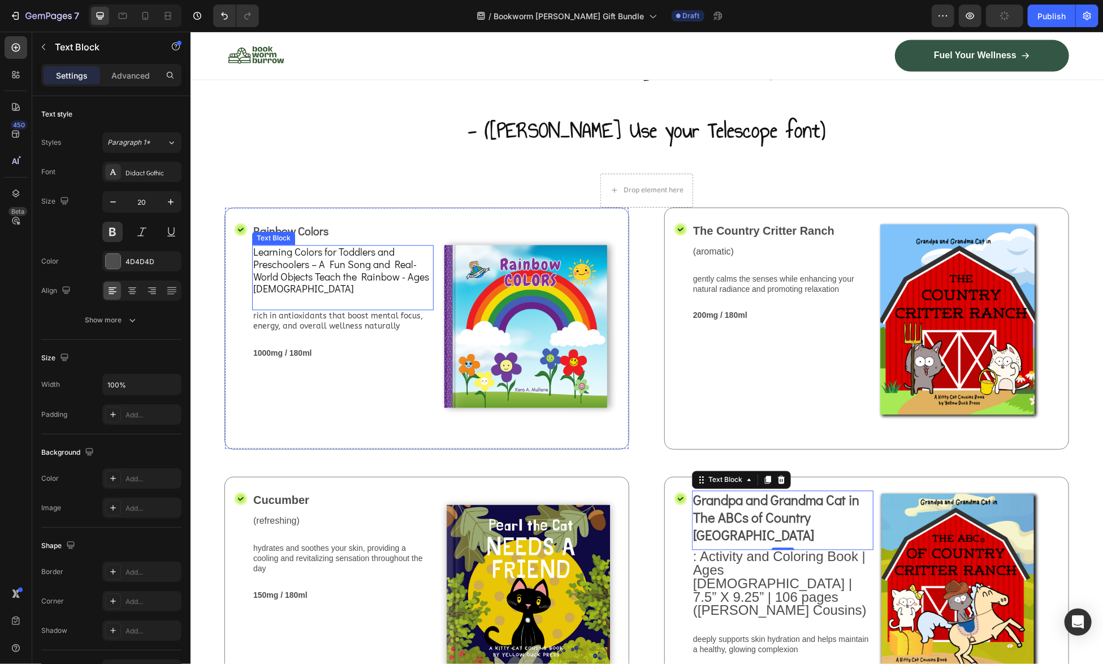
click at [308, 265] on span "Learning Colors for Toddlers and Preschoolers – A Fun Song and Real-World Objec…" at bounding box center [341, 270] width 176 height 50
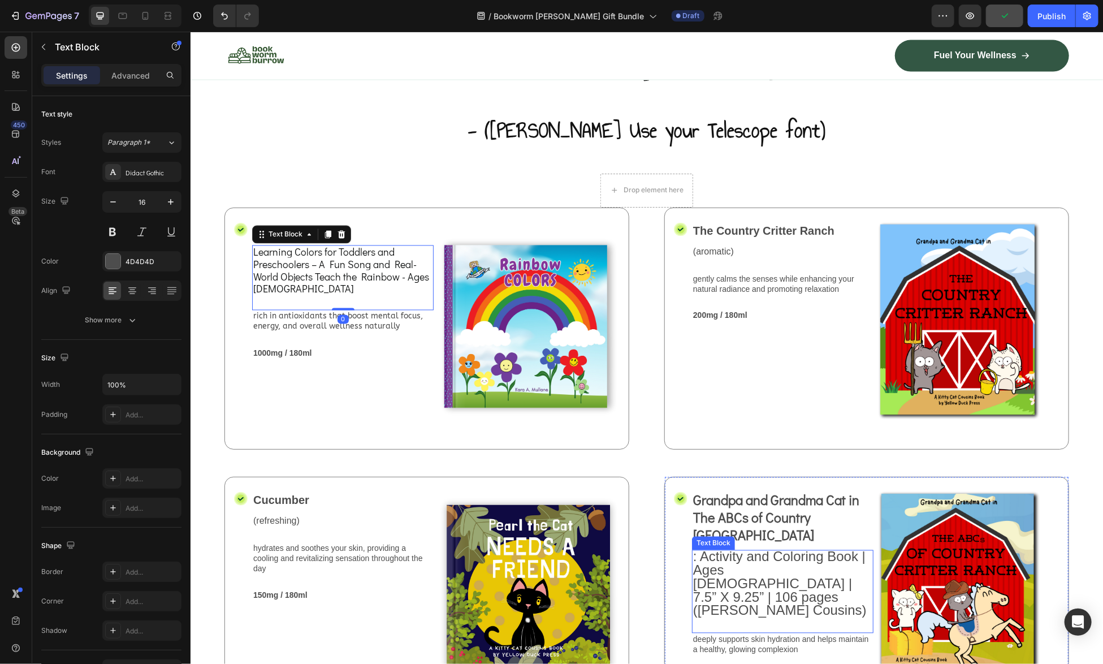
click at [750, 560] on span ": Activity and Coloring Book | Ages 4 to 8 | 7.5” X 9.25” | 106 pages (Kitty Ca…" at bounding box center [779, 582] width 174 height 69
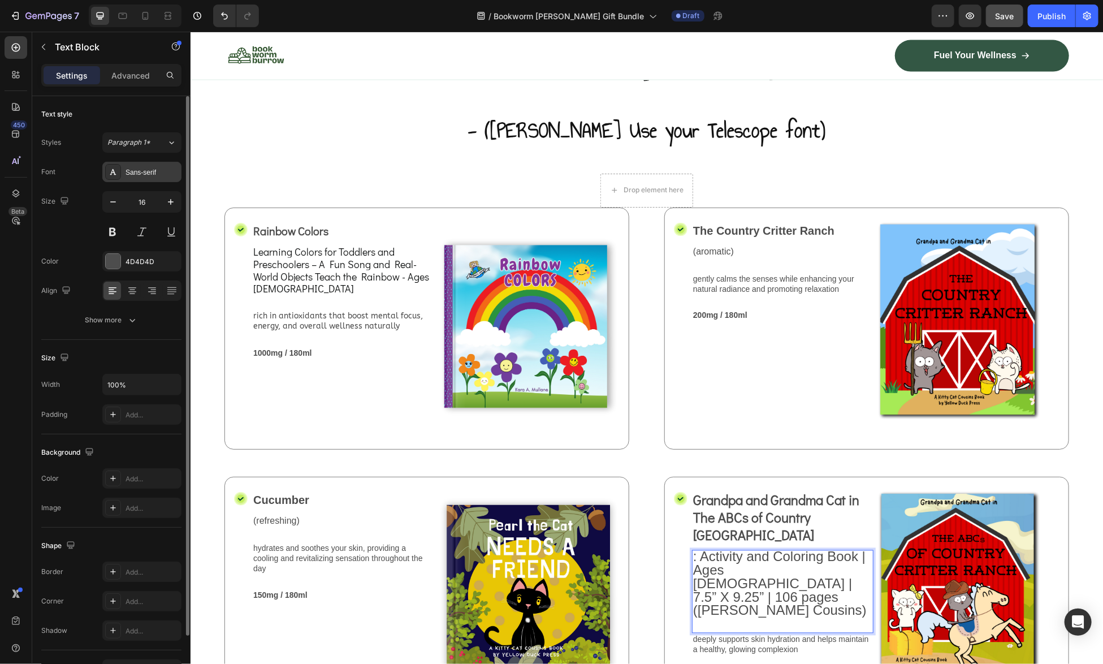
click at [138, 174] on div "Sans-serif" at bounding box center [151, 172] width 53 height 10
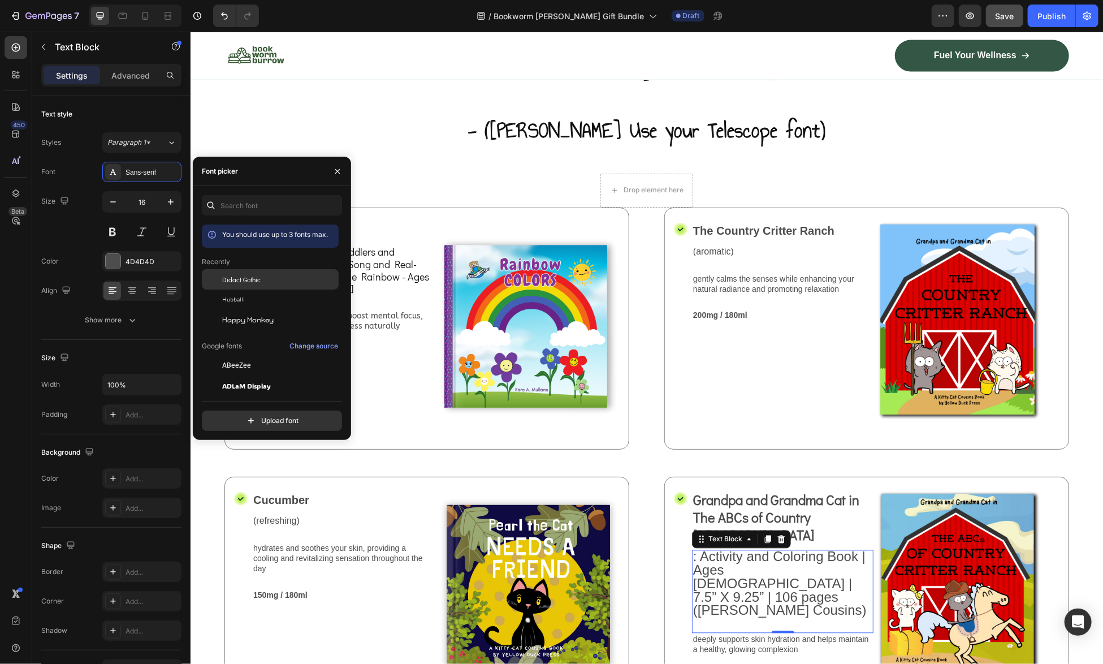
click at [243, 355] on div "Didact Gothic" at bounding box center [270, 365] width 137 height 20
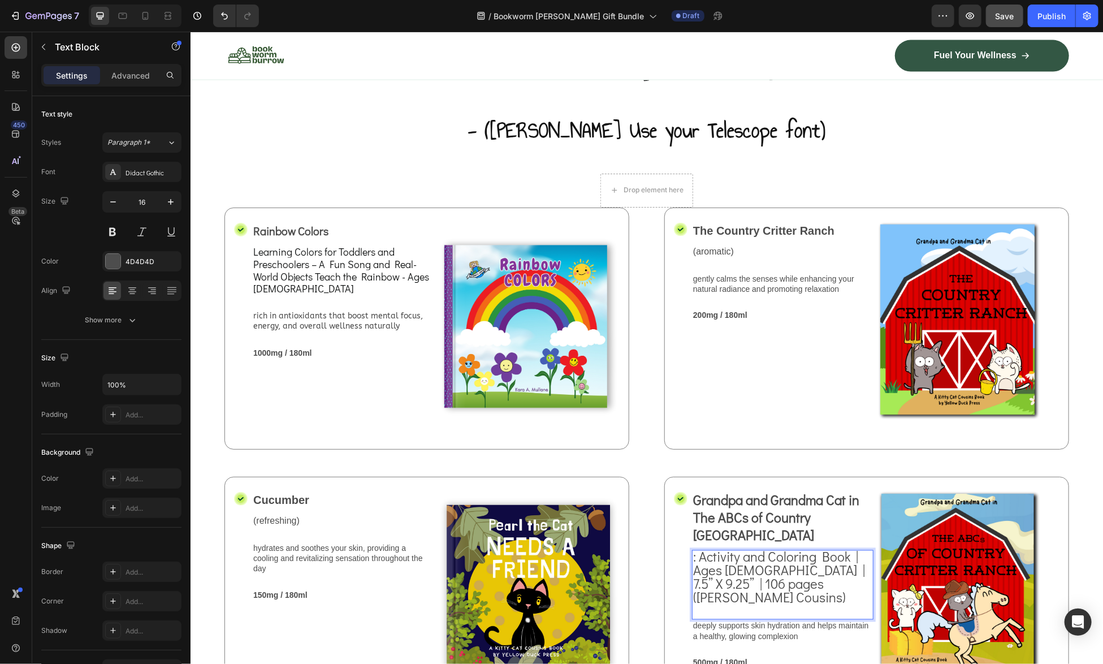
click at [695, 547] on span ": Activity and Coloring Book | Ages 4 to 8 | 7.5” X 9.25” | 106 pages (Kitty Ca…" at bounding box center [778, 576] width 172 height 58
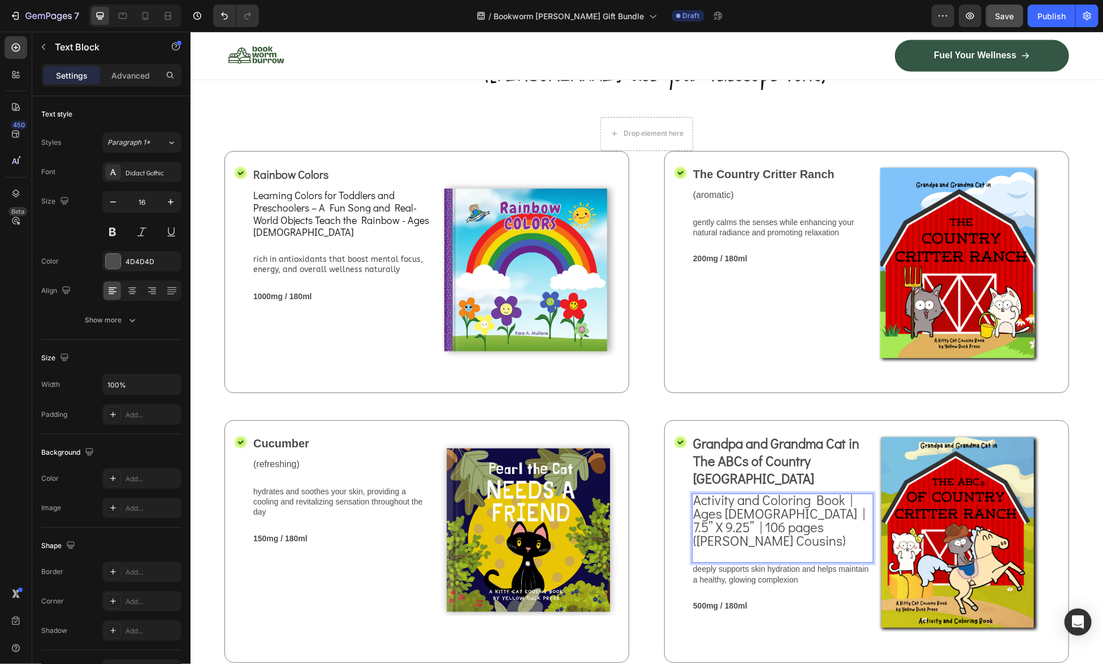
scroll to position [1343, 0]
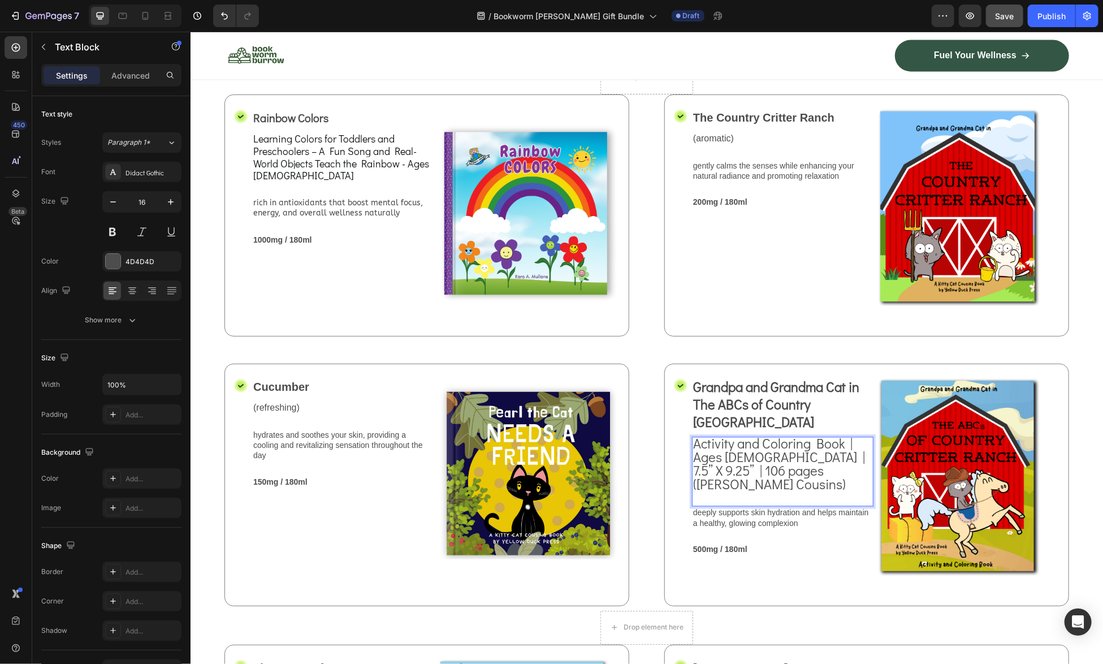
click at [820, 446] on span "Activity and Coloring Book | Ages 4 to 8 | 7.5” X 9.25” | 106 pages (Kitty Cat …" at bounding box center [778, 463] width 172 height 58
click at [845, 434] on span "Activity and Coloring Book | Ages 4 to 8 | 7.5” X 9.25” | 106 pages (Kitty Cat …" at bounding box center [778, 463] width 172 height 58
click at [841, 439] on span "Activity and Coloring Book | Ages 4 to 8 | 7.5” X 9.25” | 106 pages (Kitty Cat …" at bounding box center [778, 463] width 172 height 58
drag, startPoint x: 842, startPoint y: 458, endPoint x: 681, endPoint y: 458, distance: 161.1
click at [681, 458] on div "Icon Grandpa and Grandma Cat in The ABCs of Country Critter Ranch Text Block Ac…" at bounding box center [866, 484] width 405 height 242
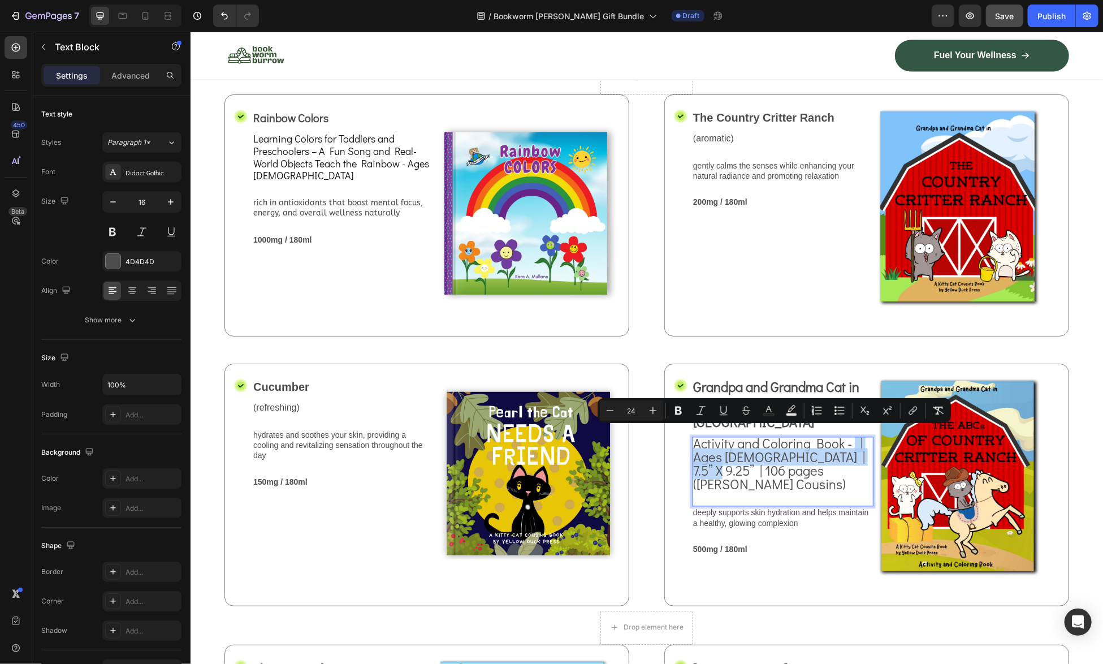
drag, startPoint x: 853, startPoint y: 438, endPoint x: 854, endPoint y: 453, distance: 14.7
click at [854, 453] on span "Activity and Coloring Book - | Ages 4 to 8 | 7.5” X 9.25” | 106 pages (Kitty Ca…" at bounding box center [778, 463] width 172 height 58
click at [853, 453] on span "Activity and Coloring Book - | Ages 4 to 8 | 7.5” X 9.25” | 106 pages (Kitty Ca…" at bounding box center [778, 463] width 172 height 58
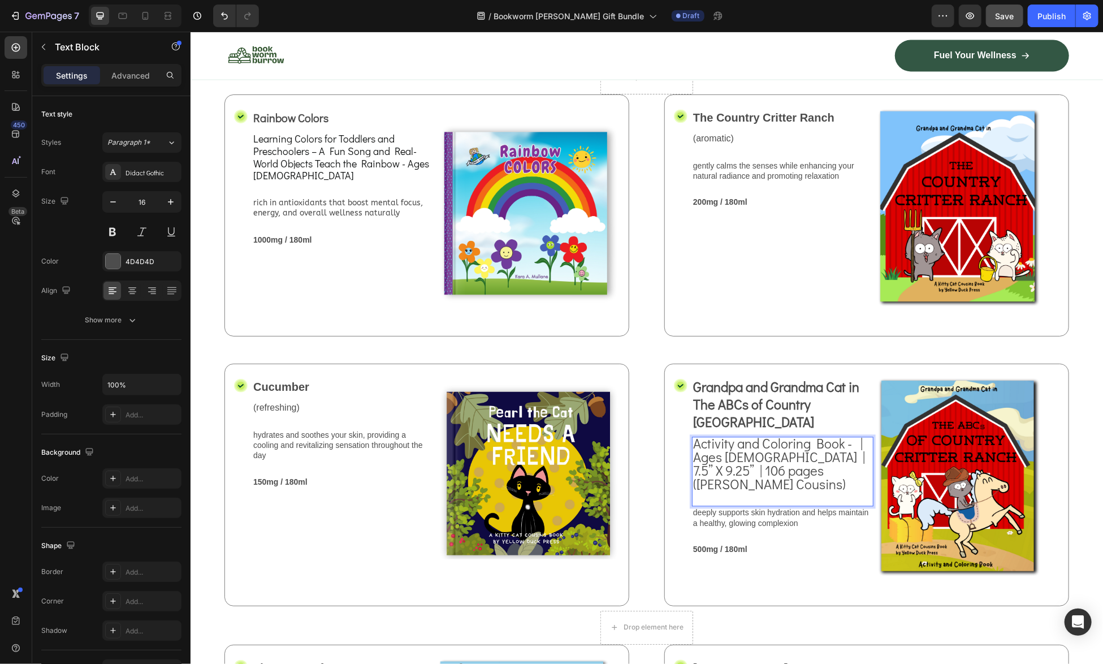
click at [755, 445] on span "Activity and Coloring Book - | Ages 4 to 8 | 7.5” X 9.25” | 106 pages (Kitty Ca…" at bounding box center [778, 463] width 172 height 58
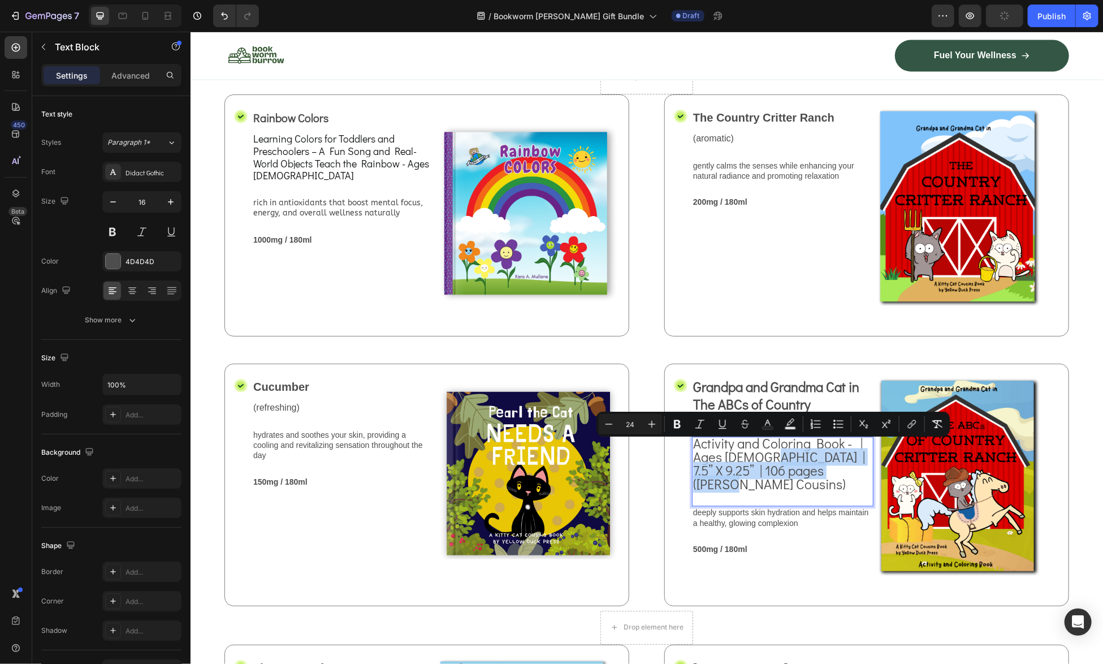
drag, startPoint x: 757, startPoint y: 448, endPoint x: 841, endPoint y: 471, distance: 86.1
click at [841, 471] on div "Activity and Coloring Book - | Ages 4 to 8 | 7.5” X 9.25” | 106 pages (Kitty Ca…" at bounding box center [781, 464] width 181 height 56
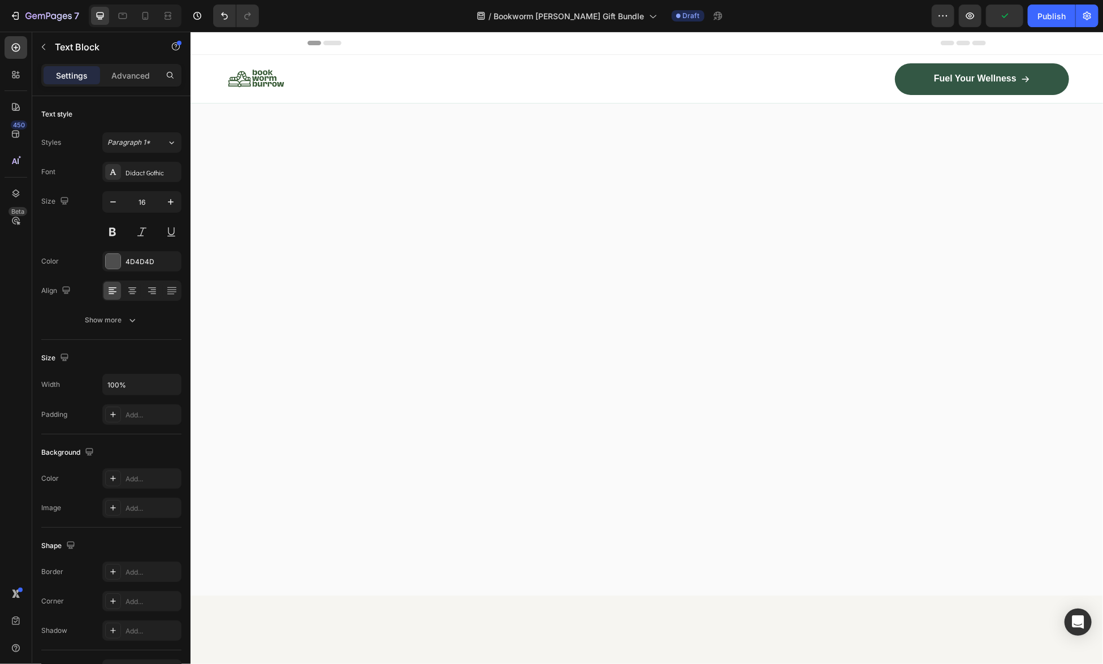
scroll to position [1343, 0]
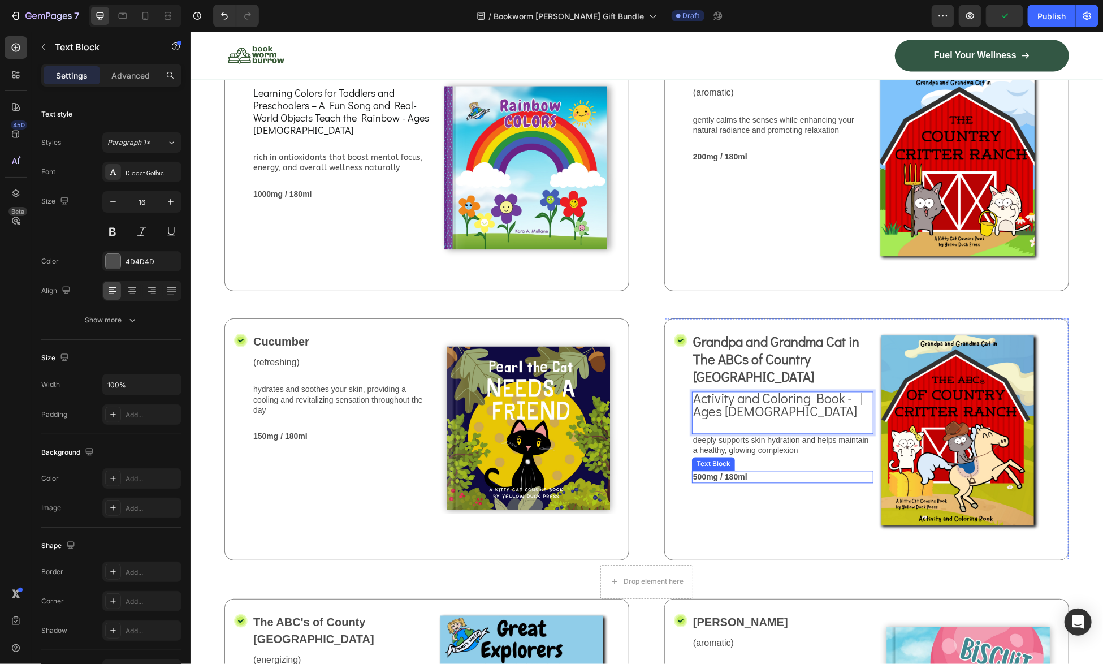
click at [830, 482] on p "500mg / 180ml" at bounding box center [781, 476] width 179 height 10
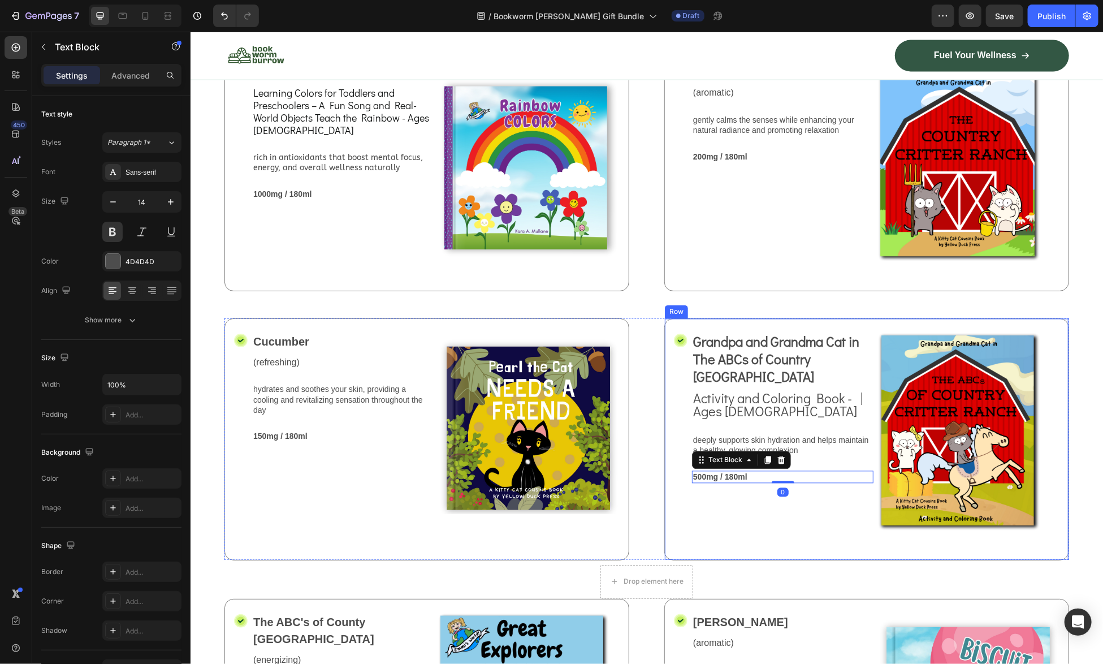
click at [821, 545] on div "Grandpa and Grandma Cat in The ABCs of Country Critter Ranch Text Block Activit…" at bounding box center [781, 439] width 181 height 214
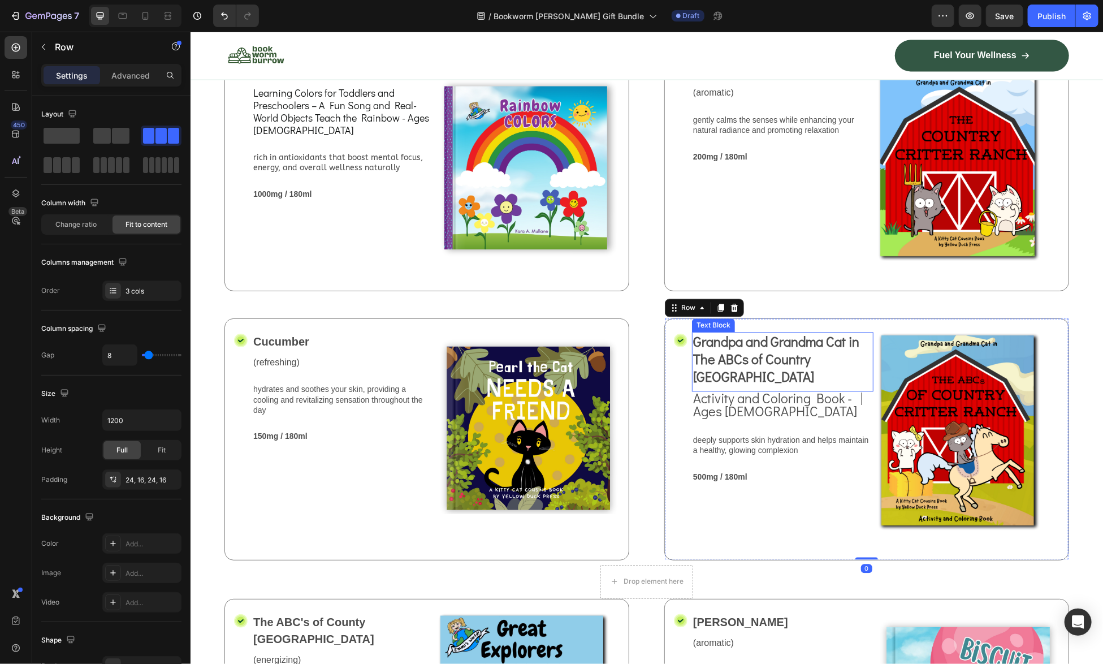
click at [838, 420] on span "Activity and Coloring Book - | Ages 4 to 8" at bounding box center [777, 404] width 170 height 31
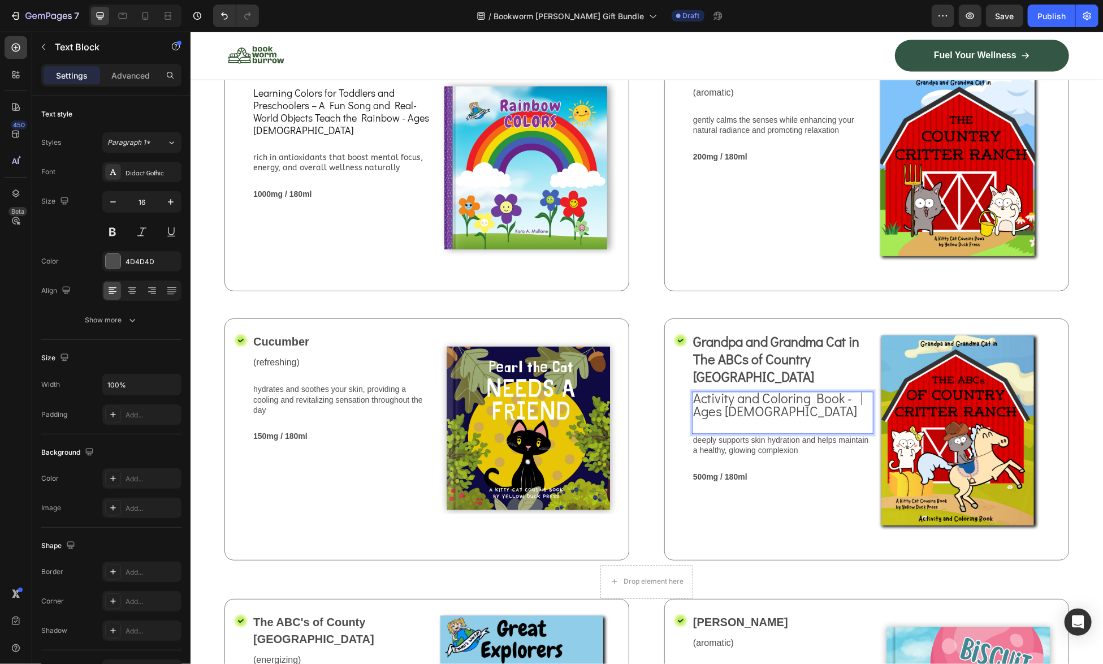
click at [860, 419] on p "Activity and Coloring Book - | Ages 4 to 8" at bounding box center [781, 405] width 179 height 27
click at [795, 545] on div "Grandpa and Grandma Cat in The ABCs of Country Critter Ranch Text Block Activit…" at bounding box center [781, 439] width 181 height 214
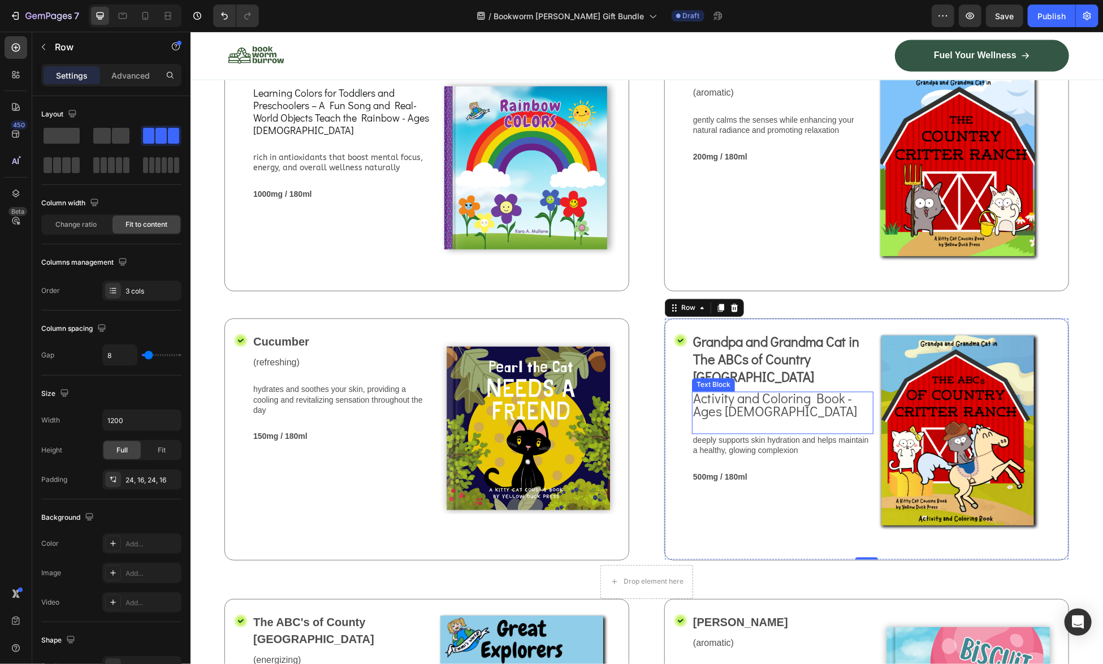
click at [742, 420] on span "Activity and Coloring Book - Ages 4 to 8" at bounding box center [774, 404] width 164 height 31
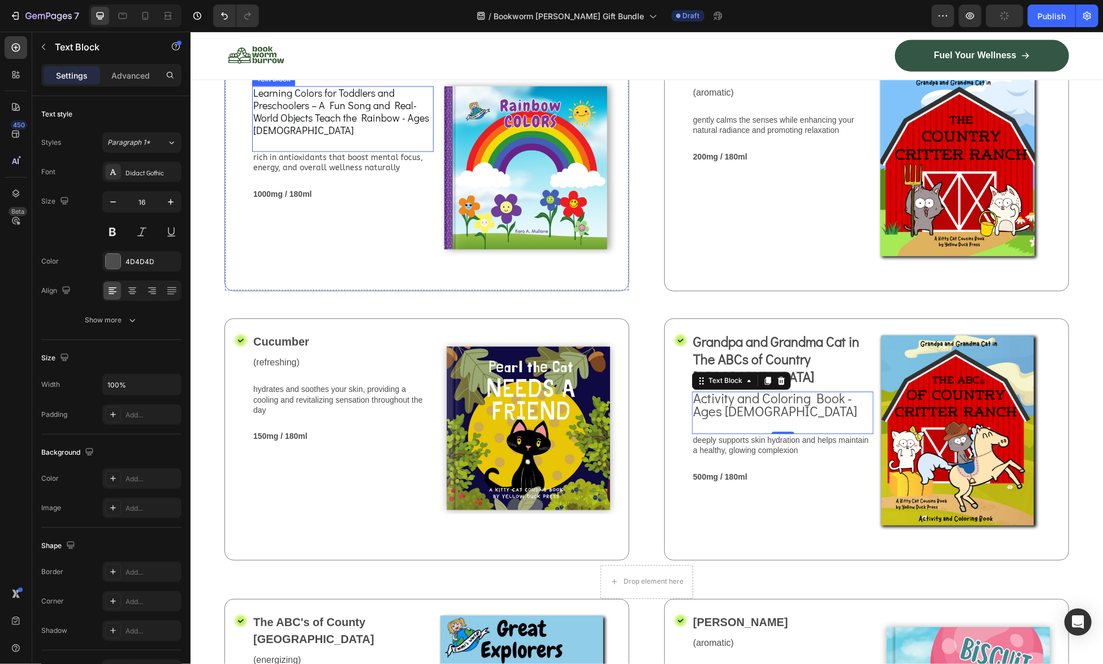
click at [294, 136] on span "Learning Colors for Toddlers and Preschoolers – A Fun Song and Real-World Objec…" at bounding box center [341, 111] width 176 height 50
click at [314, 276] on div "Rainbow Colors Text Block Learning Colors for Toddlers and Preschoolers – A Fun…" at bounding box center [342, 169] width 181 height 214
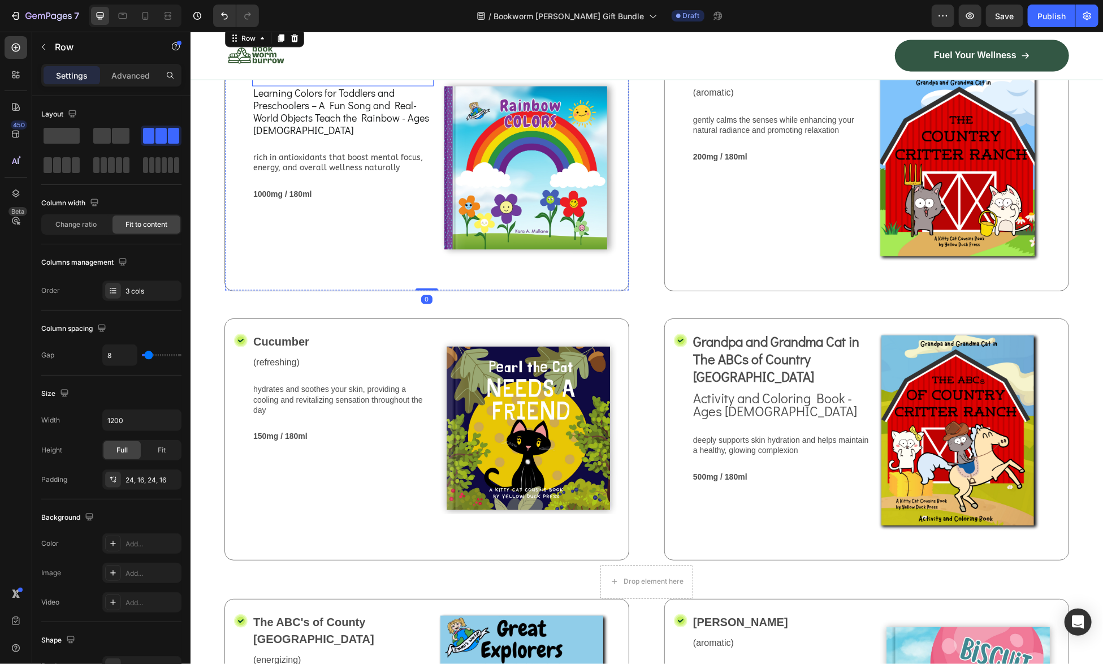
click at [307, 80] on p "Rainbow Colors" at bounding box center [342, 71] width 179 height 17
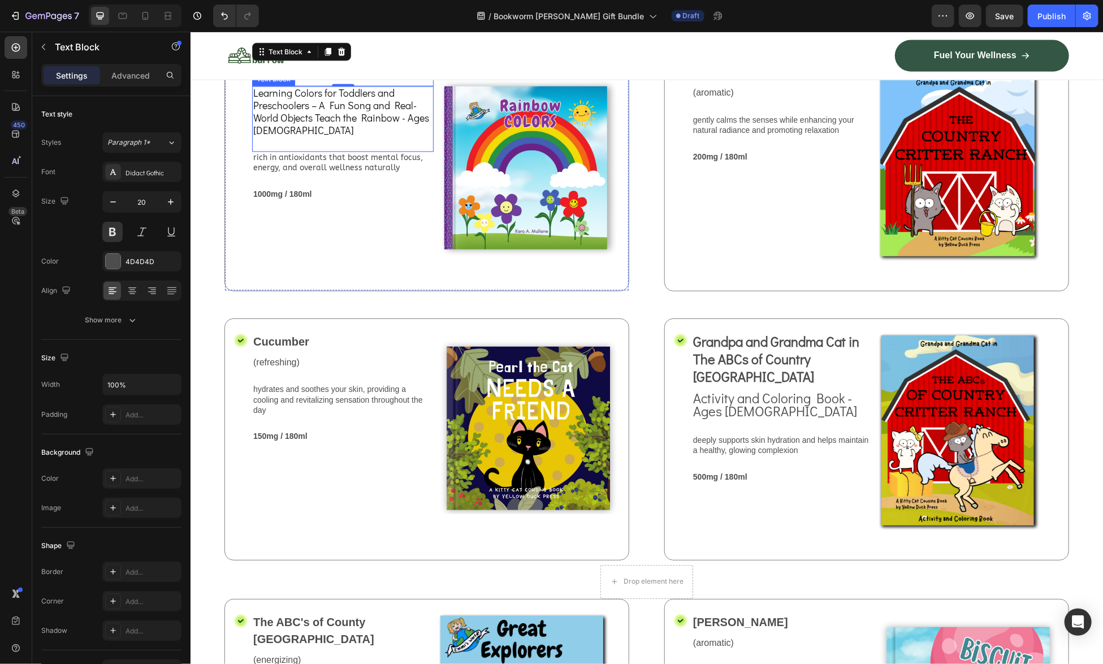
click at [318, 136] on span "Learning Colors for Toddlers and Preschoolers – A Fun Song and Real-World Objec…" at bounding box center [341, 111] width 176 height 50
click at [767, 420] on span "Activity and Coloring Book - Ages 4 to 8" at bounding box center [774, 404] width 164 height 31
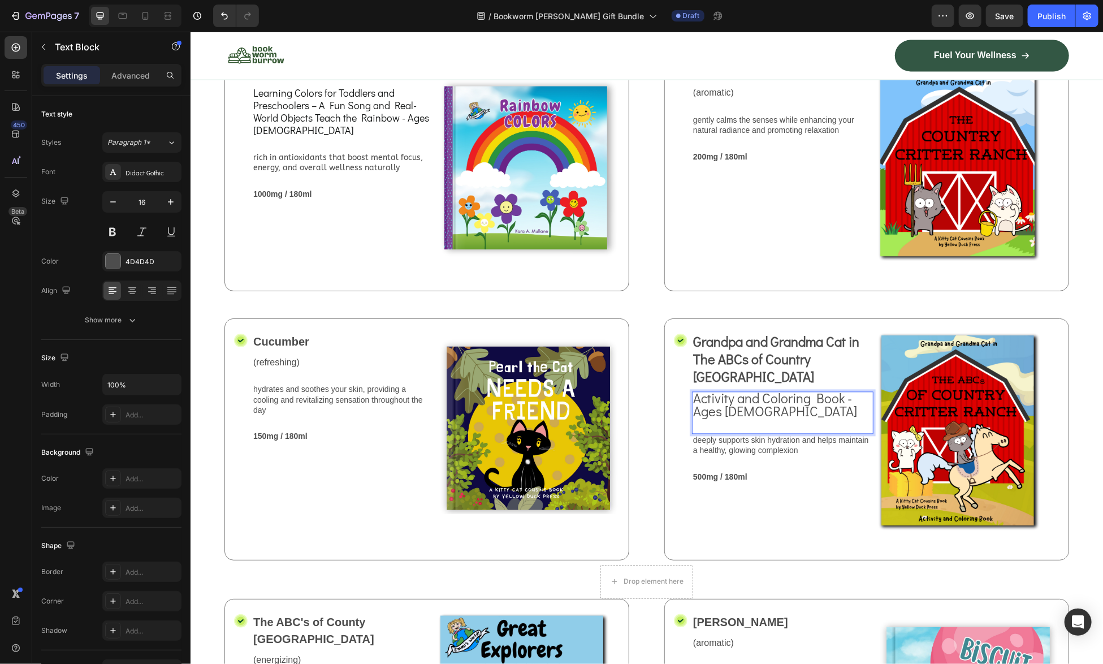
click at [727, 420] on span "Activity and Coloring Book - Ages 4 to 8" at bounding box center [774, 404] width 164 height 31
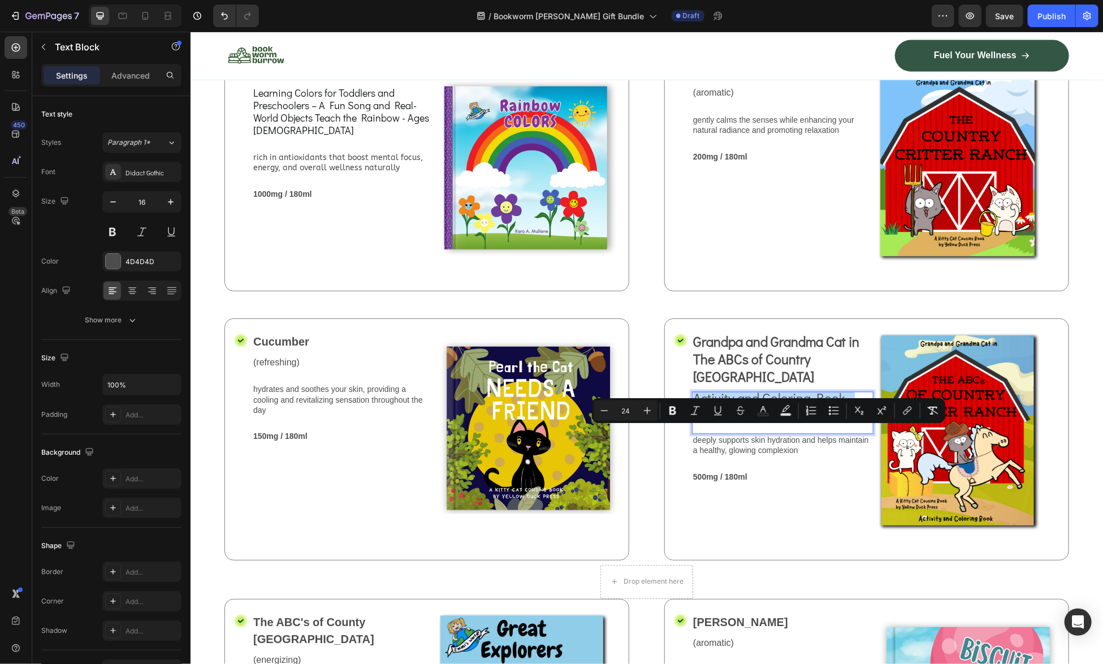
drag, startPoint x: 798, startPoint y: 448, endPoint x: 689, endPoint y: 435, distance: 109.4
click at [692, 419] on p "Activity and Coloring Book - Ages 4 to 8" at bounding box center [781, 405] width 179 height 27
click at [607, 409] on icon "Editor contextual toolbar" at bounding box center [604, 410] width 11 height 11
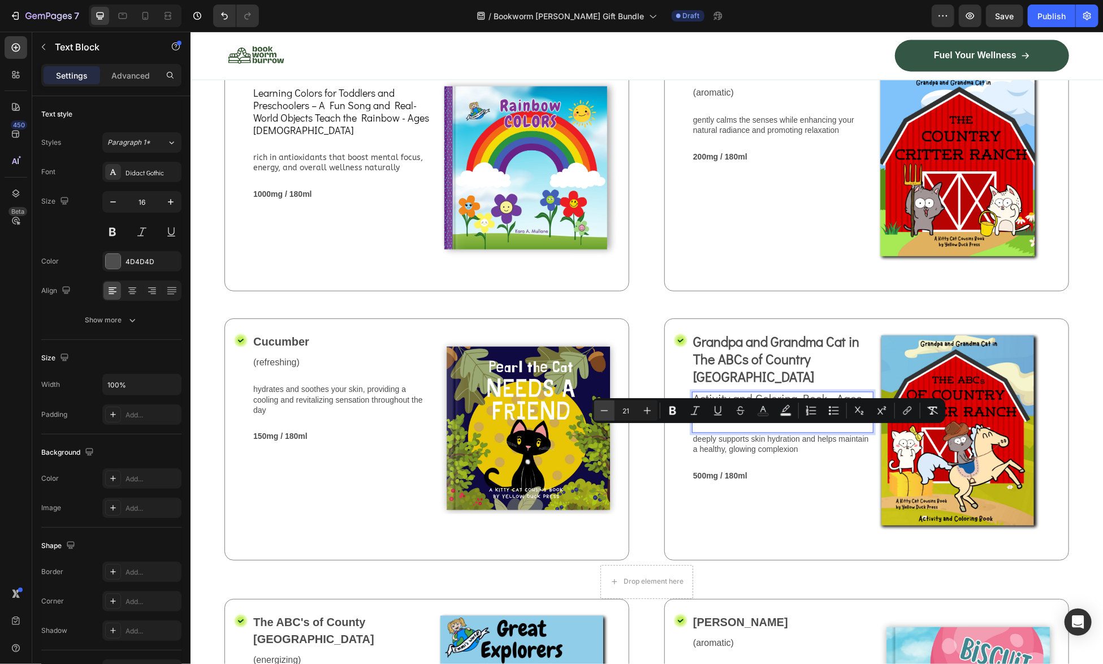
click at [606, 408] on icon "Editor contextual toolbar" at bounding box center [604, 410] width 11 height 11
click at [605, 408] on icon "Editor contextual toolbar" at bounding box center [604, 410] width 11 height 11
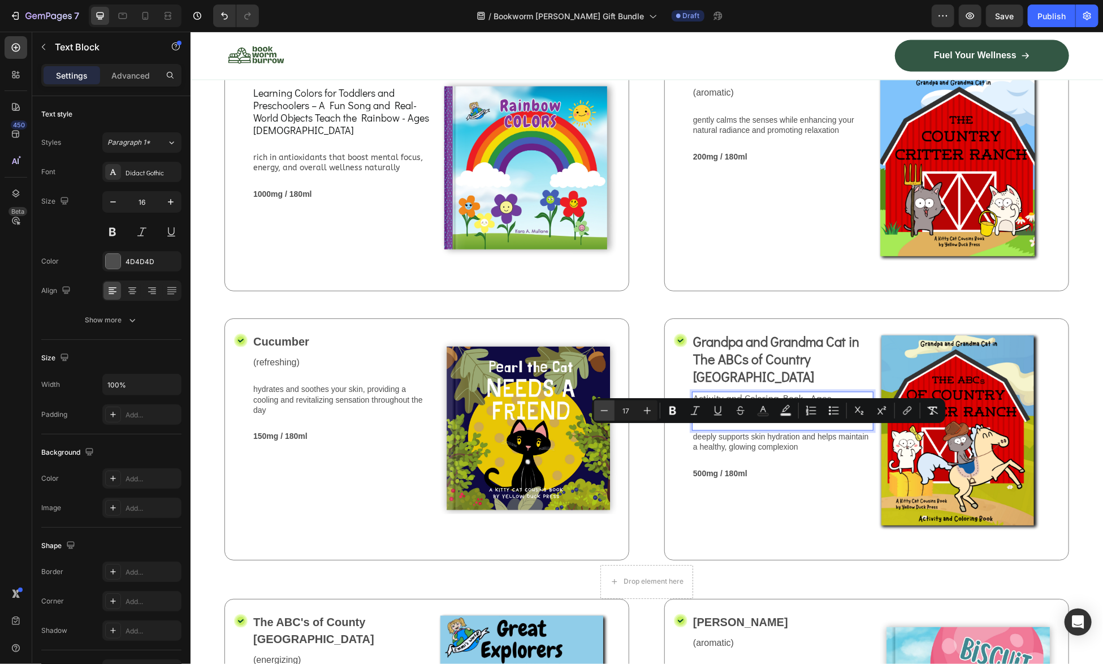
type input "16"
click at [781, 540] on div "Grandpa and Grandma Cat in The ABCs of Country Critter Ranch Text Block Activit…" at bounding box center [781, 439] width 181 height 214
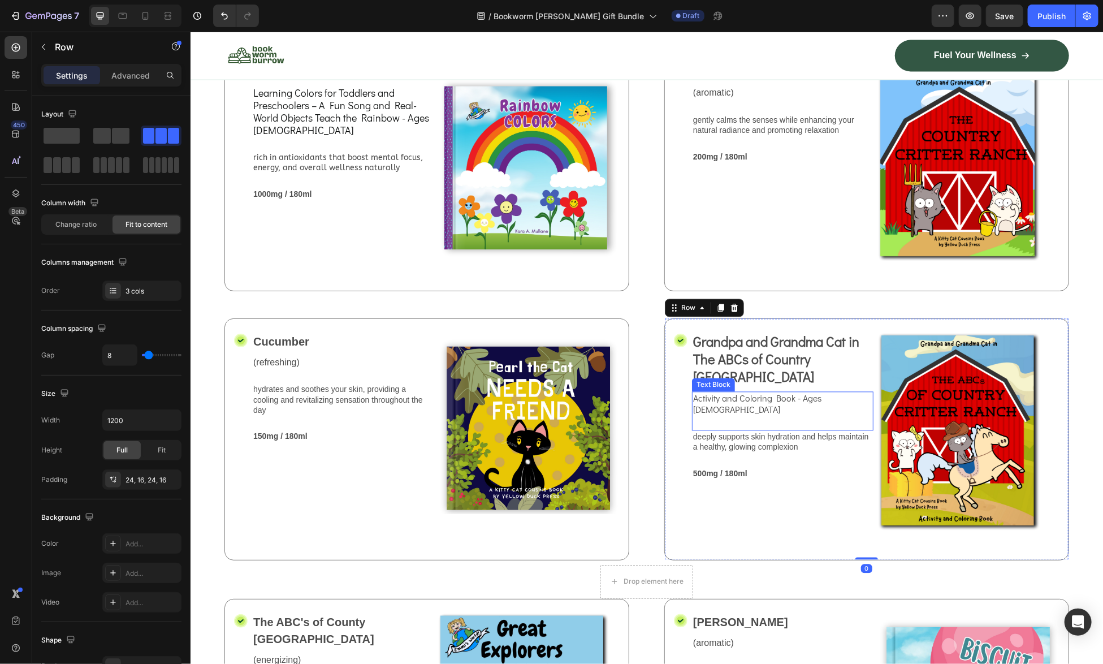
click at [767, 415] on span "Activity and Coloring Book - Ages 4 to 8" at bounding box center [756, 404] width 128 height 24
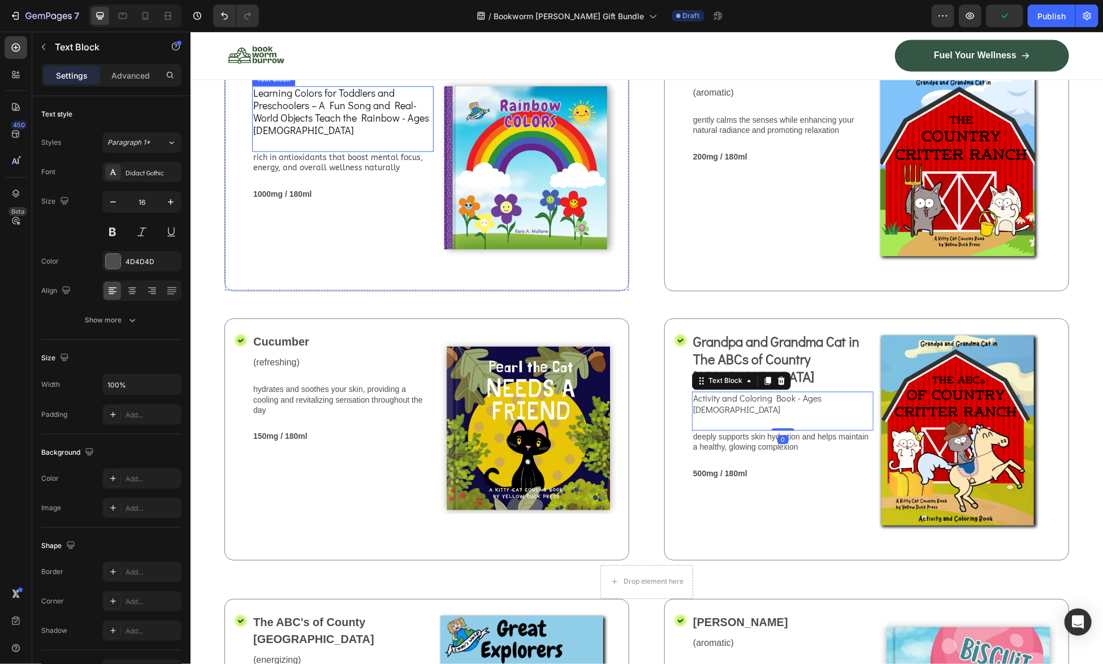
click at [336, 136] on span "Learning Colors for Toddlers and Preschoolers – A Fun Song and Real-World Objec…" at bounding box center [341, 111] width 176 height 50
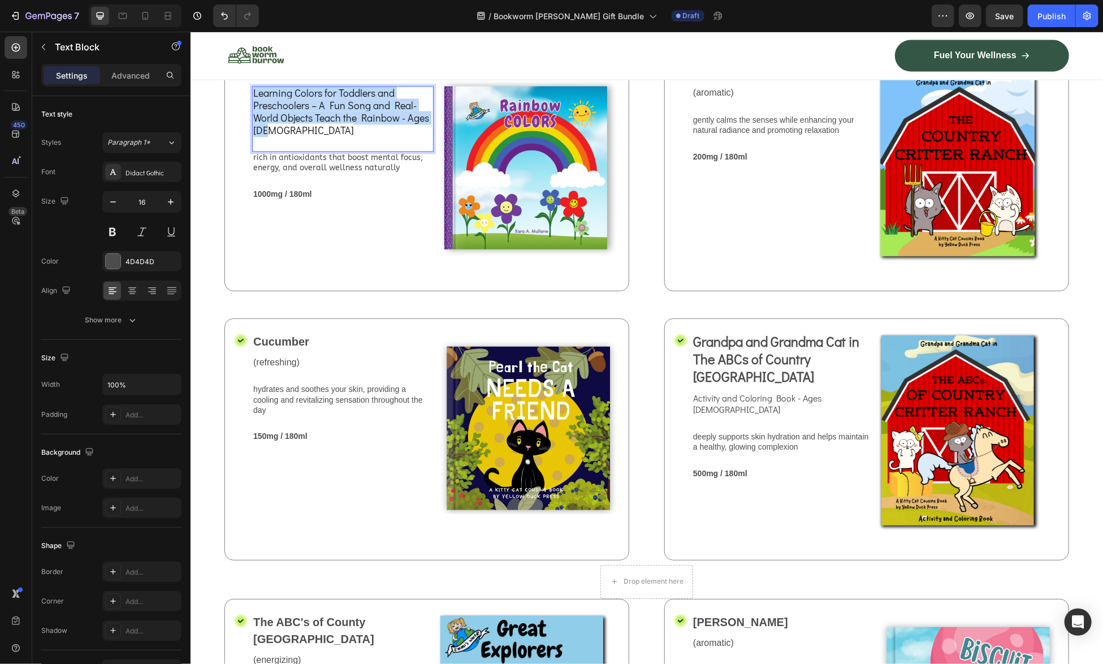
drag, startPoint x: 305, startPoint y: 165, endPoint x: 253, endPoint y: 135, distance: 60.3
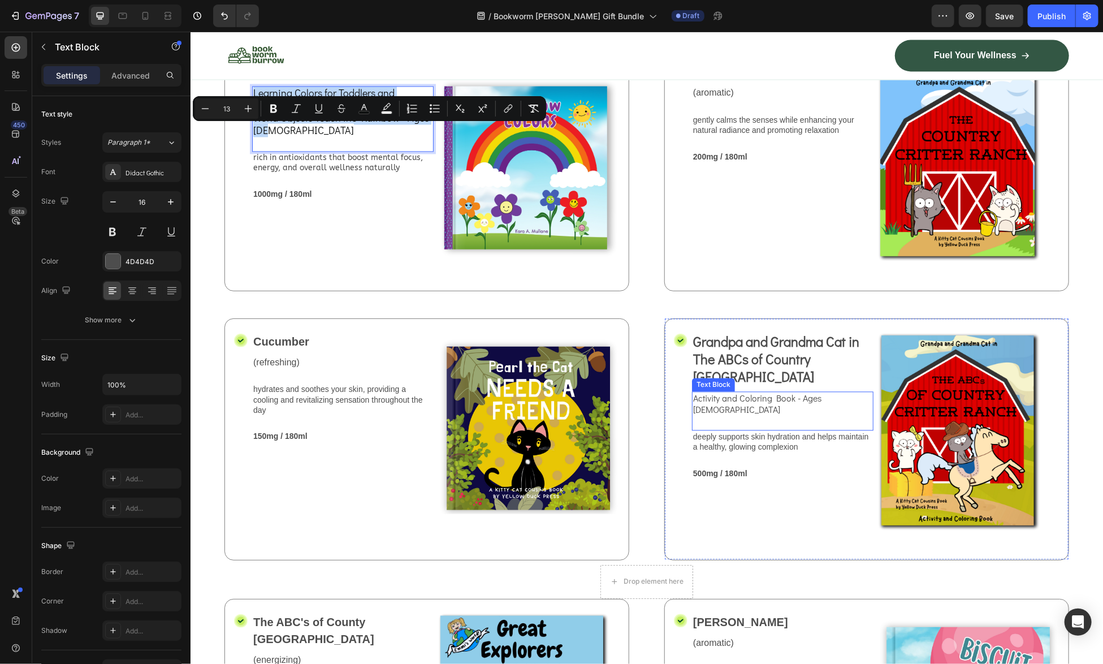
click at [713, 415] on span "Activity and Coloring Book - Ages 4 to 8" at bounding box center [756, 404] width 128 height 24
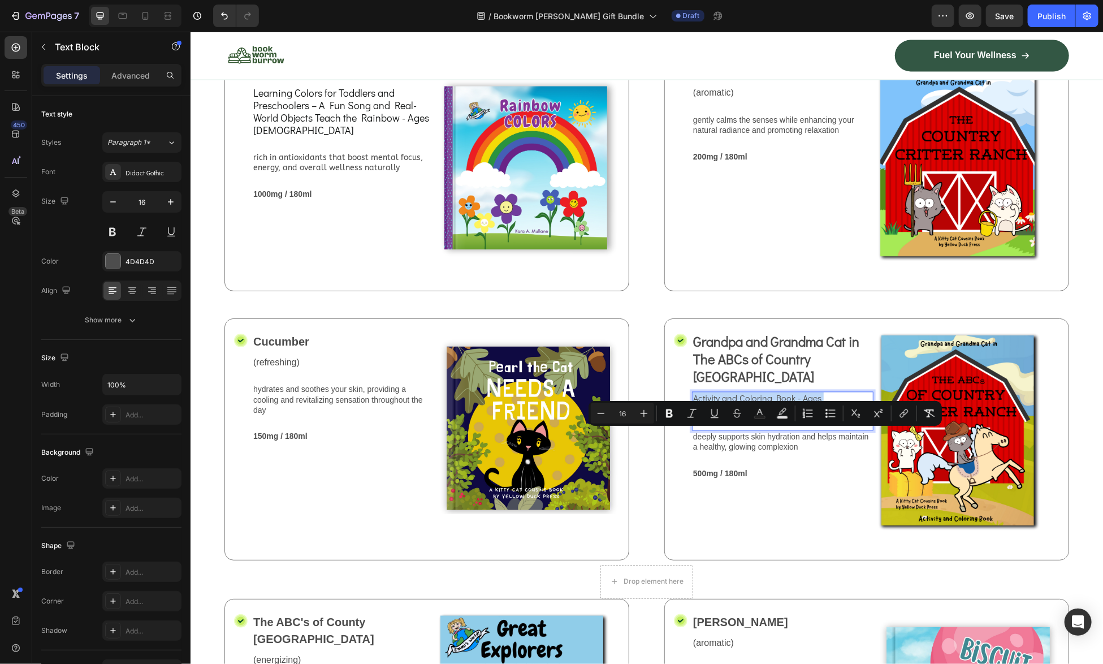
drag, startPoint x: 845, startPoint y: 434, endPoint x: 687, endPoint y: 432, distance: 157.2
click at [295, 136] on span "Learning Colors for Toddlers and Preschoolers – A Fun Song and Real-World Objec…" at bounding box center [341, 111] width 176 height 50
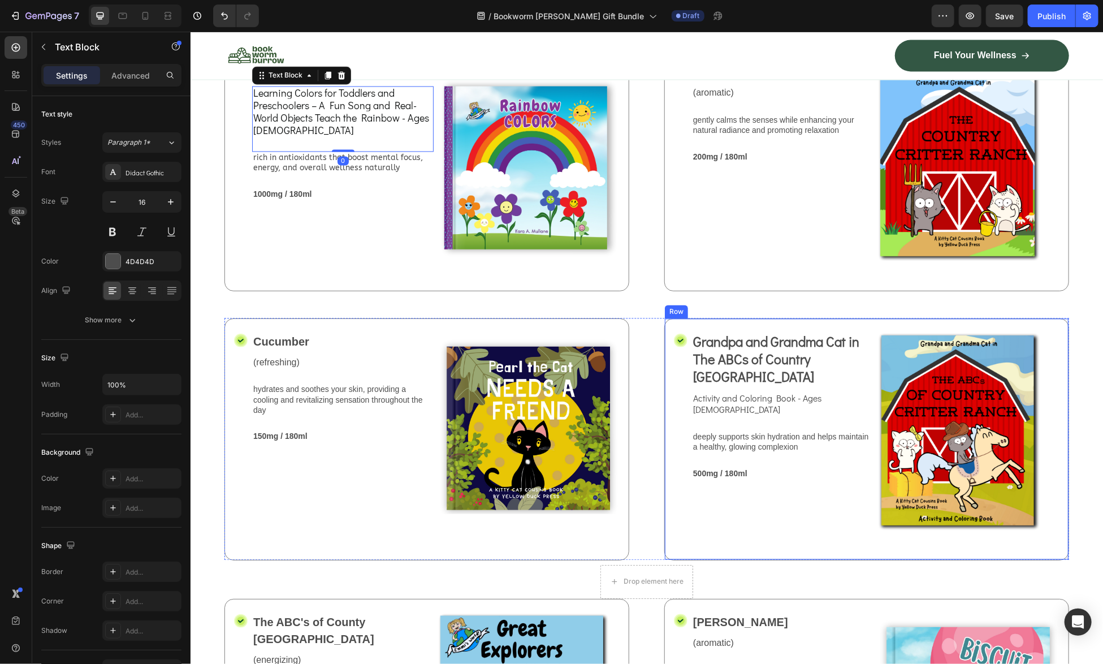
click at [768, 545] on div "Grandpa and Grandma Cat in The ABCs of Country Critter Ranch Text Block Activit…" at bounding box center [781, 439] width 181 height 214
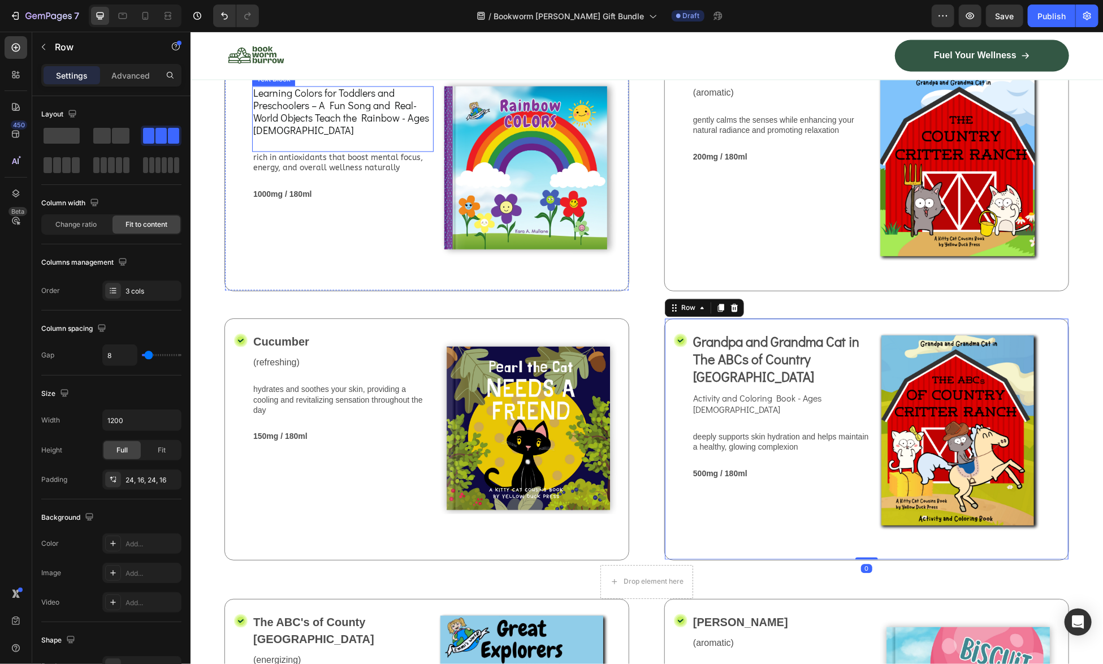
click at [312, 127] on span "Learning Colors for Toddlers and Preschoolers – A Fun Song and Real-World Objec…" at bounding box center [341, 111] width 176 height 50
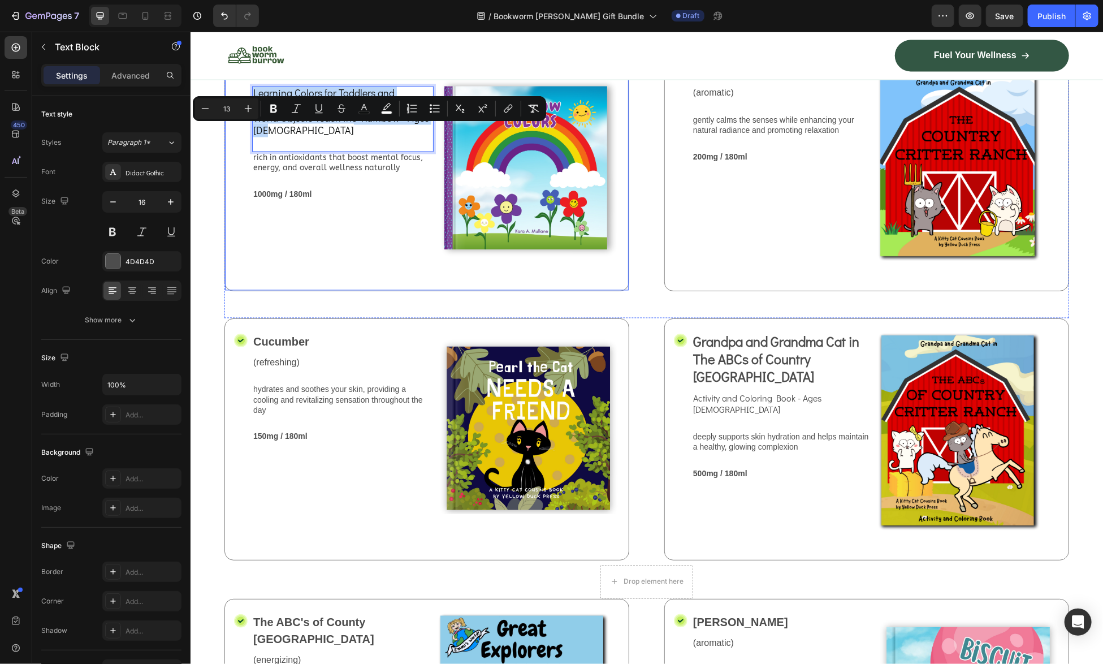
drag, startPoint x: 305, startPoint y: 164, endPoint x: 250, endPoint y: 130, distance: 64.8
click at [753, 415] on span "Activity and Coloring Book - Ages 4 to 8" at bounding box center [756, 404] width 128 height 24
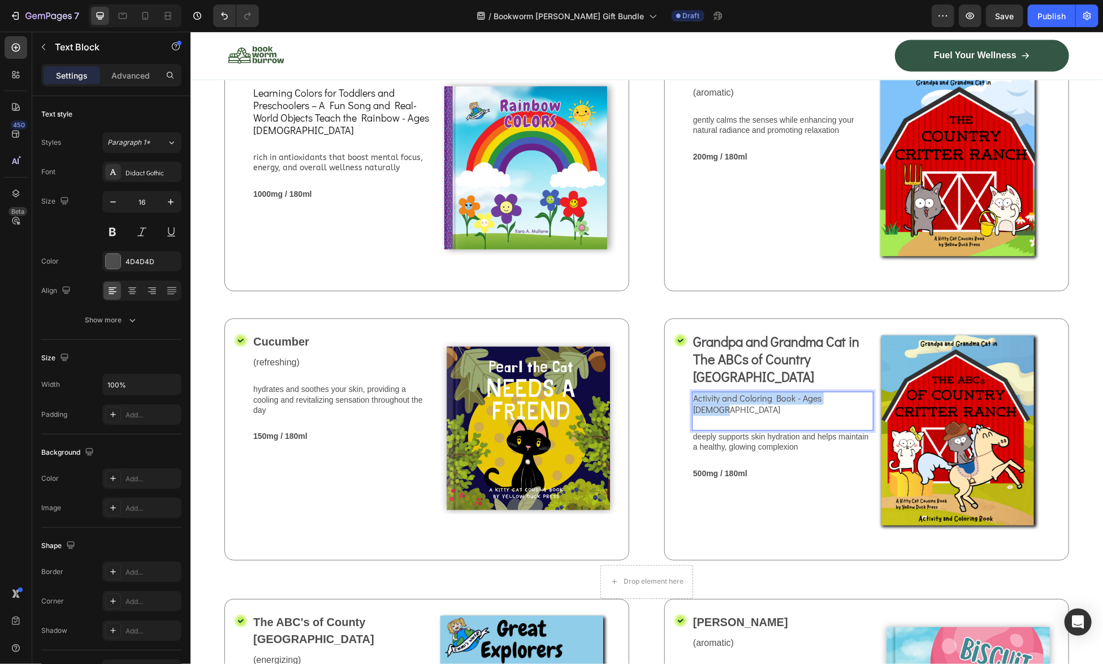
drag, startPoint x: 855, startPoint y: 438, endPoint x: 688, endPoint y: 437, distance: 166.8
click at [692, 416] on p "Activity and Coloring Book - Ages 4 to 8" at bounding box center [781, 404] width 179 height 24
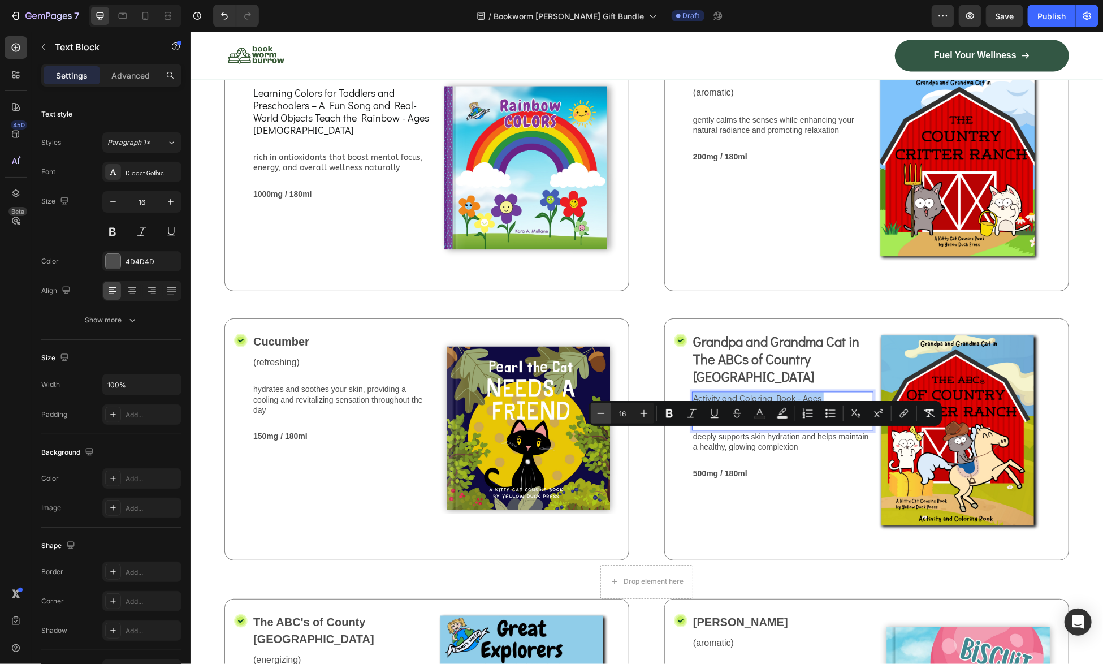
click at [599, 416] on icon "Editor contextual toolbar" at bounding box center [600, 413] width 11 height 11
type input "13"
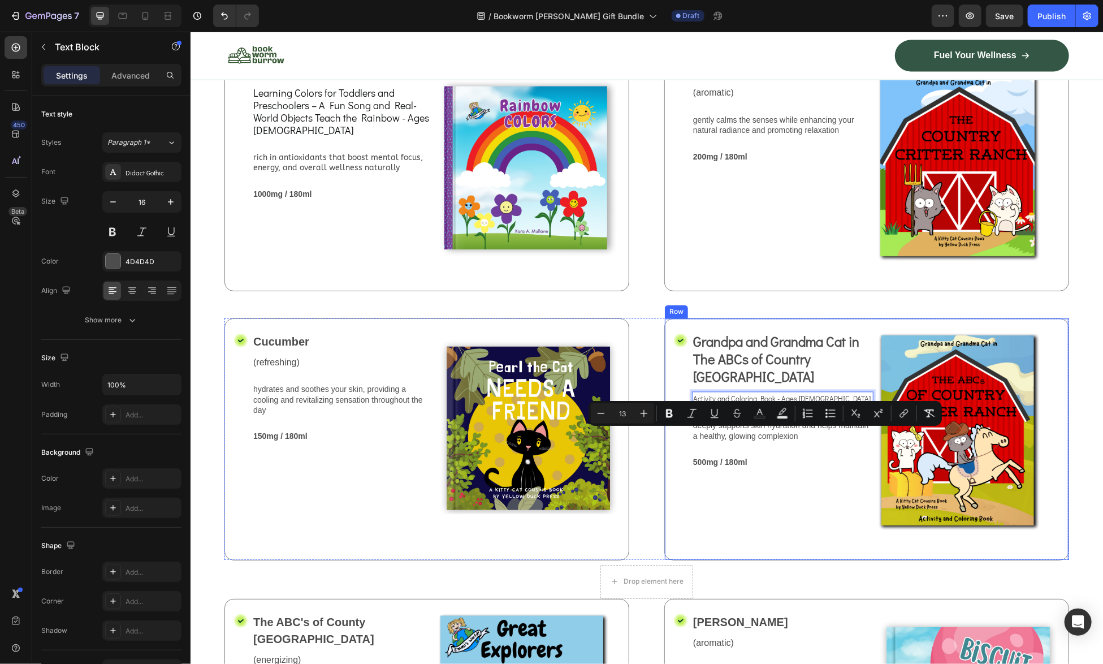
click at [841, 545] on div "Grandpa and Grandma Cat in The ABCs of Country Critter Ranch Text Block Activit…" at bounding box center [781, 439] width 181 height 214
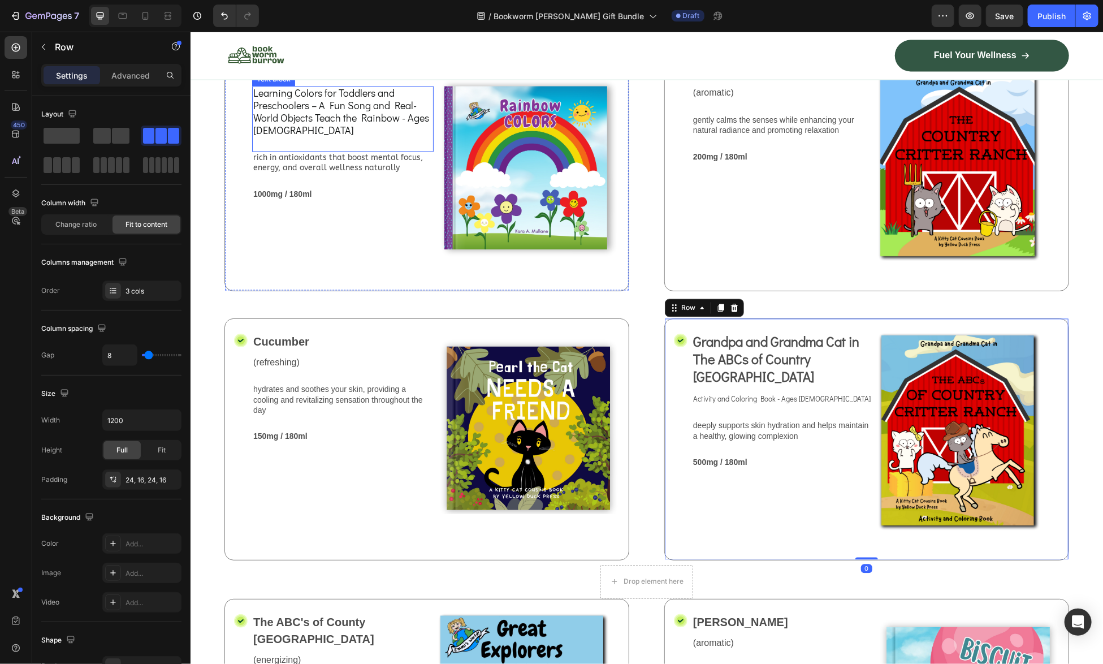
click at [324, 136] on span "Learning Colors for Toddlers and Preschoolers – A Fun Song and Real-World Objec…" at bounding box center [341, 111] width 176 height 50
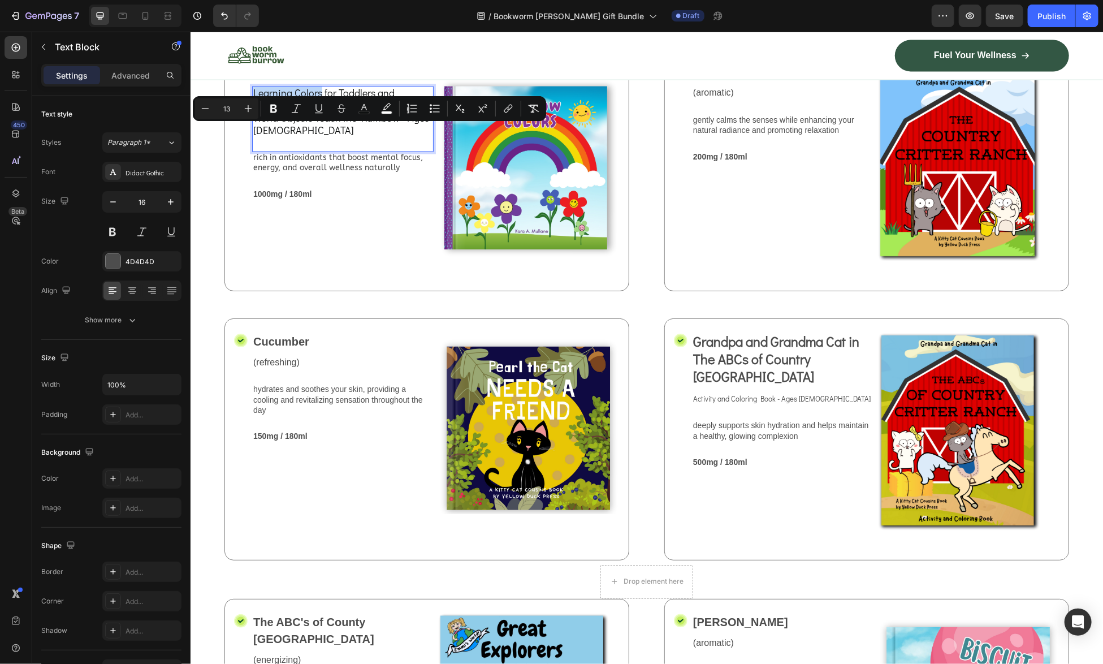
drag, startPoint x: 252, startPoint y: 133, endPoint x: 319, endPoint y: 136, distance: 67.3
click at [319, 136] on p "Learning Colors for Toddlers and Preschoolers – A Fun Song and Real-World Objec…" at bounding box center [342, 111] width 179 height 49
click at [726, 403] on span "Activity and Coloring Book - Ages 4 to 8" at bounding box center [780, 398] width 177 height 10
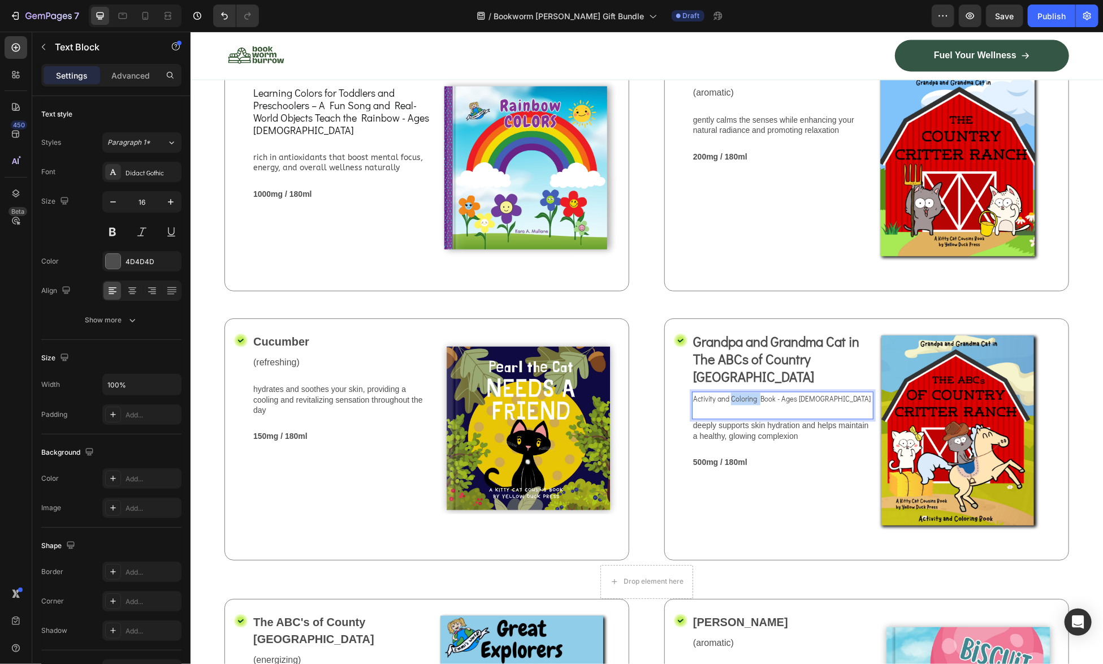
click at [726, 403] on span "Activity and Coloring Book - Ages 4 to 8" at bounding box center [780, 398] width 177 height 10
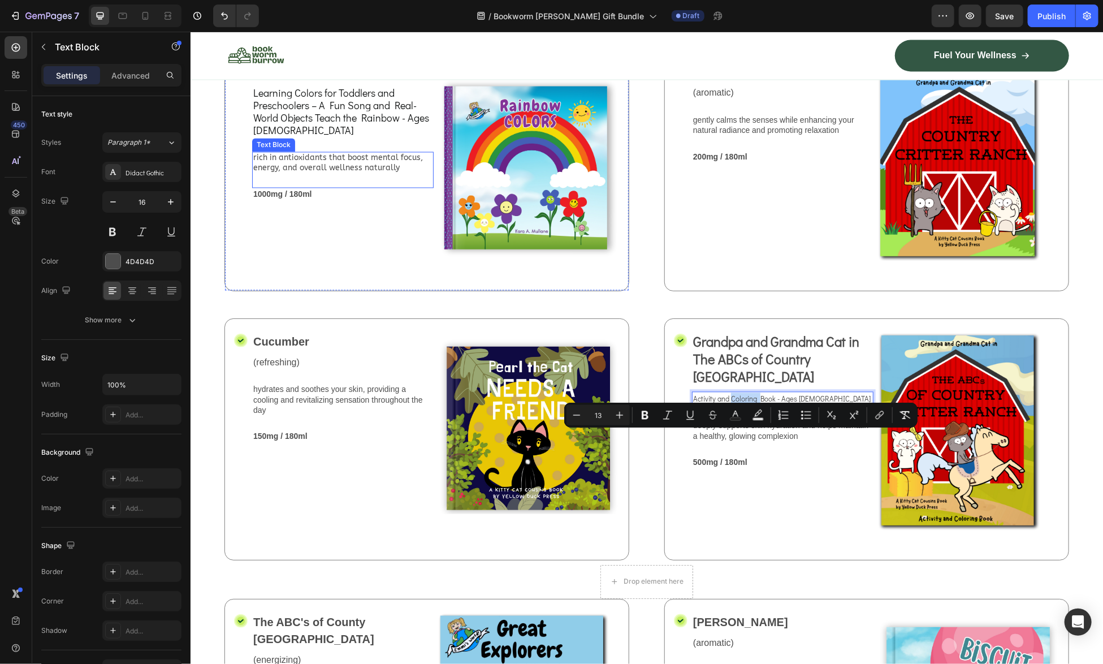
click at [340, 173] on p "rich in antioxidants that boost mental focus, energy, and overall wellness natu…" at bounding box center [342, 163] width 179 height 20
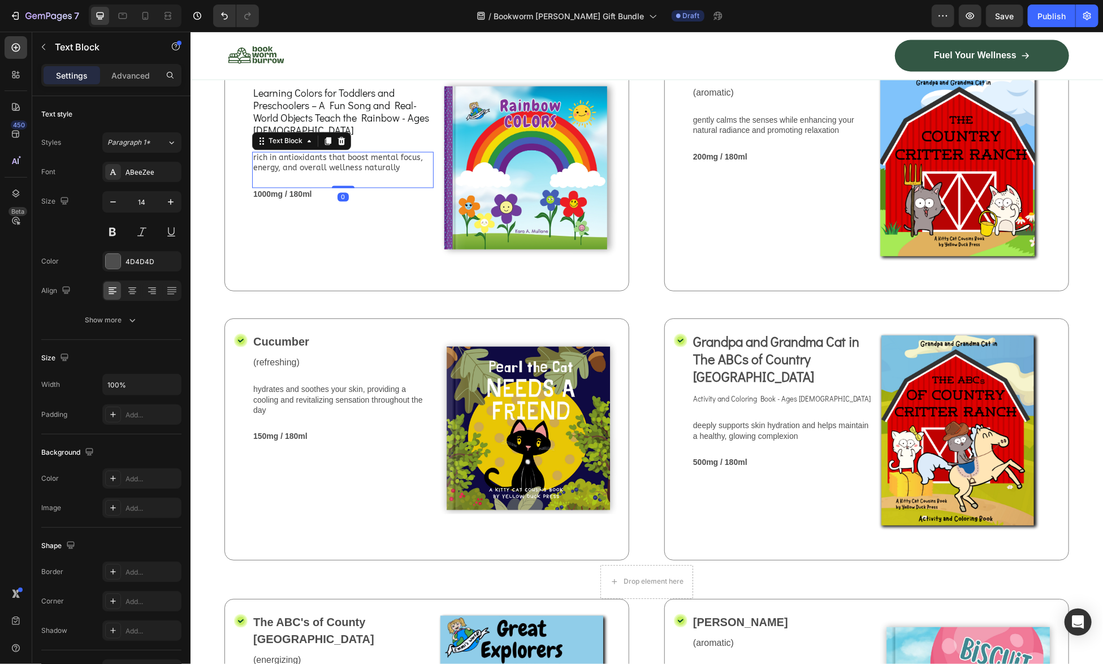
click at [339, 173] on p "rich in antioxidants that boost mental focus, energy, and overall wellness natu…" at bounding box center [342, 163] width 179 height 20
drag, startPoint x: 367, startPoint y: 204, endPoint x: 301, endPoint y: 205, distance: 65.6
click at [301, 173] on p "rich in antioxidants that boost mental focus, energy, and overall wellness natu…" at bounding box center [342, 163] width 179 height 20
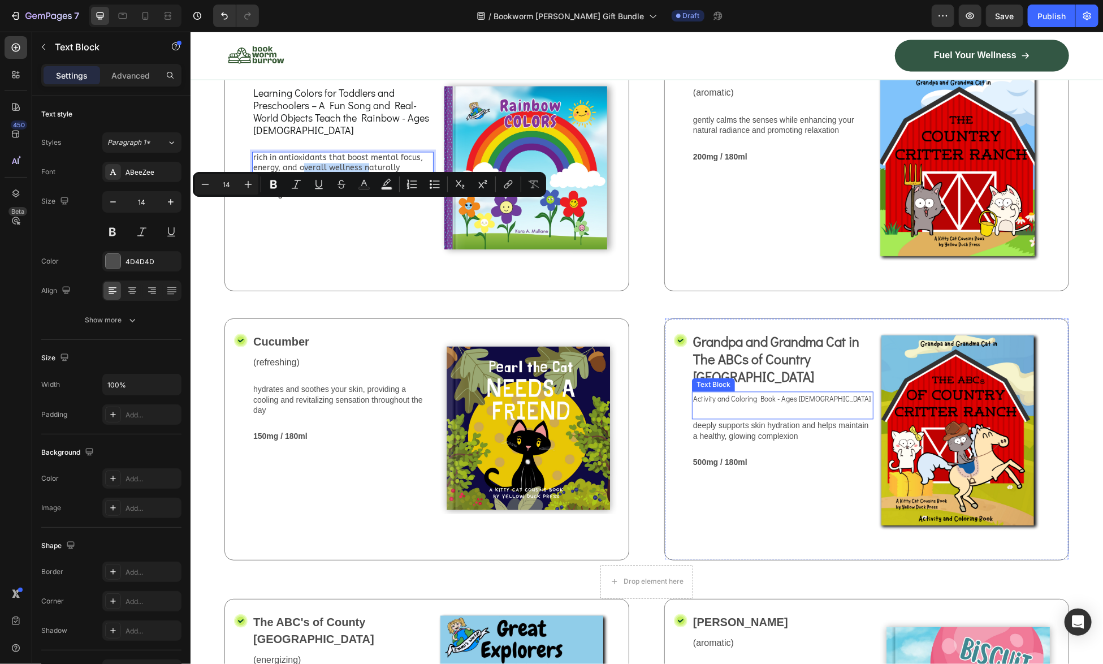
click at [777, 419] on div "Activity and Coloring Book - Ages 4 to 8 Text Block" at bounding box center [781, 405] width 181 height 28
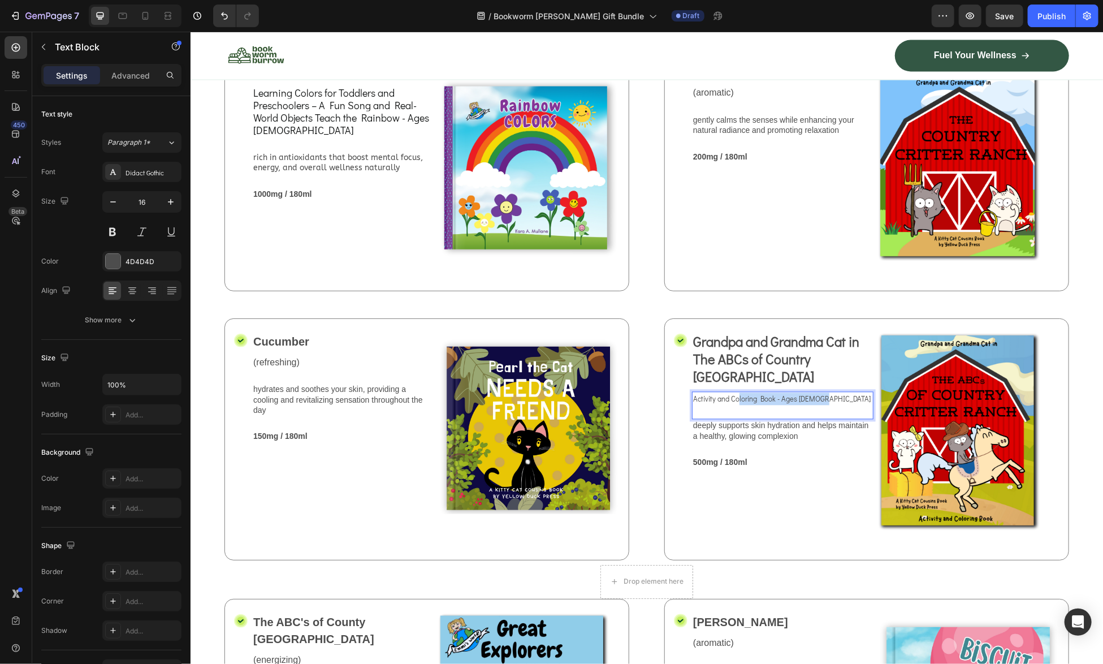
drag, startPoint x: 812, startPoint y: 431, endPoint x: 734, endPoint y: 440, distance: 77.9
click at [734, 403] on span "Activity and Coloring Book - Ages 4 to 8" at bounding box center [780, 398] width 177 height 10
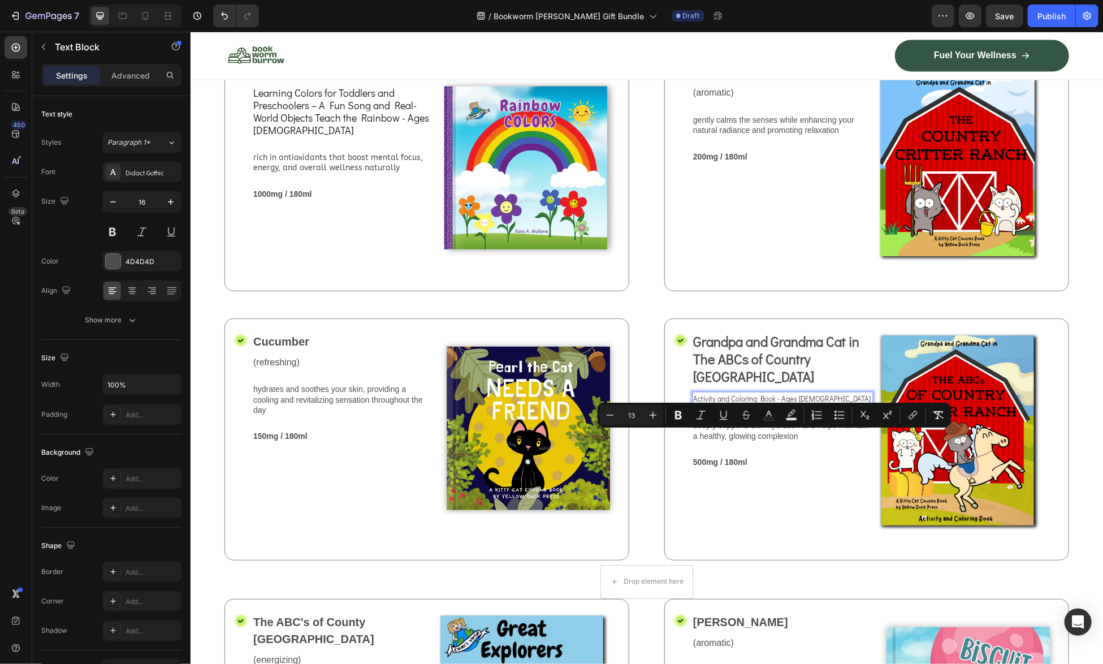
click at [695, 403] on span "Activity and Coloring Book - Ages 4 to 8" at bounding box center [780, 398] width 177 height 10
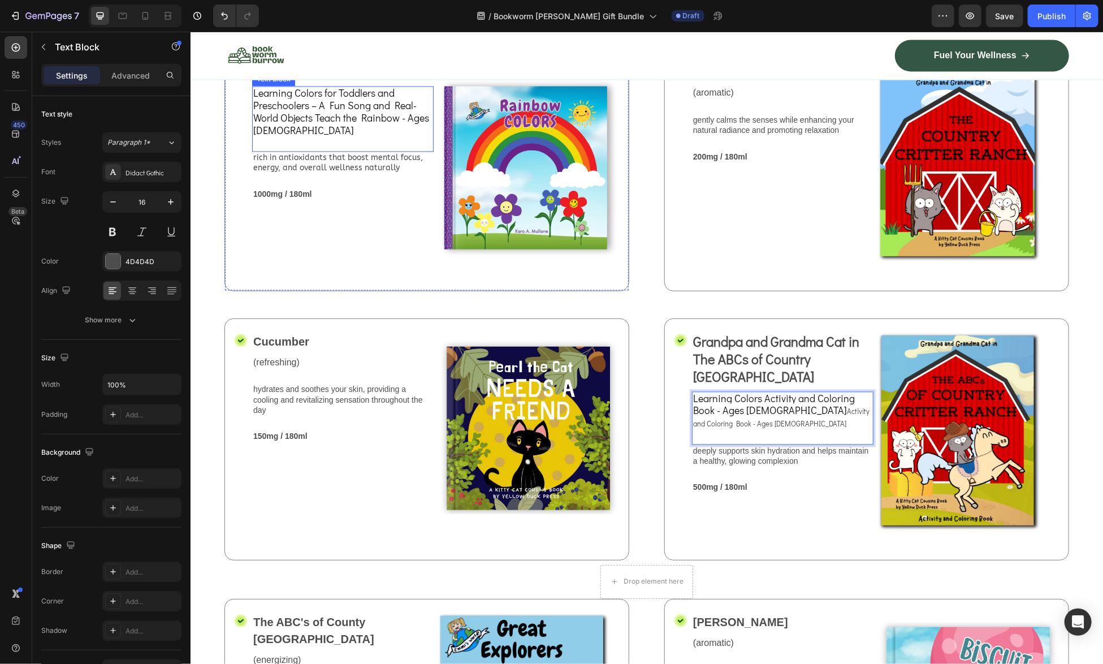
click at [261, 136] on span "Learning Colors for Toddlers and Preschoolers – A Fun Song and Real-World Objec…" at bounding box center [341, 111] width 176 height 50
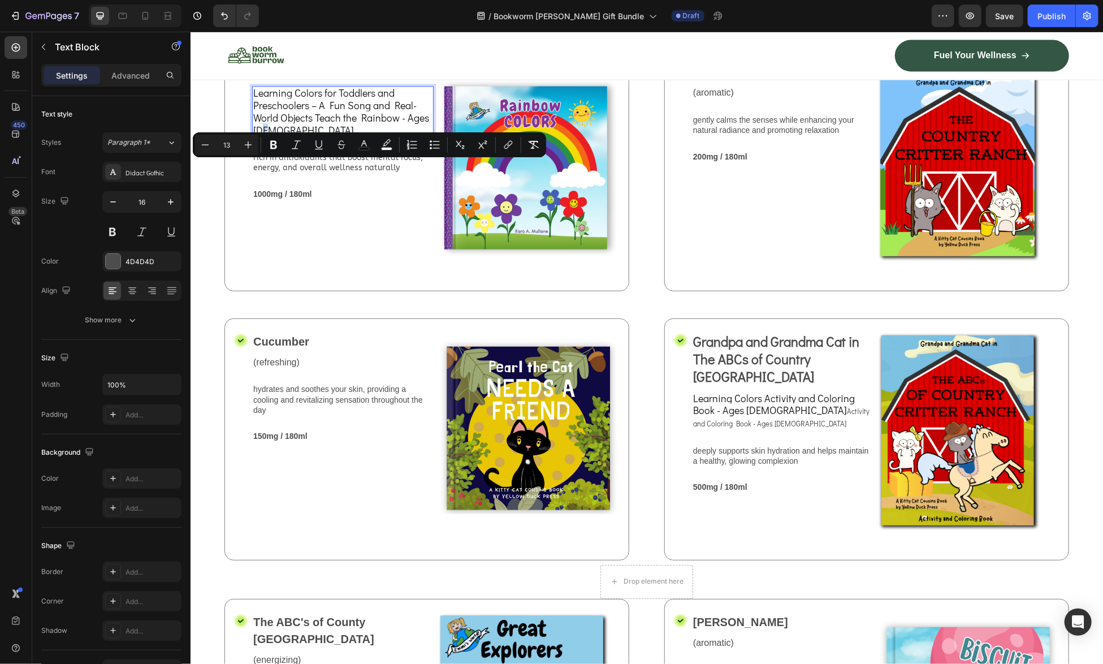
click at [261, 136] on span "Learning Colors for Toddlers and Preschoolers – A Fun Song and Real-World Objec…" at bounding box center [341, 111] width 176 height 50
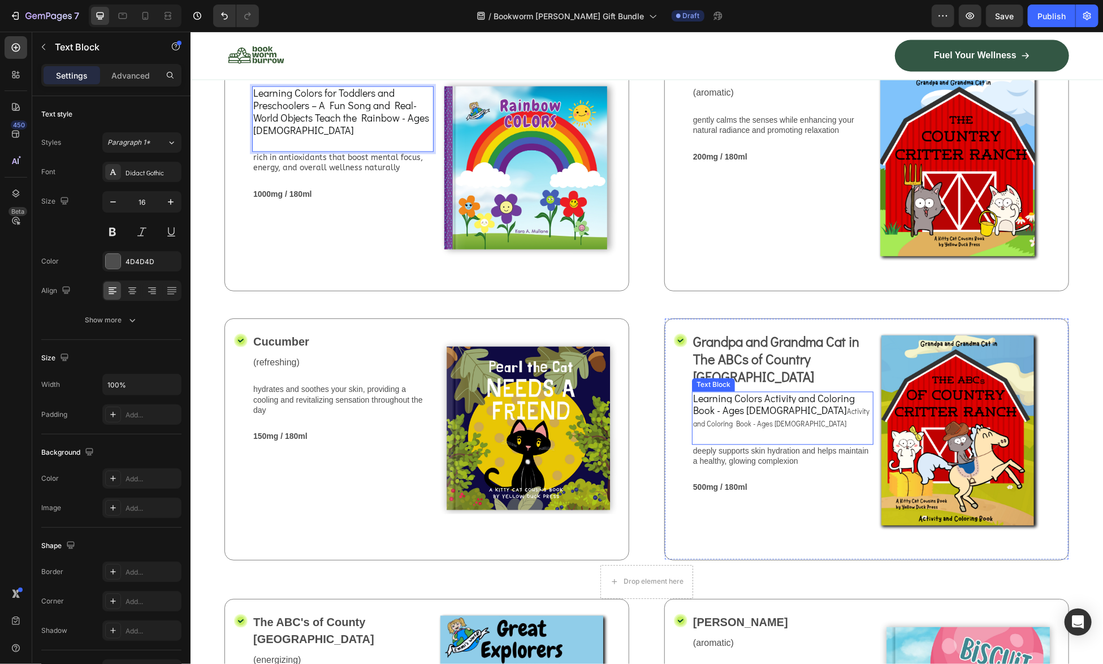
click at [839, 444] on div "Learning Colors Activity and Coloring Book - Ages 4 to 8 Activity and Coloring …" at bounding box center [781, 417] width 181 height 53
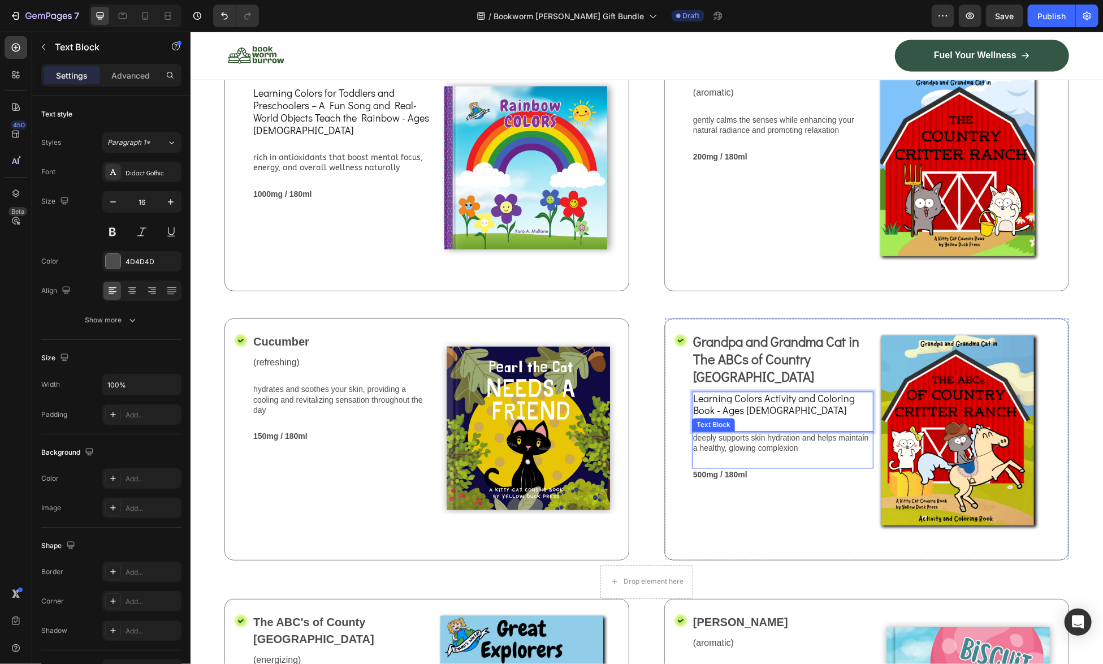
click at [793, 534] on div "Grandpa and Grandma Cat in The ABCs of Country Critter Ranch Text Block Learnin…" at bounding box center [781, 439] width 181 height 214
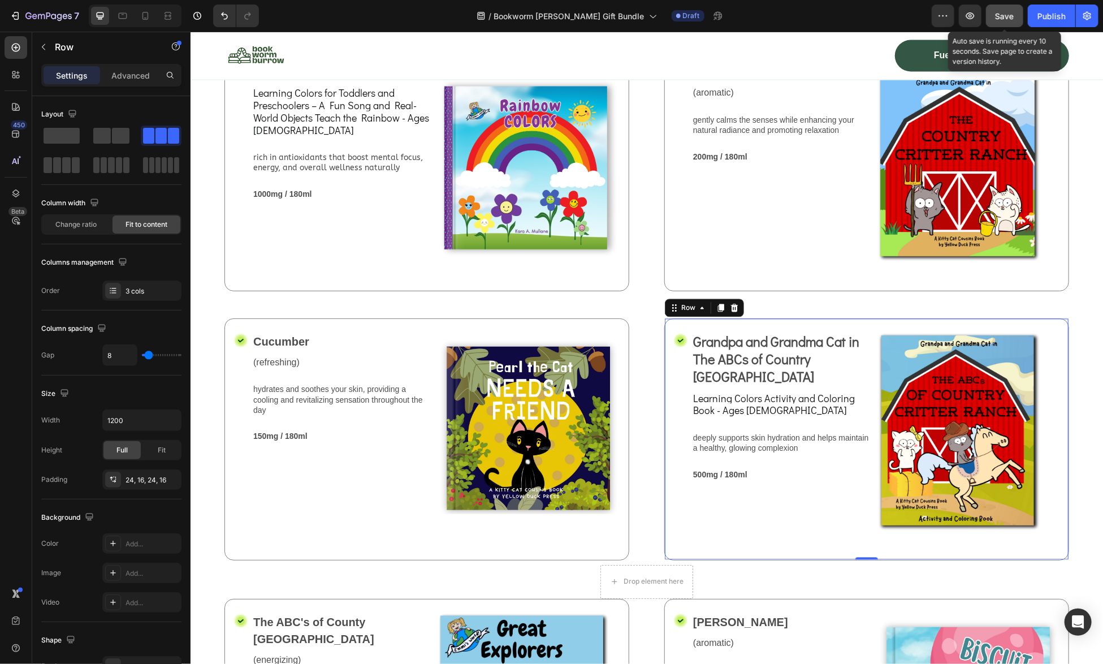
click at [1001, 20] on span "Save" at bounding box center [1004, 16] width 19 height 10
click at [766, 375] on span "Grandpa and Grandma Cat in The ABCs of Country [GEOGRAPHIC_DATA]" at bounding box center [775, 358] width 166 height 53
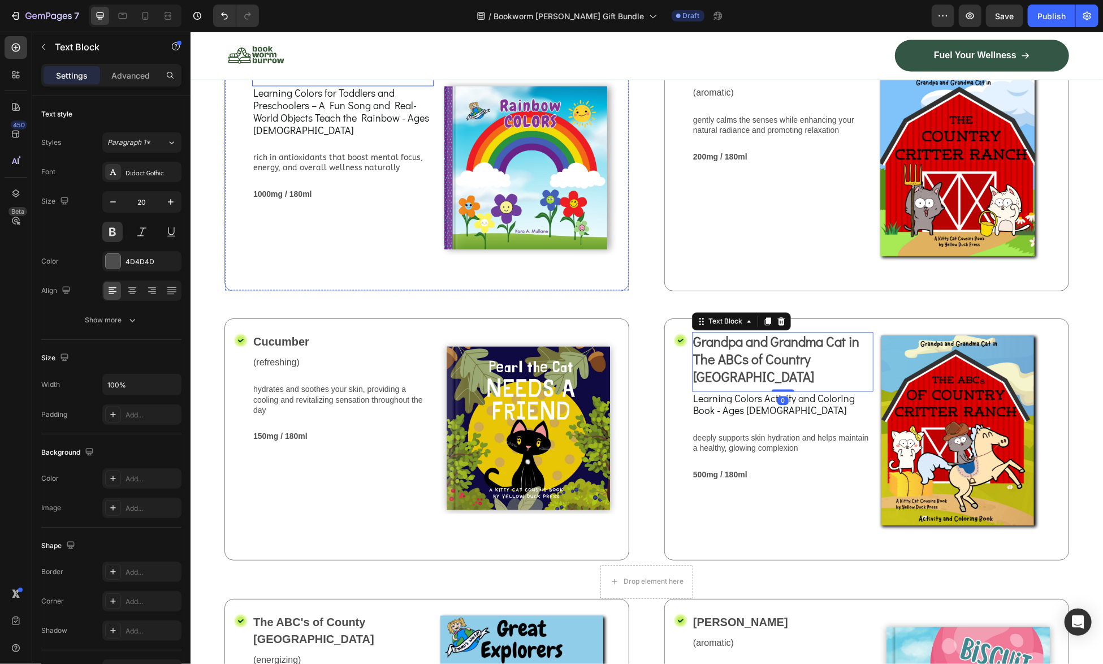
click at [316, 80] on p "Rainbow Colors" at bounding box center [342, 71] width 179 height 17
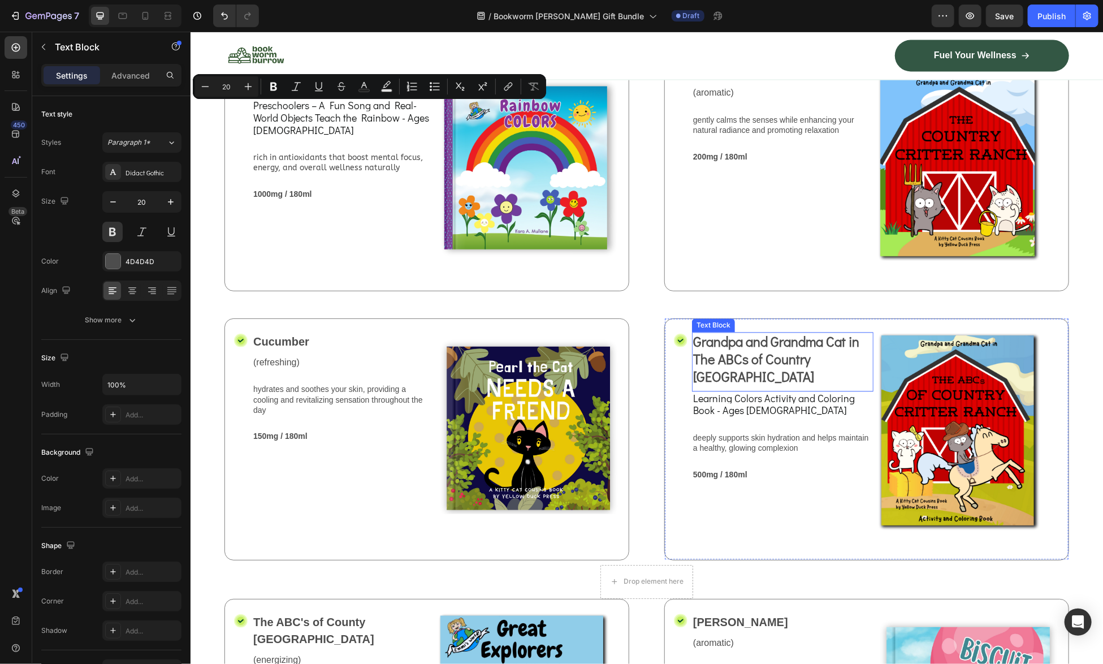
click at [761, 376] on span "Grandpa and Grandma Cat in The ABCs of Country [GEOGRAPHIC_DATA]" at bounding box center [775, 358] width 166 height 53
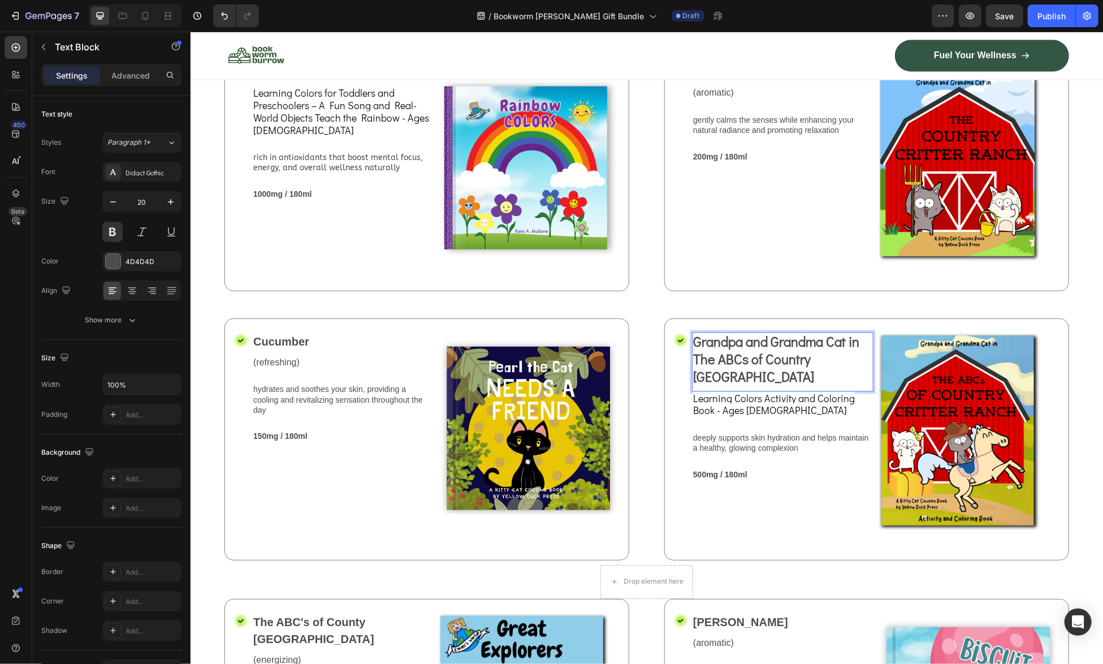
click at [770, 385] on span "Grandpa and Grandma Cat in The ABCs of Country [GEOGRAPHIC_DATA]" at bounding box center [775, 358] width 166 height 53
click at [772, 385] on span "Grandpa and Grandma Cat in The ABCs of Country [GEOGRAPHIC_DATA]" at bounding box center [775, 358] width 166 height 53
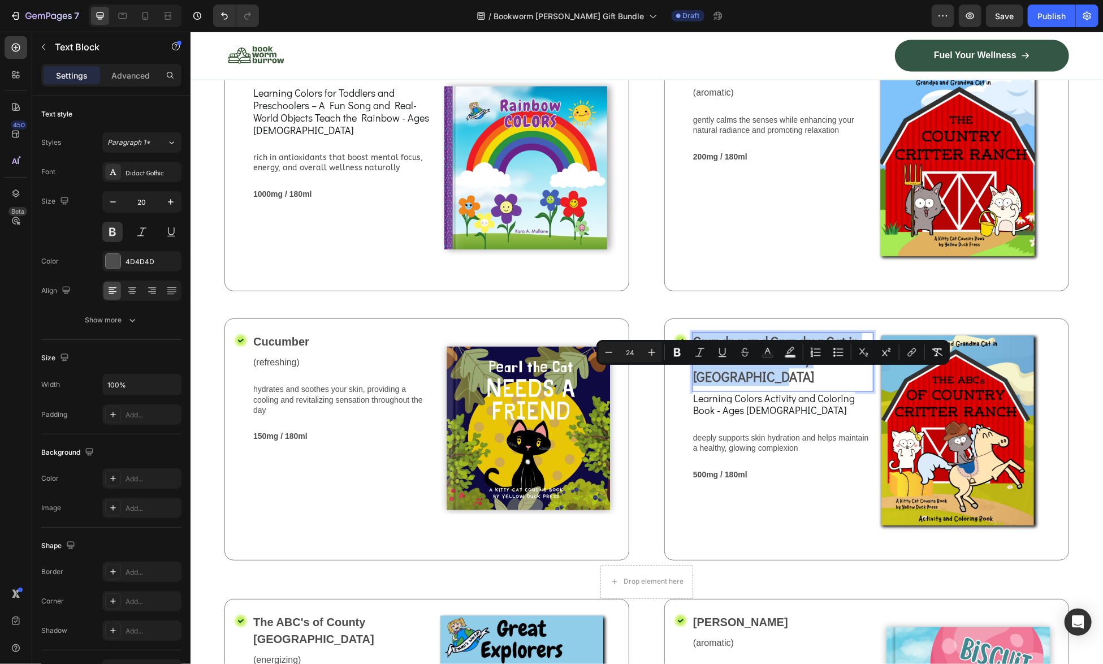
drag, startPoint x: 743, startPoint y: 413, endPoint x: 689, endPoint y: 382, distance: 62.1
click at [692, 382] on p "Grandpa and Grandma Cat in The ABCs of Country [GEOGRAPHIC_DATA]" at bounding box center [781, 359] width 179 height 53
click at [692, 378] on span "Grandpa and Grandma Cat in The ABCs of Country [GEOGRAPHIC_DATA]" at bounding box center [775, 358] width 166 height 53
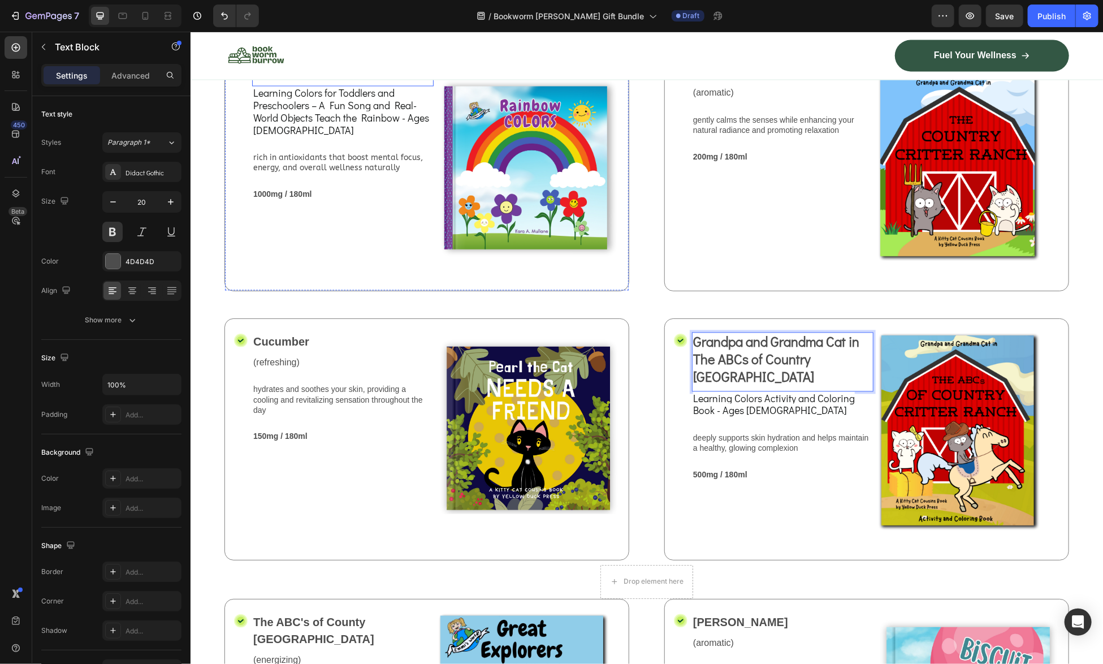
click at [307, 80] on p "Rainbow Colors" at bounding box center [342, 71] width 179 height 17
click at [352, 80] on p "Rainbow Colors" at bounding box center [342, 71] width 179 height 17
drag, startPoint x: 336, startPoint y: 114, endPoint x: 298, endPoint y: 120, distance: 37.8
click at [298, 81] on div "Rainbow Colors" at bounding box center [342, 71] width 181 height 19
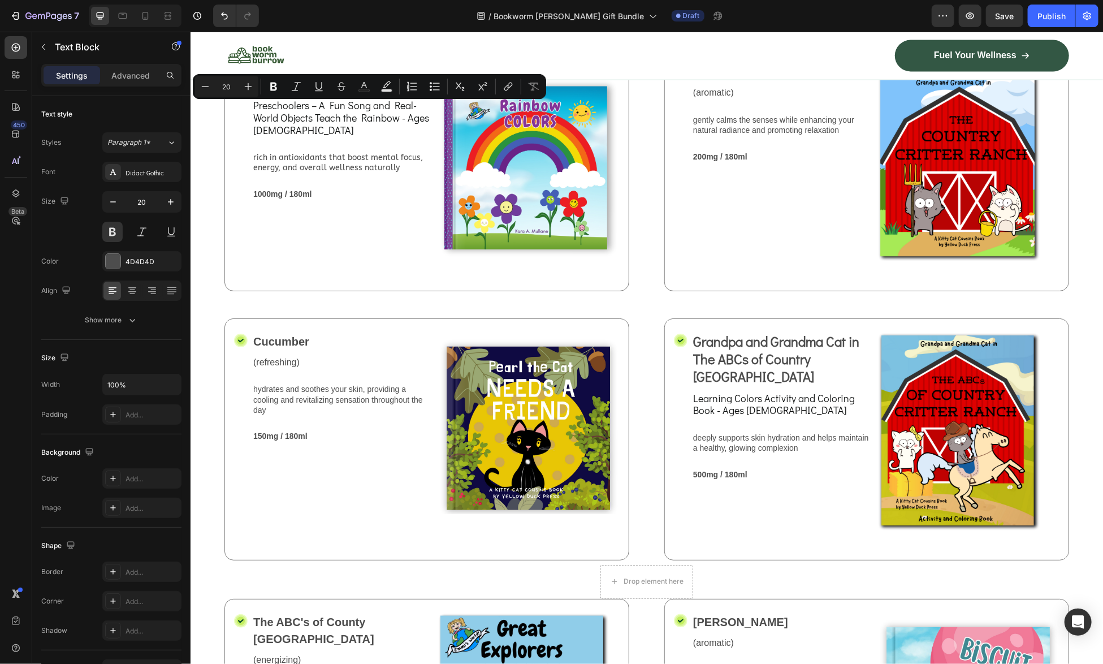
copy p "Colors"
click at [692, 379] on span "Grandpa and Grandma Cat in The ABCs of Country [GEOGRAPHIC_DATA]" at bounding box center [775, 358] width 166 height 53
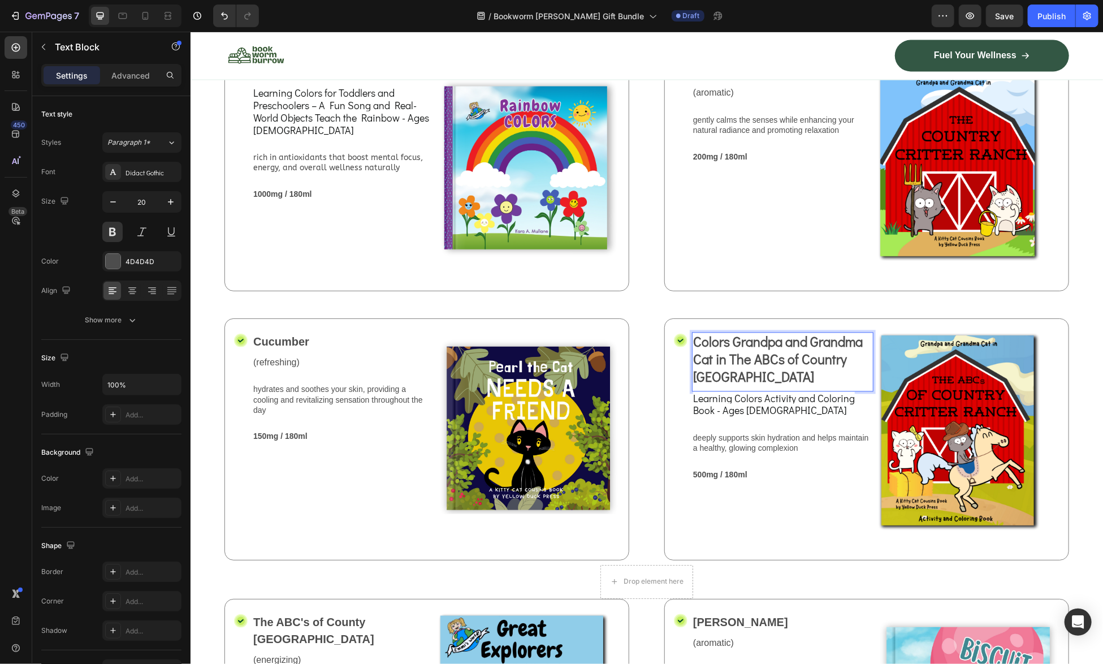
click at [795, 385] on span "Colors Grandpa and Grandma Cat in The ABCs of Country Critter Ranch" at bounding box center [777, 358] width 170 height 53
click at [319, 81] on div "Rainbow Colors" at bounding box center [342, 71] width 181 height 19
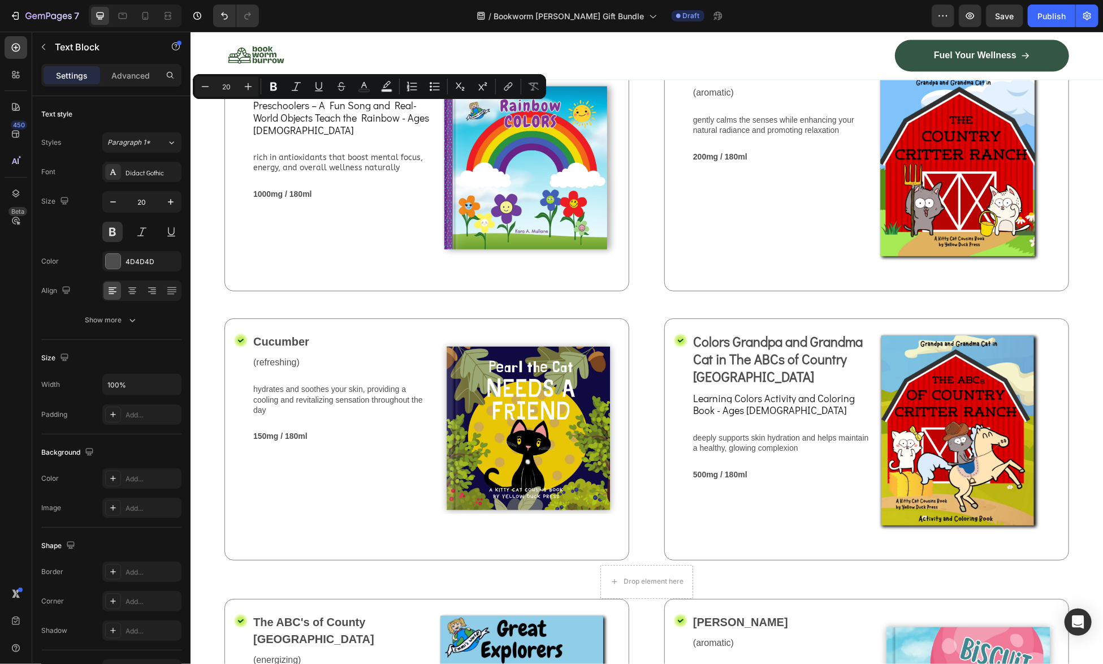
drag, startPoint x: 353, startPoint y: 109, endPoint x: 254, endPoint y: 116, distance: 99.2
click at [823, 385] on span "Colors Grandpa and Grandma Cat in The ABCs of Country Critter Ranch" at bounding box center [777, 358] width 170 height 53
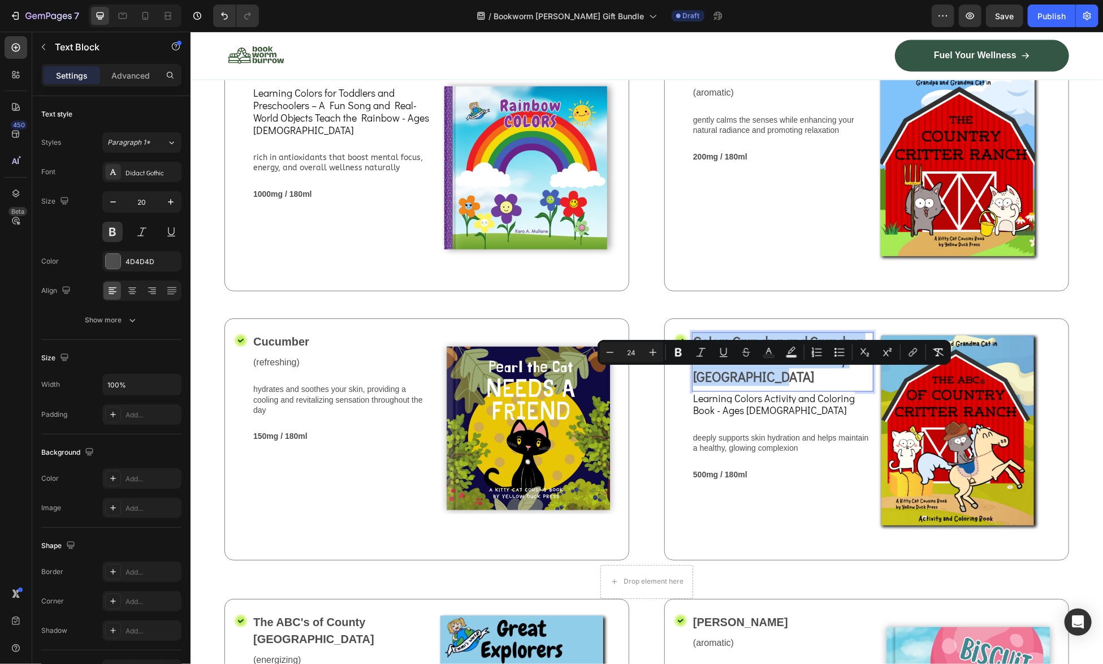
drag, startPoint x: 774, startPoint y: 415, endPoint x: 686, endPoint y: 382, distance: 93.7
click at [612, 354] on icon "Editor contextual toolbar" at bounding box center [609, 352] width 11 height 11
click at [613, 354] on icon "Editor contextual toolbar" at bounding box center [609, 352] width 11 height 11
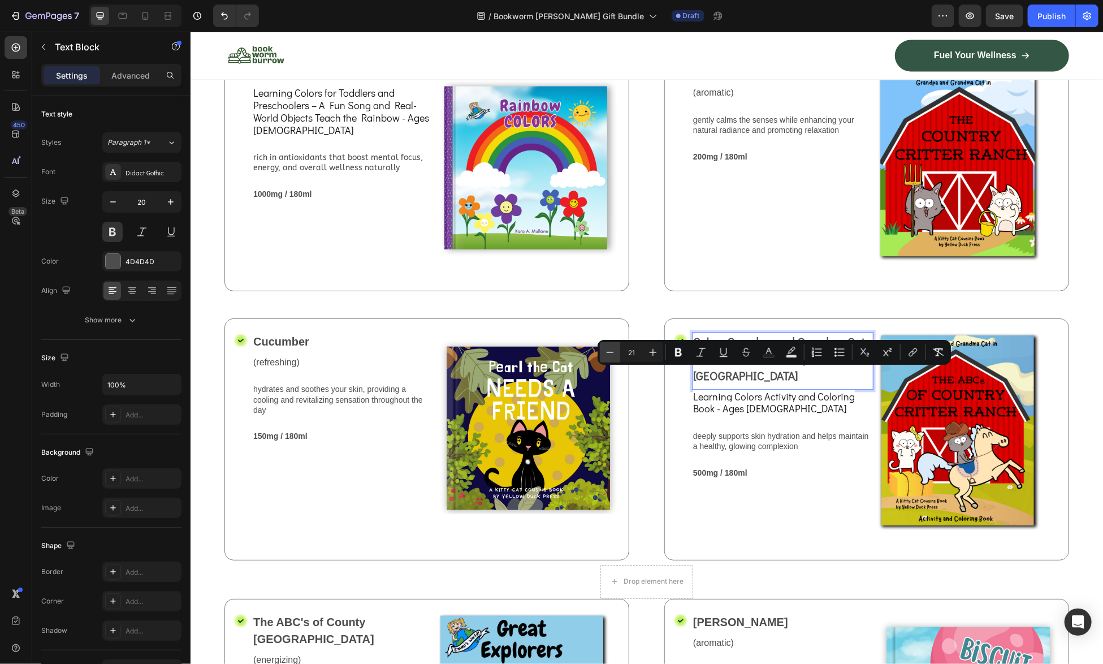
type input "20"
click at [816, 508] on div "Colors Grandpa and Grandma Cat in The ABCs of Country Critter Ranch Text Block …" at bounding box center [781, 439] width 181 height 214
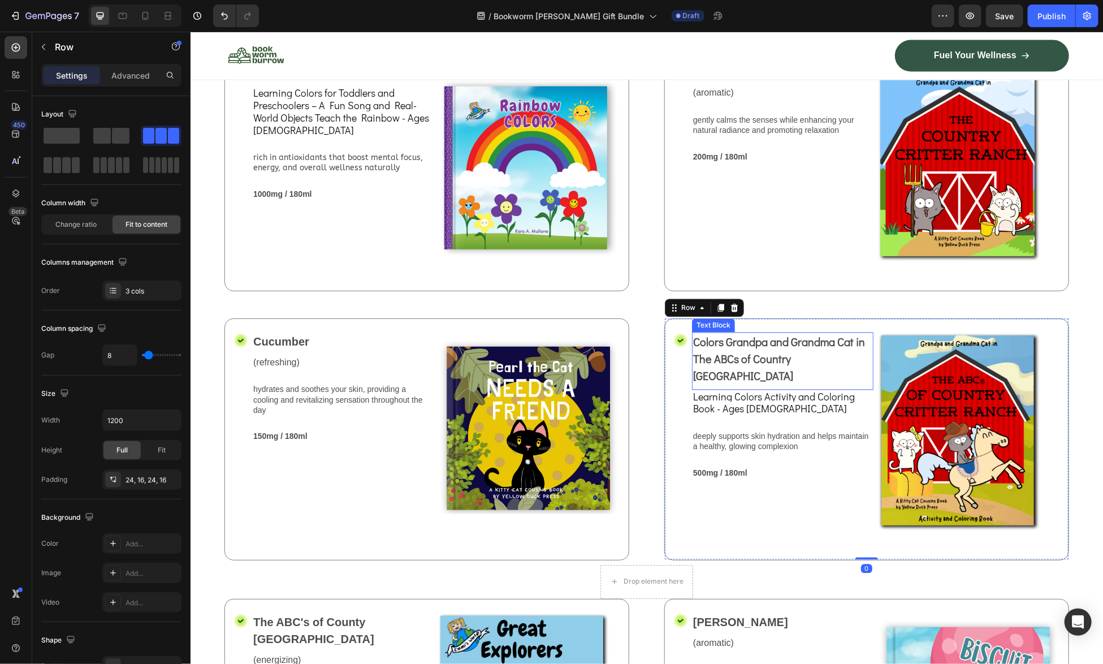
click at [728, 381] on span "Colors Grandpa and Grandma Cat in The ABCs of Country Critter Ranch" at bounding box center [778, 358] width 172 height 49
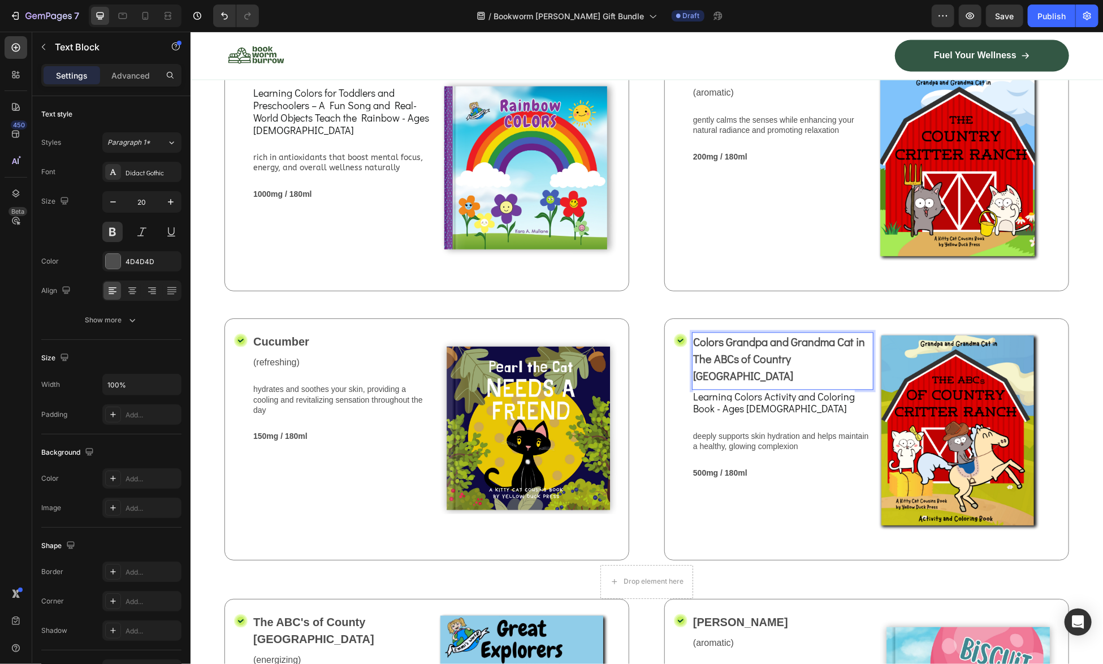
click at [719, 380] on span "Colors Grandpa and Grandma Cat in The ABCs of Country Critter Ranch" at bounding box center [778, 358] width 172 height 49
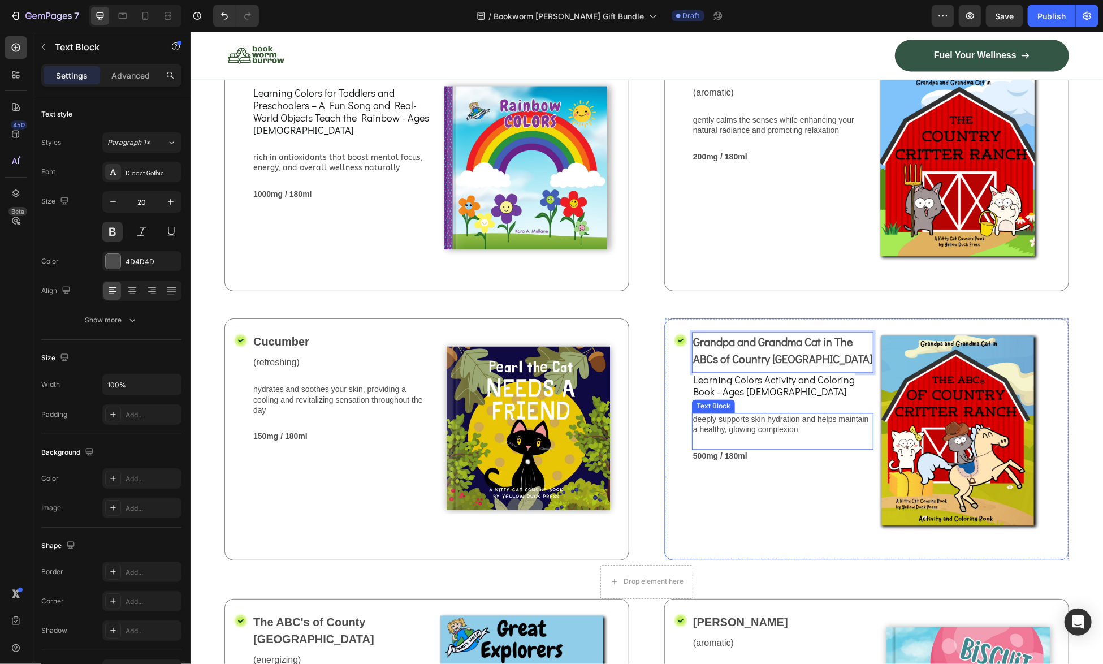
click at [803, 538] on div "Grandpa and Grandma Cat in The ABCs of Country Critter Ranch Text Block 0 Learn…" at bounding box center [781, 439] width 181 height 214
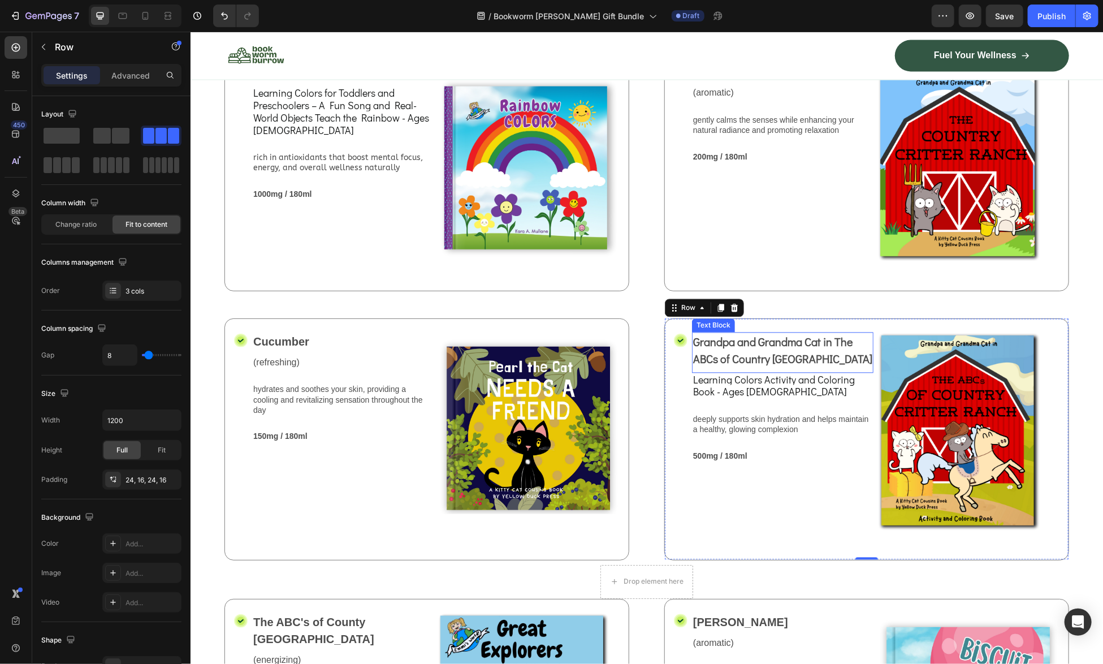
click at [766, 366] on span "Grandpa and Grandma Cat in The ABCs of Country [GEOGRAPHIC_DATA]" at bounding box center [781, 350] width 179 height 32
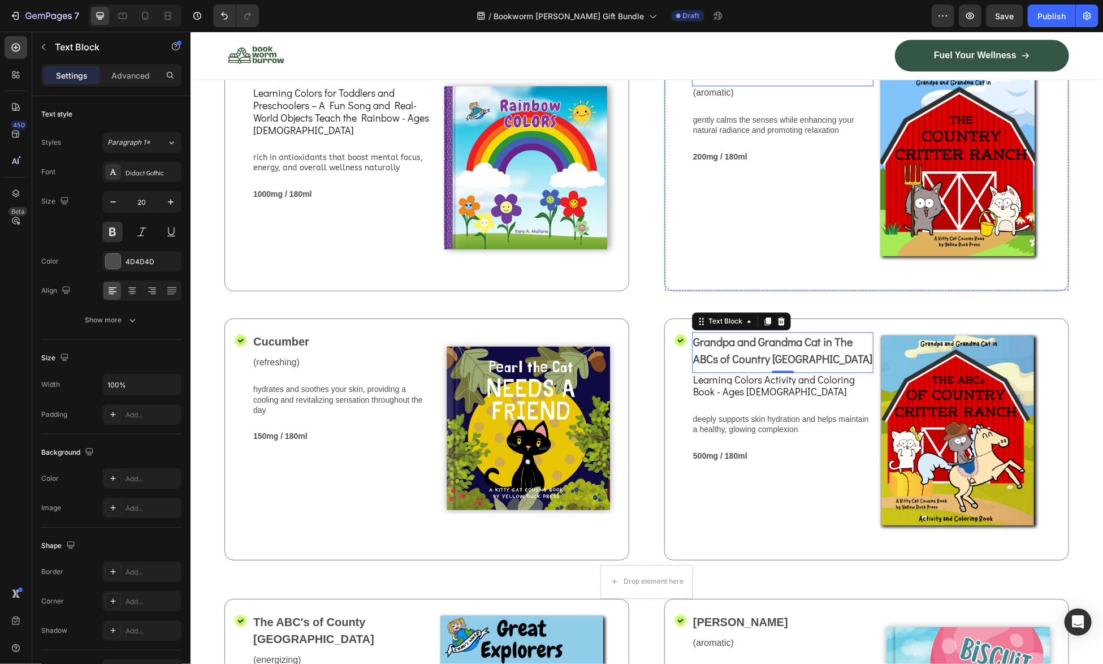
click at [737, 80] on p "The Country Critter Ranch" at bounding box center [781, 71] width 179 height 17
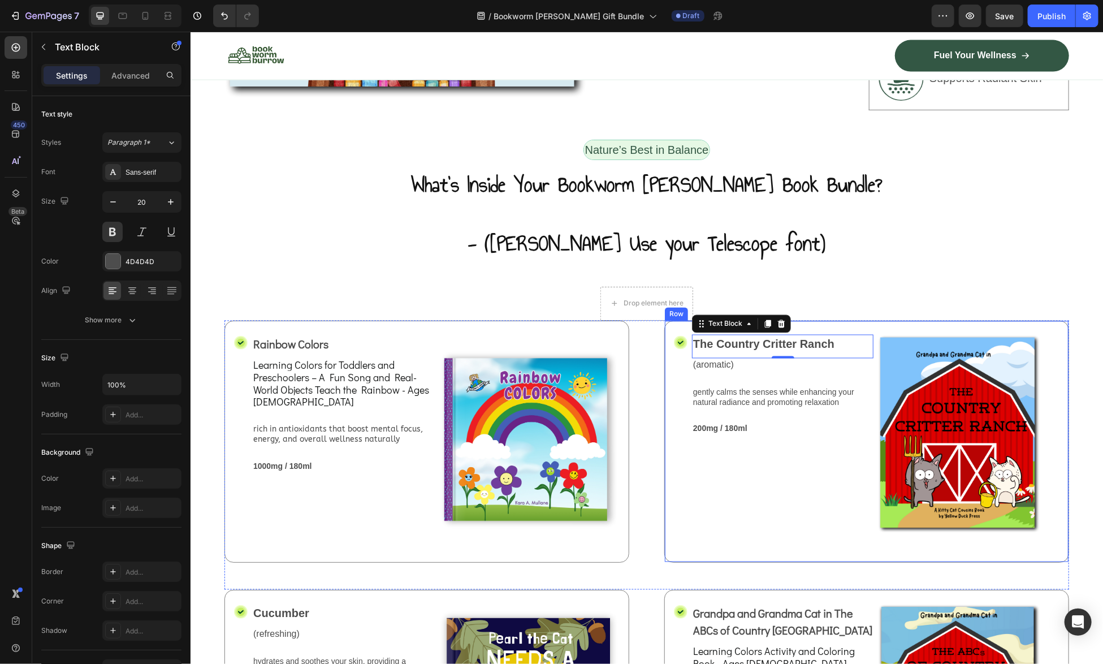
scroll to position [1286, 0]
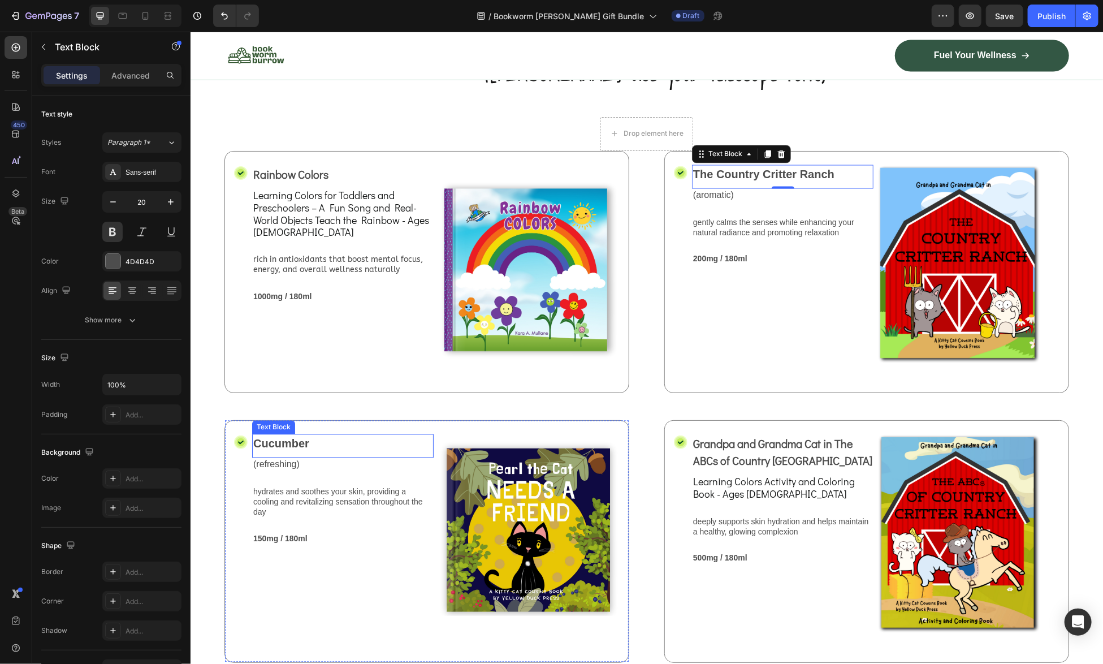
click at [309, 435] on p "Cucumber" at bounding box center [342, 443] width 179 height 17
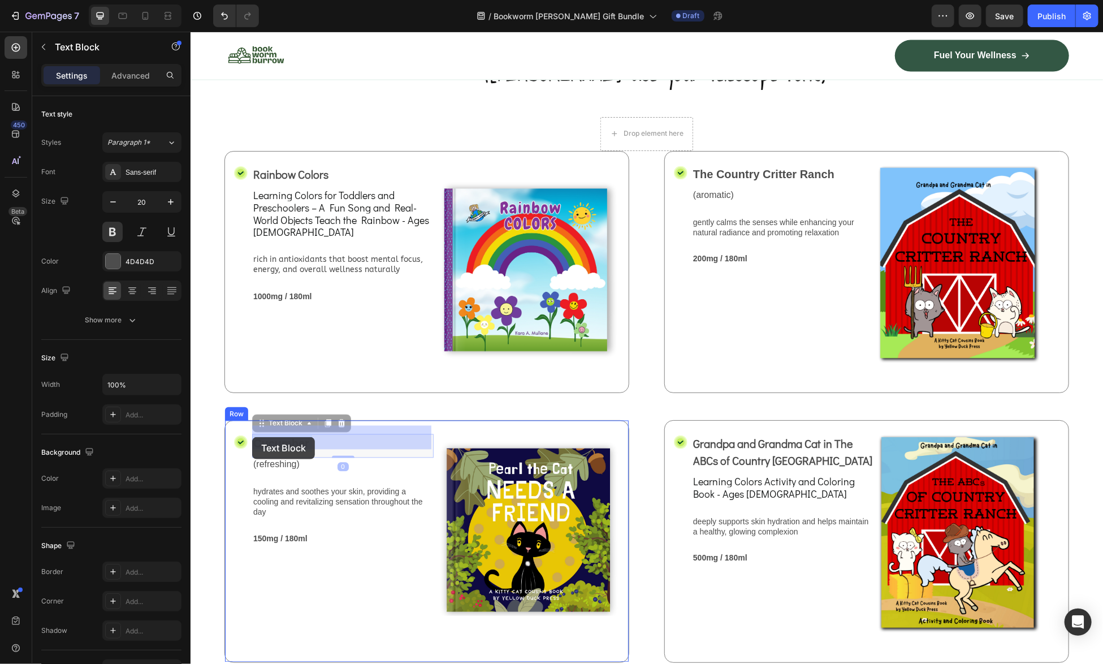
drag, startPoint x: 324, startPoint y: 434, endPoint x: 253, endPoint y: 436, distance: 70.7
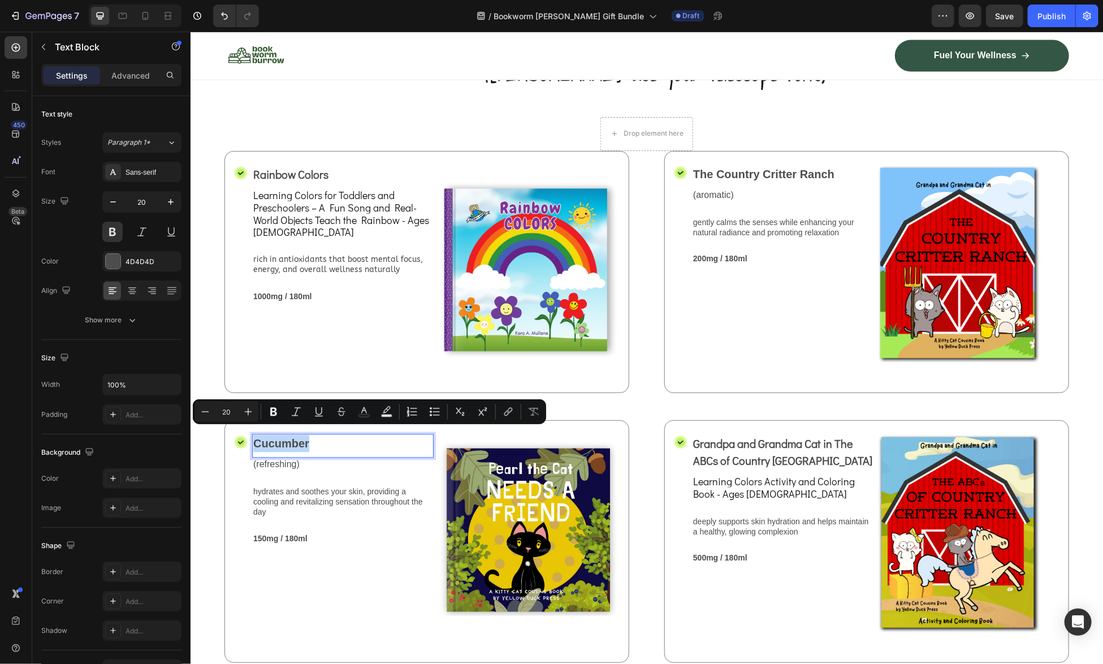
drag, startPoint x: 325, startPoint y: 438, endPoint x: 253, endPoint y: 438, distance: 71.8
click at [253, 438] on p "Cucumber" at bounding box center [342, 443] width 179 height 17
drag, startPoint x: 418, startPoint y: 439, endPoint x: 447, endPoint y: 447, distance: 29.9
click at [253, 437] on p "Pearl the Cat Needs A Friend" at bounding box center [342, 443] width 179 height 17
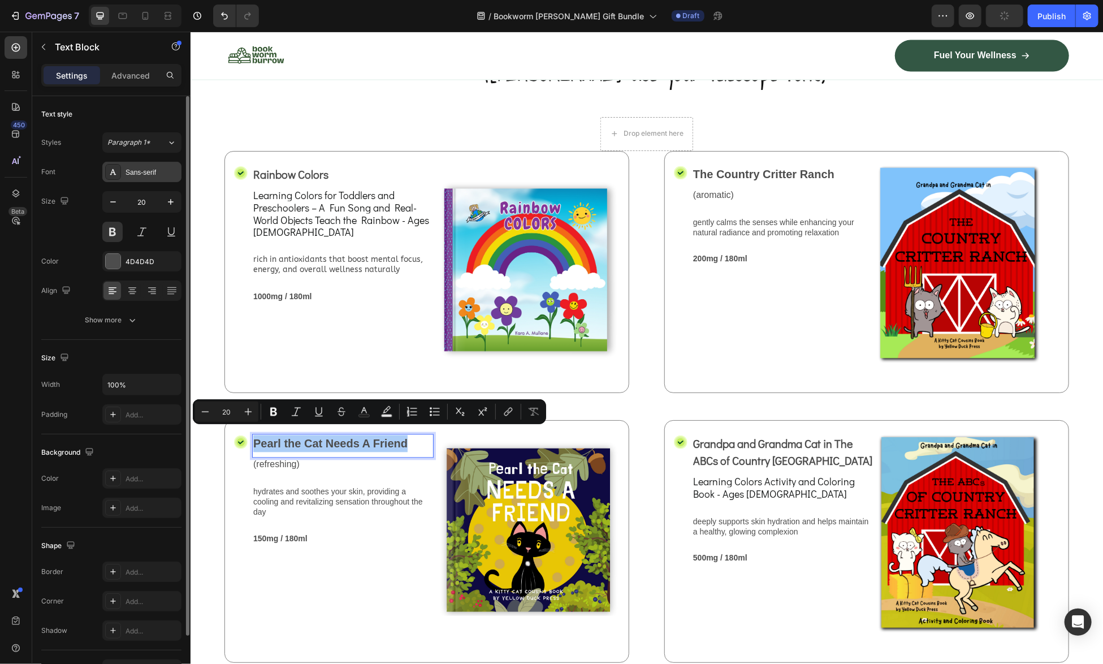
click at [142, 171] on div "Sans-serif" at bounding box center [151, 172] width 53 height 10
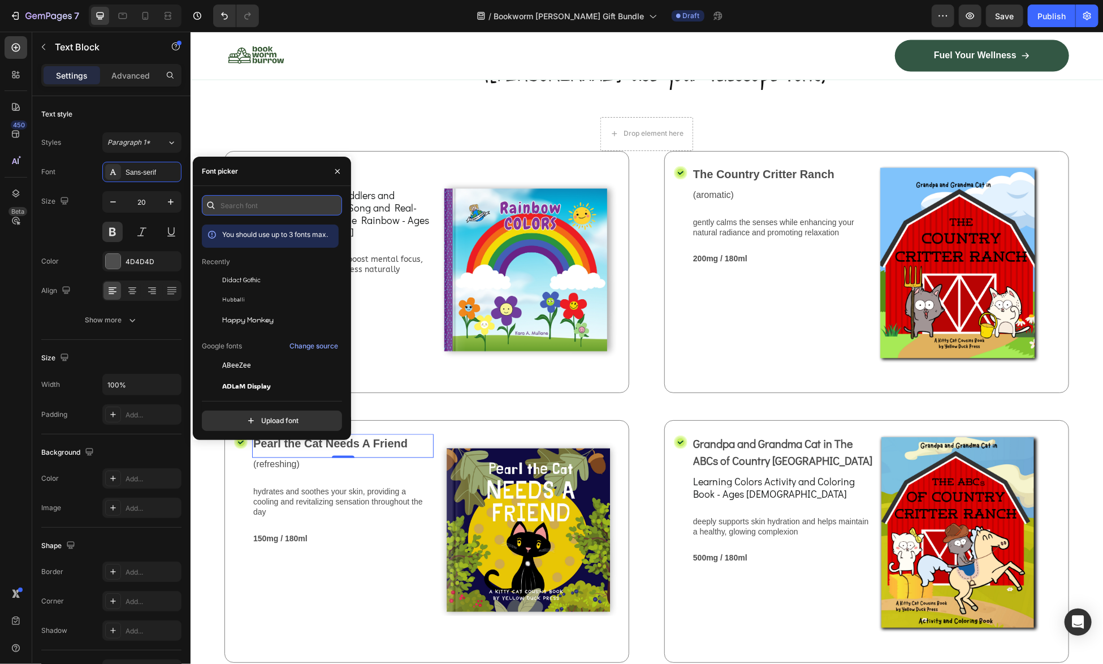
click at [255, 198] on input "text" at bounding box center [272, 205] width 140 height 20
type input "chi"
click at [243, 387] on span "Chilanka" at bounding box center [234, 384] width 25 height 10
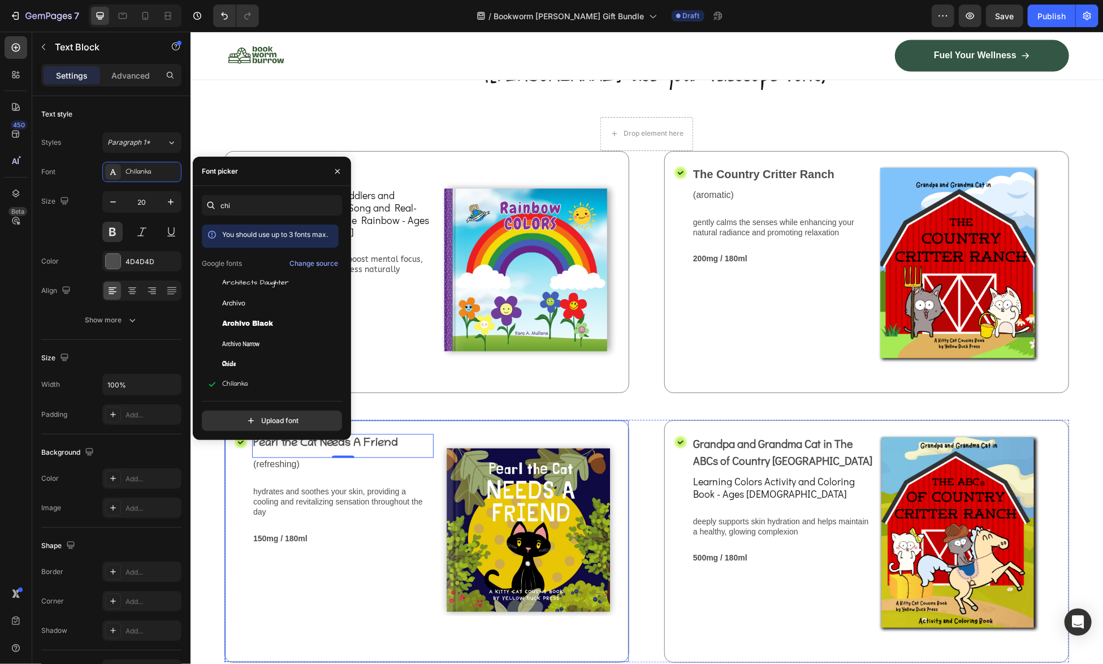
click at [354, 568] on div "Pearl the Cat Needs A Friend Text Block 0 (refreshing) Text Block hydrates and …" at bounding box center [342, 541] width 181 height 214
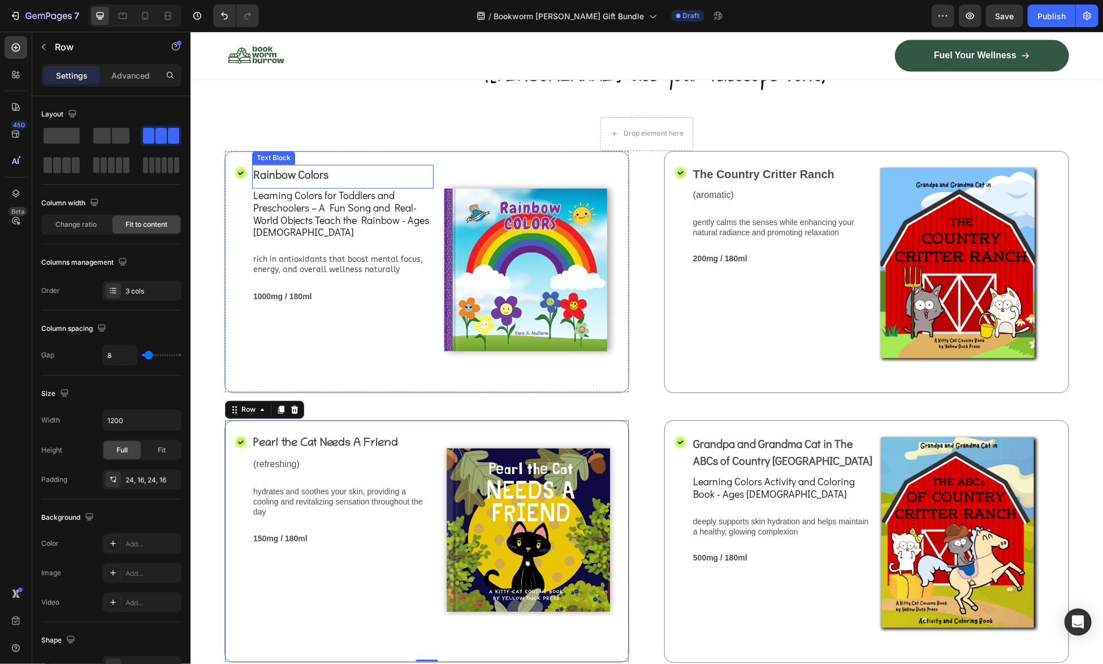
click at [305, 166] on p "Rainbow Colors" at bounding box center [342, 174] width 179 height 17
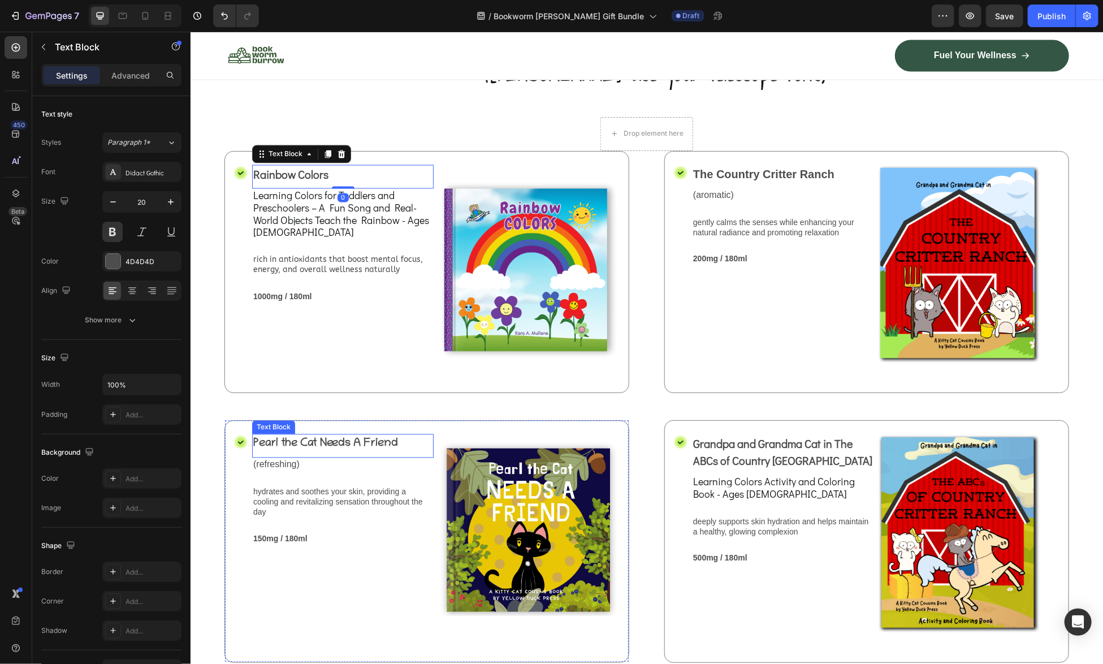
click at [340, 437] on p "Pearl the Cat Needs A Friend" at bounding box center [342, 443] width 179 height 17
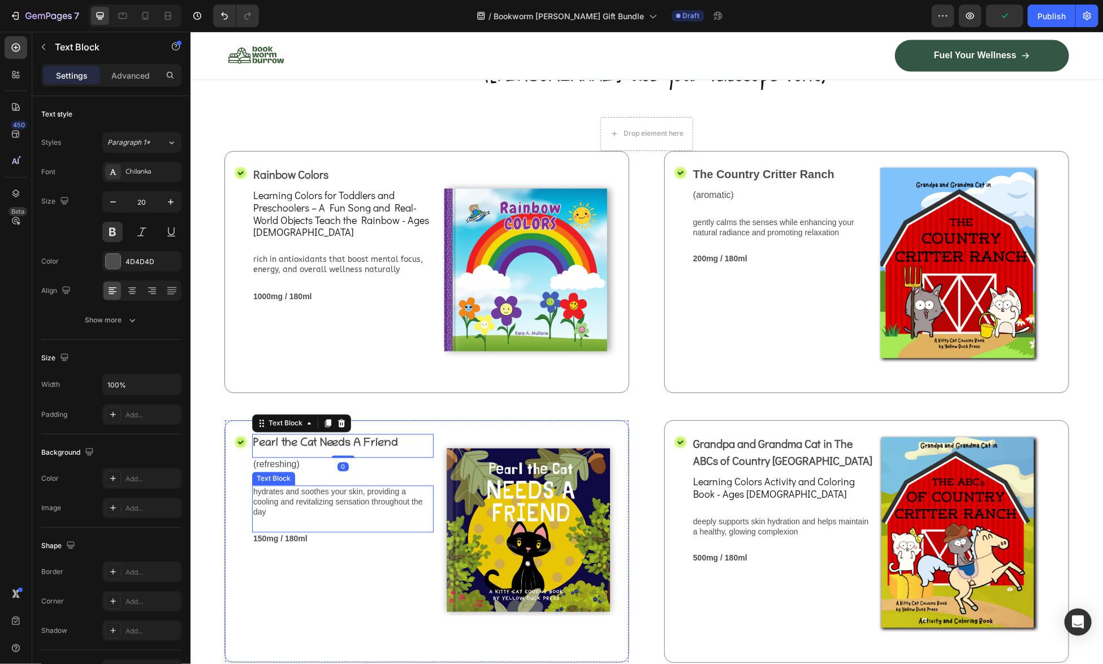
click at [343, 486] on p "hydrates and soothes your skin, providing a cooling and revitalizing sensation …" at bounding box center [342, 501] width 179 height 31
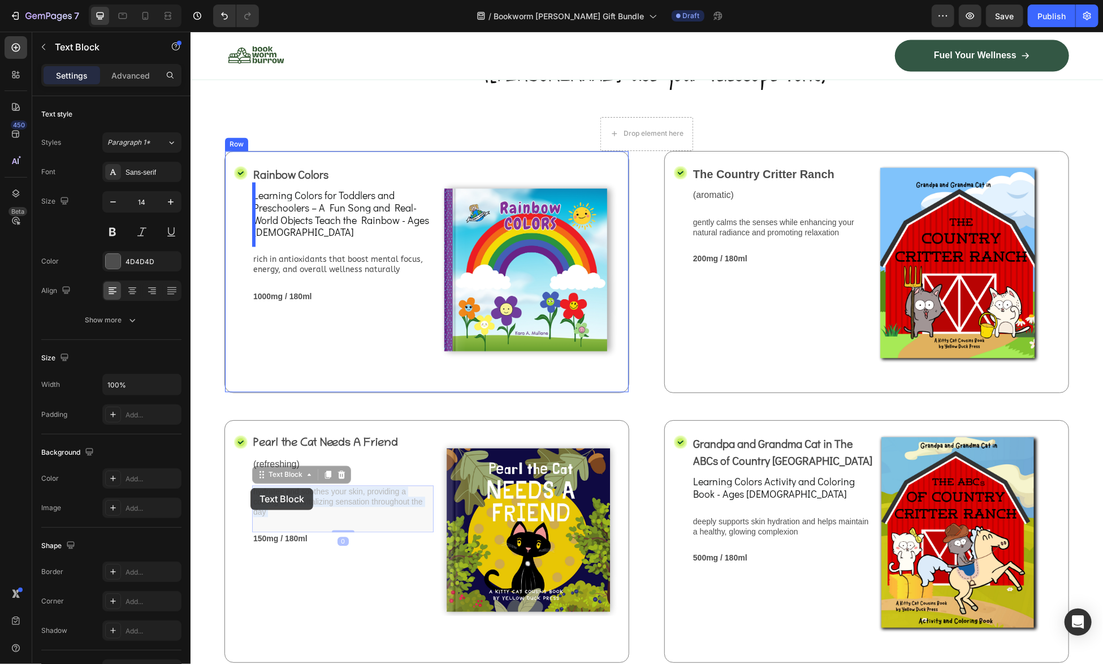
drag, startPoint x: 291, startPoint y: 501, endPoint x: 250, endPoint y: 487, distance: 42.9
click at [310, 500] on div "Pearl the Cat Needs A Friend Text Block (refreshing) Text Block hydrates and so…" at bounding box center [342, 541] width 181 height 214
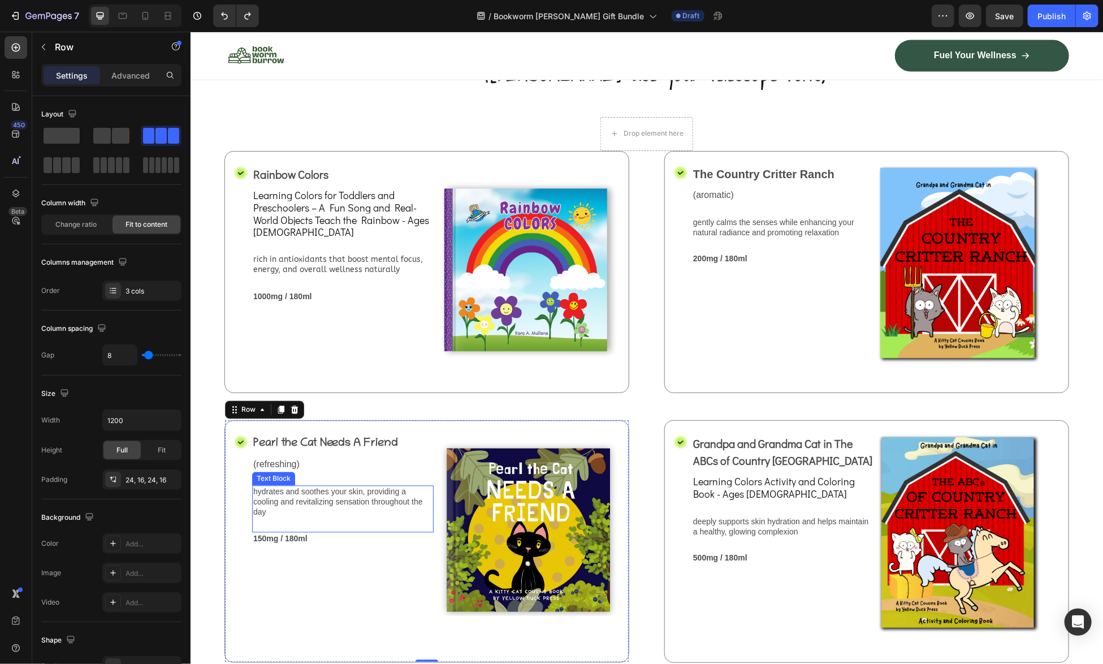
click at [357, 534] on p "150mg / 180ml" at bounding box center [342, 538] width 179 height 10
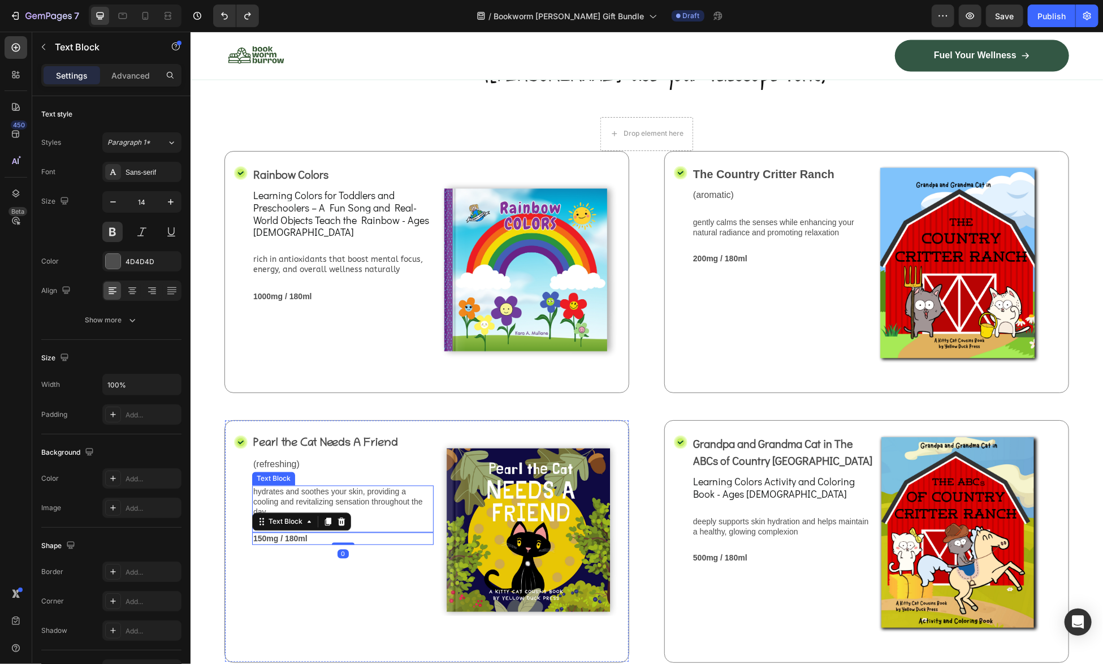
click at [322, 486] on p "hydrates and soothes your skin, providing a cooling and revitalizing sensation …" at bounding box center [342, 501] width 179 height 31
click at [331, 486] on p "hydrates and soothes your skin, providing a cooling and revitalizing sensation …" at bounding box center [342, 501] width 179 height 31
click at [332, 486] on p "hydrates and soothes your skin, providing a cooling and revitalizing sensation …" at bounding box center [342, 501] width 179 height 31
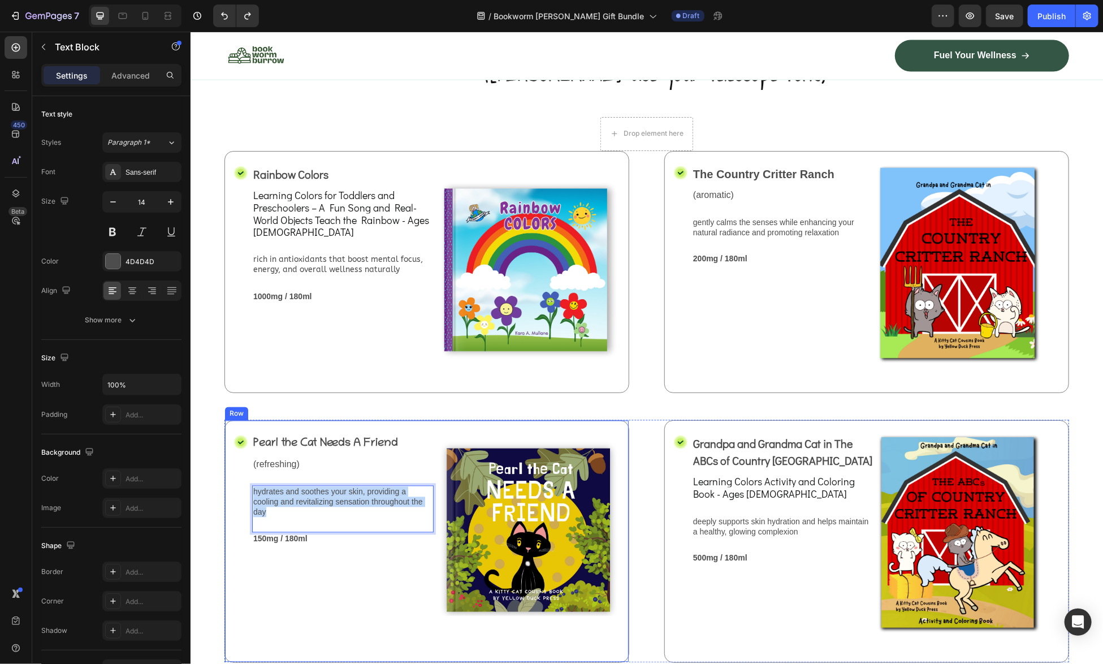
drag, startPoint x: 276, startPoint y: 504, endPoint x: 250, endPoint y: 487, distance: 31.0
click at [250, 487] on div "Icon Pearl the Cat Needs A Friend Text Block (refreshing) Text Block hydrates a…" at bounding box center [426, 540] width 405 height 242
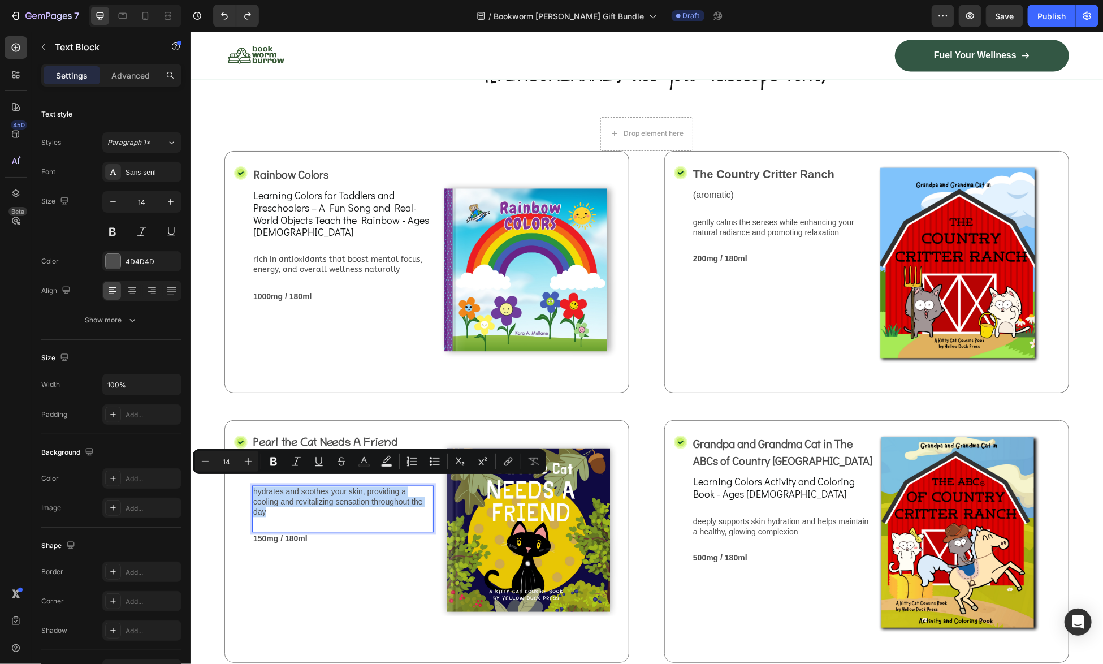
click at [300, 486] on p "hydrates and soothes your skin, providing a cooling and revitalizing sensation …" at bounding box center [342, 501] width 179 height 31
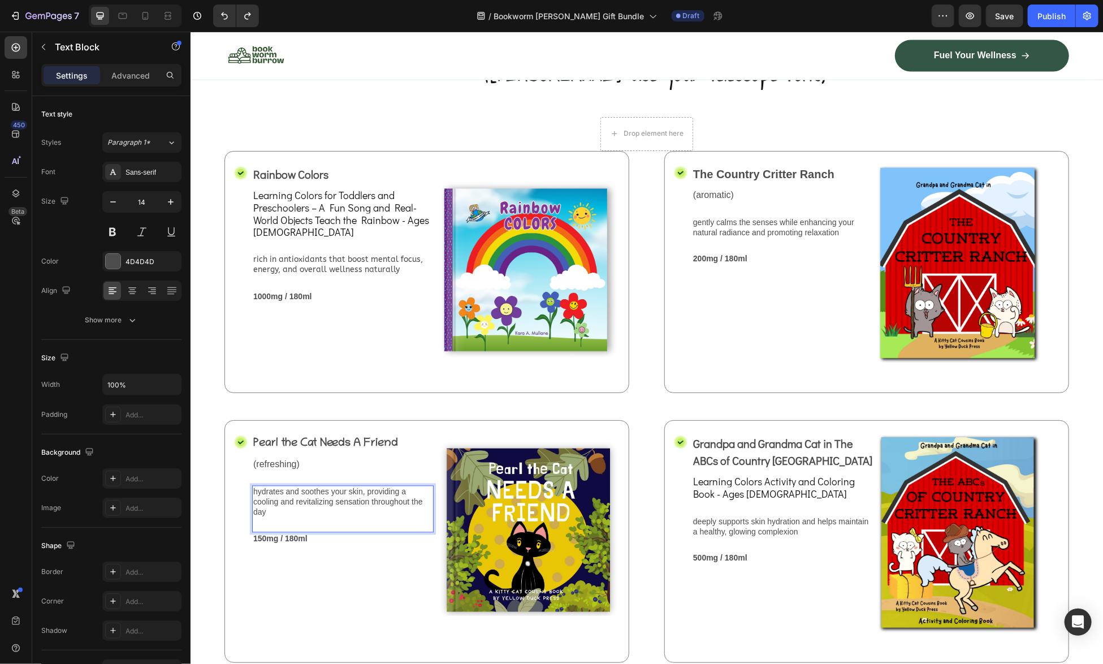
click at [280, 490] on p "hydrates and soothes your skin, providing a cooling and revitalizing sensation …" at bounding box center [342, 501] width 179 height 31
click at [276, 488] on p "hydrates and soothes your skin, providing a cooling and revitalizing sensation …" at bounding box center [342, 501] width 179 height 31
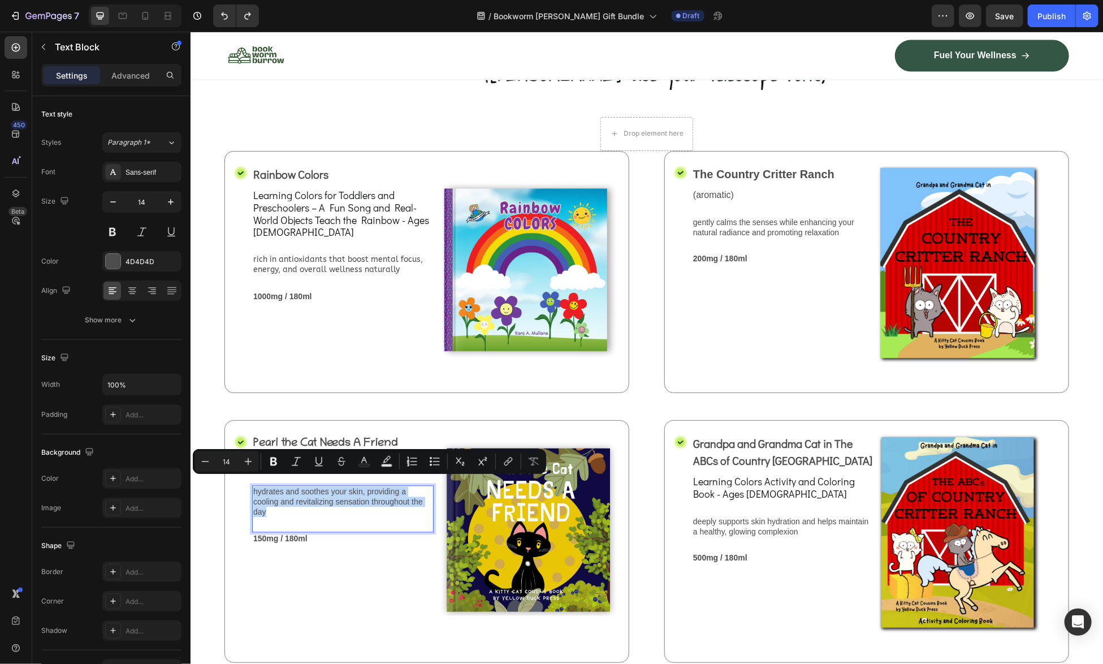
drag, startPoint x: 276, startPoint y: 500, endPoint x: 253, endPoint y: 482, distance: 29.4
click at [253, 486] on p "hydrates and soothes your skin, providing a cooling and revitalizing sensation …" at bounding box center [342, 501] width 179 height 31
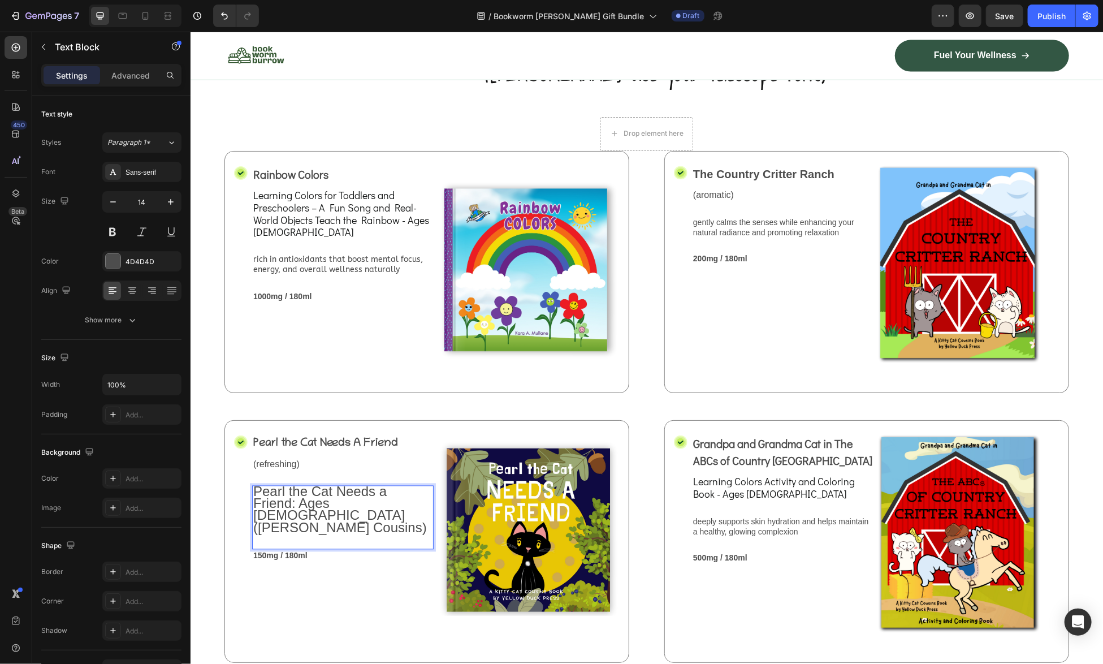
click at [296, 495] on span "Pearl the Cat Needs a Friend: Ages 3 to 6 (Kitty Cat Cousins)" at bounding box center [340, 508] width 174 height 51
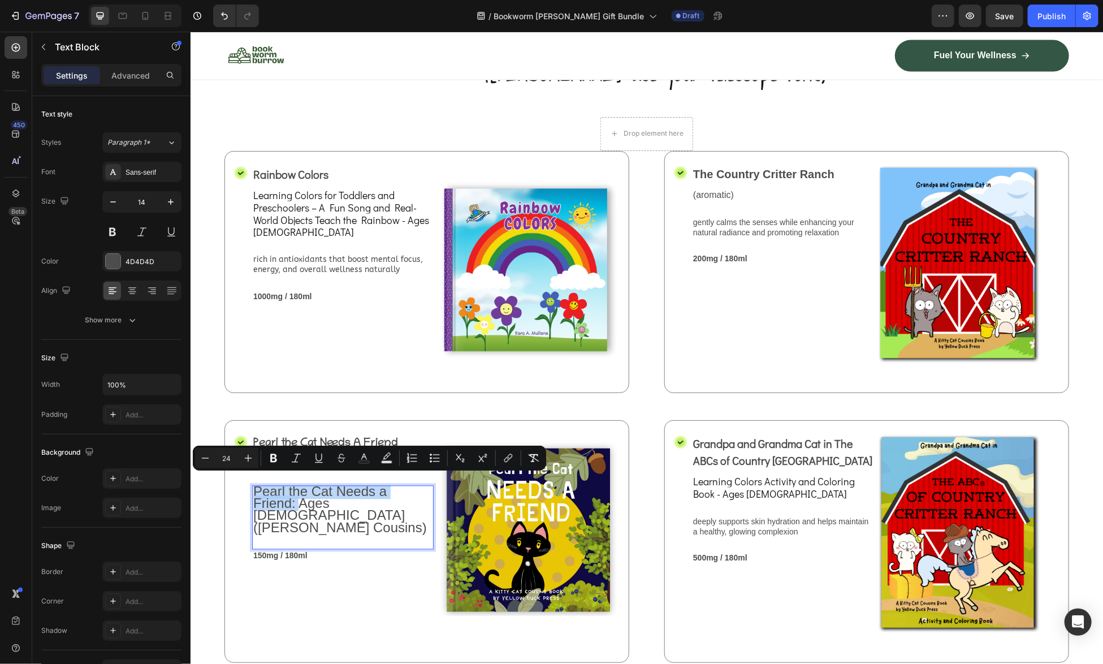
drag, startPoint x: 298, startPoint y: 494, endPoint x: 252, endPoint y: 484, distance: 47.3
click at [252, 485] on div "Pearl the Cat Needs a Friend: Ages 3 to 6 (Kitty Cat Cousins)" at bounding box center [342, 510] width 181 height 50
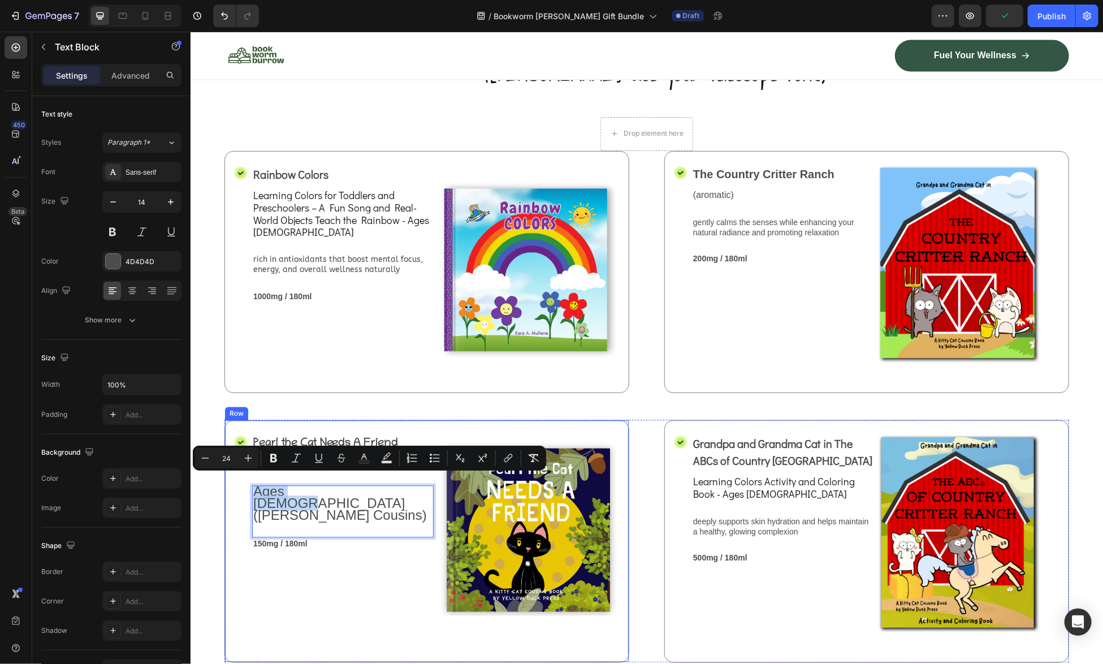
drag, startPoint x: 324, startPoint y: 481, endPoint x: 235, endPoint y: 481, distance: 89.9
click at [235, 481] on div "Icon Pearl the Cat Needs A Friend Text Block (refreshing) Text Block Ages 3 to …" at bounding box center [426, 540] width 405 height 242
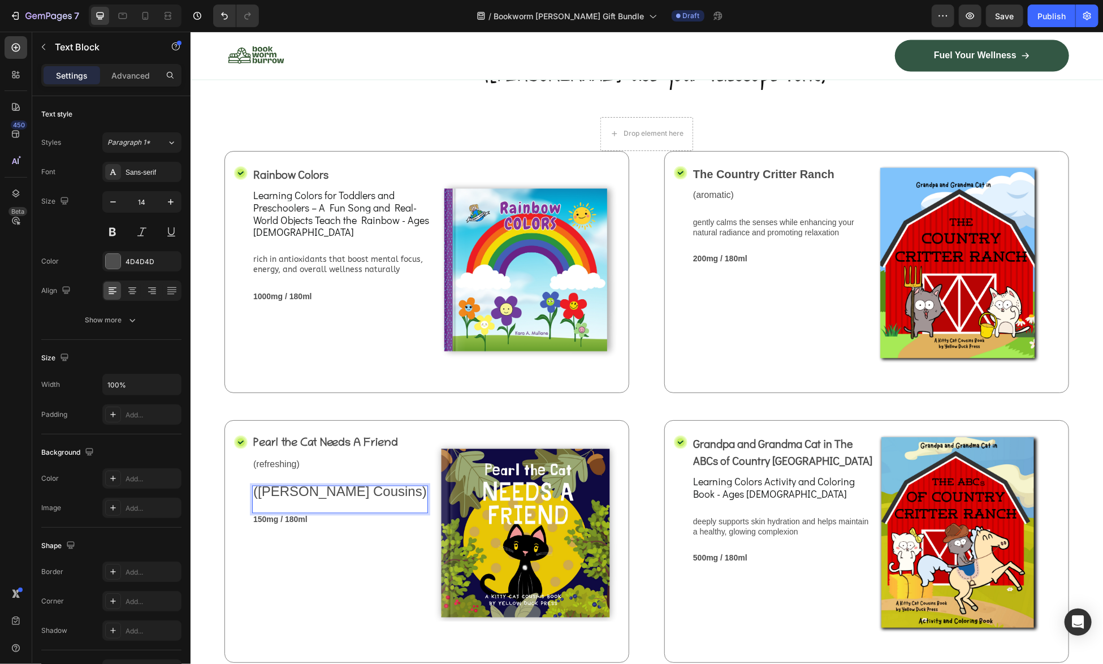
click at [375, 487] on p "(Kitty Cat Cousins)" at bounding box center [340, 492] width 174 height 12
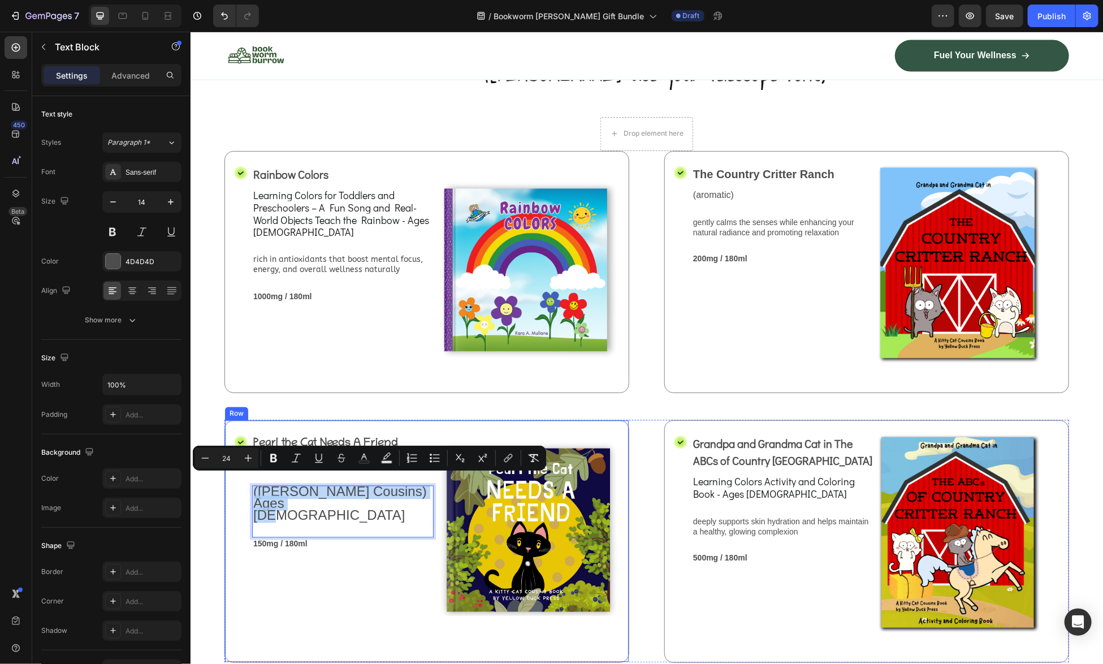
drag, startPoint x: 323, startPoint y: 491, endPoint x: 249, endPoint y: 487, distance: 74.2
click at [249, 487] on div "Icon Pearl the Cat Needs A Friend Text Block (refreshing) Text Block (Kitty Cat…" at bounding box center [426, 540] width 405 height 242
click at [748, 474] on span "Learning Colors Activity and Coloring Book - Ages [DEMOGRAPHIC_DATA]" at bounding box center [773, 487] width 162 height 26
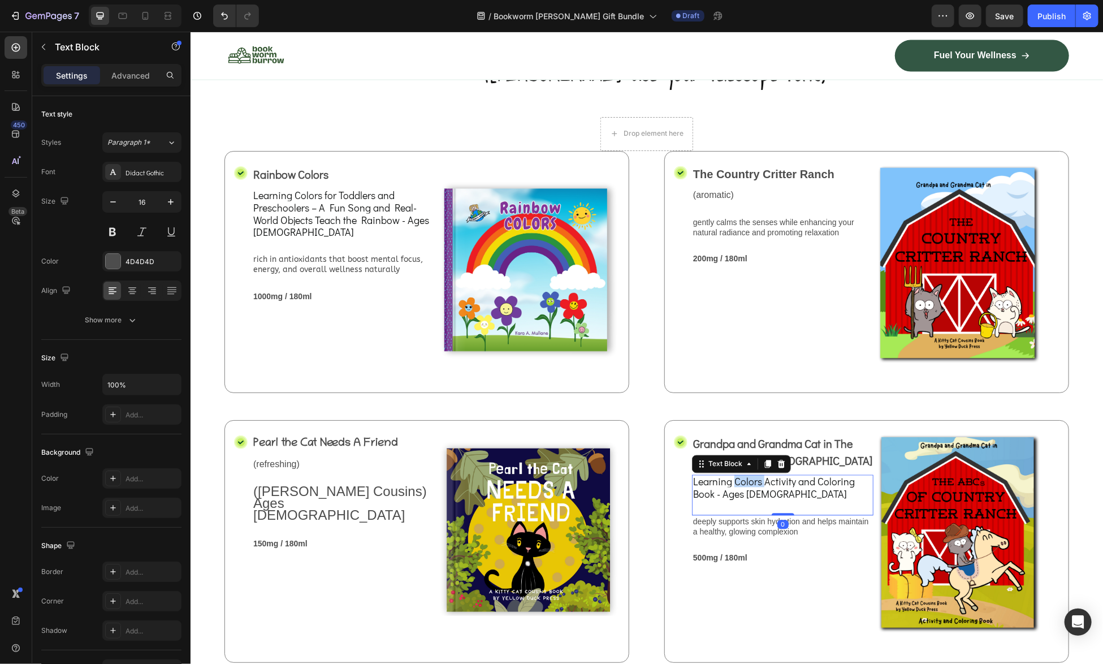
click at [748, 474] on span "Learning Colors Activity and Coloring Book - Ages [DEMOGRAPHIC_DATA]" at bounding box center [773, 487] width 162 height 26
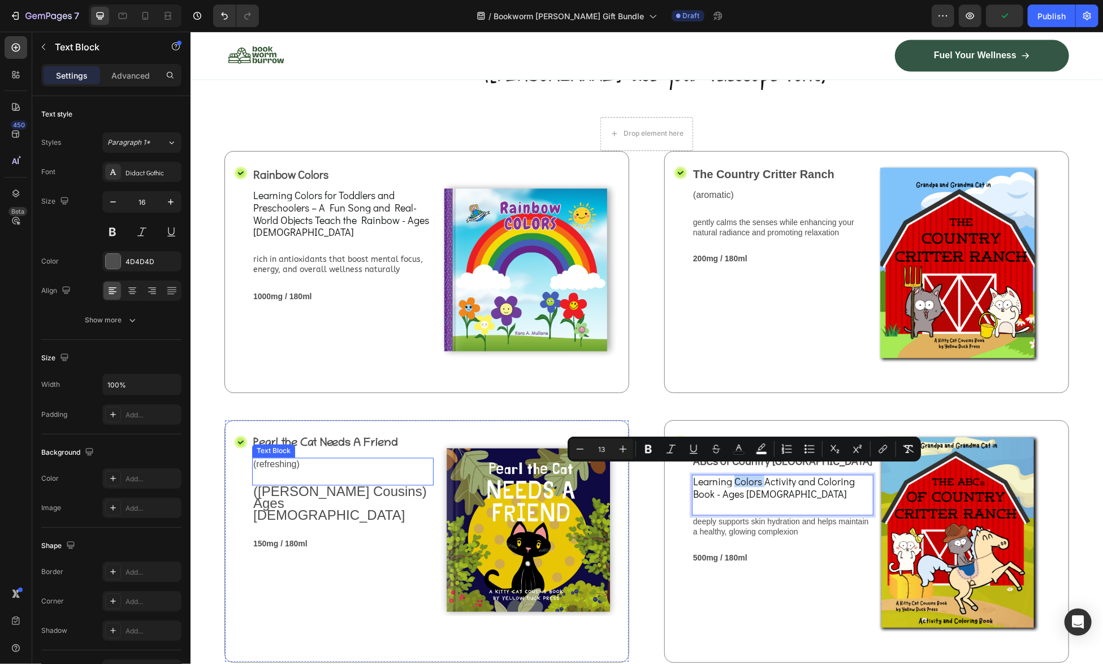
click at [400, 470] on div "(refreshing) Text Block" at bounding box center [342, 471] width 181 height 28
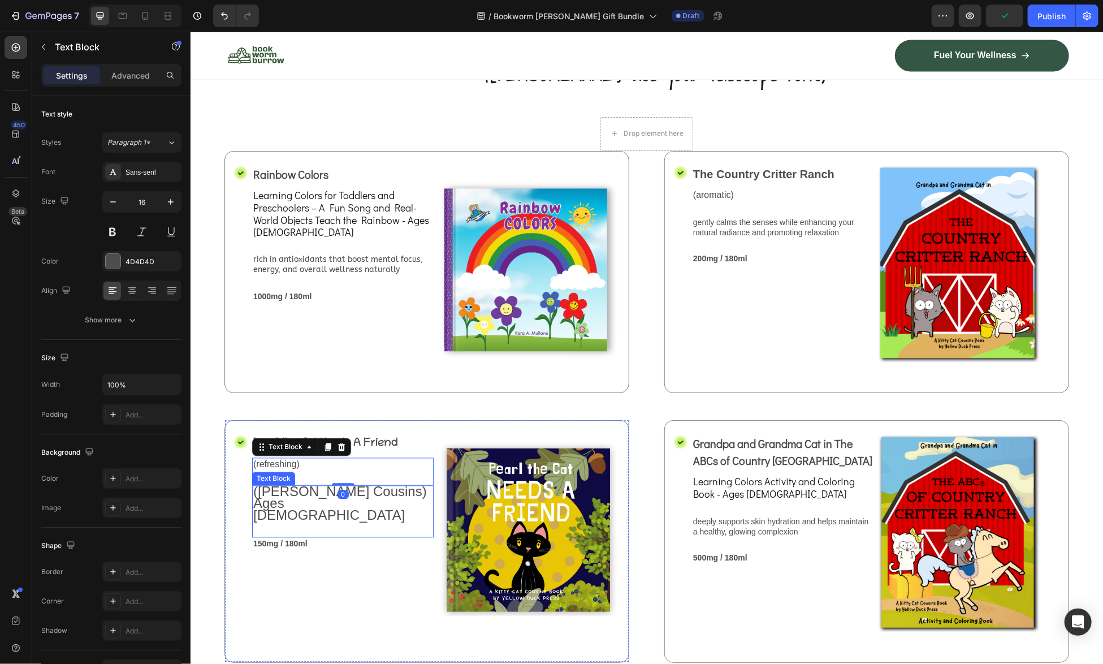
click at [393, 485] on span "(Kitty Cat Cousins) Ages 3 to 6" at bounding box center [340, 502] width 174 height 39
click at [300, 484] on span "(Kitty Cat Cousins) Ages 3 to 6" at bounding box center [340, 502] width 174 height 39
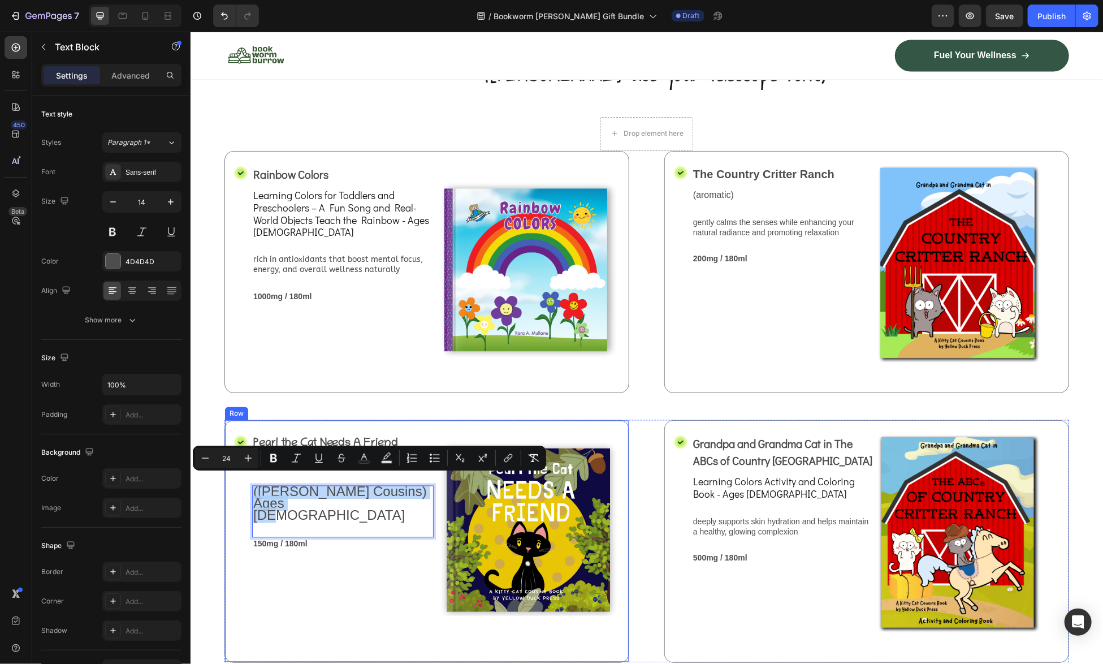
drag, startPoint x: 278, startPoint y: 493, endPoint x: 248, endPoint y: 489, distance: 30.2
click at [248, 489] on div "Icon Pearl the Cat Needs A Friend Text Block (refreshing) Text Block (Kitty Cat…" at bounding box center [426, 540] width 405 height 242
click at [210, 462] on icon "Editor contextual toolbar" at bounding box center [205, 457] width 11 height 11
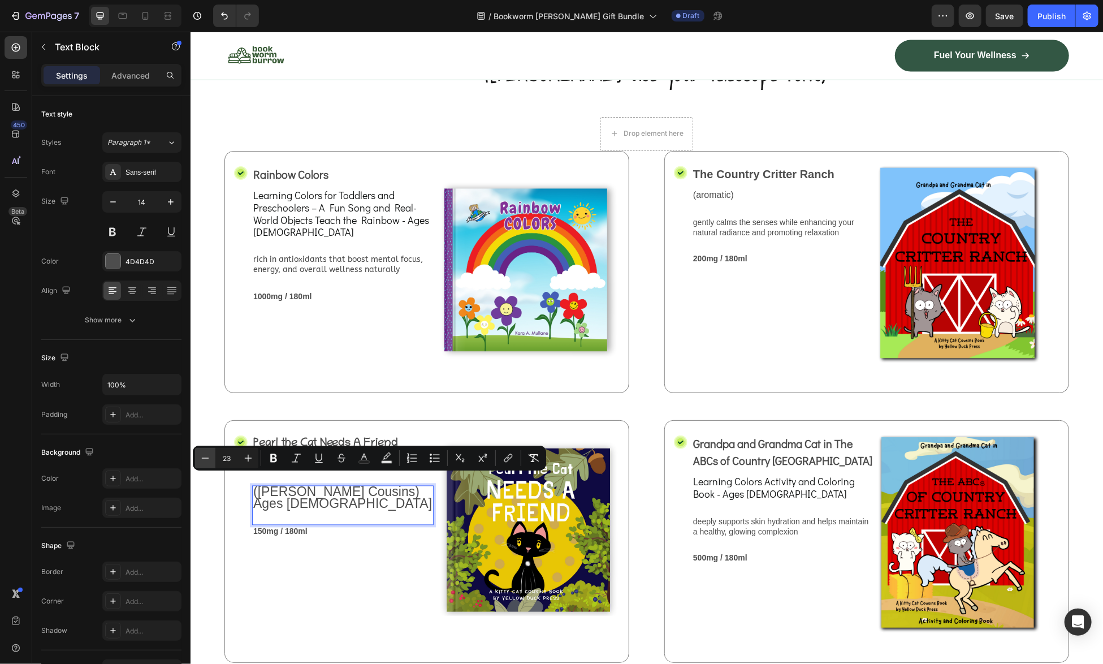
click at [210, 462] on icon "Editor contextual toolbar" at bounding box center [205, 457] width 11 height 11
type input "24"
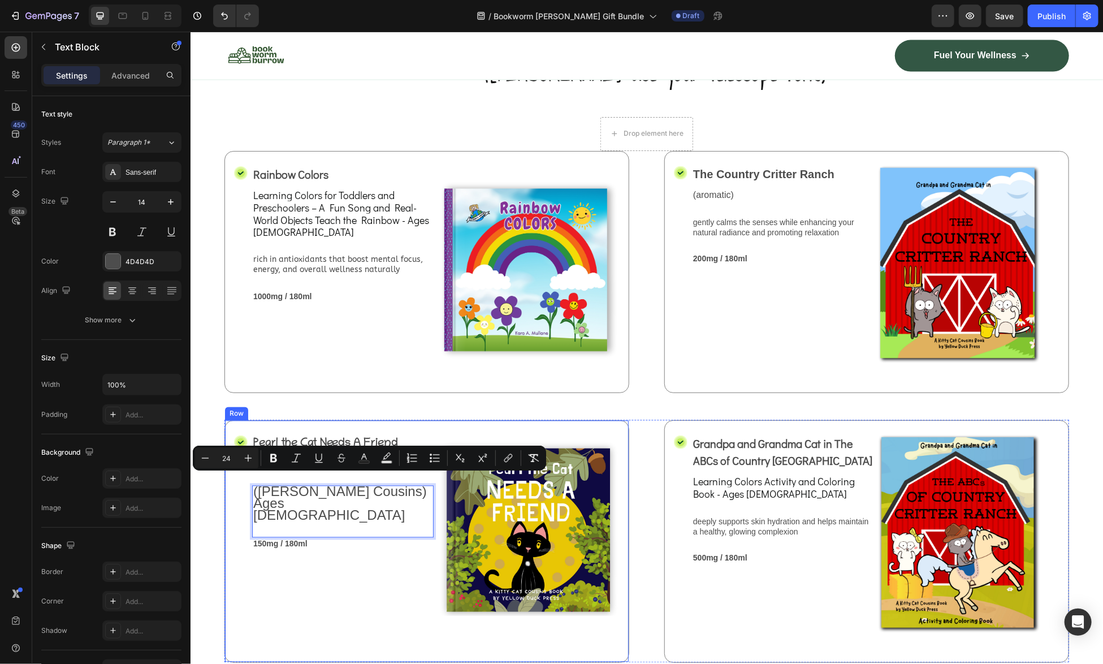
click at [401, 582] on div "Pearl the Cat Needs A Friend Text Block (refreshing) Text Block (Kitty Cat Cous…" at bounding box center [342, 541] width 181 height 214
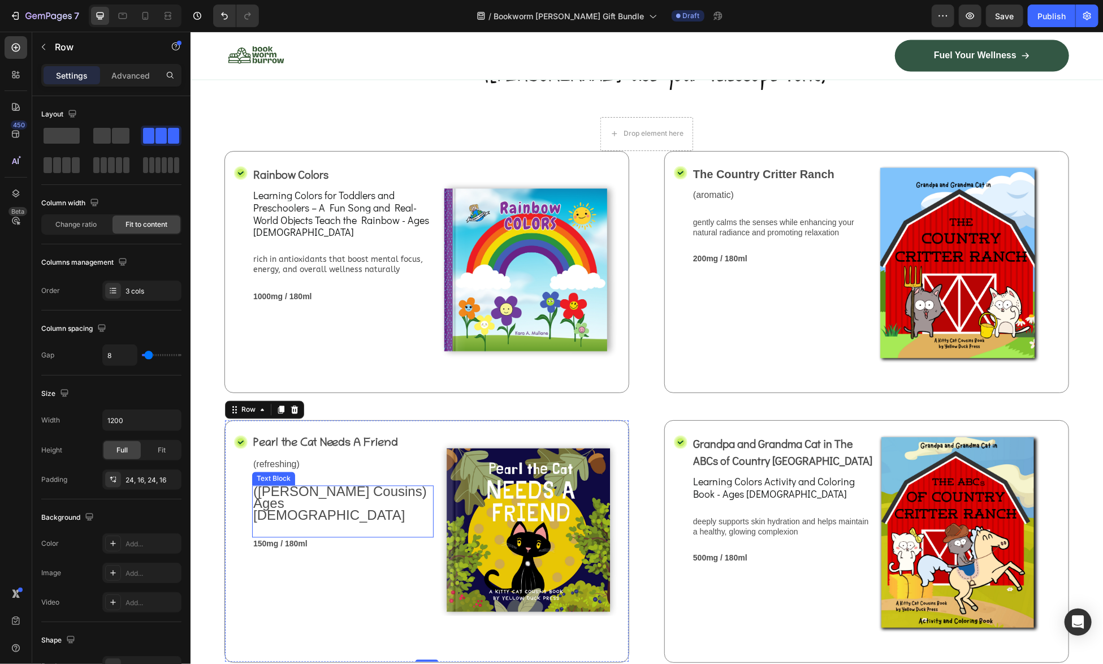
click at [367, 487] on span "(Kitty Cat Cousins) Ages 3 to 6" at bounding box center [340, 502] width 174 height 39
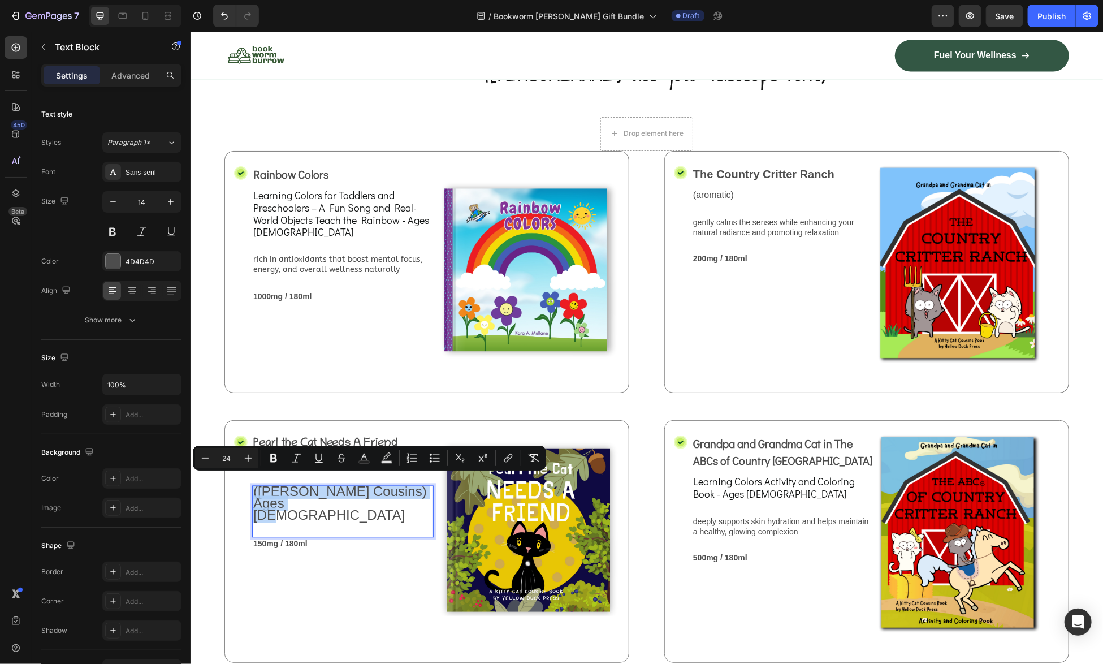
drag, startPoint x: 287, startPoint y: 497, endPoint x: 253, endPoint y: 482, distance: 37.2
click at [127, 174] on div "Sans-serif" at bounding box center [151, 172] width 53 height 10
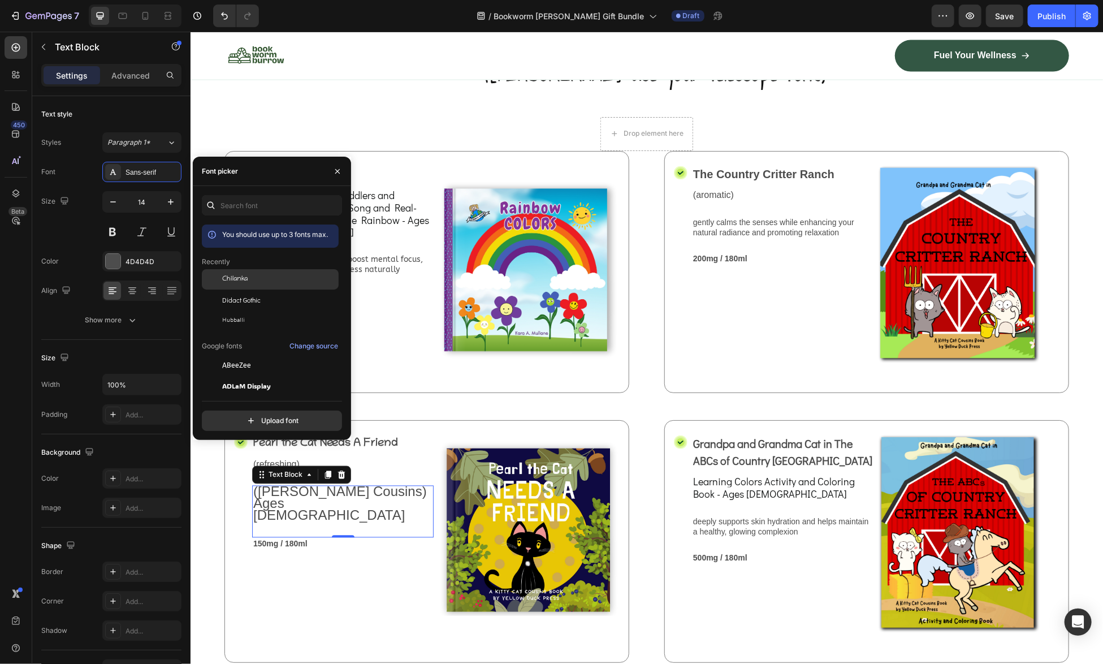
click at [245, 275] on span "Chilanka" at bounding box center [234, 279] width 25 height 10
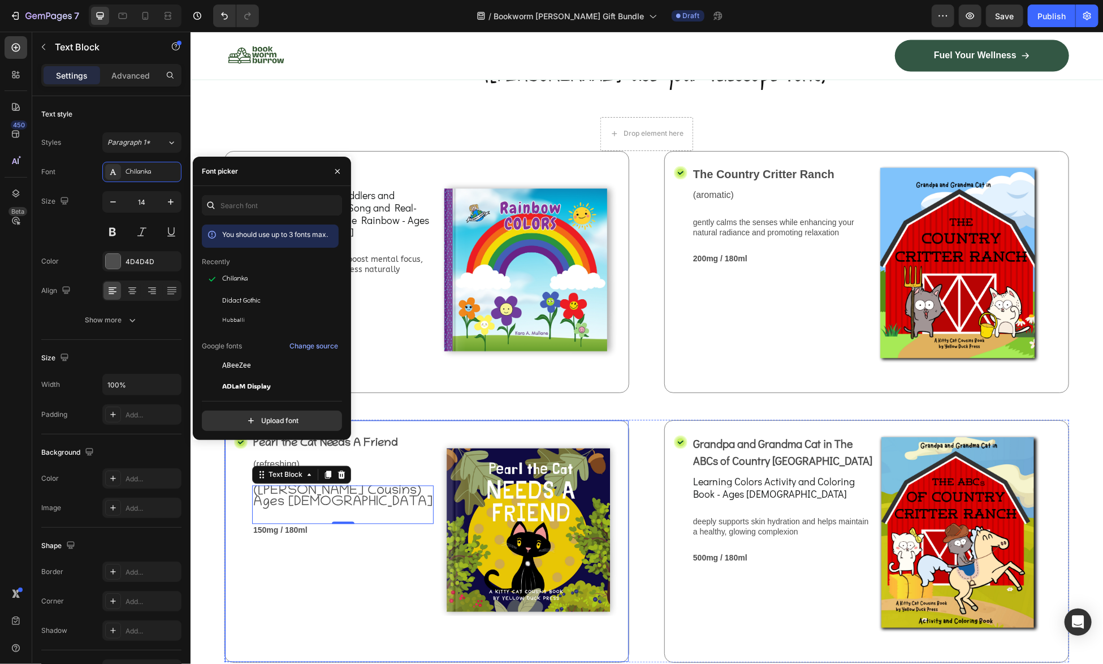
click at [321, 566] on div "Pearl the Cat Needs A Friend Text Block (refreshing) Text Block (Kitty Cat Cous…" at bounding box center [342, 541] width 181 height 214
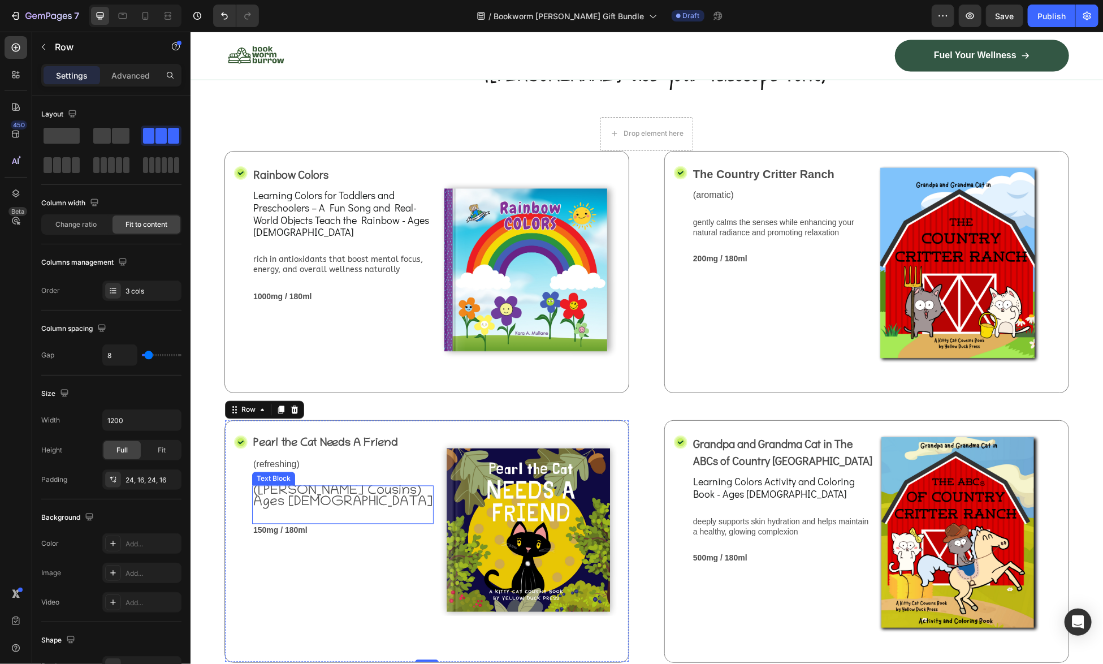
click at [367, 483] on span "(Kitty Cat Cousins) Ages 3 to 6" at bounding box center [342, 496] width 179 height 27
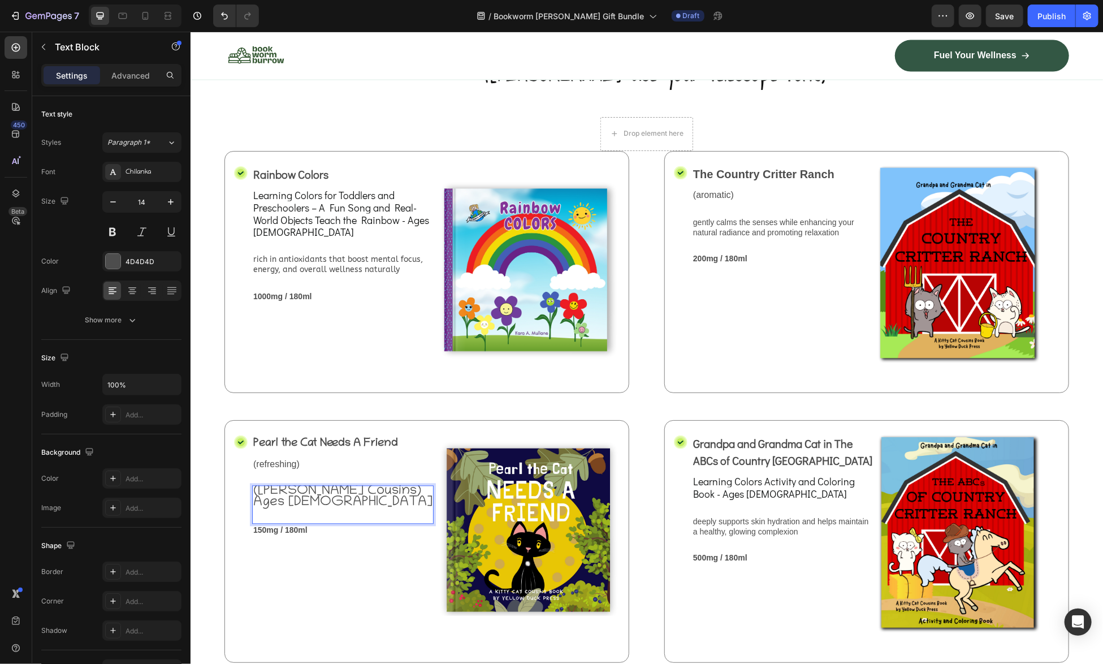
click at [362, 483] on span "(Kitty Cat Cousins) Ages 3 to 6" at bounding box center [342, 496] width 179 height 27
click at [370, 486] on p "(Kitty Cat Cousins)" at bounding box center [342, 491] width 179 height 11
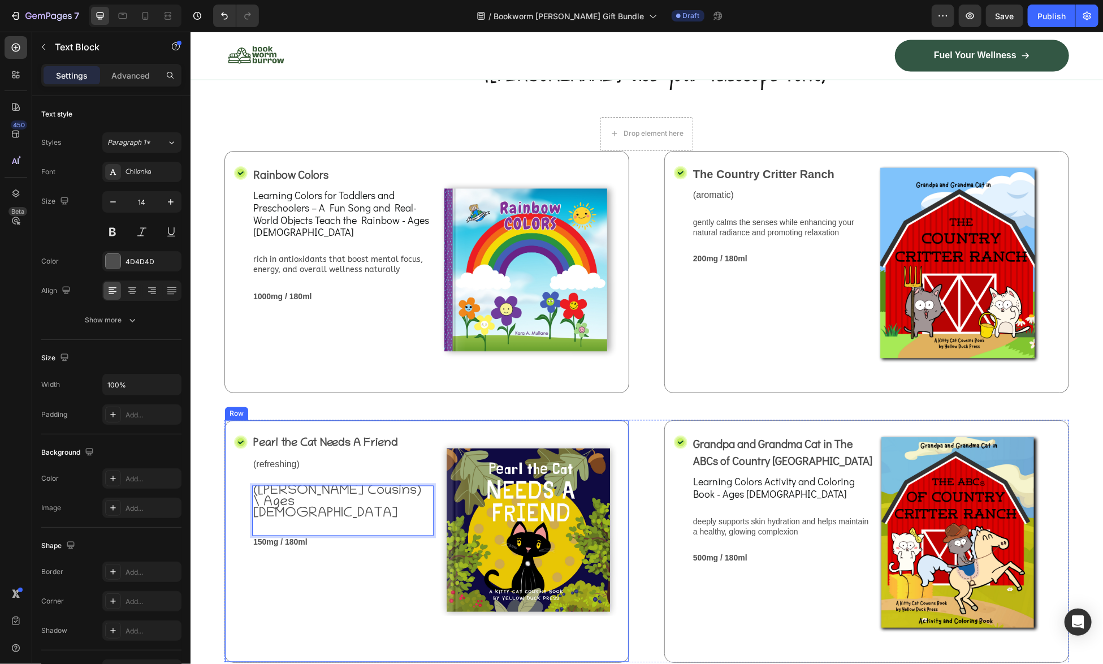
click at [353, 547] on div "Pearl the Cat Needs A Friend Text Block (refreshing) Text Block (Kitty Cat Cous…" at bounding box center [342, 541] width 181 height 214
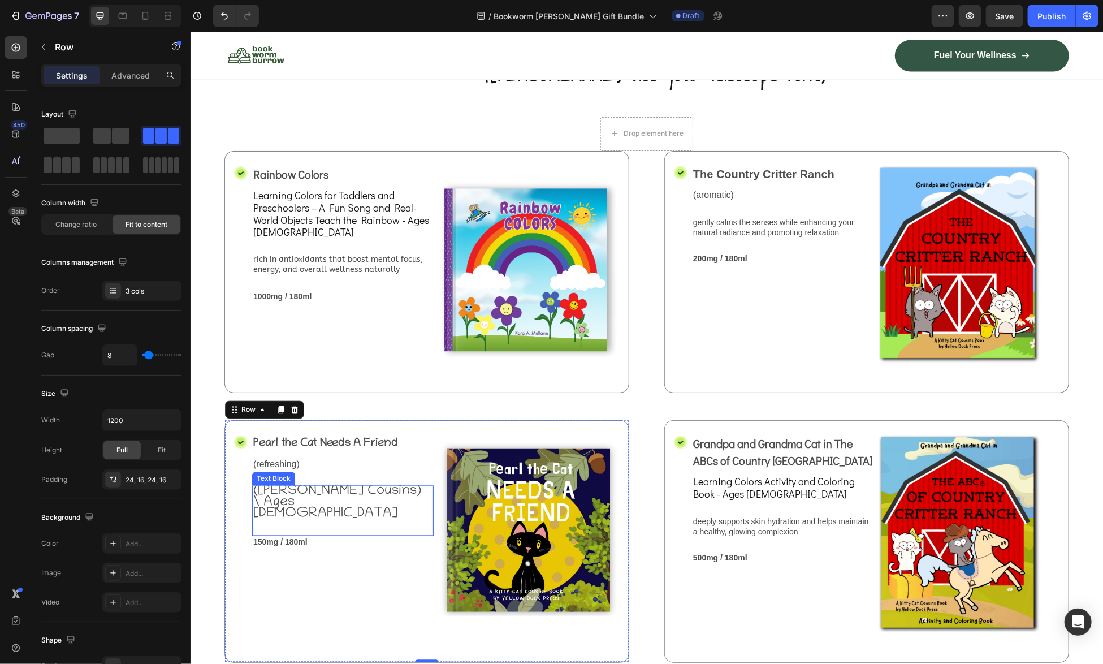
click at [264, 498] on span "\ Ages 3 to 6" at bounding box center [325, 508] width 144 height 27
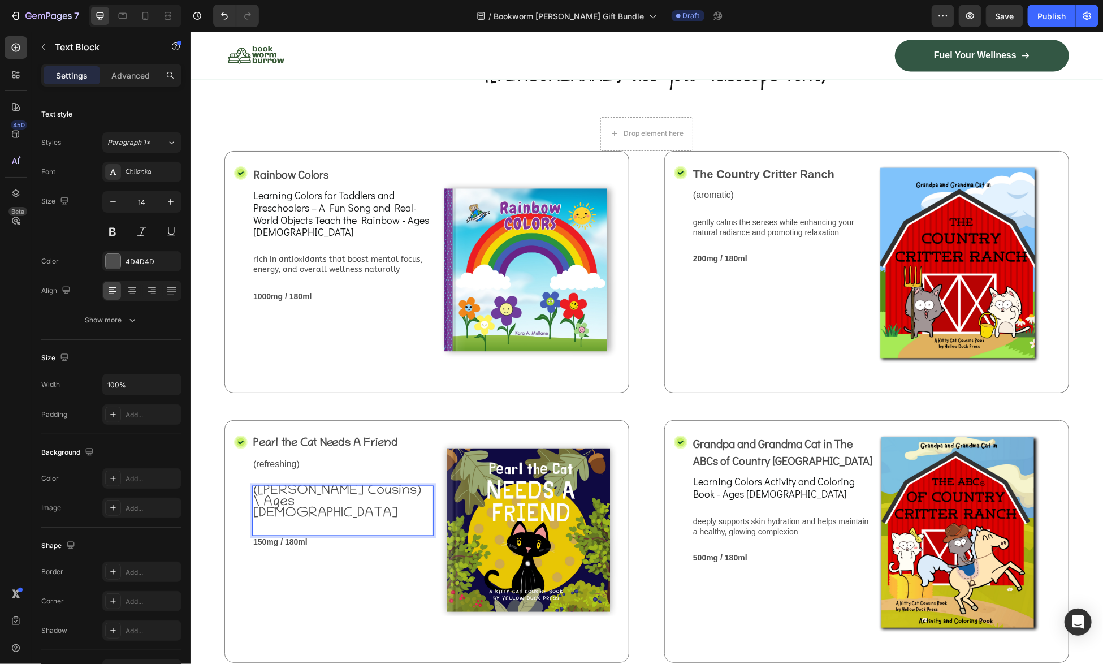
click at [261, 508] on span "\ Ages 3 to 6" at bounding box center [325, 508] width 144 height 27
click at [388, 483] on span "(Kitty Cat Cousins) Ages 3 to 6" at bounding box center [341, 502] width 176 height 38
click at [369, 483] on span "(Kitty Cat Cousins) Ages 3 to 6" at bounding box center [341, 502] width 176 height 38
click at [337, 495] on p "(Kitty Cat Cousins) Ages 3 to 6" at bounding box center [342, 503] width 179 height 34
click at [398, 483] on span "(Kitty Cat Cousins) Ages 3 to 6" at bounding box center [341, 502] width 176 height 38
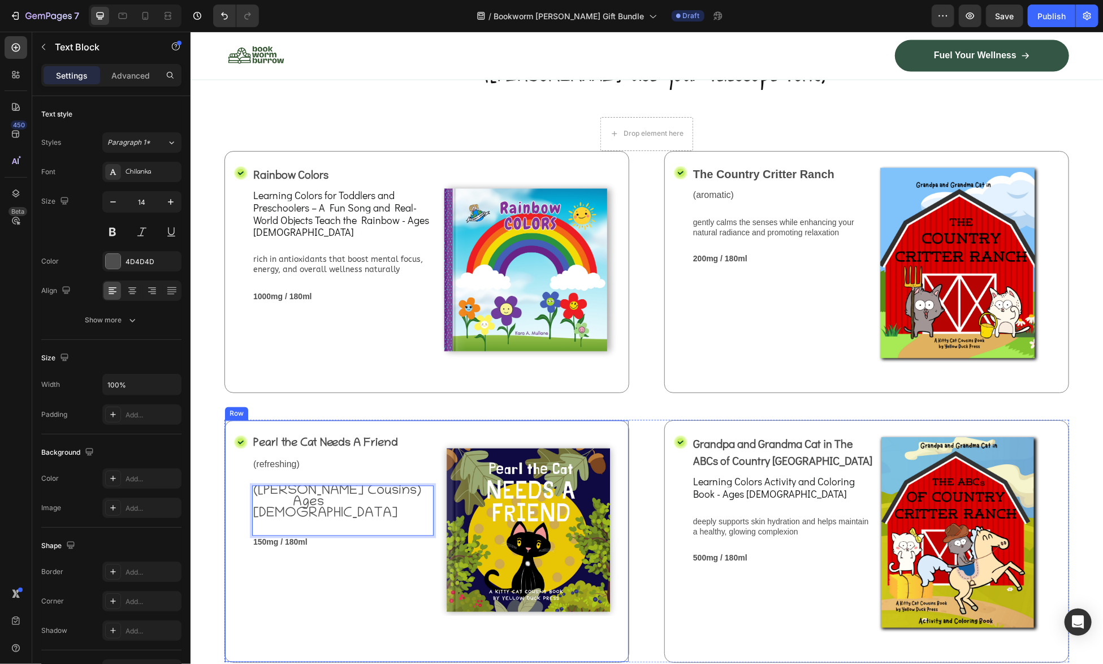
click at [338, 555] on div "Pearl the Cat Needs A Friend Text Block (refreshing) Text Block (Kitty Cat Cous…" at bounding box center [342, 541] width 181 height 214
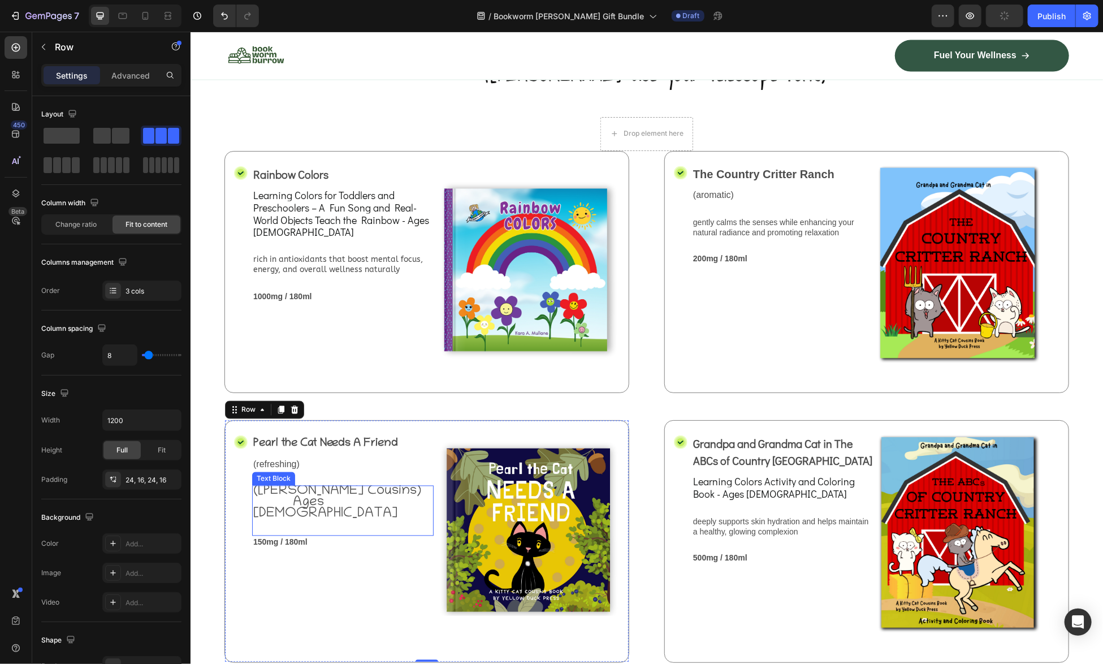
click at [331, 498] on span "(Kitty Cat Cousins) Ages 3 to 6" at bounding box center [341, 502] width 176 height 38
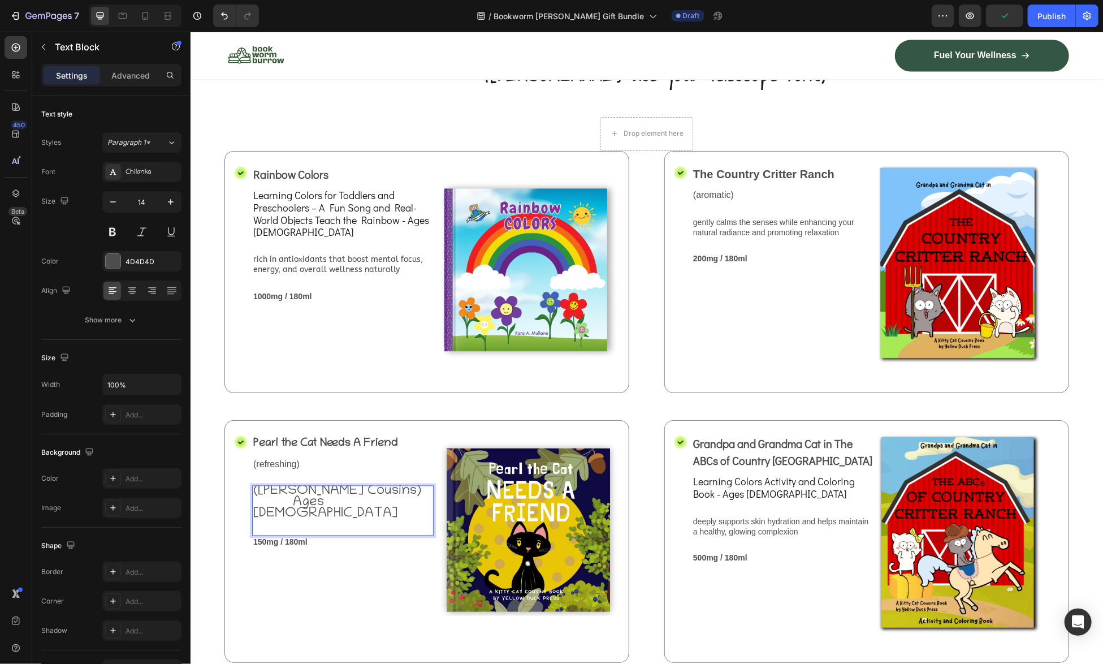
click at [328, 495] on span "(Kitty Cat Cousins) Ages 3 to 6" at bounding box center [341, 502] width 176 height 38
click at [284, 491] on span "(Kitty Cat Cousins) Ages 3 to 6" at bounding box center [341, 502] width 176 height 38
click at [763, 474] on span "Learning Colors Activity and Coloring Book - Ages [DEMOGRAPHIC_DATA]" at bounding box center [773, 487] width 162 height 26
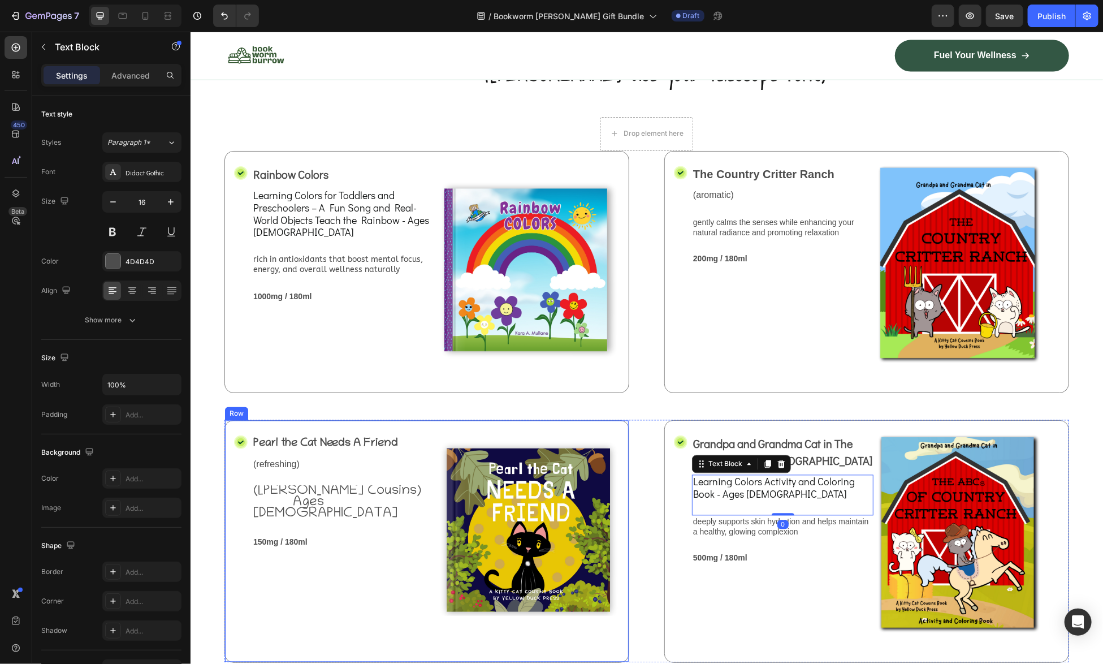
click at [247, 488] on div "Icon Pearl the Cat Needs A Friend Text Block (refreshing) Text Block (Kitty Cat…" at bounding box center [426, 540] width 405 height 242
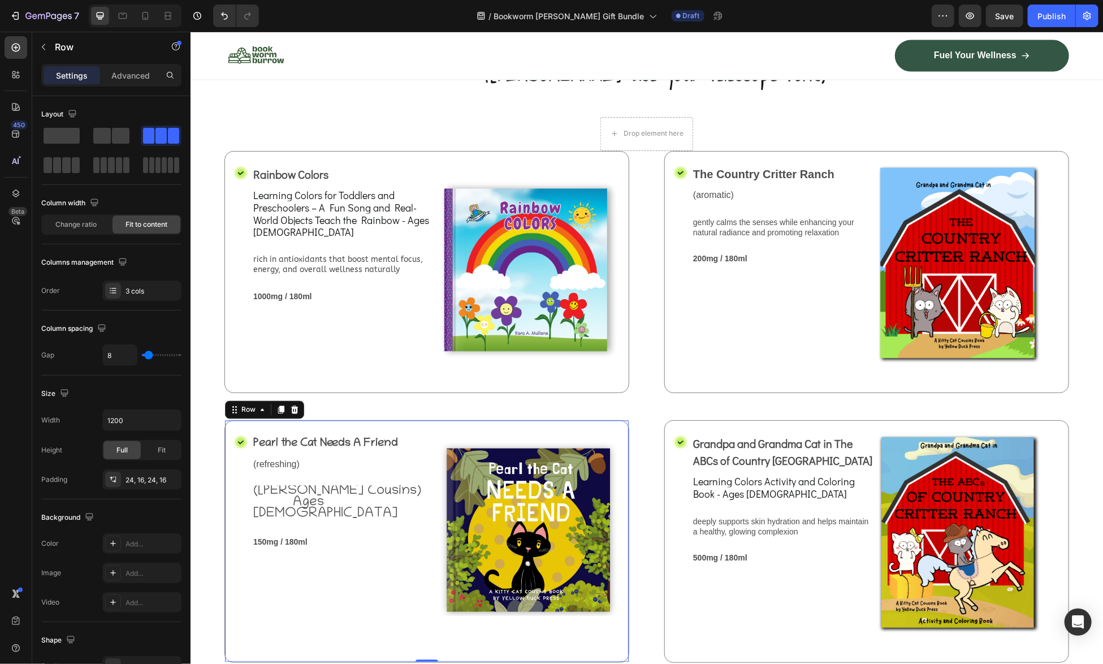
click at [300, 483] on span "(Kitty Cat Cousins) Ages 3 to 6" at bounding box center [341, 502] width 176 height 38
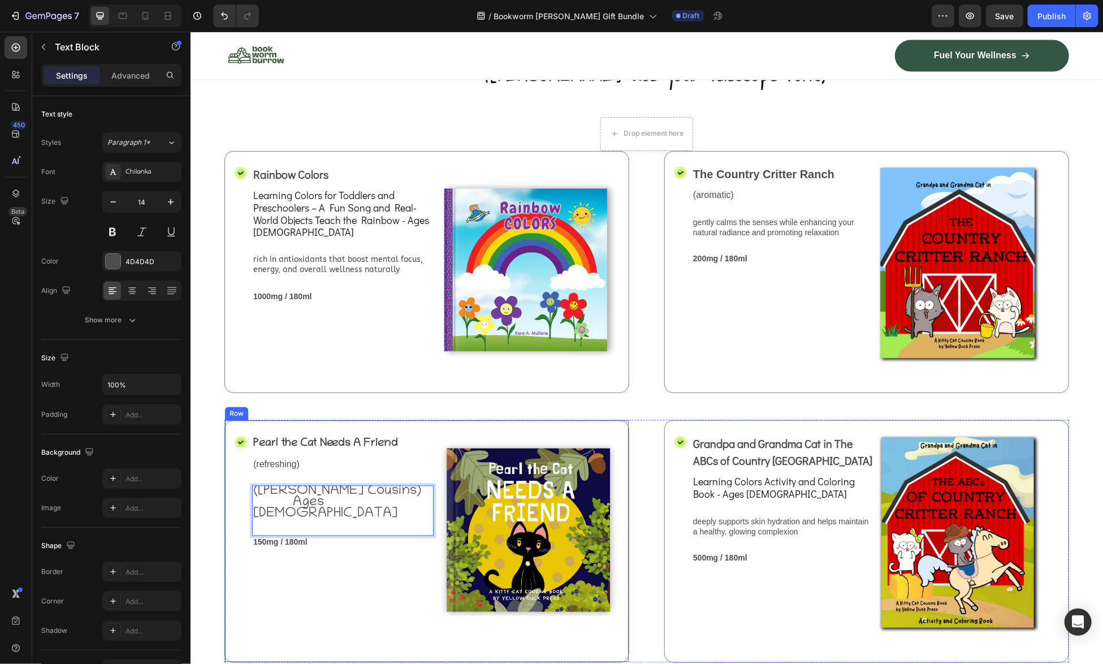
drag, startPoint x: 326, startPoint y: 490, endPoint x: 248, endPoint y: 484, distance: 78.2
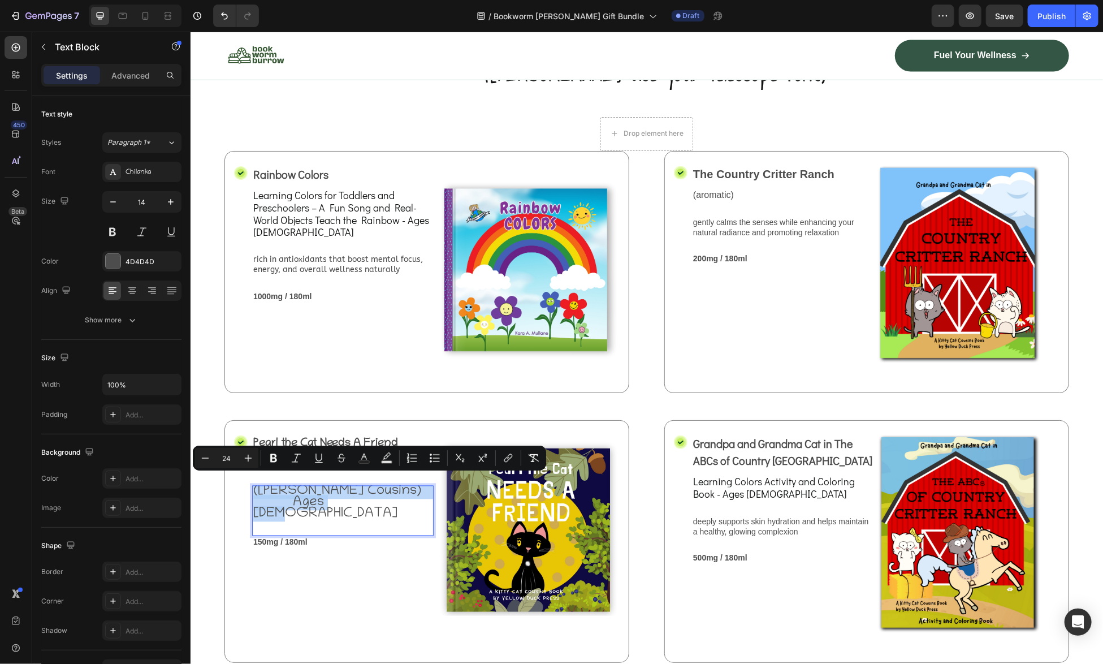
drag, startPoint x: 253, startPoint y: 482, endPoint x: 329, endPoint y: 496, distance: 77.1
click at [329, 496] on span "(Kitty Cat Cousins) Ages 3 to 6" at bounding box center [341, 502] width 176 height 38
click at [112, 202] on icon "button" at bounding box center [112, 201] width 11 height 11
type input "13"
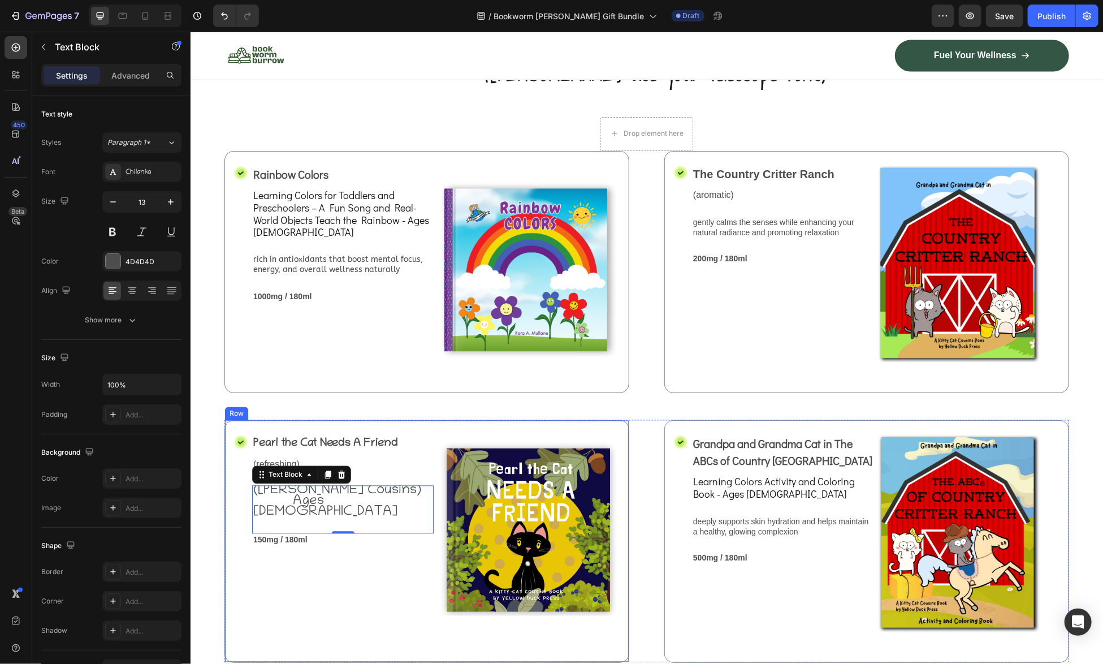
click at [337, 558] on div "Pearl the Cat Needs A Friend Text Block (refreshing) Text Block (Kitty Cat Cous…" at bounding box center [342, 541] width 181 height 214
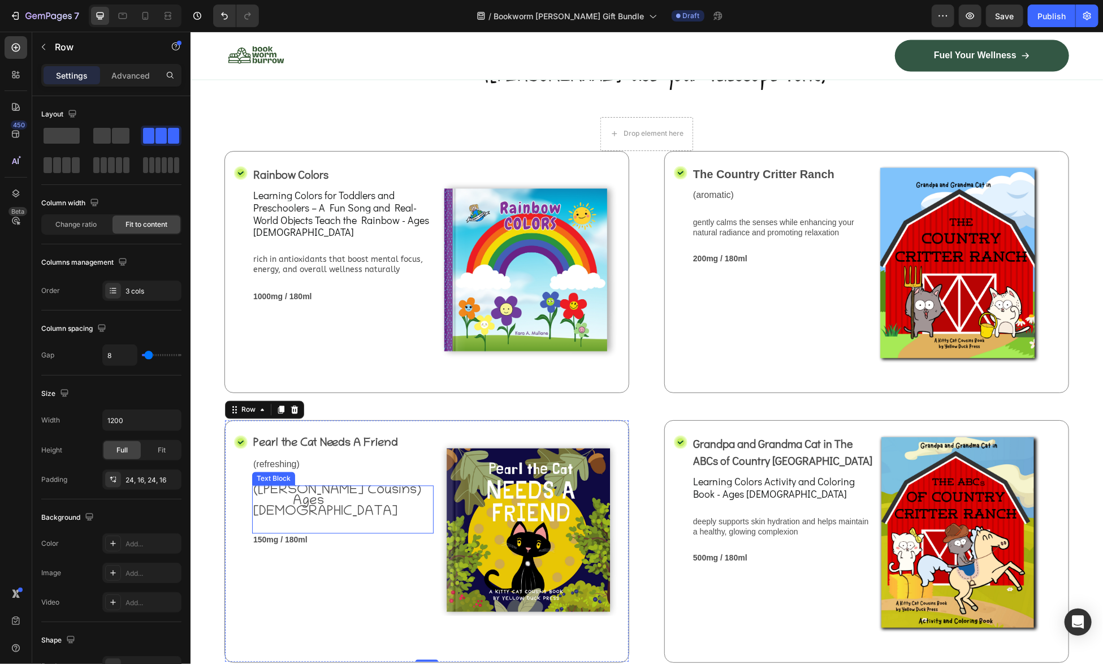
click at [293, 485] on span "(Kitty Cat Cousins) Ages 3 to 6" at bounding box center [341, 501] width 176 height 37
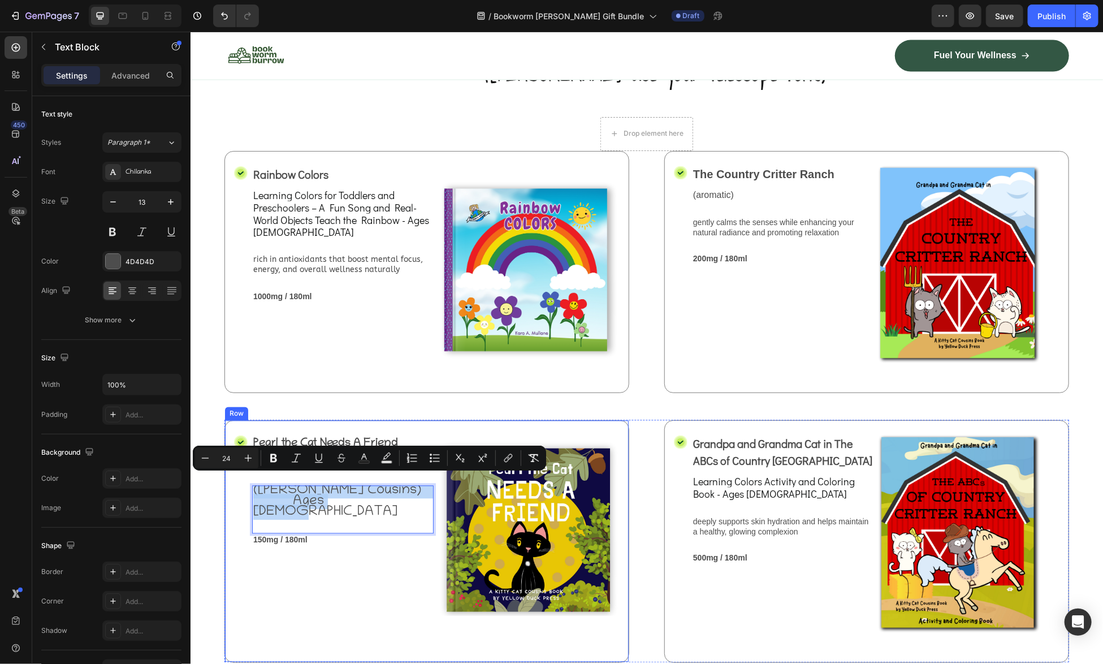
drag, startPoint x: 336, startPoint y: 493, endPoint x: 236, endPoint y: 483, distance: 100.6
click at [236, 483] on div "Icon Pearl the Cat Needs A Friend Text Block (refreshing) Text Block (Kitty Cat…" at bounding box center [426, 540] width 405 height 242
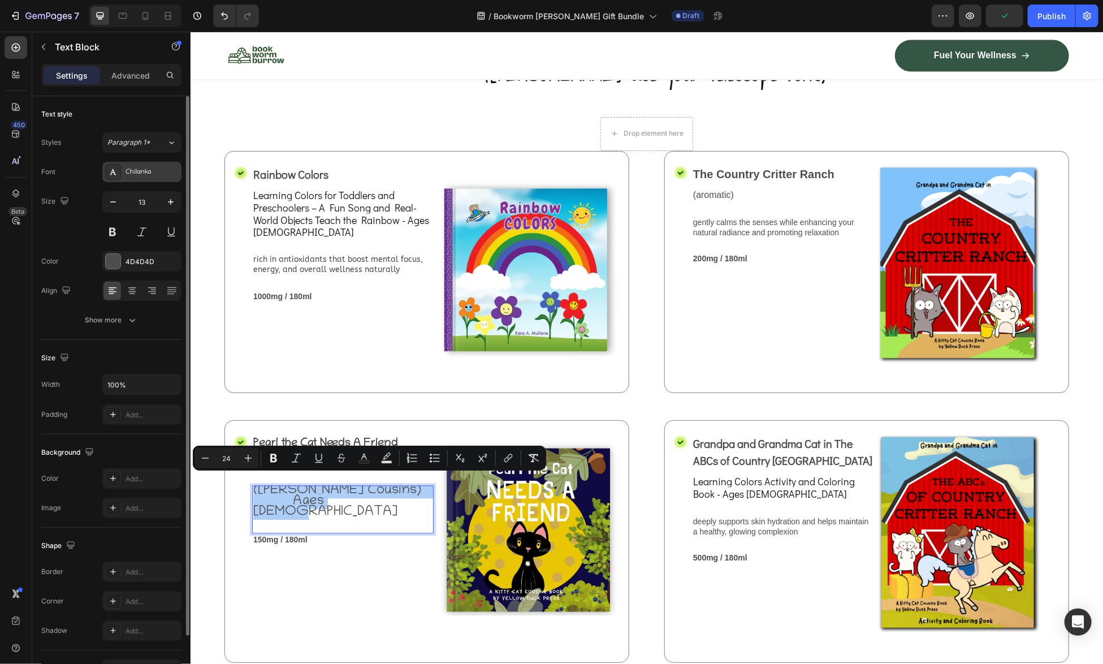
click at [148, 167] on div "Chilanka" at bounding box center [151, 172] width 53 height 10
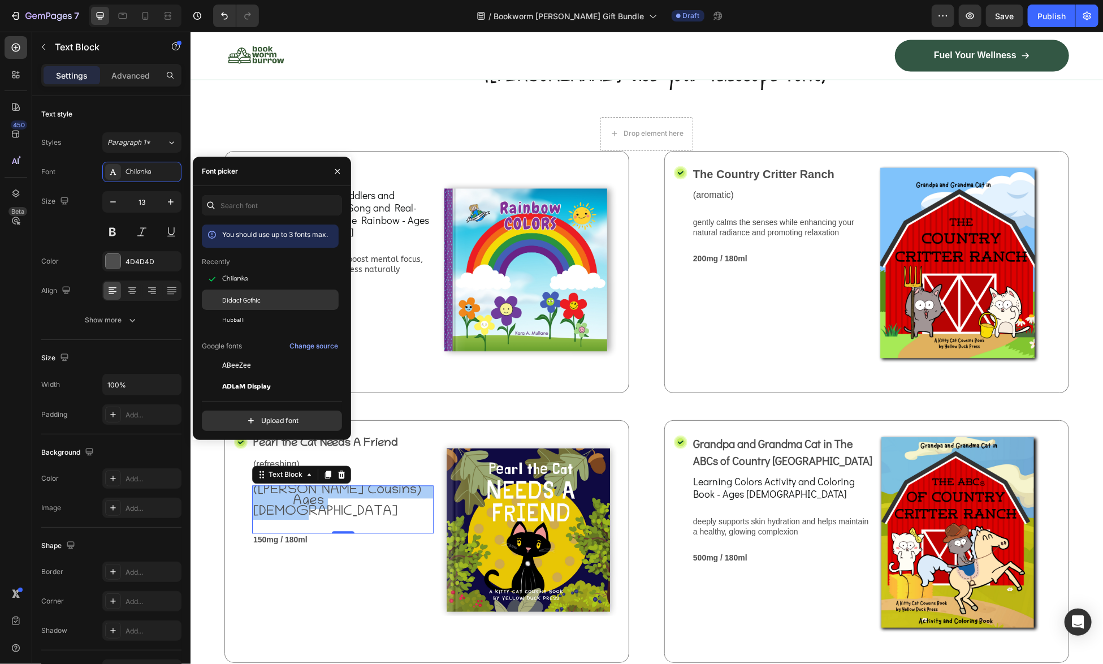
click at [233, 299] on span "Didact Gothic" at bounding box center [241, 300] width 38 height 10
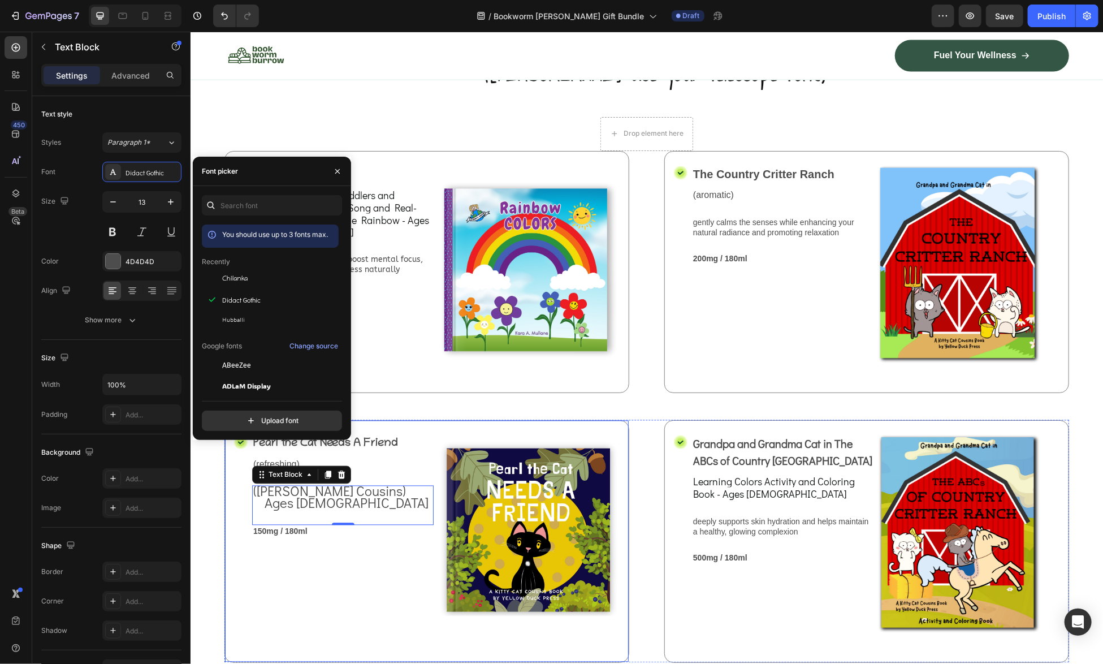
click at [290, 587] on div "Pearl the Cat Needs A Friend Text Block (refreshing) Text Block (Kitty Cat Cous…" at bounding box center [342, 541] width 181 height 214
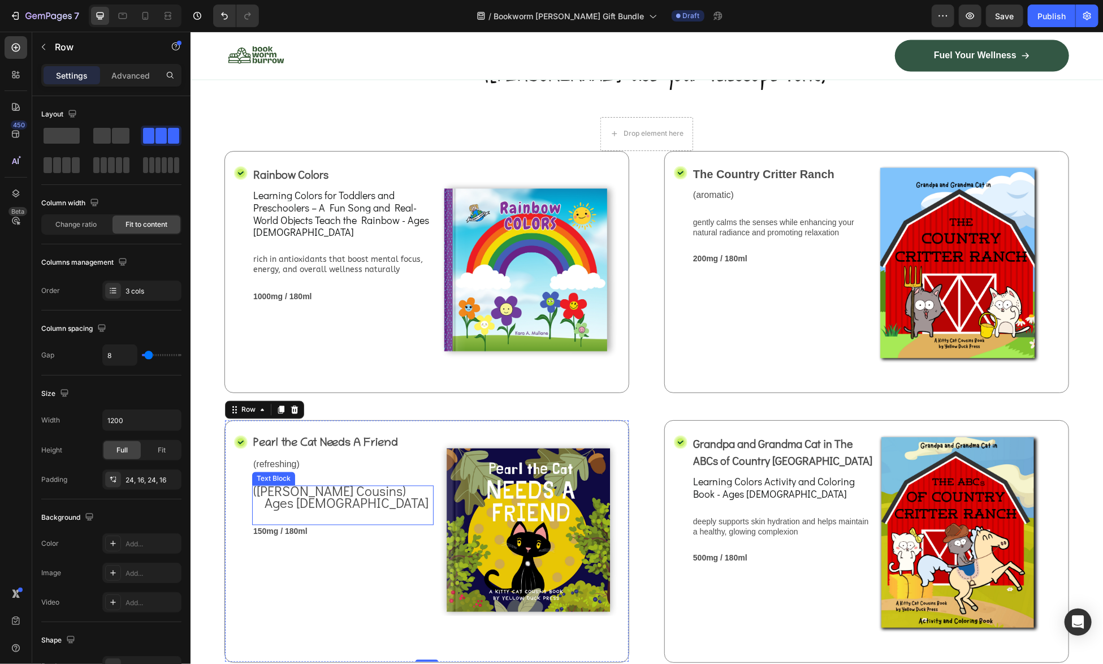
click at [365, 482] on span "(Kitty Cat Cousins) Ages 3 to 6" at bounding box center [340, 496] width 175 height 29
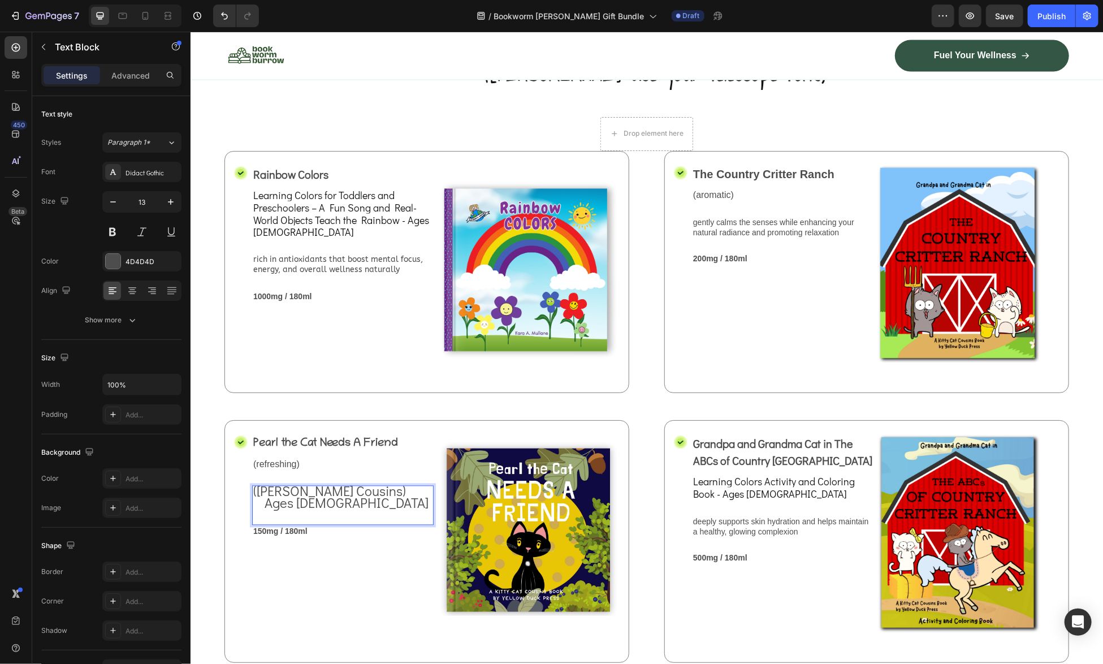
click at [370, 482] on span "(Kitty Cat Cousins) Ages 3 to 6" at bounding box center [340, 496] width 175 height 29
click at [356, 483] on span "(Kitty Cat Cousins) Ages 3 to 6" at bounding box center [340, 496] width 175 height 29
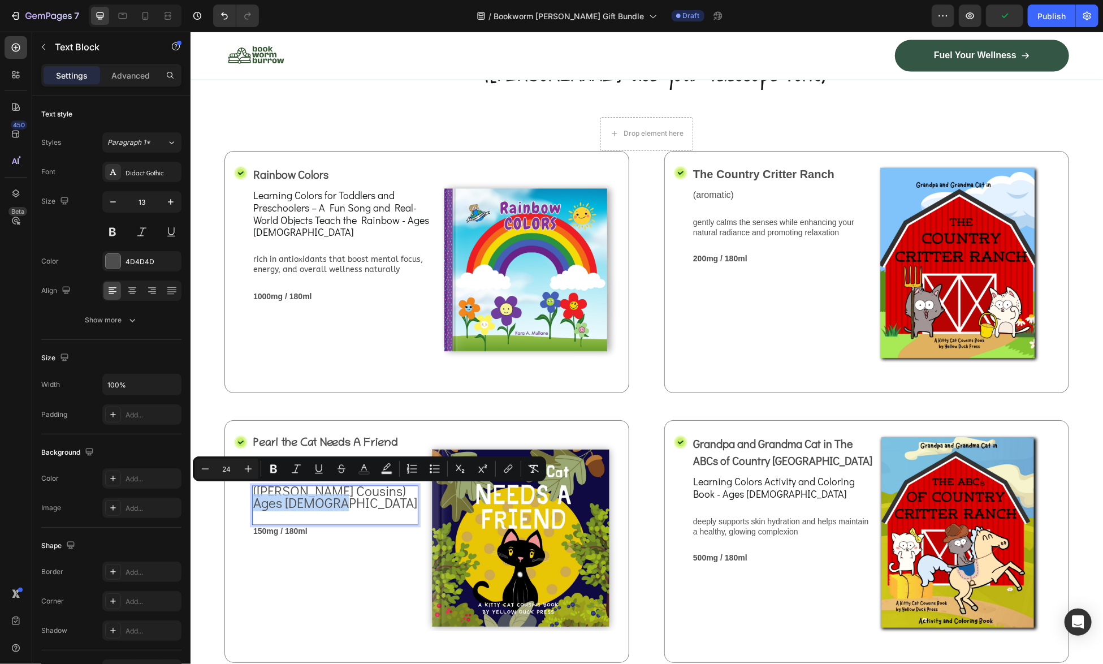
drag, startPoint x: 293, startPoint y: 496, endPoint x: 251, endPoint y: 497, distance: 42.4
click at [252, 497] on div "(Kitty Cat Cousins) Ages 3 to 6" at bounding box center [335, 498] width 166 height 26
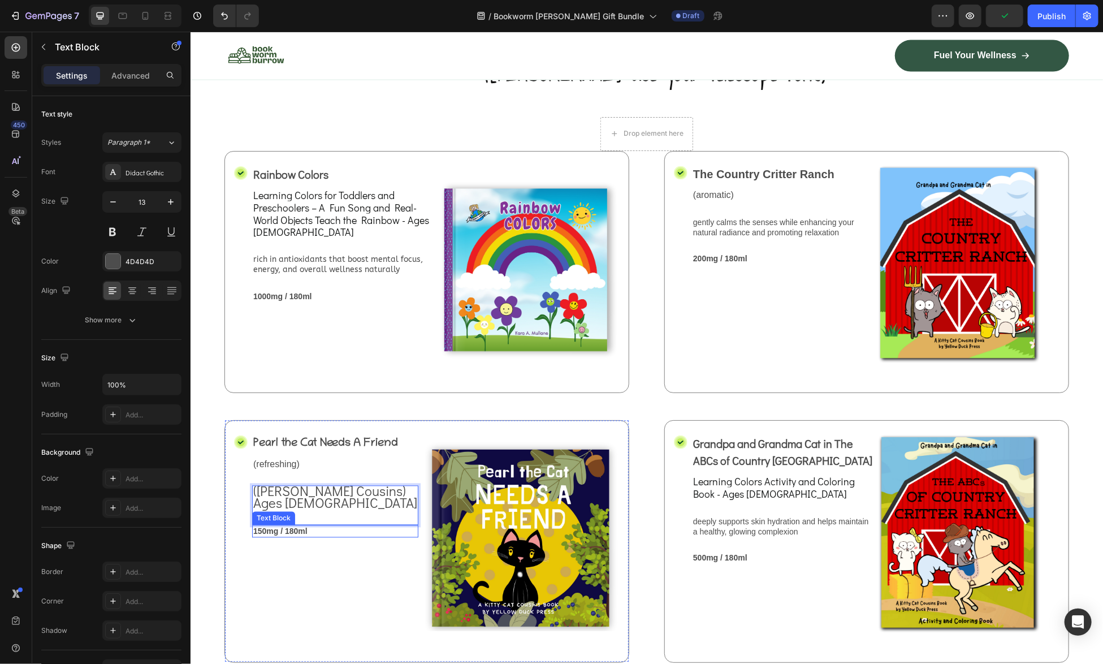
click at [311, 567] on div "Pearl the Cat Needs A Friend Text Block (refreshing) Text Block (Kitty Cat Cous…" at bounding box center [335, 541] width 166 height 214
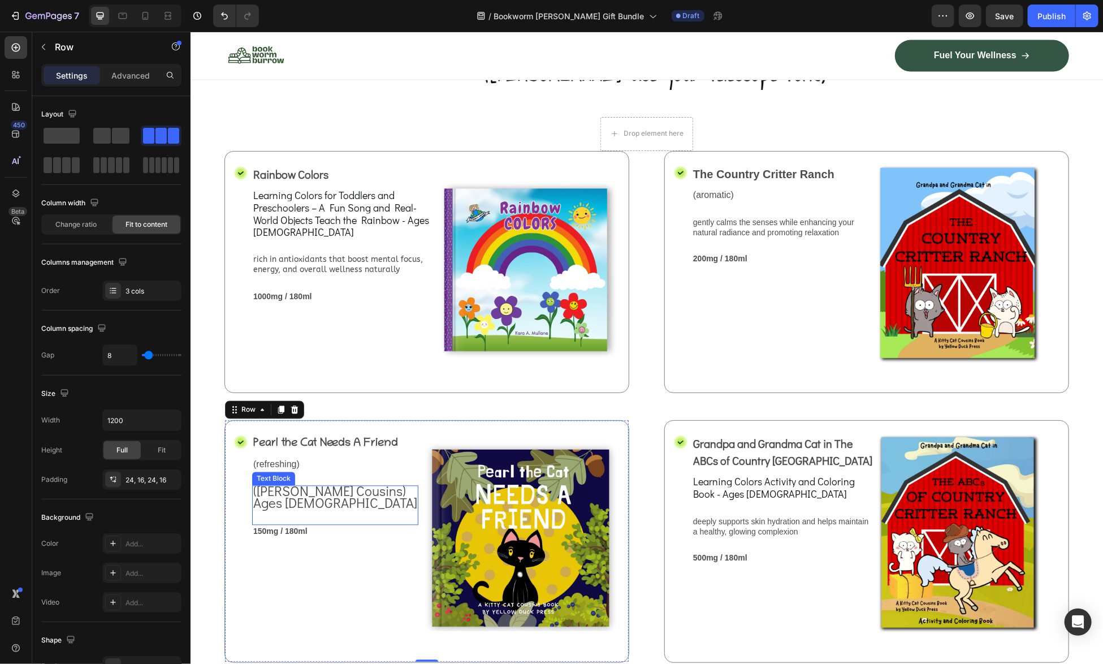
click at [256, 483] on span "(Kitty Cat Cousins)" at bounding box center [329, 491] width 153 height 18
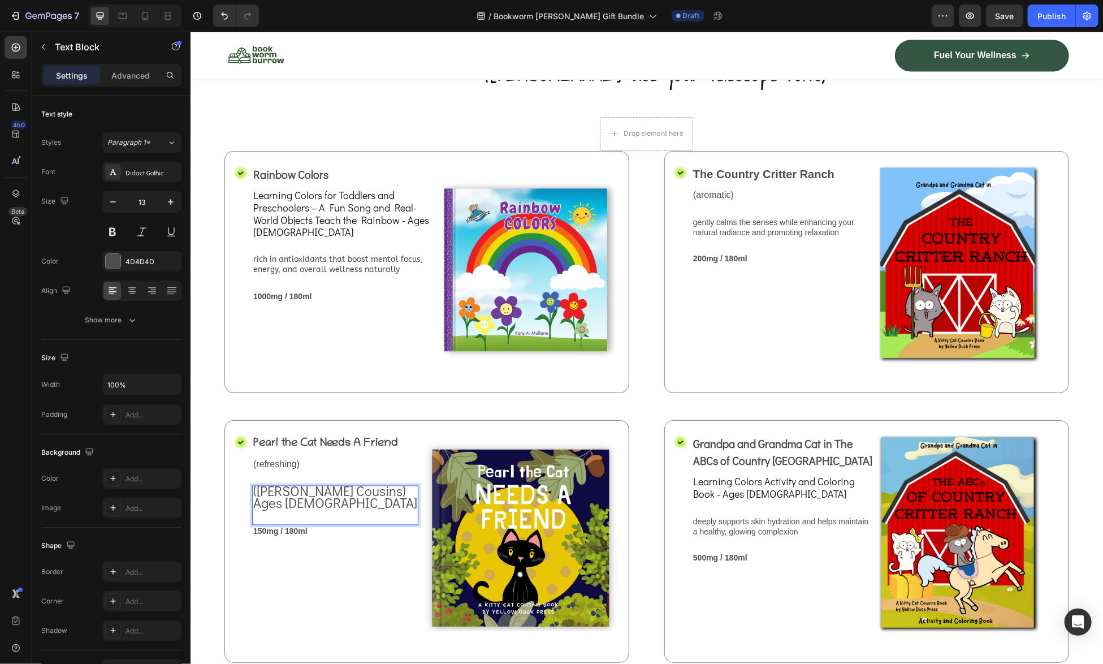
click at [255, 483] on span "(Kitty Cat Cousins)" at bounding box center [329, 491] width 153 height 18
click at [364, 486] on p "Kitty Cat Cousins)" at bounding box center [335, 492] width 164 height 12
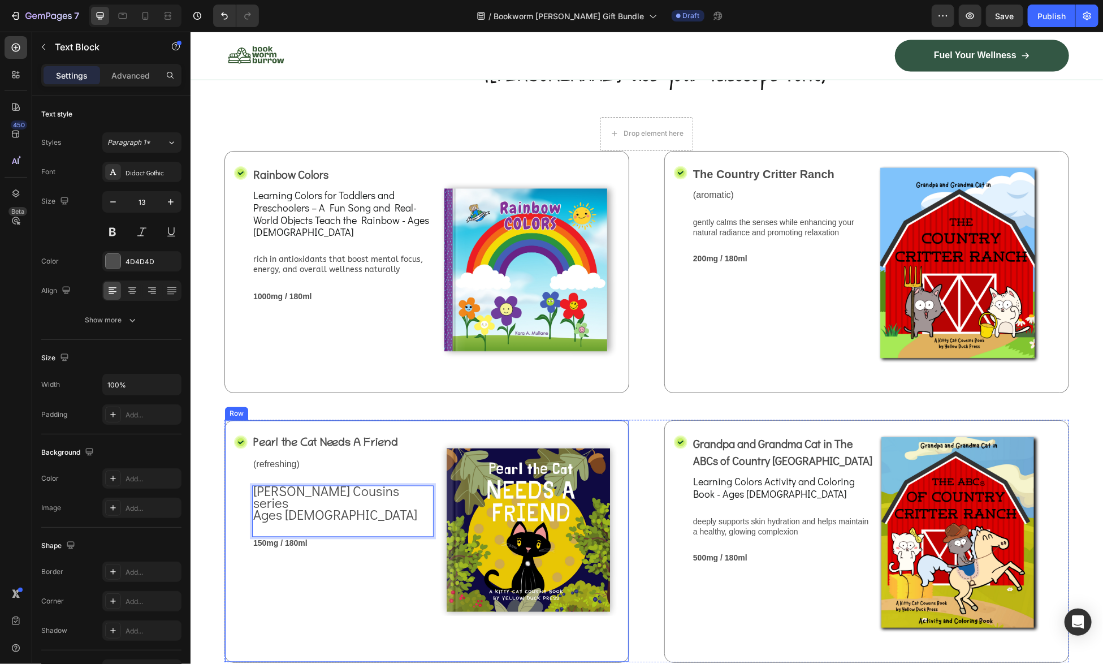
click at [296, 568] on div "Pearl the Cat Needs A Friend Text Block (refreshing) Text Block Kitty Cat Cousi…" at bounding box center [342, 541] width 181 height 214
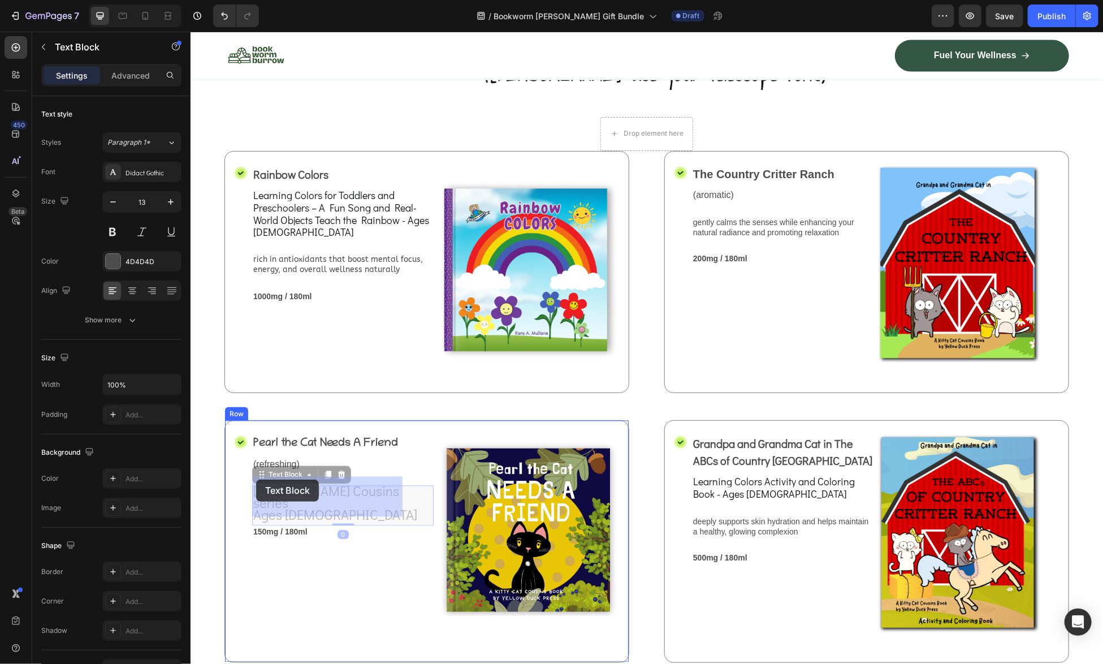
drag, startPoint x: 323, startPoint y: 495, endPoint x: 255, endPoint y: 479, distance: 70.3
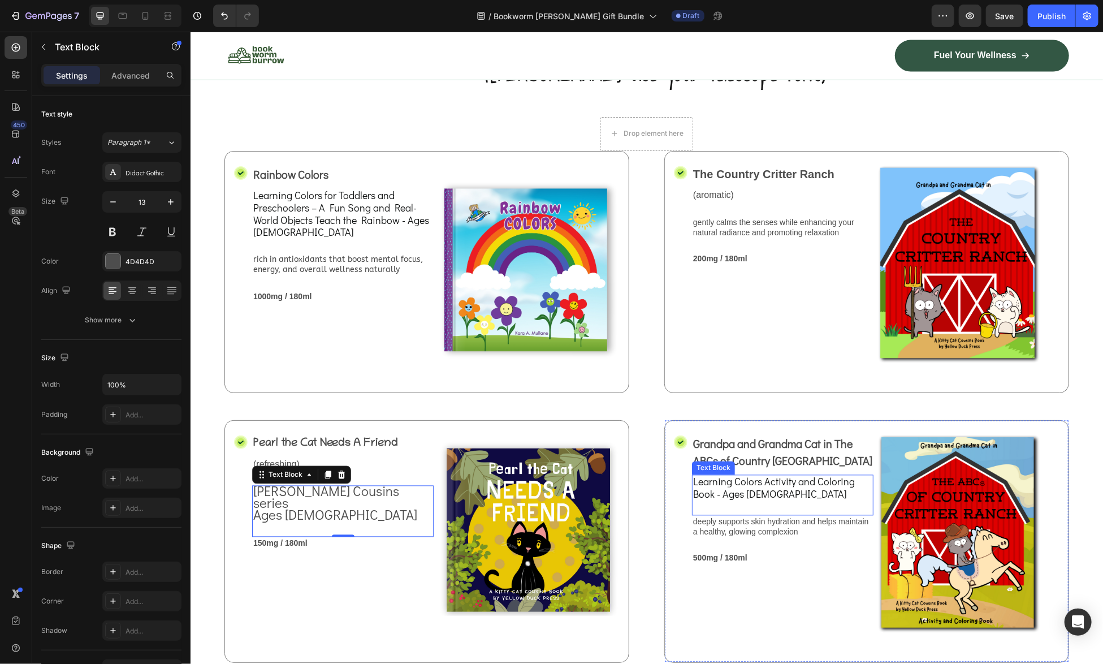
click at [751, 481] on span "Learning Colors Activity and Coloring Book - Ages [DEMOGRAPHIC_DATA]" at bounding box center [773, 487] width 162 height 26
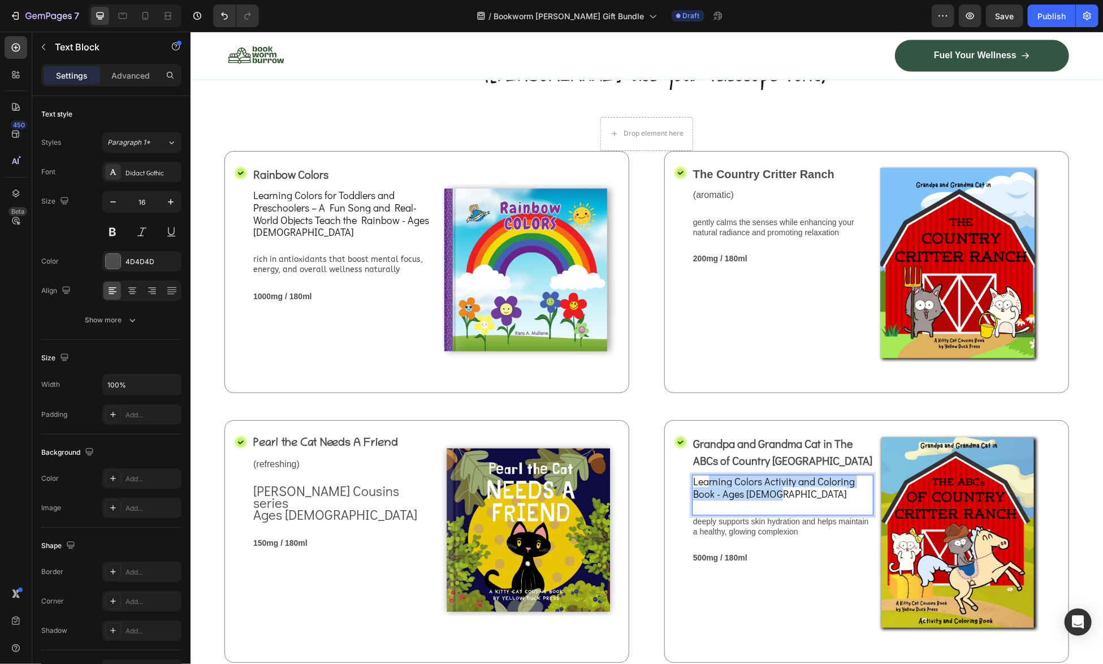
drag, startPoint x: 777, startPoint y: 482, endPoint x: 703, endPoint y: 478, distance: 74.1
click at [703, 478] on p "Learning Colors Activity and Coloring Book - Ages [DEMOGRAPHIC_DATA]" at bounding box center [781, 487] width 179 height 25
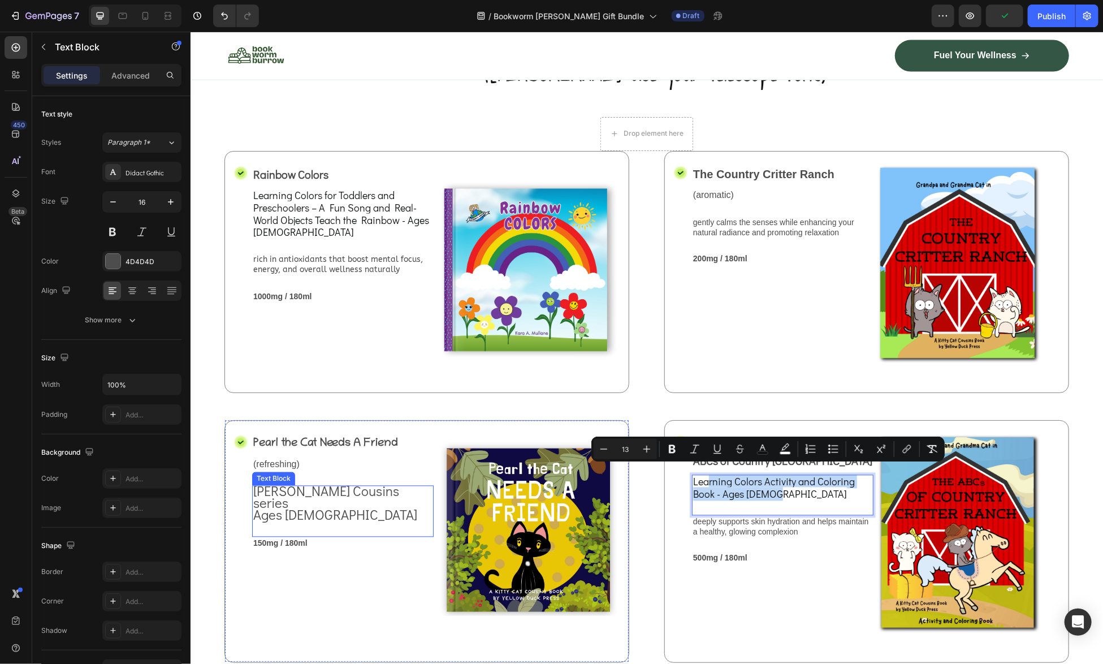
click at [312, 505] on span "Ages [DEMOGRAPHIC_DATA]" at bounding box center [335, 514] width 164 height 18
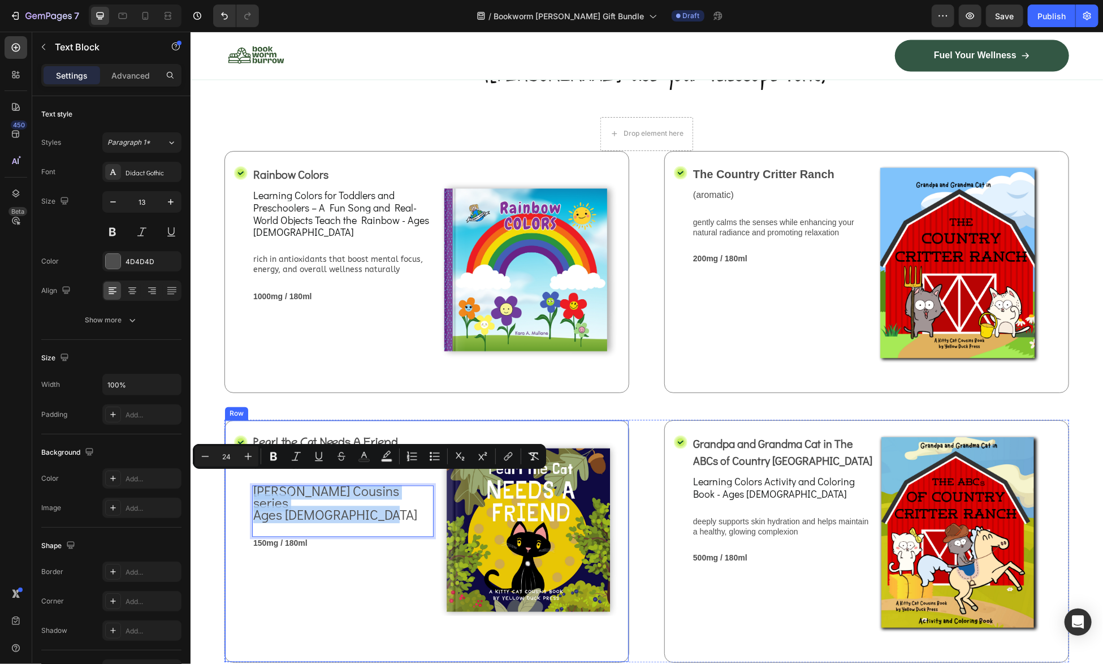
drag, startPoint x: 344, startPoint y: 498, endPoint x: 249, endPoint y: 484, distance: 95.5
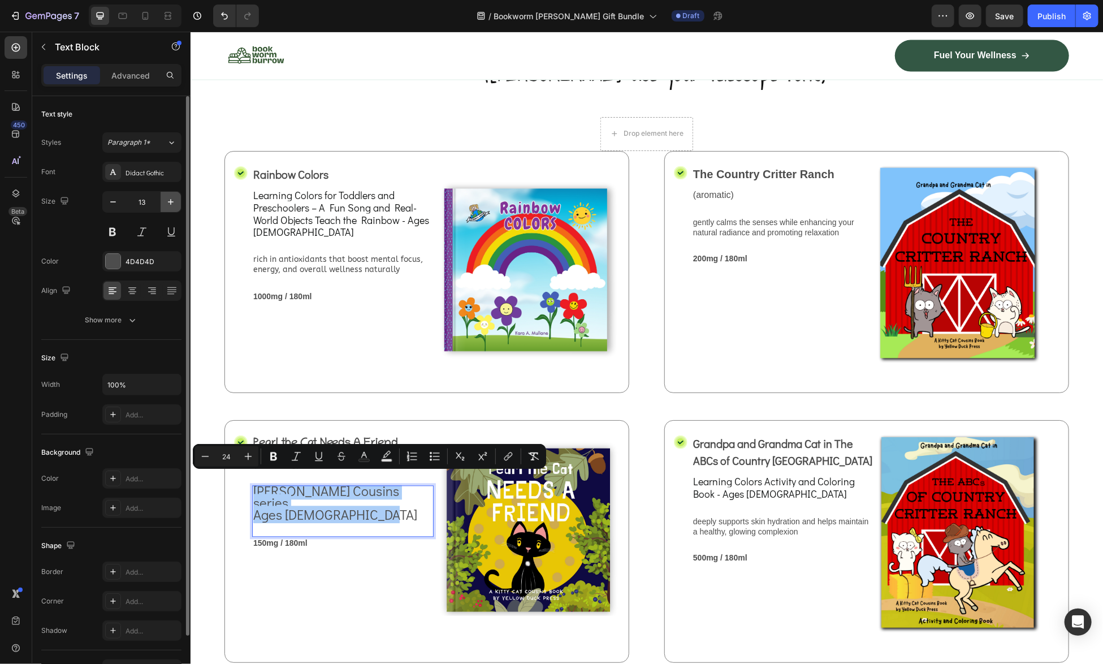
click at [172, 201] on icon "button" at bounding box center [171, 202] width 6 height 6
click at [172, 202] on icon "button" at bounding box center [170, 201] width 11 height 11
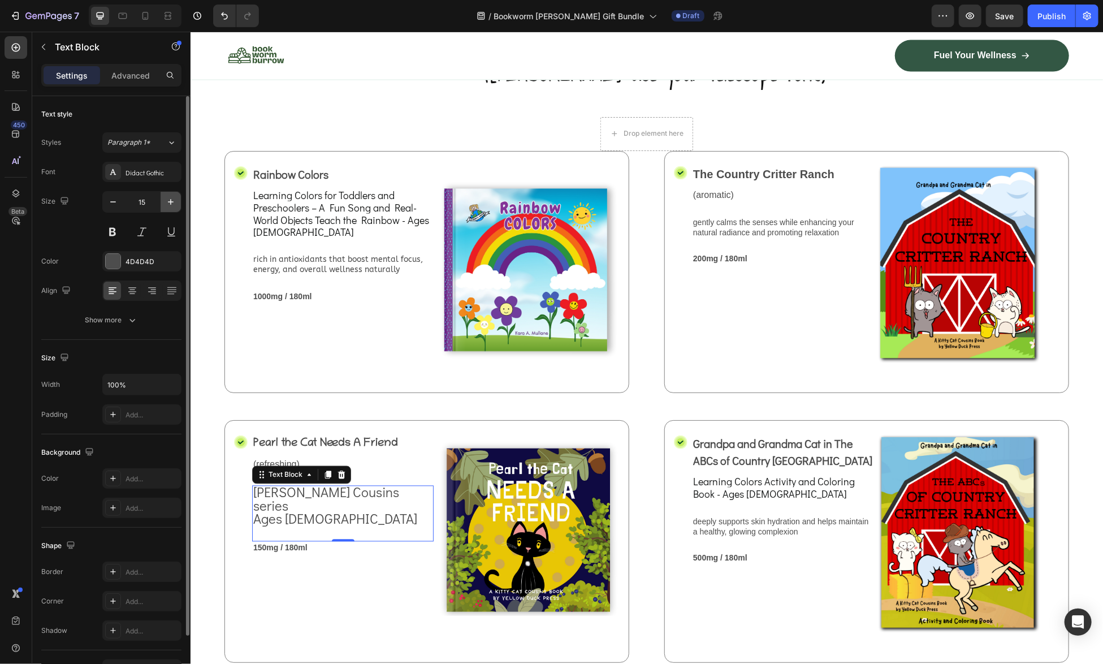
click at [172, 202] on icon "button" at bounding box center [170, 201] width 11 height 11
type input "16"
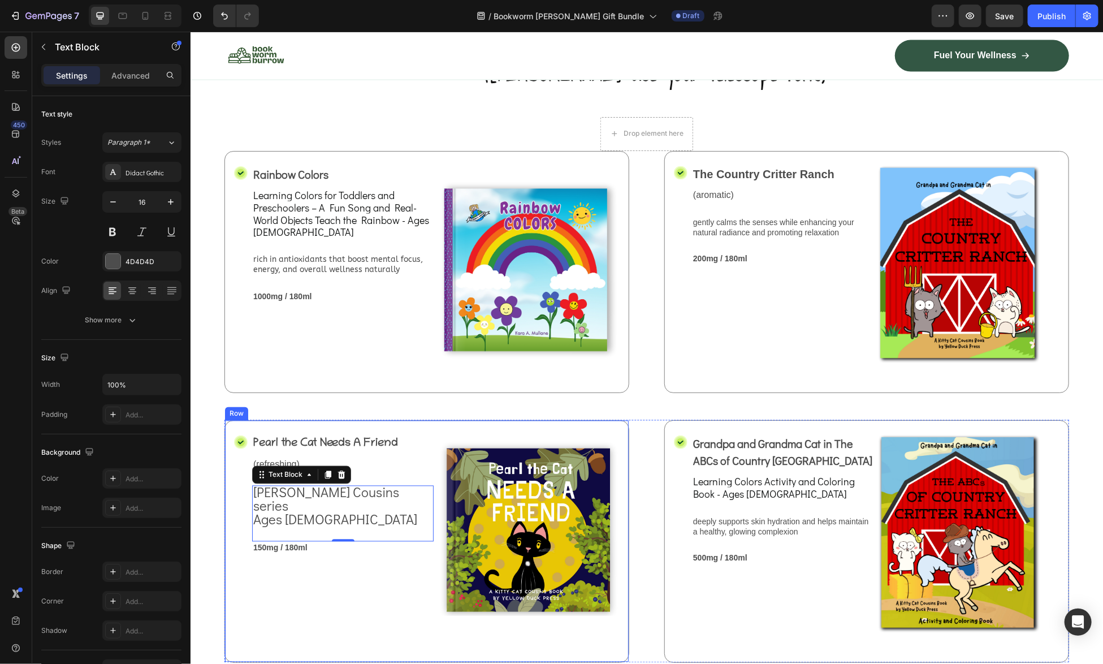
click at [315, 561] on div "Pearl the Cat Needs A Friend Text Block (refreshing) Text Block Kitty Cat Cousi…" at bounding box center [342, 541] width 181 height 214
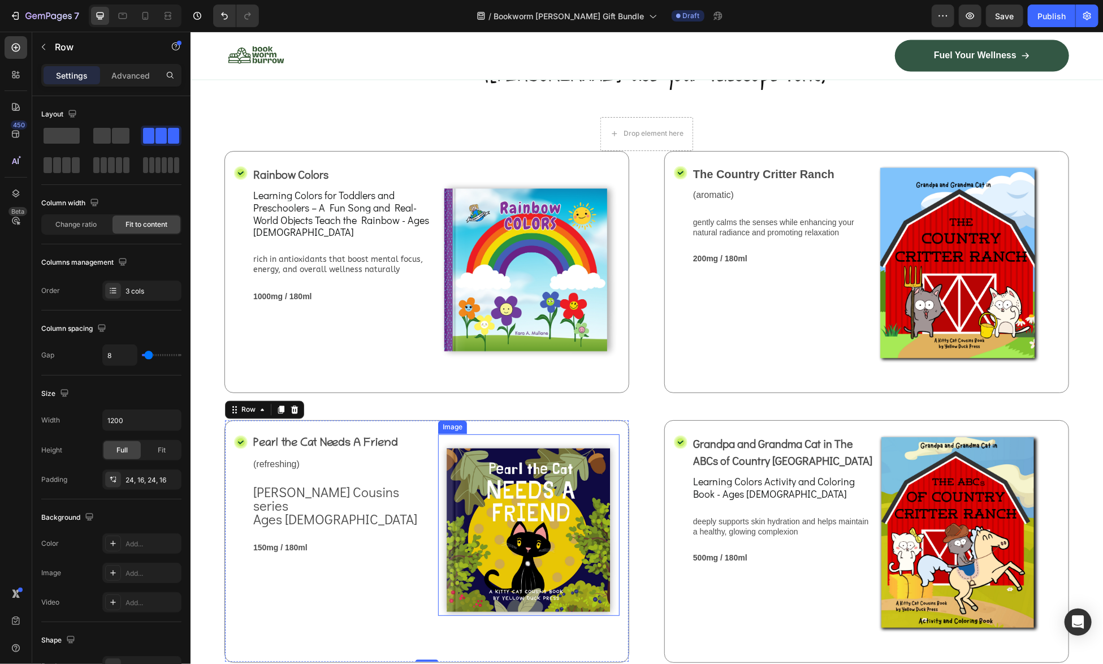
click at [499, 551] on img at bounding box center [528, 524] width 181 height 181
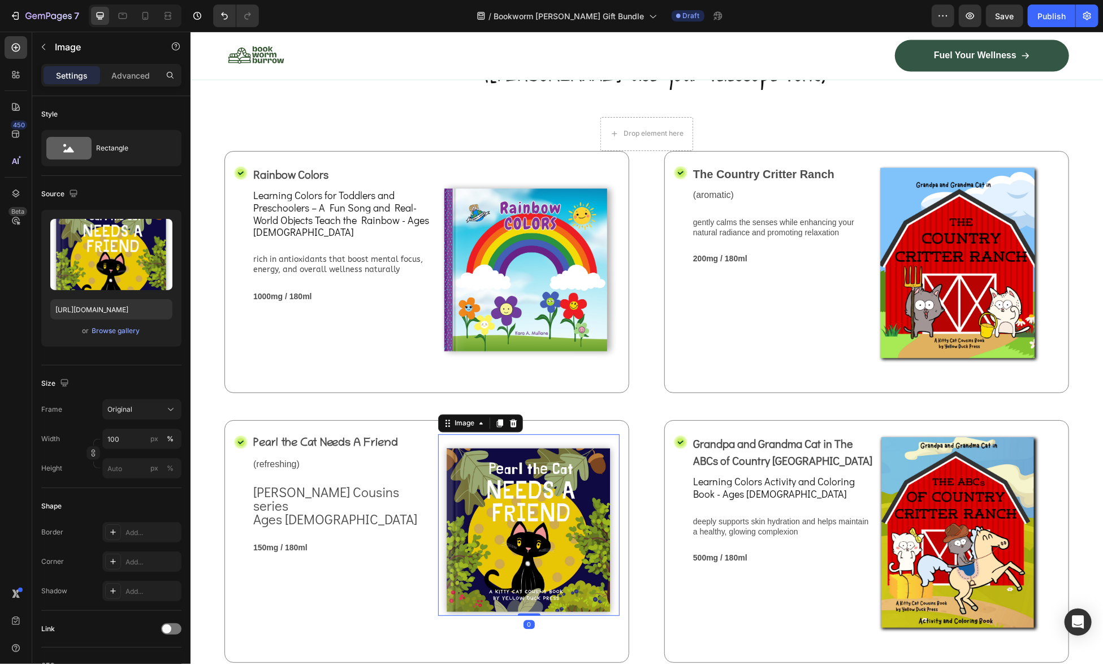
click at [447, 550] on img at bounding box center [528, 524] width 181 height 181
click at [122, 406] on span "Original" at bounding box center [119, 409] width 25 height 10
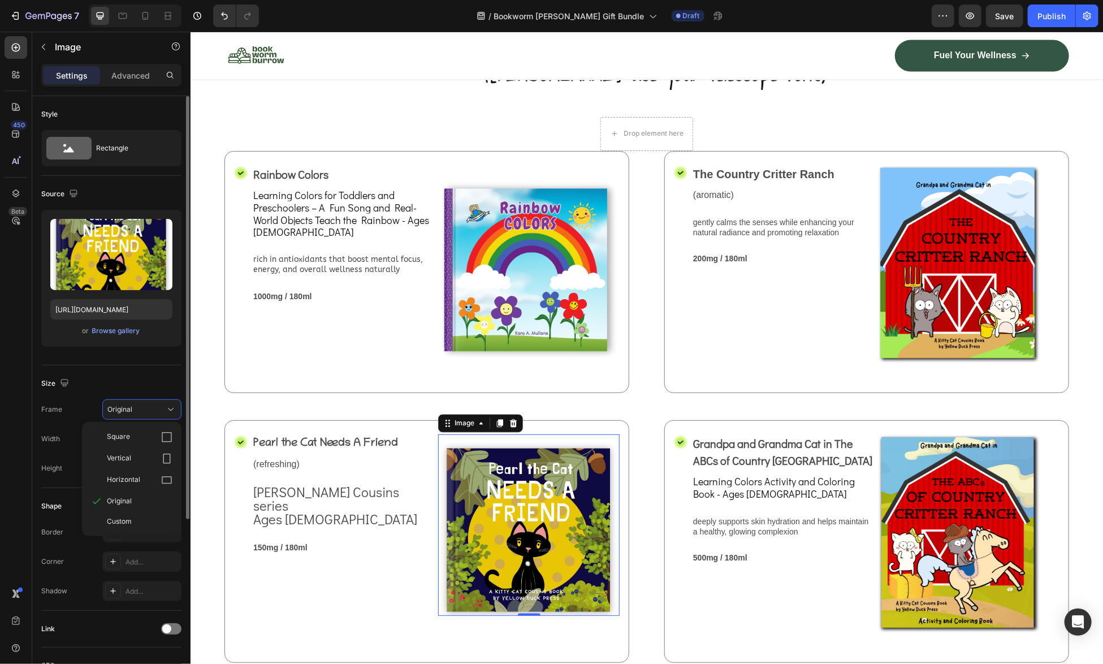
click at [127, 383] on div "Size" at bounding box center [111, 383] width 140 height 18
click at [133, 440] on input "100" at bounding box center [141, 438] width 79 height 20
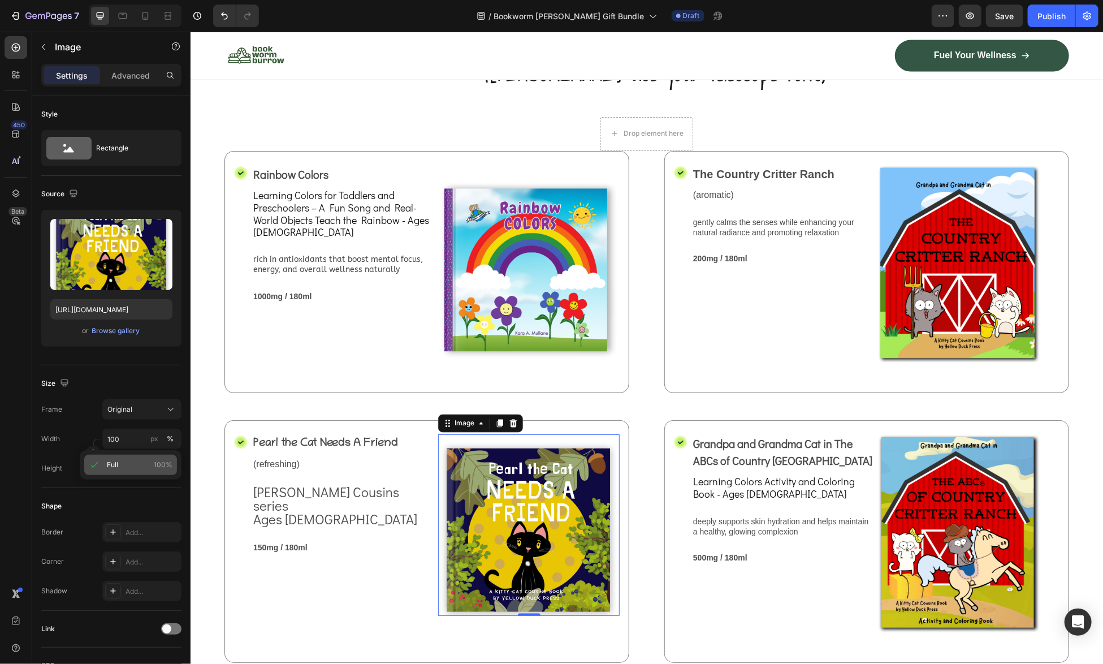
click at [119, 467] on p "Full 100%" at bounding box center [140, 465] width 66 height 10
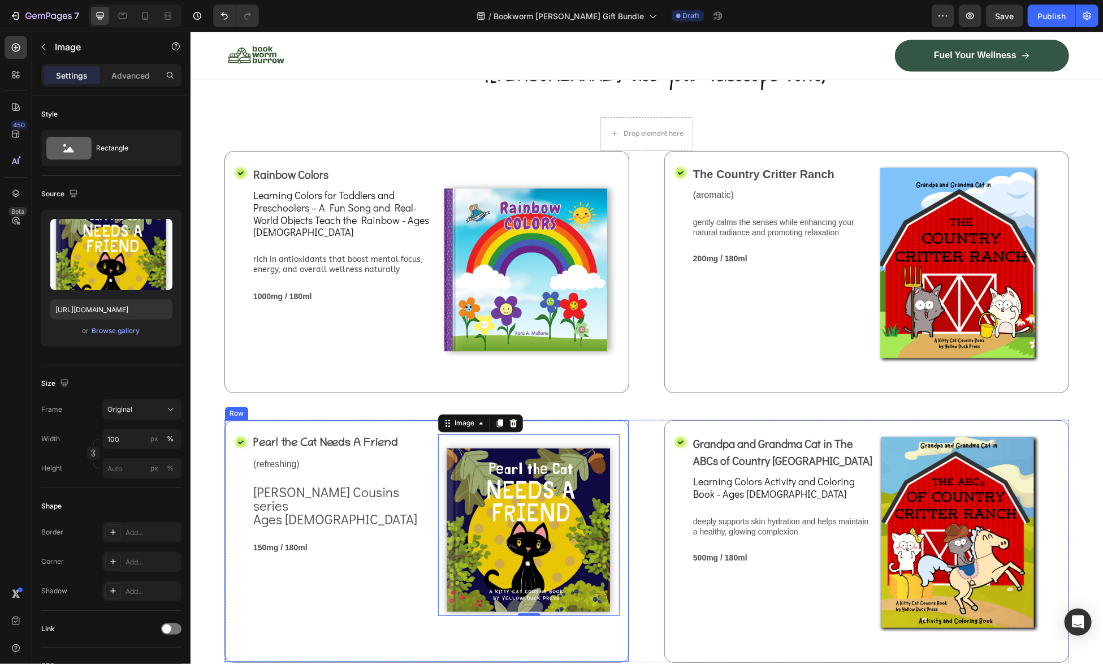
click at [341, 599] on div "Pearl the Cat Needs A Friend Text Block (refreshing) Text Block Kitty Cat Cousi…" at bounding box center [342, 541] width 181 height 214
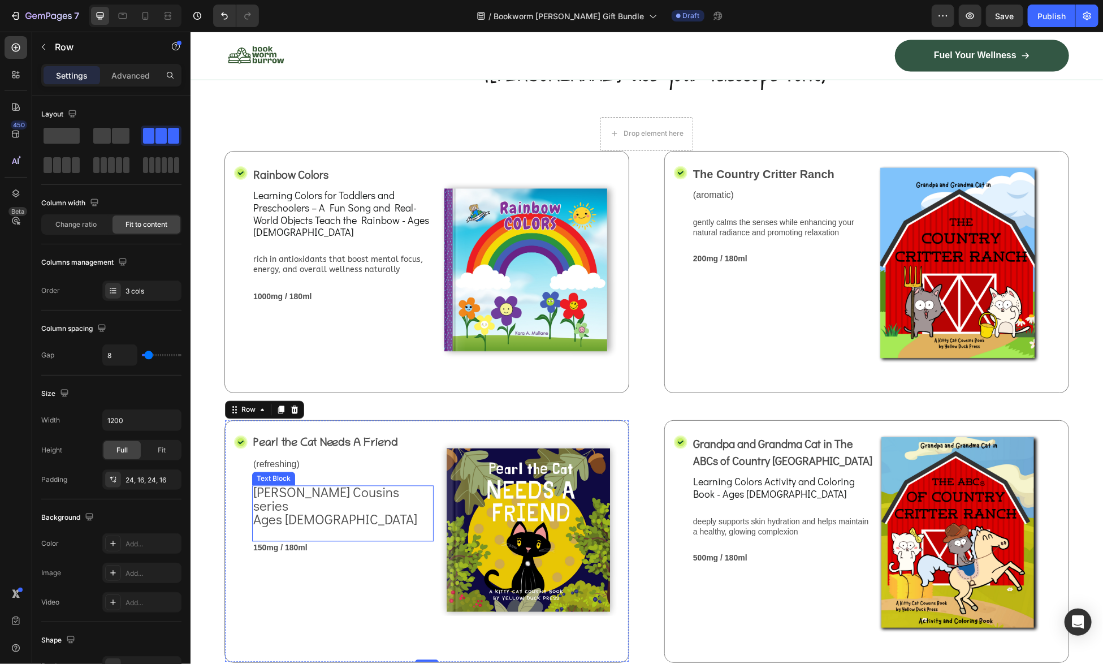
click at [391, 510] on span "Ages [DEMOGRAPHIC_DATA]" at bounding box center [335, 519] width 164 height 18
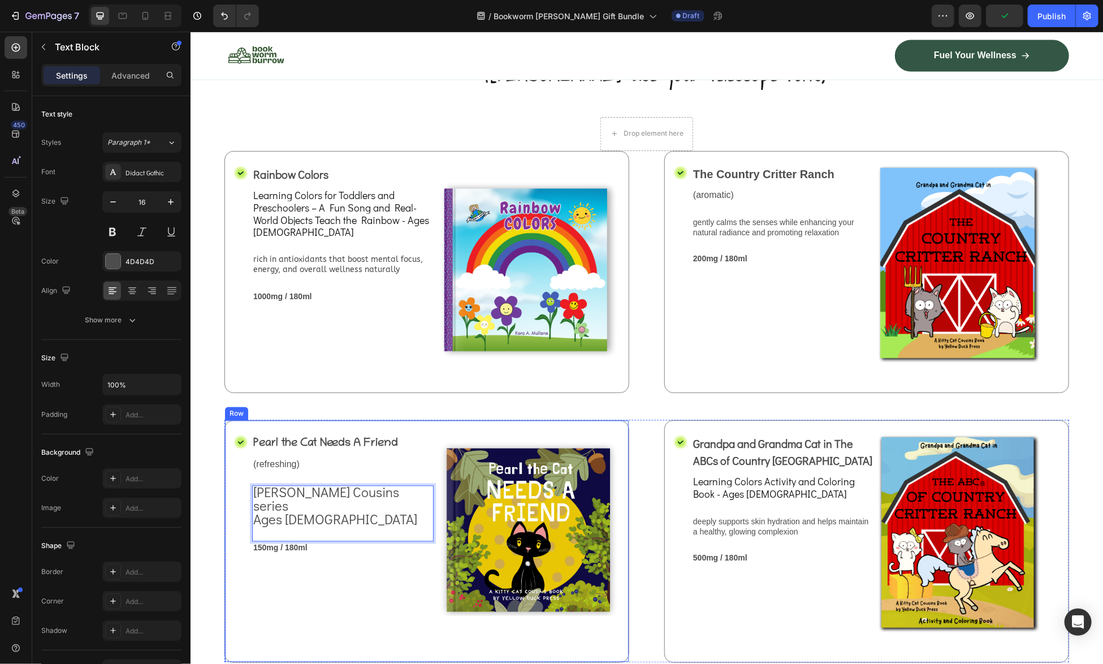
click at [345, 613] on div "Pearl the Cat Needs A Friend Text Block (refreshing) Text Block [PERSON_NAME] C…" at bounding box center [342, 541] width 181 height 214
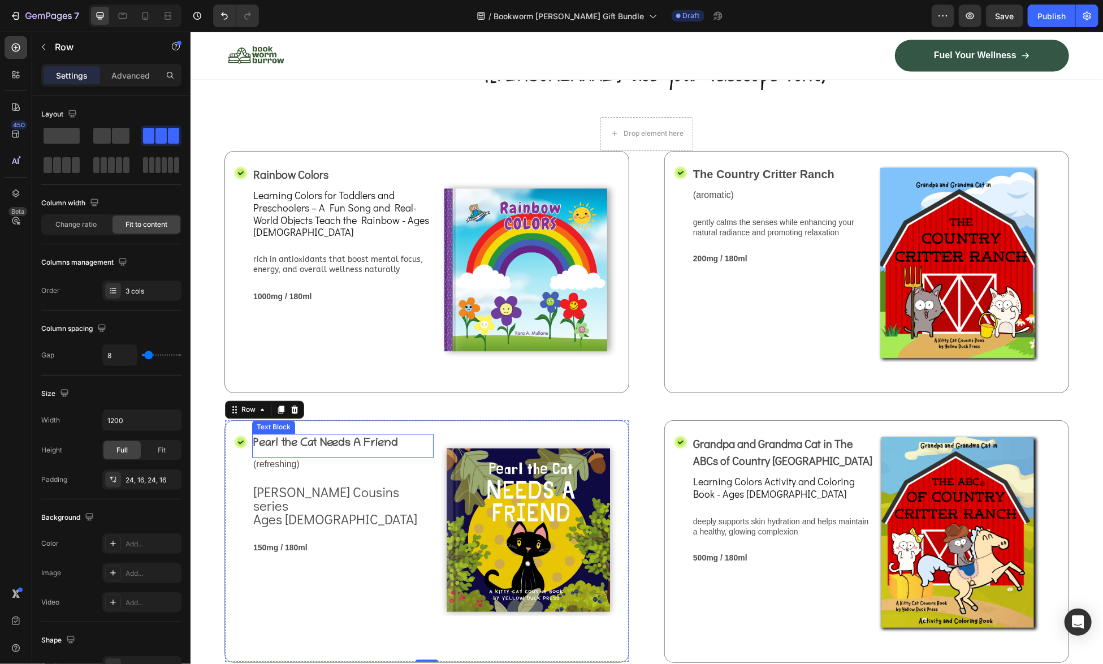
click at [326, 435] on p "Pearl the Cat Needs A Friend" at bounding box center [342, 443] width 179 height 17
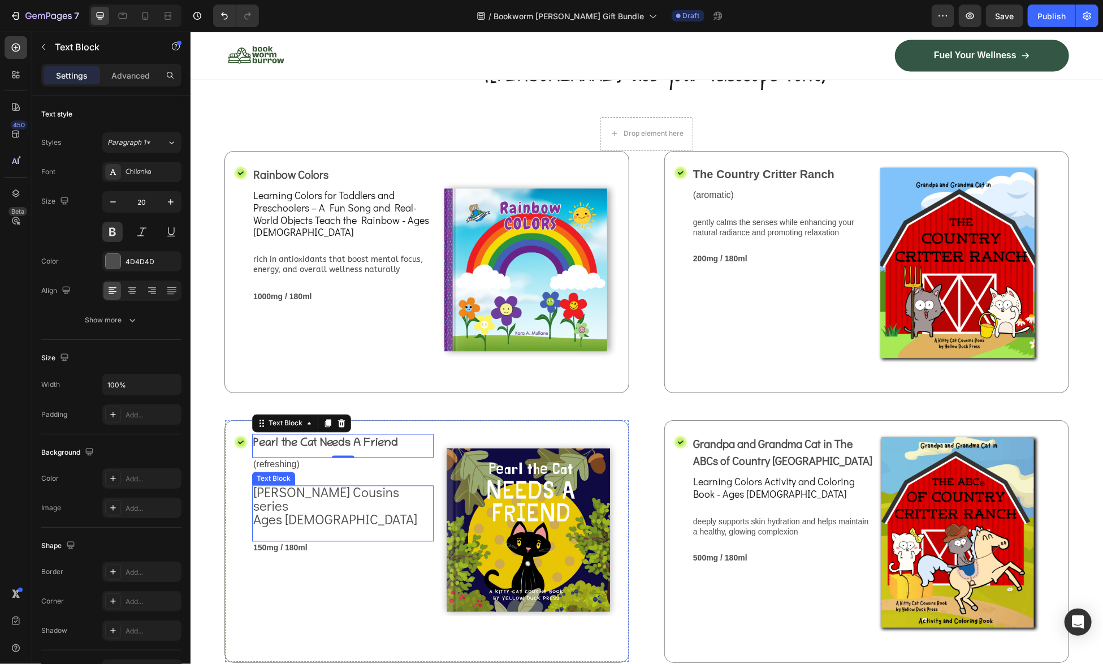
click at [306, 510] on span "Ages [DEMOGRAPHIC_DATA]" at bounding box center [335, 519] width 164 height 18
click at [308, 435] on p "Pearl the Cat Needs A Friend" at bounding box center [342, 443] width 179 height 17
click at [315, 510] on span "Ages [DEMOGRAPHIC_DATA]" at bounding box center [335, 519] width 164 height 18
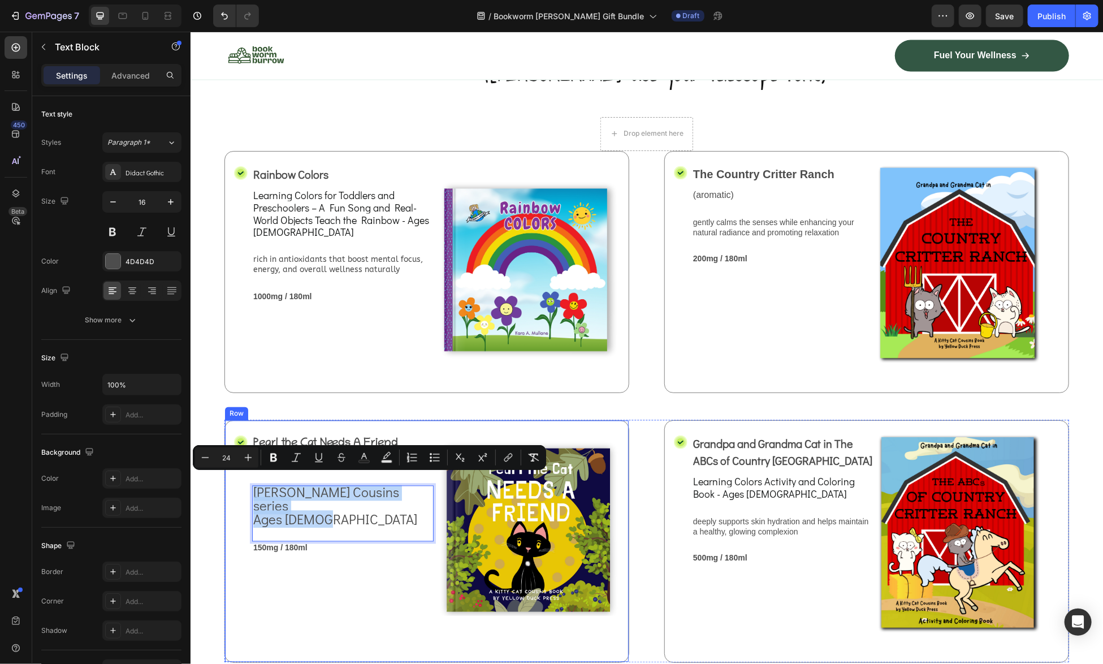
drag, startPoint x: 315, startPoint y: 501, endPoint x: 248, endPoint y: 482, distance: 69.8
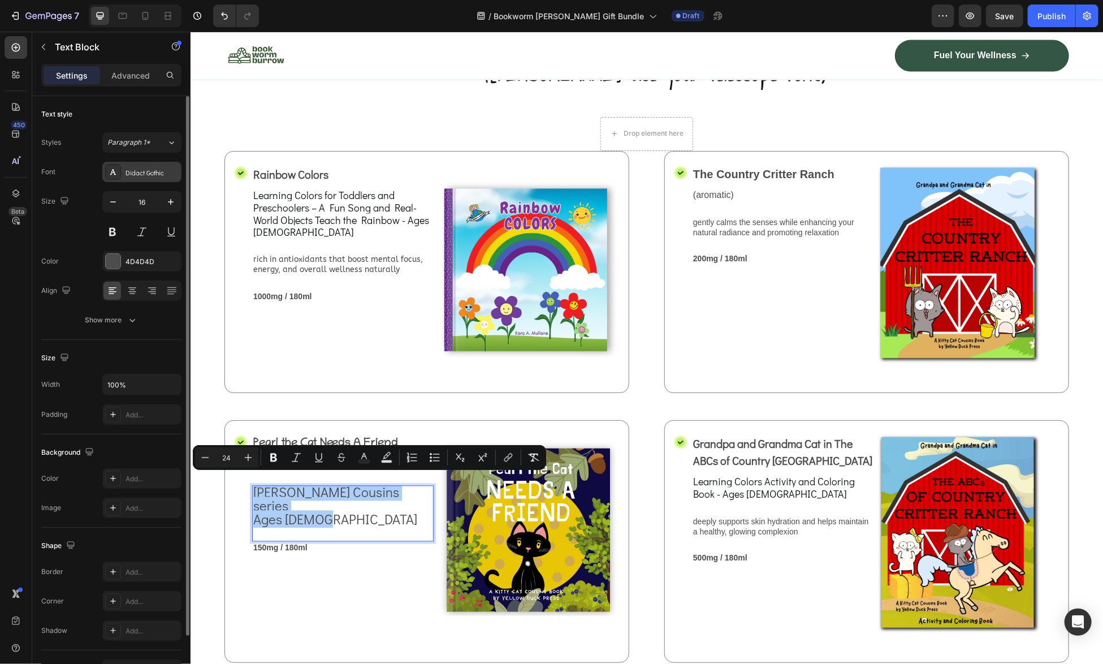
click at [142, 167] on div "Didact Gothic" at bounding box center [151, 172] width 53 height 10
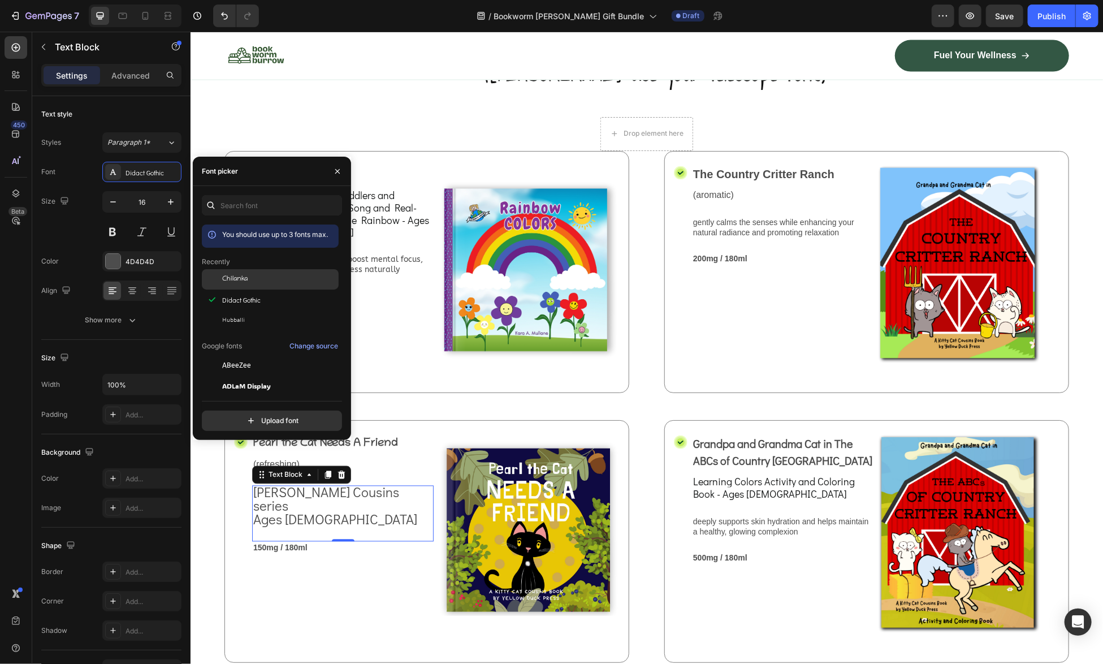
click at [242, 280] on span "Chilanka" at bounding box center [234, 279] width 25 height 10
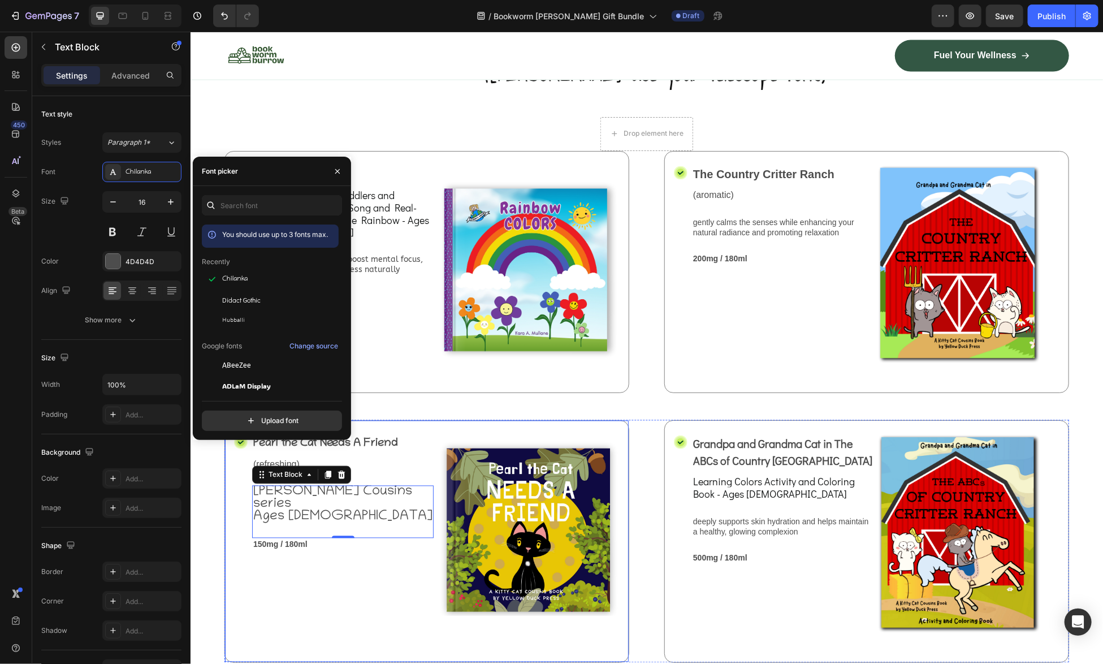
click at [299, 554] on div "Pearl the Cat Needs A Friend Text Block (refreshing) Text Block [PERSON_NAME] C…" at bounding box center [342, 541] width 181 height 214
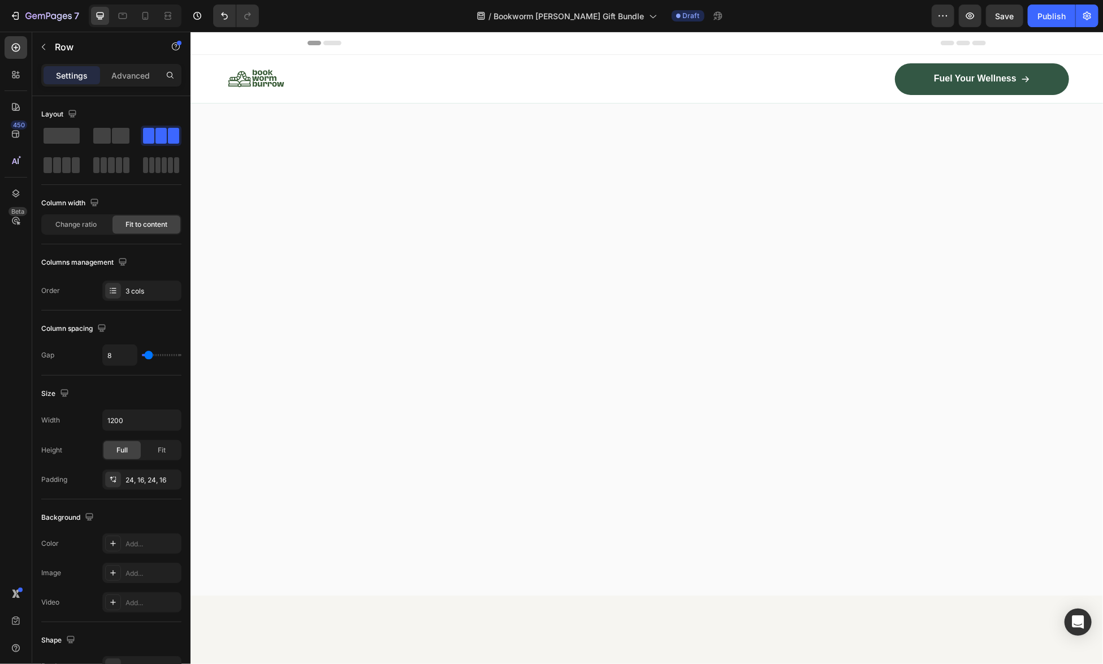
scroll to position [1286, 0]
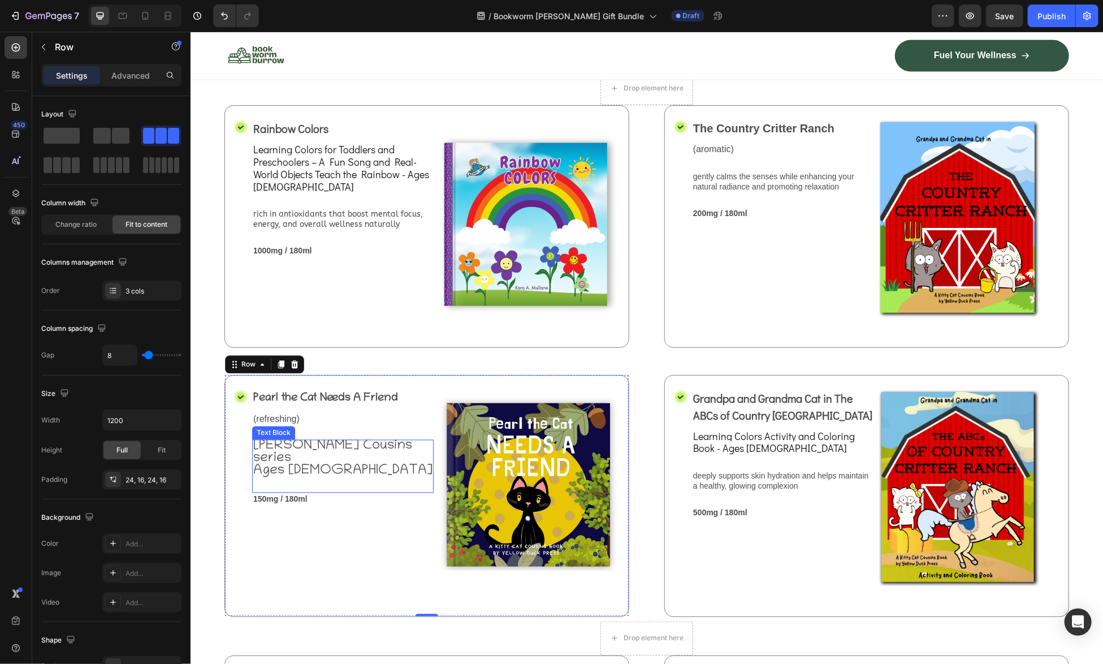
click at [297, 466] on span "[PERSON_NAME] Cousins series" at bounding box center [332, 452] width 159 height 28
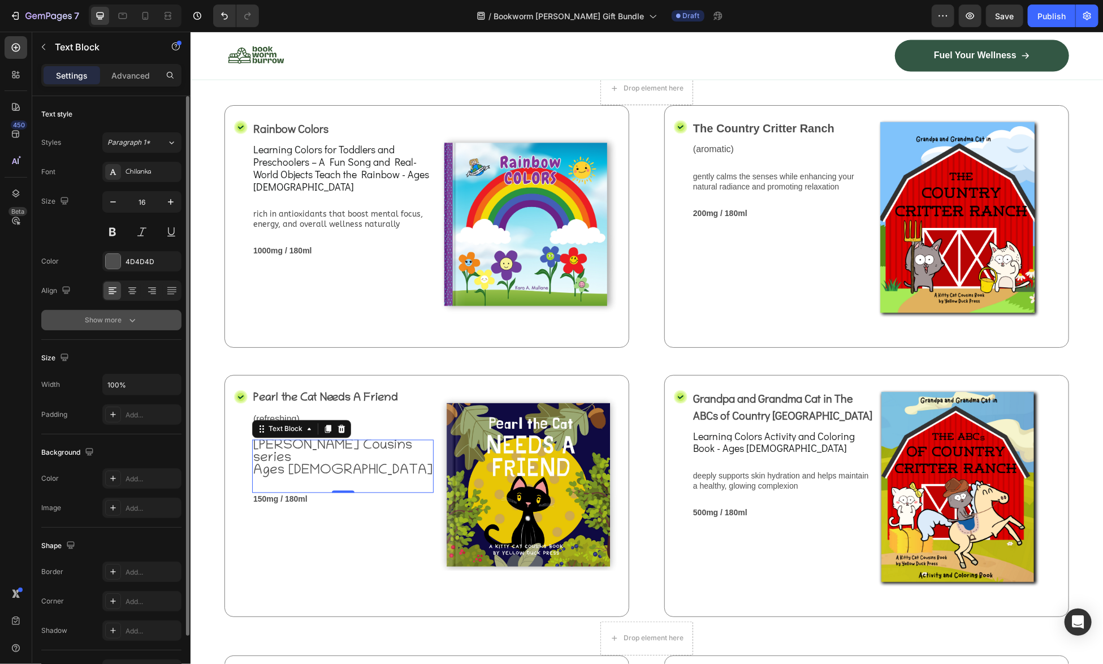
click at [133, 314] on icon "button" at bounding box center [132, 319] width 11 height 11
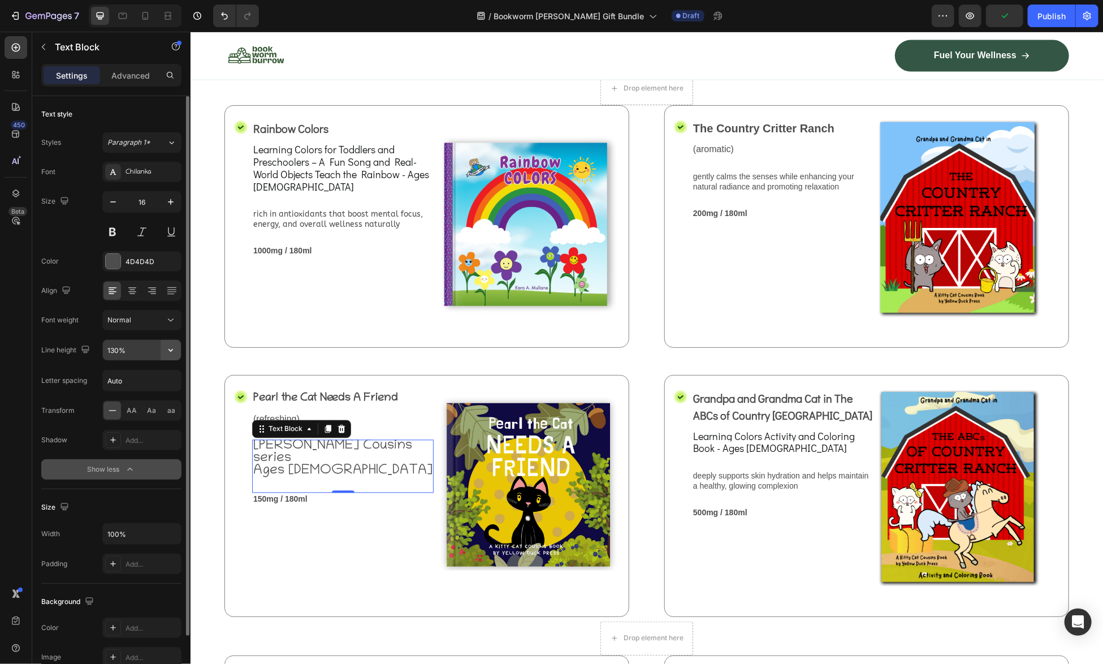
click at [172, 349] on icon "button" at bounding box center [170, 349] width 11 height 11
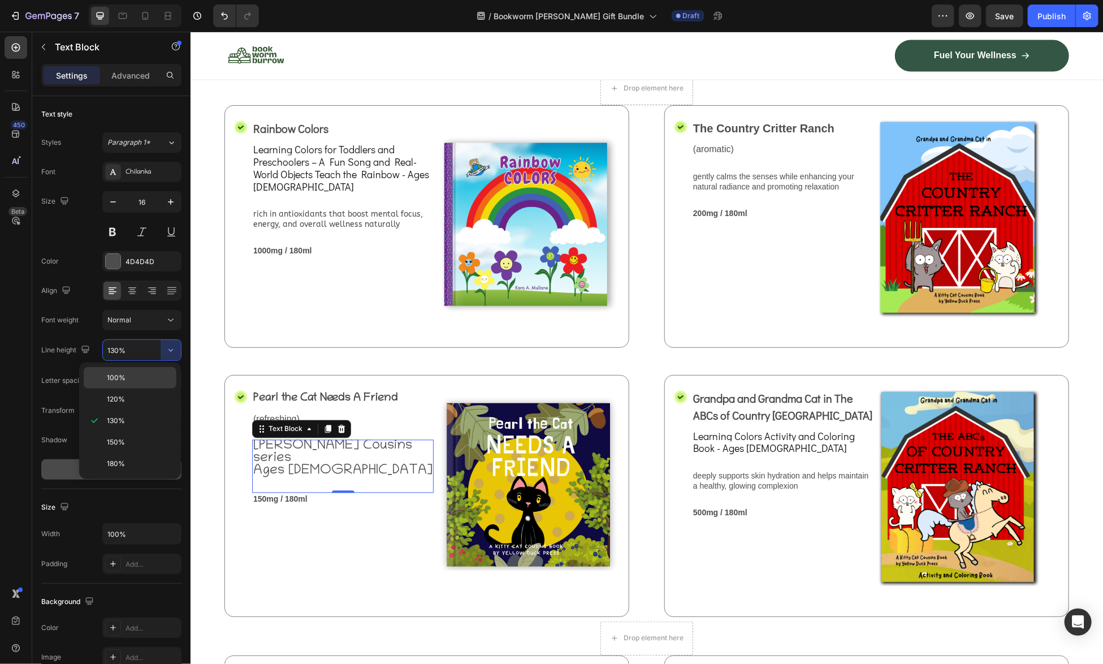
click at [137, 375] on p "100%" at bounding box center [139, 378] width 64 height 10
type input "100%"
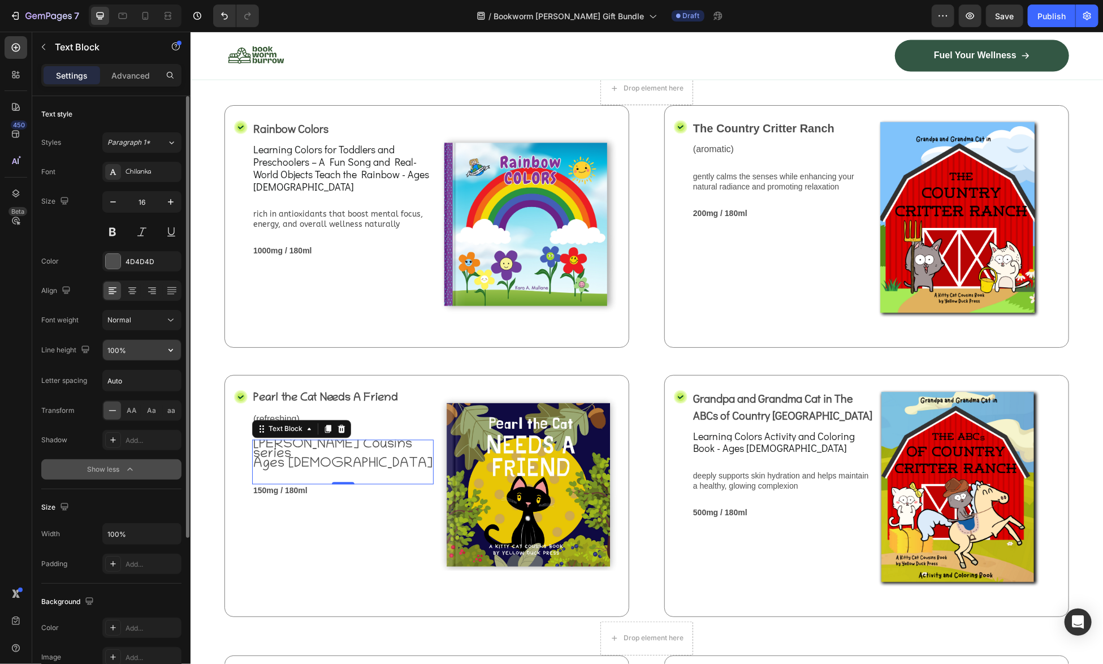
click at [133, 354] on input "100%" at bounding box center [142, 350] width 78 height 20
click at [168, 348] on icon "button" at bounding box center [170, 349] width 11 height 11
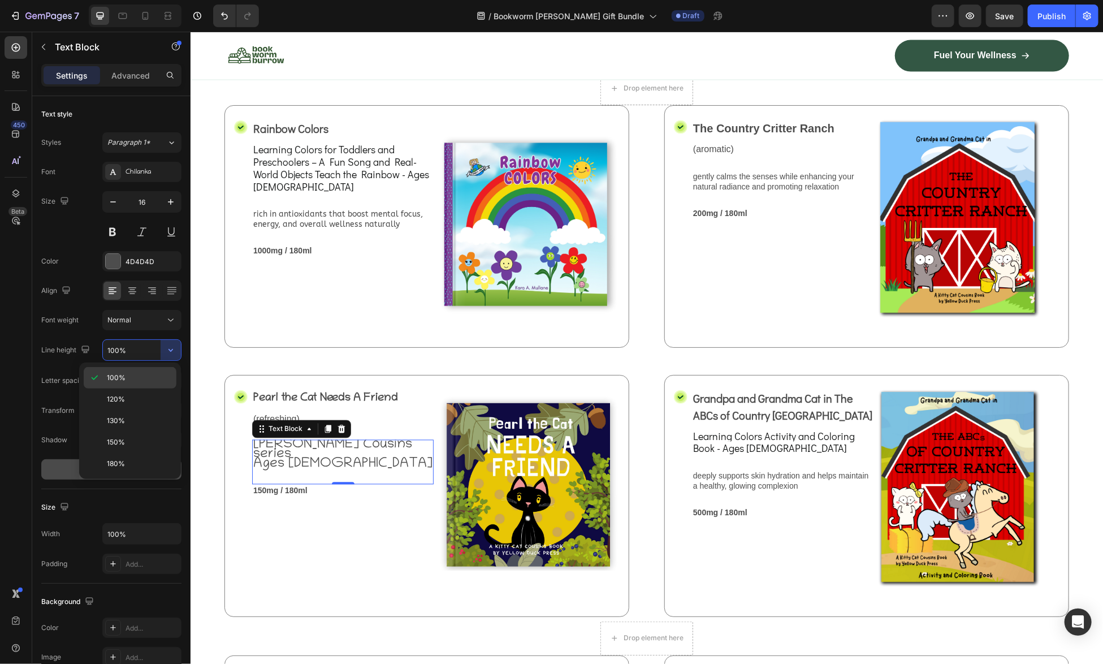
click at [129, 377] on p "100%" at bounding box center [139, 378] width 64 height 10
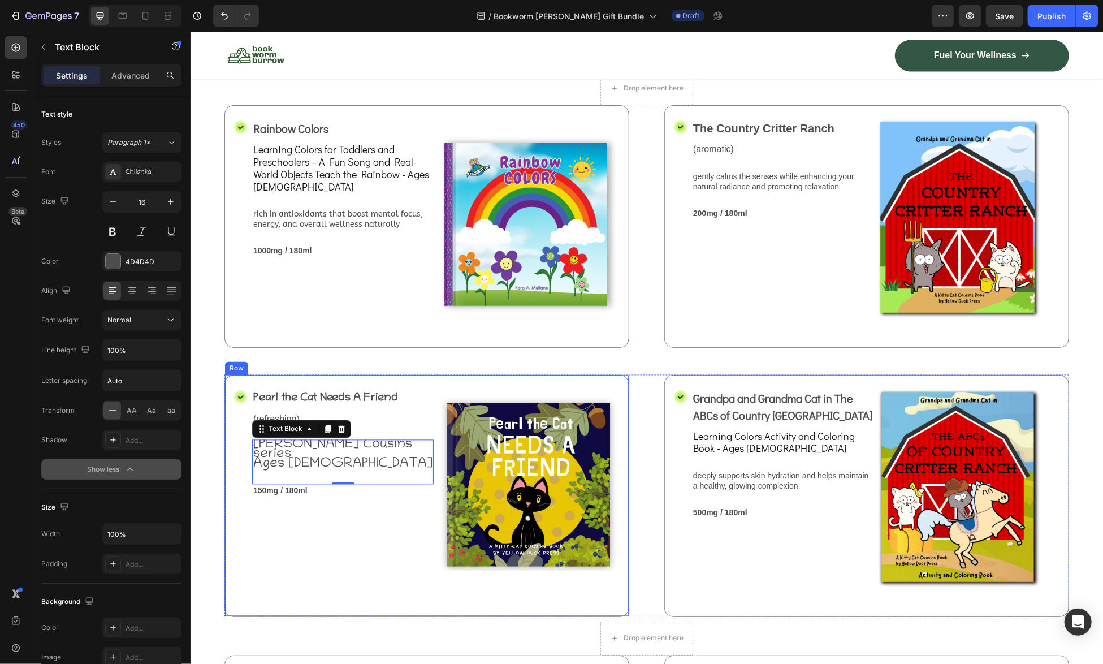
click at [328, 602] on div "Pearl the Cat Needs A Friend Text Block (refreshing) Text Block [PERSON_NAME] C…" at bounding box center [342, 495] width 181 height 214
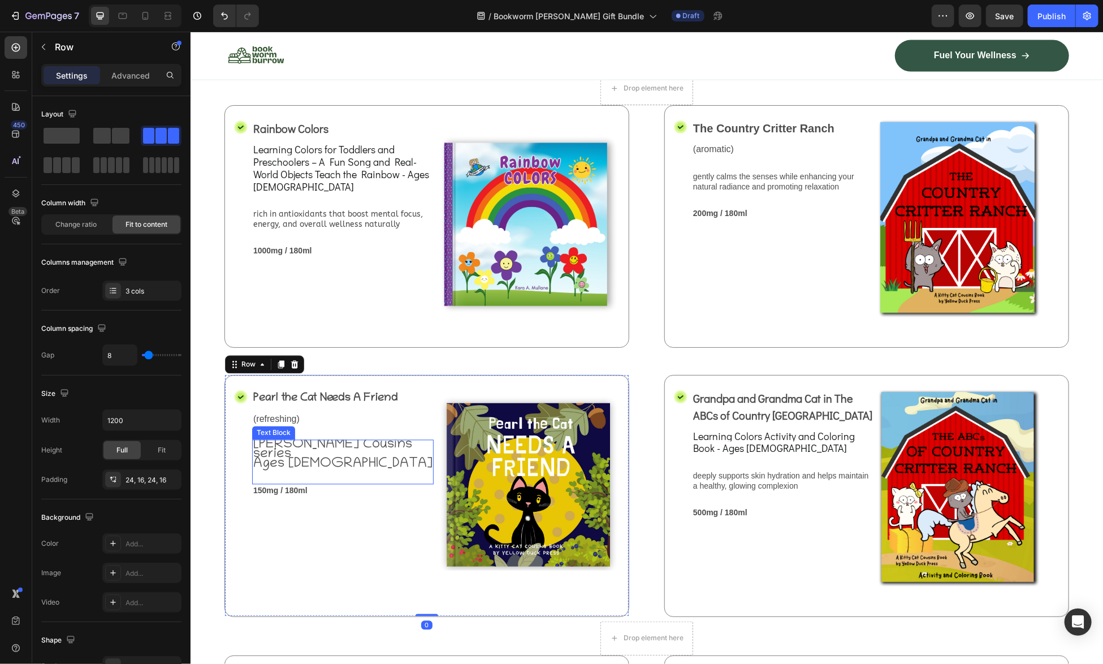
click at [281, 475] on div "[PERSON_NAME] Cousins series Ages [DEMOGRAPHIC_DATA] Text Block" at bounding box center [342, 461] width 181 height 45
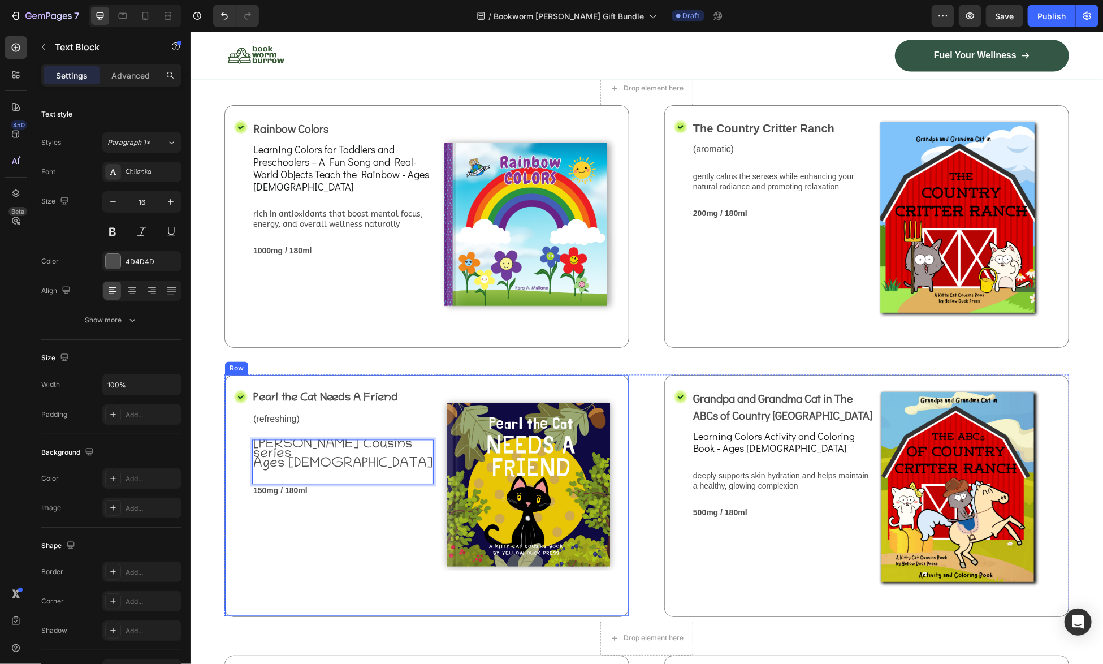
drag, startPoint x: 327, startPoint y: 499, endPoint x: 244, endPoint y: 488, distance: 83.7
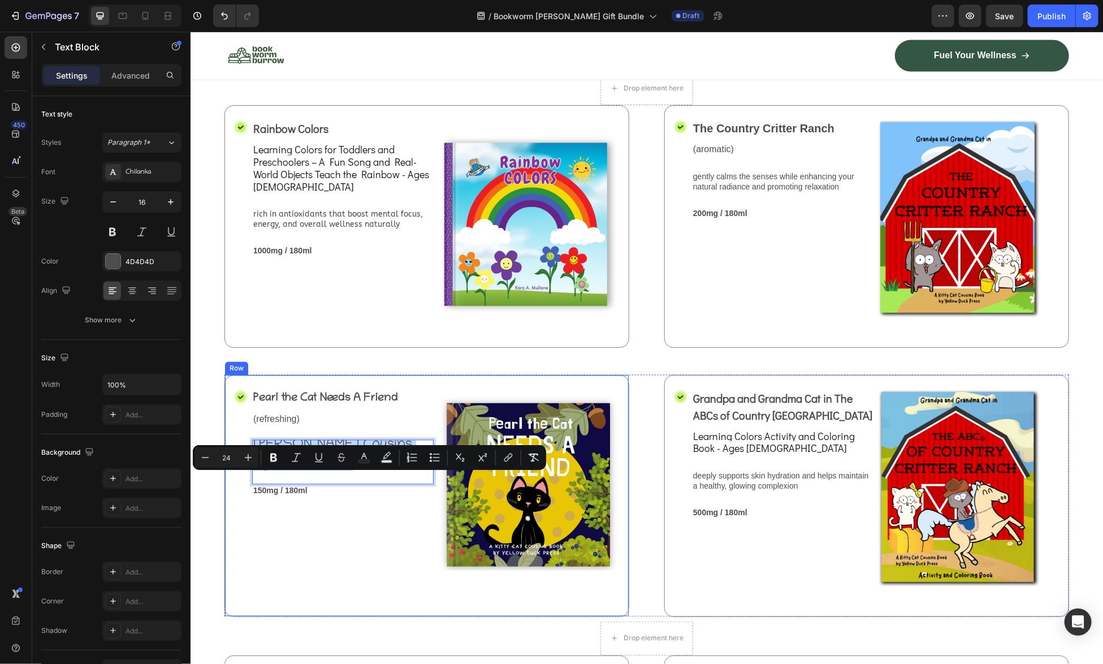
drag, startPoint x: 326, startPoint y: 501, endPoint x: 250, endPoint y: 482, distance: 78.0
click at [250, 482] on div "Icon Pearl the Cat Needs A Friend Text Block (refreshing) Text Block [PERSON_NA…" at bounding box center [426, 495] width 405 height 242
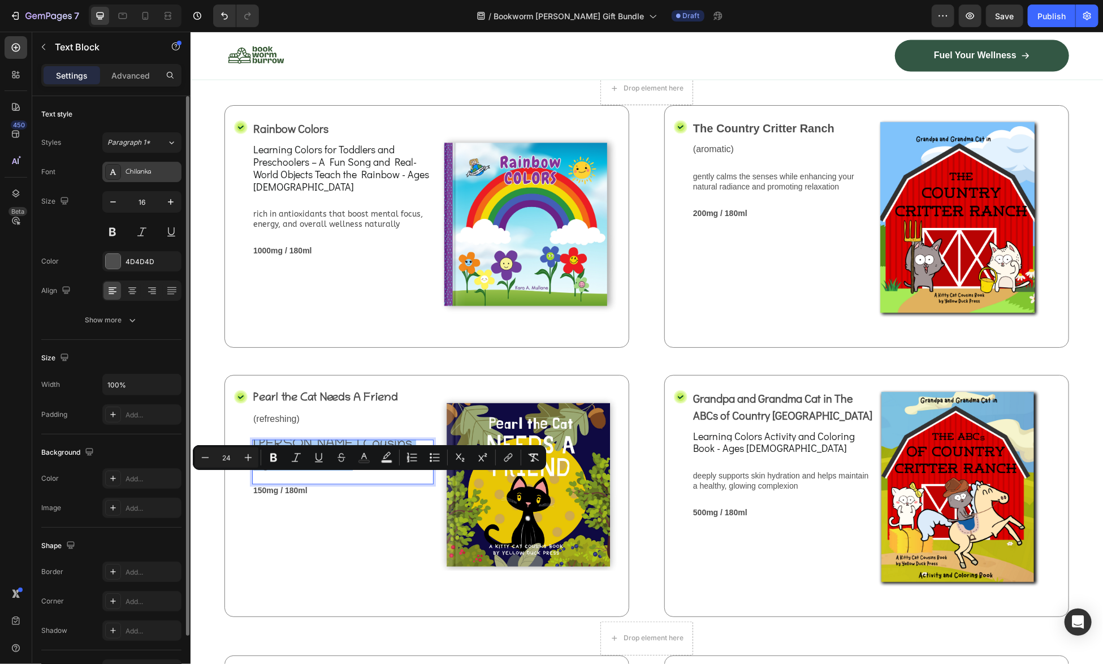
click at [149, 171] on div "Chilanka" at bounding box center [151, 172] width 53 height 10
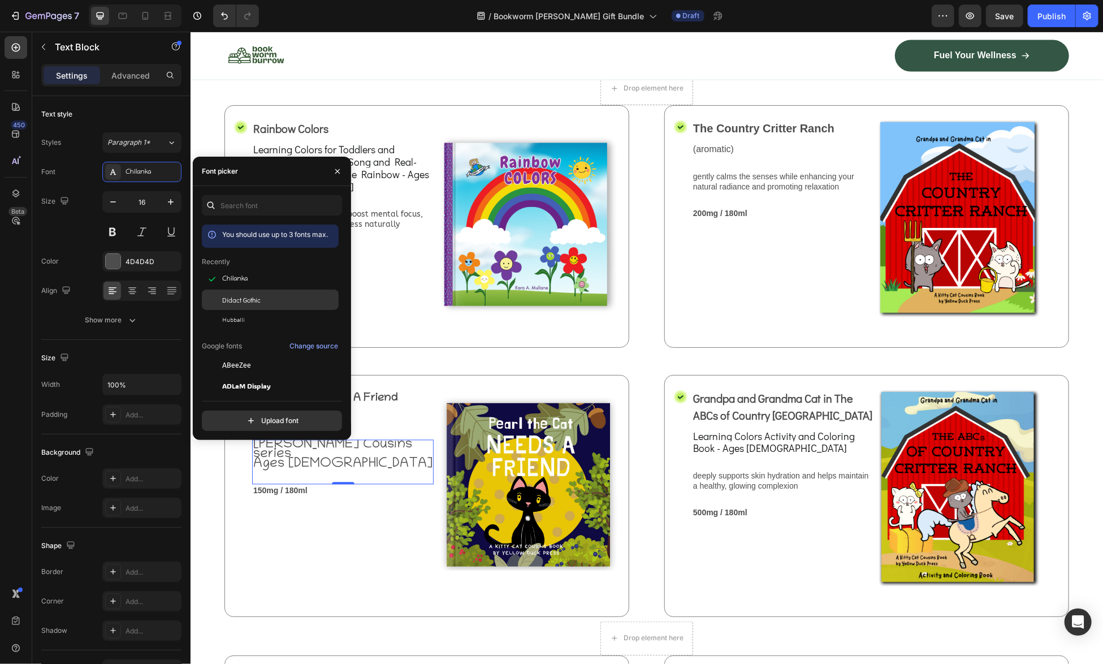
click at [240, 295] on span "Didact Gothic" at bounding box center [241, 300] width 38 height 10
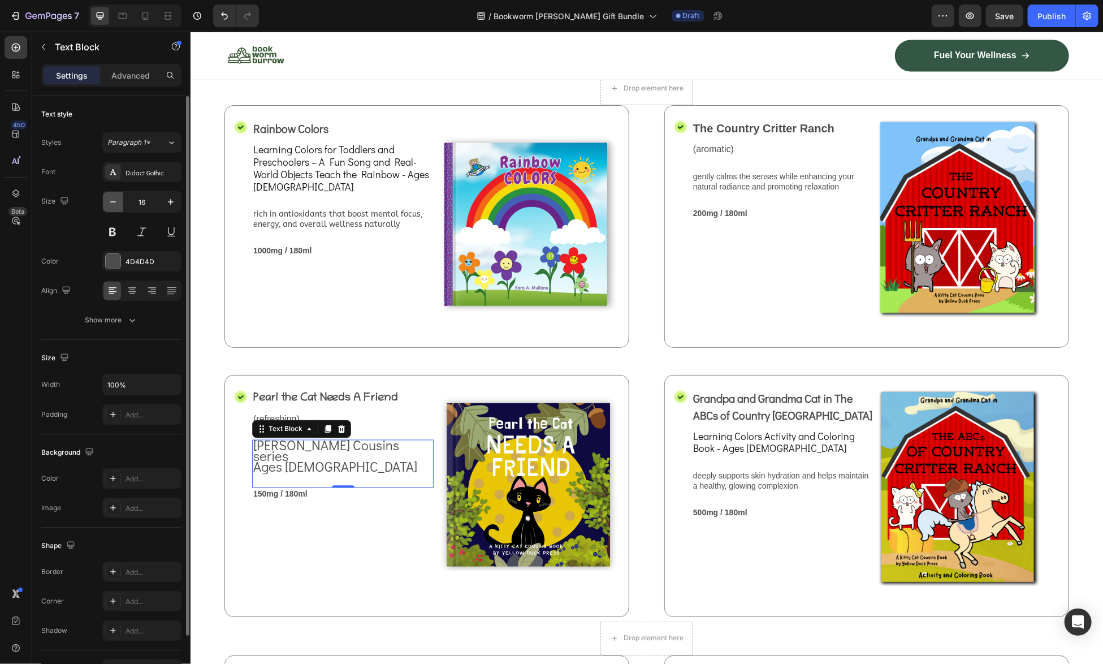
click at [115, 203] on icon "button" at bounding box center [112, 201] width 11 height 11
click at [114, 203] on icon "button" at bounding box center [112, 201] width 11 height 11
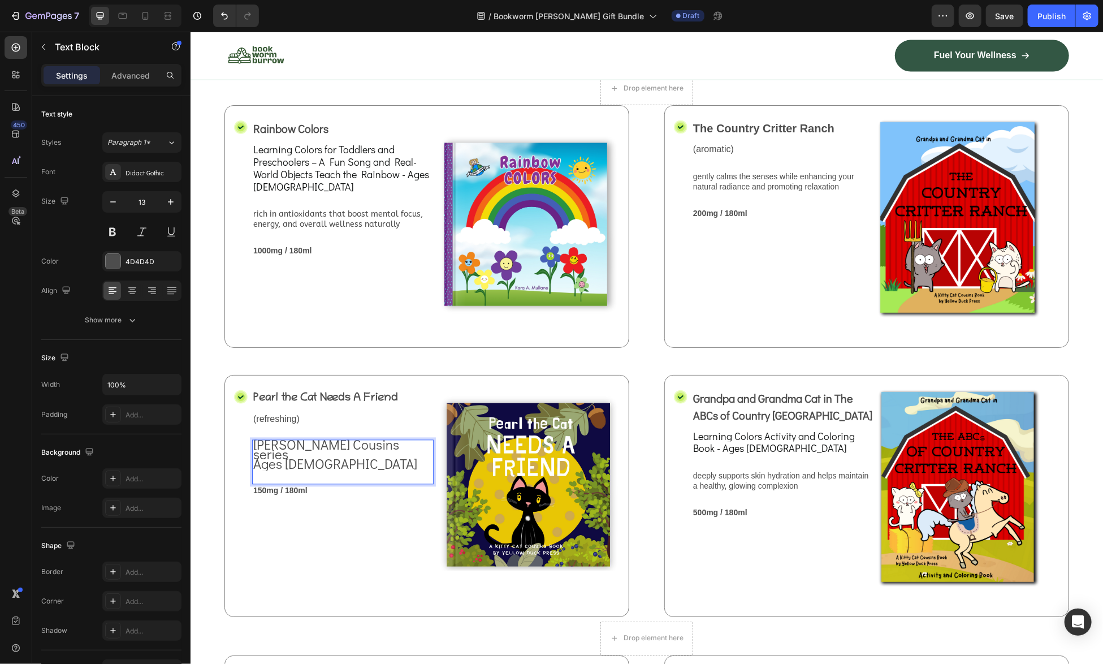
drag, startPoint x: 336, startPoint y: 496, endPoint x: 253, endPoint y: 479, distance: 85.5
drag, startPoint x: 253, startPoint y: 479, endPoint x: 322, endPoint y: 490, distance: 70.4
click at [322, 470] on div "[PERSON_NAME] Cousins series Ages [DEMOGRAPHIC_DATA]" at bounding box center [342, 454] width 181 height 31
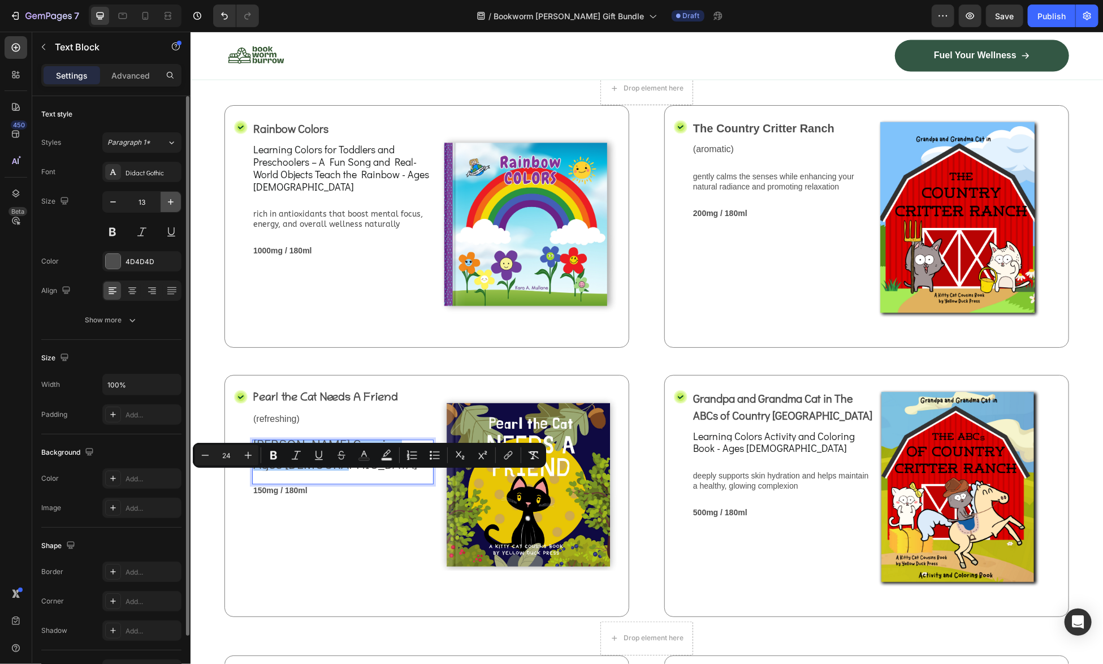
click at [169, 200] on icon "button" at bounding box center [170, 201] width 11 height 11
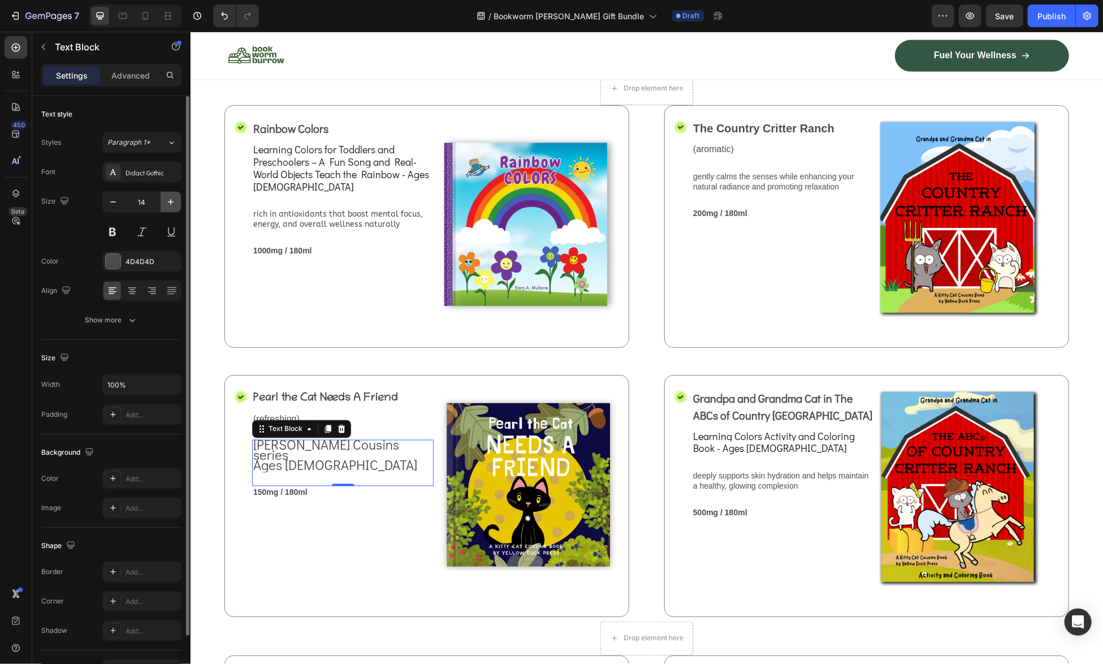
click at [170, 201] on icon "button" at bounding box center [170, 201] width 11 height 11
click at [171, 201] on icon "button" at bounding box center [170, 201] width 11 height 11
click at [171, 201] on icon "button" at bounding box center [171, 202] width 6 height 6
type input "18"
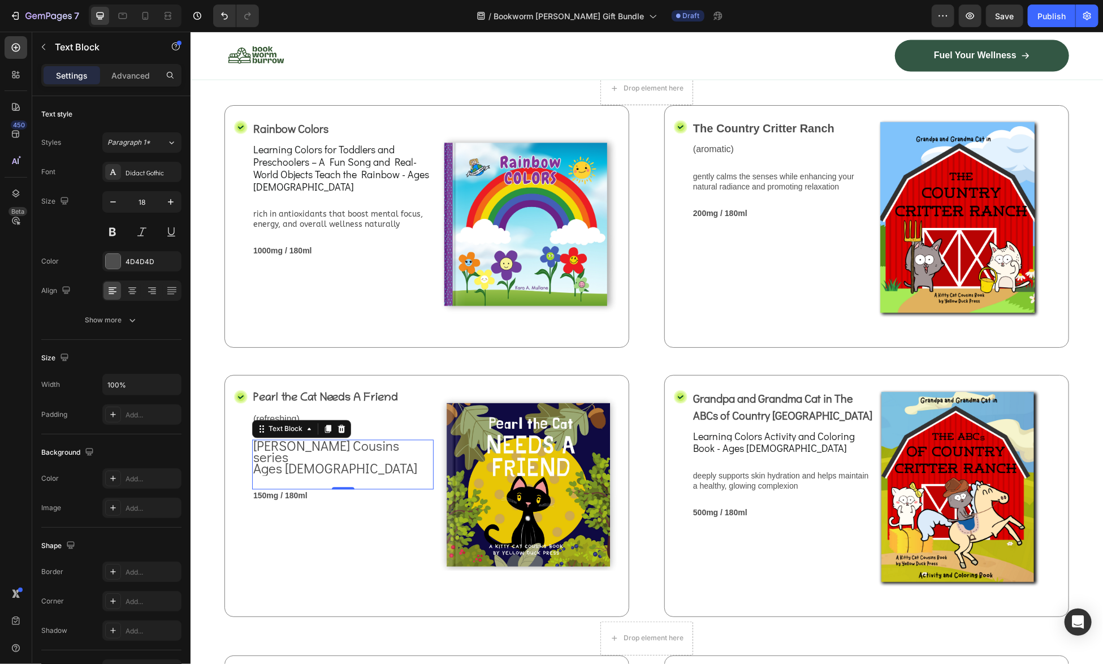
click at [294, 477] on span "Ages [DEMOGRAPHIC_DATA]" at bounding box center [335, 468] width 164 height 18
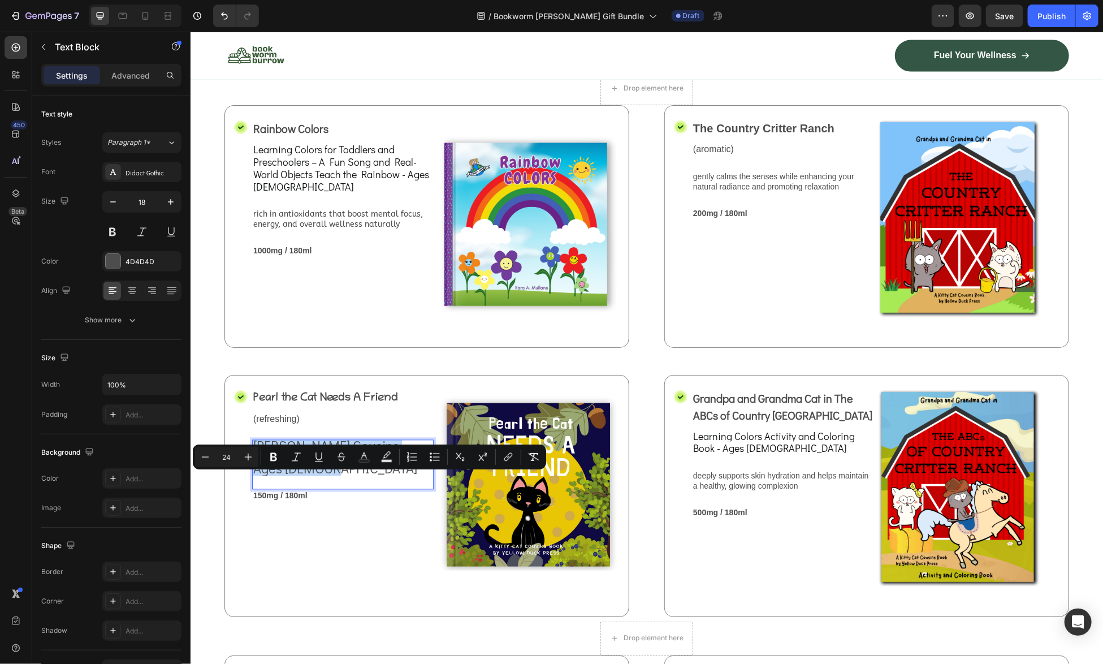
drag, startPoint x: 318, startPoint y: 492, endPoint x: 254, endPoint y: 480, distance: 65.4
click at [254, 475] on div "[PERSON_NAME] Cousins series Ages [DEMOGRAPHIC_DATA]" at bounding box center [342, 457] width 181 height 36
click at [736, 455] on span "Learning Colors Activity and Coloring Book - Ages [DEMOGRAPHIC_DATA]" at bounding box center [773, 442] width 162 height 26
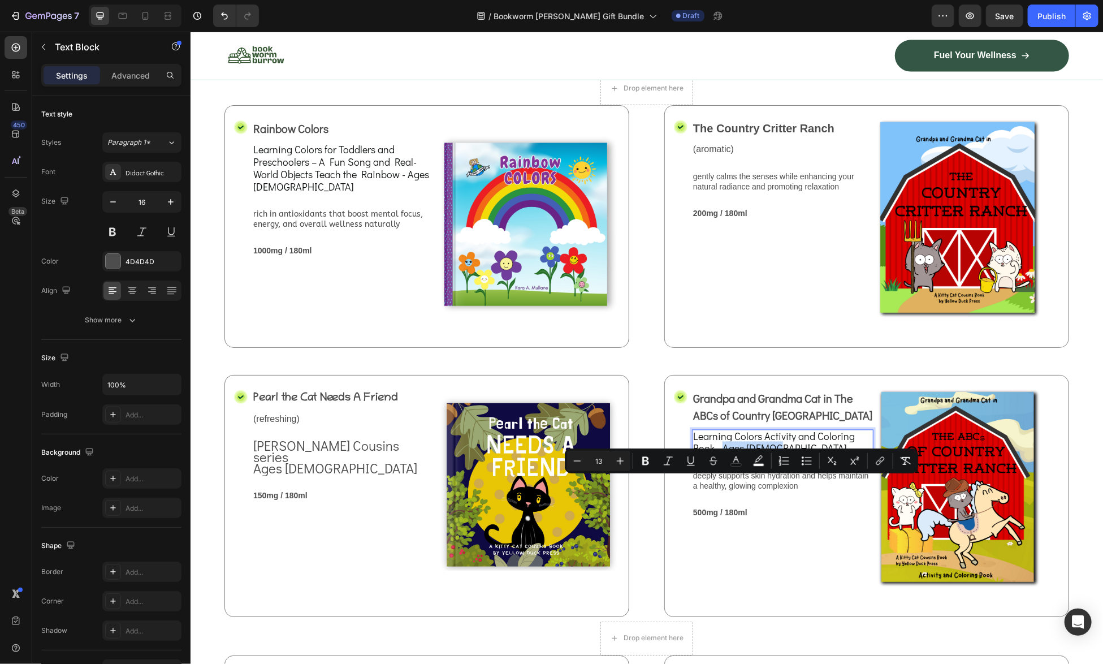
drag, startPoint x: 769, startPoint y: 484, endPoint x: 717, endPoint y: 492, distance: 52.5
click at [264, 465] on span "[PERSON_NAME] Cousins series" at bounding box center [326, 450] width 146 height 29
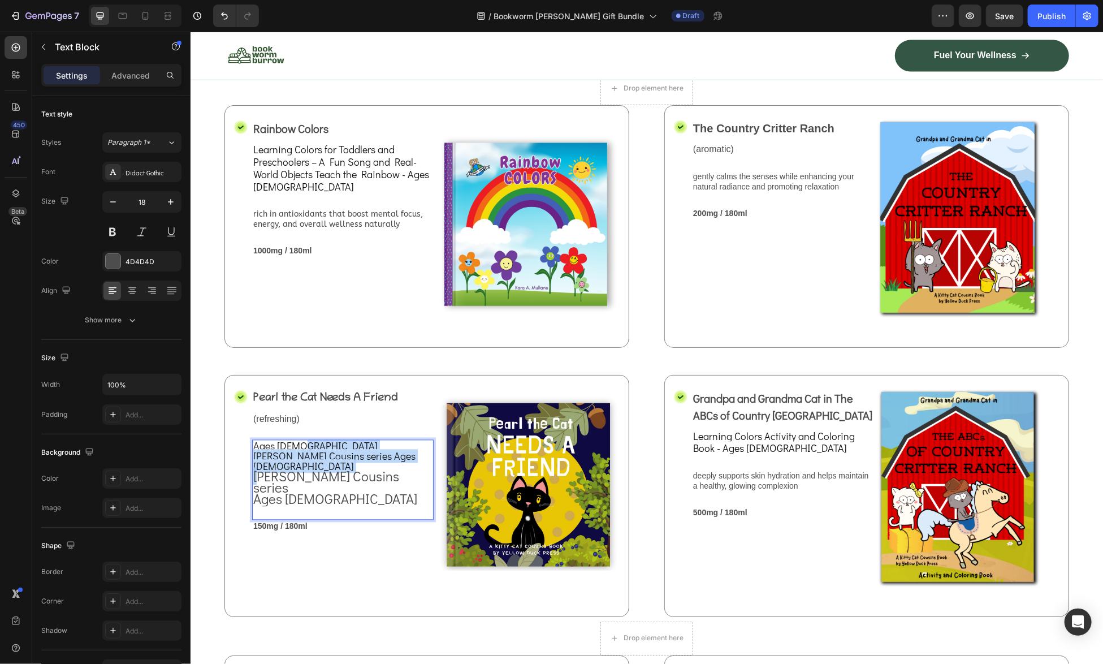
drag, startPoint x: 306, startPoint y: 484, endPoint x: 297, endPoint y: 485, distance: 9.7
click at [297, 485] on p "Ages [DEMOGRAPHIC_DATA] [PERSON_NAME] Cousins series Ages [DEMOGRAPHIC_DATA] [P…" at bounding box center [342, 466] width 179 height 53
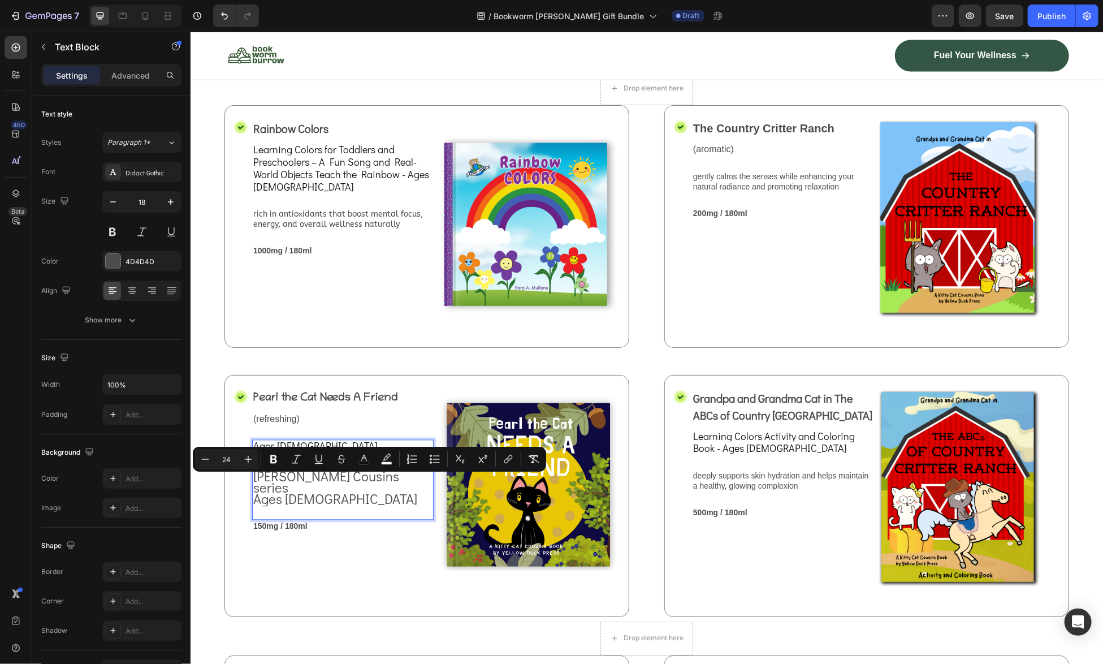
click at [317, 492] on span "[PERSON_NAME] Cousins series" at bounding box center [326, 481] width 146 height 29
drag, startPoint x: 305, startPoint y: 482, endPoint x: 242, endPoint y: 481, distance: 62.2
click at [242, 481] on div "Icon Pearl the Cat Needs A Friend Text Block (refreshing) Text Block Ages [DEMO…" at bounding box center [426, 495] width 405 height 242
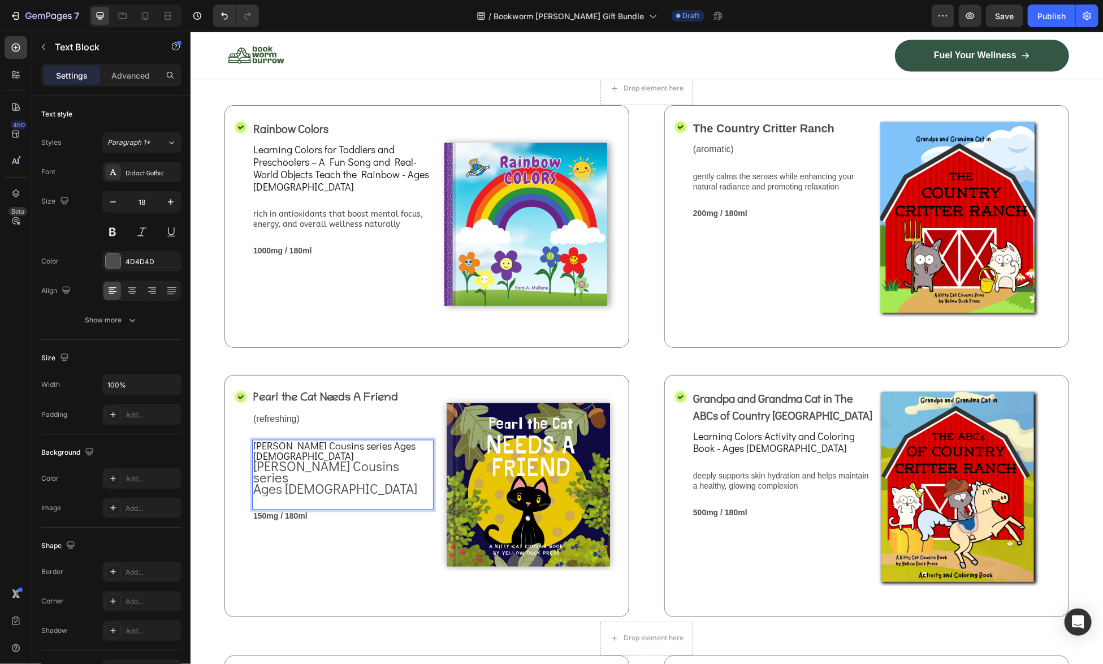
click at [399, 480] on span "[PERSON_NAME] Cousins series" at bounding box center [326, 471] width 146 height 29
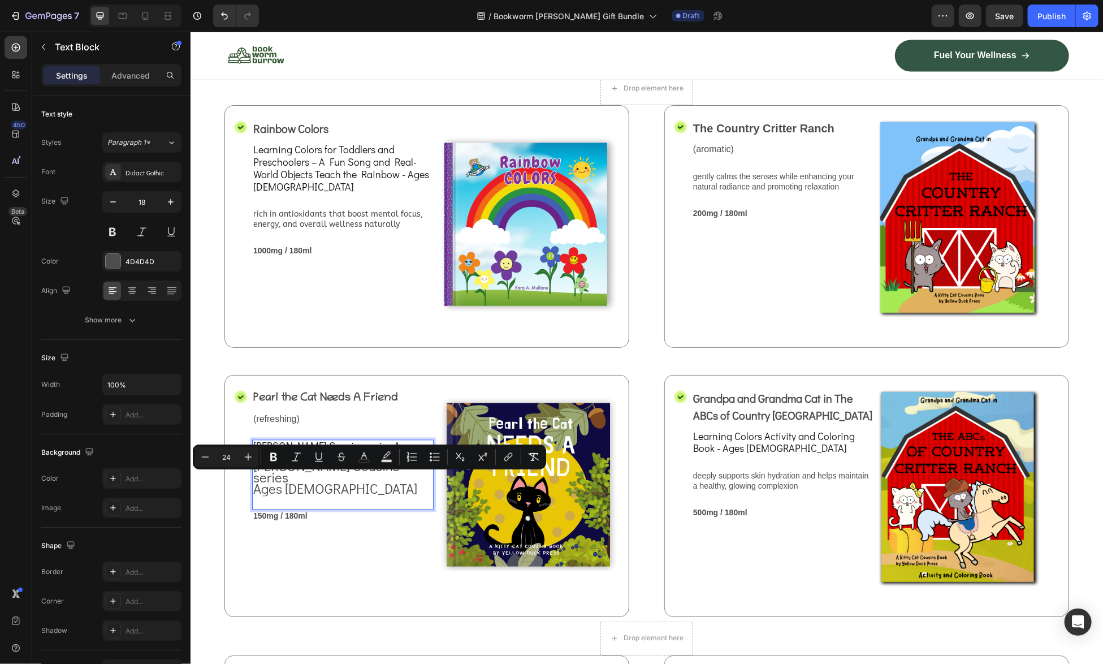
drag, startPoint x: 405, startPoint y: 479, endPoint x: 418, endPoint y: 502, distance: 26.9
click at [418, 496] on div "[PERSON_NAME] Cousins series Ages [DEMOGRAPHIC_DATA] [PERSON_NAME] Cousins seri…" at bounding box center [342, 467] width 181 height 57
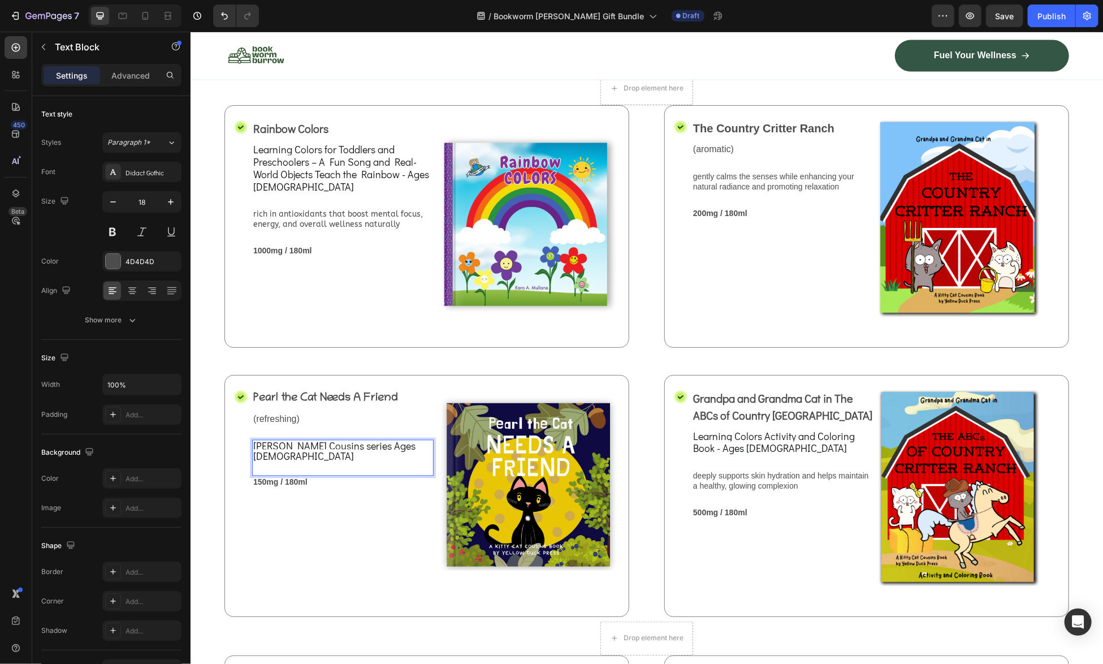
click at [353, 462] on span "[PERSON_NAME] Cousins series Ages [DEMOGRAPHIC_DATA]" at bounding box center [334, 451] width 162 height 24
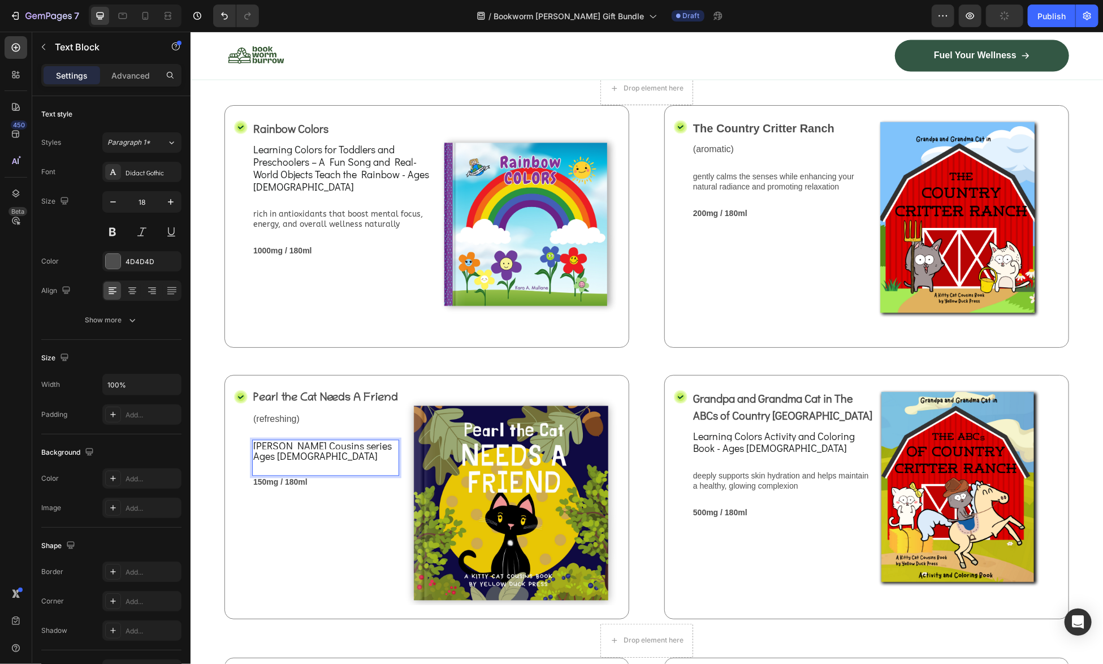
click at [256, 462] on span "Ages [DEMOGRAPHIC_DATA]" at bounding box center [315, 456] width 124 height 14
click at [362, 451] on p "[PERSON_NAME] Cousins series" at bounding box center [325, 445] width 145 height 10
click at [319, 583] on div "Pearl the Cat Needs A Friend Text Block (refreshing) Text Block [PERSON_NAME] C…" at bounding box center [325, 496] width 147 height 216
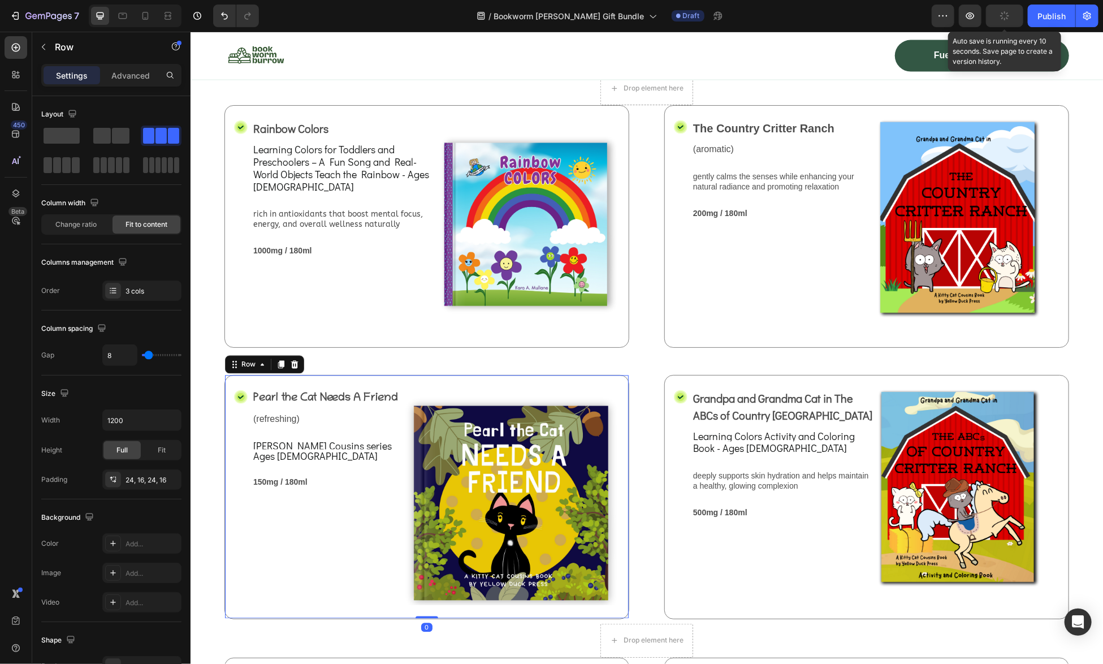
drag, startPoint x: 802, startPoint y: 19, endPoint x: 1008, endPoint y: 19, distance: 205.8
click at [1008, 19] on icon "button" at bounding box center [1004, 16] width 12 height 12
click at [288, 462] on span "Ages [DEMOGRAPHIC_DATA]" at bounding box center [315, 456] width 124 height 14
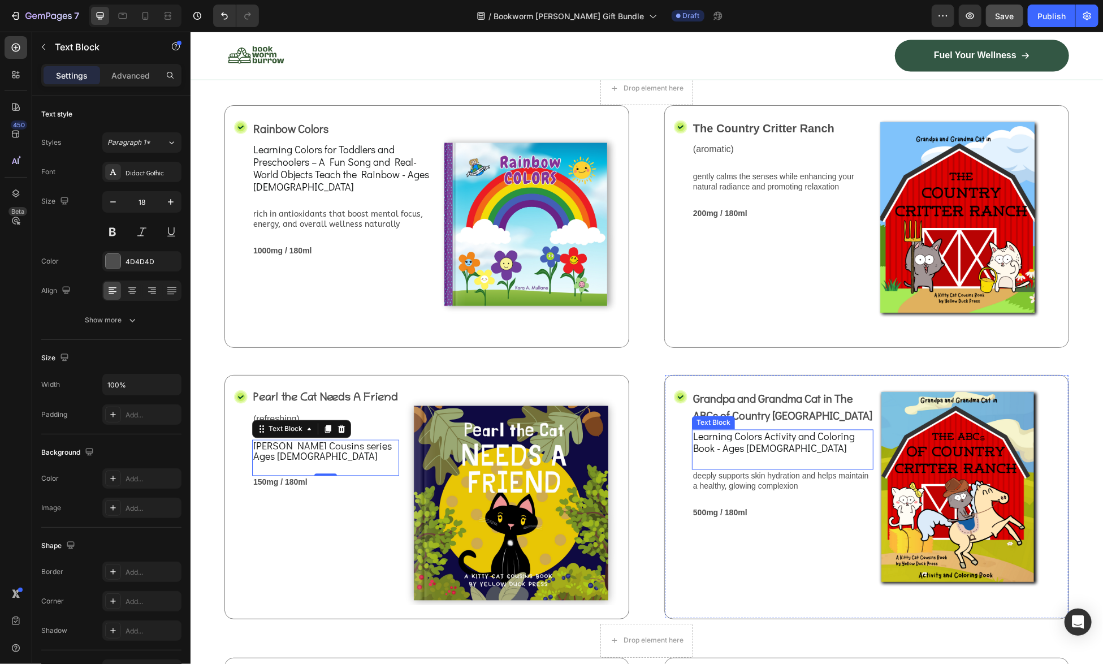
click at [726, 455] on span "Learning Colors Activity and Coloring Book - Ages [DEMOGRAPHIC_DATA]" at bounding box center [773, 442] width 162 height 26
click at [278, 462] on span "Ages [DEMOGRAPHIC_DATA]" at bounding box center [315, 456] width 124 height 14
click at [718, 455] on span "Learning Colors Activity and Coloring Book - Ages [DEMOGRAPHIC_DATA]" at bounding box center [773, 442] width 162 height 26
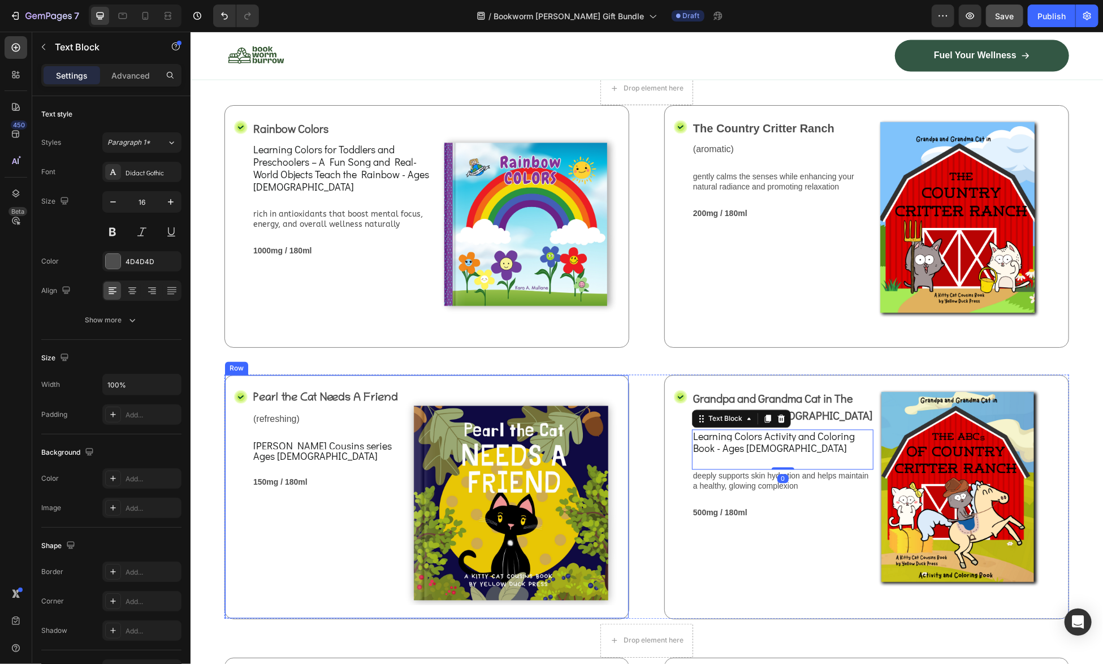
click at [260, 604] on div "Pearl the Cat Needs A Friend Text Block (refreshing) Text Block [PERSON_NAME] C…" at bounding box center [325, 496] width 147 height 216
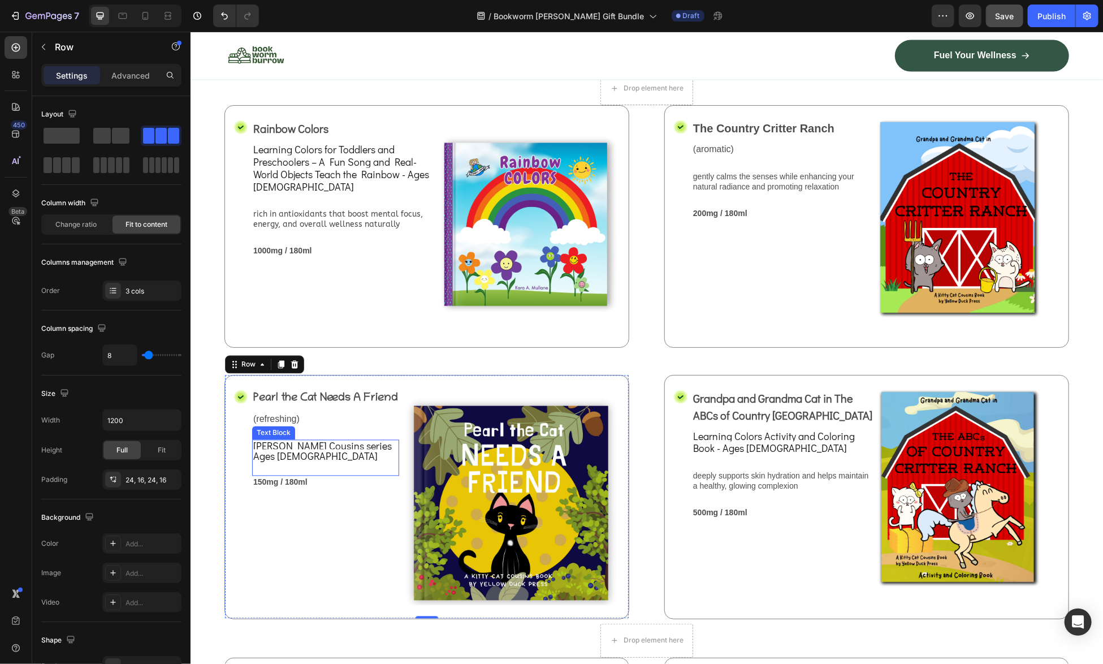
click at [314, 452] on span "[PERSON_NAME] Cousins series" at bounding box center [322, 446] width 138 height 14
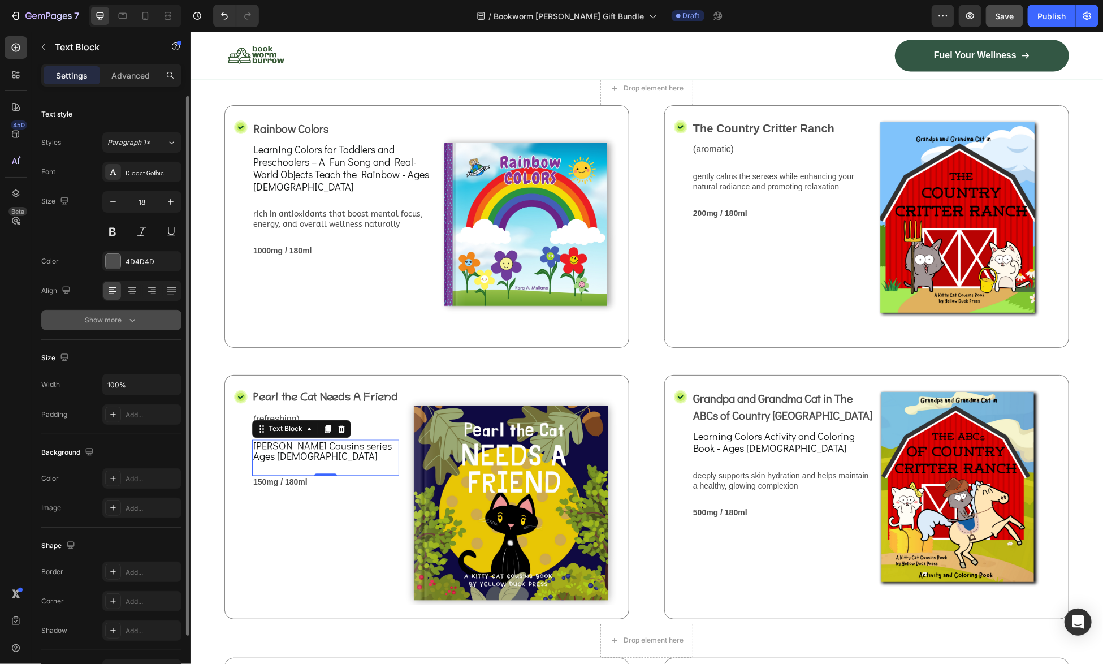
click at [135, 319] on icon "button" at bounding box center [132, 319] width 11 height 11
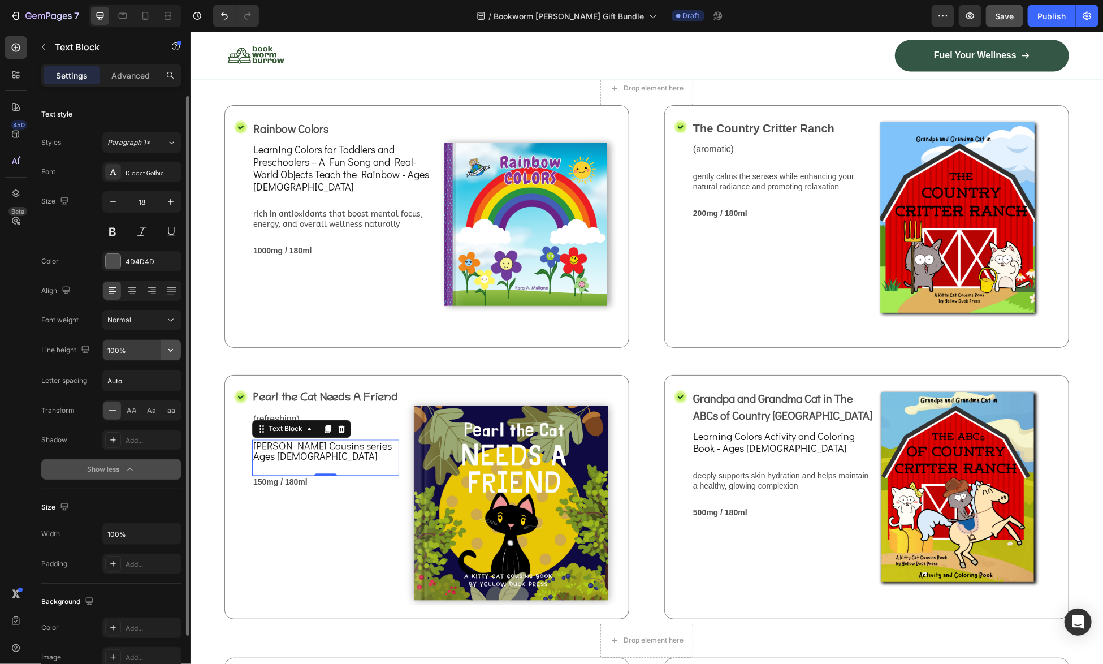
click at [172, 349] on icon "button" at bounding box center [170, 350] width 5 height 3
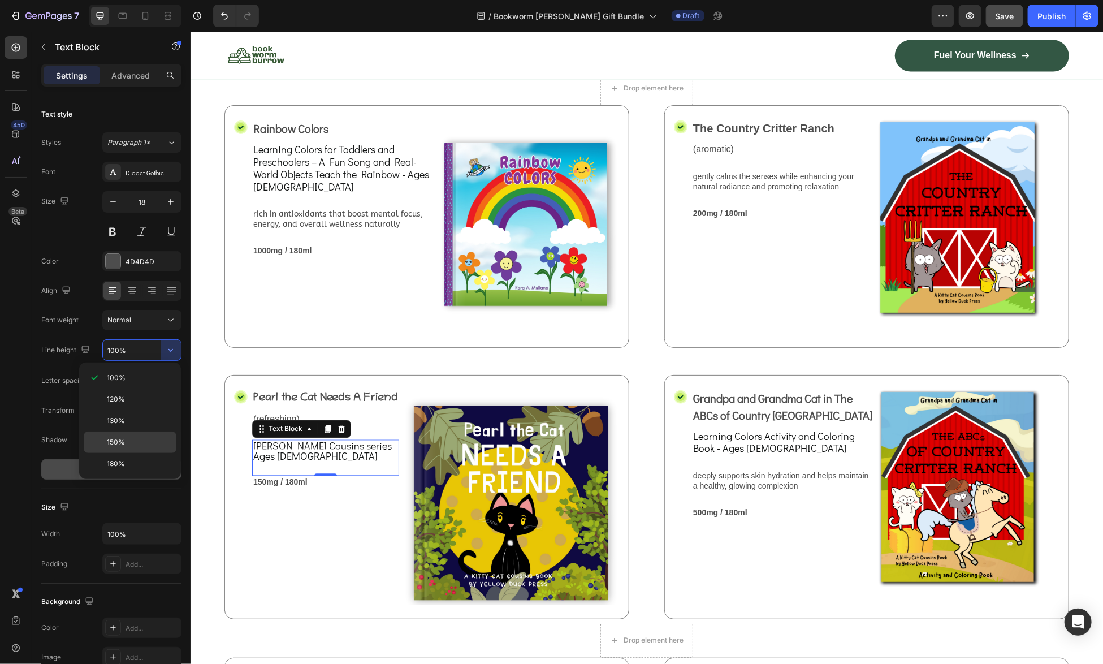
click at [126, 453] on div "150%" at bounding box center [130, 463] width 93 height 21
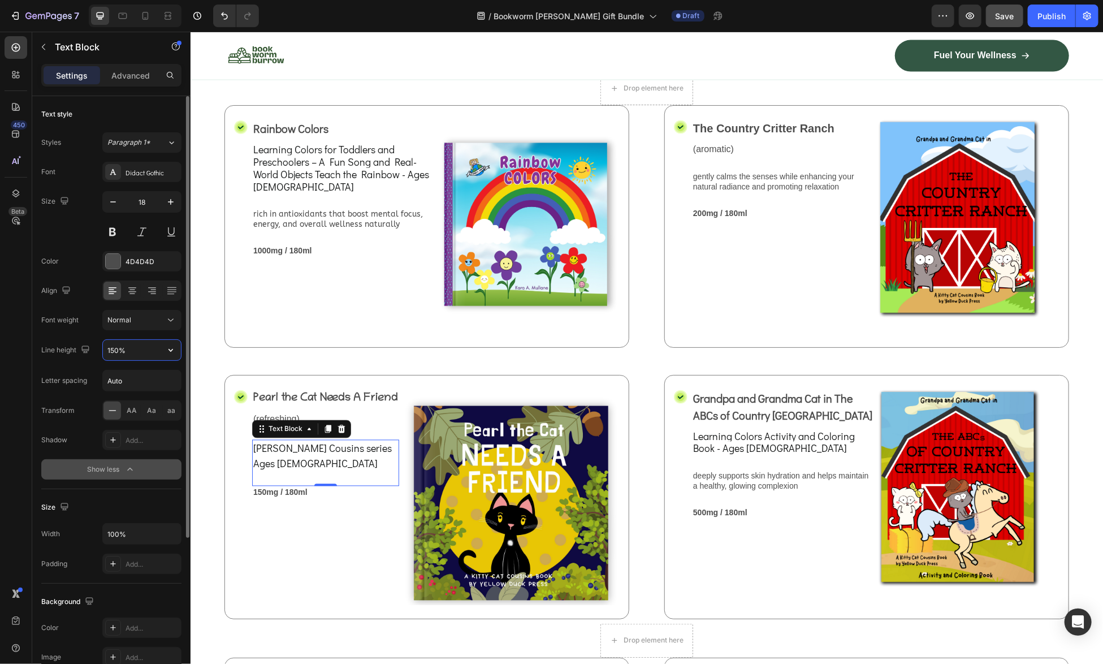
click at [131, 344] on input "150%" at bounding box center [142, 350] width 78 height 20
click at [168, 350] on icon "button" at bounding box center [170, 349] width 11 height 11
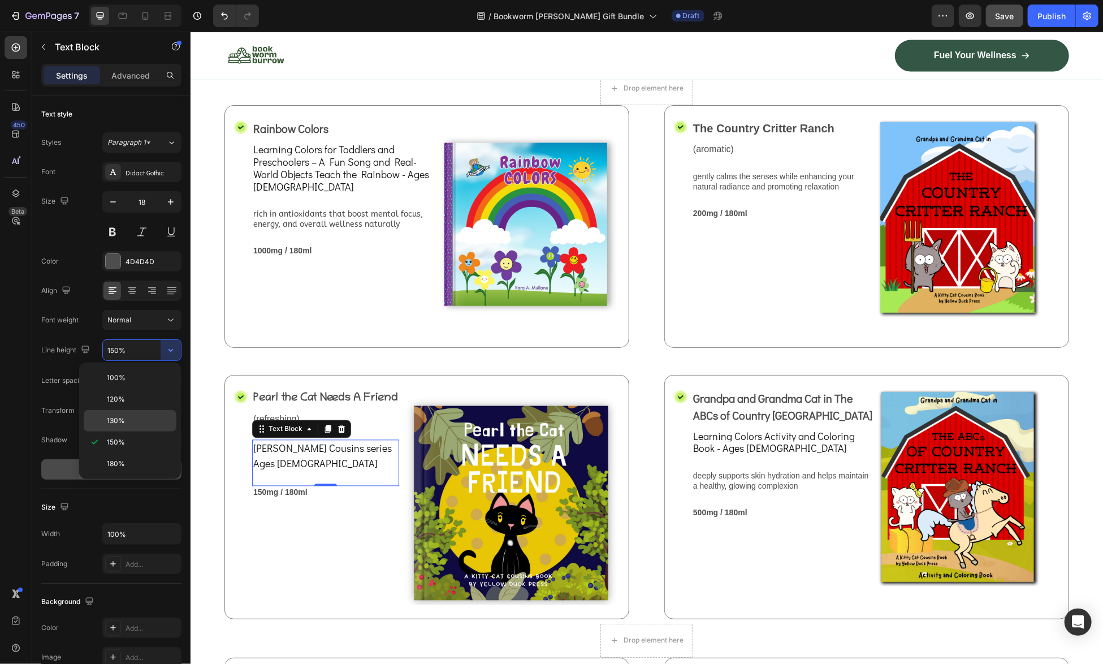
click at [115, 421] on span "130%" at bounding box center [116, 420] width 18 height 10
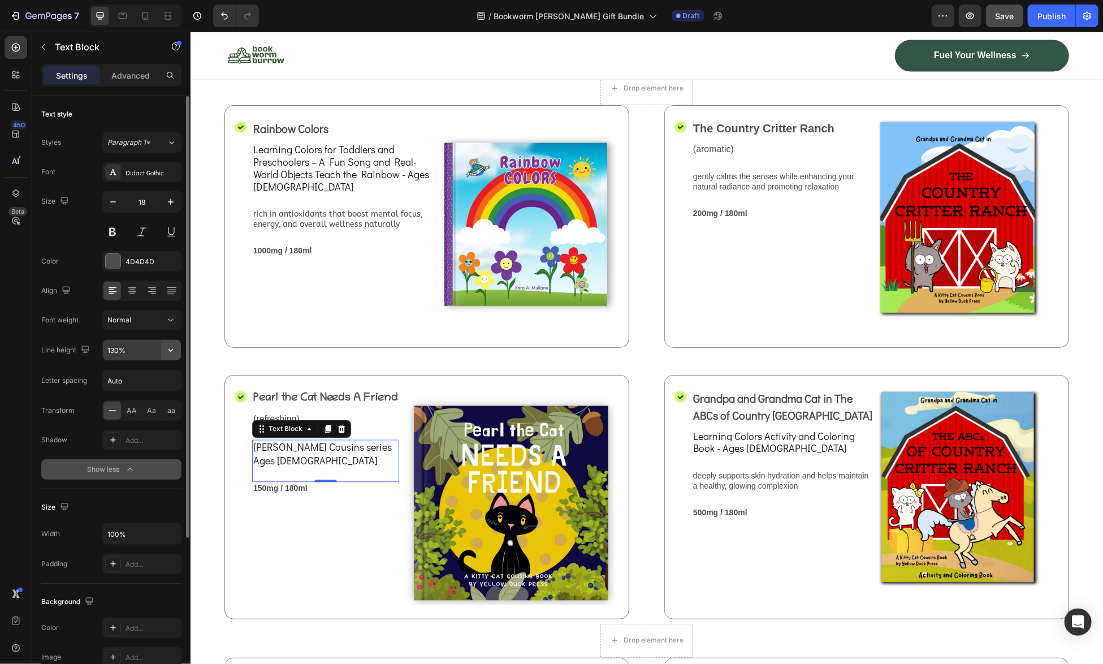
click at [172, 349] on icon "button" at bounding box center [170, 350] width 5 height 3
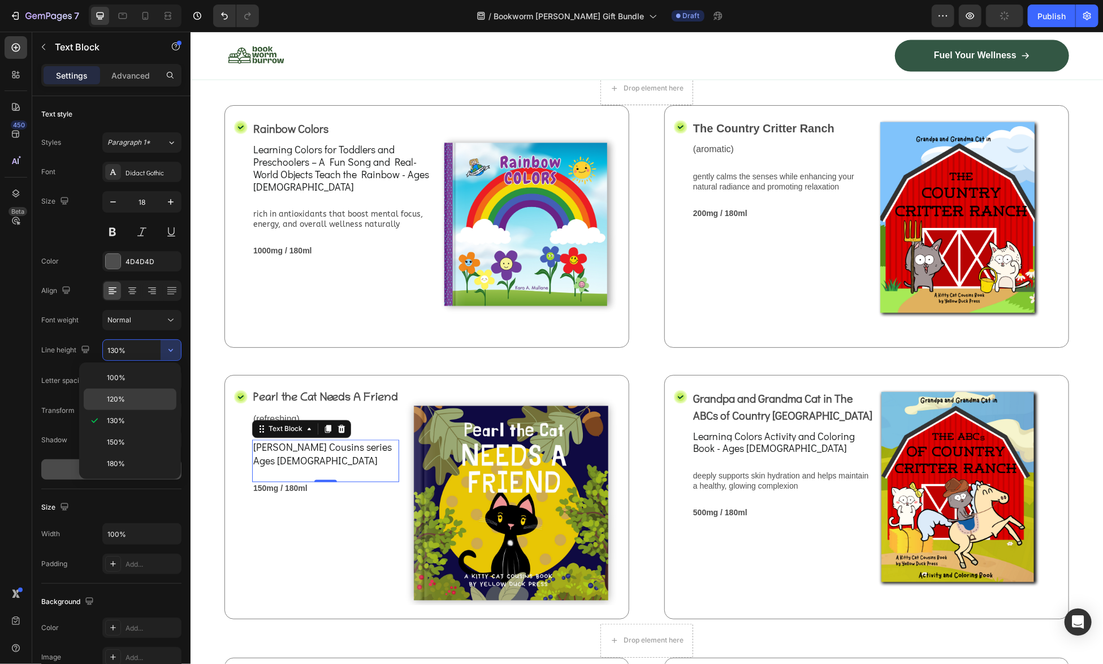
click at [137, 400] on p "120%" at bounding box center [139, 399] width 64 height 10
type input "120%"
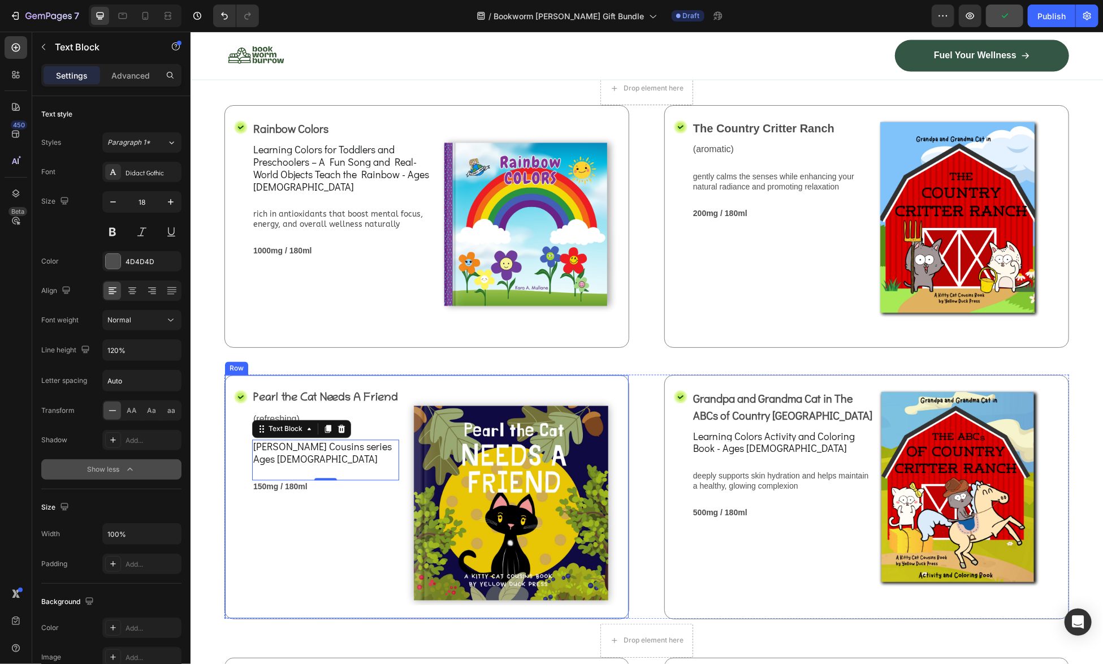
click at [318, 574] on div "Pearl the Cat Needs A Friend Text Block (refreshing) Text Block [PERSON_NAME] C…" at bounding box center [325, 496] width 147 height 216
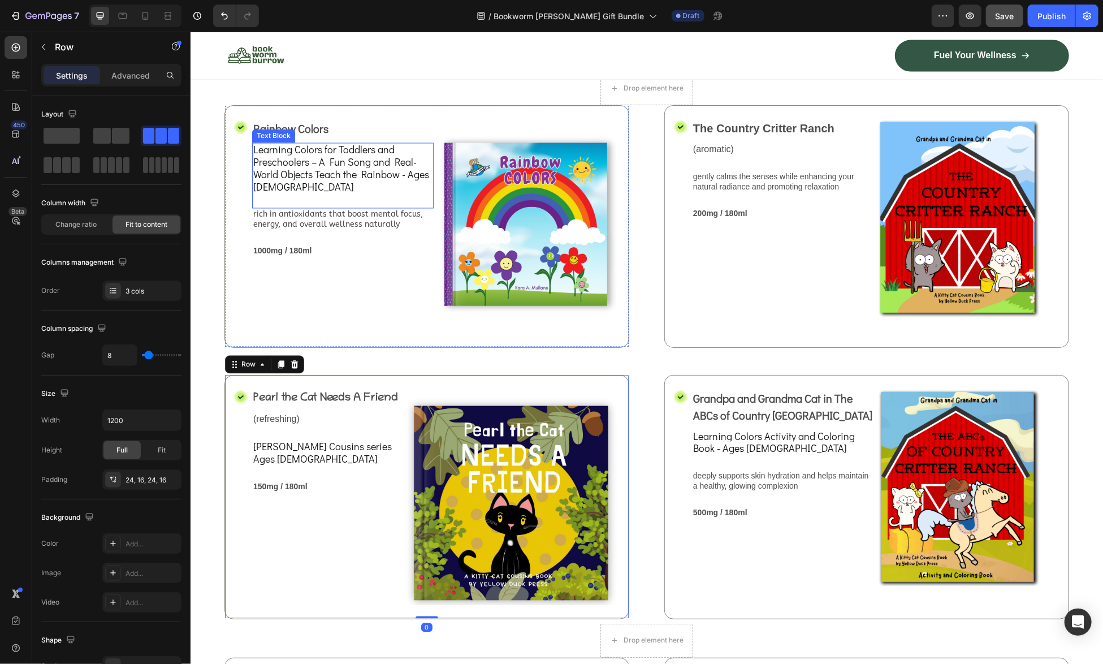
click at [375, 193] on span "Learning Colors for Toddlers and Preschoolers – A Fun Song and Real-World Objec…" at bounding box center [341, 167] width 176 height 50
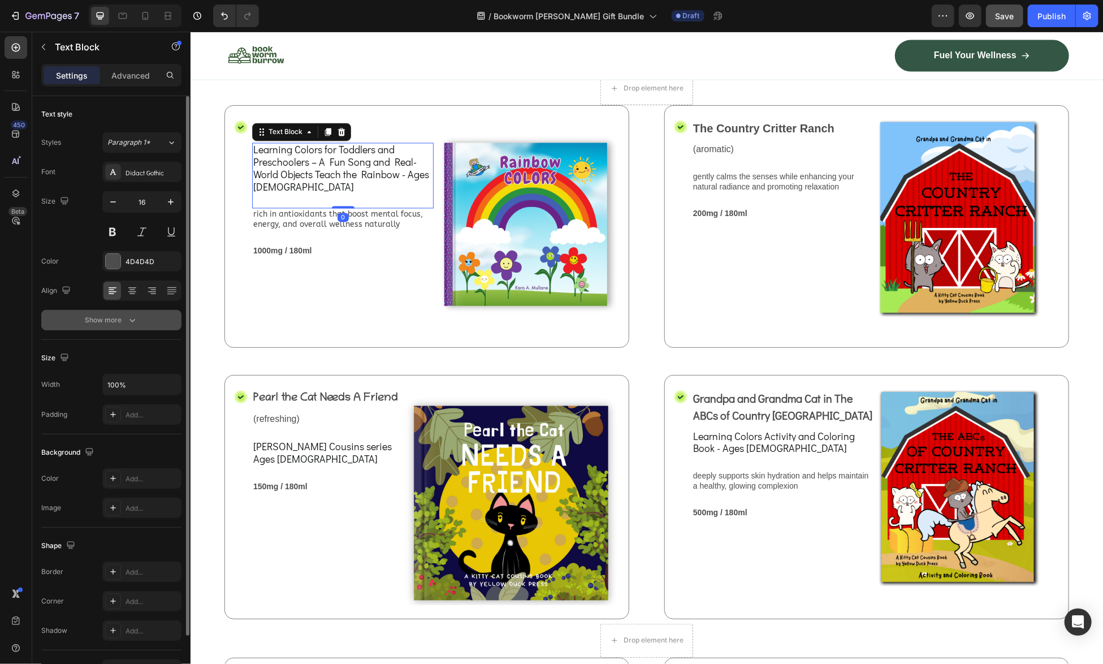
click at [133, 322] on icon "button" at bounding box center [132, 319] width 11 height 11
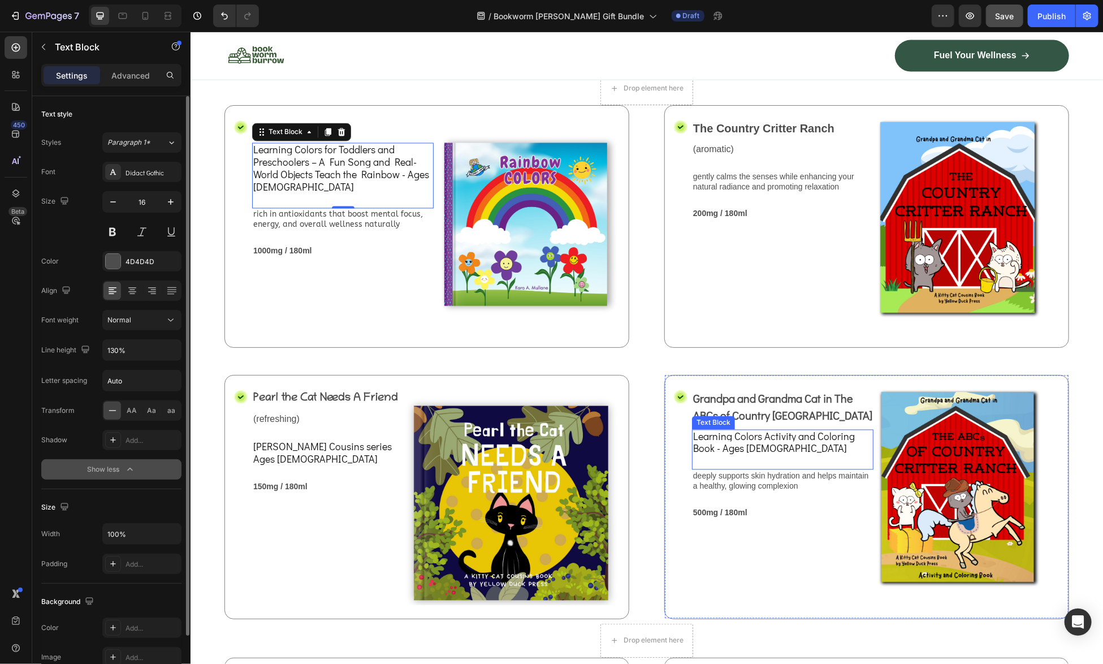
click at [719, 455] on span "Learning Colors Activity and Coloring Book - Ages [DEMOGRAPHIC_DATA]" at bounding box center [773, 442] width 162 height 26
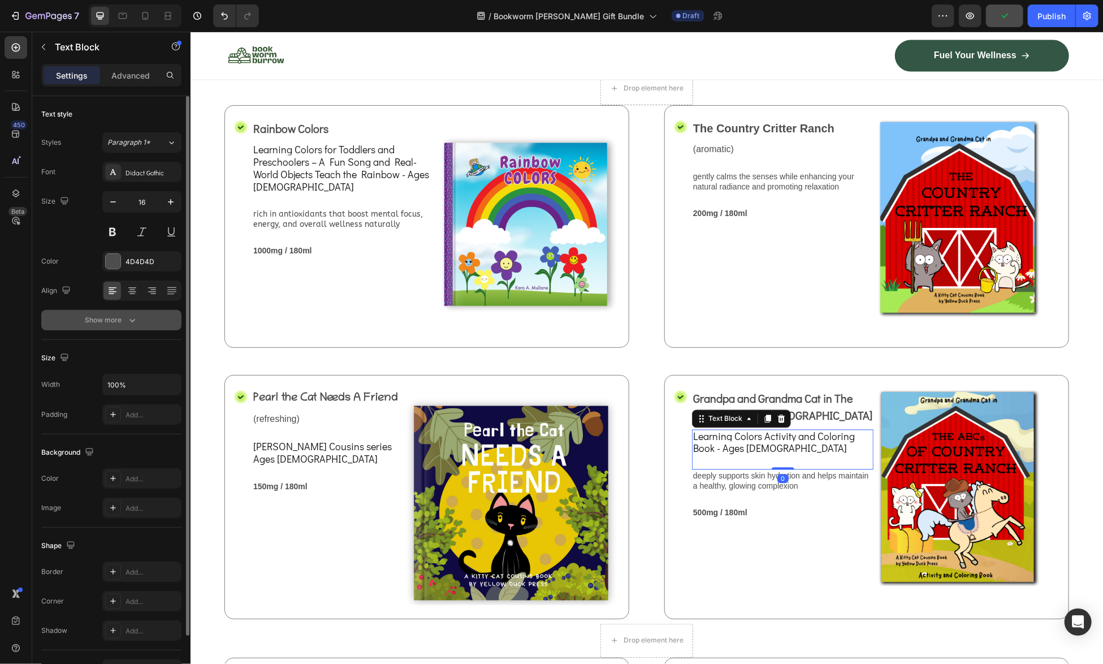
click at [131, 319] on icon "button" at bounding box center [132, 320] width 6 height 3
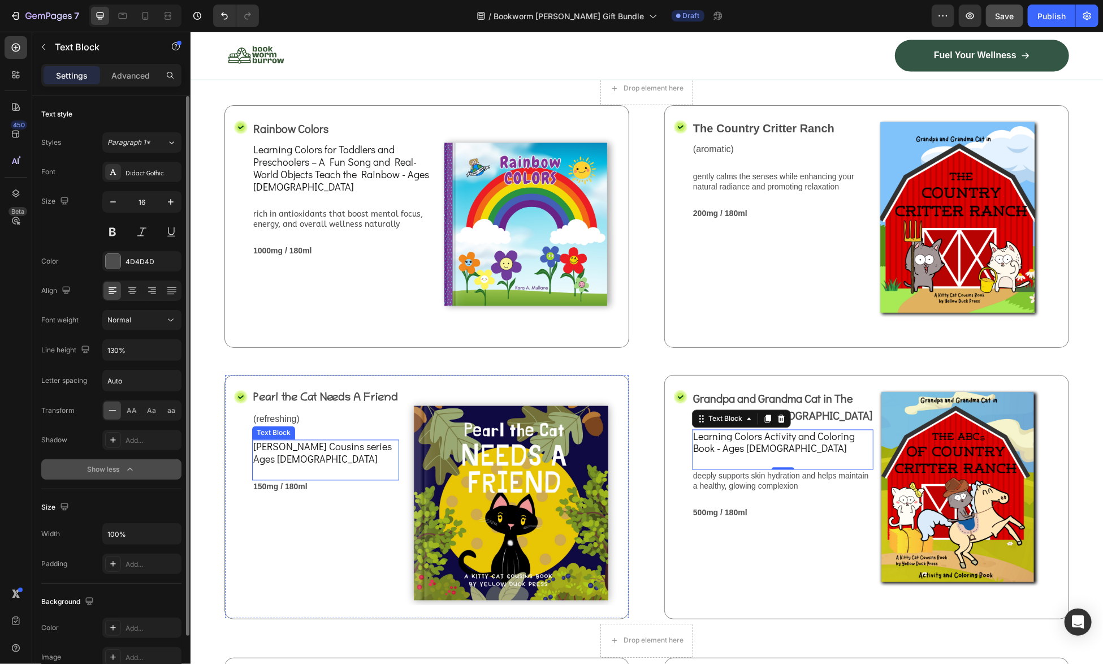
click at [311, 453] on span "[PERSON_NAME] Cousins series" at bounding box center [322, 446] width 138 height 14
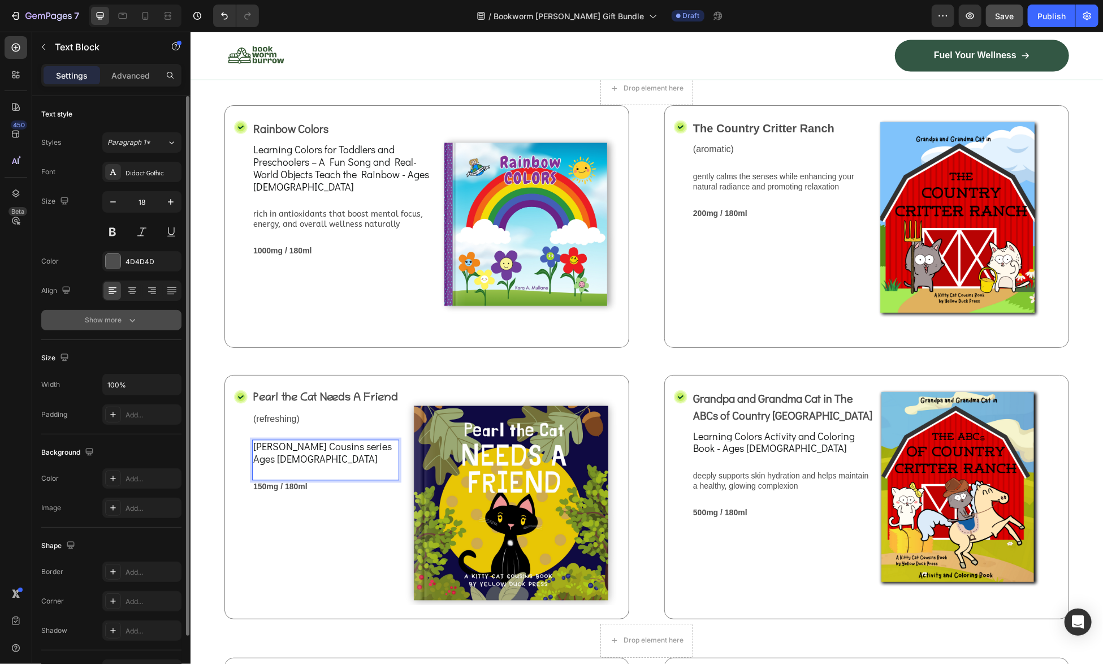
click at [133, 322] on icon "button" at bounding box center [132, 319] width 11 height 11
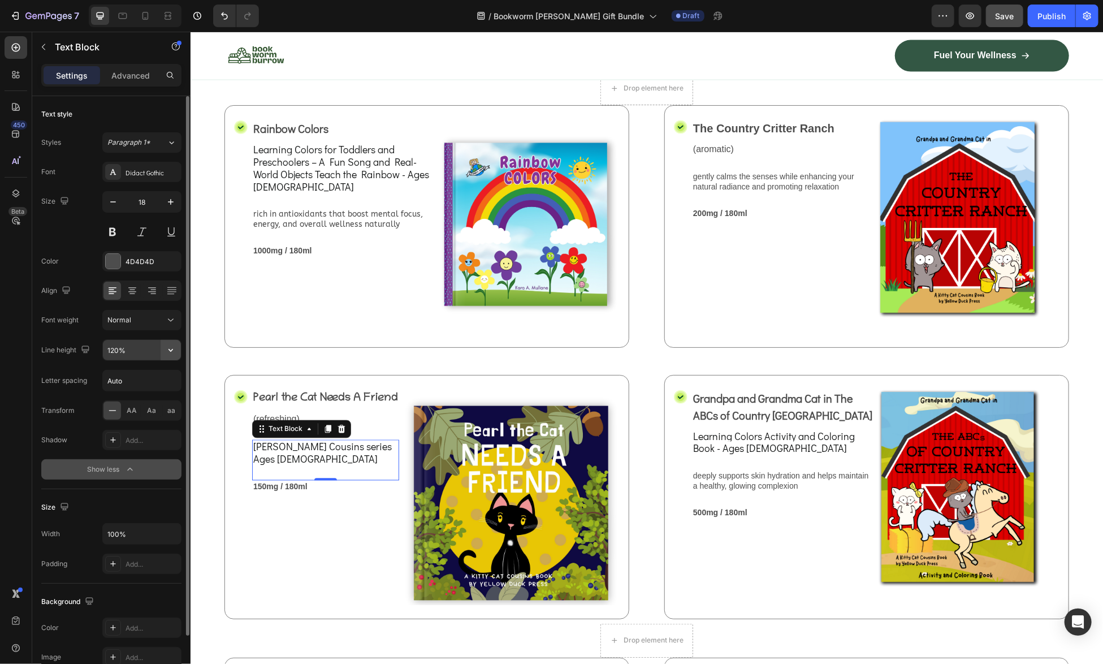
click at [169, 349] on icon "button" at bounding box center [170, 350] width 5 height 3
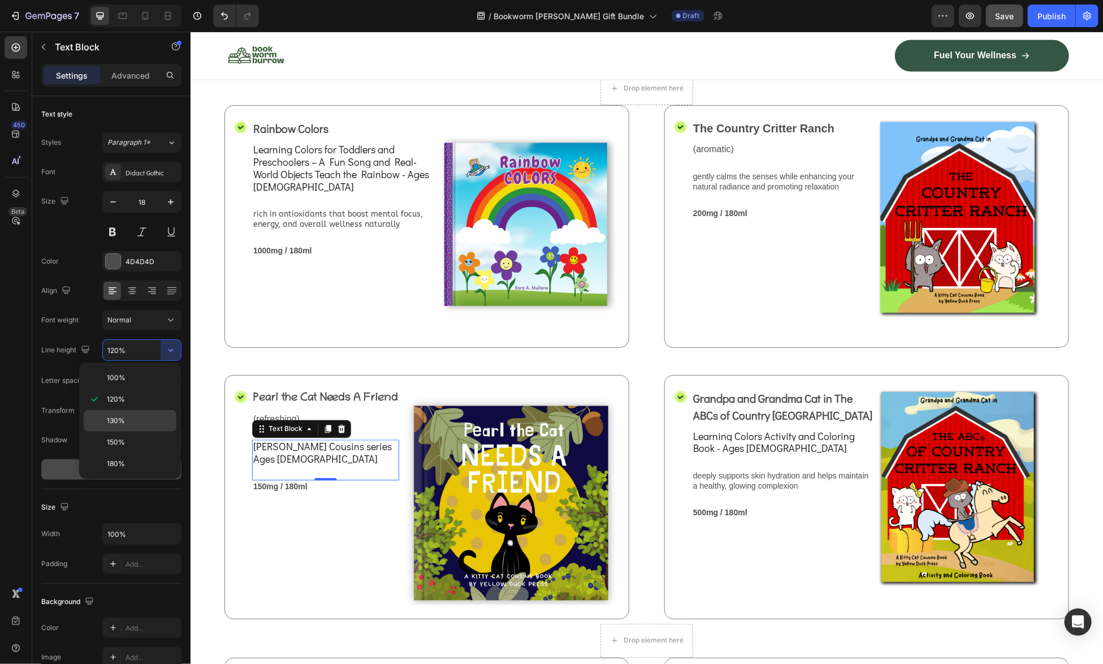
click at [118, 420] on span "130%" at bounding box center [116, 420] width 18 height 10
type input "130%"
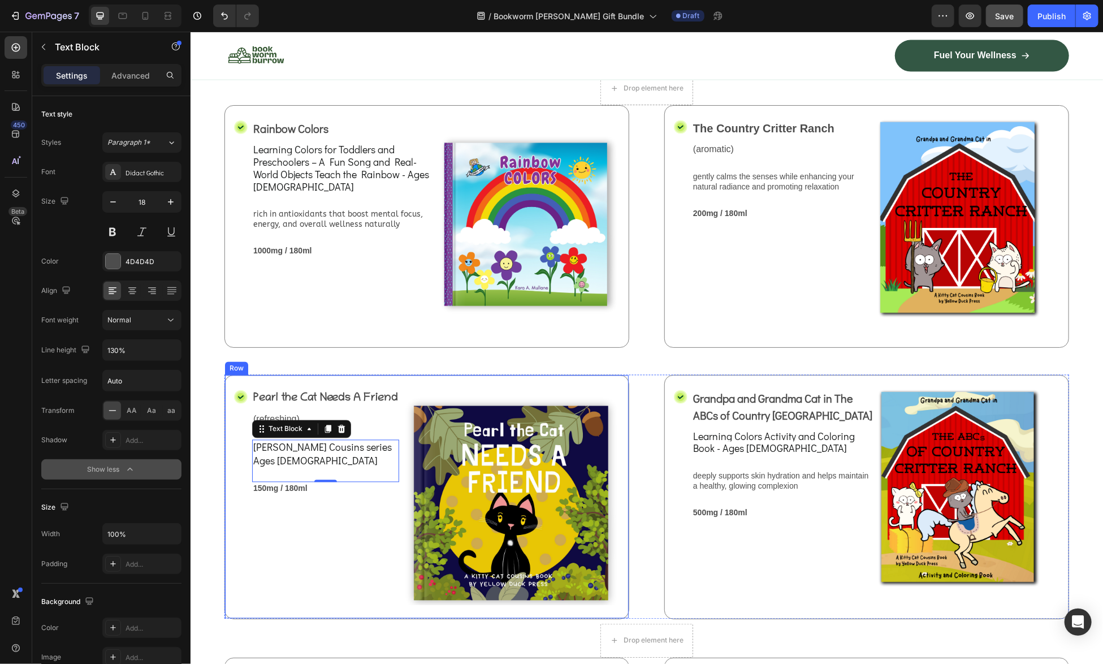
click at [322, 547] on div "Pearl the Cat Needs A Friend Text Block (refreshing) Text Block [PERSON_NAME] C…" at bounding box center [325, 496] width 147 height 216
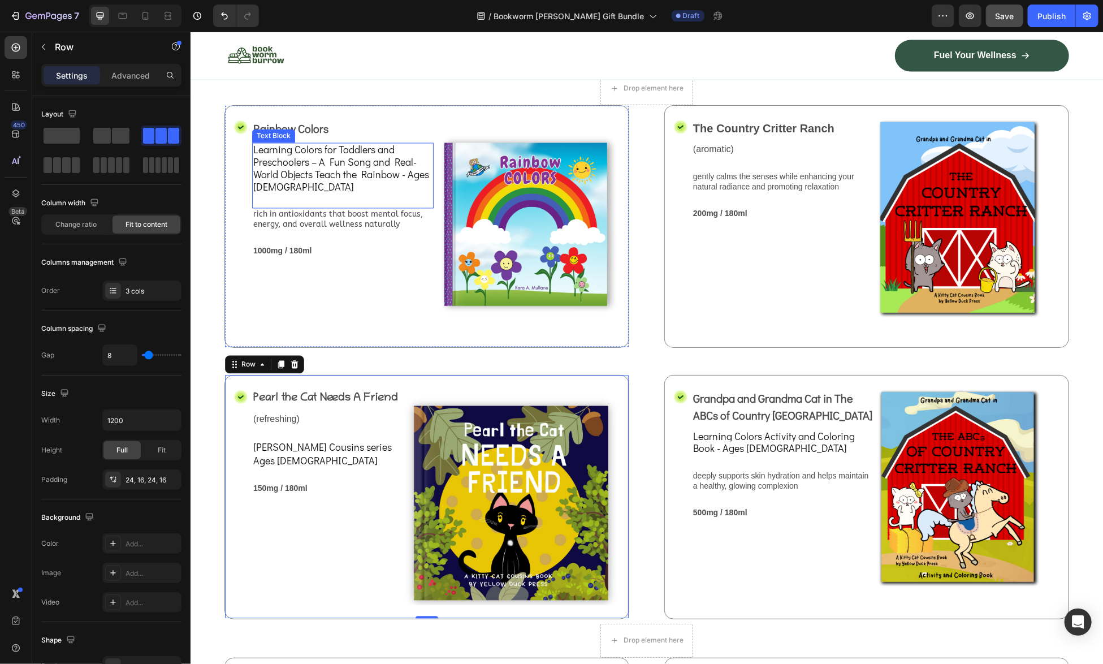
click at [404, 193] on span "Learning Colors for Toddlers and Preschoolers – A Fun Song and Real-World Objec…" at bounding box center [341, 167] width 176 height 50
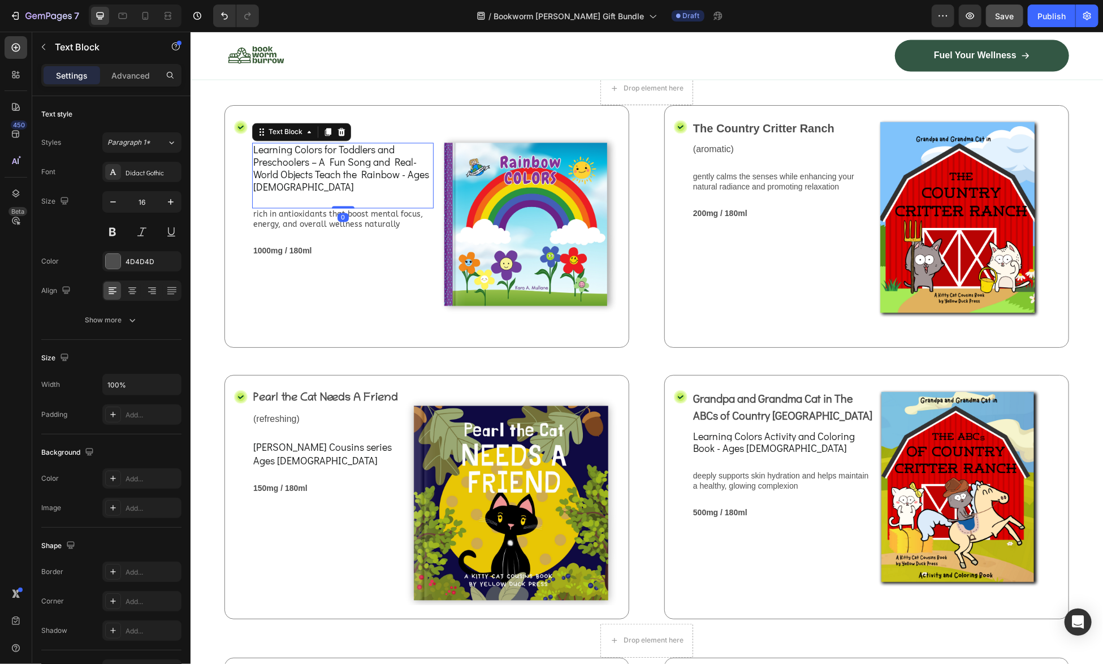
click at [404, 193] on span "Learning Colors for Toddlers and Preschoolers – A Fun Song and Real-World Objec…" at bounding box center [341, 167] width 176 height 50
click at [401, 193] on span "Learning Colors for Toddlers and Preschoolers – A Fun Song and Real-World Objec…" at bounding box center [341, 167] width 176 height 50
click at [377, 301] on div "Rainbow Colors Text Block Learning Colors for Toddlers and Preschoolers – A Fun…" at bounding box center [342, 226] width 181 height 214
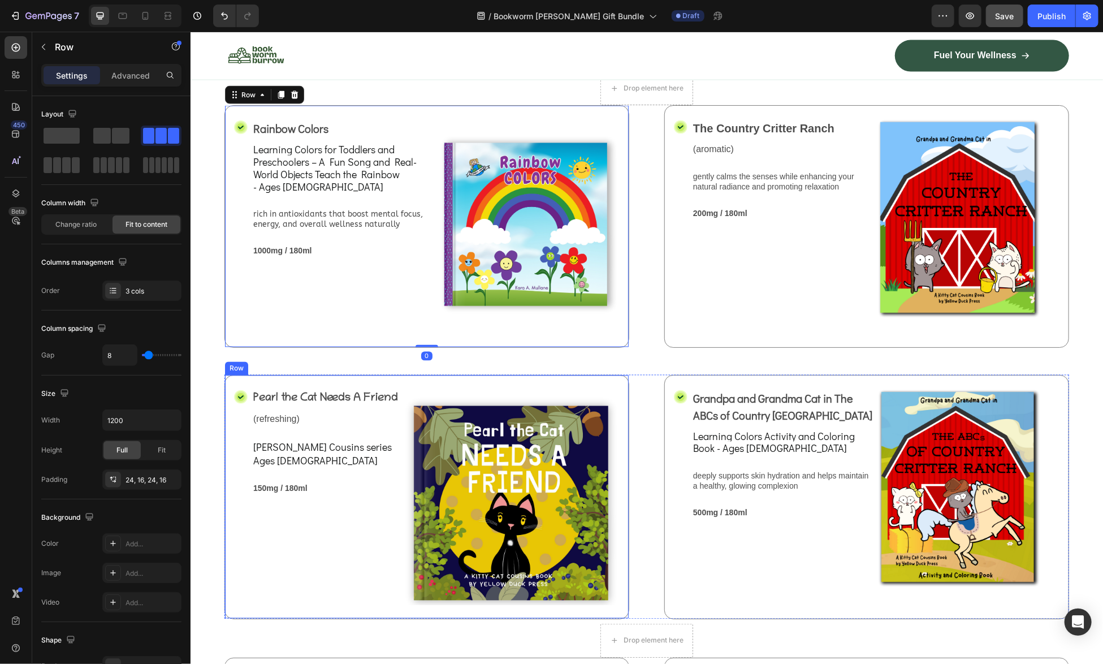
click at [364, 596] on div "Pearl the Cat Needs A Friend Text Block (refreshing) Text Block [PERSON_NAME] C…" at bounding box center [325, 496] width 147 height 216
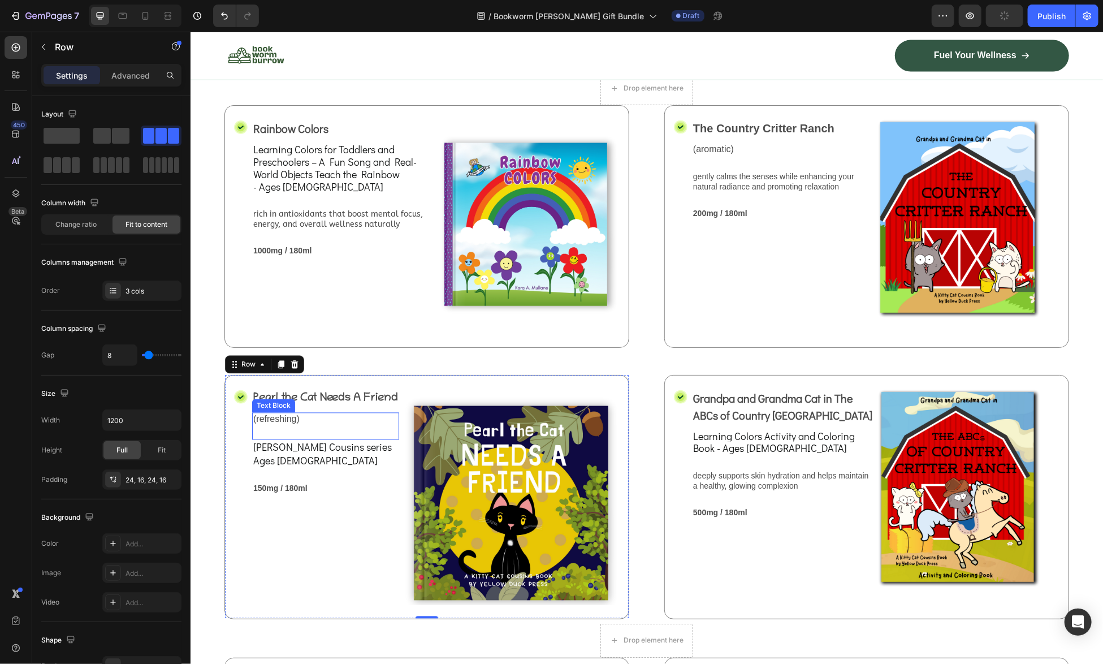
click at [291, 425] on p "(refreshing)" at bounding box center [325, 419] width 145 height 12
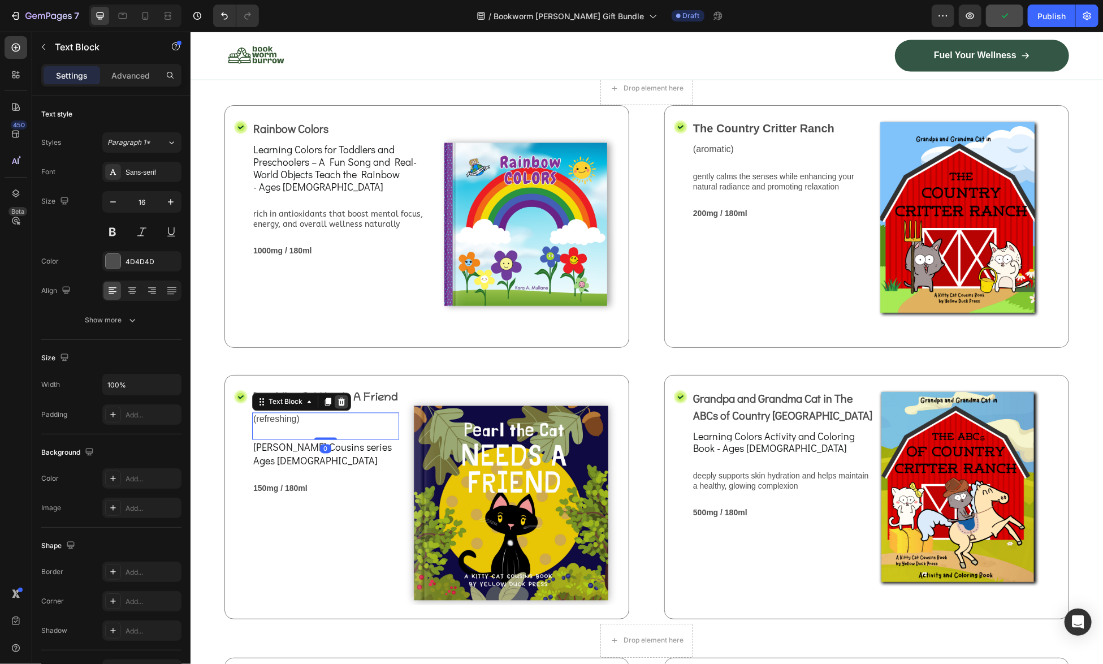
click at [341, 405] on icon at bounding box center [340, 401] width 7 height 8
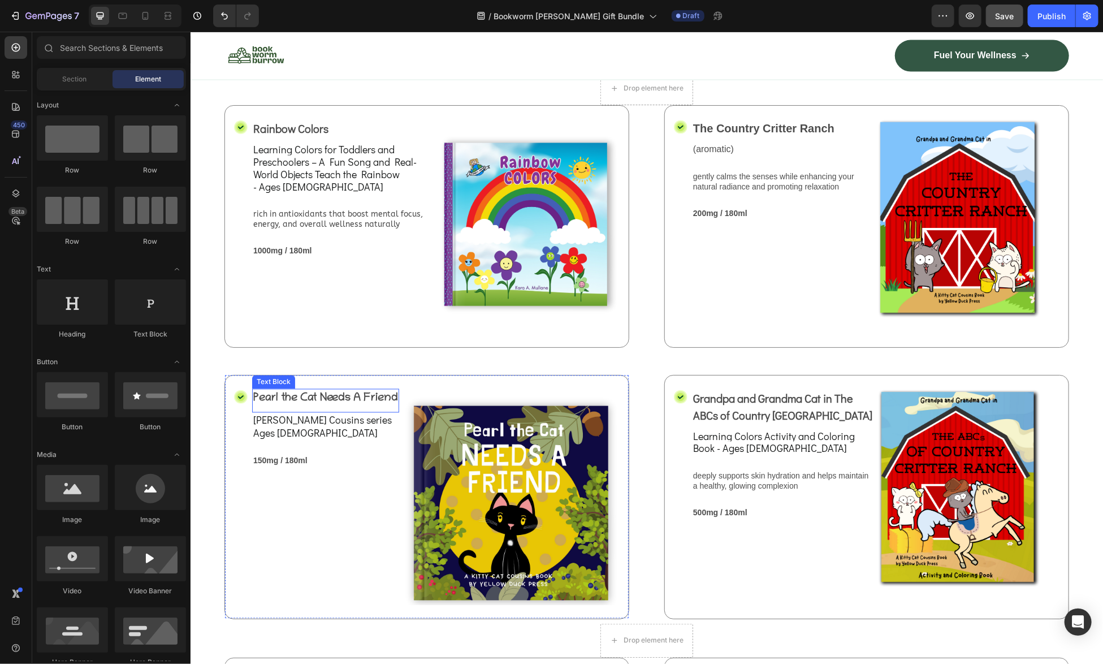
click at [330, 406] on p "Pearl the Cat Needs A Friend" at bounding box center [325, 397] width 145 height 17
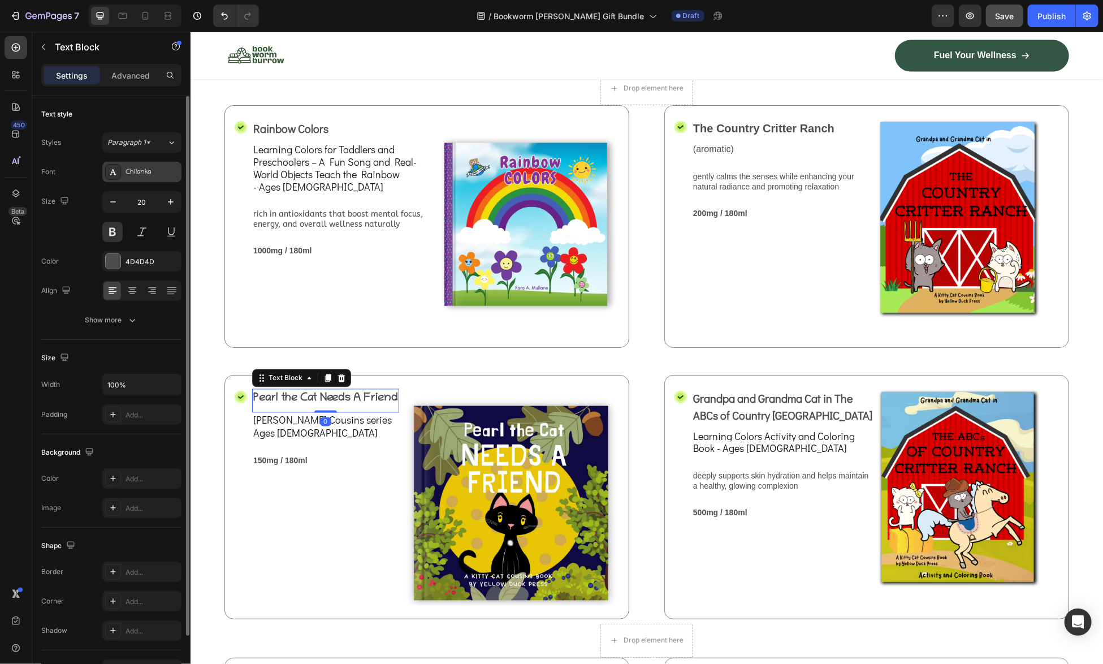
click at [159, 170] on div "Chilanka" at bounding box center [151, 172] width 53 height 10
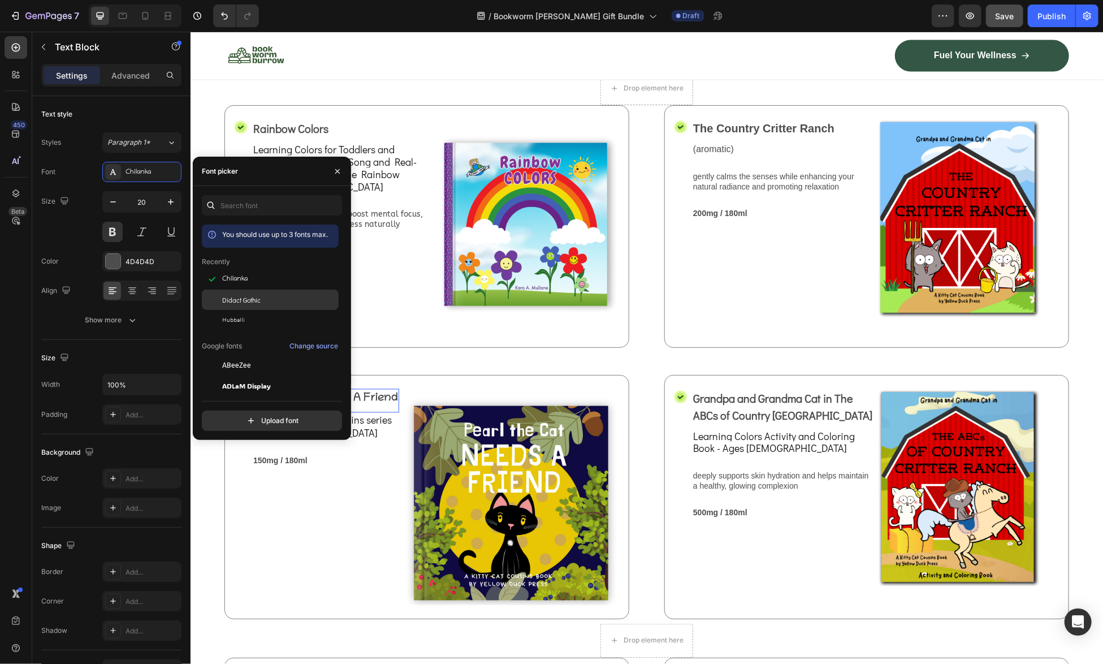
click at [246, 300] on span "Didact Gothic" at bounding box center [241, 300] width 38 height 10
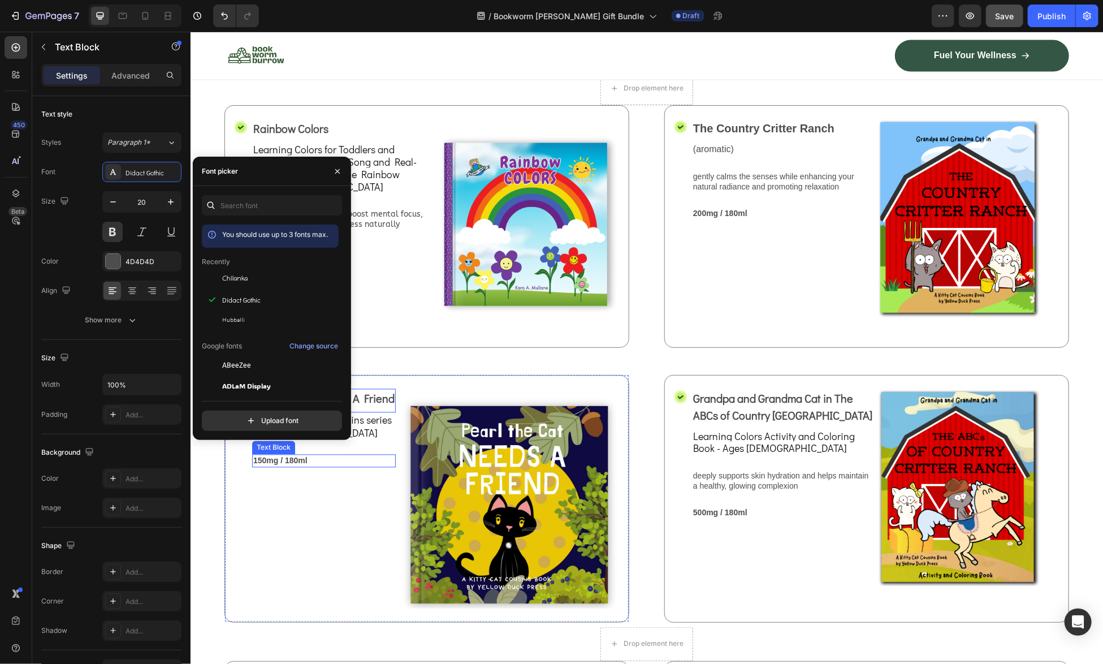
click at [317, 514] on div "Pearl the Cat Needs A Friend Text Block 0 [PERSON_NAME] Cousins series Ages [DE…" at bounding box center [324, 497] width 144 height 219
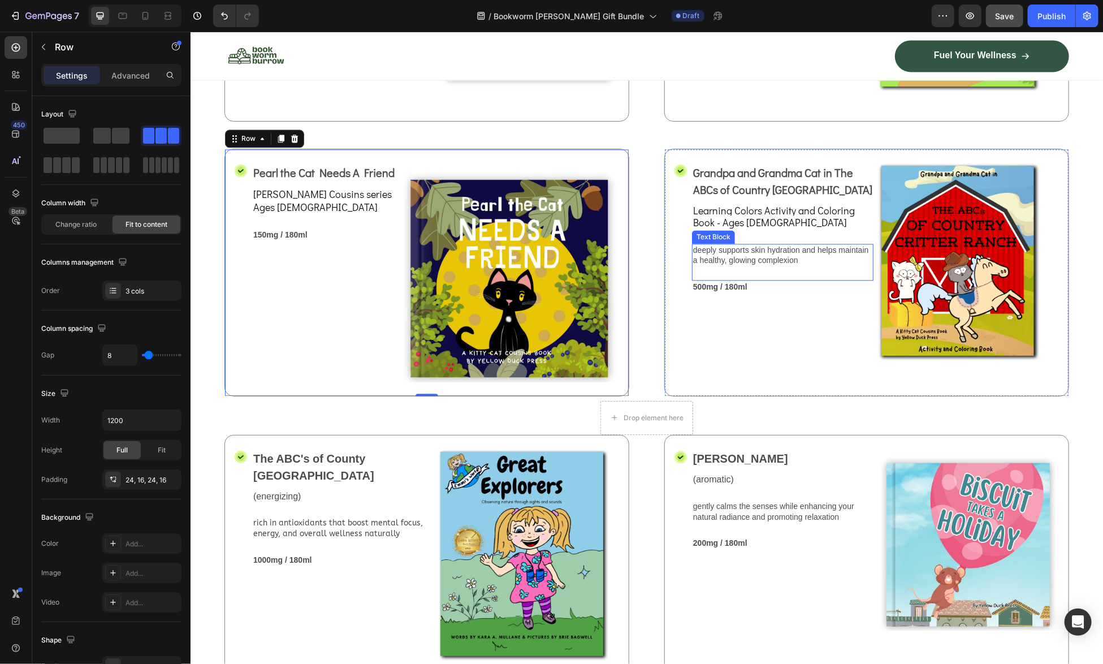
scroll to position [1682, 0]
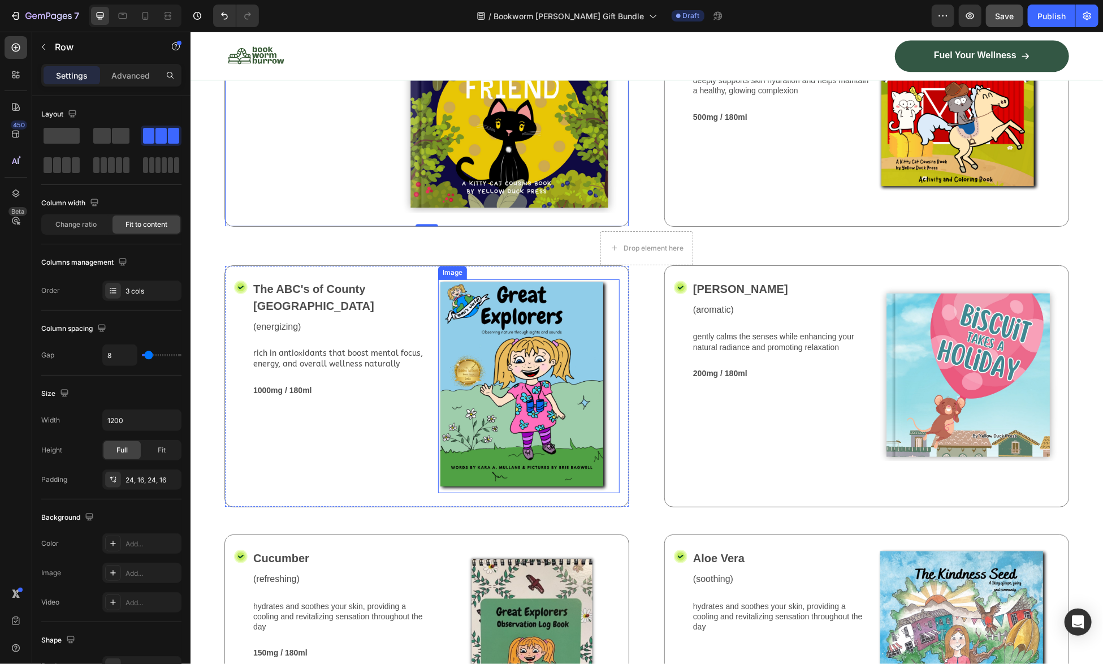
click at [486, 409] on img at bounding box center [528, 386] width 181 height 214
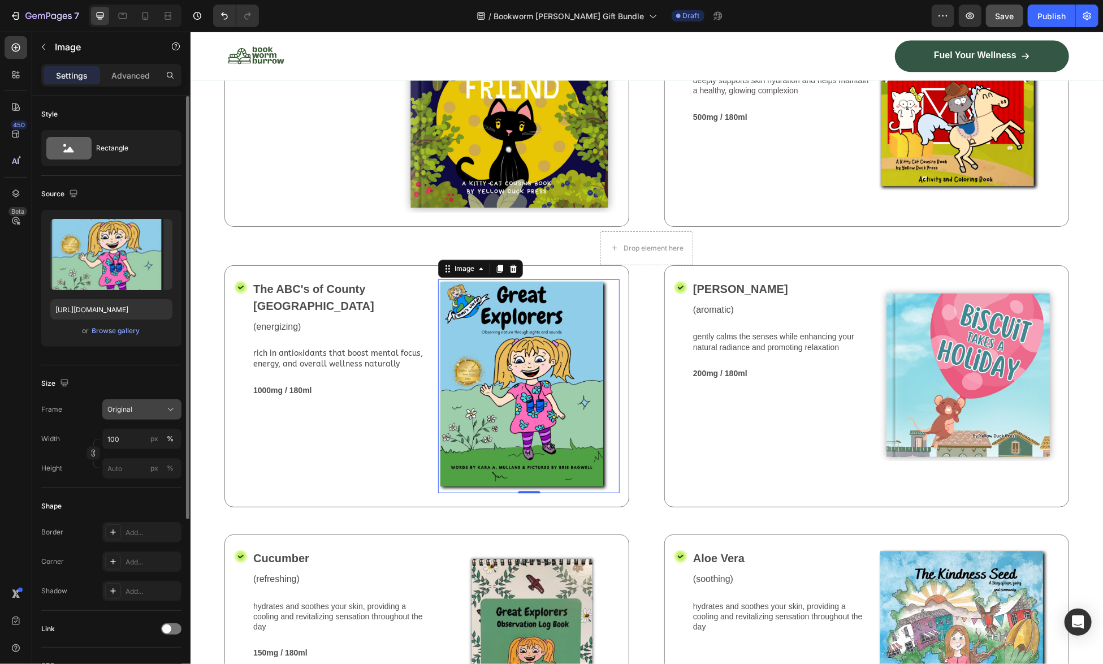
click at [172, 407] on icon at bounding box center [170, 409] width 11 height 11
click at [130, 526] on div "Custom" at bounding box center [131, 521] width 90 height 20
click at [158, 416] on div "Size" at bounding box center [111, 411] width 140 height 18
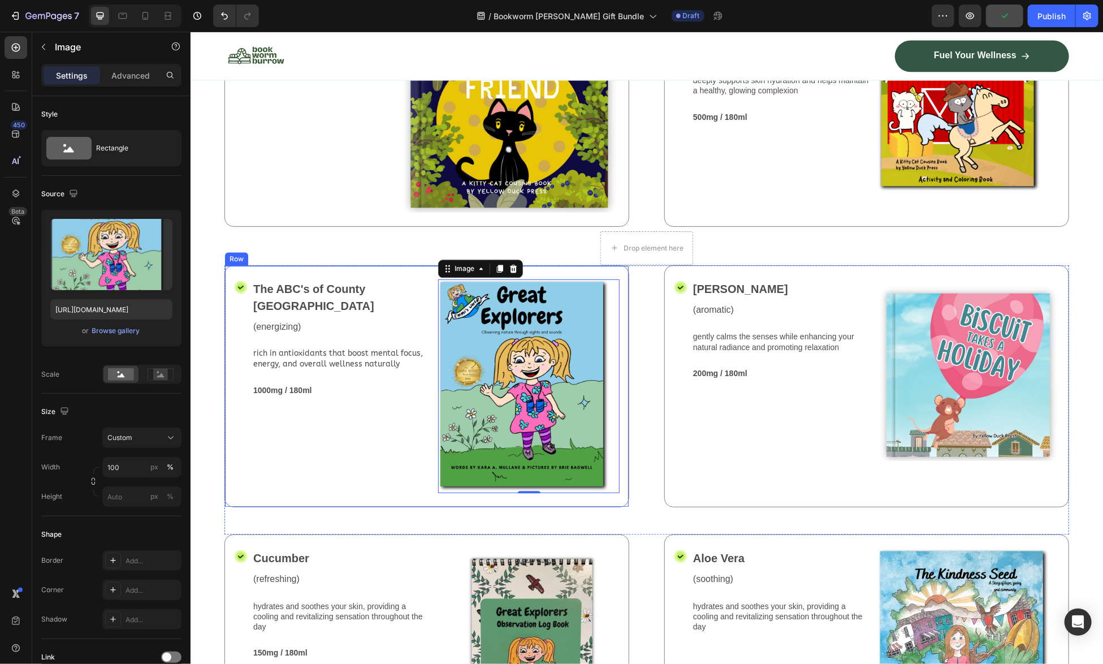
click at [318, 492] on div "The ABC's of County Critter Ranch Text Block (energizing) Text Block rich in an…" at bounding box center [342, 386] width 181 height 214
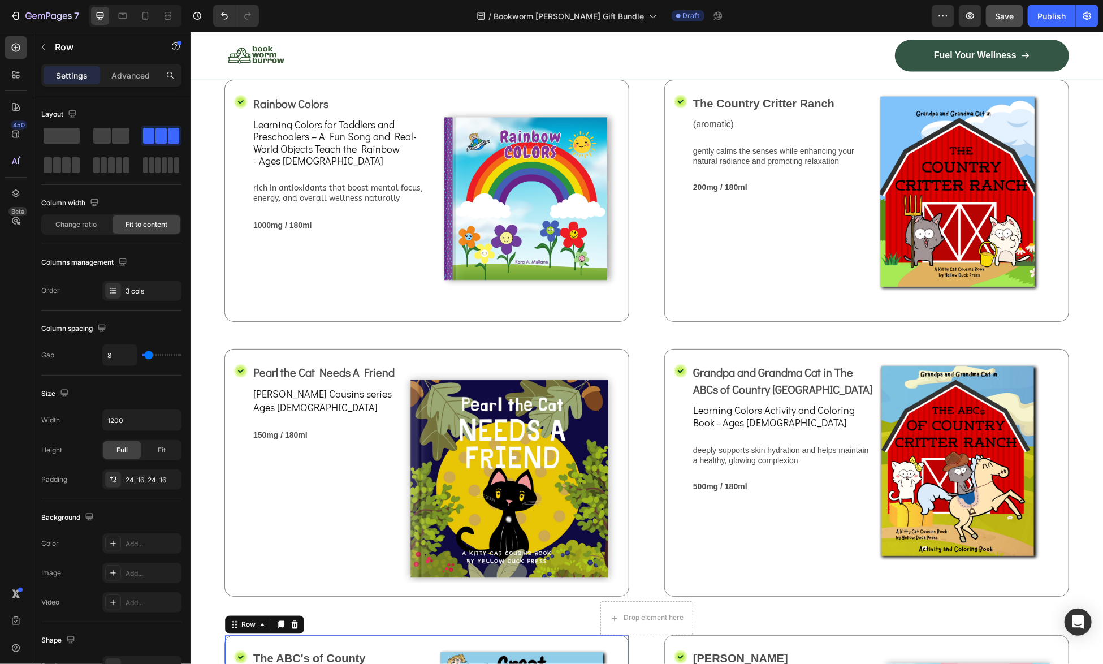
scroll to position [1229, 0]
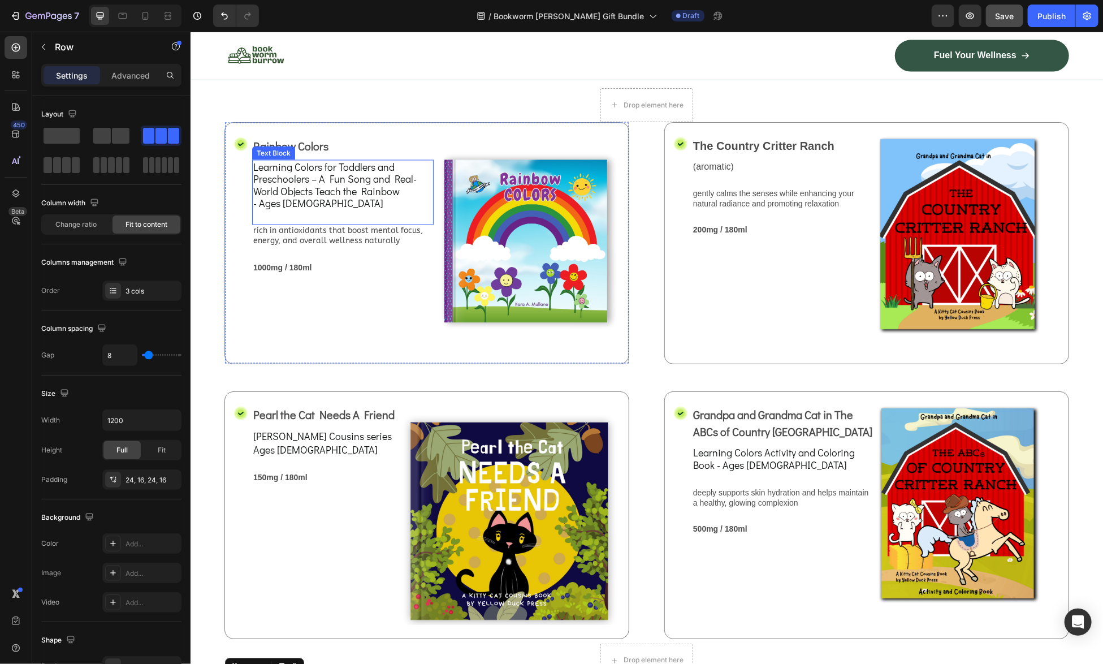
click at [311, 198] on span "Learning Colors for Toddlers and Preschoolers – A Fun Song and Real-World Objec…" at bounding box center [334, 178] width 163 height 38
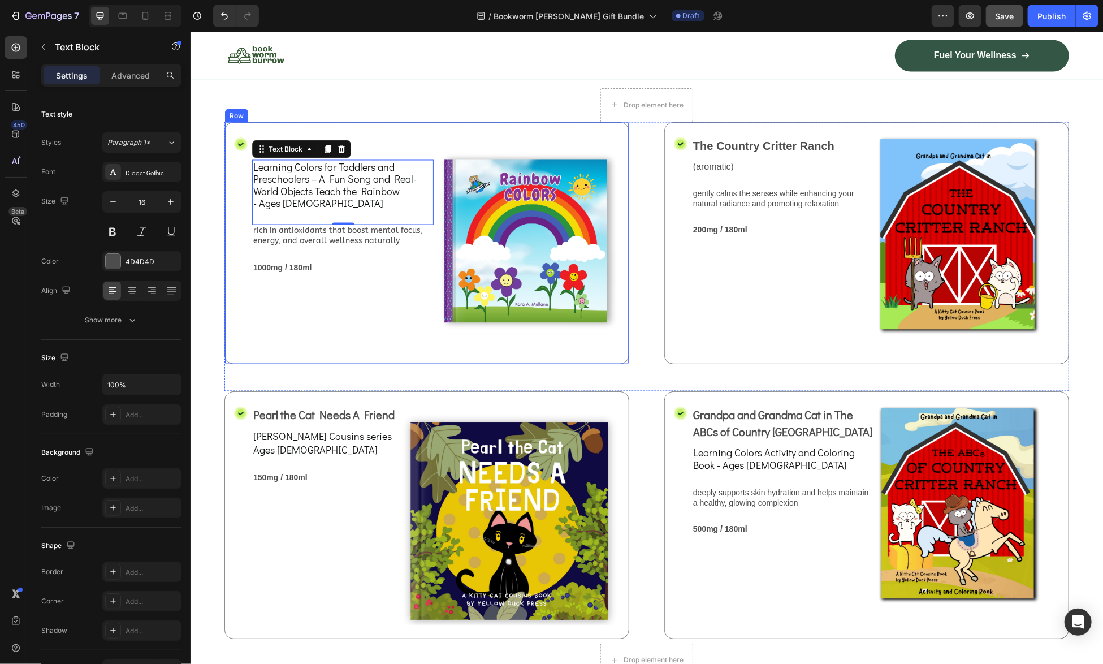
click at [367, 348] on div "Rainbow Colors Text Block Learning Colors for Toddlers and Preschoolers – A Fun…" at bounding box center [342, 243] width 181 height 214
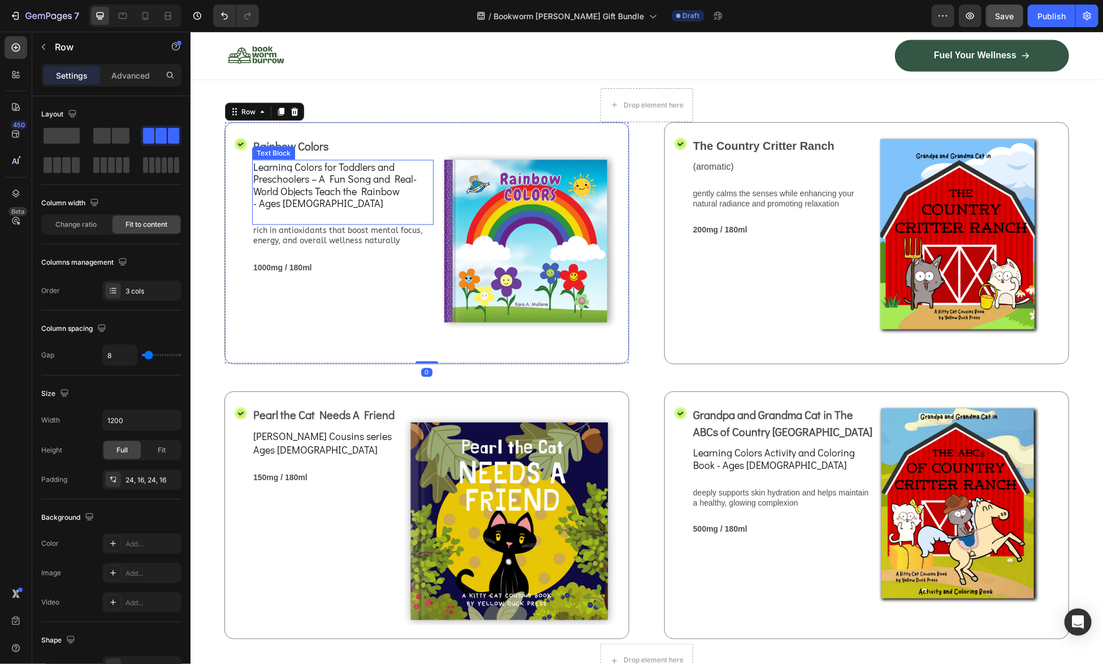
click at [322, 198] on span "Learning Colors for Toddlers and Preschoolers – A Fun Song and Real-World Objec…" at bounding box center [334, 178] width 163 height 38
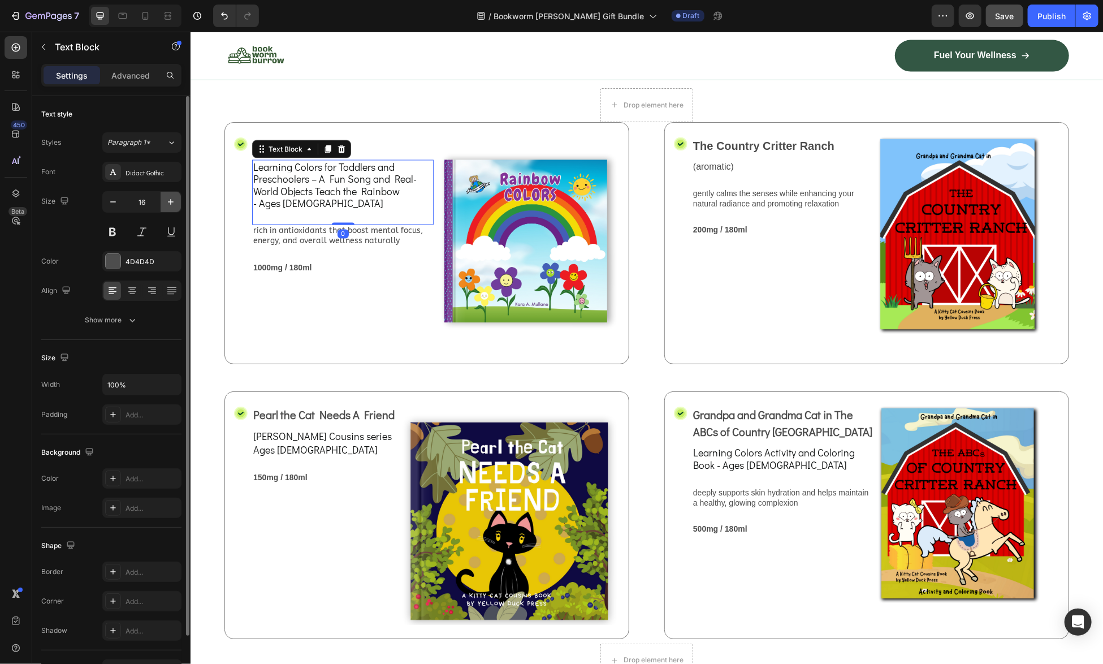
click at [170, 203] on icon "button" at bounding box center [170, 201] width 11 height 11
click at [113, 204] on icon "button" at bounding box center [112, 201] width 11 height 11
type input "16"
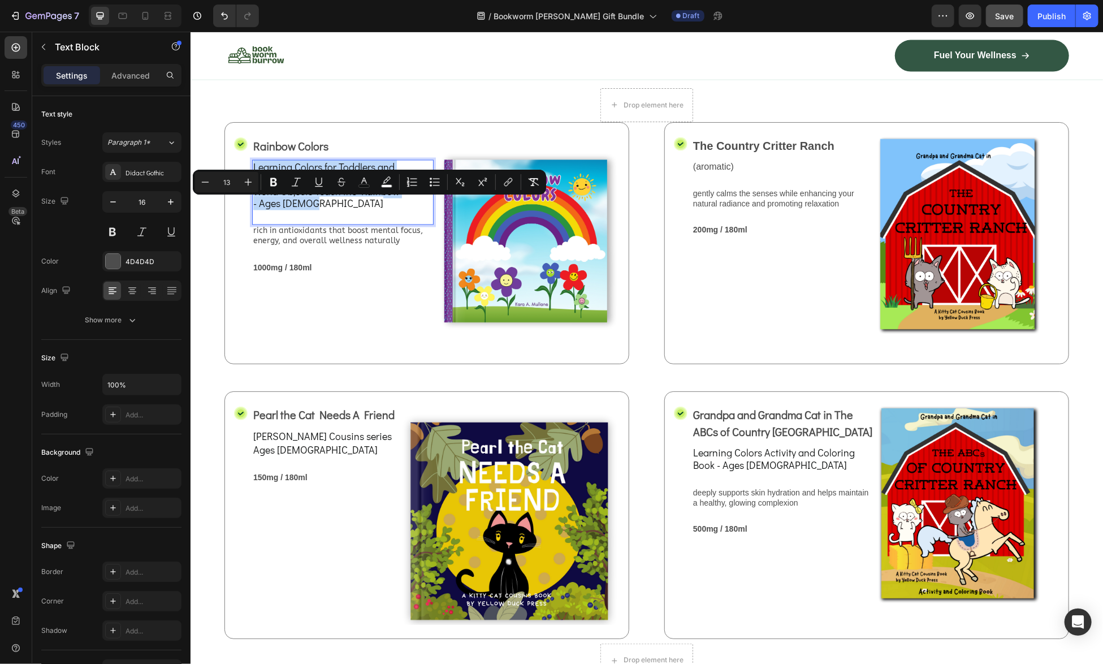
drag, startPoint x: 318, startPoint y: 242, endPoint x: 253, endPoint y: 205, distance: 75.2
click at [248, 181] on icon "Editor contextual toolbar" at bounding box center [247, 181] width 11 height 11
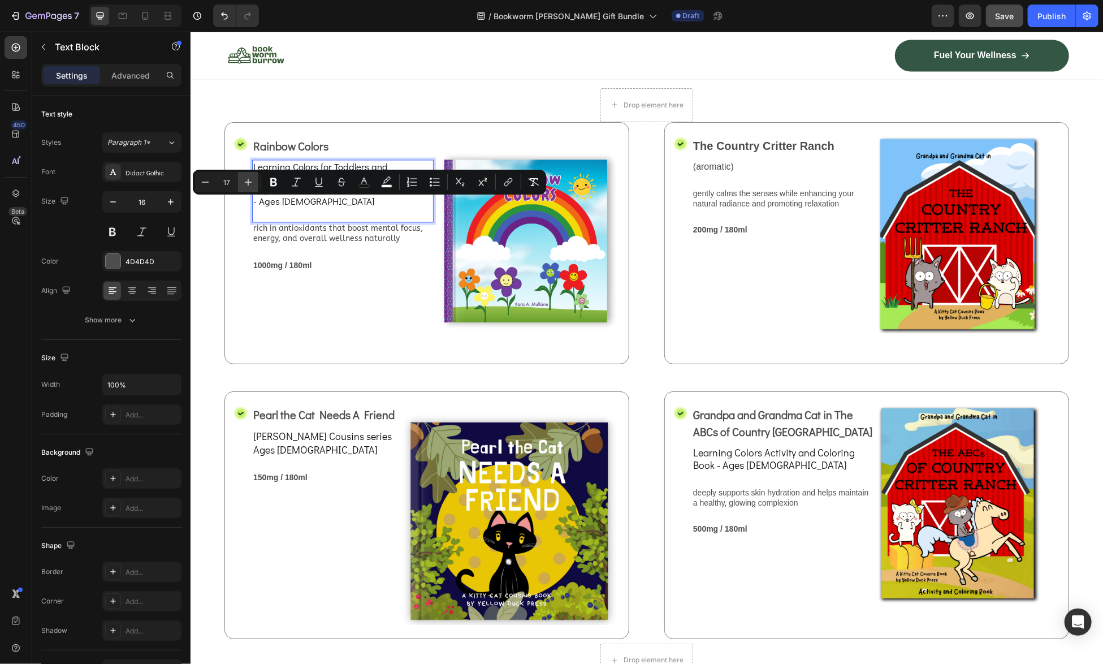
click at [248, 181] on icon "Editor contextual toolbar" at bounding box center [247, 181] width 11 height 11
click at [251, 181] on icon "Editor contextual toolbar" at bounding box center [247, 181] width 11 height 11
type input "20"
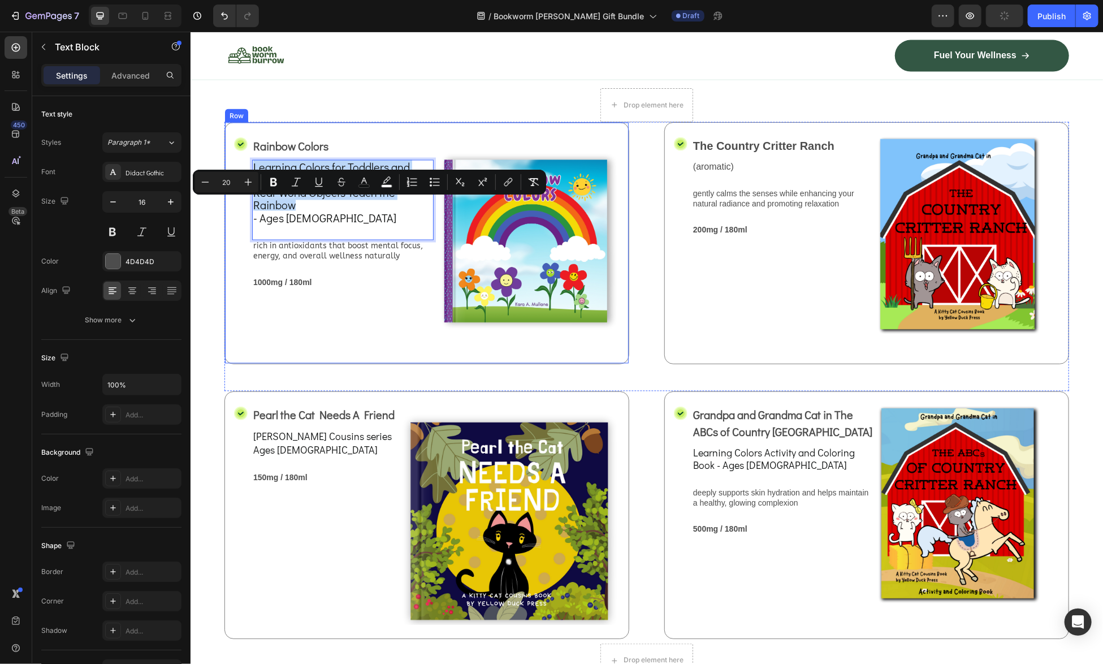
click at [338, 349] on div "Rainbow Colors Text Block Learning Colors for Toddlers and Preschoolers – A Fun…" at bounding box center [342, 243] width 181 height 214
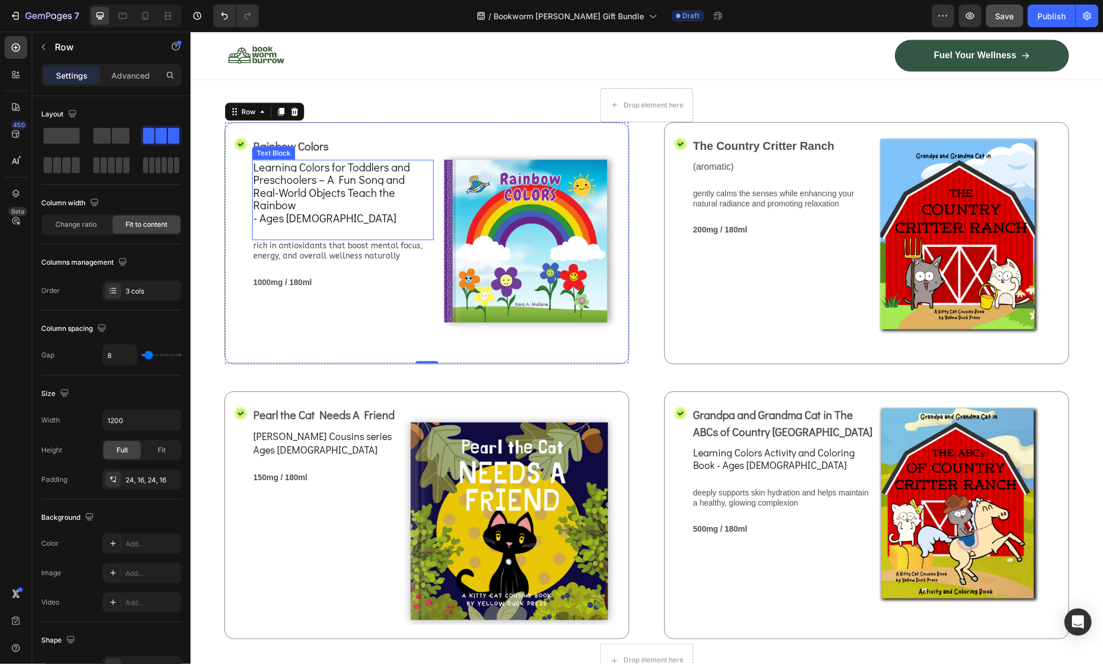
click at [330, 212] on span "Learning Colors for Toddlers and Preschoolers – A Fun Song and Real-World Objec…" at bounding box center [331, 185] width 157 height 53
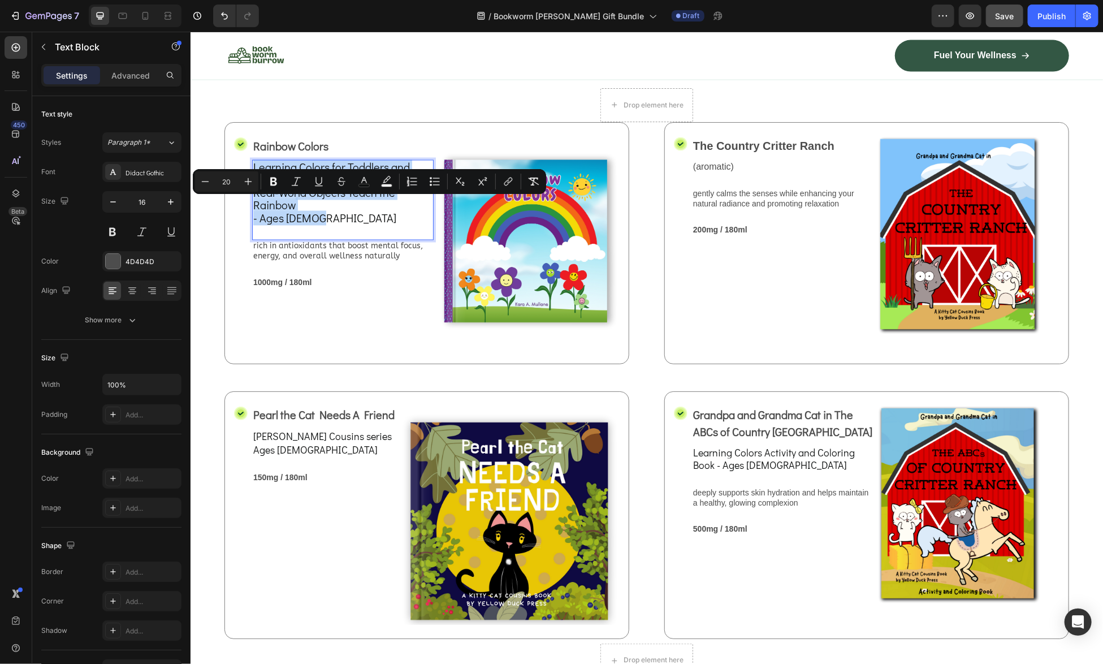
drag, startPoint x: 330, startPoint y: 261, endPoint x: 254, endPoint y: 203, distance: 94.7
click at [172, 202] on icon "button" at bounding box center [170, 201] width 11 height 11
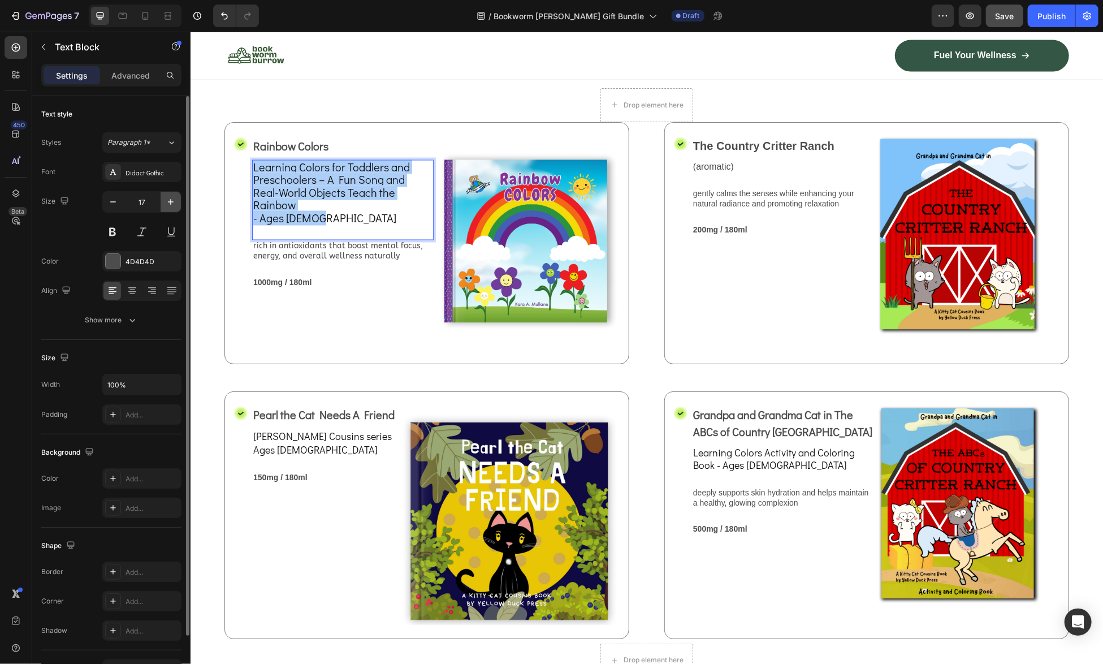
click at [172, 202] on icon "button" at bounding box center [170, 201] width 11 height 11
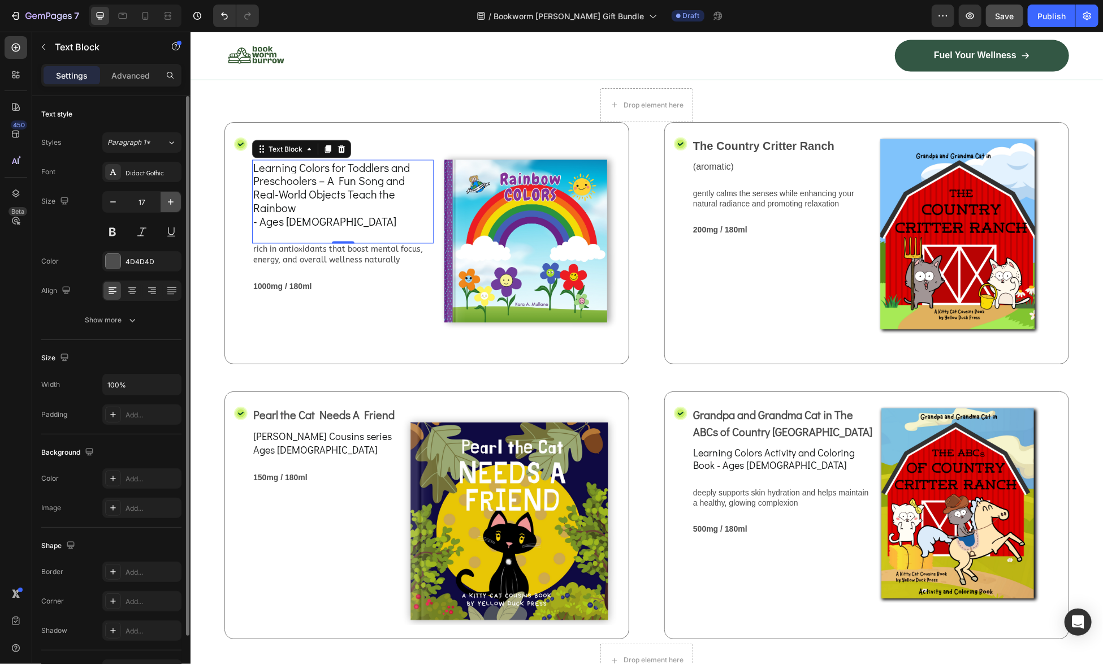
click at [172, 202] on icon "button" at bounding box center [170, 201] width 11 height 11
type input "20"
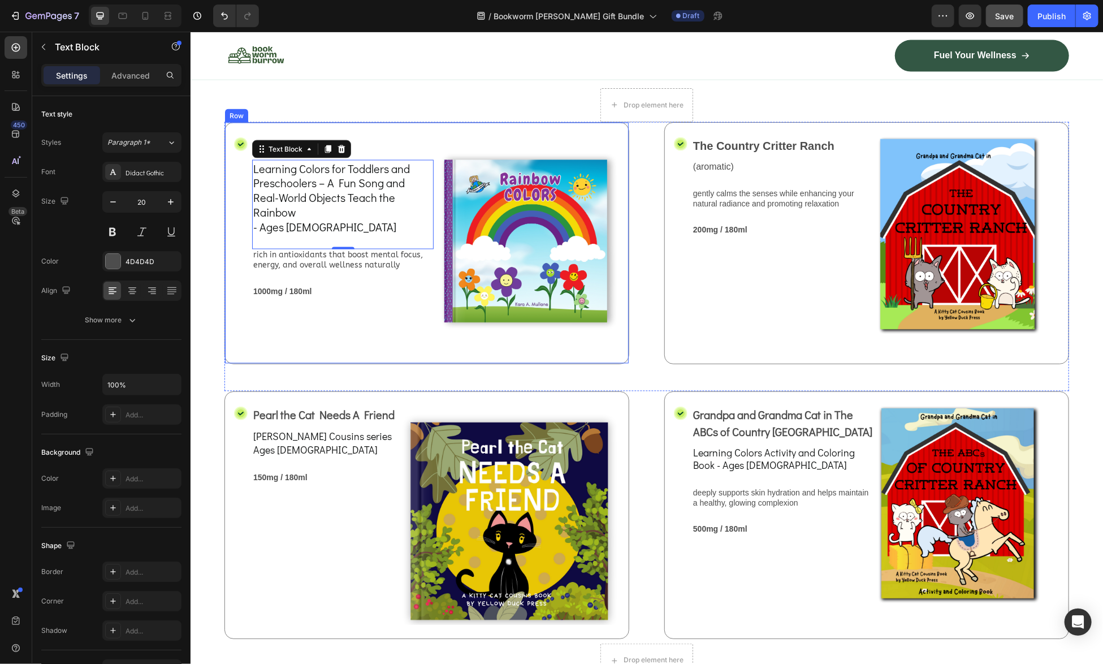
click at [387, 349] on div "Rainbow Colors Text Block Learning Colors for Toddlers and Preschoolers – A Fun…" at bounding box center [342, 243] width 181 height 214
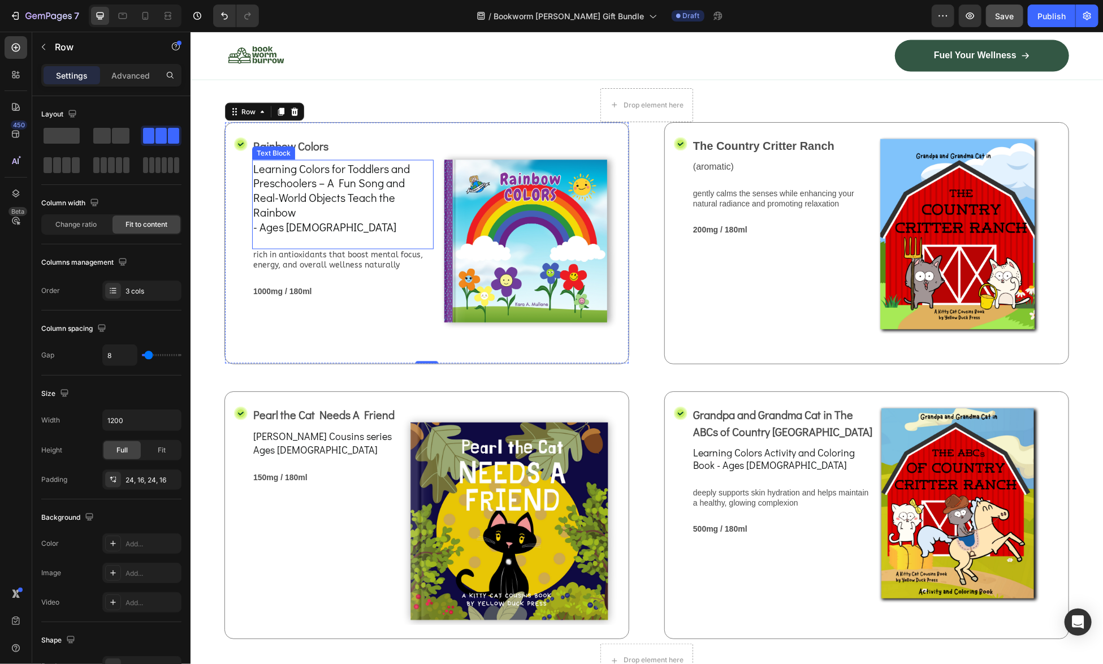
click at [368, 219] on span "Learning Colors for Toddlers and Preschoolers – A Fun Song and Real-World Objec…" at bounding box center [331, 190] width 157 height 59
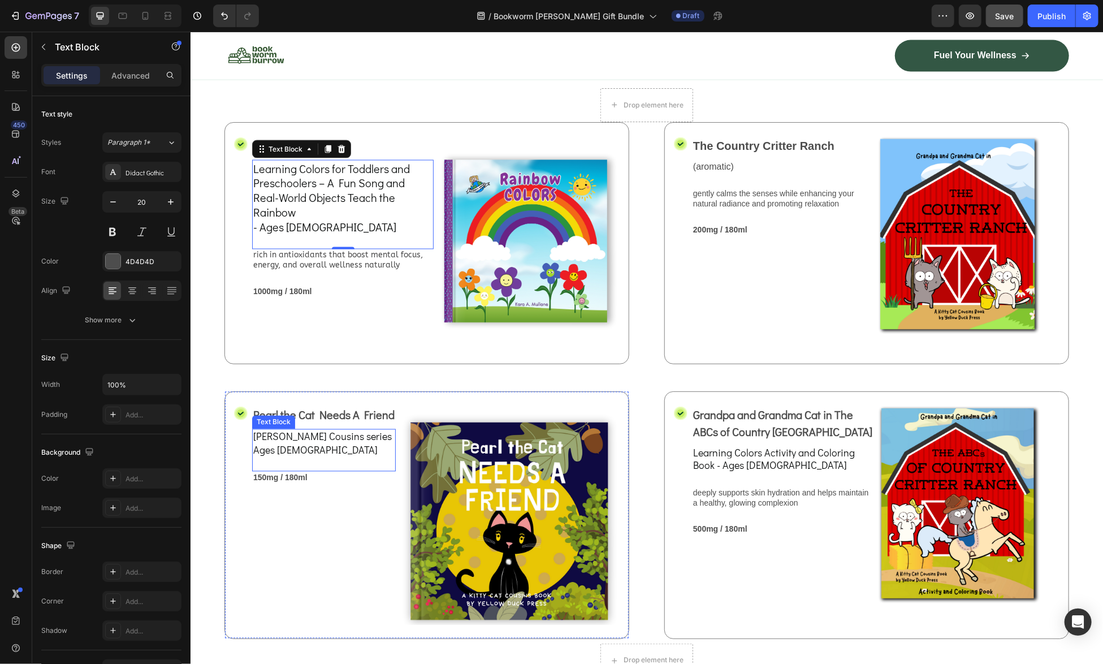
click at [291, 443] on span "Kitty Cat Cousins series" at bounding box center [322, 436] width 138 height 14
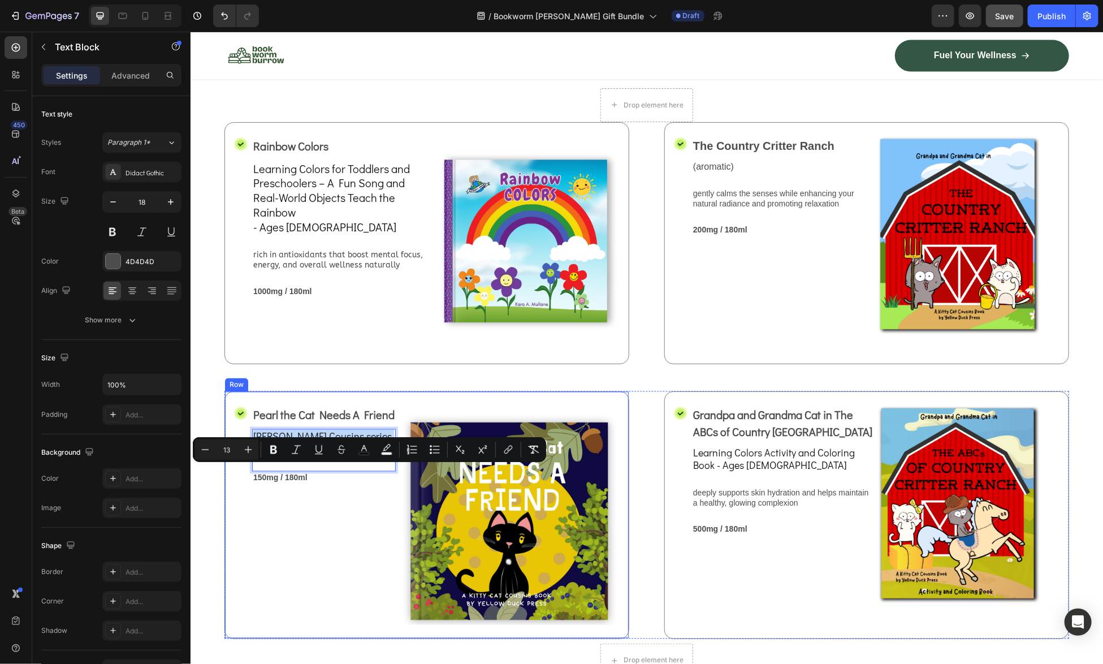
drag, startPoint x: 315, startPoint y: 487, endPoint x: 249, endPoint y: 476, distance: 67.6
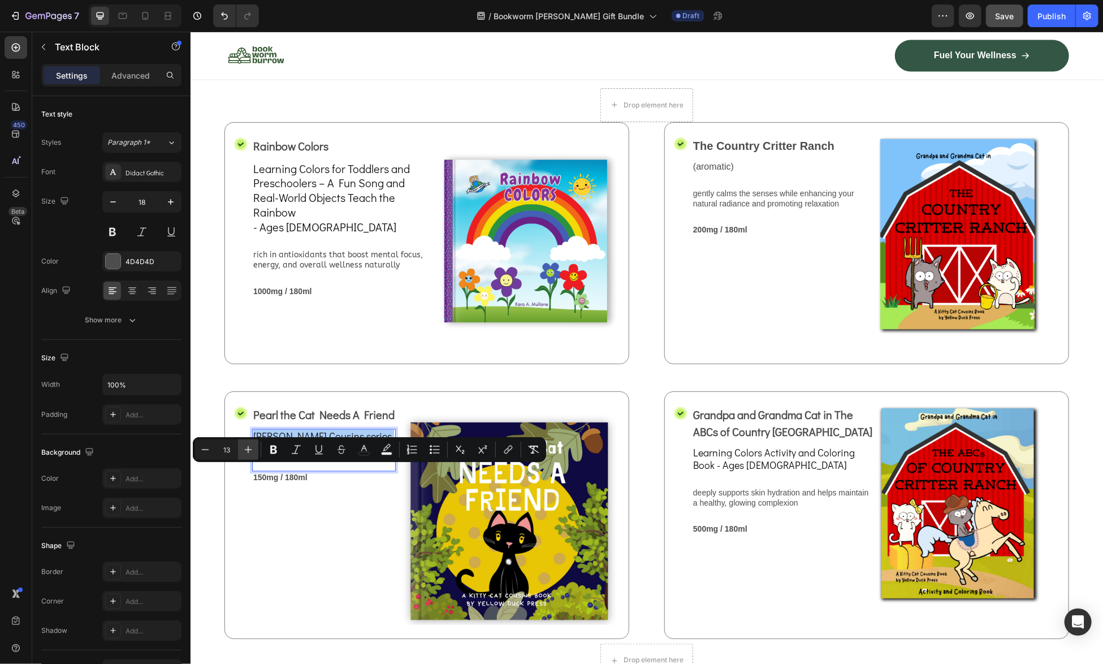
click at [246, 447] on icon "Editor contextual toolbar" at bounding box center [247, 449] width 11 height 11
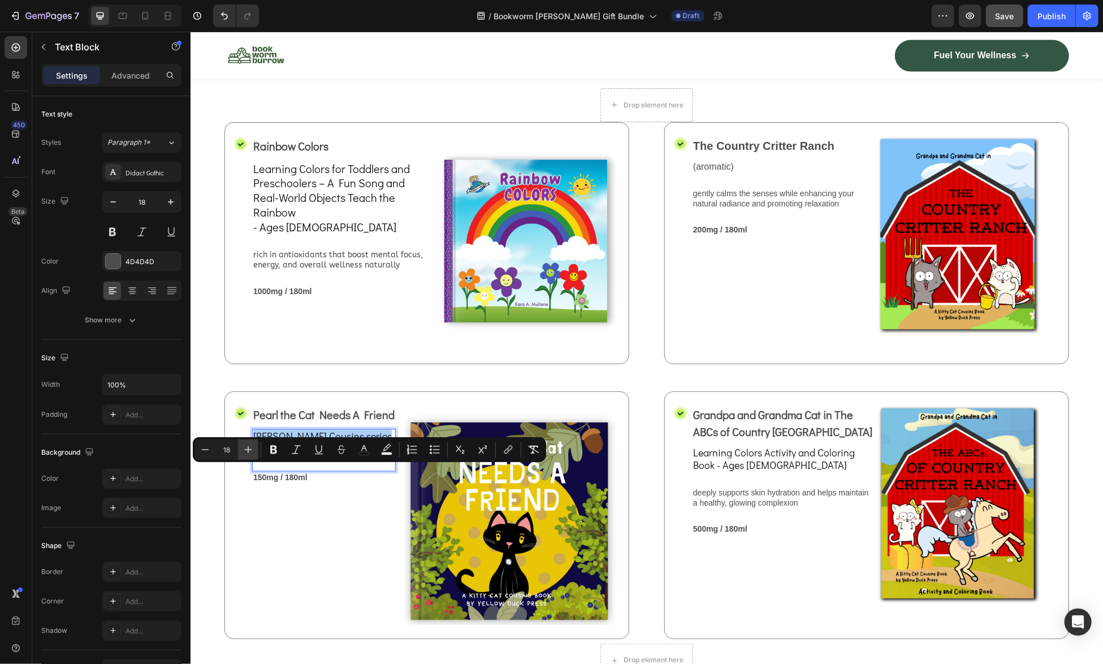
click at [246, 447] on icon "Editor contextual toolbar" at bounding box center [247, 449] width 11 height 11
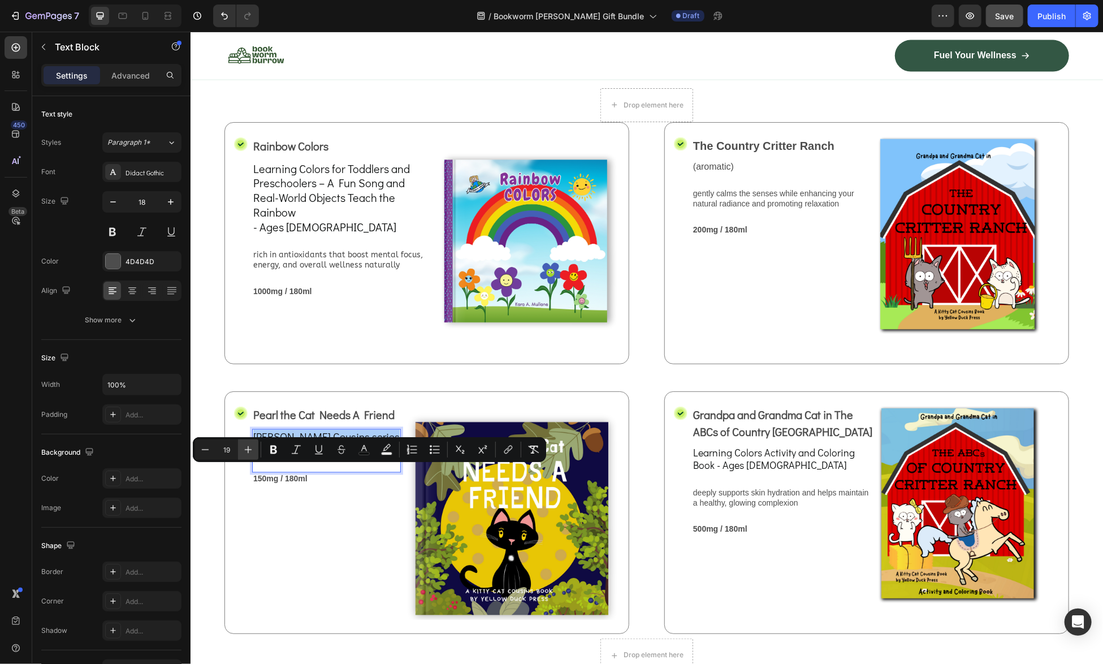
click at [246, 447] on icon "Editor contextual toolbar" at bounding box center [247, 449] width 11 height 11
type input "20"
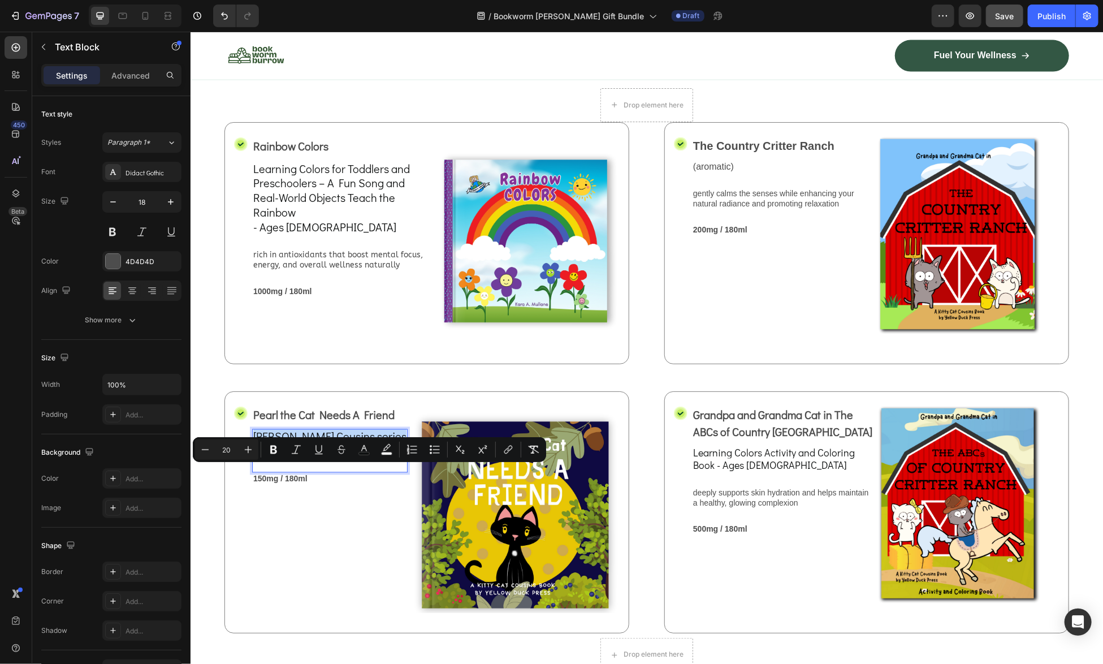
click at [362, 457] on p "Ages 3 to 6" at bounding box center [329, 451] width 153 height 14
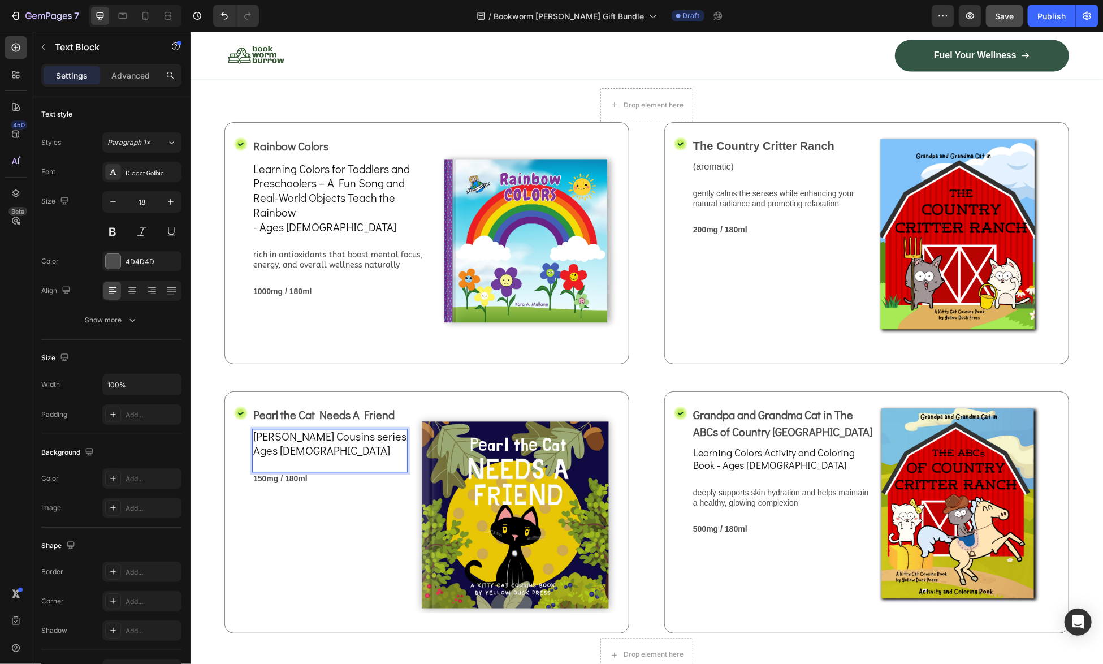
click at [297, 457] on span "Ages 3 to 6" at bounding box center [321, 450] width 137 height 15
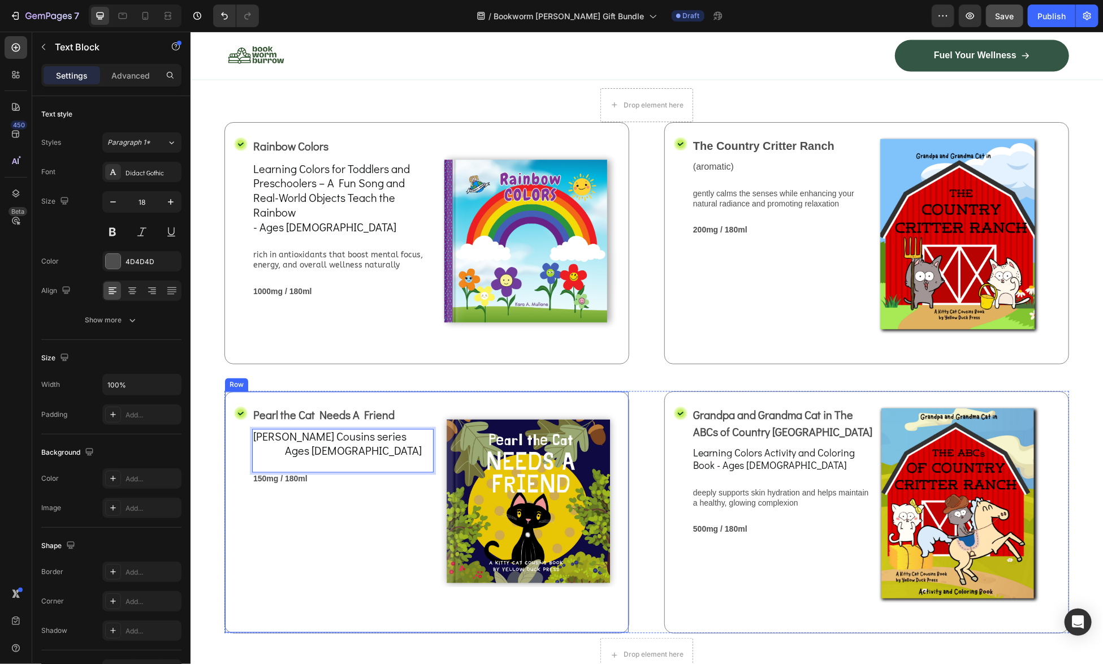
click at [369, 558] on div "Pearl the Cat Needs A Friend Text Block Kitty Cat Cousins series Ages 3 to 6 Te…" at bounding box center [342, 512] width 181 height 214
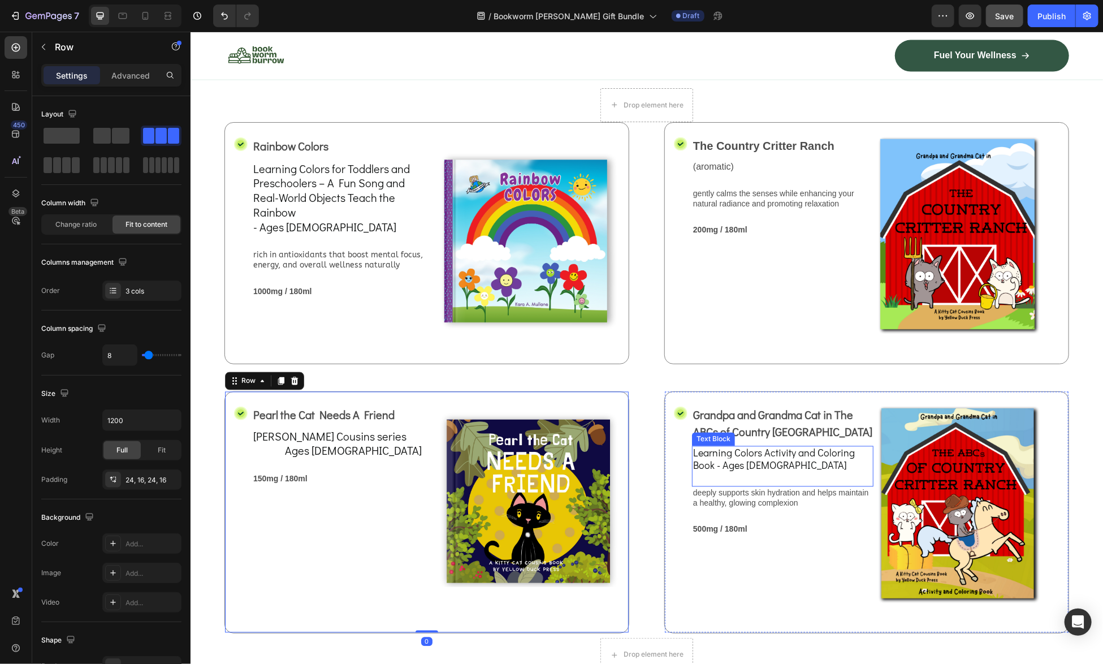
click at [786, 471] on p "Learning Colors Activity and Coloring Book - Ages [DEMOGRAPHIC_DATA]" at bounding box center [781, 459] width 179 height 25
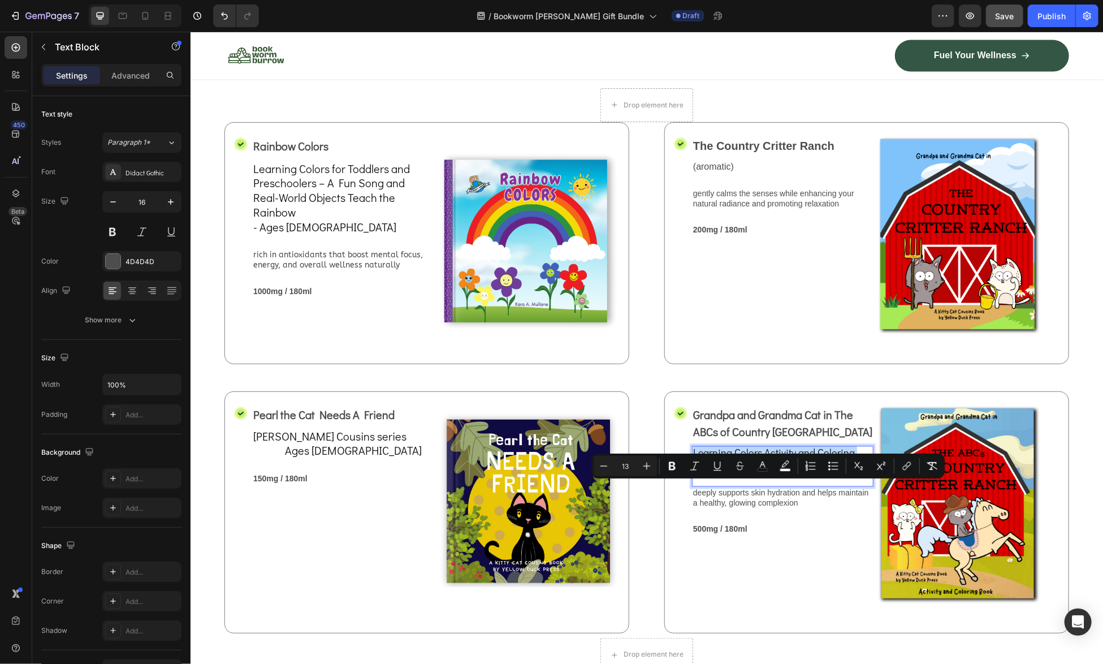
drag, startPoint x: 779, startPoint y: 500, endPoint x: 687, endPoint y: 488, distance: 92.3
click at [652, 469] on button "Plus" at bounding box center [646, 466] width 20 height 20
click at [646, 469] on icon "Editor contextual toolbar" at bounding box center [646, 465] width 11 height 11
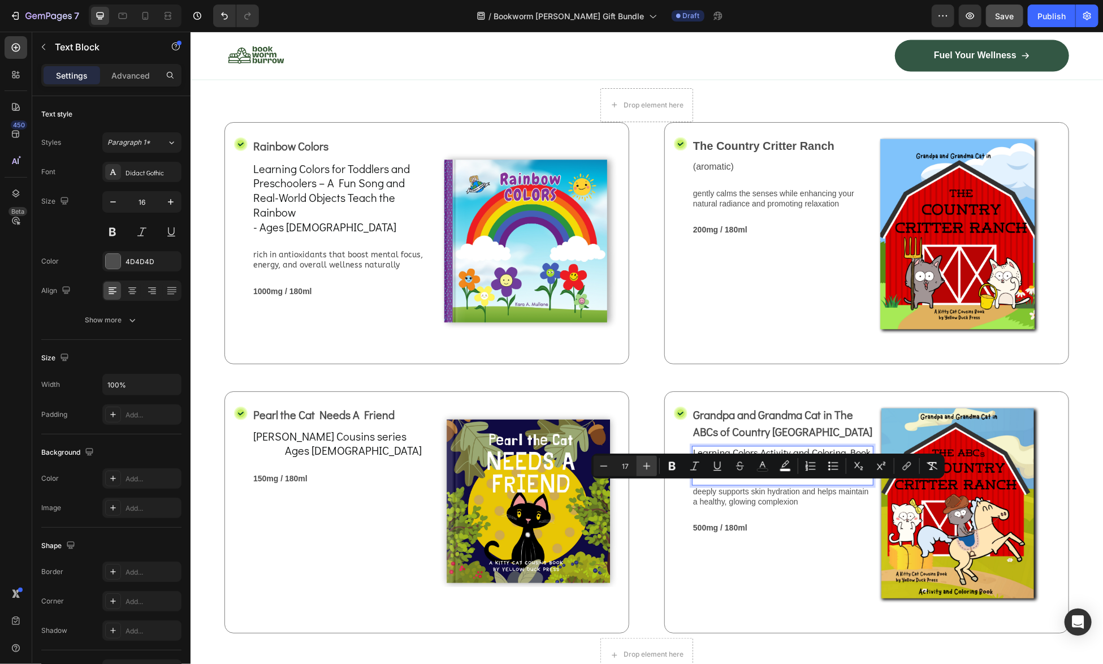
click at [647, 469] on icon "Editor contextual toolbar" at bounding box center [646, 465] width 11 height 11
click at [647, 469] on icon "Editor contextual toolbar" at bounding box center [646, 465] width 7 height 7
type input "20"
click at [164, 203] on button "button" at bounding box center [171, 202] width 20 height 20
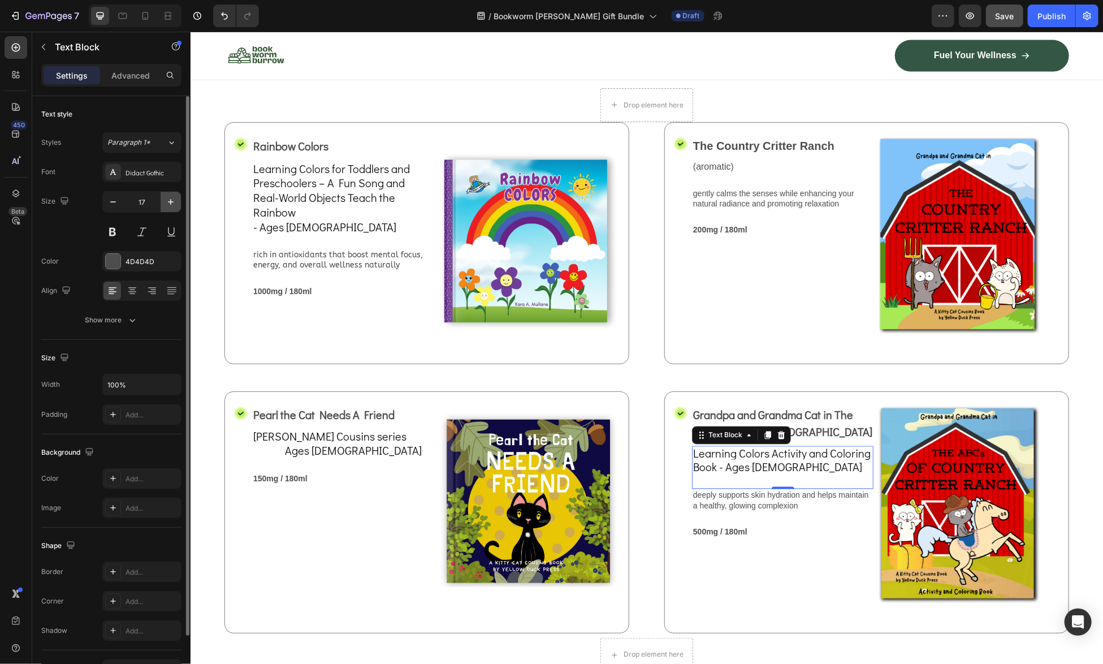
click at [164, 203] on button "button" at bounding box center [171, 202] width 20 height 20
click at [167, 203] on icon "button" at bounding box center [170, 201] width 11 height 11
type input "21"
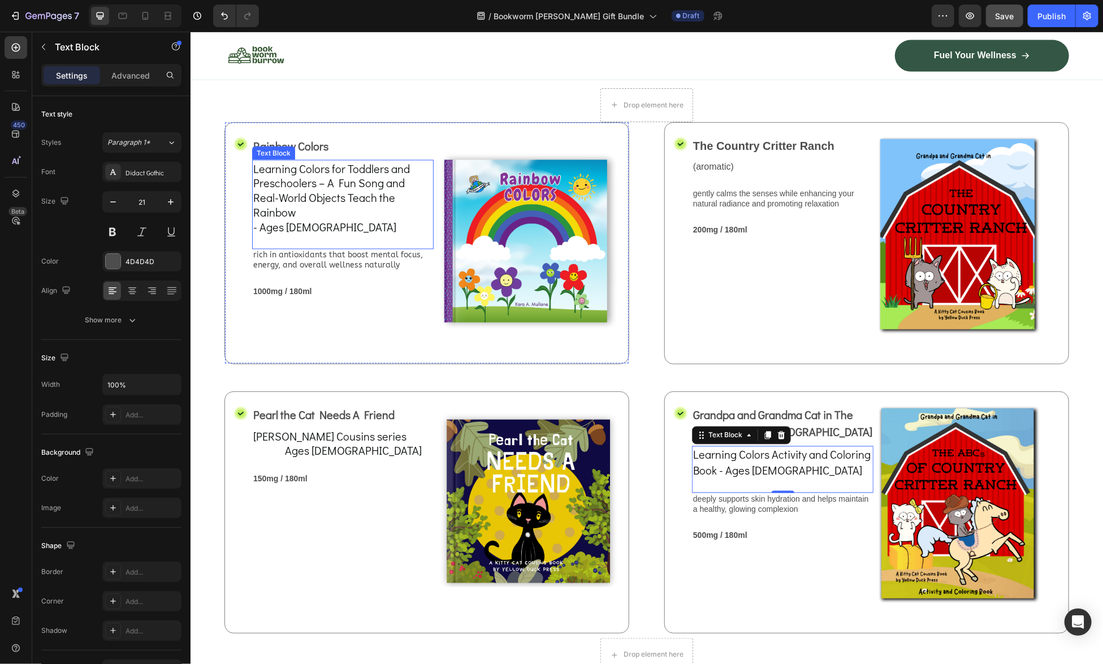
click at [316, 219] on span "Learning Colors for Toddlers and Preschoolers – A Fun Song and Real-World Objec…" at bounding box center [331, 190] width 157 height 59
click at [733, 477] on span "Learning Colors Activity and Coloring Book - Ages [DEMOGRAPHIC_DATA]" at bounding box center [780, 462] width 177 height 30
click at [112, 201] on icon "button" at bounding box center [112, 201] width 11 height 11
type input "20"
click at [773, 599] on div "Grandpa and Grandma Cat in The ABCs of Country Critter Ranch Text Block Learnin…" at bounding box center [781, 512] width 181 height 214
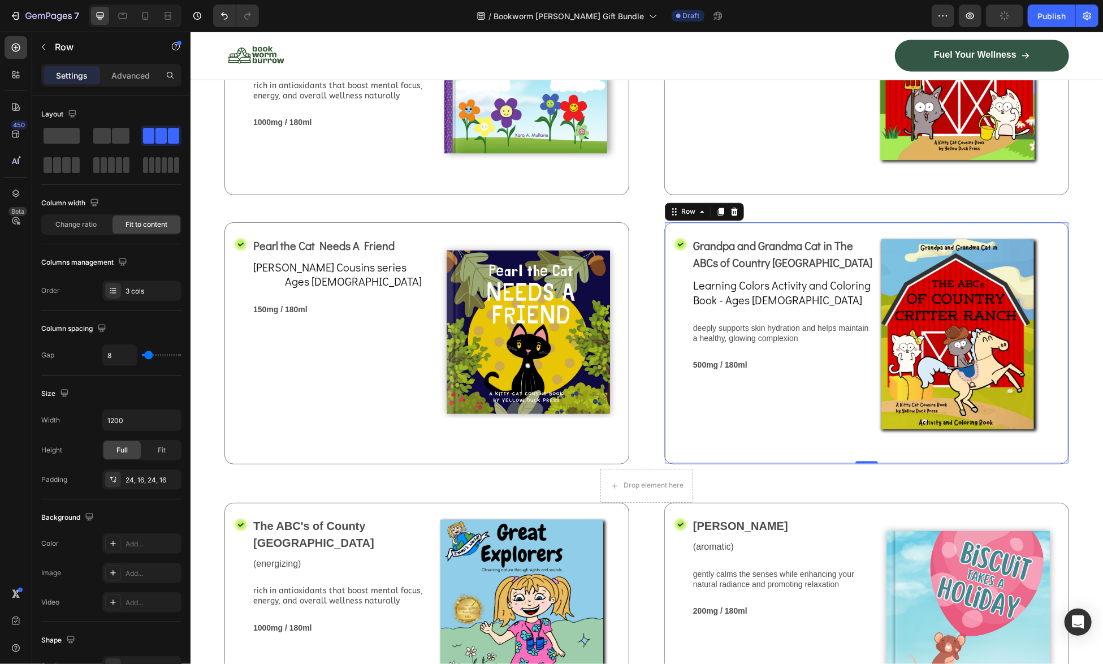
scroll to position [1569, 0]
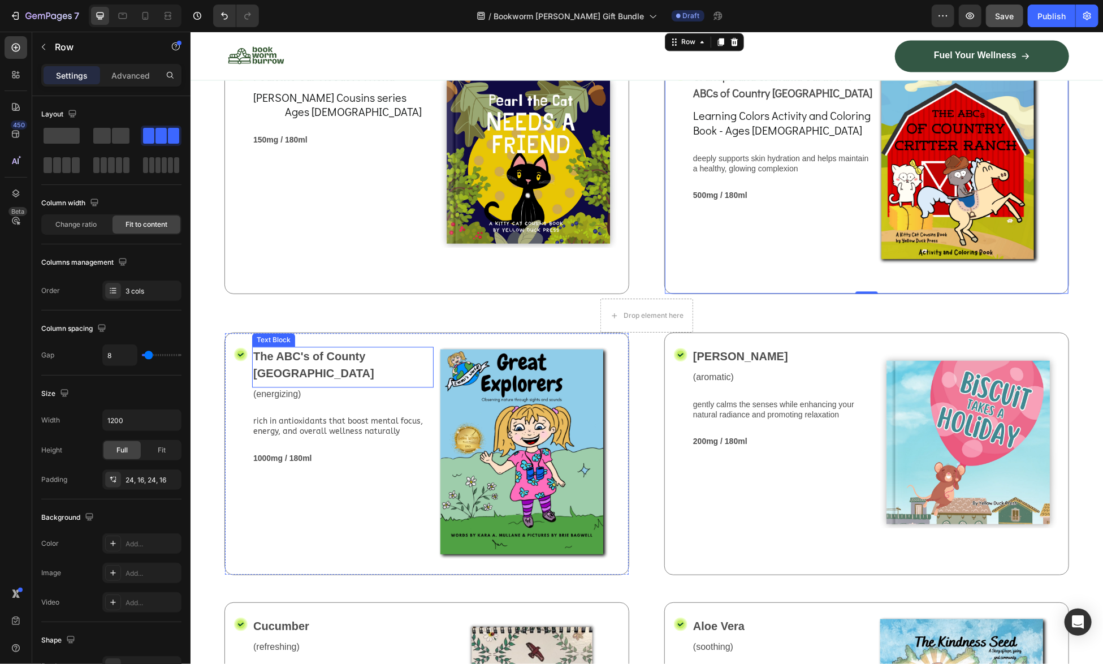
click at [284, 381] on p "The ABC's of County [GEOGRAPHIC_DATA]" at bounding box center [342, 364] width 179 height 34
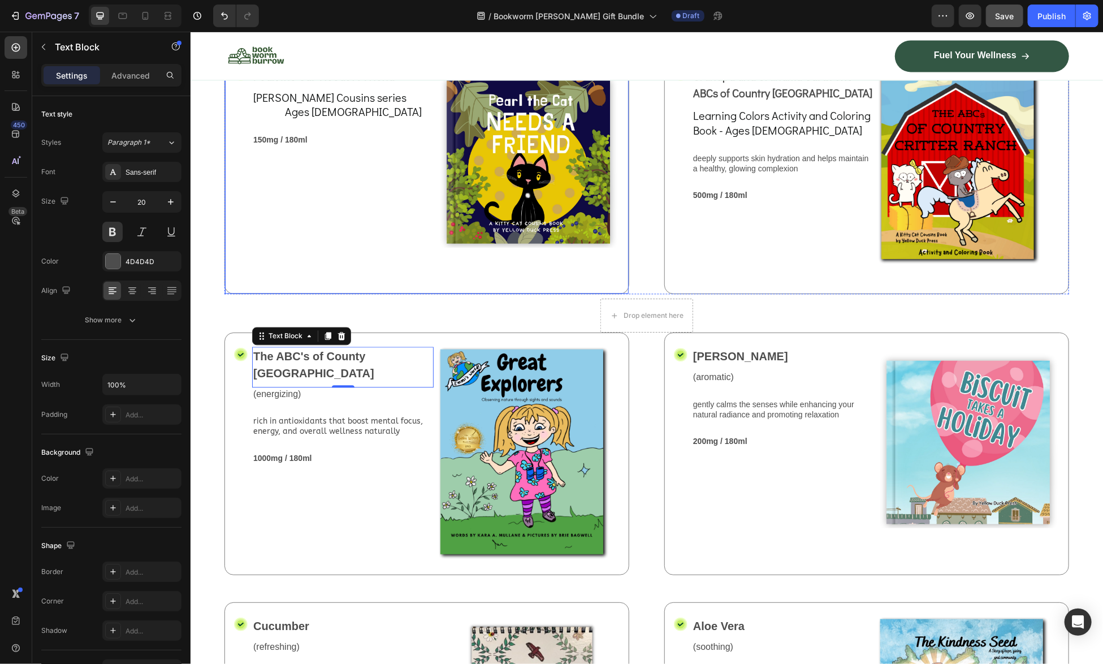
click at [351, 271] on div "Pearl the Cat Needs A Friend Text Block Kitty Cat Cousins series Ages 3 to 6 Te…" at bounding box center [342, 173] width 181 height 214
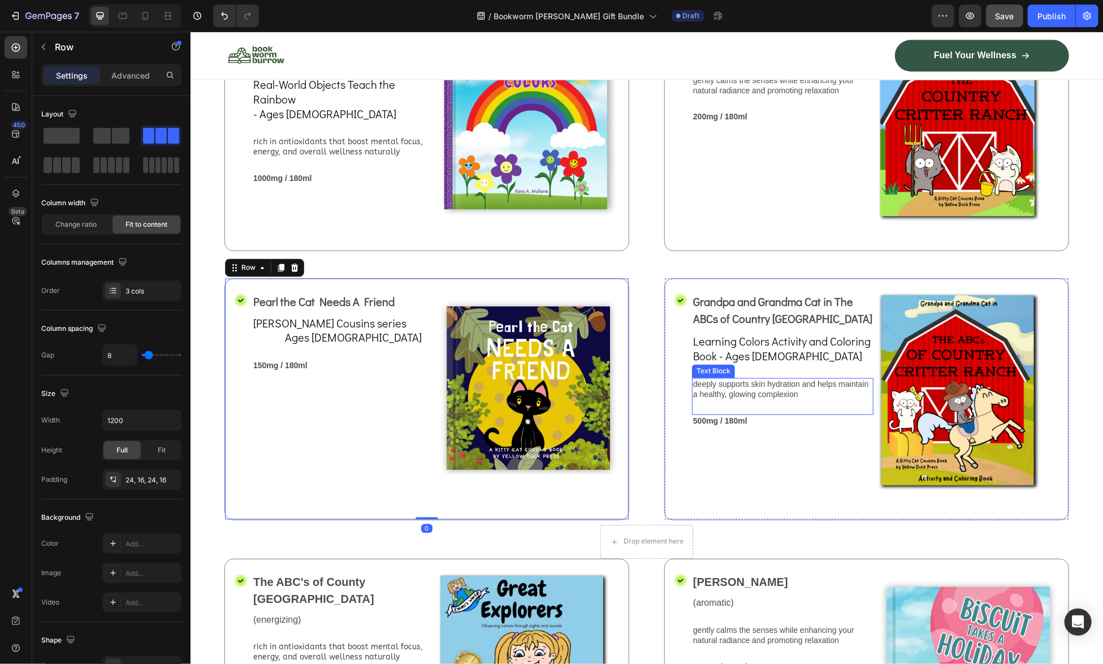
scroll to position [1059, 0]
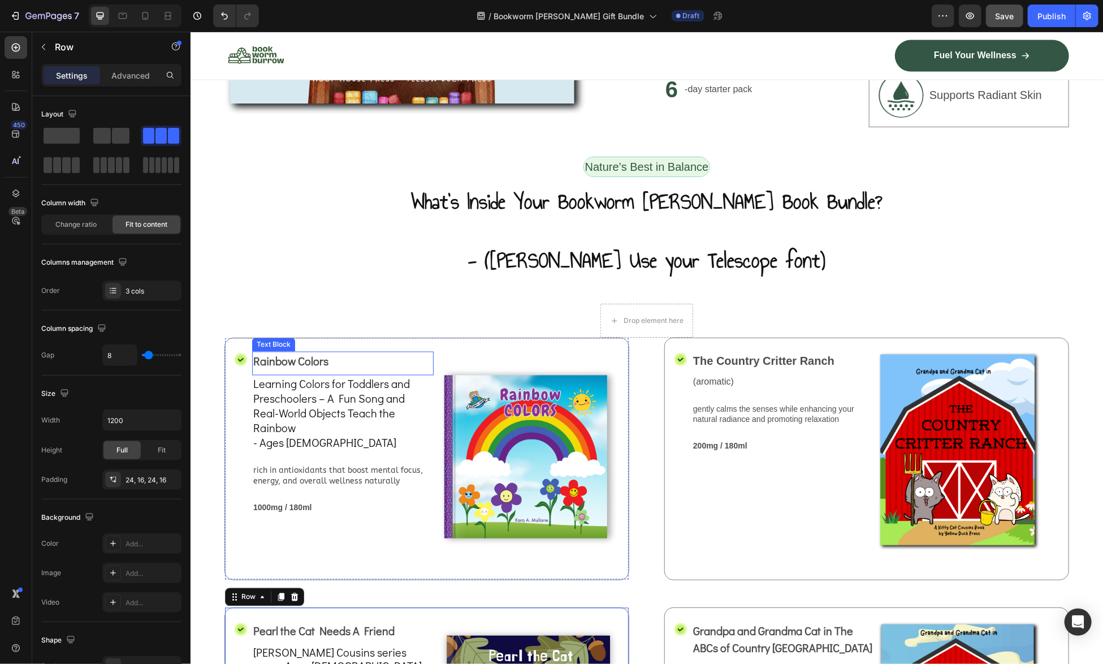
click at [353, 352] on p "Rainbow Colors" at bounding box center [342, 360] width 179 height 17
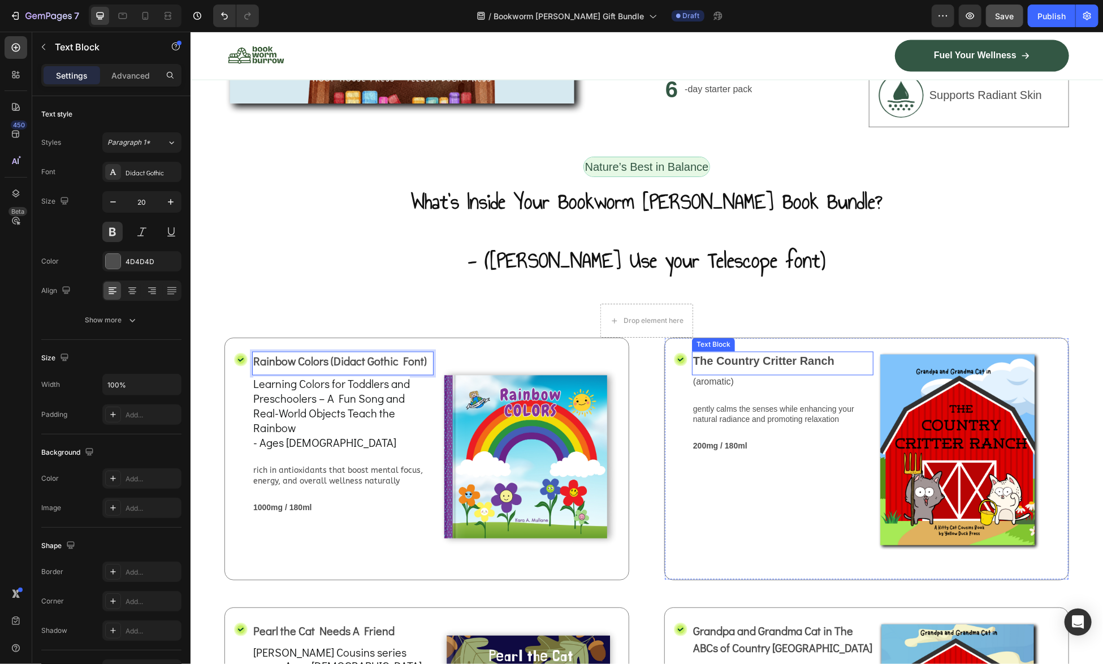
click at [812, 355] on p "The Country Critter Ranch" at bounding box center [781, 360] width 179 height 17
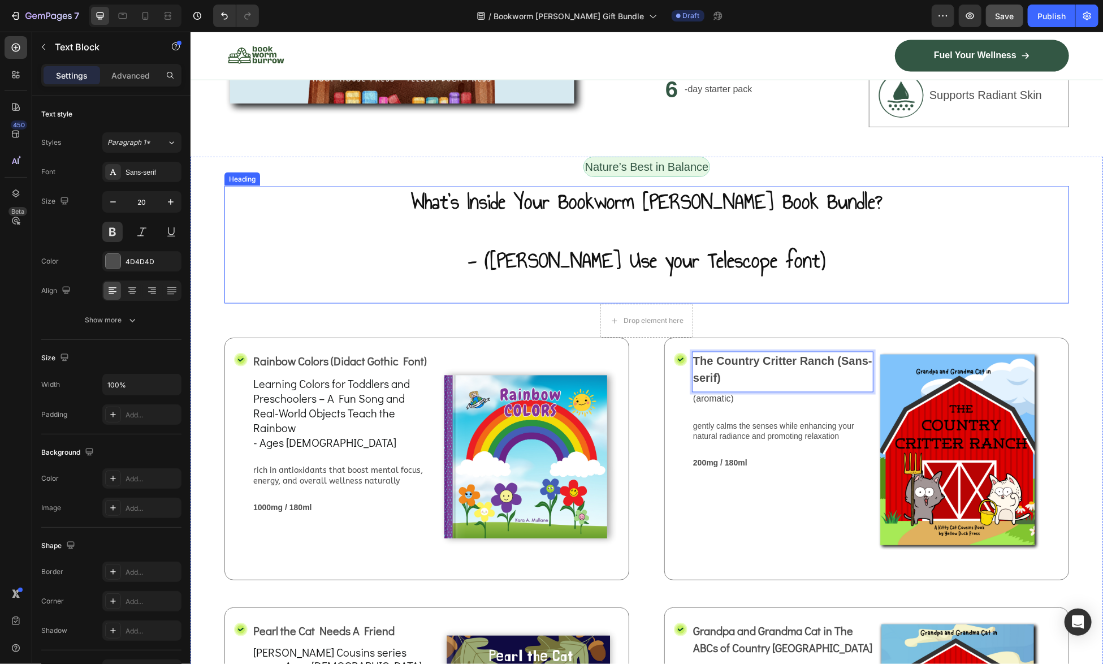
click at [976, 254] on h2 "What’s Inside Your Bookworm Burrow Book Bundle? - (Annie Use your Telescope fon…" at bounding box center [646, 230] width 845 height 90
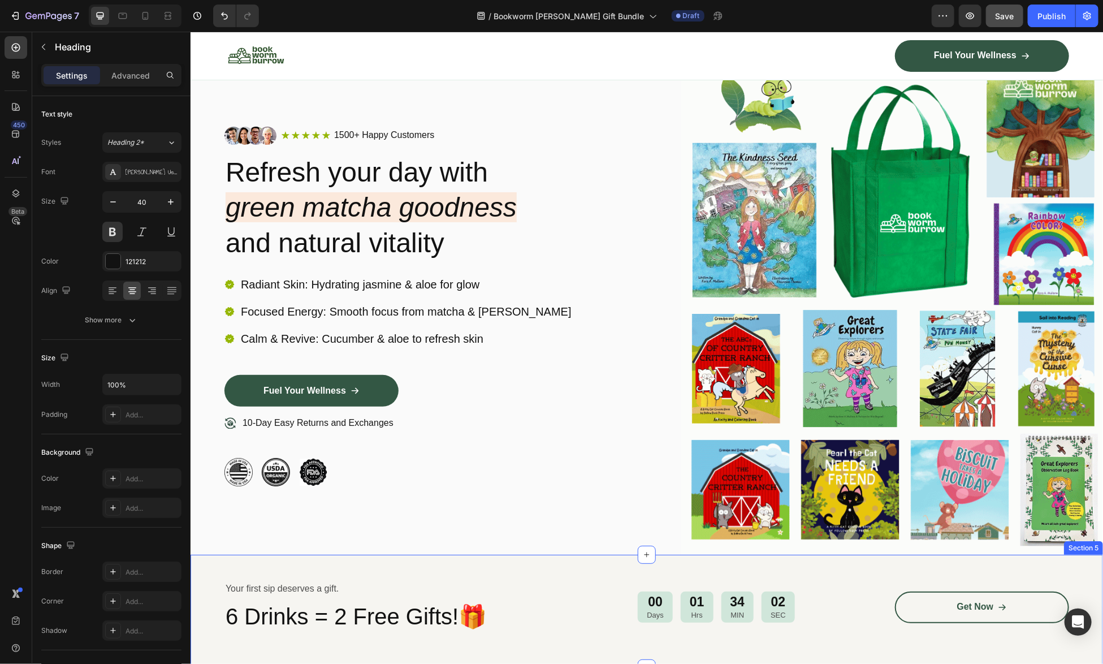
scroll to position [0, 0]
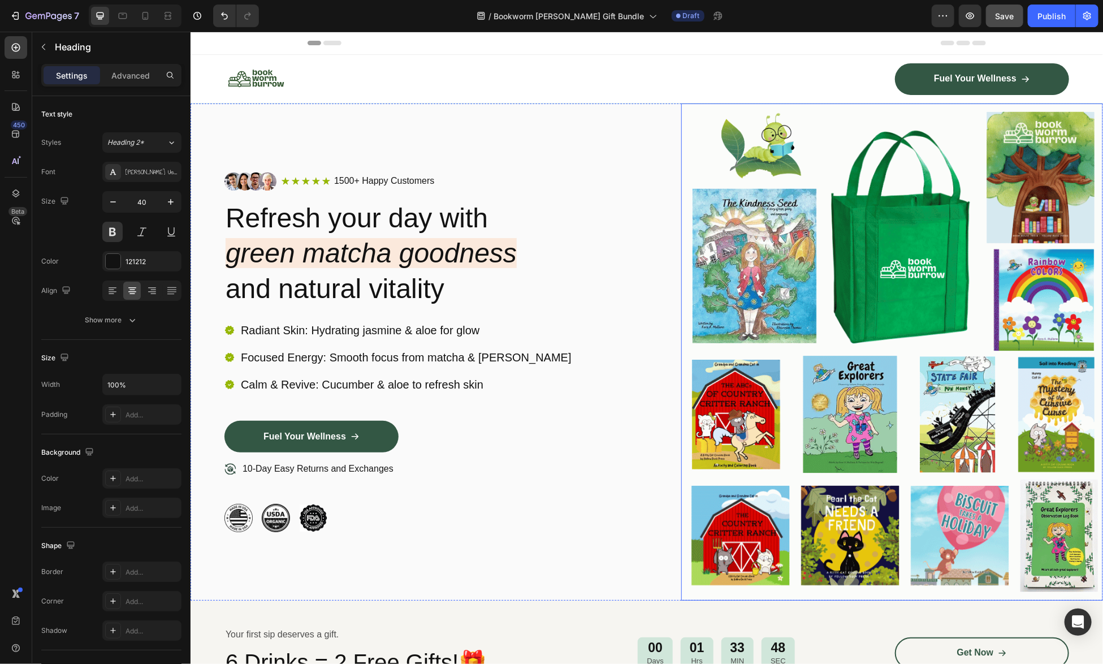
click at [892, 310] on img at bounding box center [892, 351] width 422 height 497
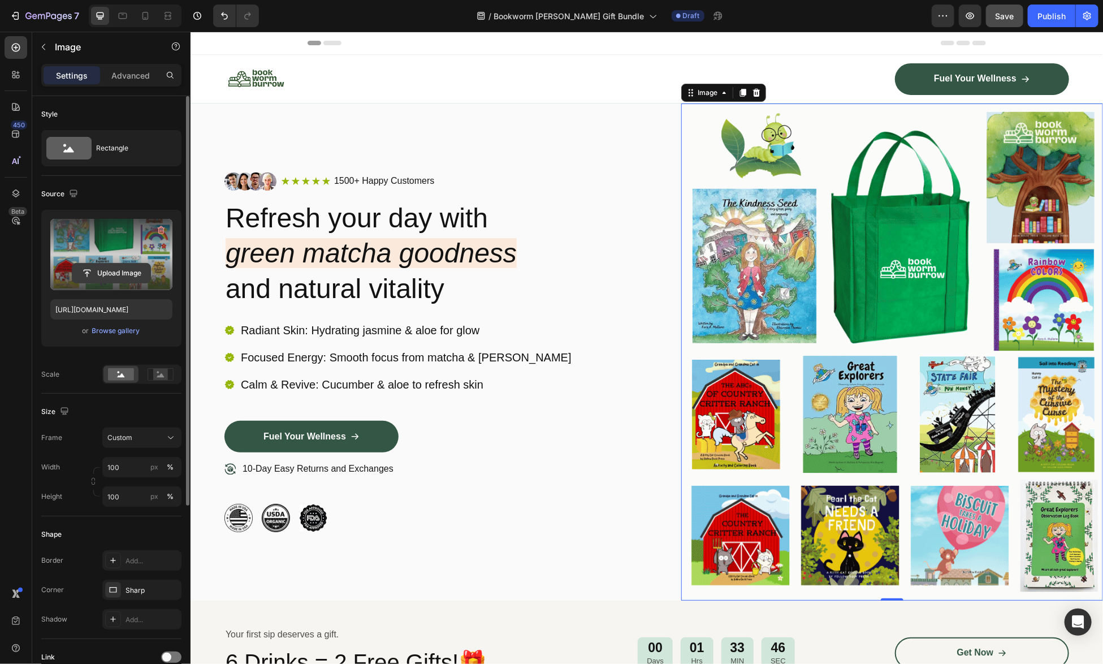
click at [107, 271] on input "file" at bounding box center [111, 272] width 78 height 19
type input "https://cdn.shopify.com/s/files/1/0741/4956/0607/files/gempages_581078265737773…"
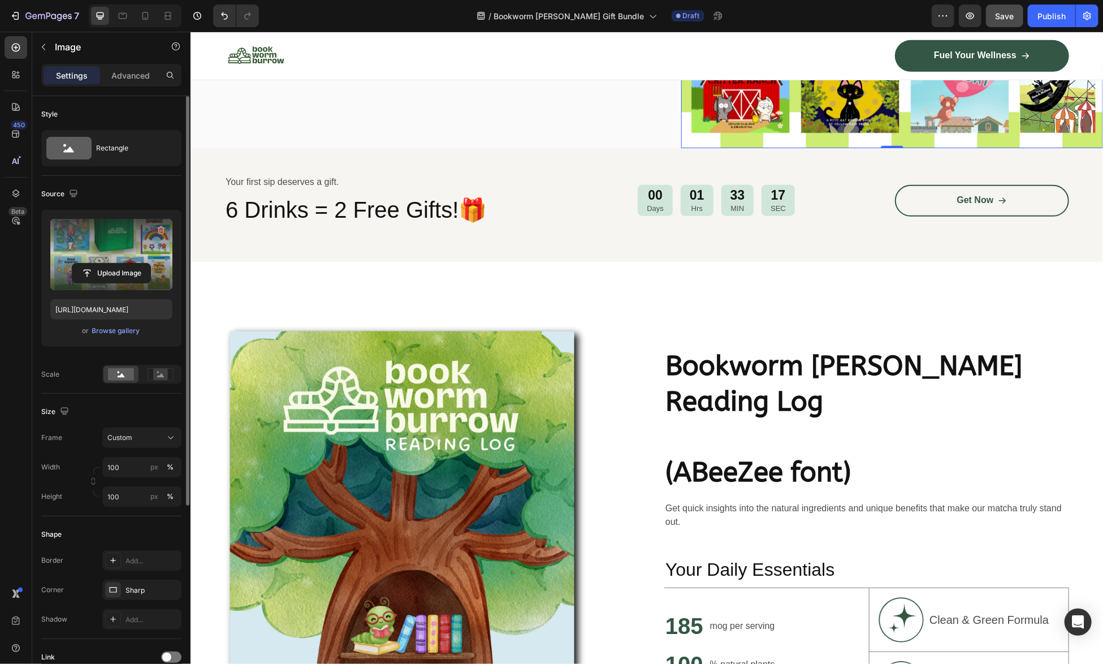
scroll to position [678, 0]
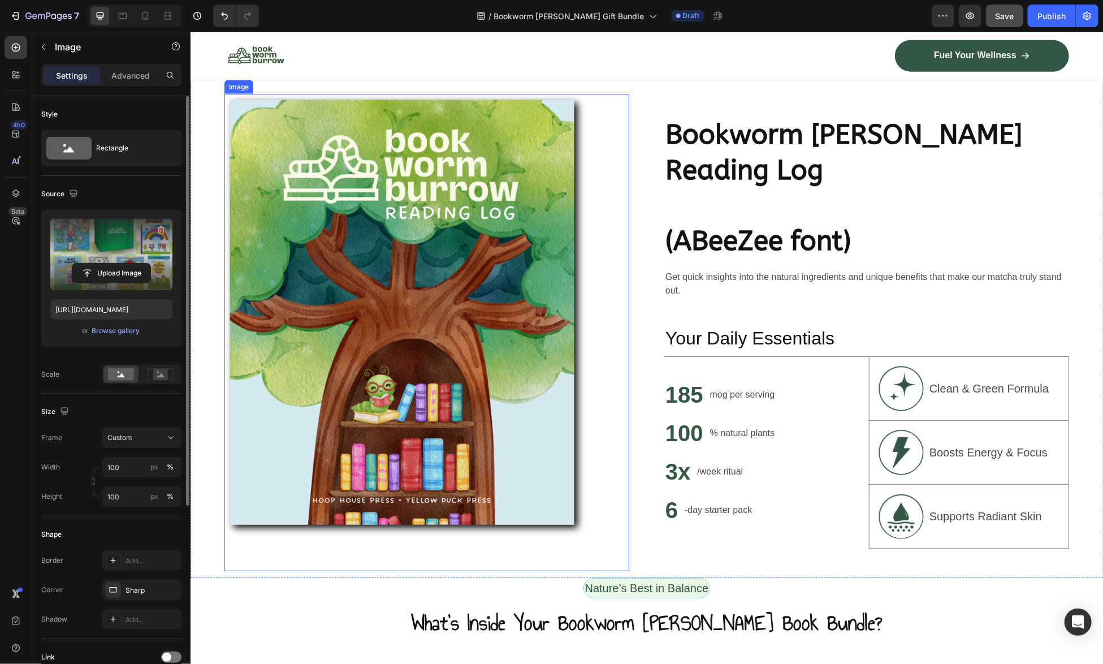
click at [461, 311] on img at bounding box center [426, 331] width 405 height 477
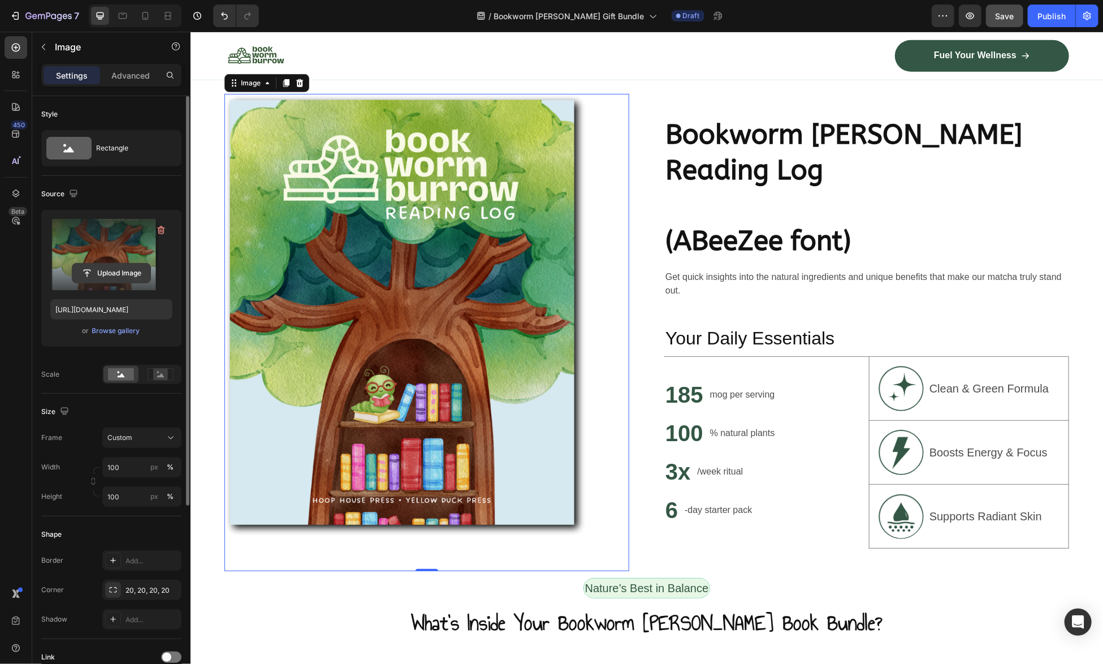
click at [103, 271] on input "file" at bounding box center [111, 272] width 78 height 19
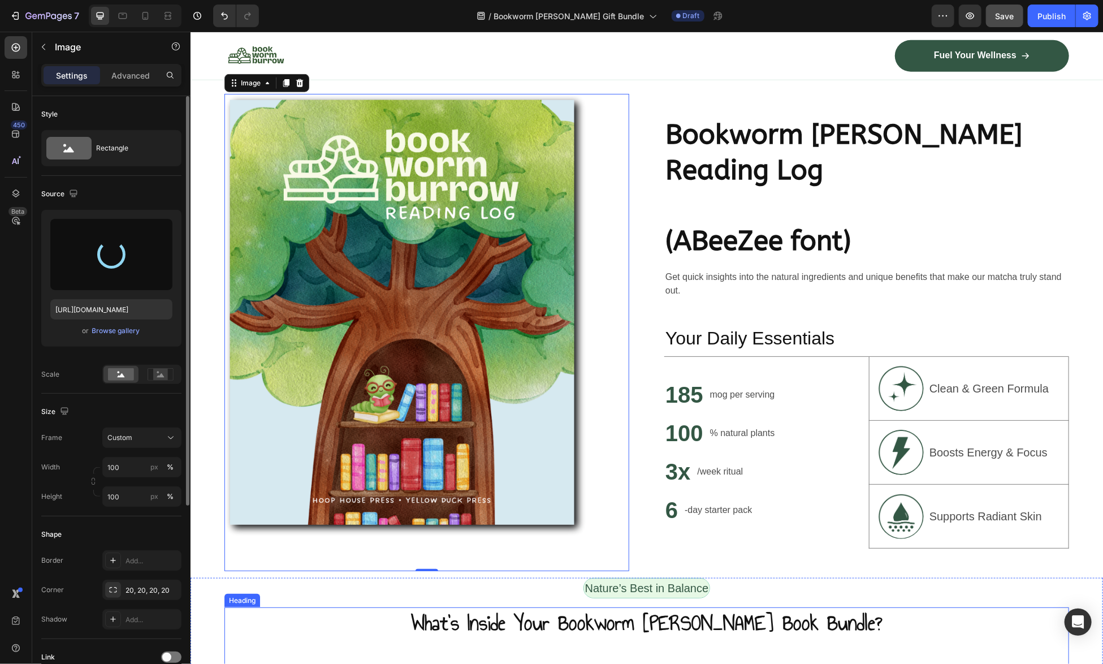
type input "https://cdn.shopify.com/s/files/1/0741/4956/0607/files/gempages_581078265737773…"
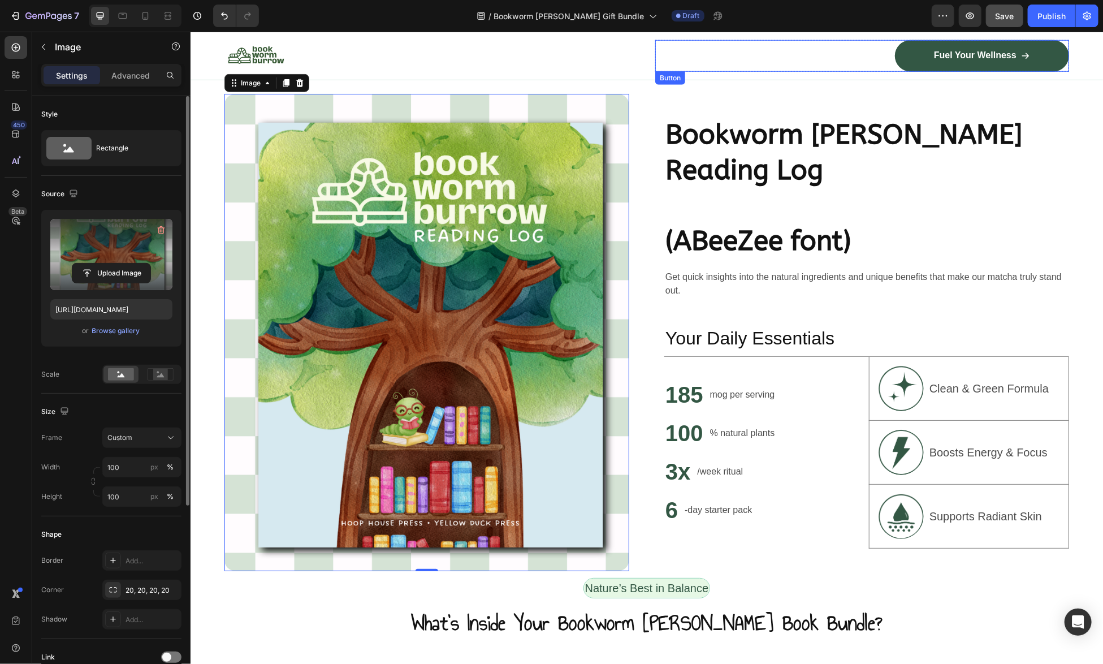
click at [802, 65] on div "Fuel Your Wellness Button" at bounding box center [862, 56] width 414 height 32
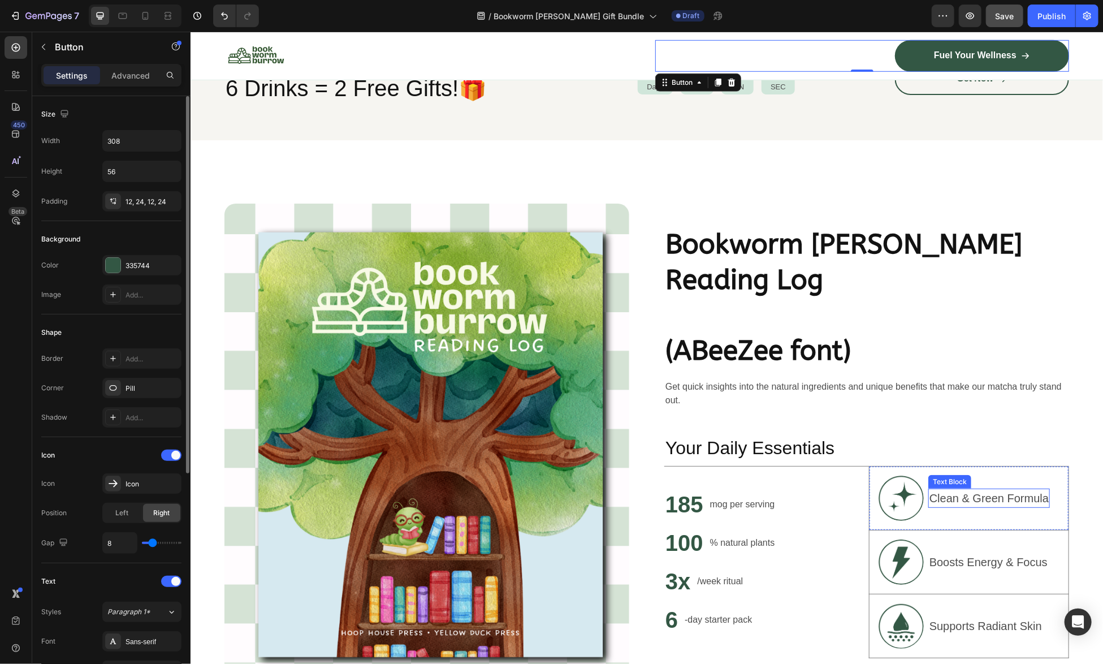
scroll to position [565, 0]
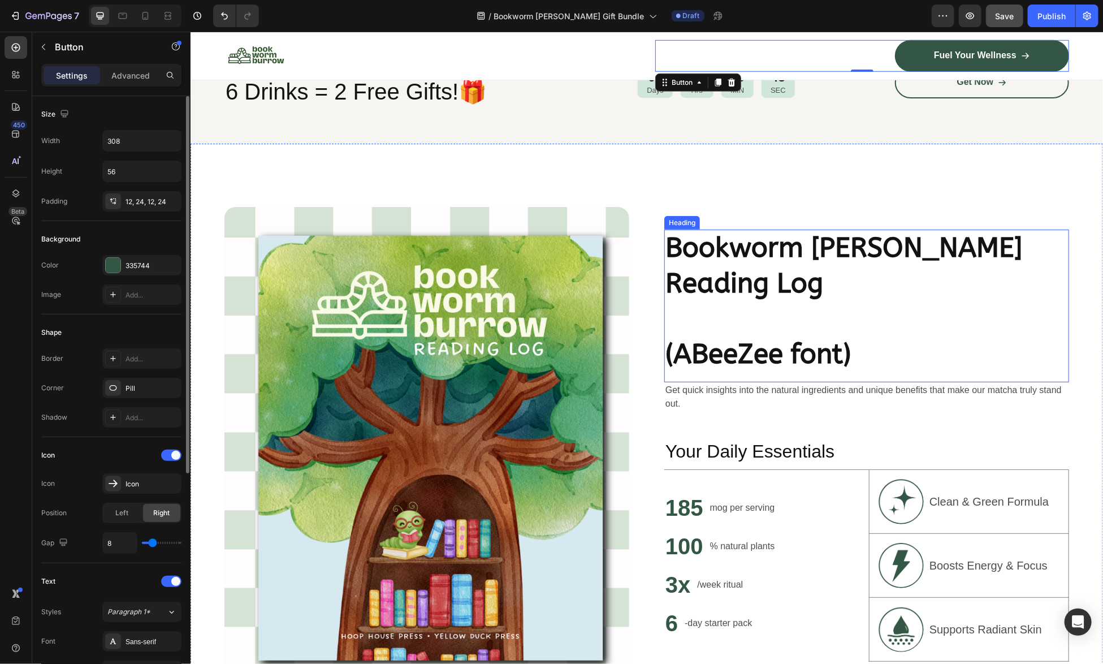
click at [737, 246] on h2 "Bookworm Burrow Reading Log (ABeeZee font)" at bounding box center [866, 301] width 405 height 144
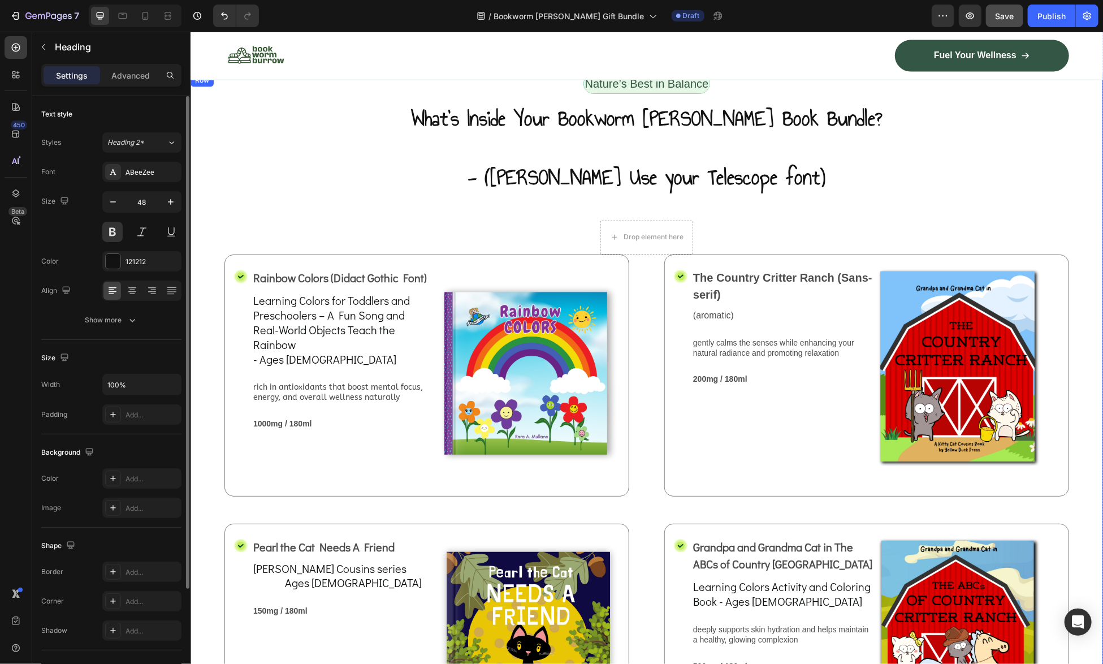
scroll to position [1187, 0]
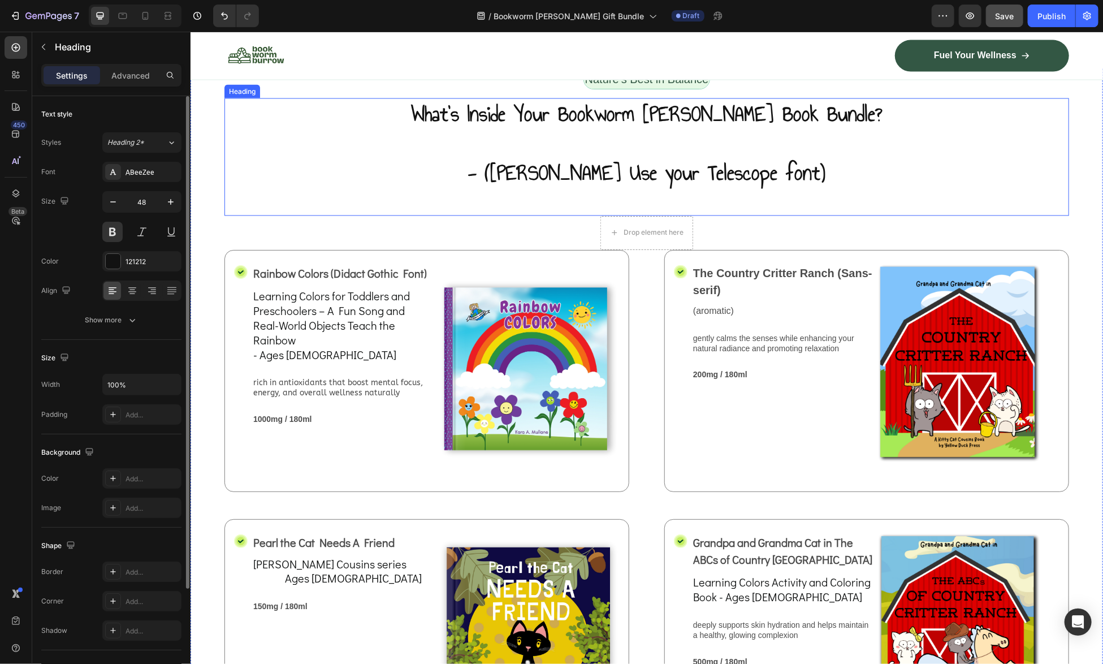
click at [651, 143] on h2 "What’s Inside Your Bookworm Burrow Book Bundle? - (Annie Use your Telescope fon…" at bounding box center [646, 143] width 845 height 90
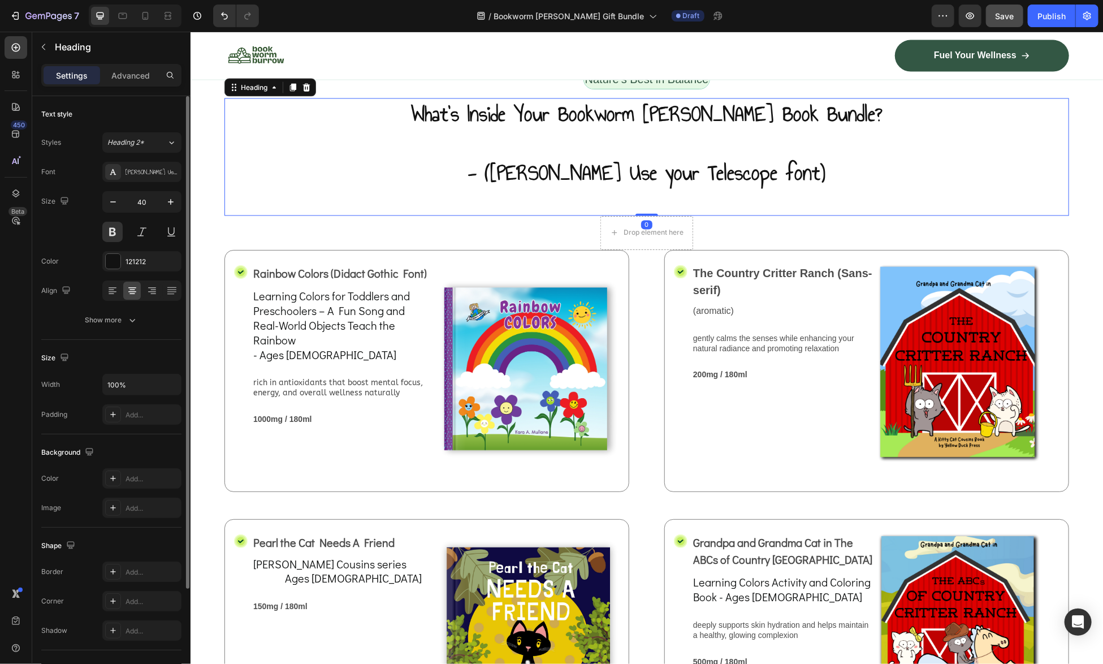
click at [652, 135] on h2 "What’s Inside Your Bookworm Burrow Book Bundle? - (Annie Use your Telescope fon…" at bounding box center [646, 143] width 845 height 90
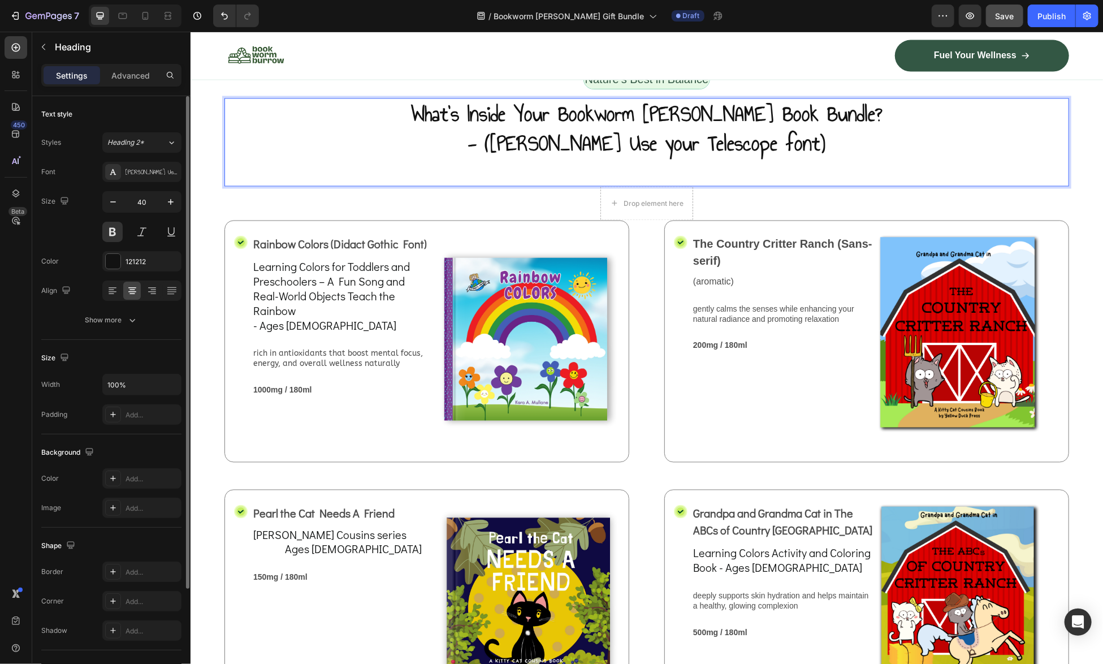
click at [668, 148] on p "What’s Inside Your Bookworm Burrow Book Bundle? - (Annie Use your Telescope fon…" at bounding box center [646, 128] width 842 height 59
click at [811, 138] on p "What’s Inside Your Bookworm Burrow Book Bundle? - (Annie Use your Telescope fon…" at bounding box center [646, 128] width 842 height 59
click at [679, 163] on div "What’s Inside Your Bookworm Burrow Book Bundle? - (Annie Use your Telescope fon…" at bounding box center [646, 142] width 845 height 88
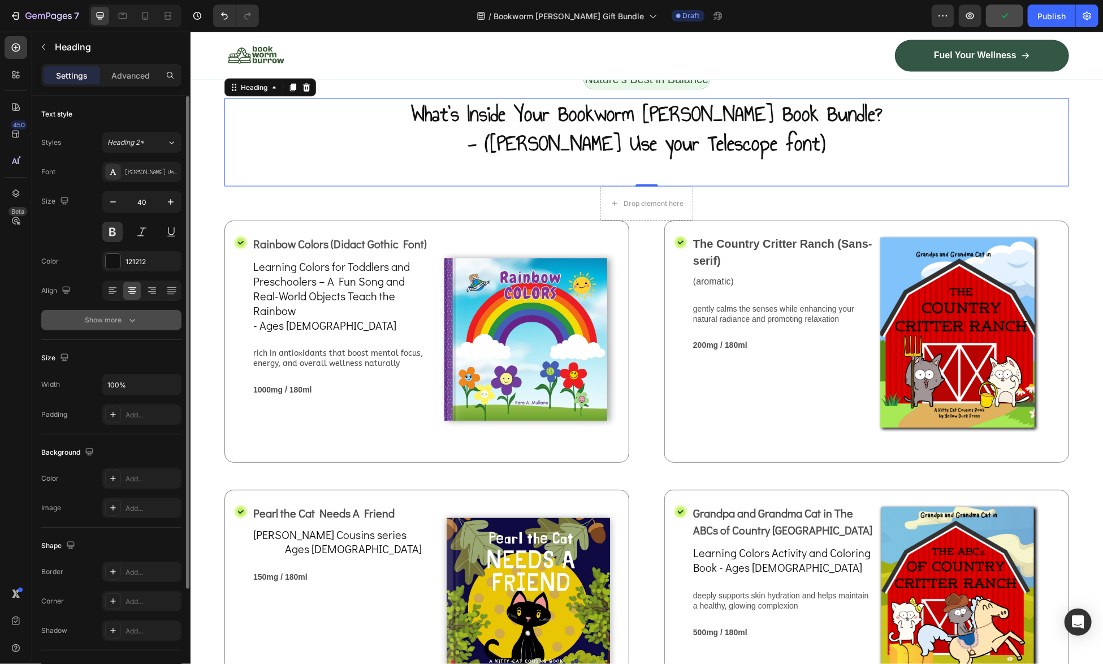
click at [133, 320] on icon "button" at bounding box center [132, 319] width 11 height 11
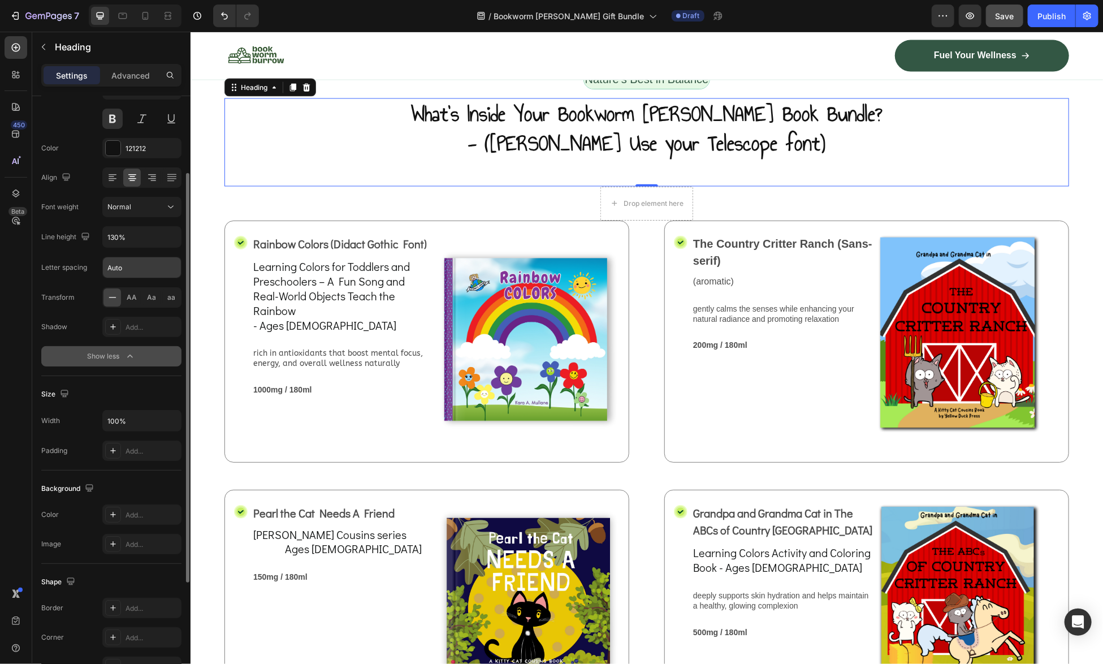
scroll to position [0, 0]
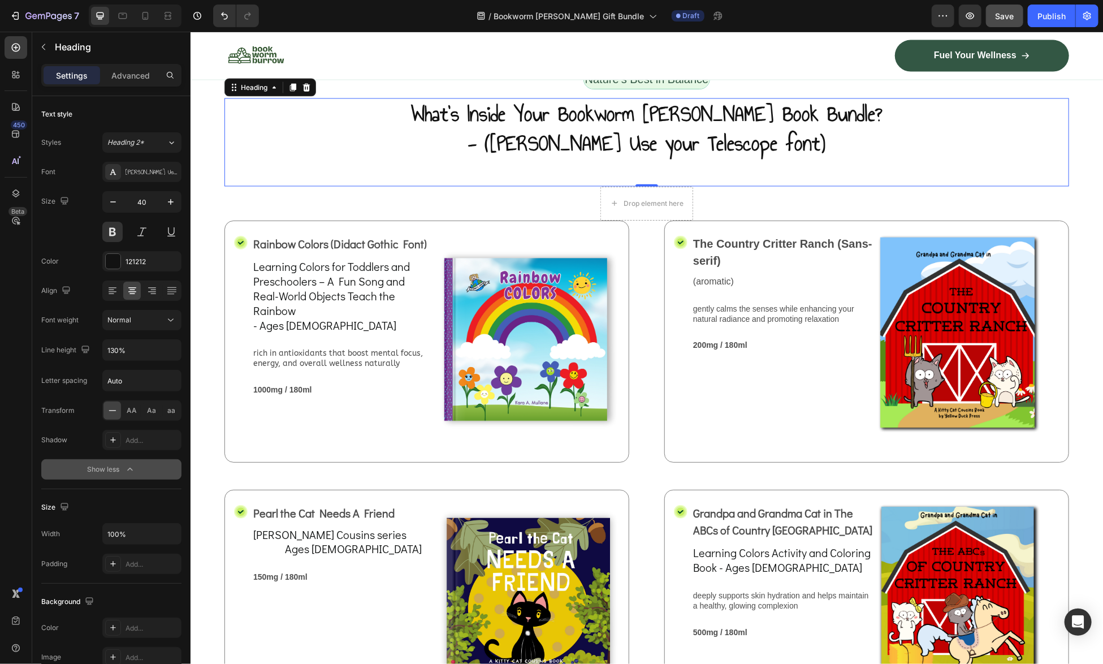
click at [885, 161] on div "What’s Inside Your Bookworm Burrow Book Bundle? - (Annie Use your Telescope fon…" at bounding box center [646, 142] width 845 height 88
click at [804, 140] on p "What’s Inside Your Bookworm Burrow Book Bundle? - (Annie Use your Telescope fon…" at bounding box center [646, 128] width 842 height 59
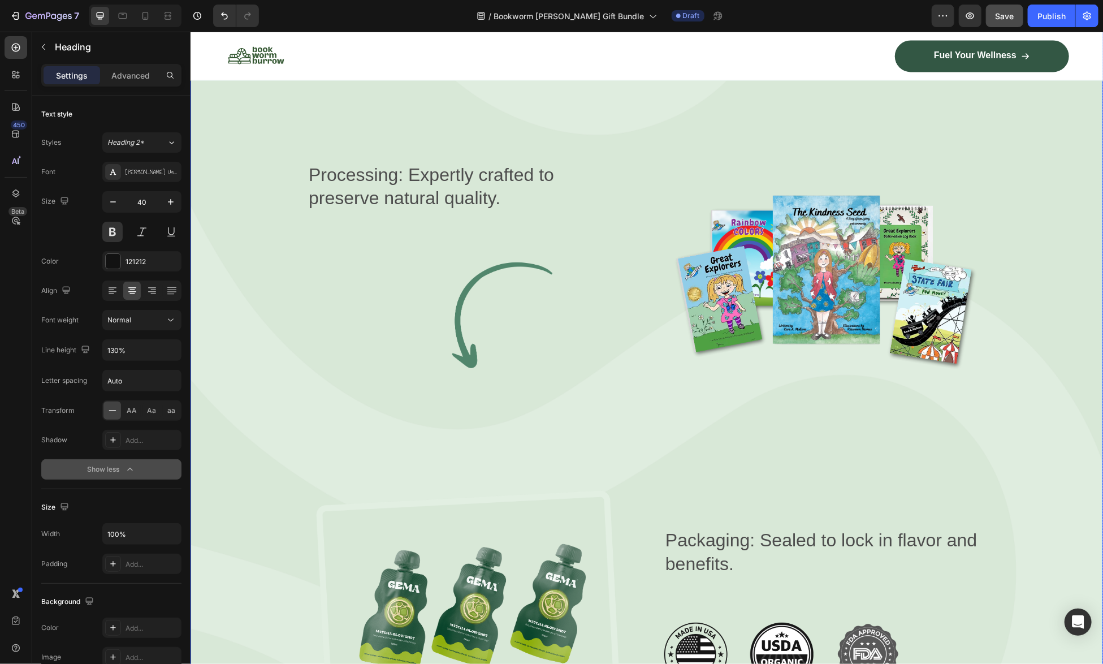
scroll to position [4239, 0]
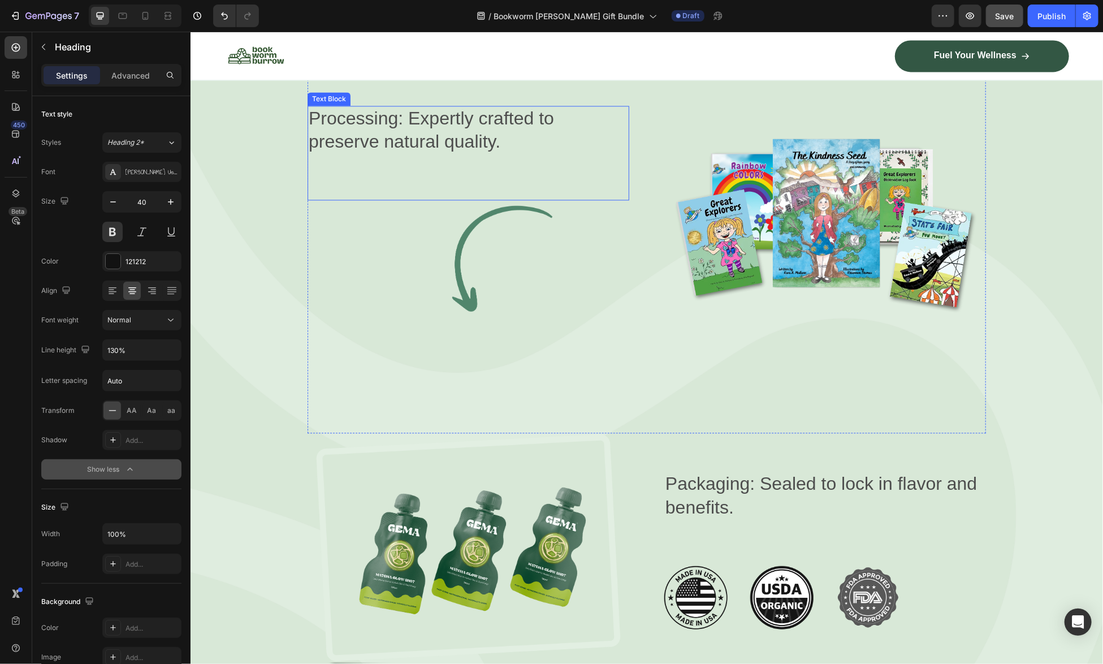
click at [375, 115] on p "Processing: Expertly crafted to preserve natural quality." at bounding box center [467, 129] width 319 height 47
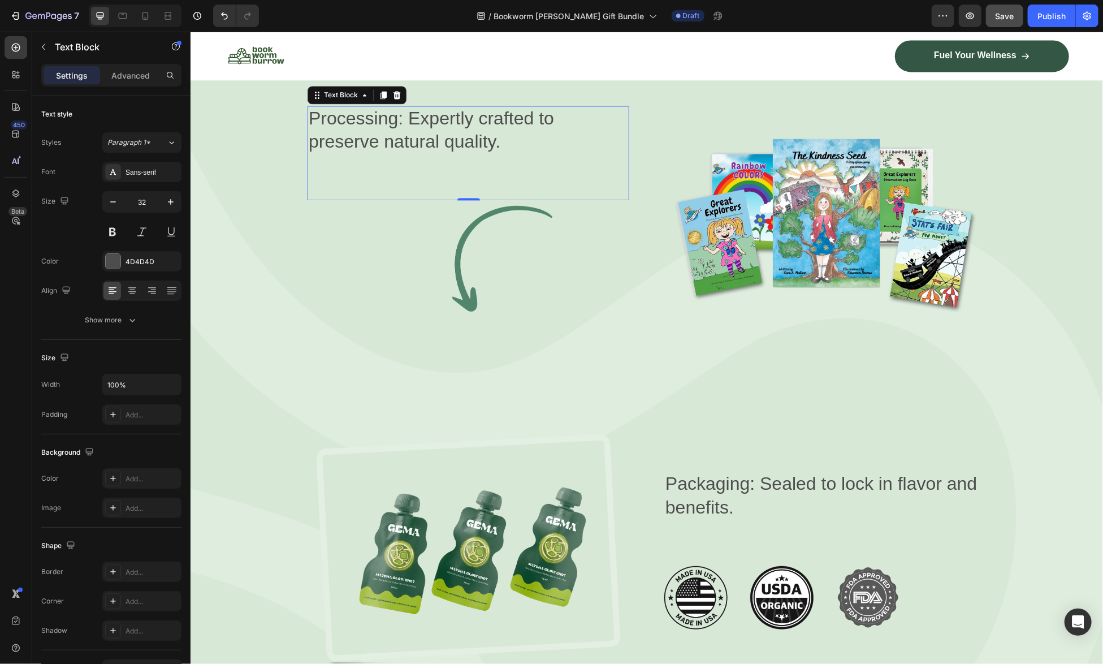
click at [374, 113] on p "Processing: Expertly crafted to preserve natural quality." at bounding box center [467, 129] width 319 height 47
click at [373, 112] on p "Processing: Expertly crafted to preserve natural quality." at bounding box center [467, 129] width 319 height 47
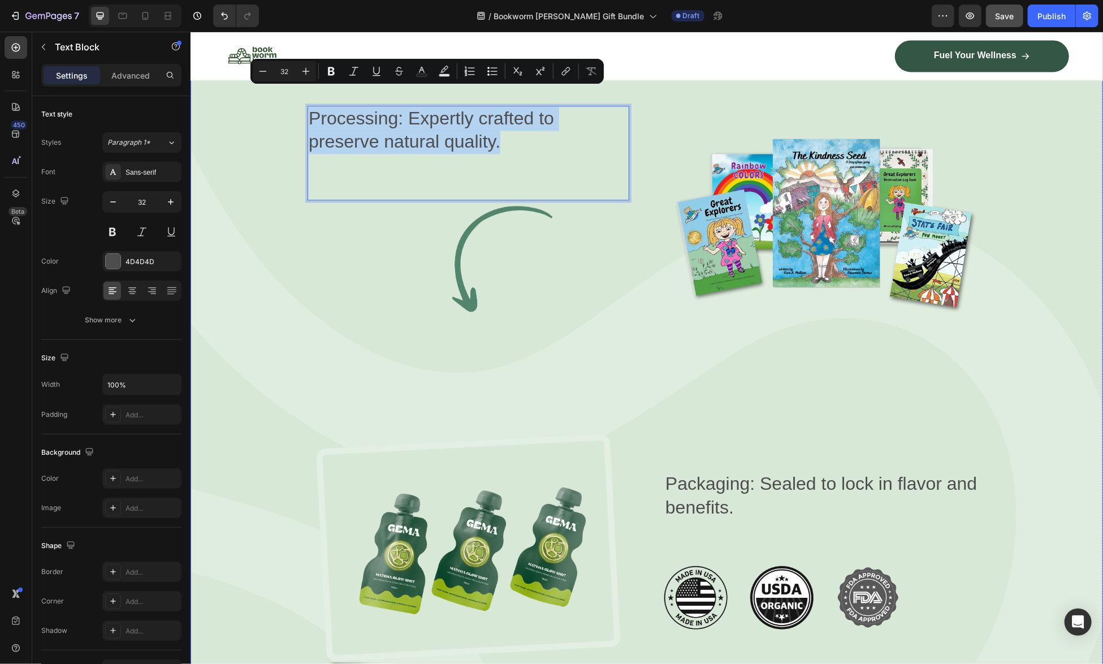
drag, startPoint x: 517, startPoint y: 122, endPoint x: 300, endPoint y: 93, distance: 219.6
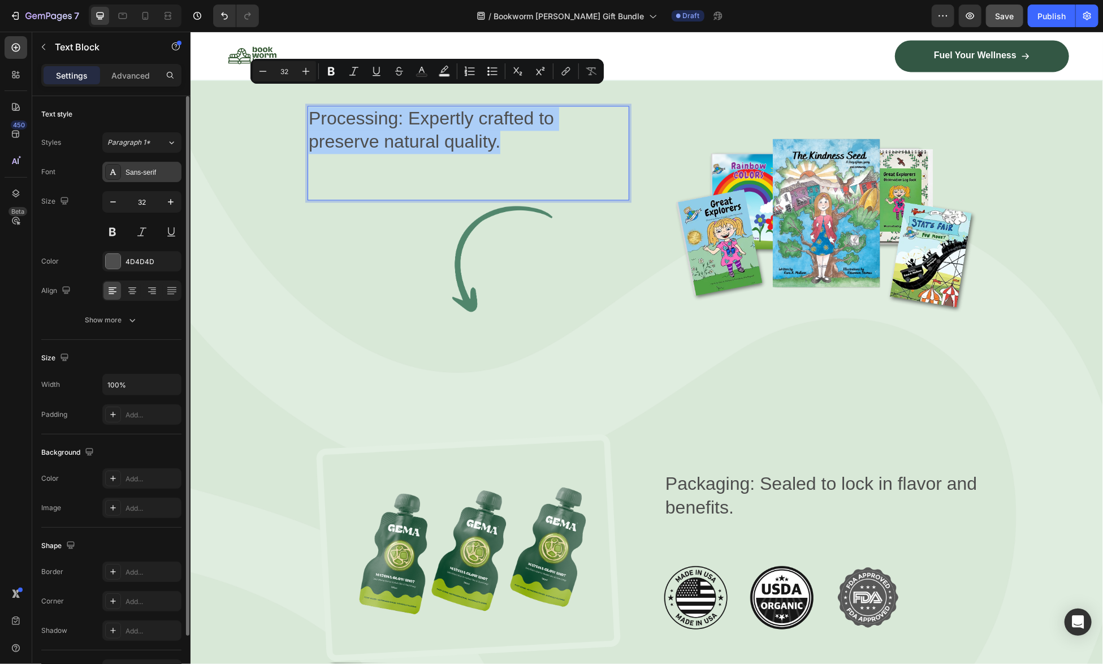
click at [142, 167] on div "Sans-serif" at bounding box center [151, 172] width 53 height 10
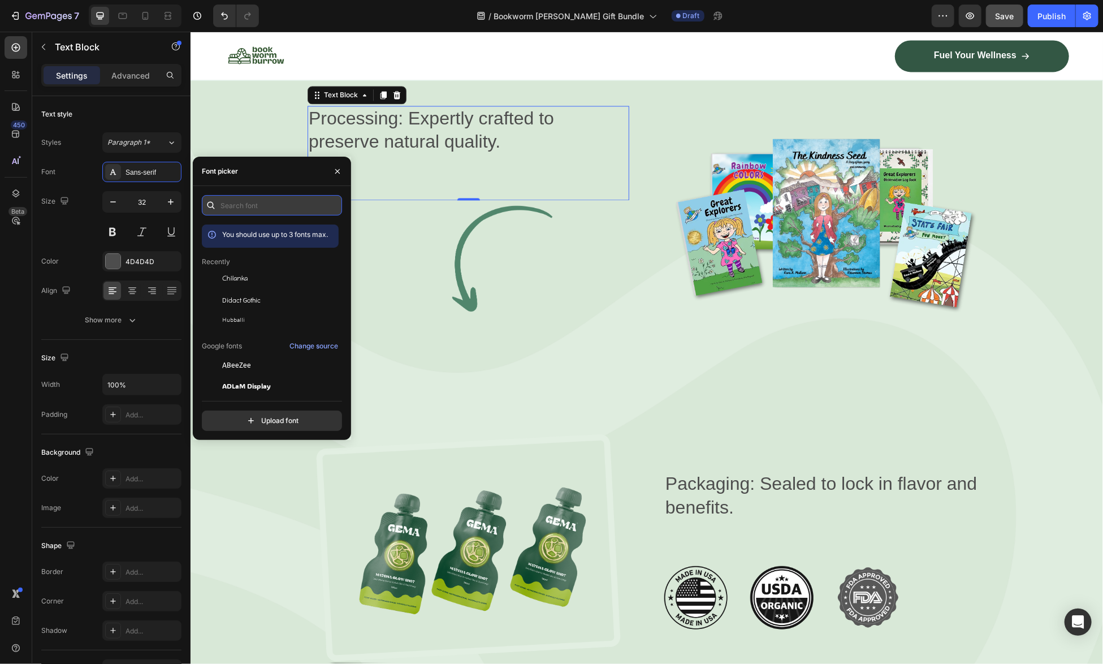
click at [279, 202] on input "text" at bounding box center [272, 205] width 140 height 20
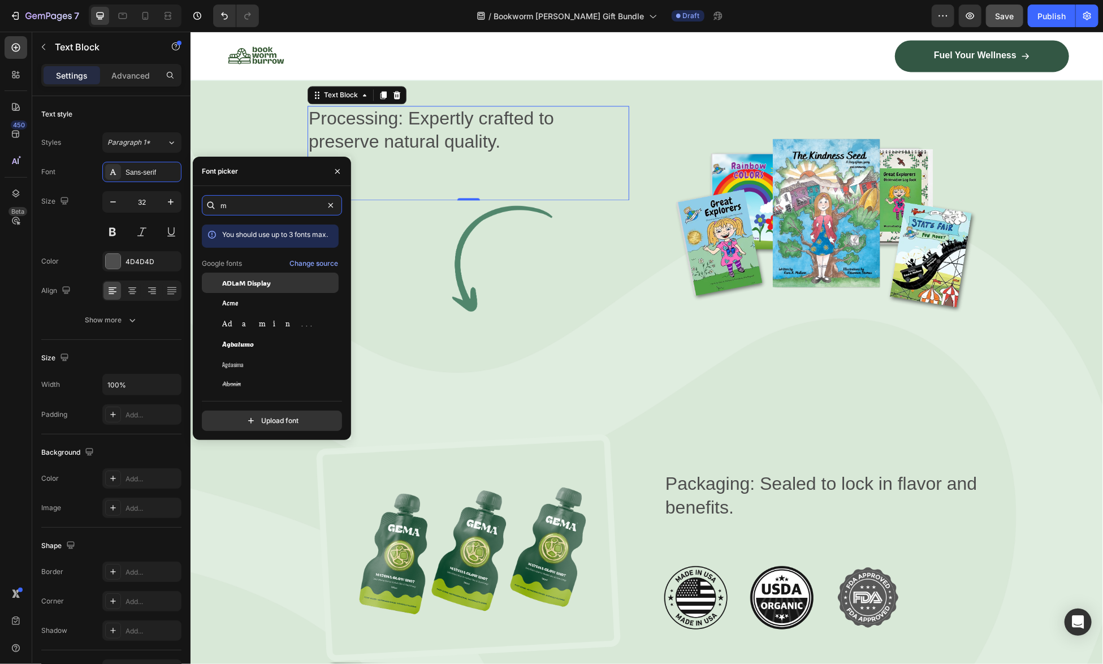
type input "ma"
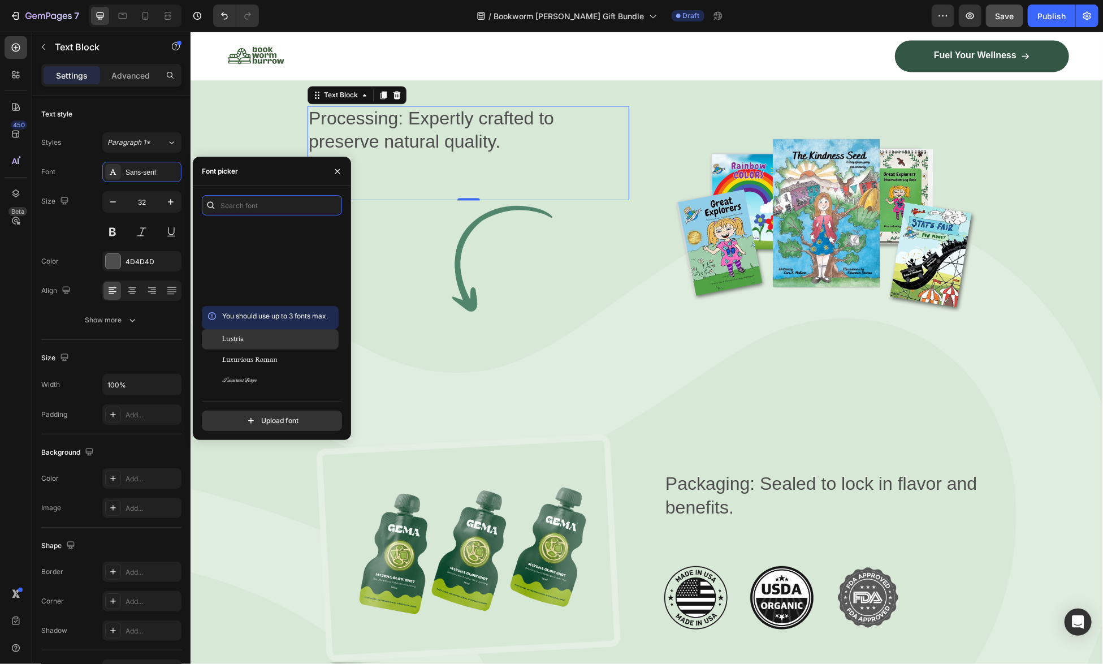
scroll to position [17580, 0]
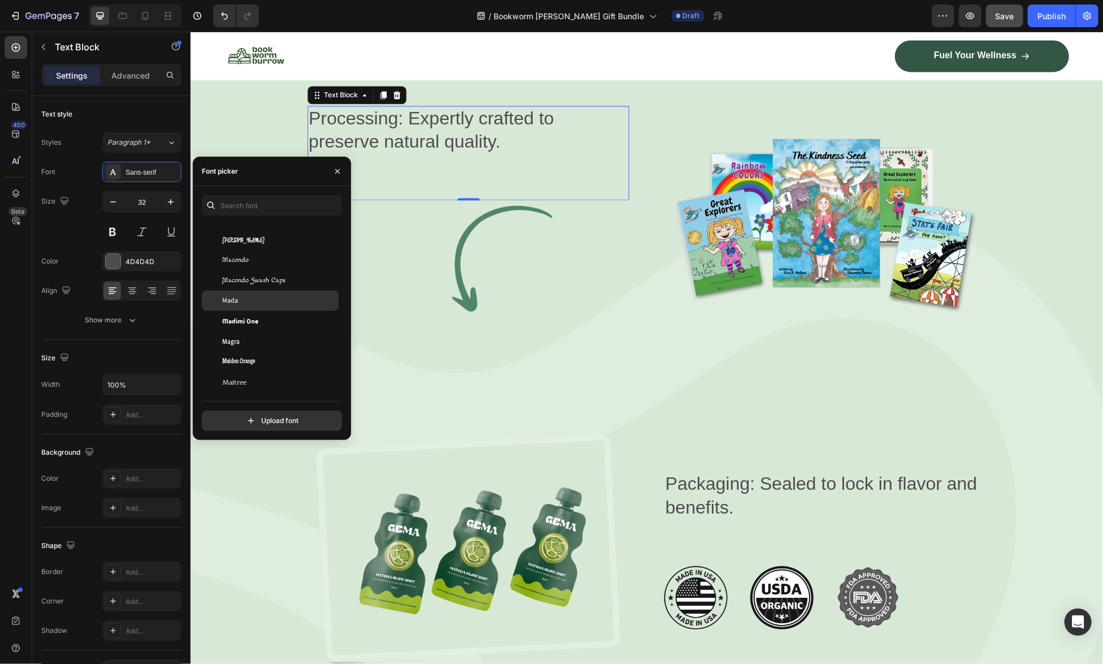
click at [279, 301] on div "Mada" at bounding box center [279, 301] width 114 height 10
click at [266, 324] on div "Madimi One" at bounding box center [279, 321] width 114 height 10
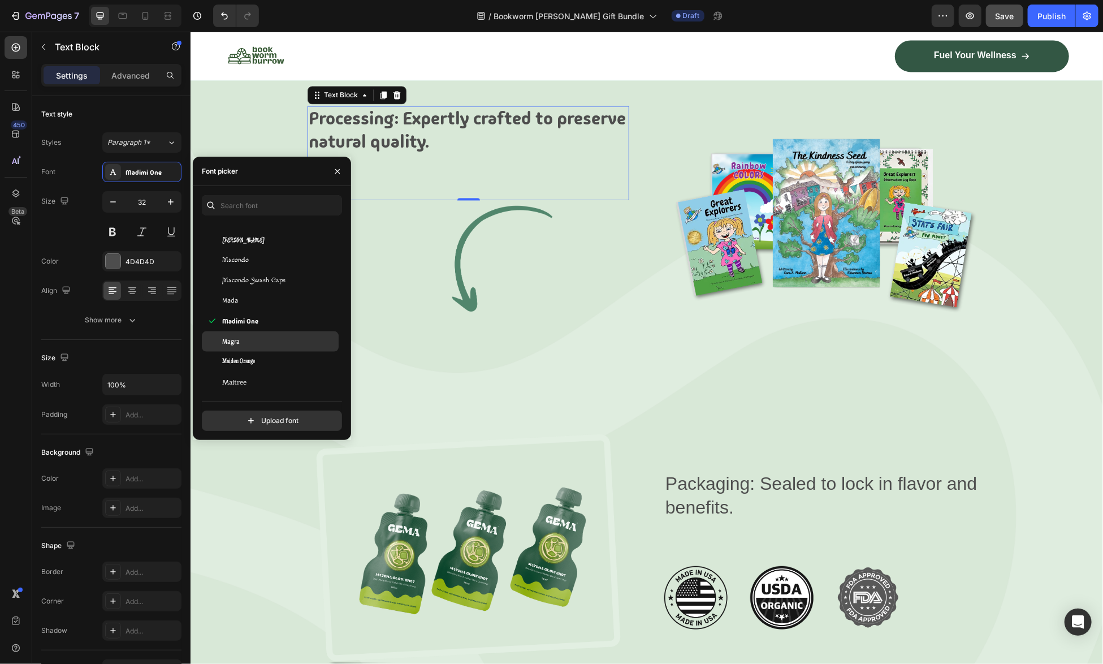
click at [263, 343] on div "Magra" at bounding box center [279, 341] width 114 height 10
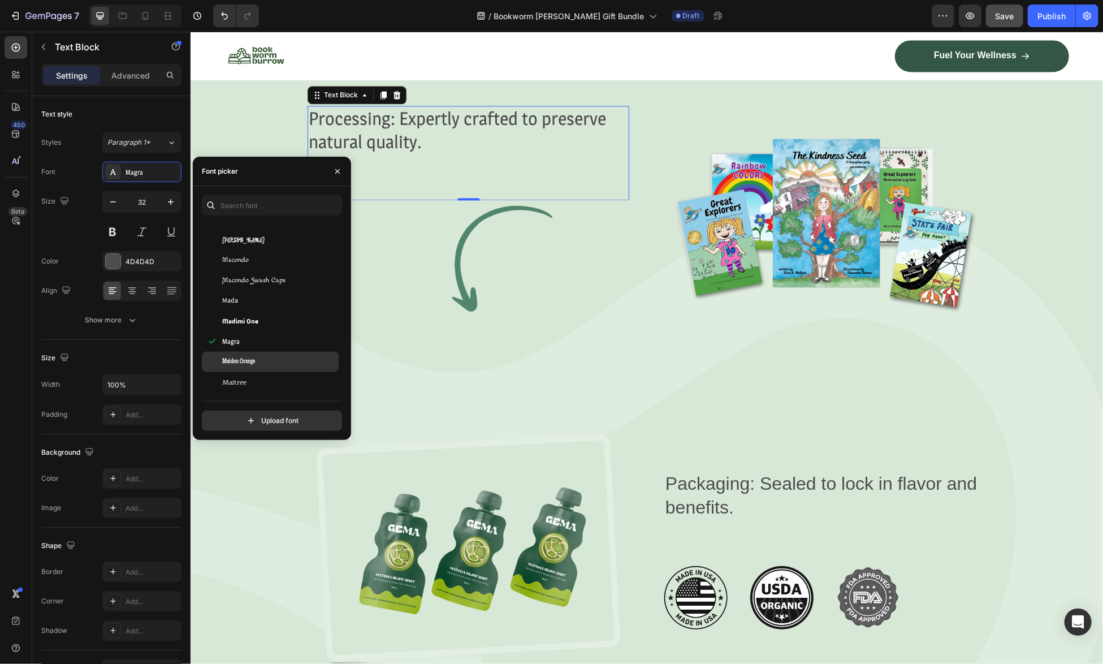
click at [257, 367] on div "Maiden Orange" at bounding box center [270, 362] width 137 height 20
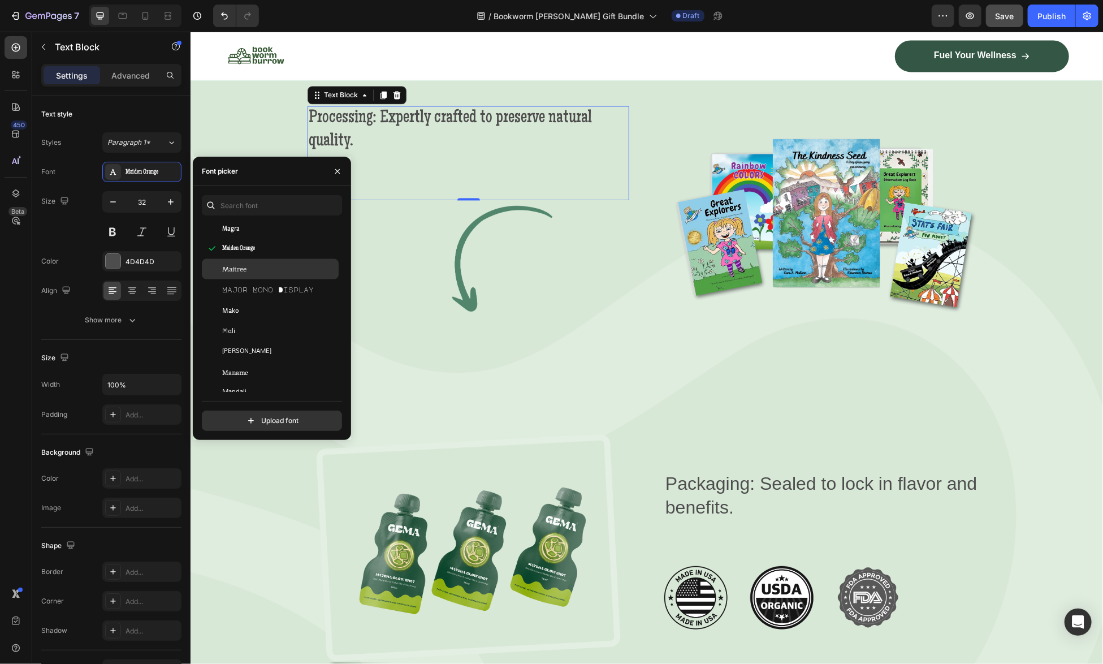
click at [265, 266] on div "Maitree" at bounding box center [279, 269] width 114 height 10
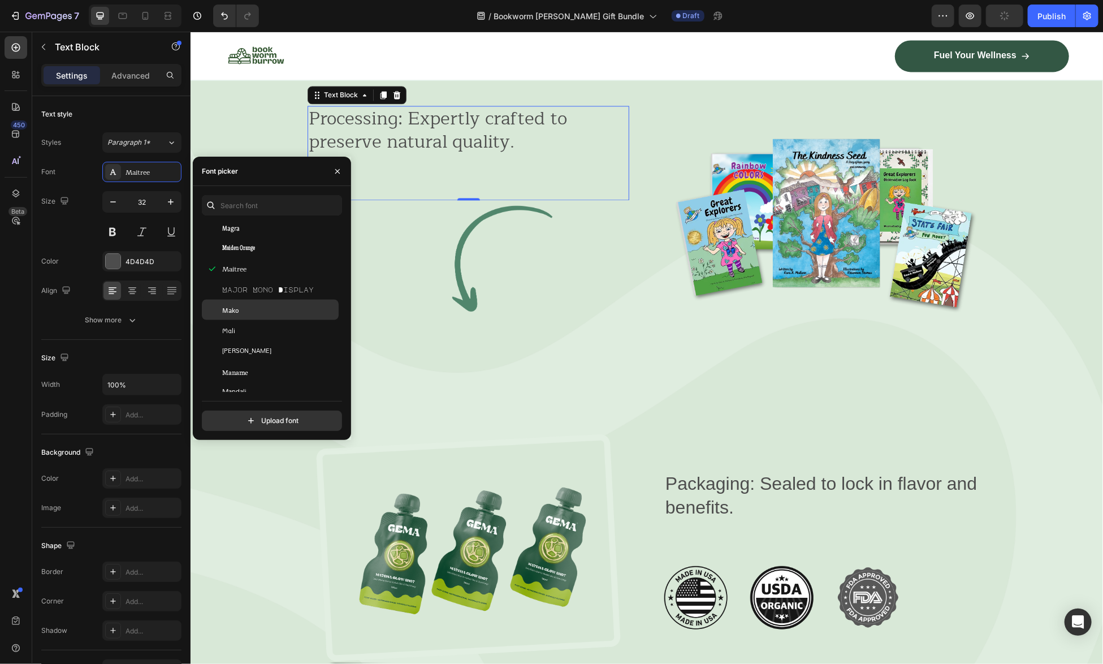
click at [259, 308] on div "Mako" at bounding box center [279, 310] width 114 height 10
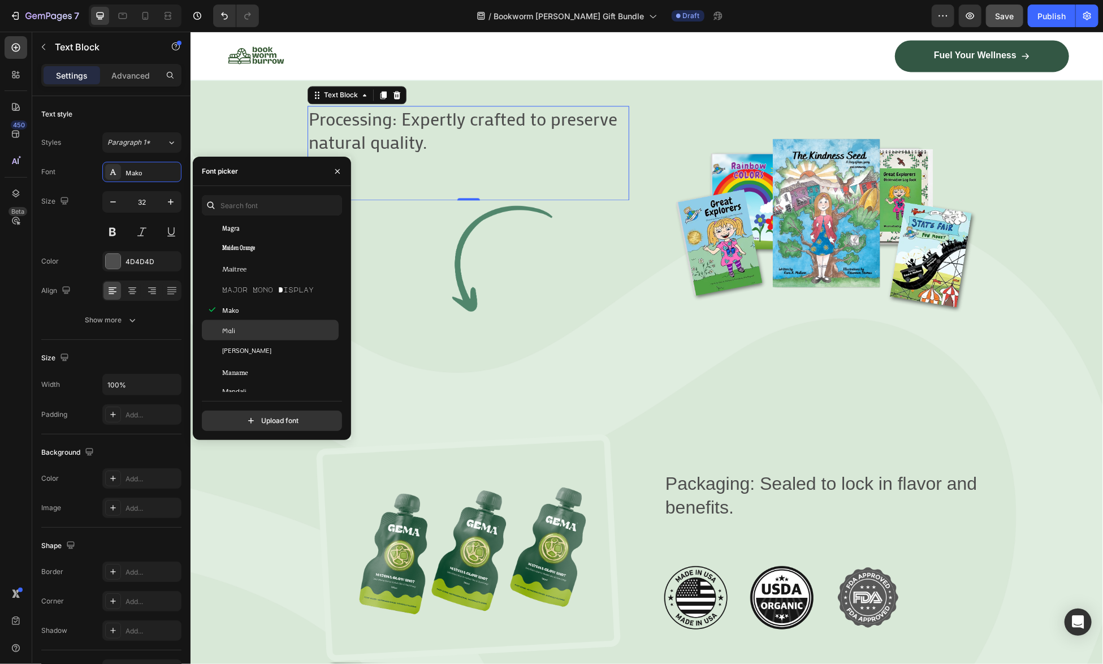
click at [259, 327] on div "Mali" at bounding box center [279, 330] width 114 height 10
click at [256, 352] on div "Mallanna" at bounding box center [279, 350] width 114 height 10
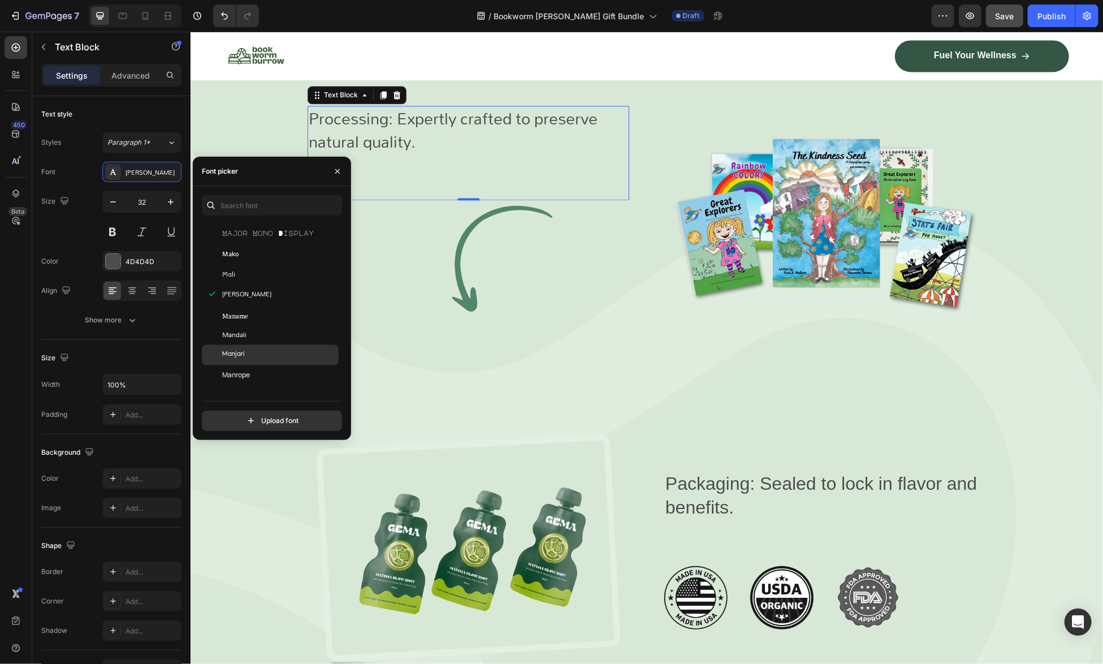
click at [257, 351] on div "Manjari" at bounding box center [279, 355] width 114 height 10
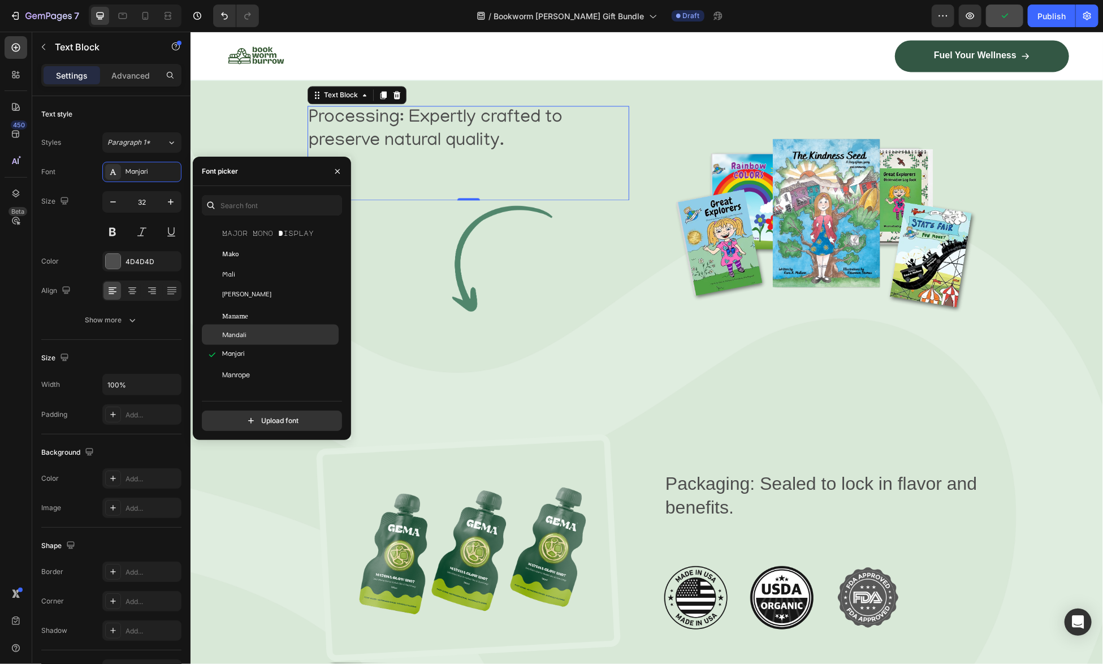
click at [257, 354] on div "Manjari" at bounding box center [279, 355] width 114 height 10
click at [257, 343] on div "Mansalva" at bounding box center [279, 339] width 114 height 10
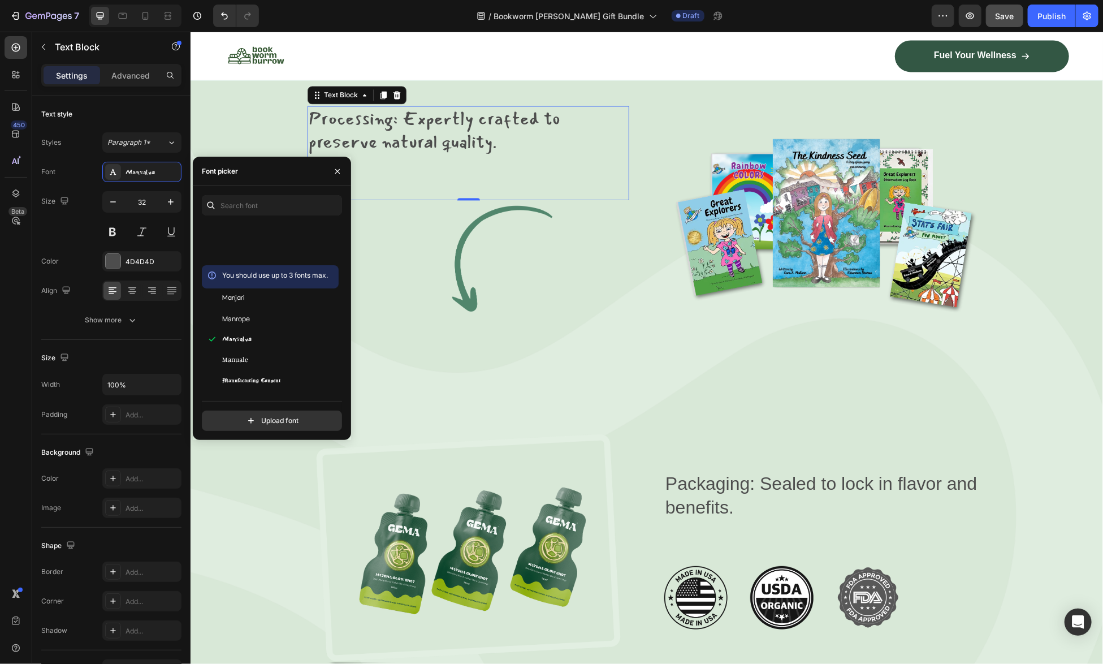
scroll to position [18032, 0]
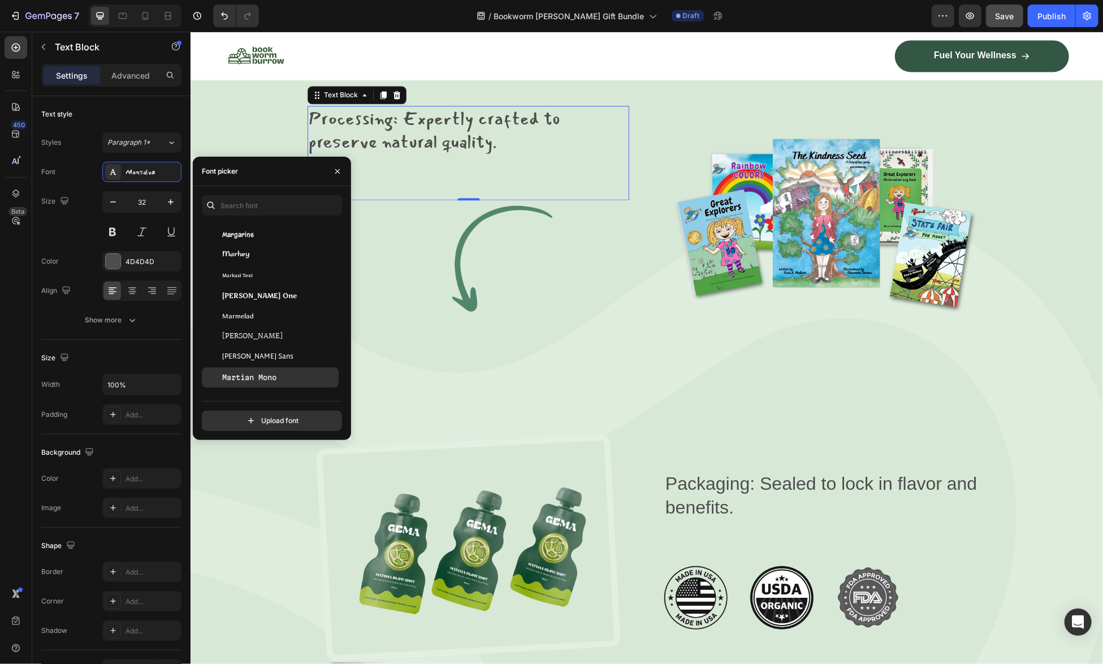
click at [266, 380] on span "Martian Mono" at bounding box center [249, 378] width 54 height 10
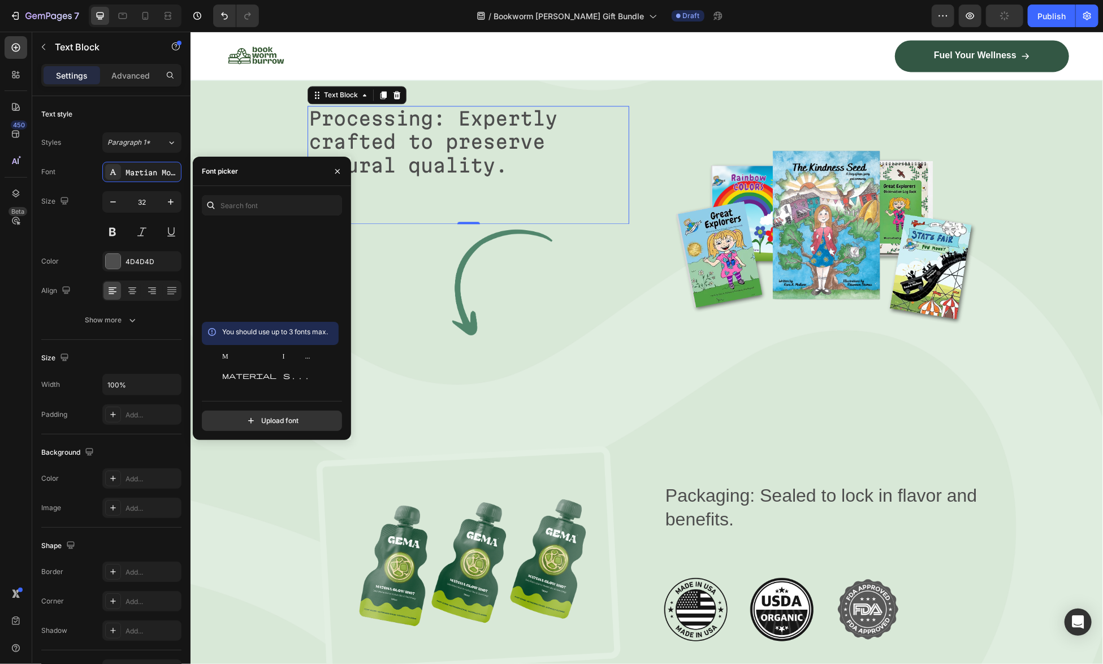
scroll to position [18541, 0]
click at [292, 362] on div "Menbere" at bounding box center [270, 357] width 137 height 20
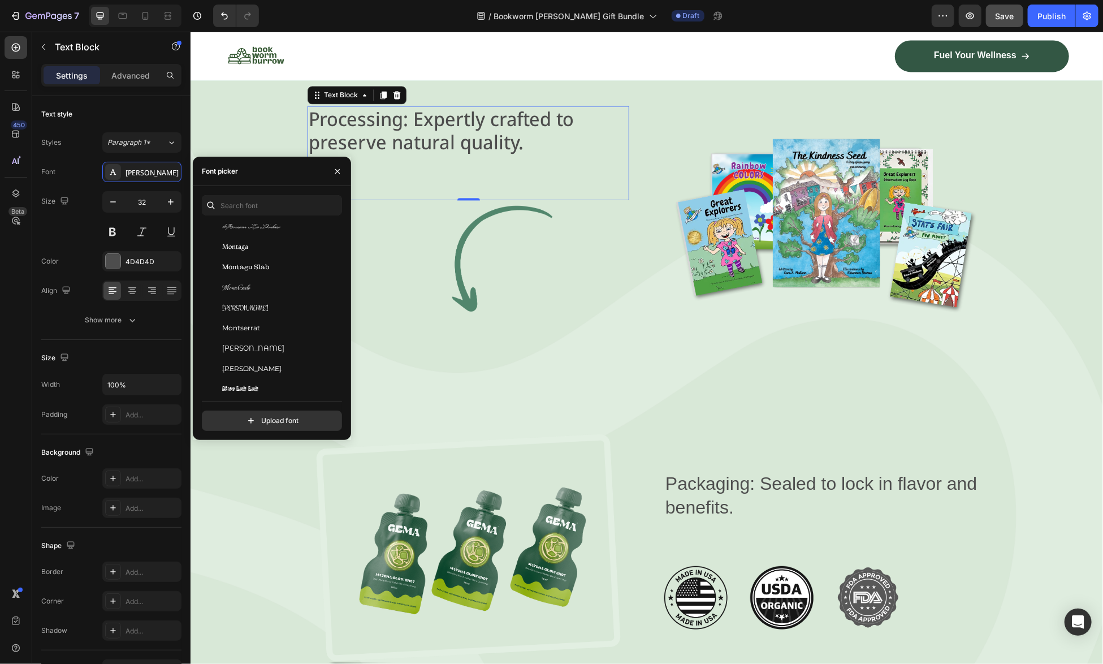
scroll to position [19276, 0]
click at [293, 248] on div "Molle" at bounding box center [279, 253] width 114 height 10
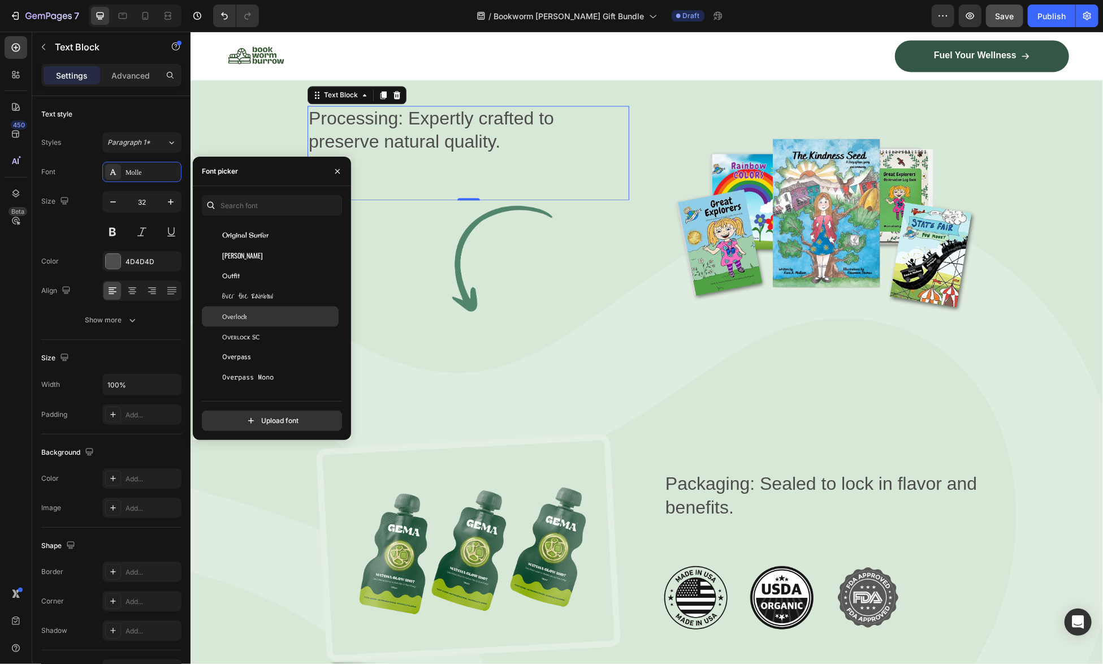
click at [265, 321] on div "Overlock" at bounding box center [279, 316] width 114 height 10
click at [266, 257] on div "Oswald" at bounding box center [279, 255] width 114 height 10
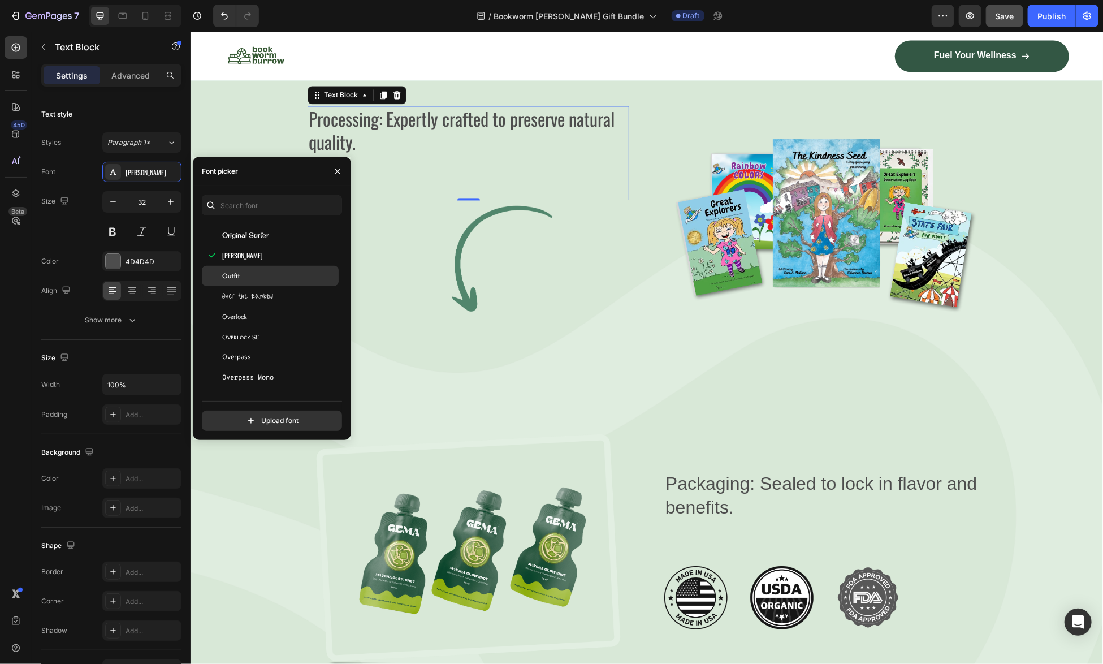
click at [263, 279] on div "Outfit" at bounding box center [279, 276] width 114 height 10
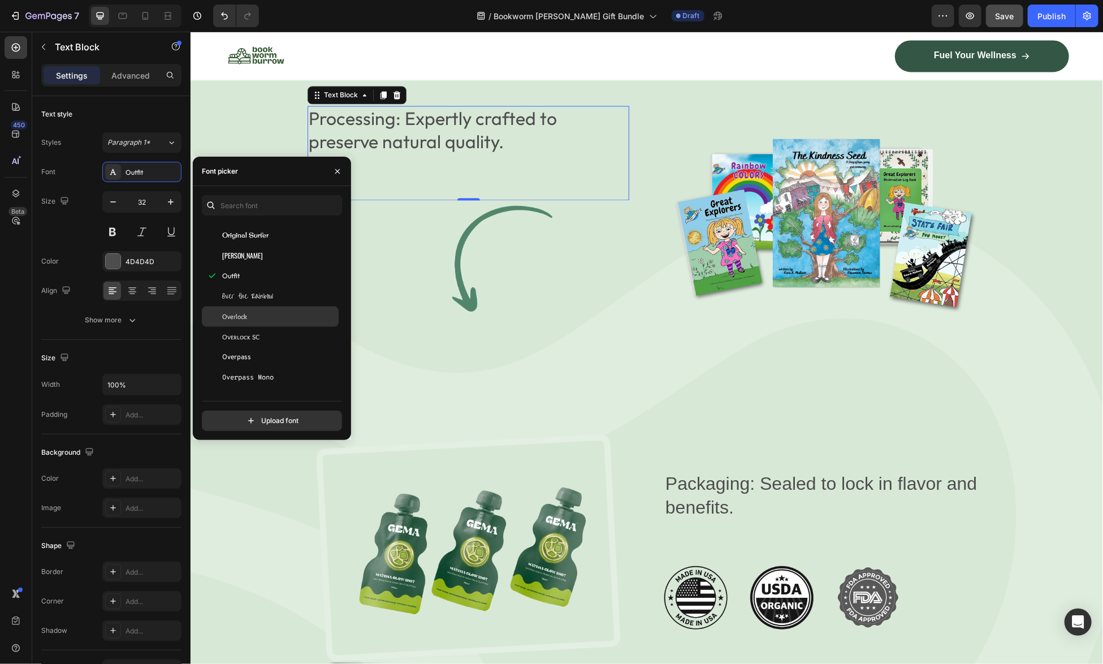
click at [265, 297] on span "Over the Rainbow" at bounding box center [247, 296] width 51 height 10
click at [264, 315] on div "Overlock" at bounding box center [279, 316] width 114 height 10
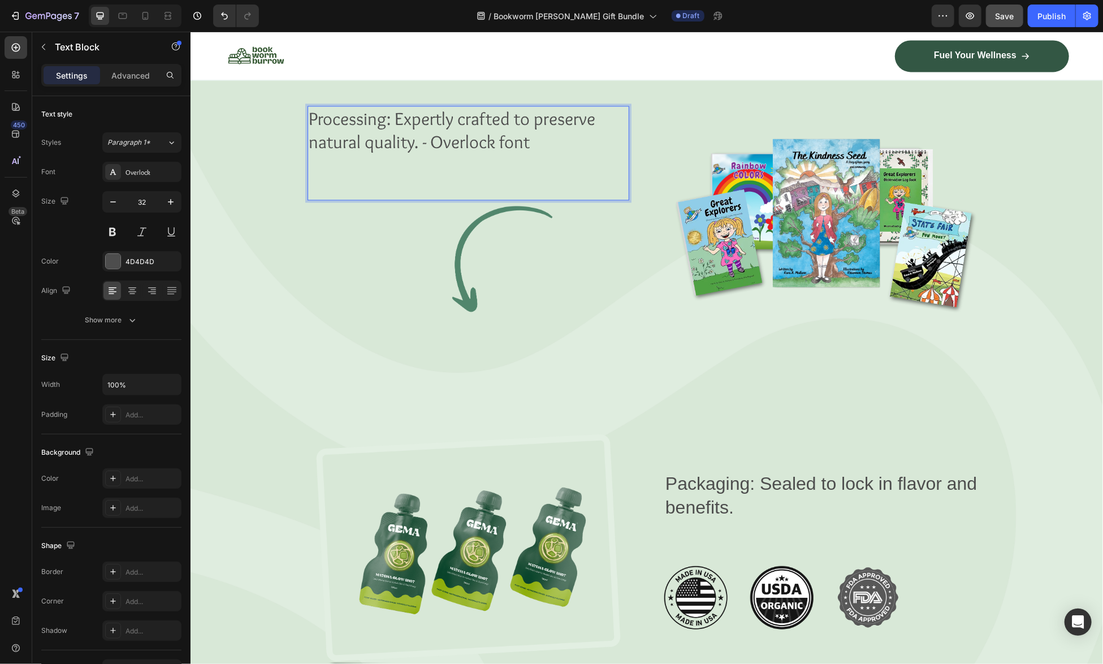
click at [425, 124] on p "Processing: Expertly crafted to preserve natural quality. - Overlock font" at bounding box center [467, 129] width 319 height 47
click at [531, 127] on p "Processing: Expertly crafted to preserve natural quality. - (Overlock font" at bounding box center [467, 129] width 319 height 47
click at [811, 471] on p "Packaging: Sealed to lock in flavor and benefits." at bounding box center [824, 494] width 319 height 47
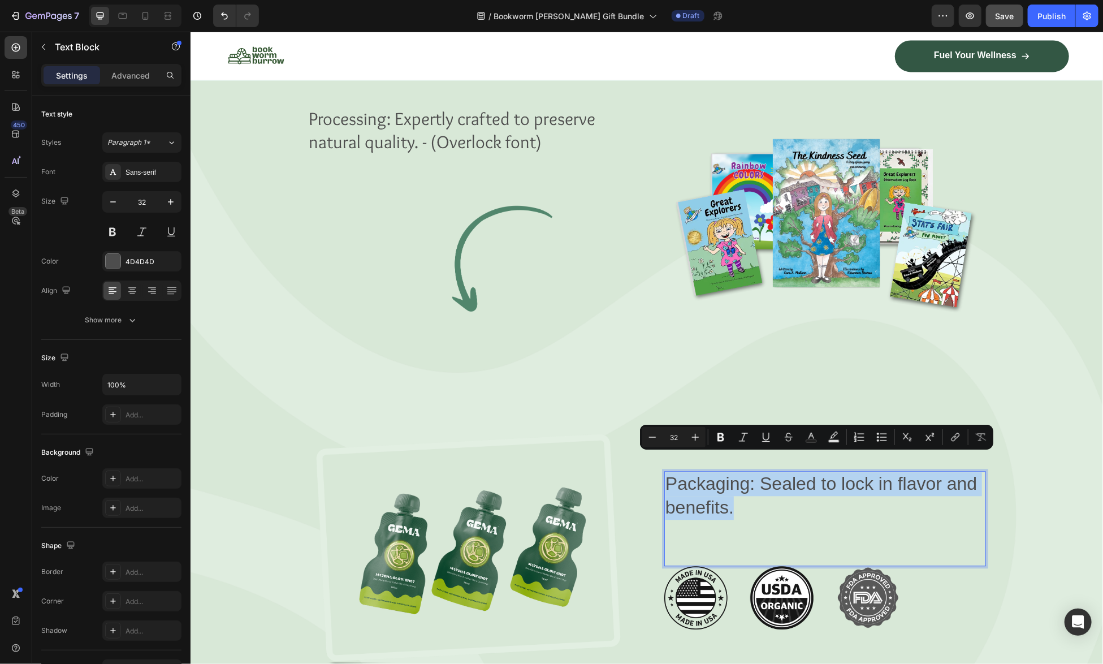
drag, startPoint x: 717, startPoint y: 488, endPoint x: 663, endPoint y: 462, distance: 60.2
click at [665, 471] on p "Packaging: Sealed to lock in flavor and benefits." at bounding box center [824, 494] width 319 height 47
click at [126, 174] on div "Sans-serif" at bounding box center [151, 172] width 53 height 10
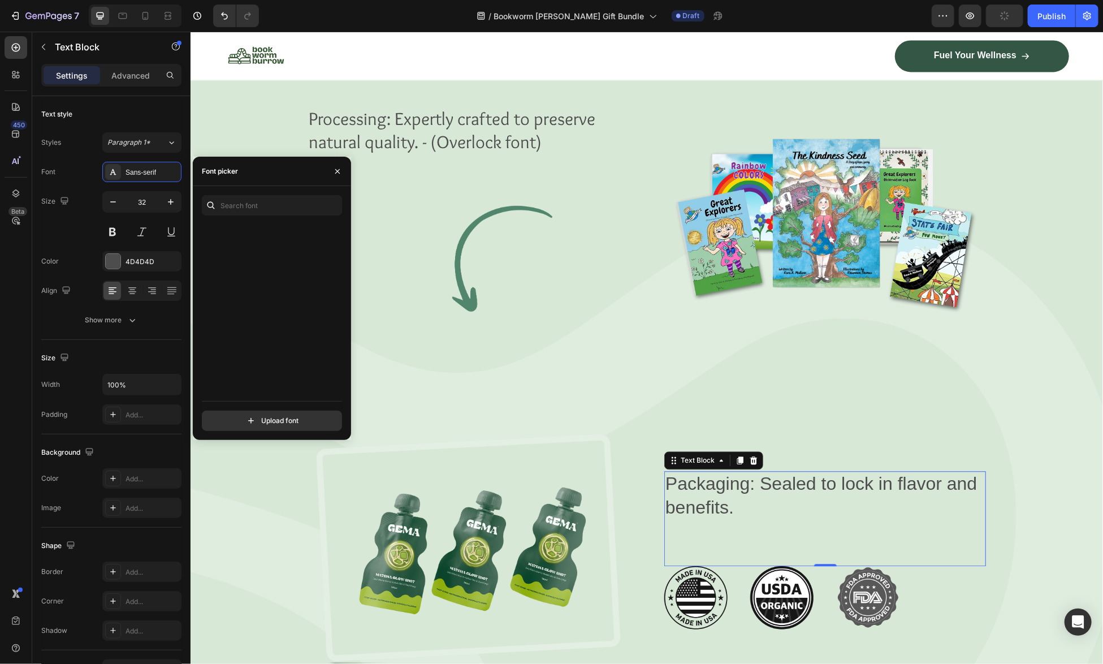
scroll to position [3787, 0]
drag, startPoint x: 339, startPoint y: 275, endPoint x: 344, endPoint y: 368, distance: 93.4
click at [344, 368] on div "You should use up to 3 fonts max. Basic Baskervville Baskervville SC Battambang…" at bounding box center [272, 313] width 158 height 236
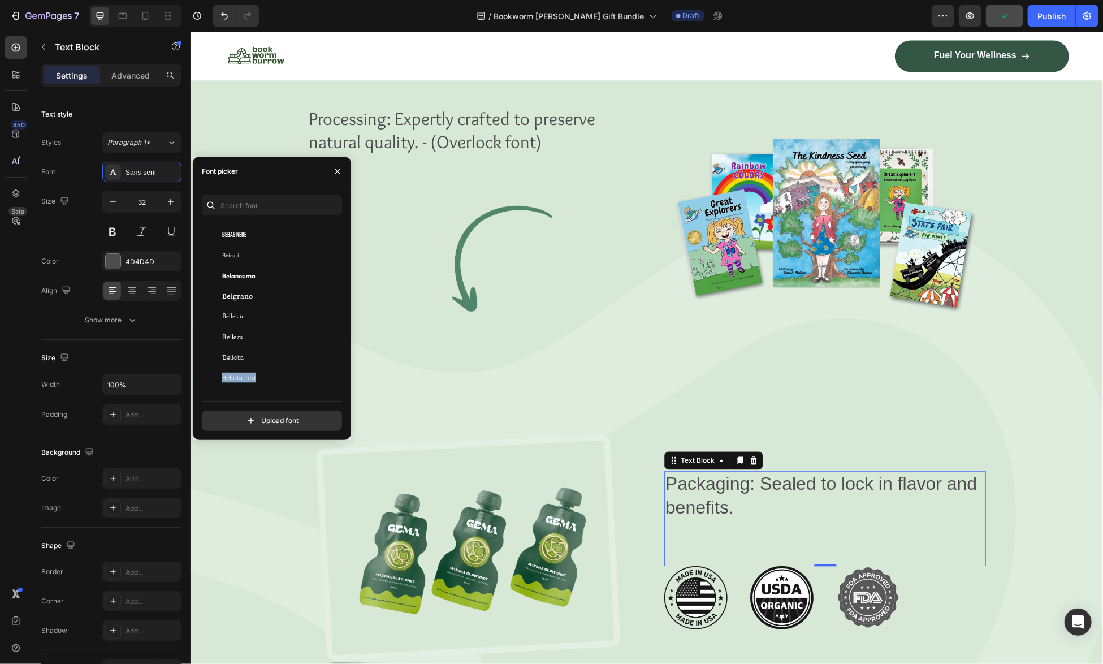
click at [344, 368] on div "You should use up to 3 fonts max. Basic Baskervville Baskervville SC Battambang…" at bounding box center [272, 313] width 158 height 236
click at [344, 367] on div "You should use up to 3 fonts max. Basic Baskervville Baskervville SC Battambang…" at bounding box center [272, 313] width 158 height 236
click at [264, 328] on div "Padauk" at bounding box center [279, 327] width 114 height 10
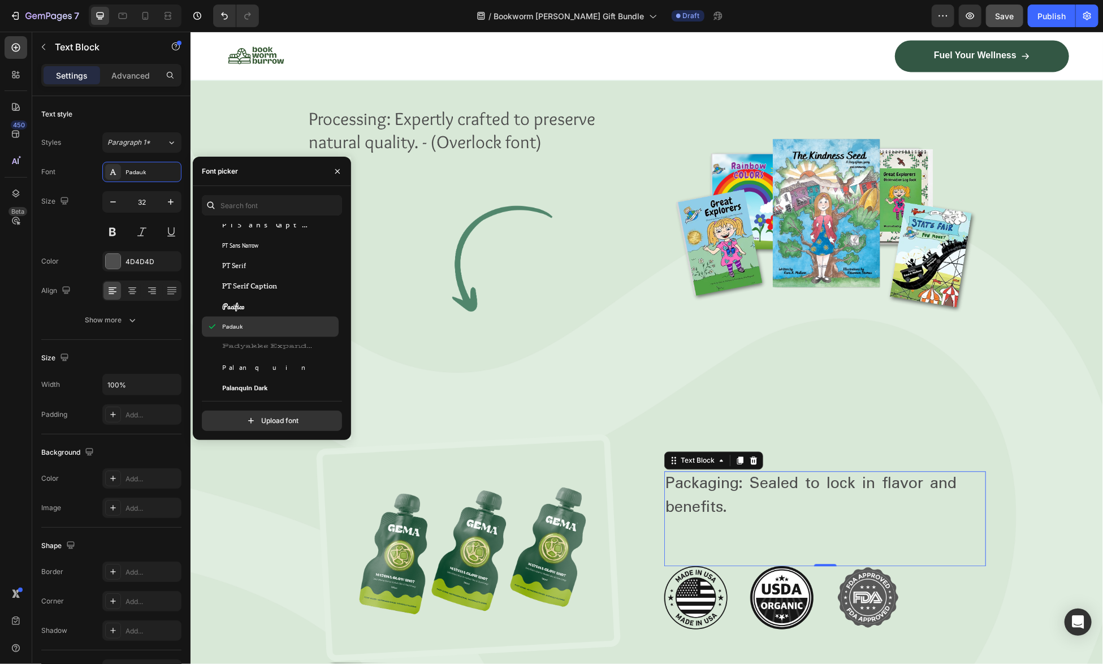
click at [266, 330] on div "Padauk" at bounding box center [279, 327] width 114 height 10
click at [248, 378] on div "Palanquin Dark" at bounding box center [270, 388] width 137 height 20
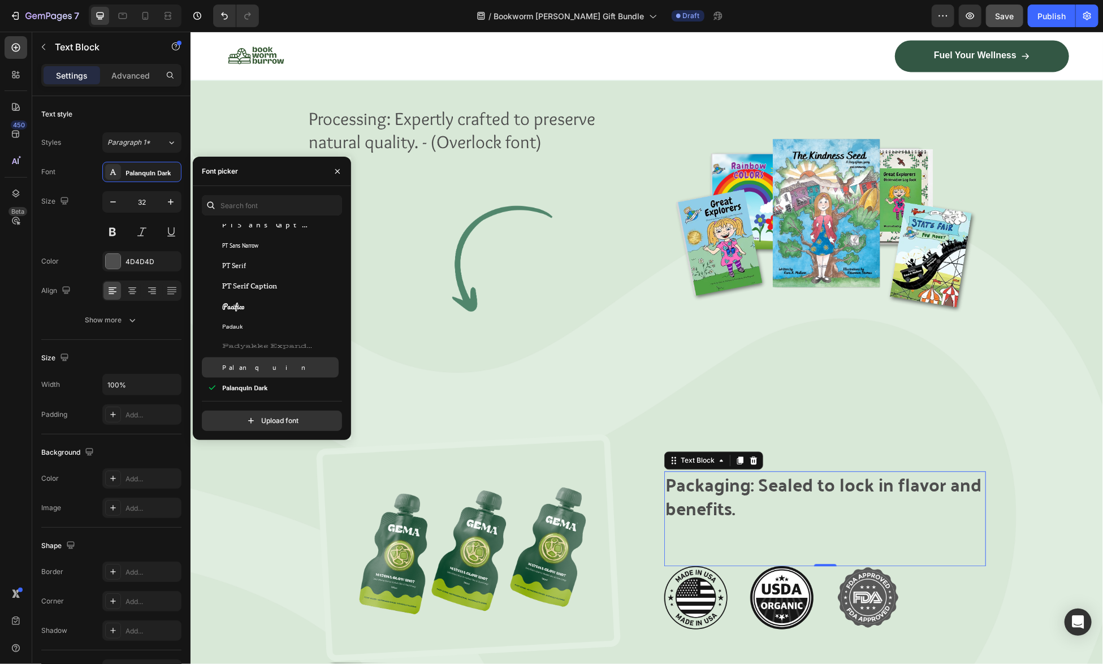
click at [248, 364] on span "Palanquin" at bounding box center [268, 367] width 92 height 10
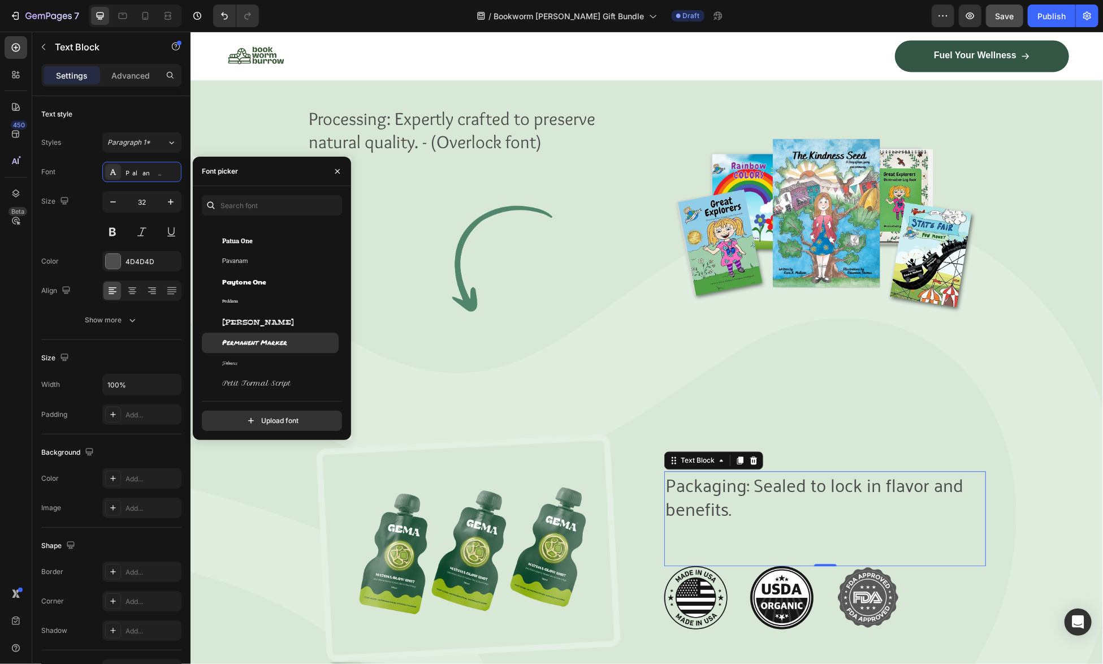
scroll to position [26297, 0]
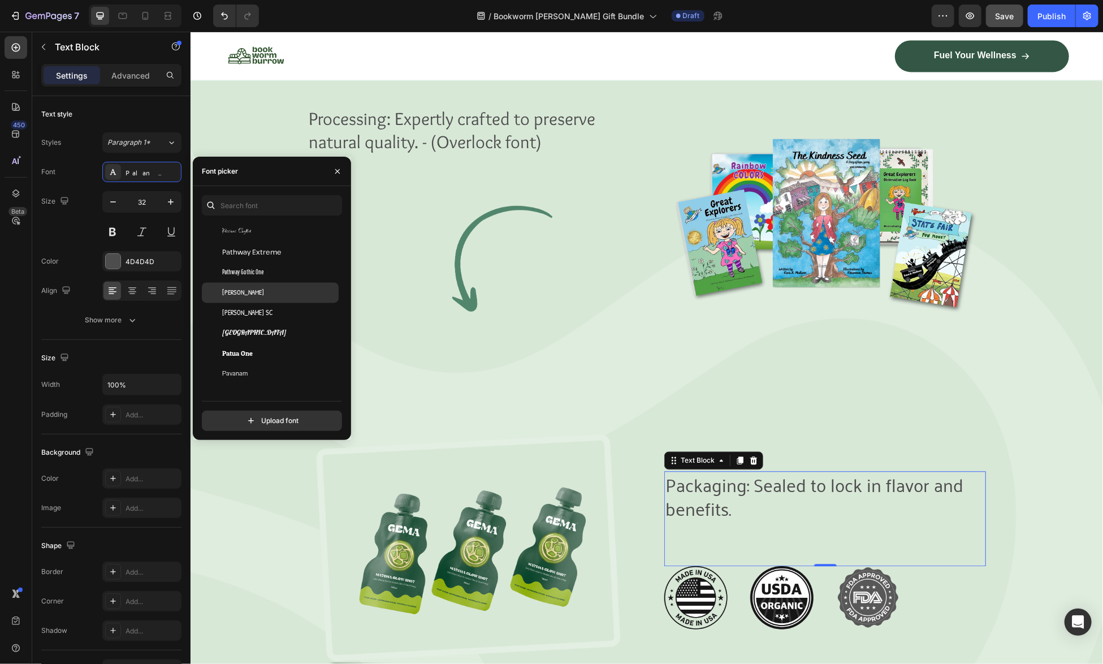
click at [281, 293] on div "[PERSON_NAME]" at bounding box center [279, 293] width 114 height 10
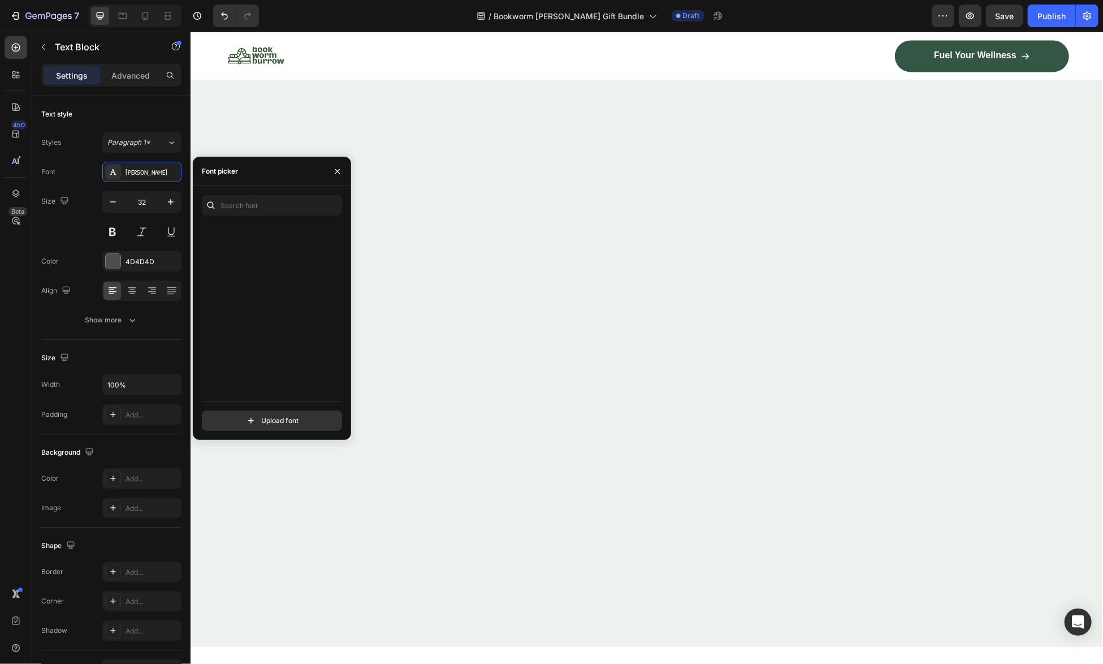
scroll to position [26297, 0]
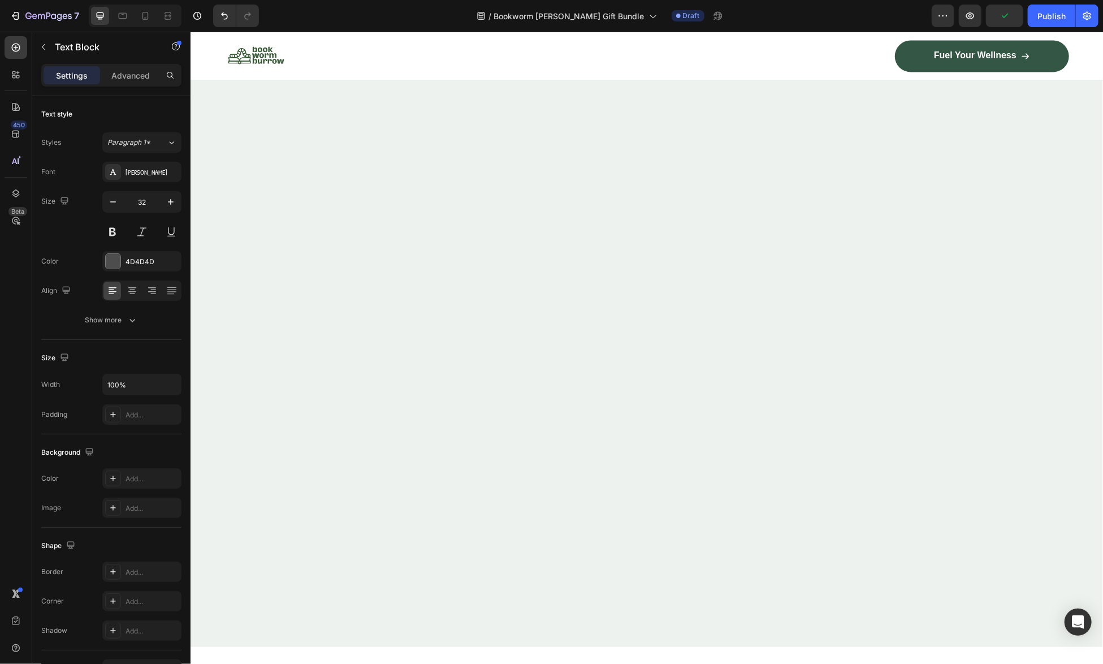
scroll to position [4228, 0]
